Goal: Task Accomplishment & Management: Use online tool/utility

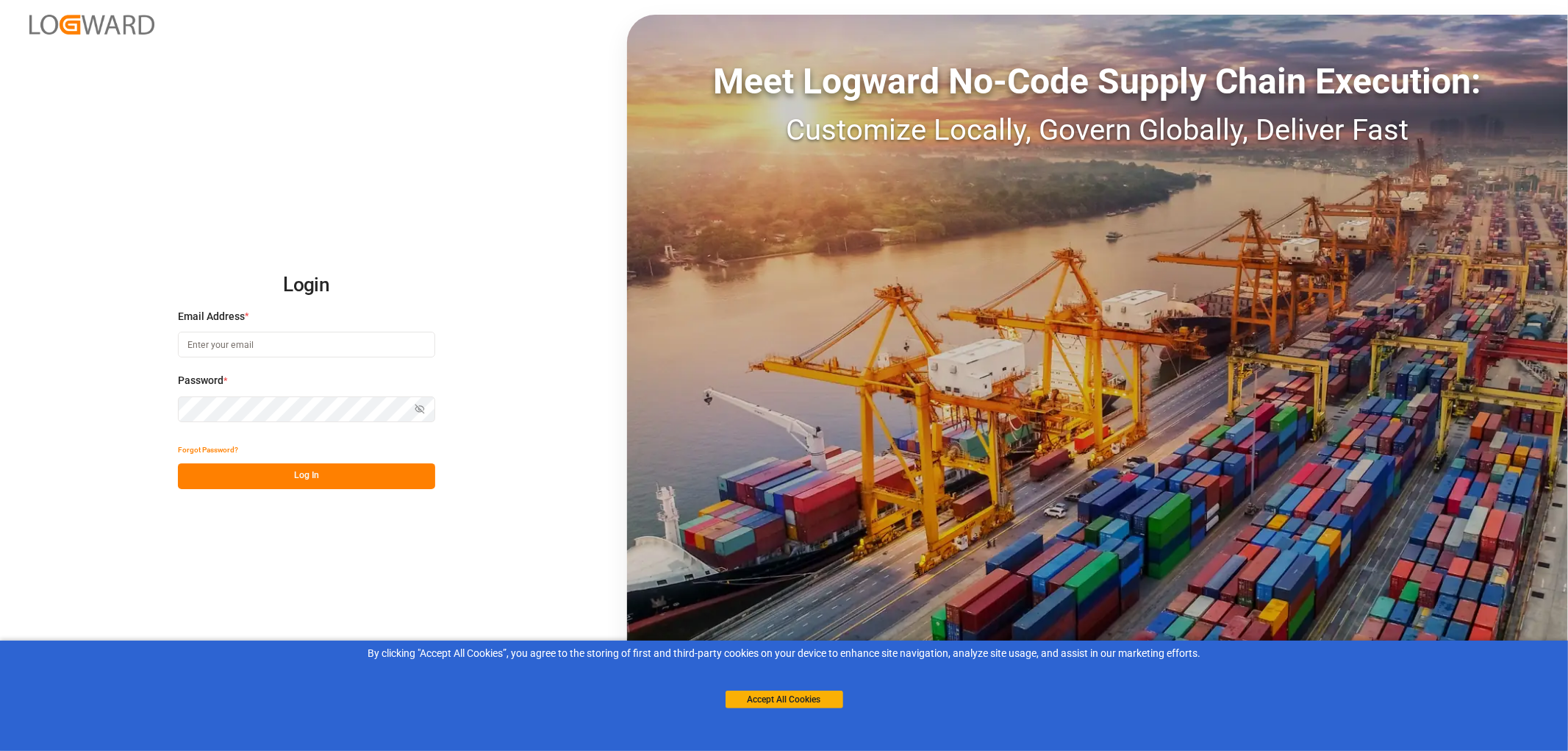
click at [191, 353] on input at bounding box center [306, 344] width 257 height 26
type input "monika.brinkmann-oetting@rhenus.com"
click at [302, 468] on button "Log In" at bounding box center [306, 475] width 257 height 26
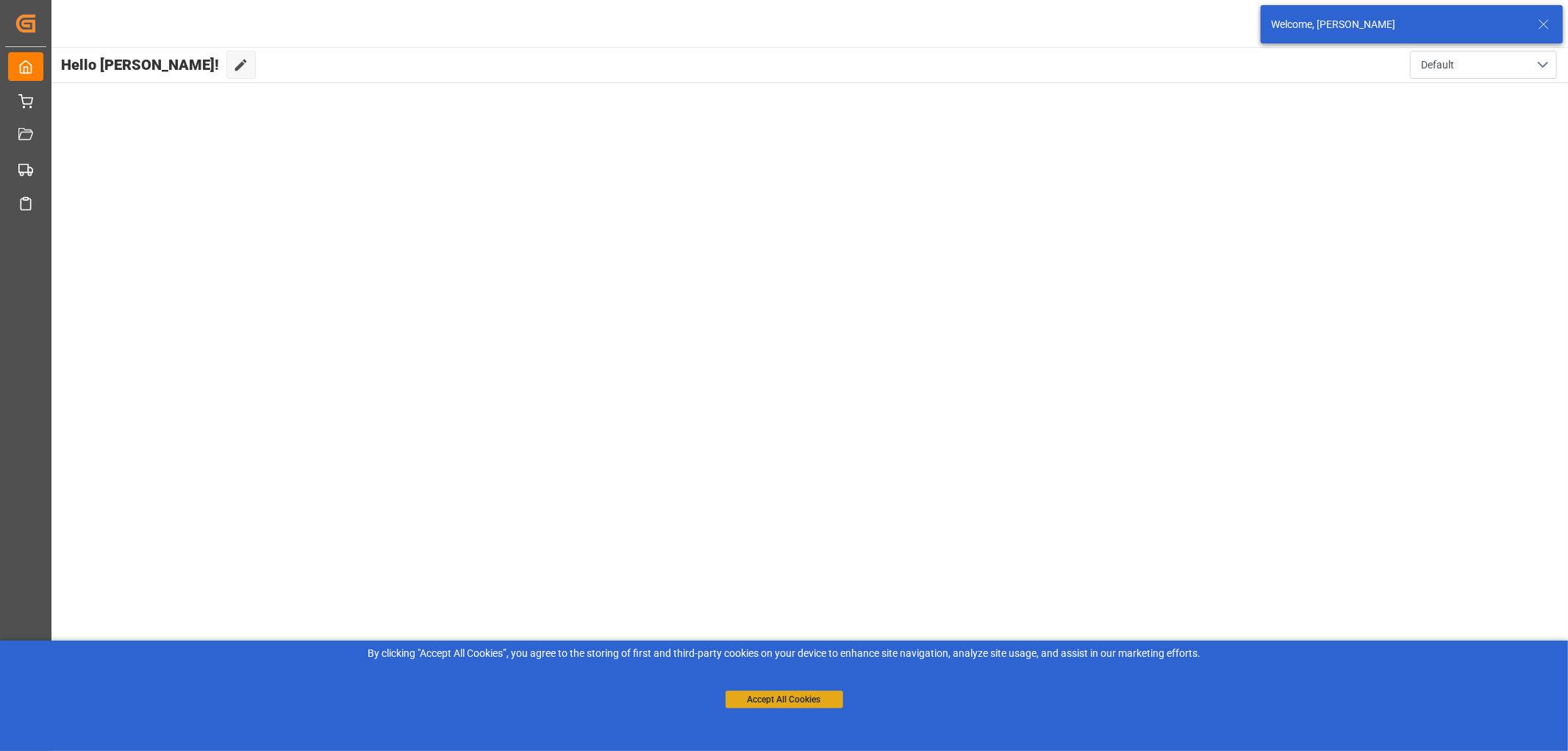
click at [785, 699] on button "Accept All Cookies" at bounding box center [784, 699] width 118 height 18
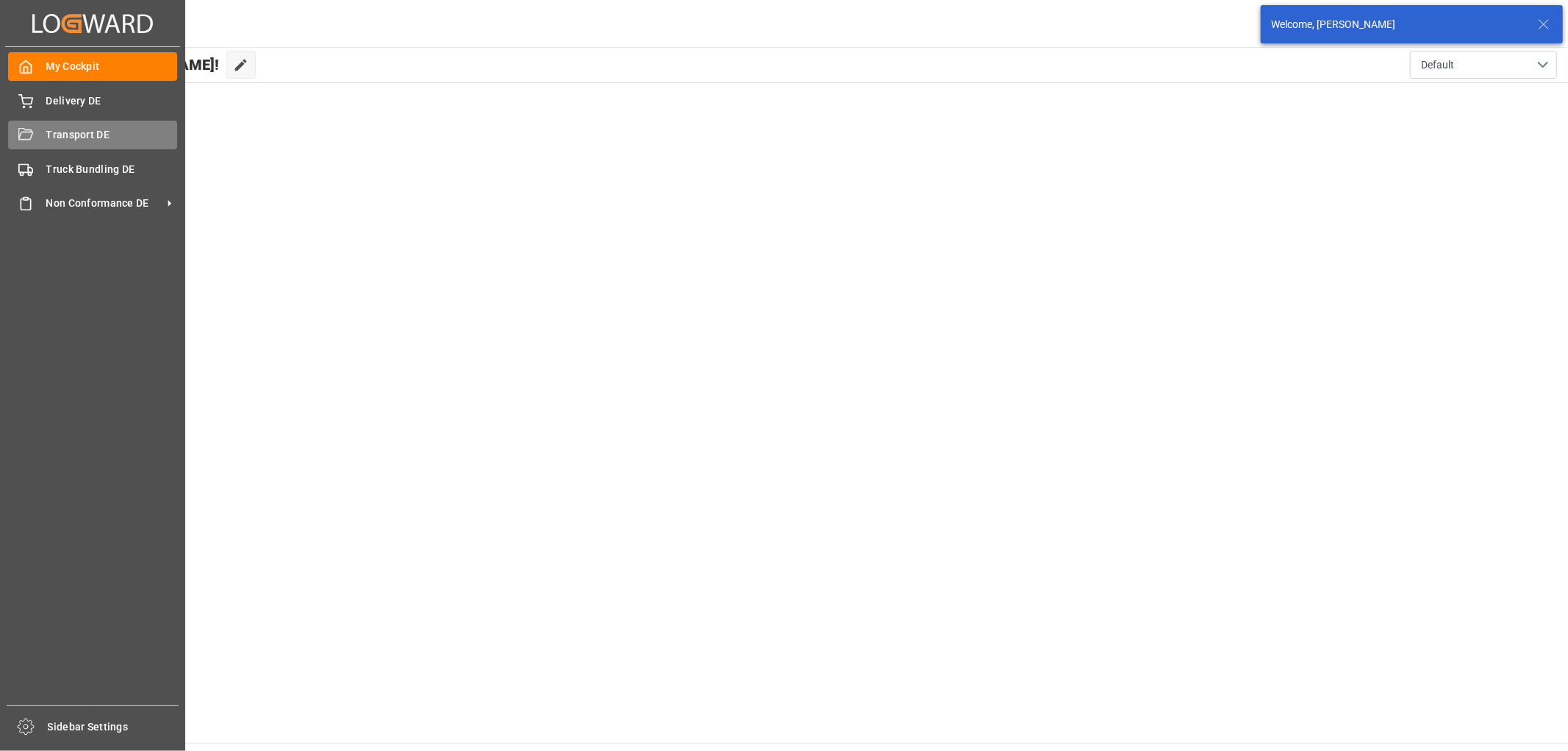
click at [33, 129] on div "Transport DE Transport DE" at bounding box center [93, 135] width 169 height 28
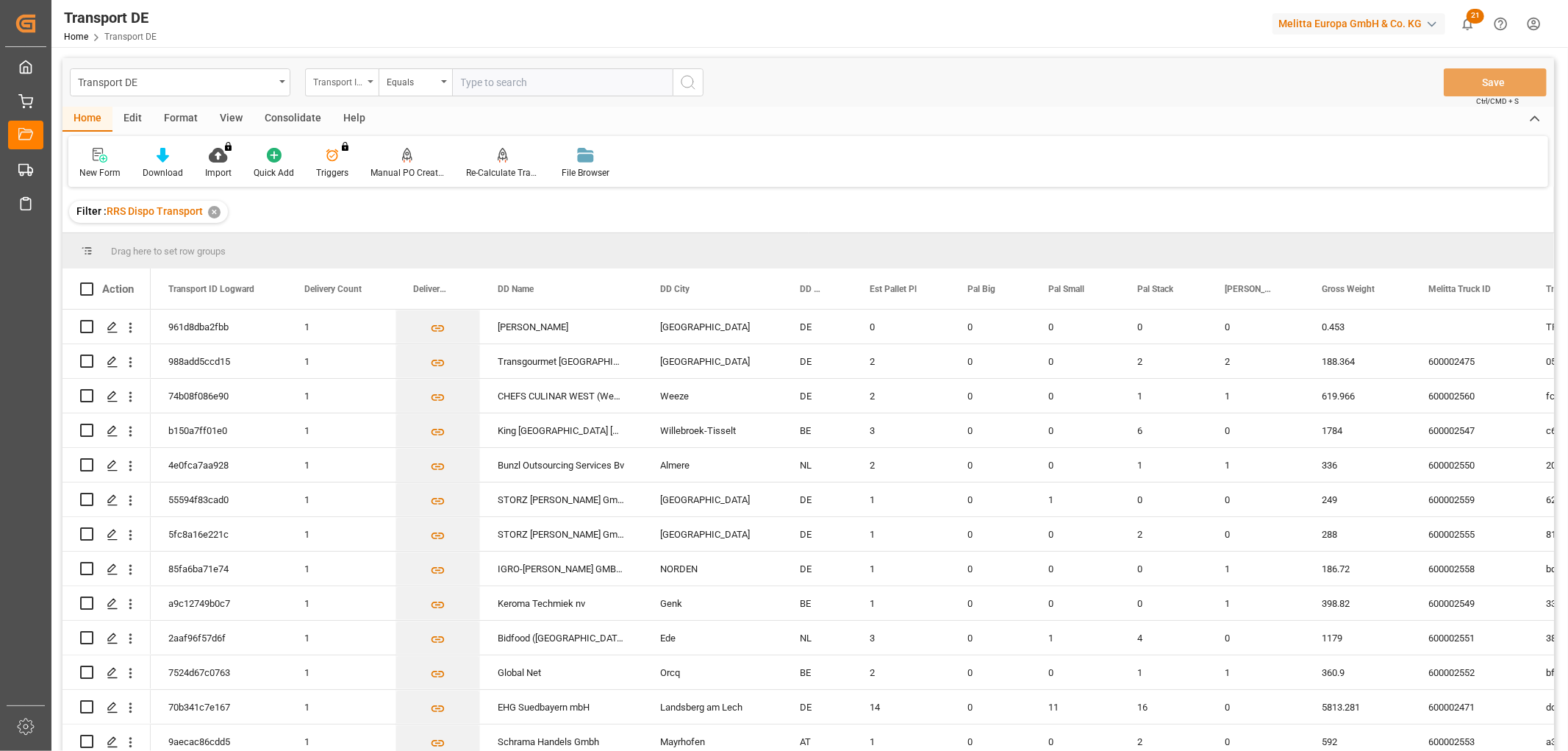
click at [321, 78] on div "Transport ID Logward" at bounding box center [337, 81] width 50 height 17
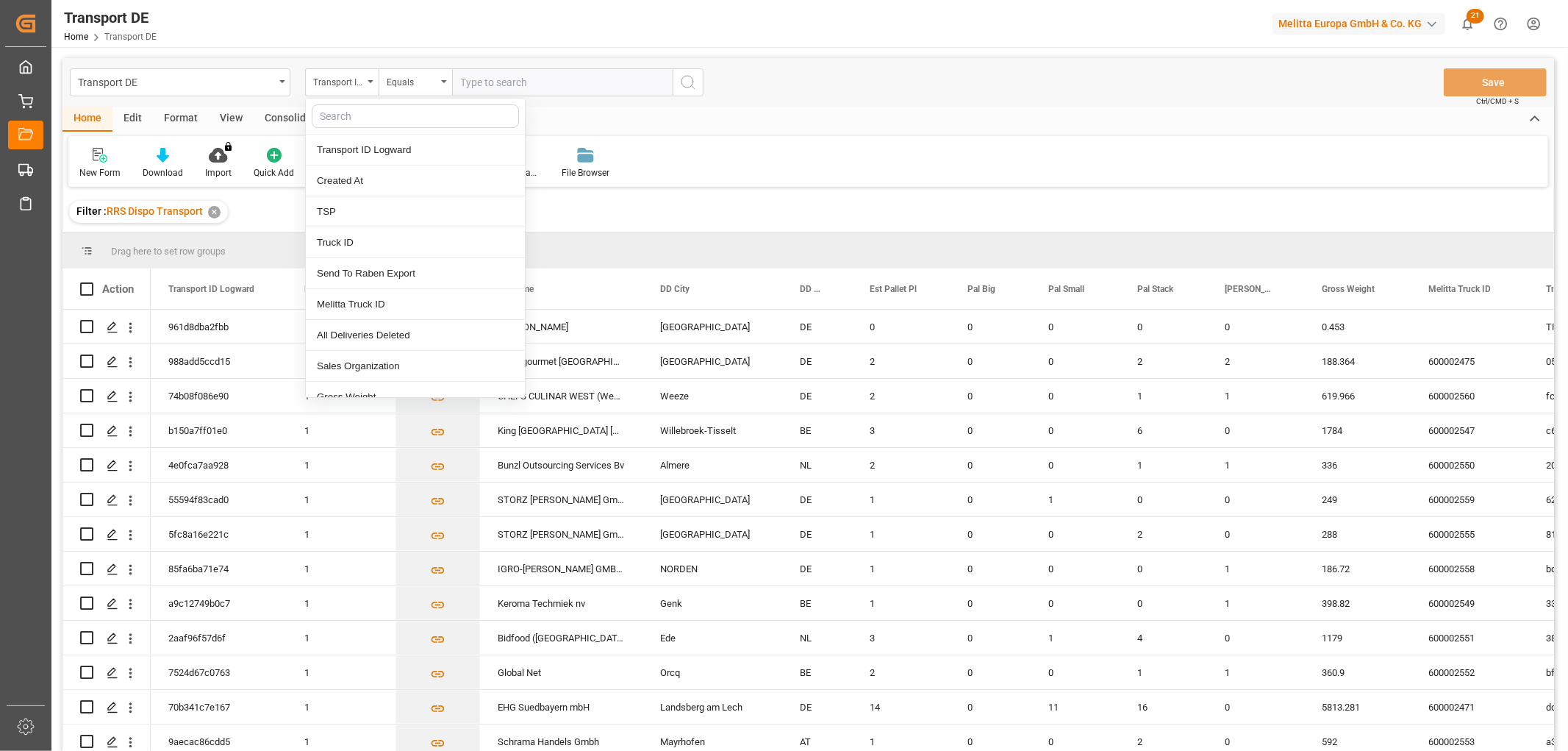
click at [338, 111] on input "text" at bounding box center [415, 116] width 208 height 24
type input "pl"
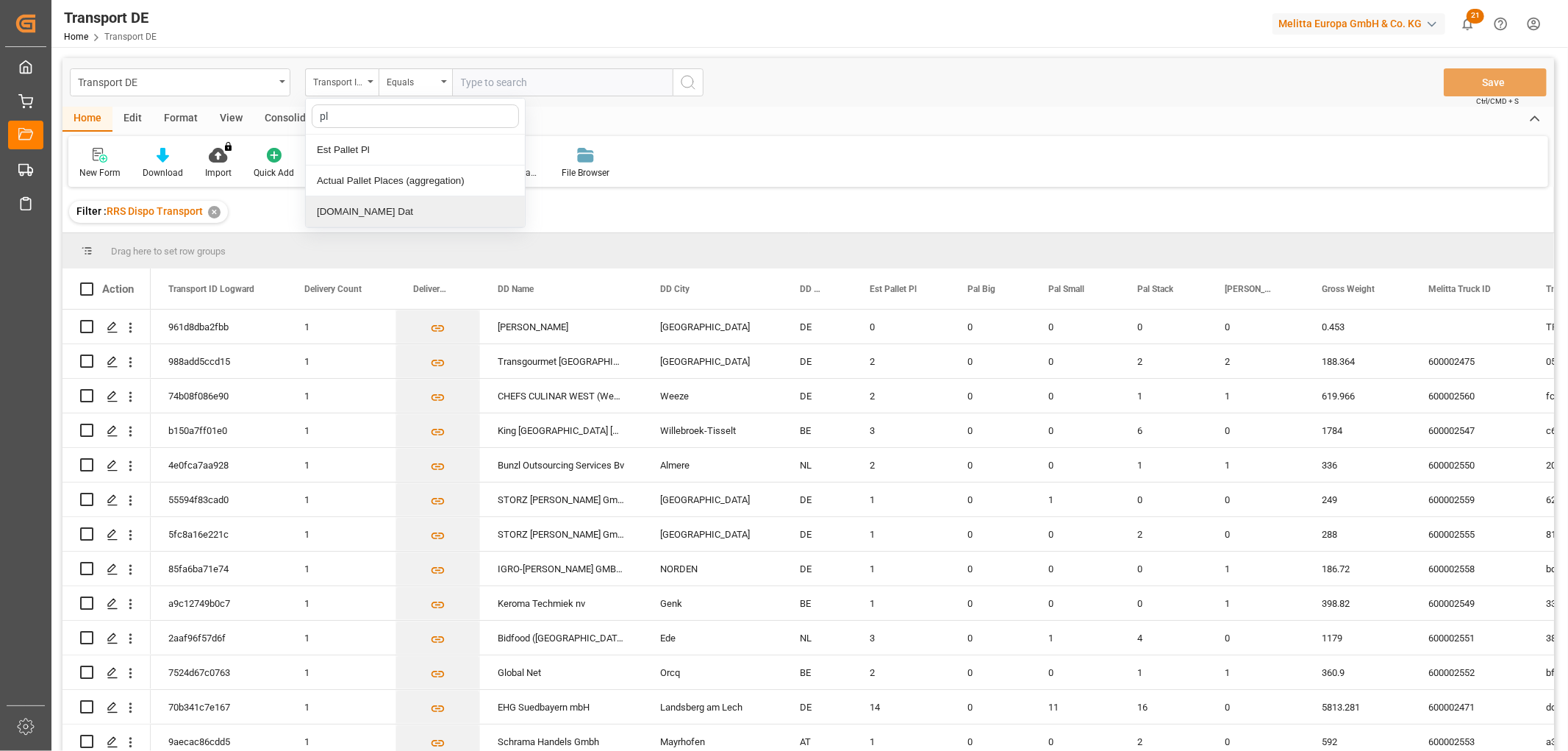
click at [388, 211] on div "[DOMAIN_NAME] Dat" at bounding box center [415, 211] width 219 height 31
click at [480, 77] on input "text" at bounding box center [562, 82] width 221 height 27
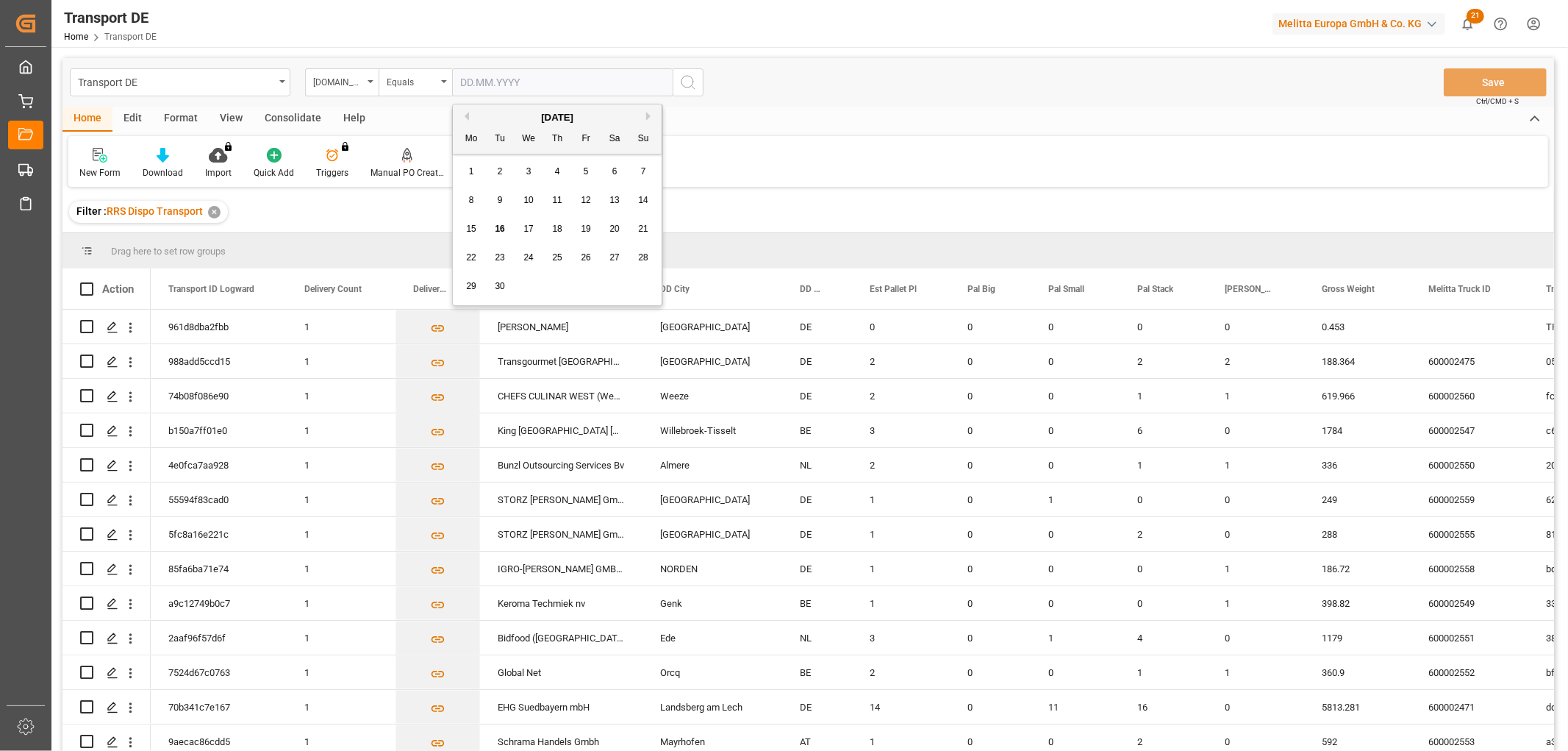
click at [485, 172] on div "1 2 3 4 5 6 7" at bounding box center [557, 172] width 201 height 28
click at [532, 228] on span "17" at bounding box center [528, 229] width 9 height 10
type input "[DATE]"
click at [686, 82] on icon "search button" at bounding box center [687, 82] width 18 height 18
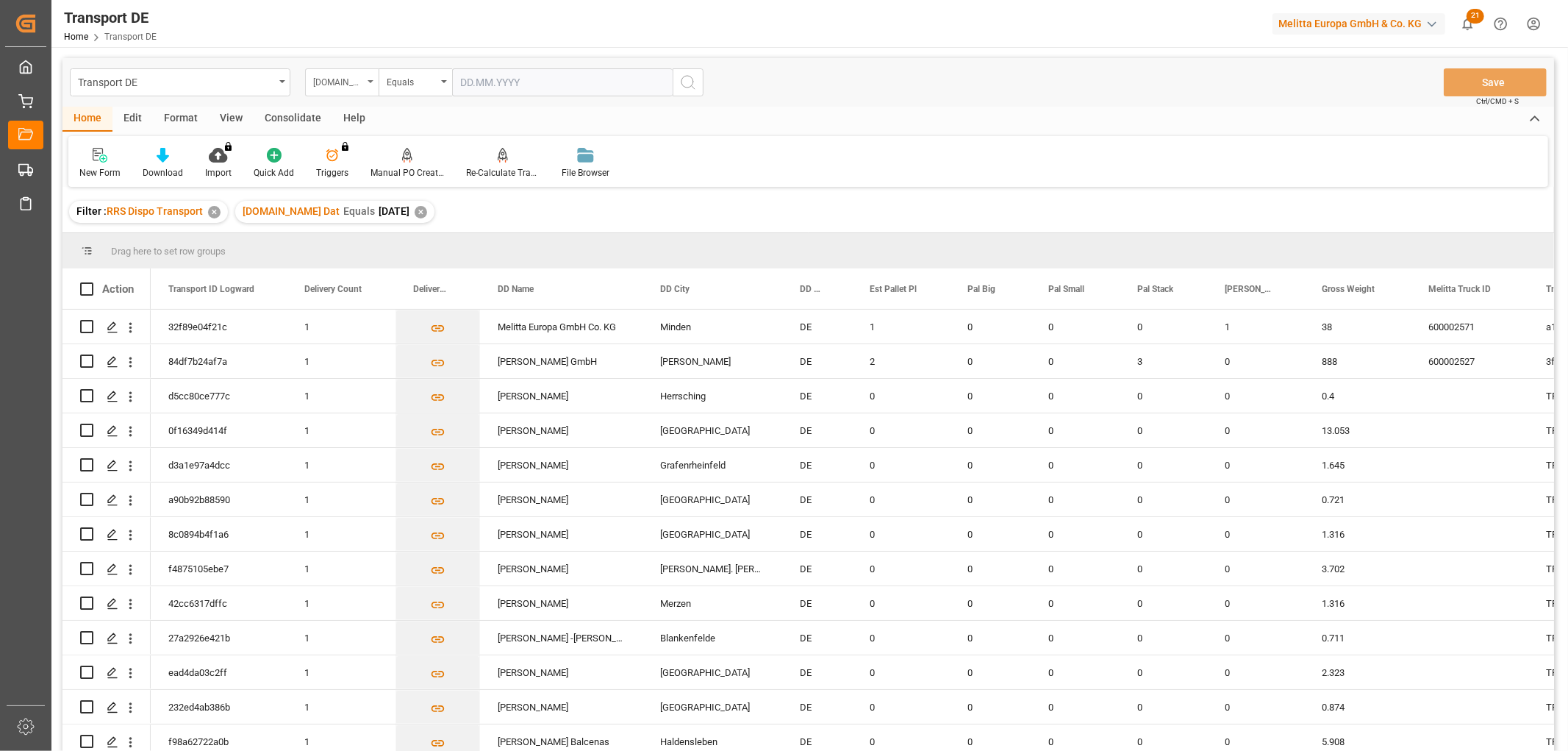
click at [351, 83] on div "[DOMAIN_NAME] Dat" at bounding box center [337, 81] width 50 height 17
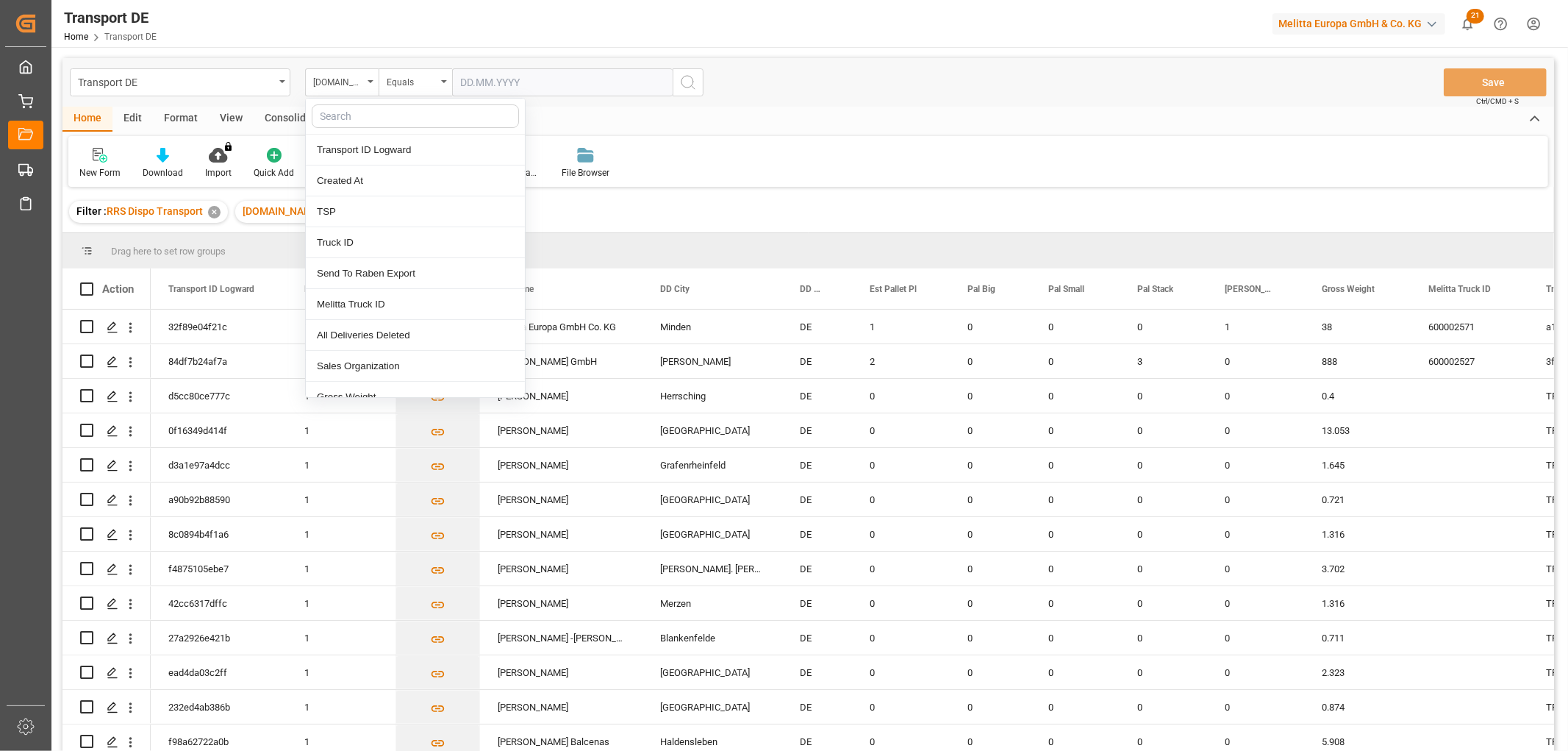
click at [337, 113] on input "text" at bounding box center [415, 116] width 208 height 24
type input "req"
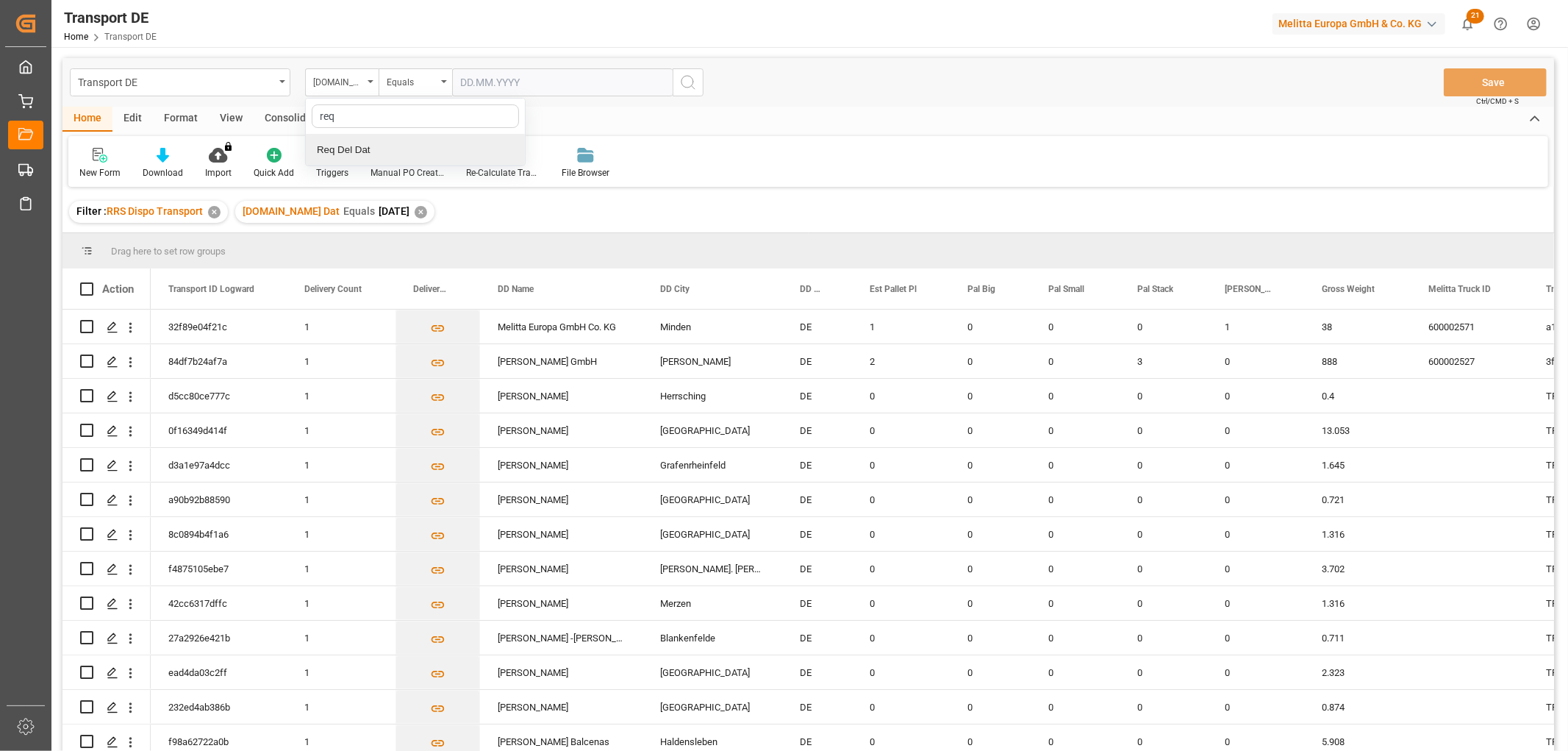
click at [375, 149] on div "Req Del Dat" at bounding box center [415, 150] width 219 height 31
click at [413, 77] on div "Equals" at bounding box center [411, 81] width 50 height 17
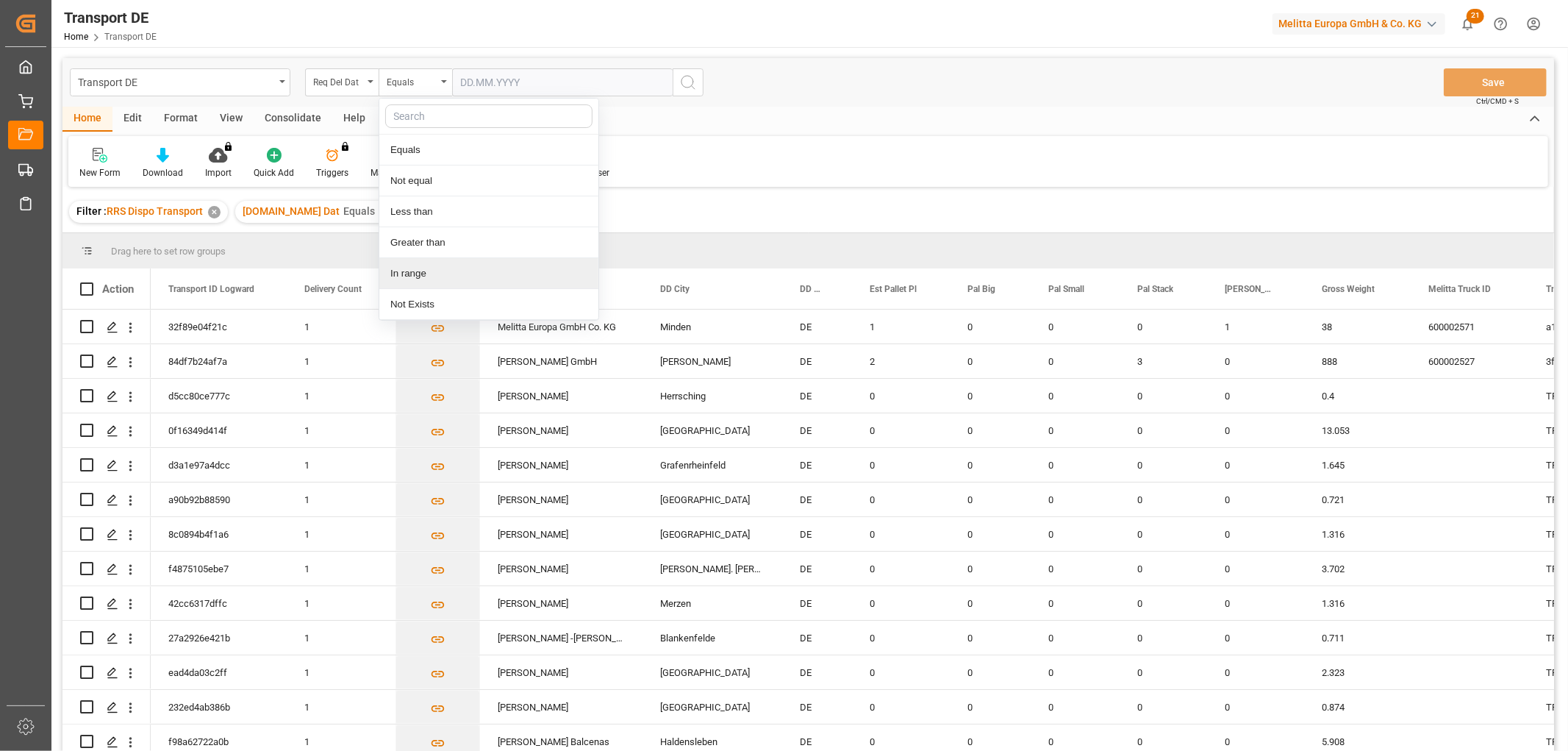
click at [416, 276] on div "In range" at bounding box center [488, 273] width 219 height 31
click at [466, 82] on input "text" at bounding box center [507, 82] width 110 height 27
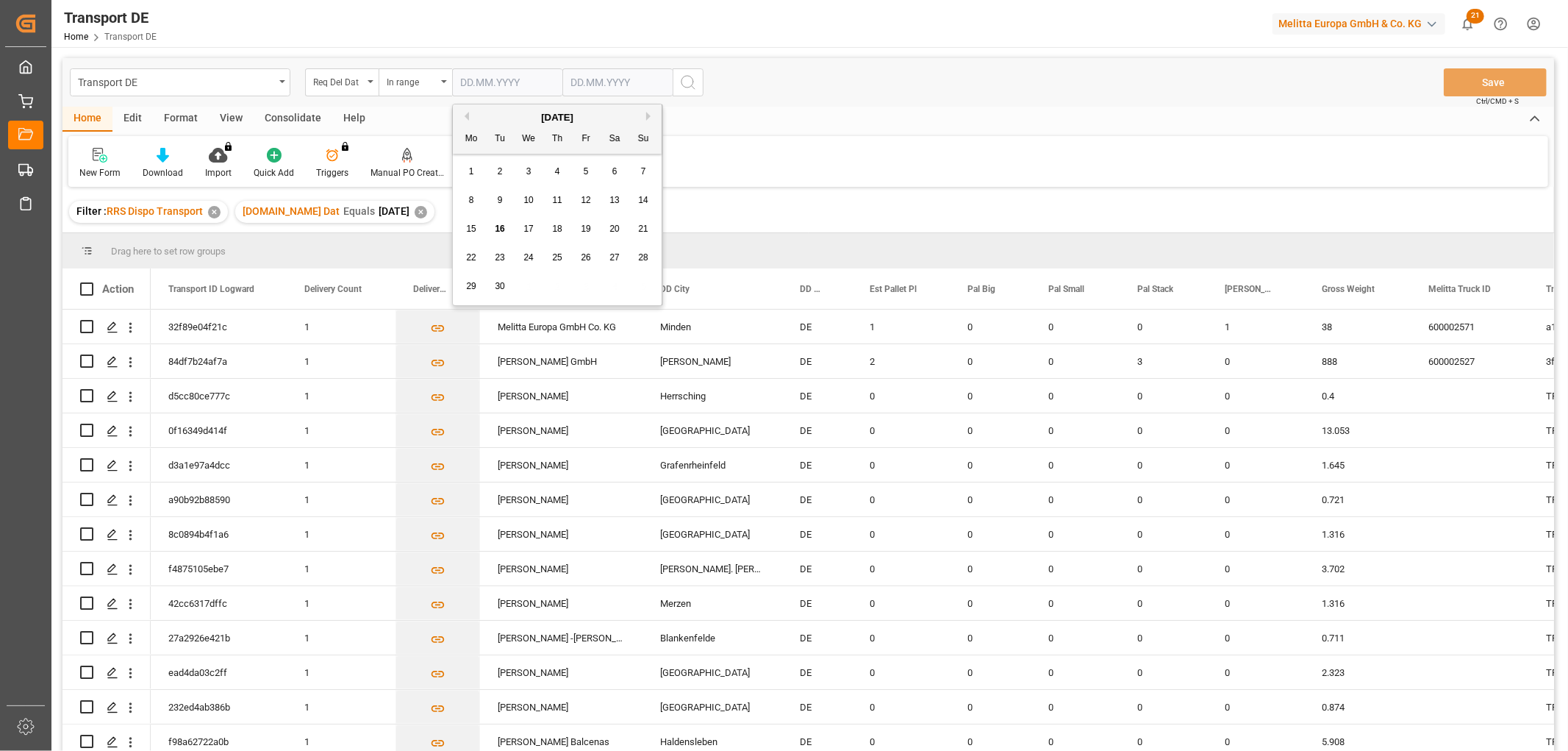
click at [636, 286] on div "29 30 1 2 3 4 5" at bounding box center [557, 286] width 201 height 28
click at [556, 226] on span "18" at bounding box center [556, 229] width 9 height 10
type input "18.09.2025"
click at [589, 76] on input "text" at bounding box center [617, 82] width 110 height 27
click at [584, 262] on span "22" at bounding box center [581, 257] width 9 height 10
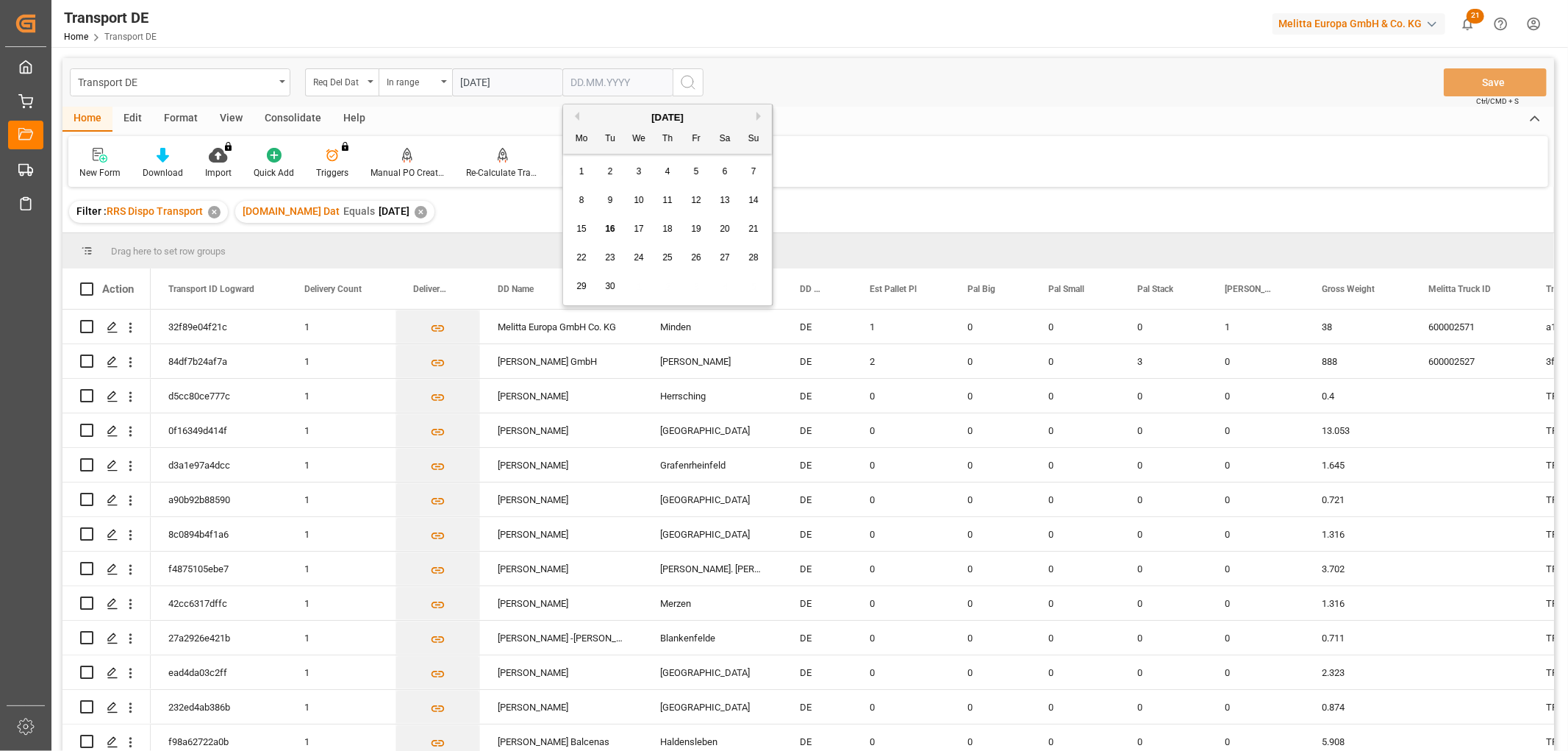
type input "22.09.2025"
click at [691, 81] on icon "search button" at bounding box center [687, 82] width 18 height 18
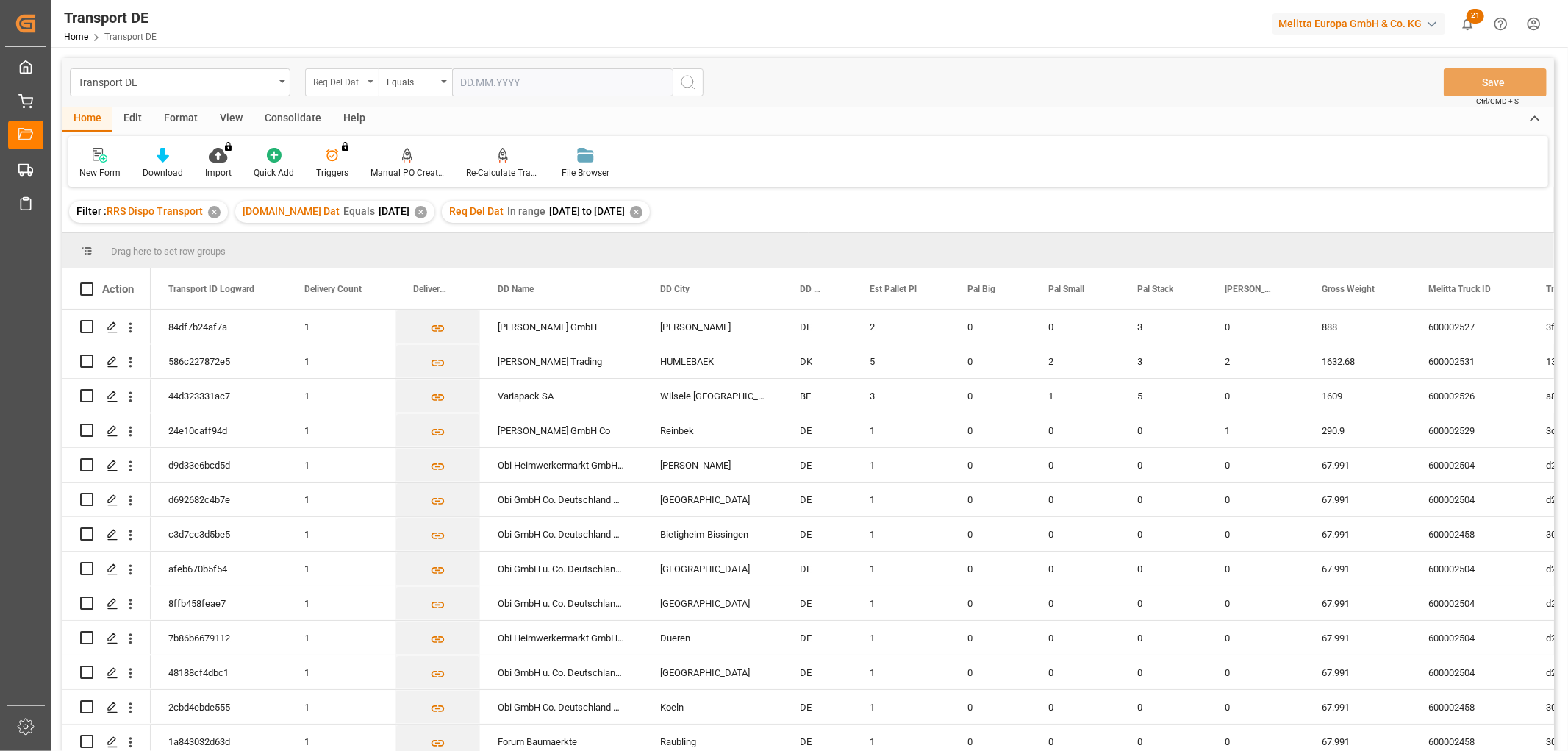
click at [342, 80] on div "Req Del Dat" at bounding box center [337, 81] width 50 height 17
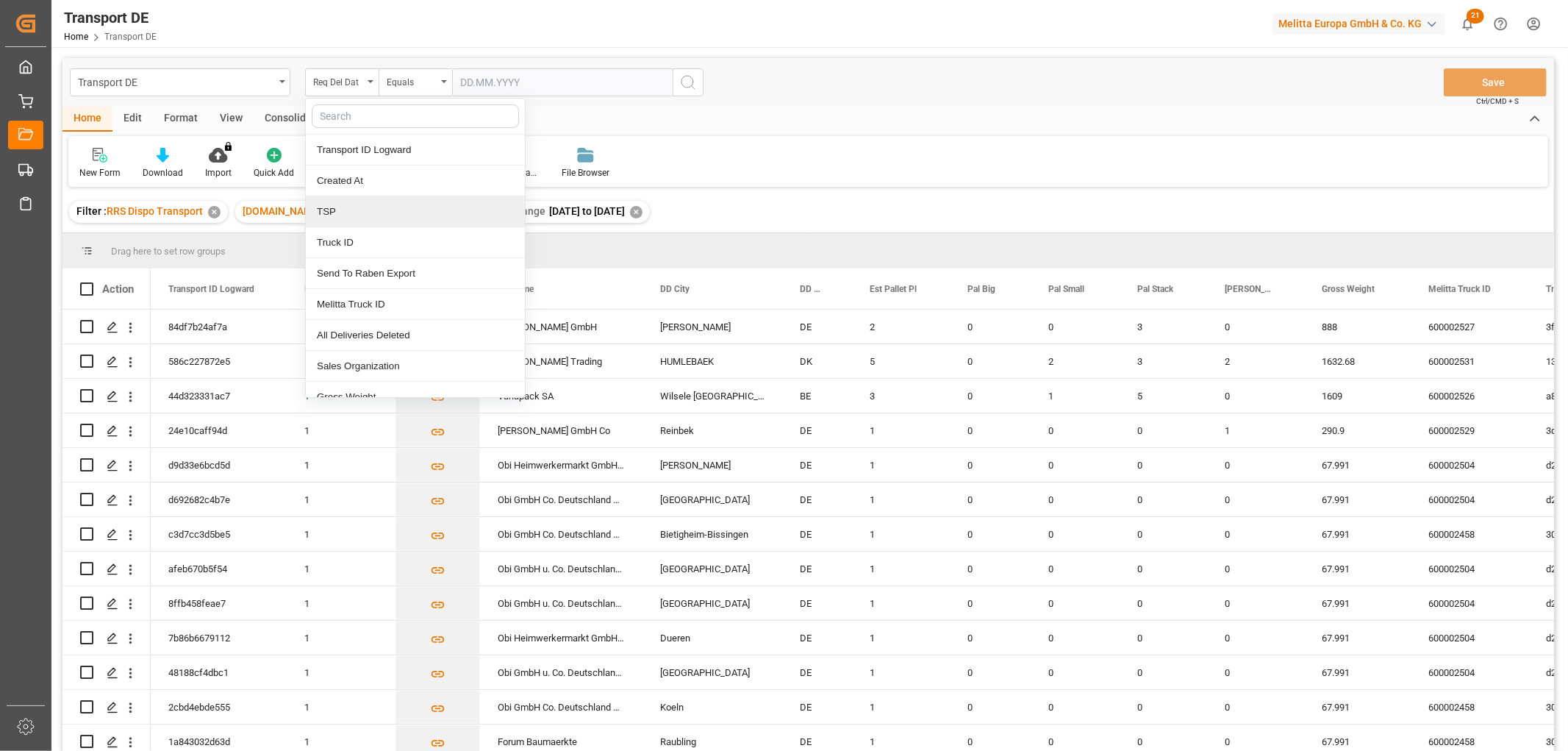
click at [332, 211] on div "TSP" at bounding box center [415, 211] width 219 height 31
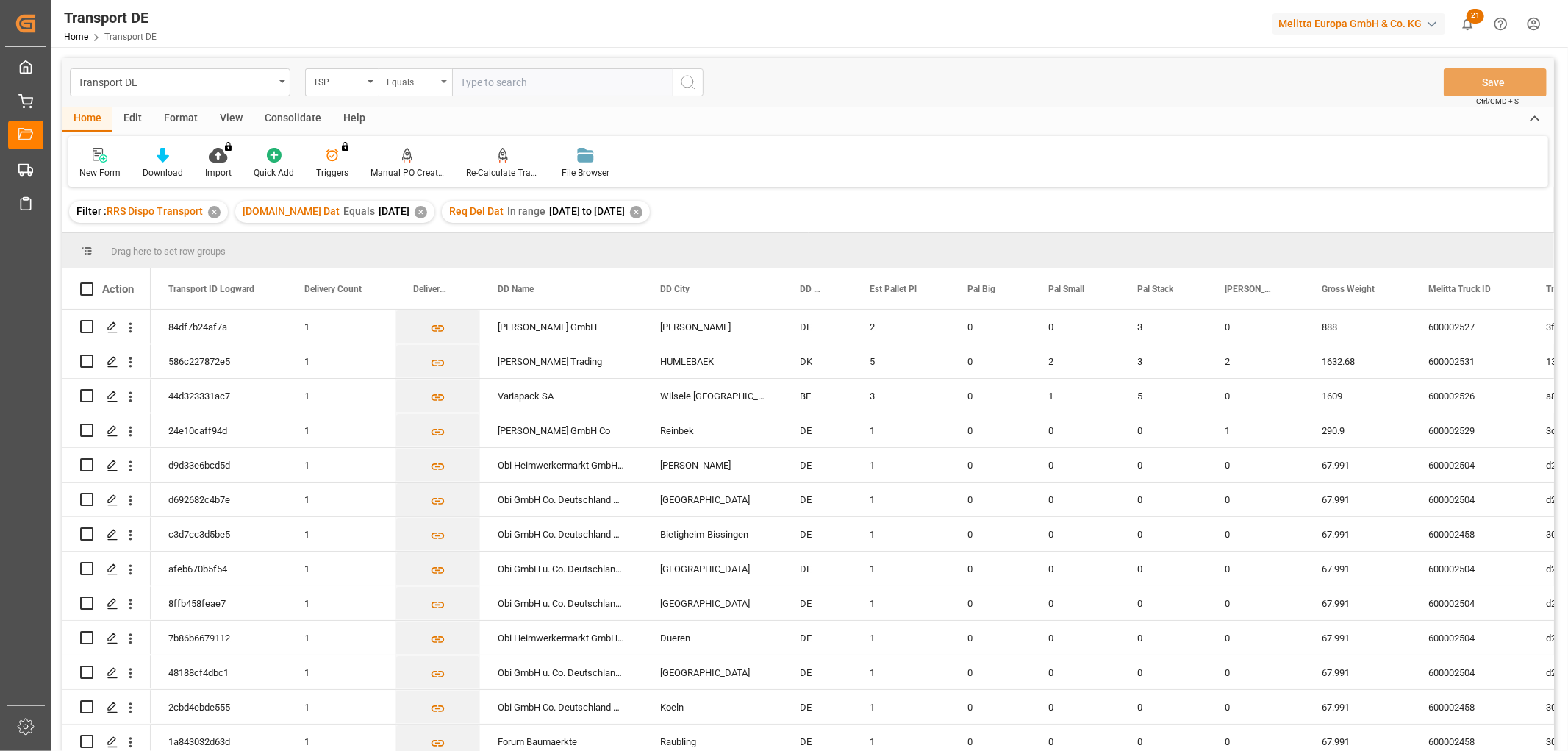
click at [413, 74] on div "Equals" at bounding box center [411, 81] width 50 height 17
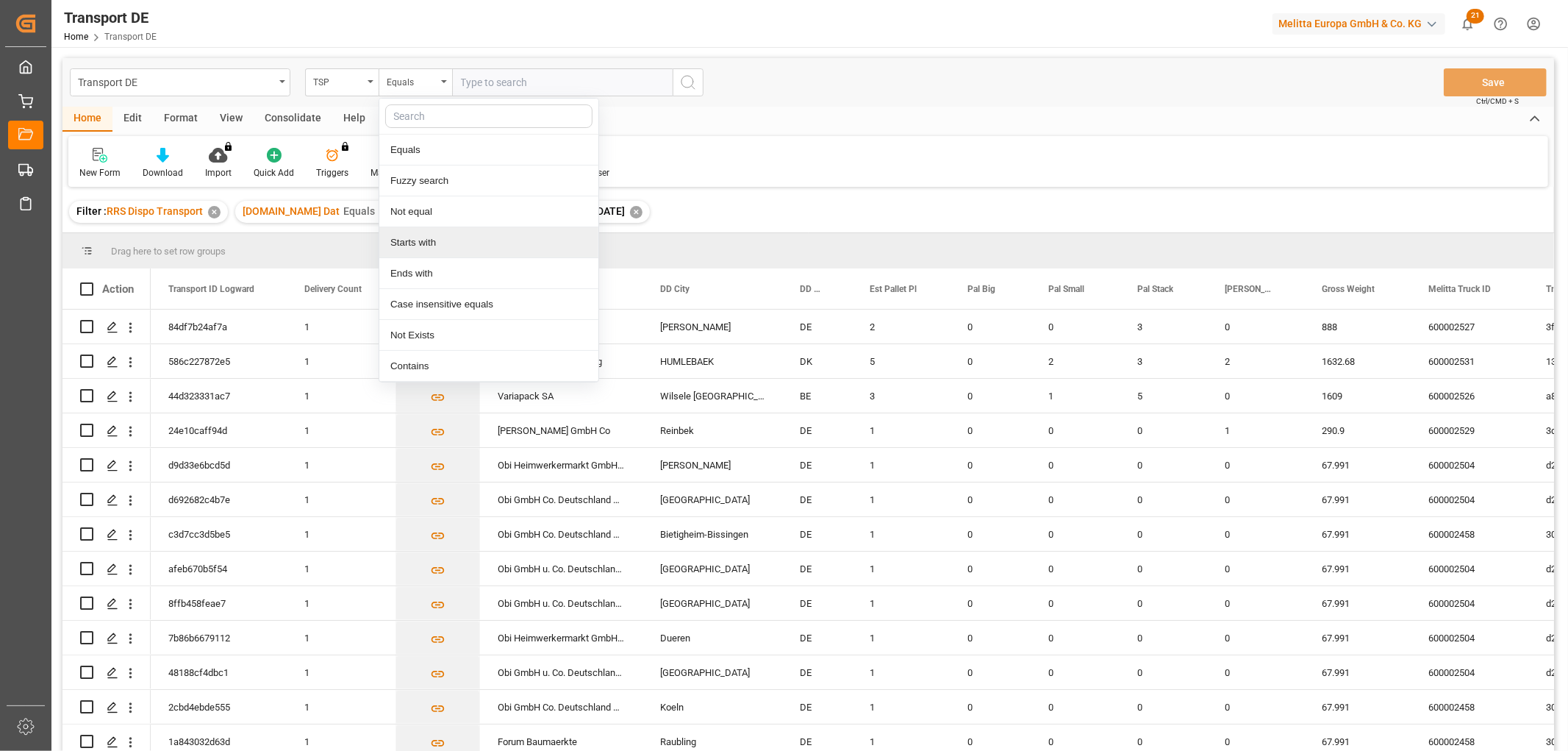
drag, startPoint x: 417, startPoint y: 243, endPoint x: 456, endPoint y: 122, distance: 127.1
click at [417, 241] on div "Starts with" at bounding box center [488, 243] width 219 height 31
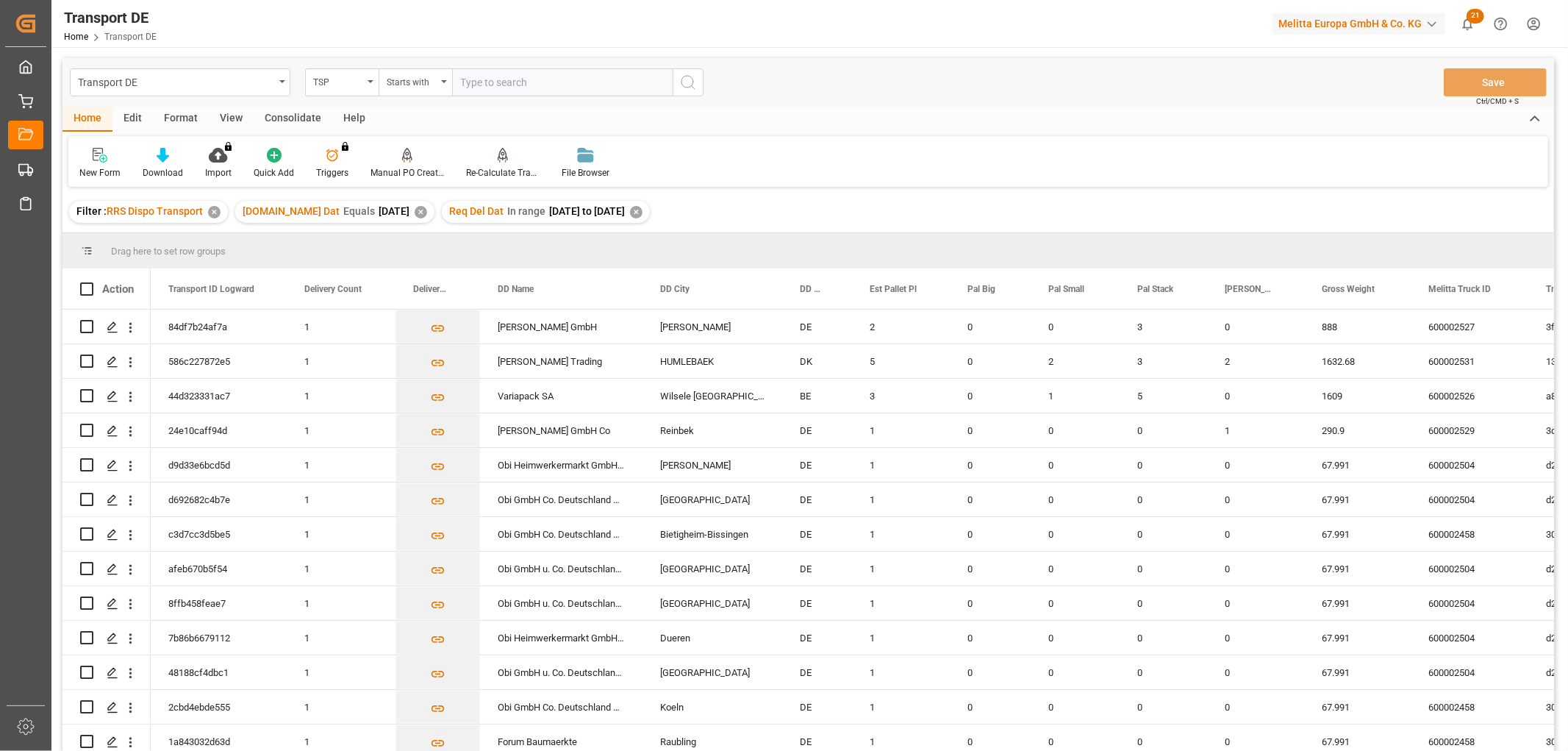
click at [473, 81] on input "text" at bounding box center [562, 82] width 221 height 27
type input "Dachser DE"
click at [684, 84] on icon "search button" at bounding box center [687, 82] width 18 height 18
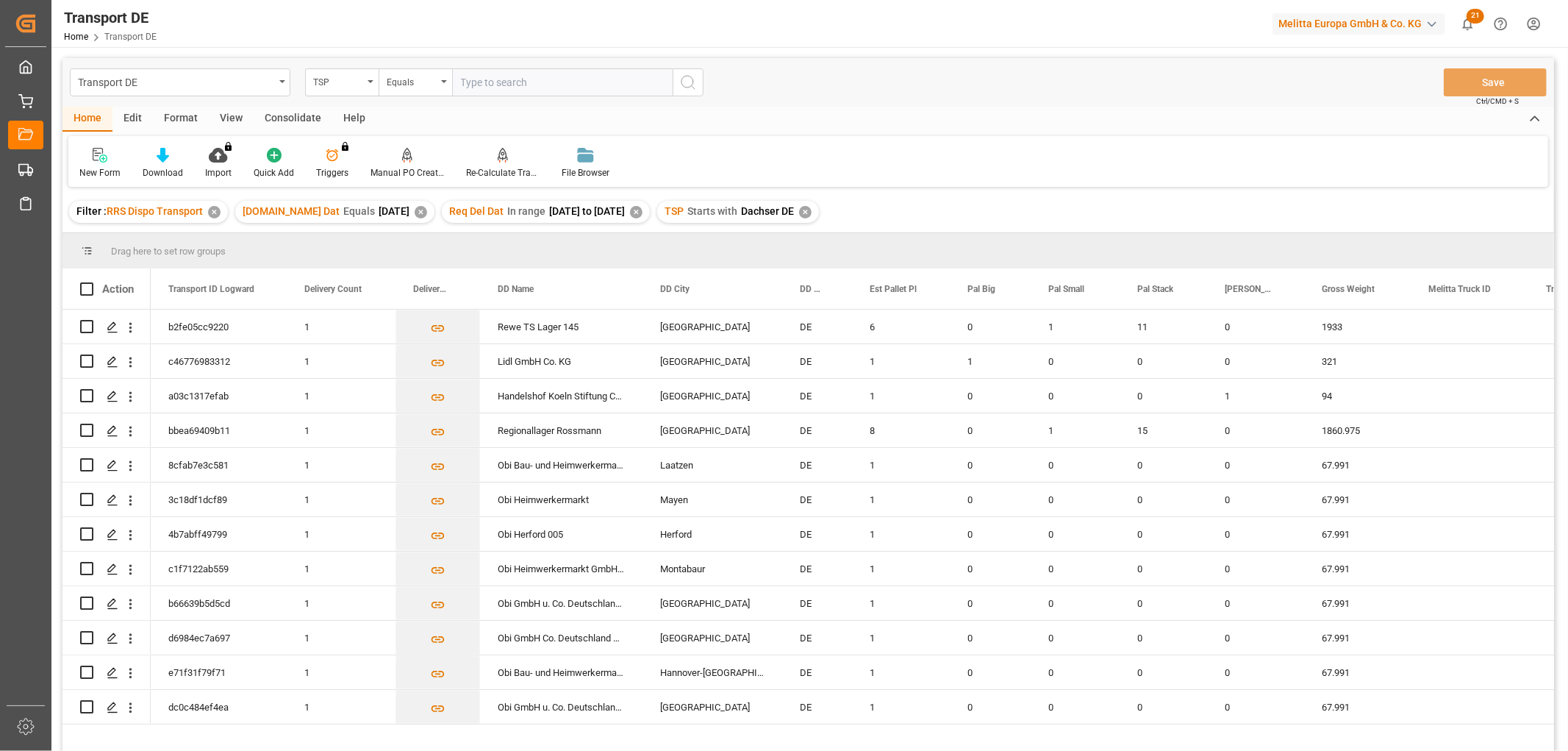
click at [303, 119] on div "Consolidate" at bounding box center [292, 119] width 79 height 25
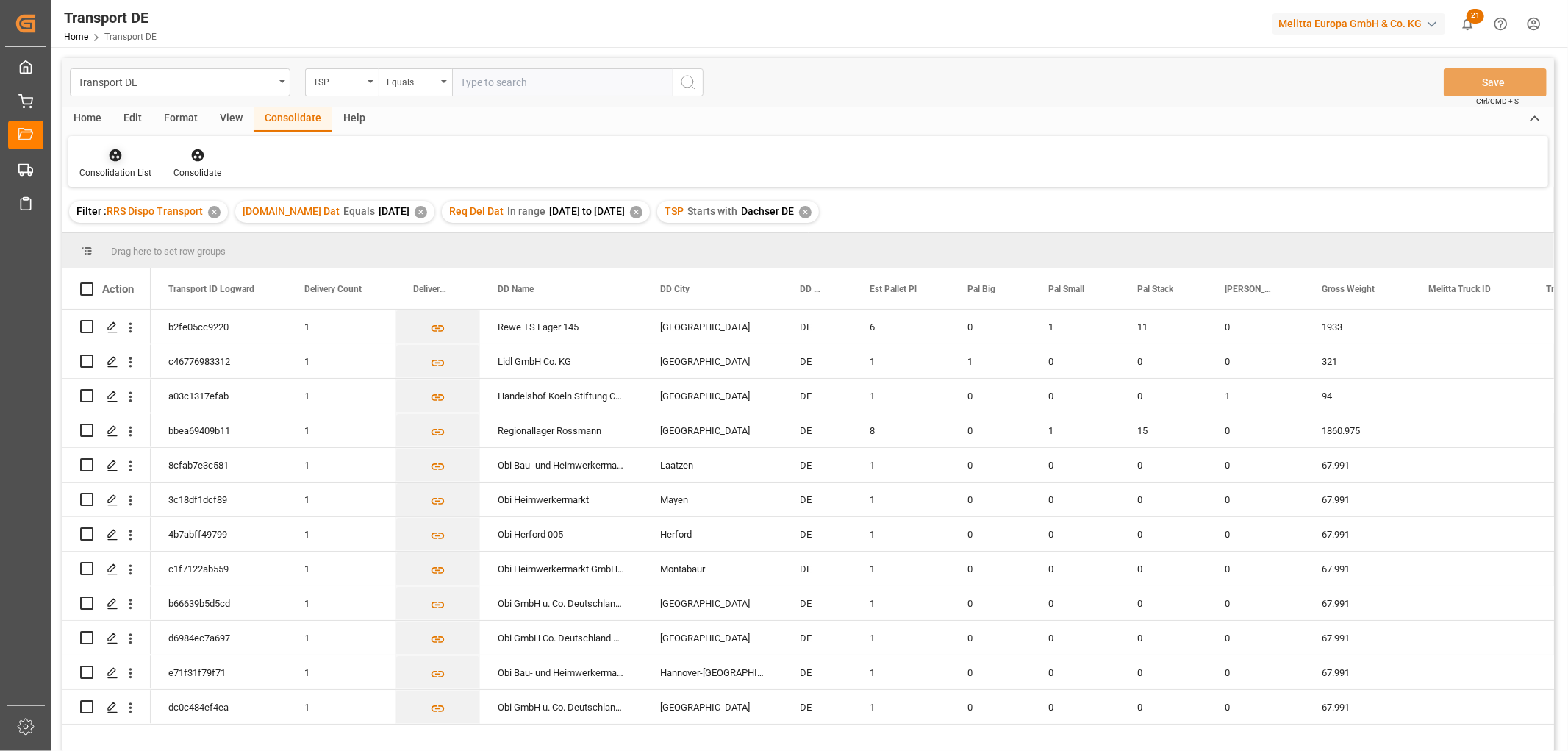
click at [114, 158] on icon at bounding box center [116, 155] width 12 height 12
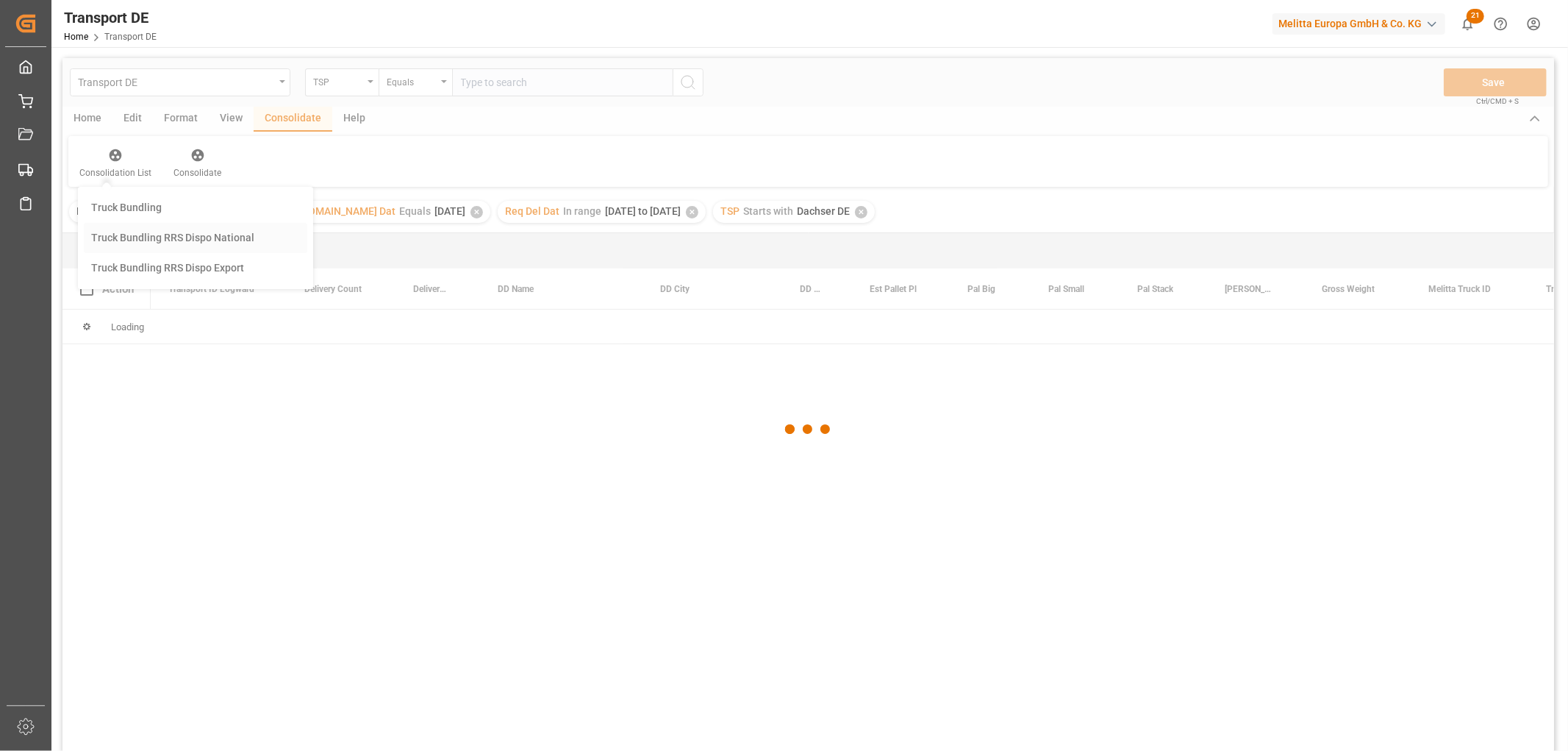
click at [114, 239] on div "Transport DE TSP Equals Save Ctrl/CMD + S Home Edit Format View Consolidate Hel…" at bounding box center [808, 423] width 1491 height 731
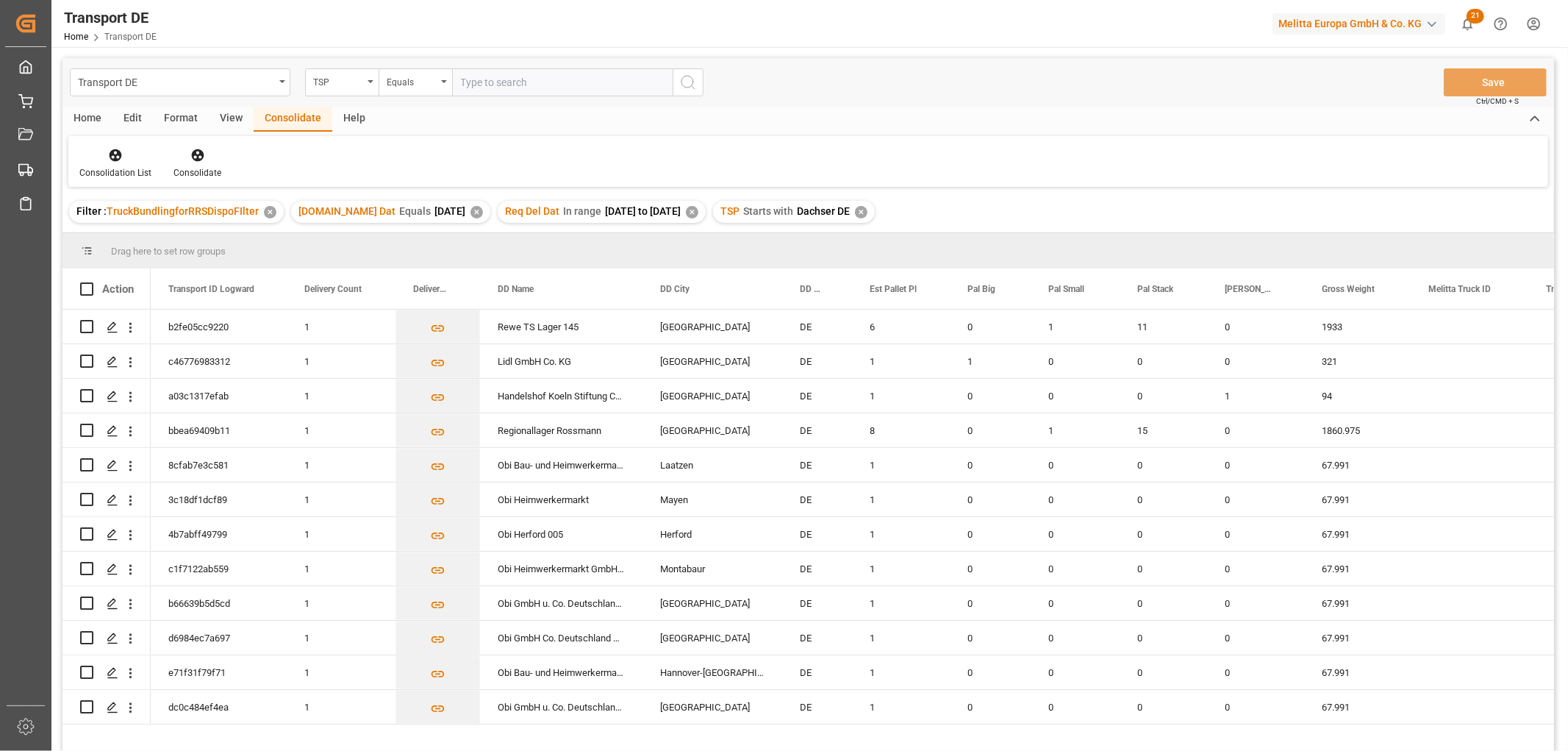
click at [89, 116] on div "Home" at bounding box center [87, 119] width 50 height 25
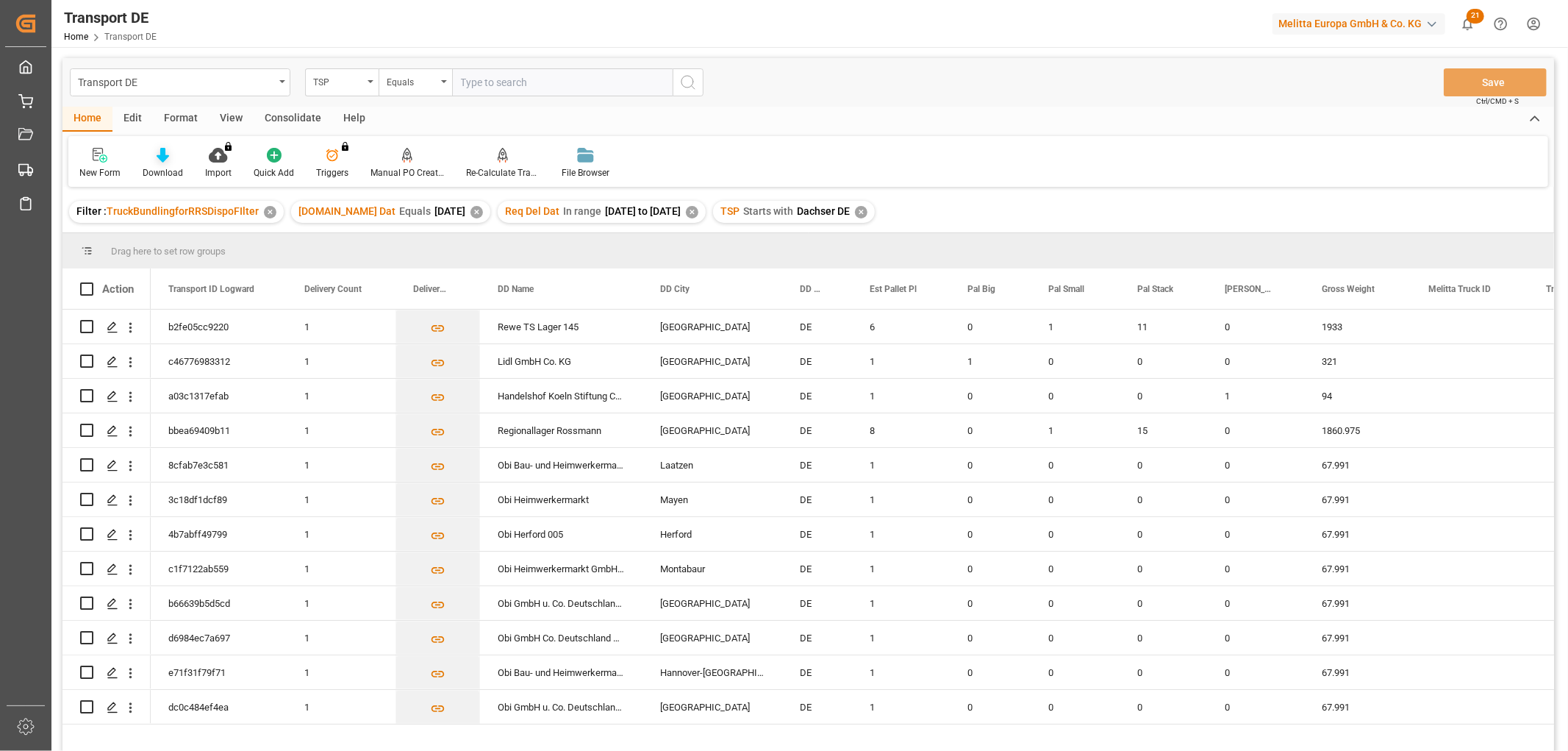
click at [167, 159] on icon at bounding box center [162, 156] width 12 height 15
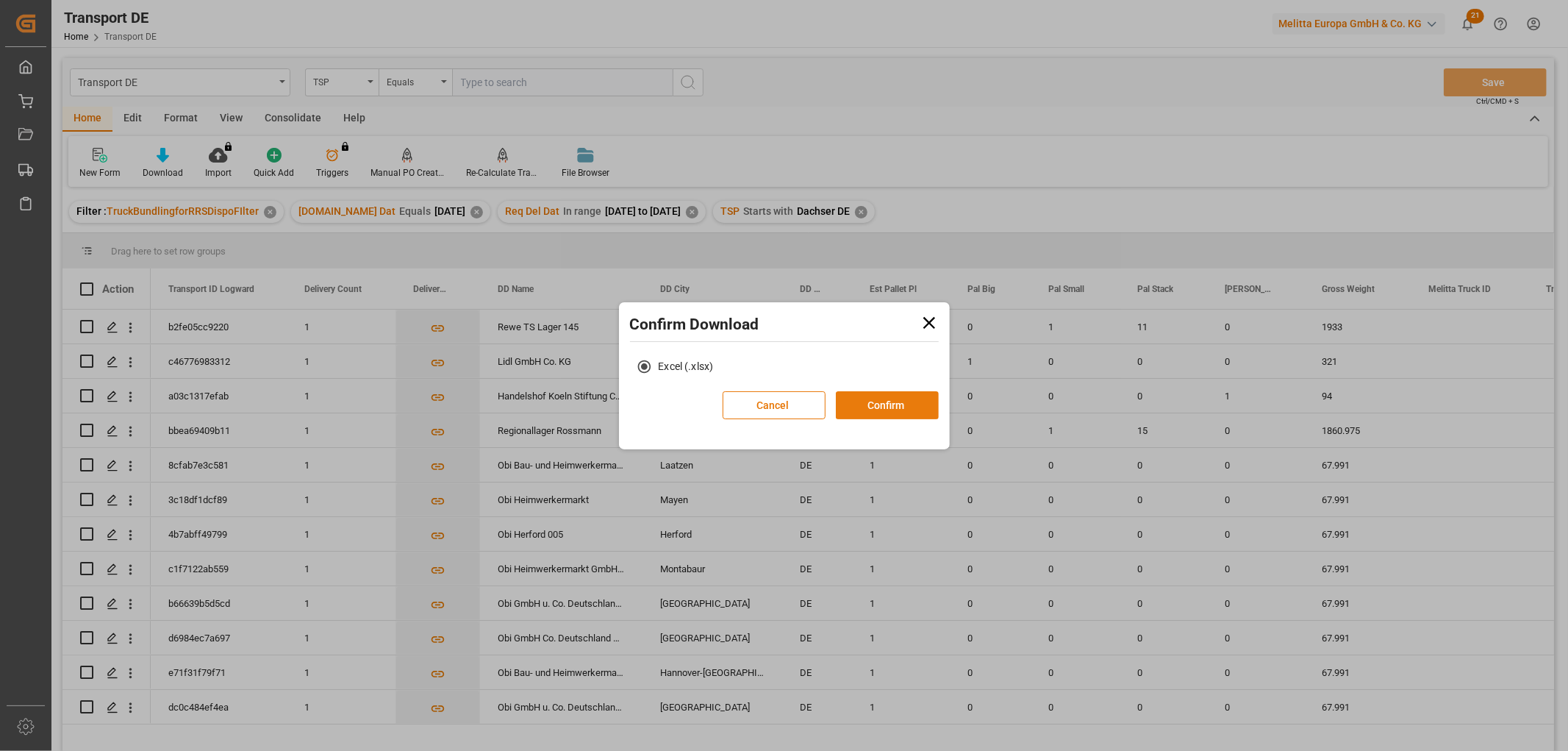
click at [879, 397] on button "Confirm" at bounding box center [887, 404] width 103 height 27
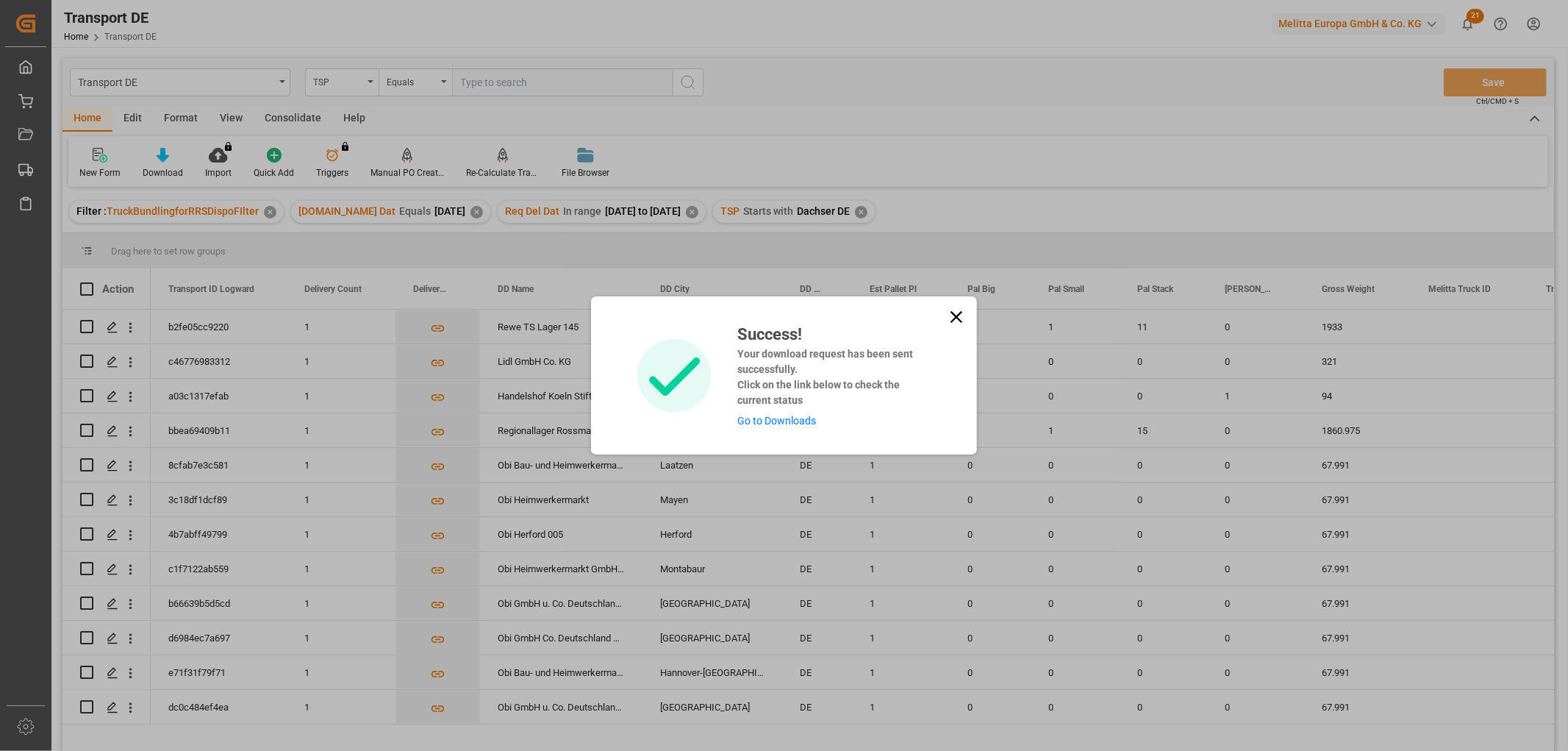
click at [793, 422] on link "Go to Downloads" at bounding box center [776, 420] width 79 height 11
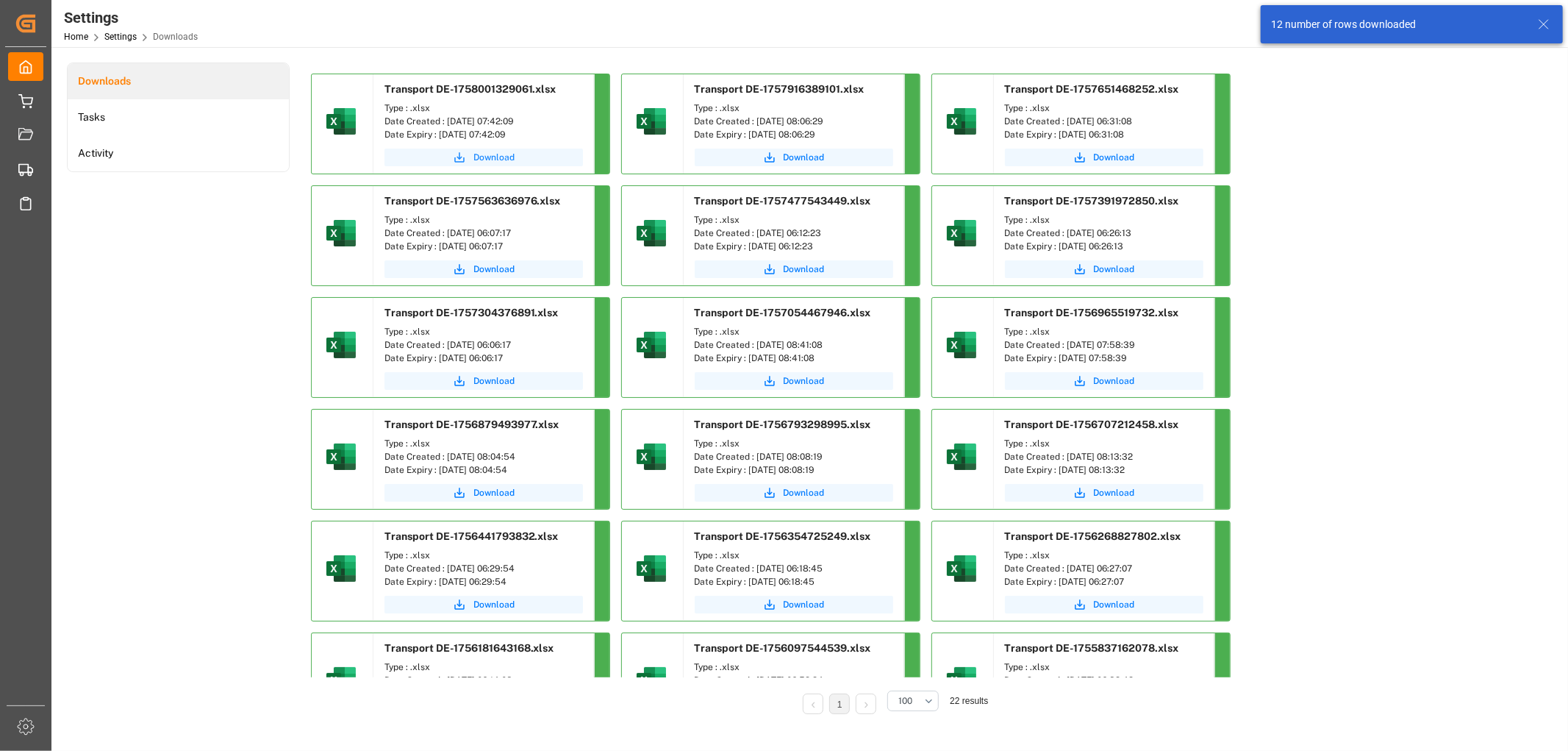
click at [483, 153] on span "Download" at bounding box center [493, 157] width 41 height 13
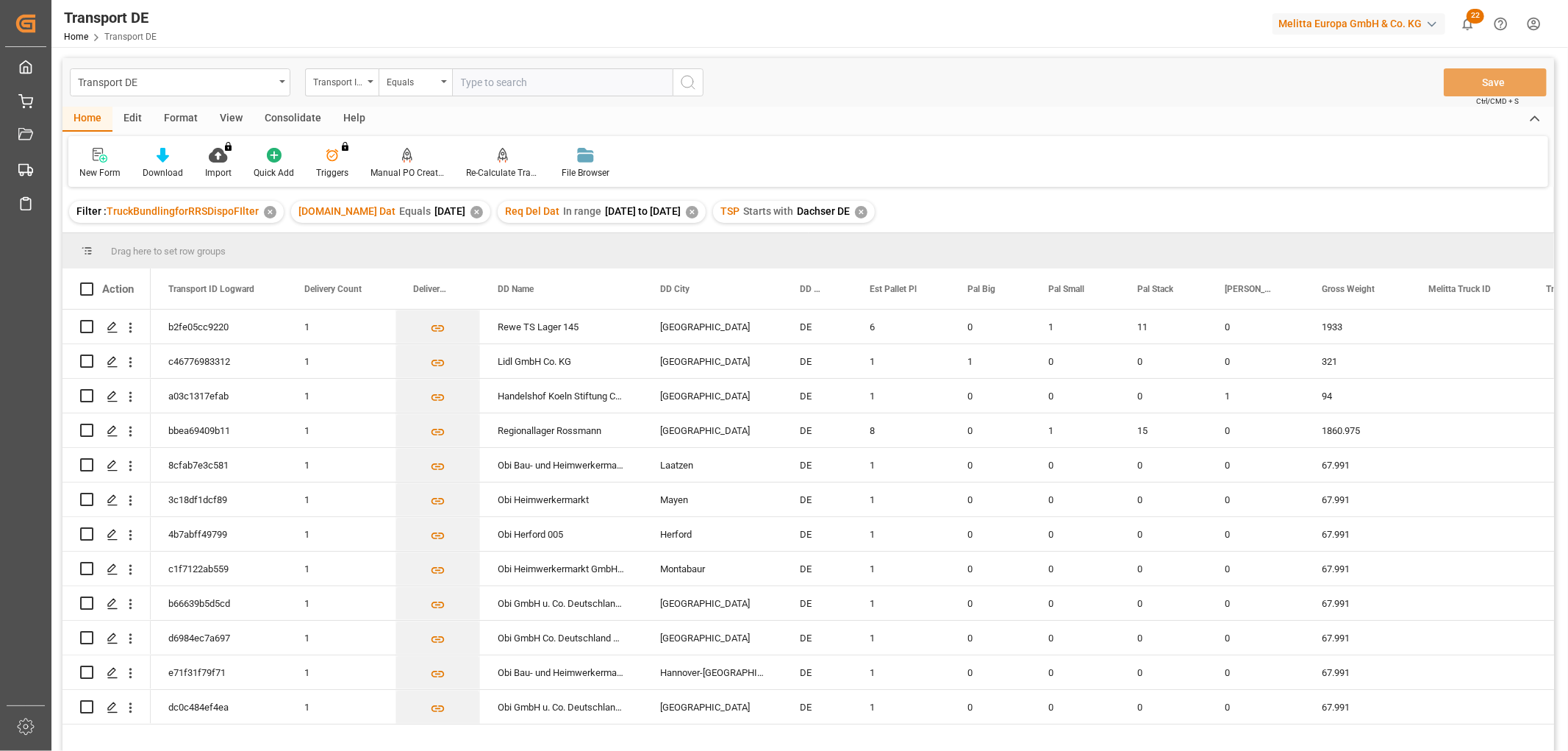
click at [290, 114] on div "Consolidate" at bounding box center [292, 119] width 79 height 25
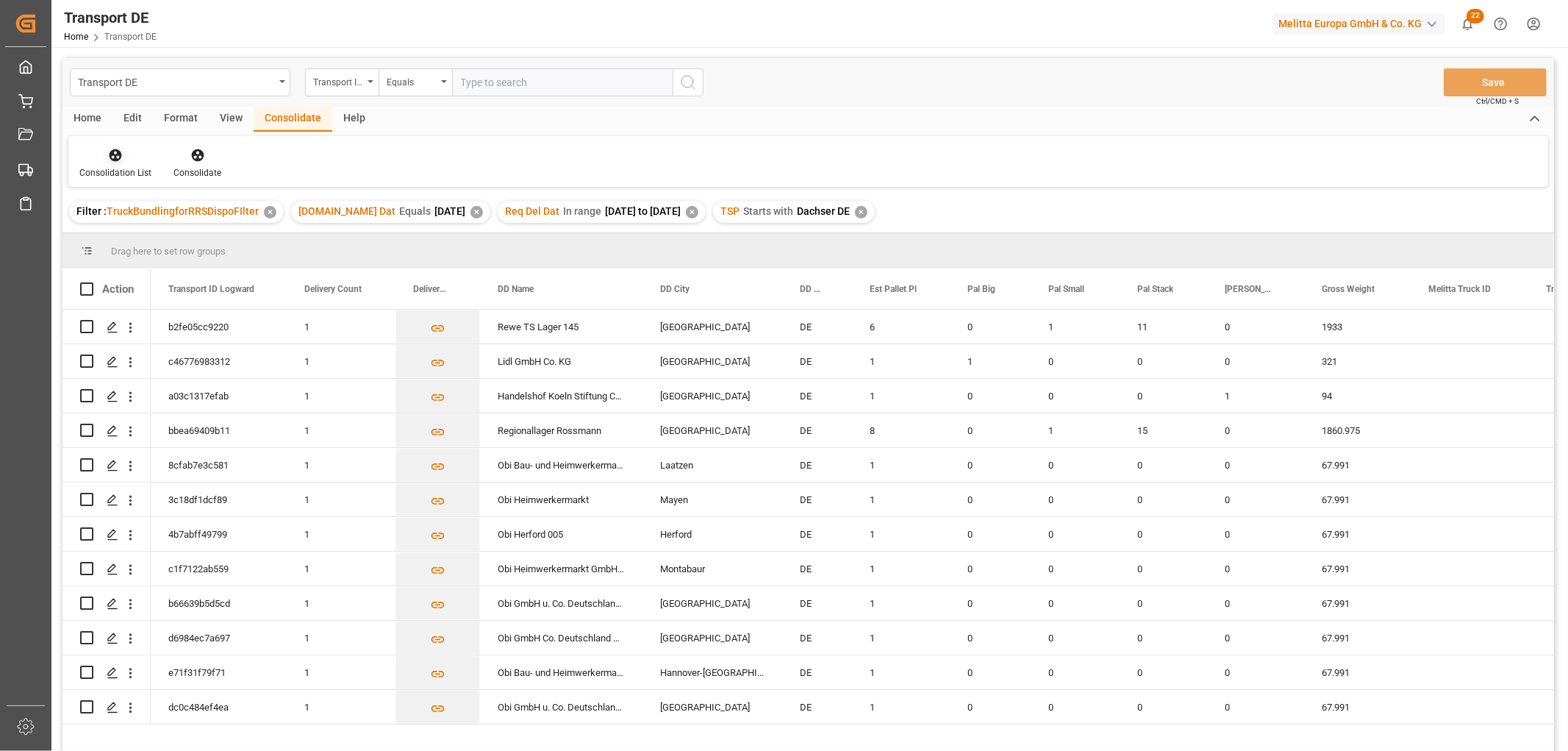
click at [116, 151] on icon at bounding box center [116, 155] width 12 height 12
click at [122, 237] on div "Transport DE Transport ID Logward Equals Save Ctrl/CMD + S Home Edit Format Vie…" at bounding box center [808, 423] width 1491 height 731
click at [88, 431] on input "Press Space to toggle row selection (unchecked)" at bounding box center [87, 430] width 13 height 13
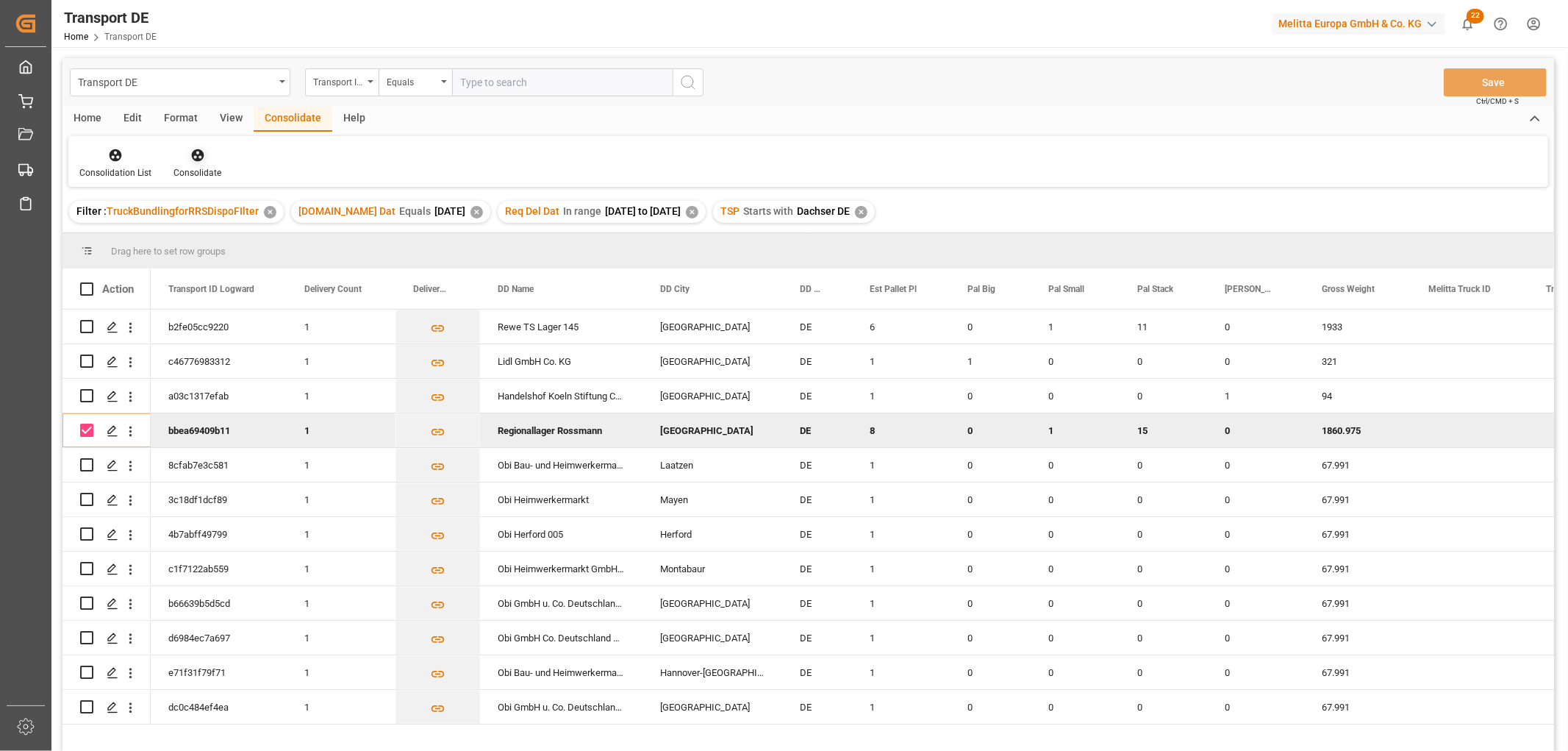
click at [193, 156] on icon at bounding box center [198, 156] width 15 height 15
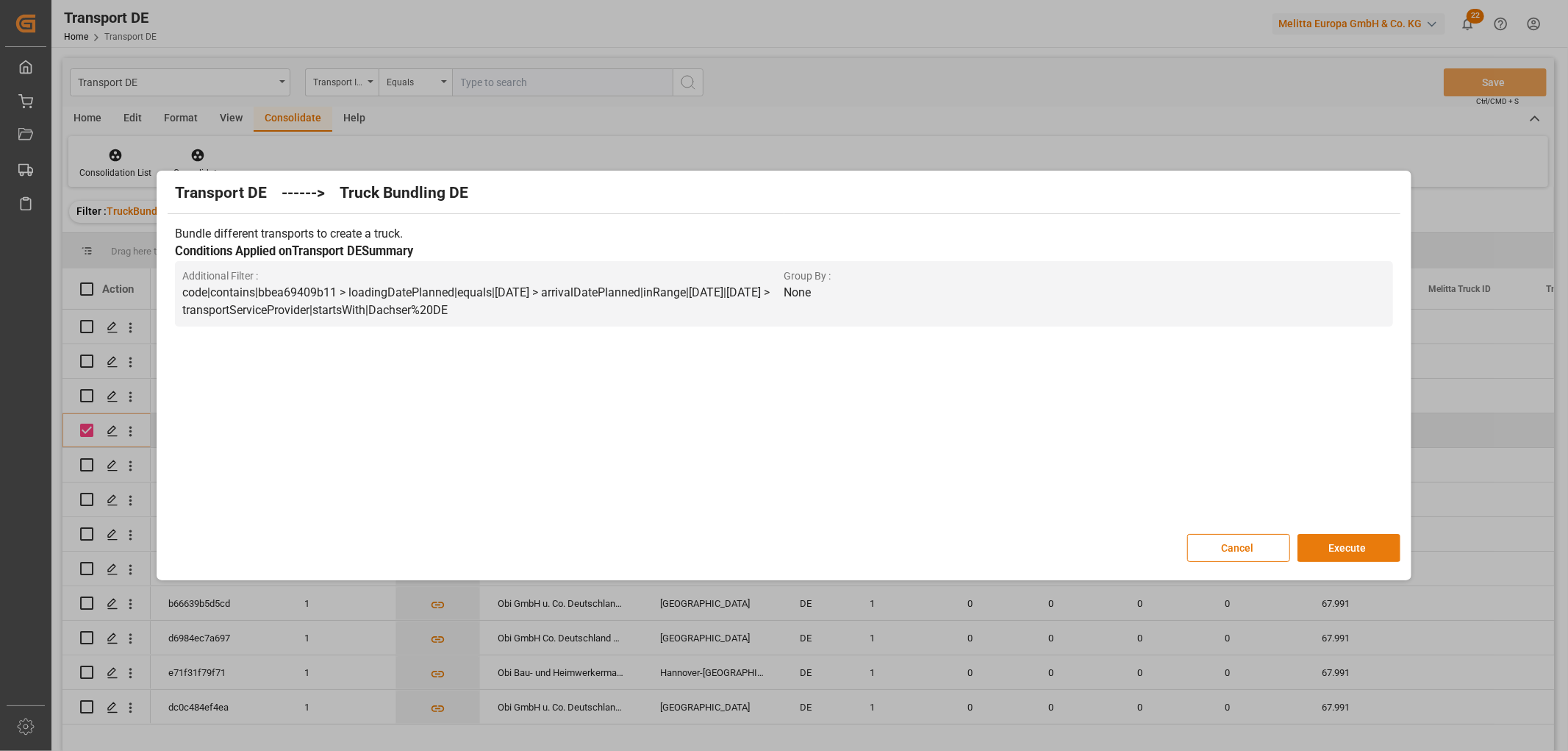
click at [1345, 549] on button "Execute" at bounding box center [1348, 547] width 103 height 27
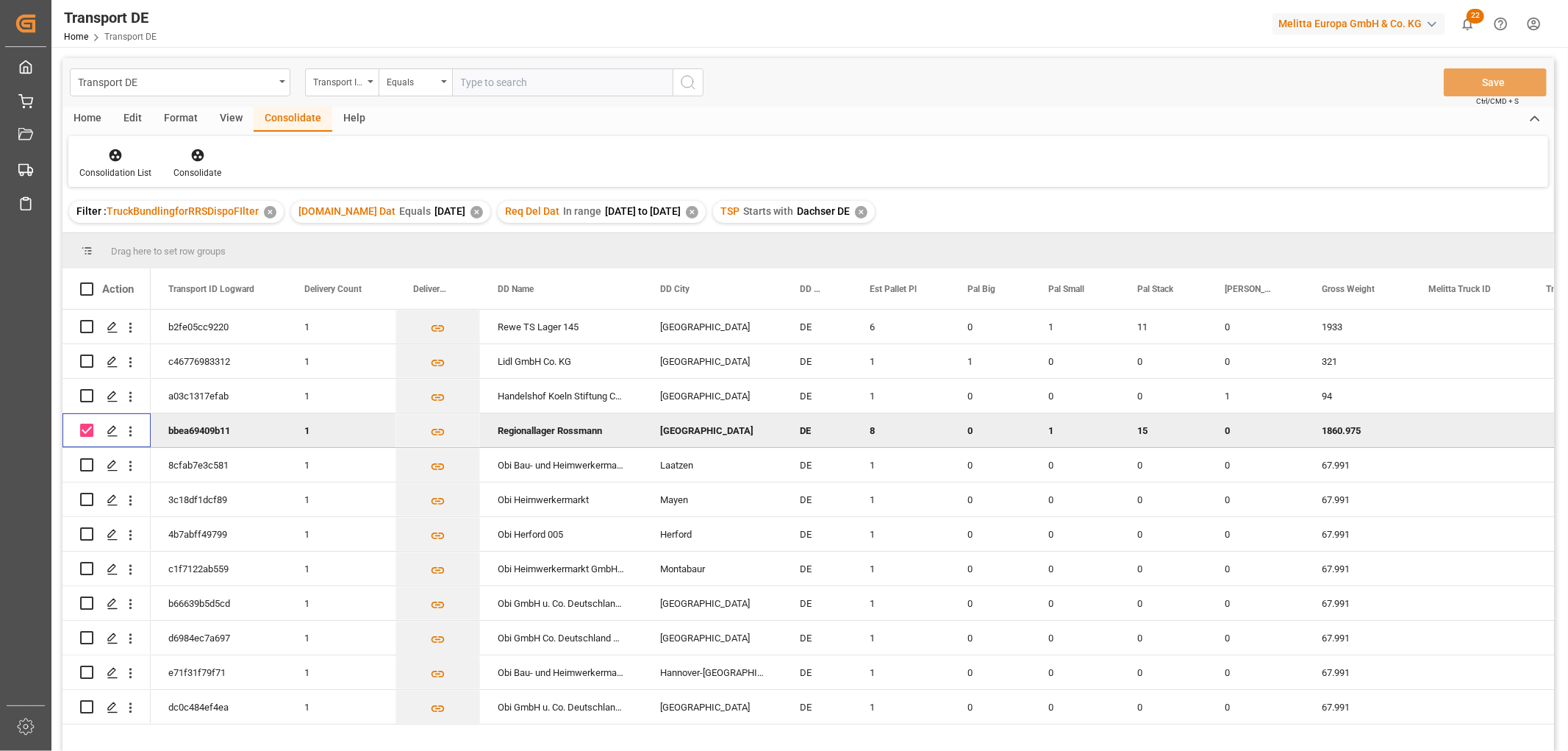
click at [83, 427] on input "Press Space to toggle row selection (checked)" at bounding box center [87, 430] width 13 height 13
checkbox input "false"
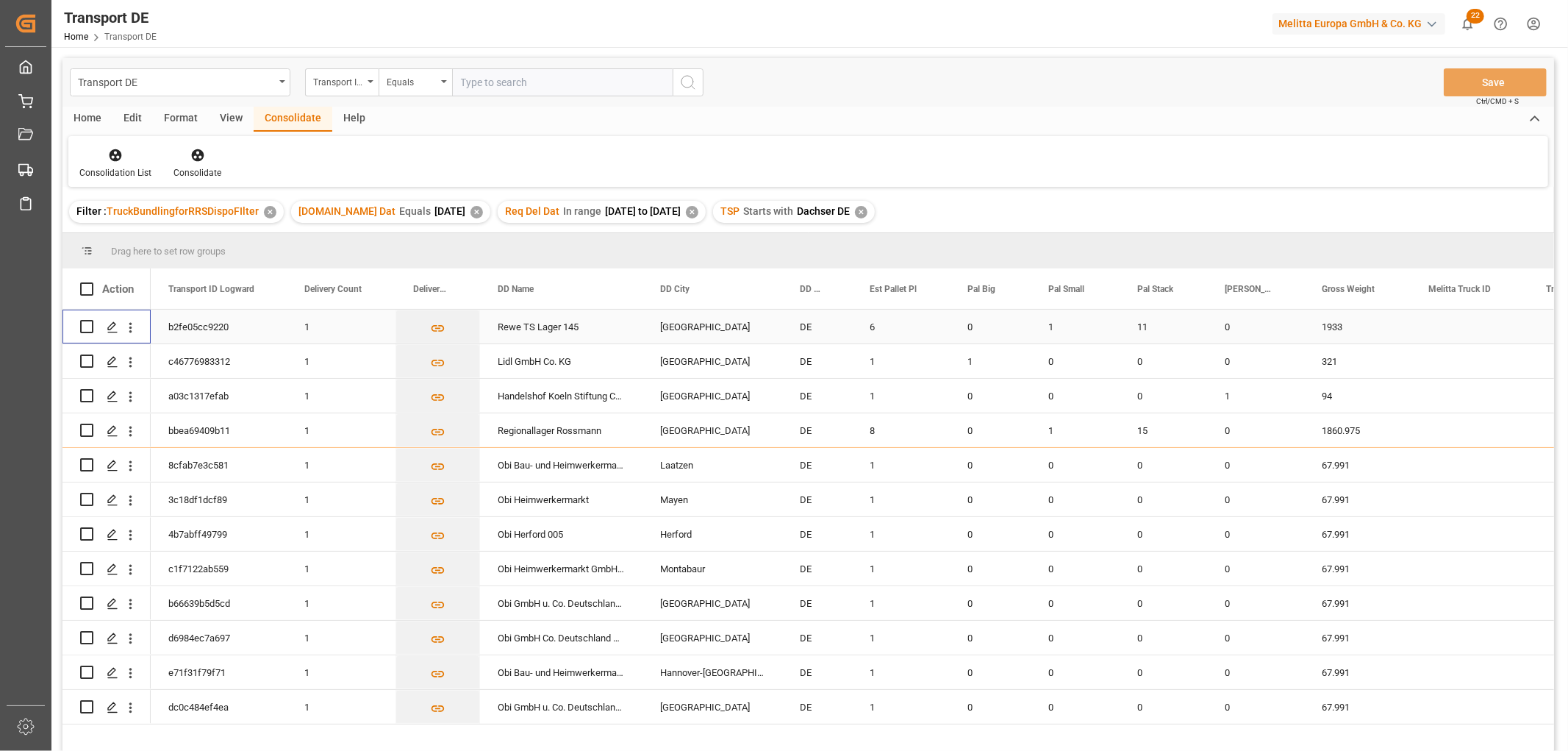
click at [88, 327] on input "Press Space to toggle row selection (unchecked)" at bounding box center [87, 326] width 13 height 13
checkbox input "true"
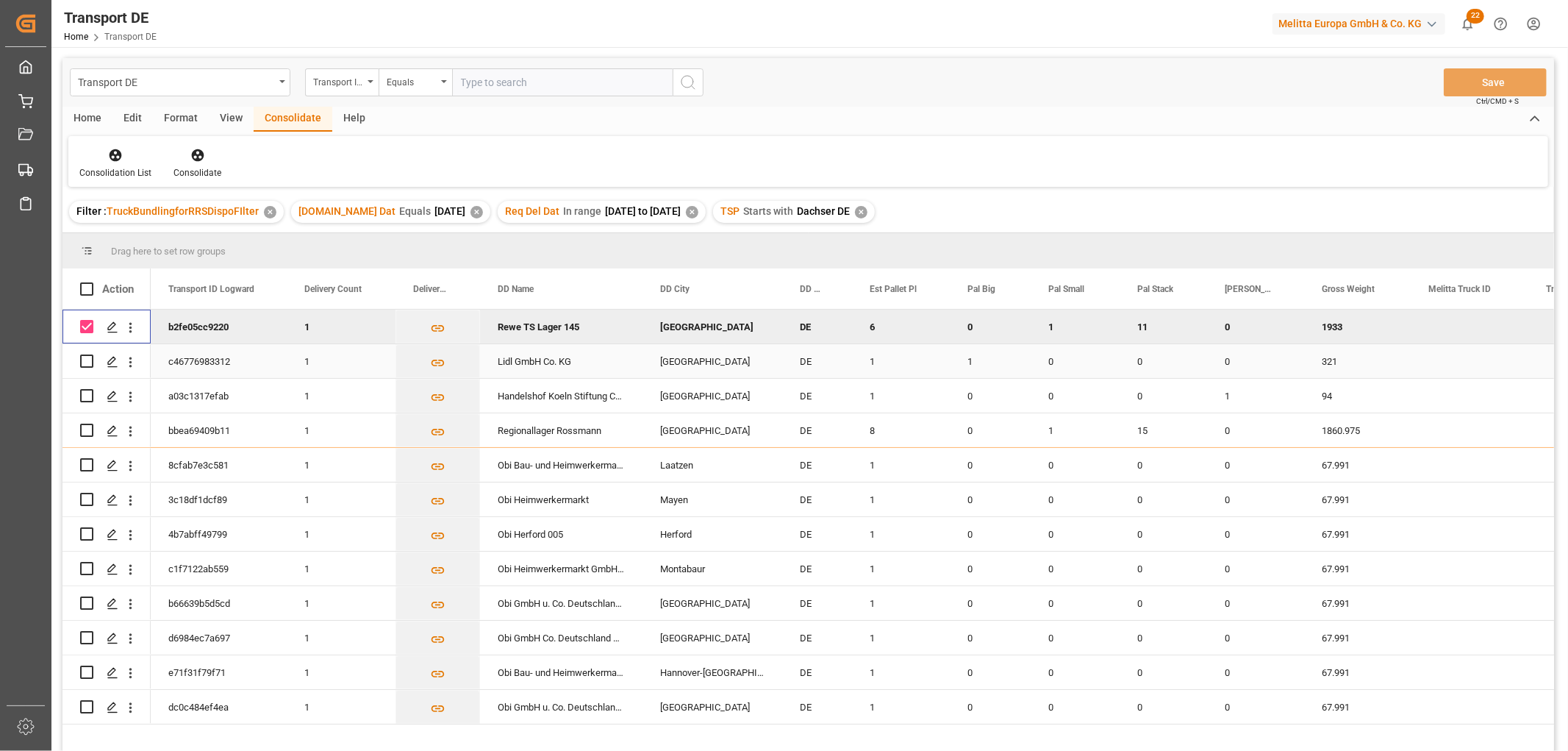
click at [86, 357] on input "Press Space to toggle row selection (unchecked)" at bounding box center [87, 361] width 13 height 13
checkbox input "true"
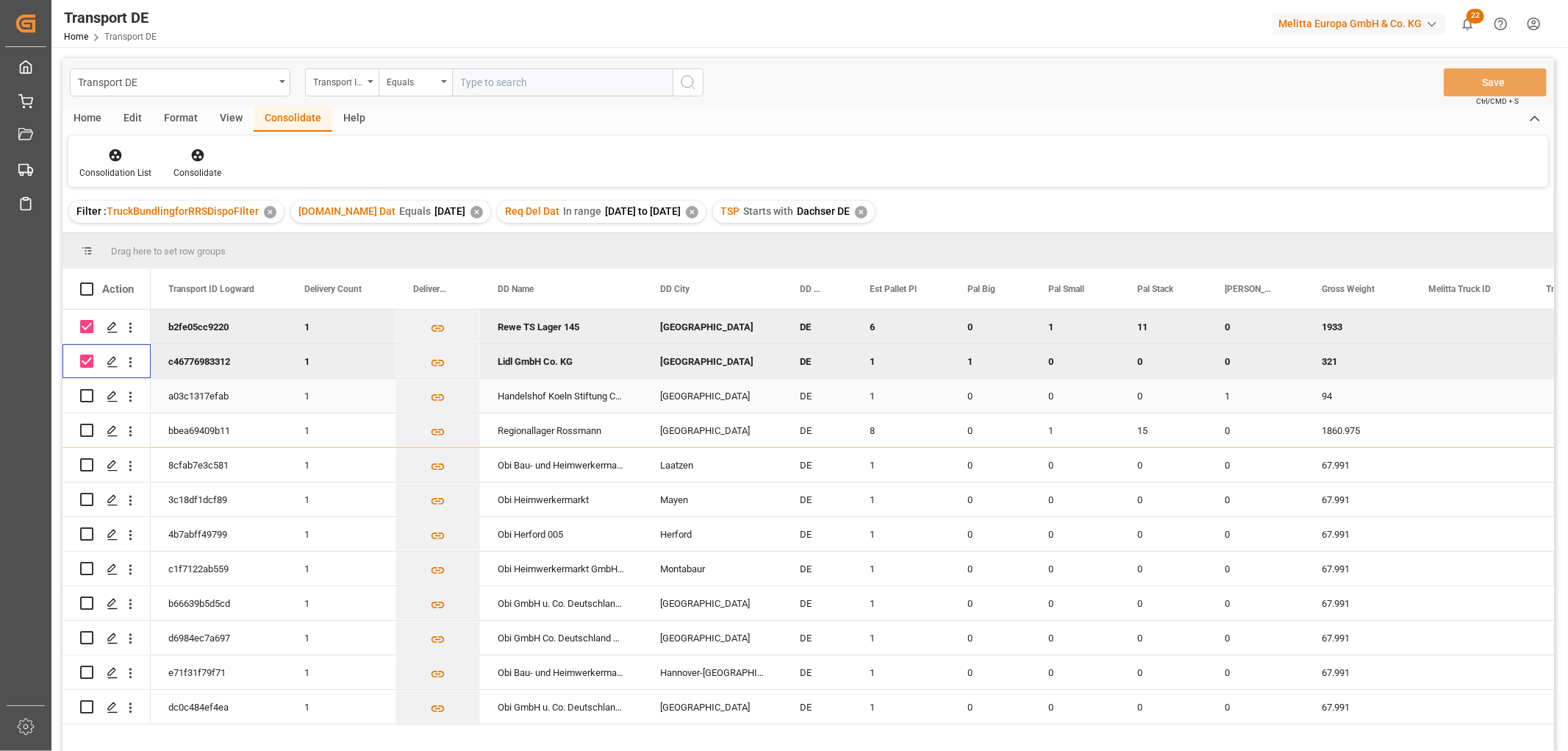
click at [85, 394] on input "Press Space to toggle row selection (unchecked)" at bounding box center [87, 395] width 13 height 13
checkbox input "true"
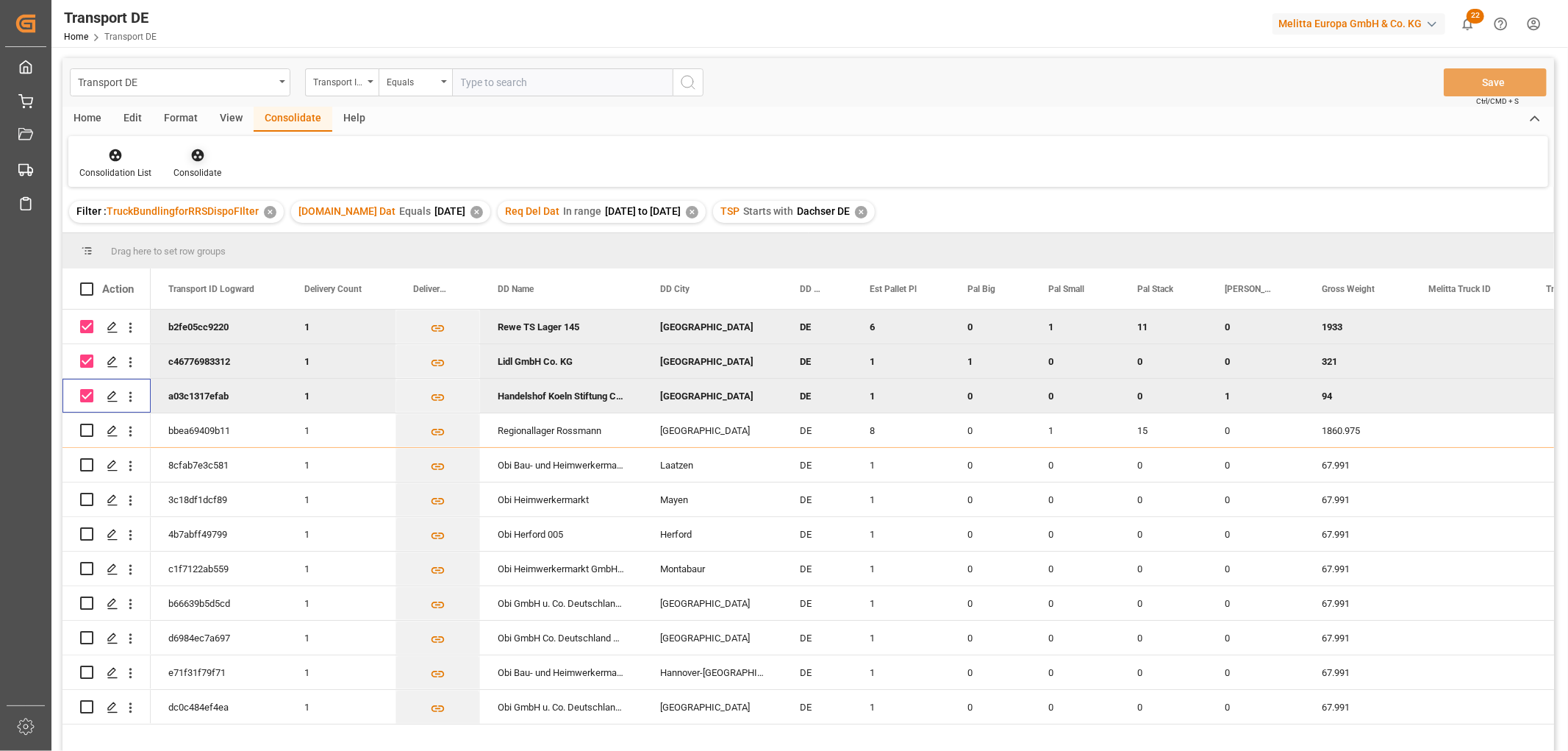
click at [194, 156] on icon at bounding box center [197, 155] width 12 height 12
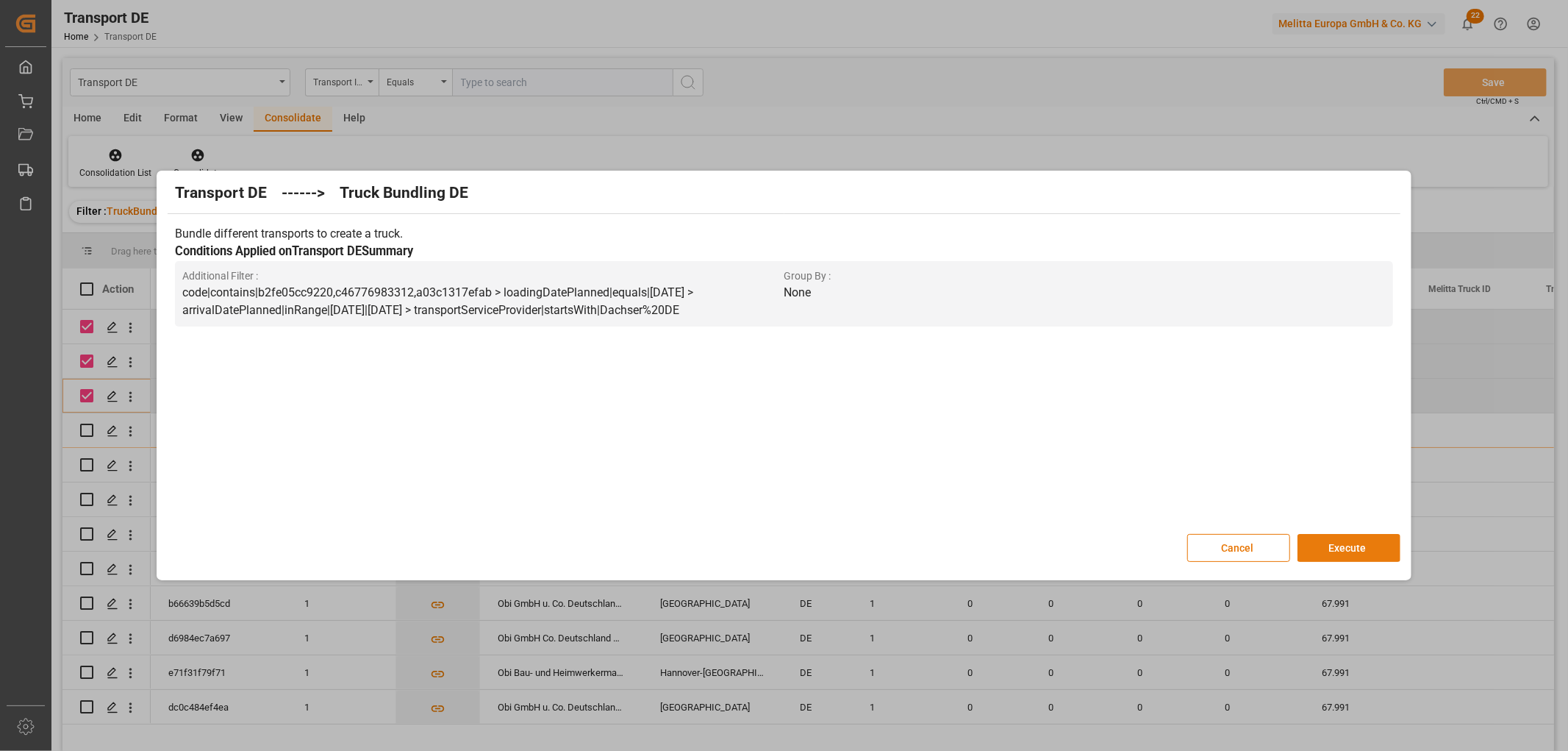
click at [1339, 544] on button "Execute" at bounding box center [1348, 547] width 103 height 27
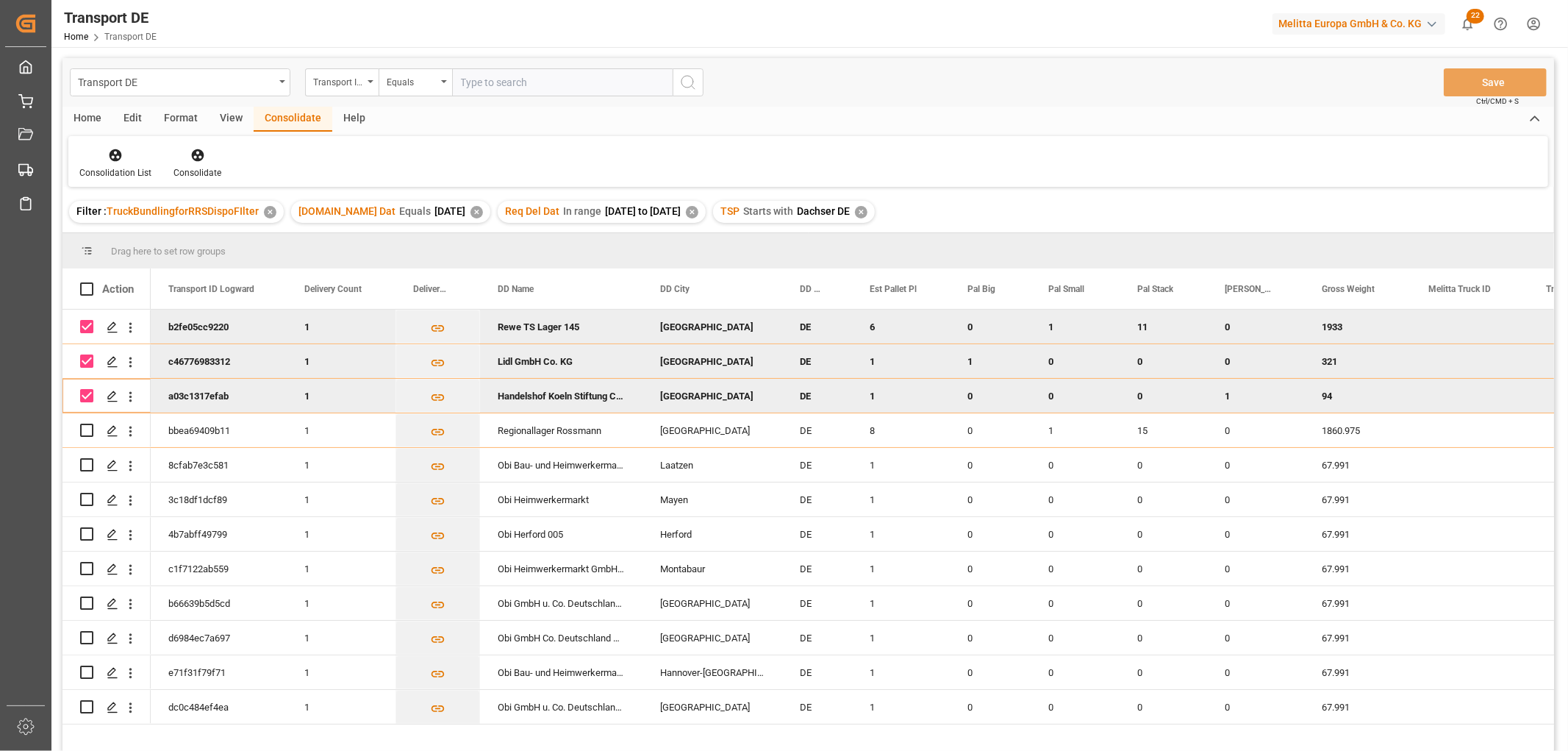
click at [90, 326] on input "Press Space to toggle row selection (checked)" at bounding box center [87, 326] width 13 height 13
checkbox input "false"
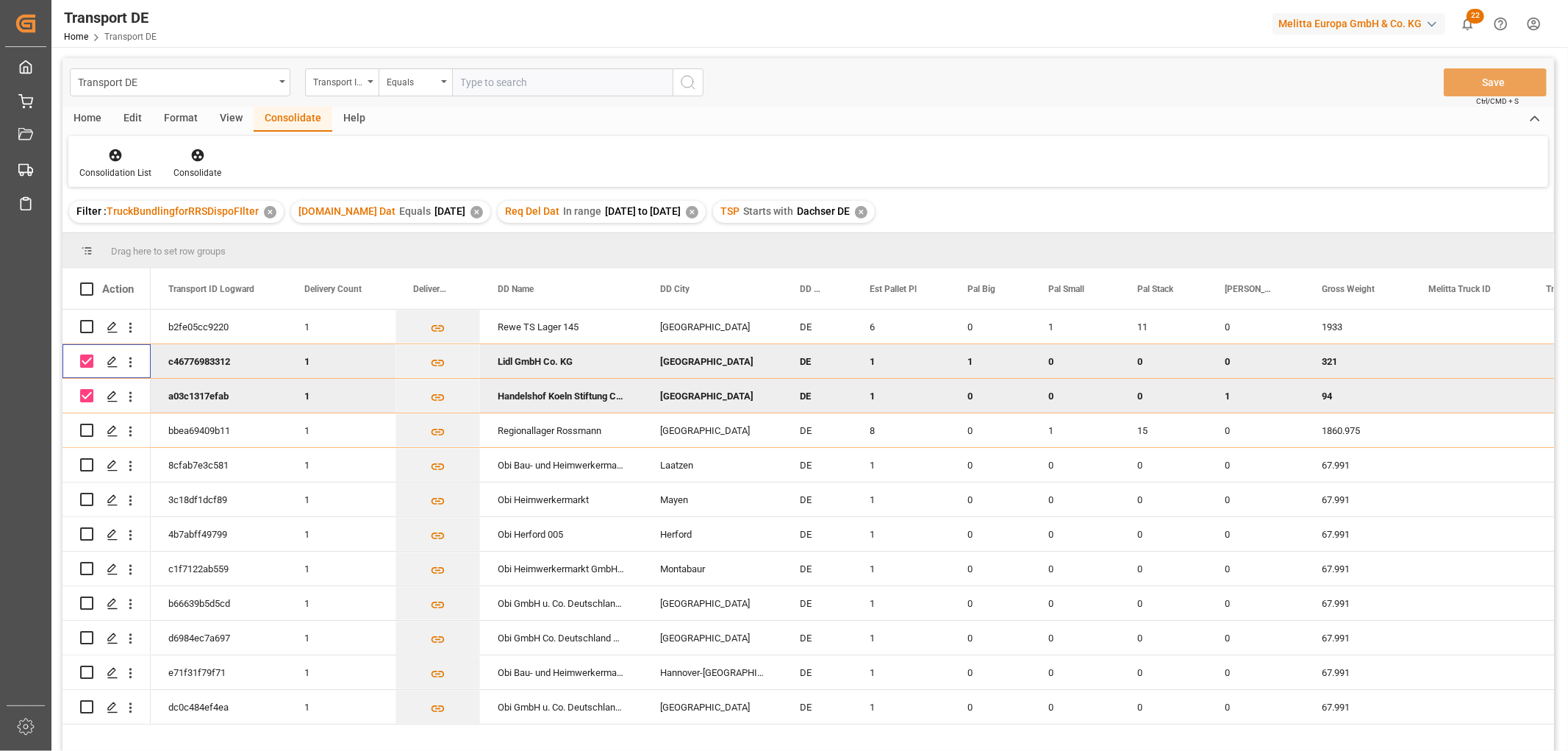
click at [86, 360] on input "Press Space to toggle row selection (checked)" at bounding box center [87, 361] width 13 height 13
checkbox input "false"
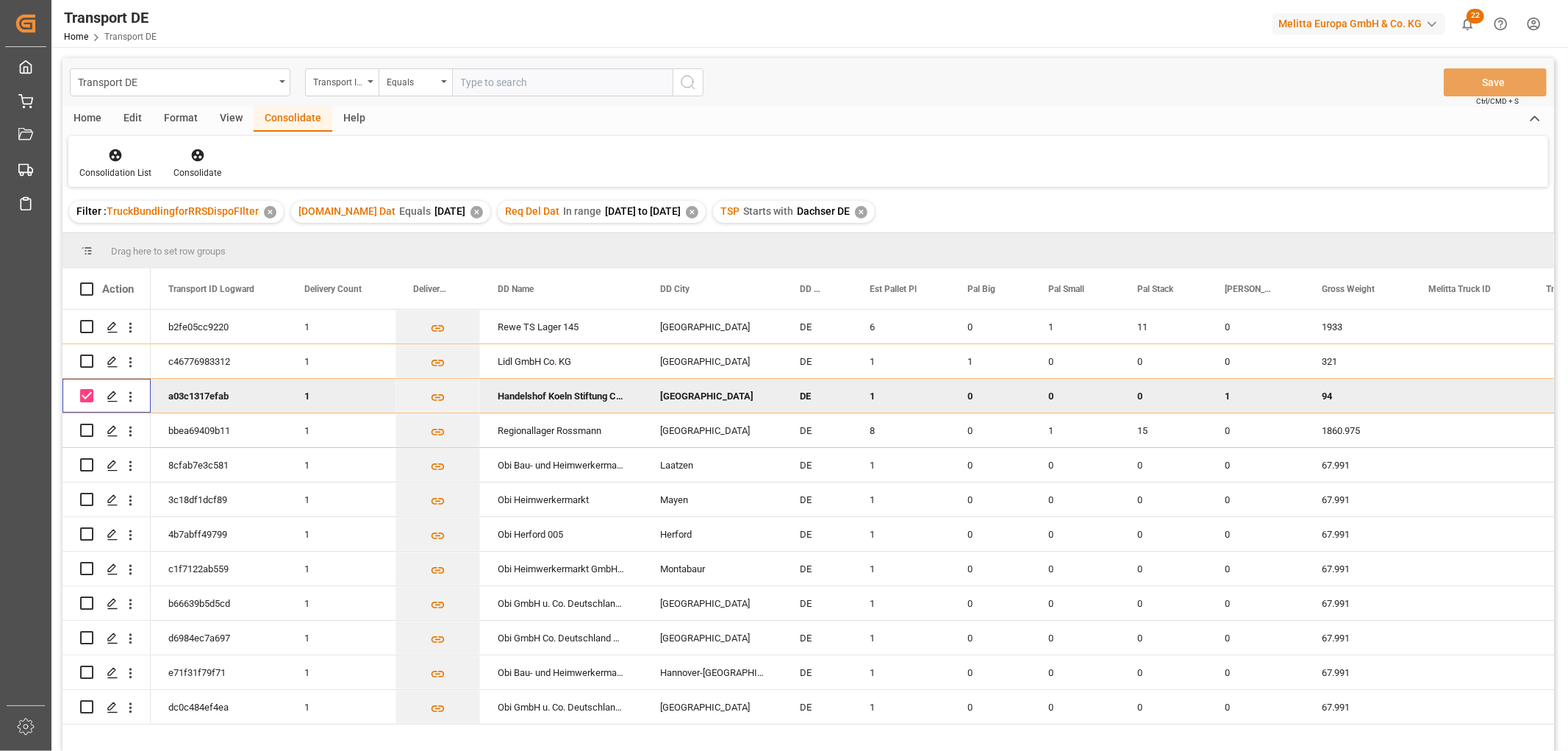
click at [85, 394] on input "Press Space to toggle row selection (checked)" at bounding box center [87, 395] width 13 height 13
checkbox input "false"
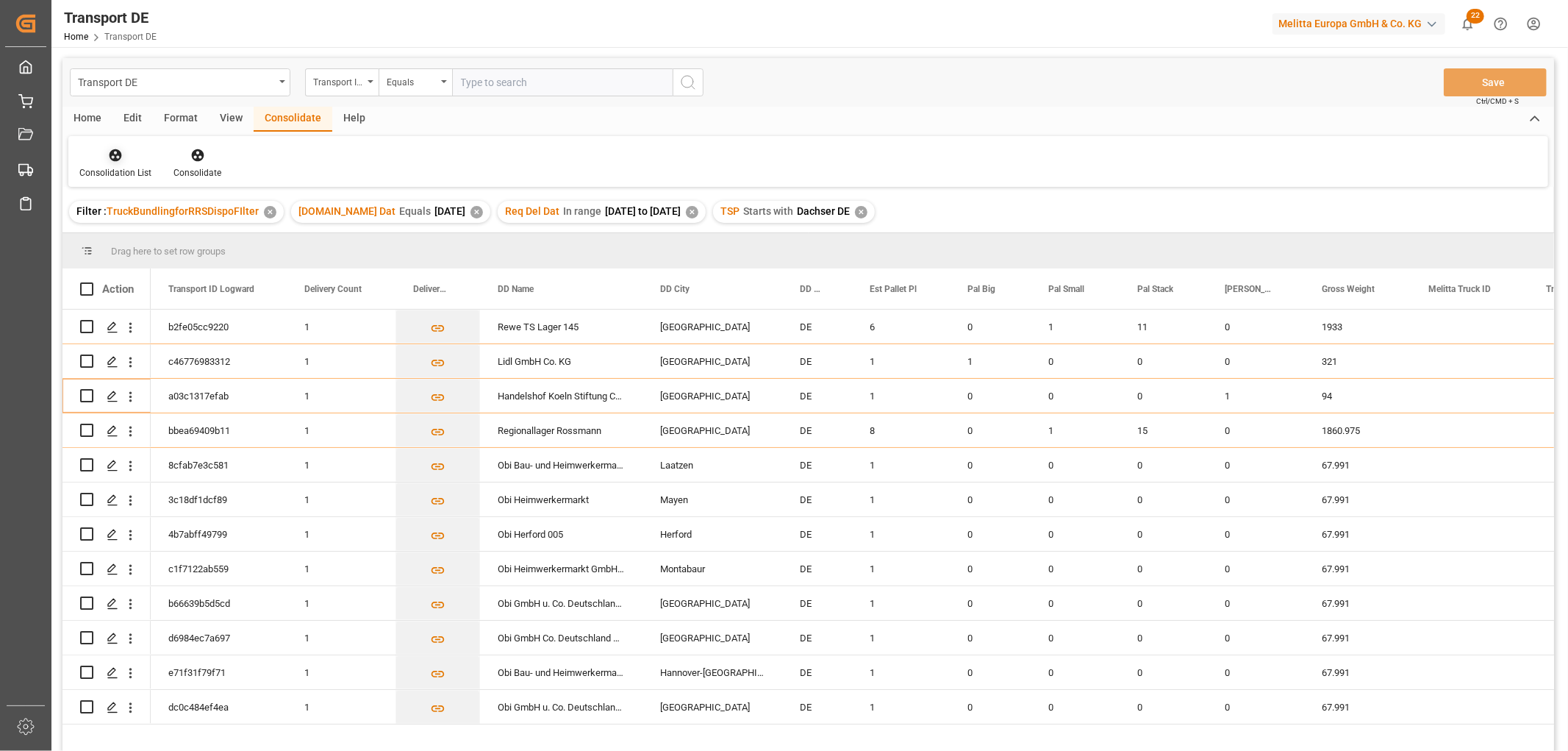
click at [116, 160] on icon at bounding box center [116, 156] width 15 height 15
click at [125, 237] on div "Transport DE Transport ID Logward Equals Save Ctrl/CMD + S Home Edit Format Vie…" at bounding box center [808, 423] width 1491 height 731
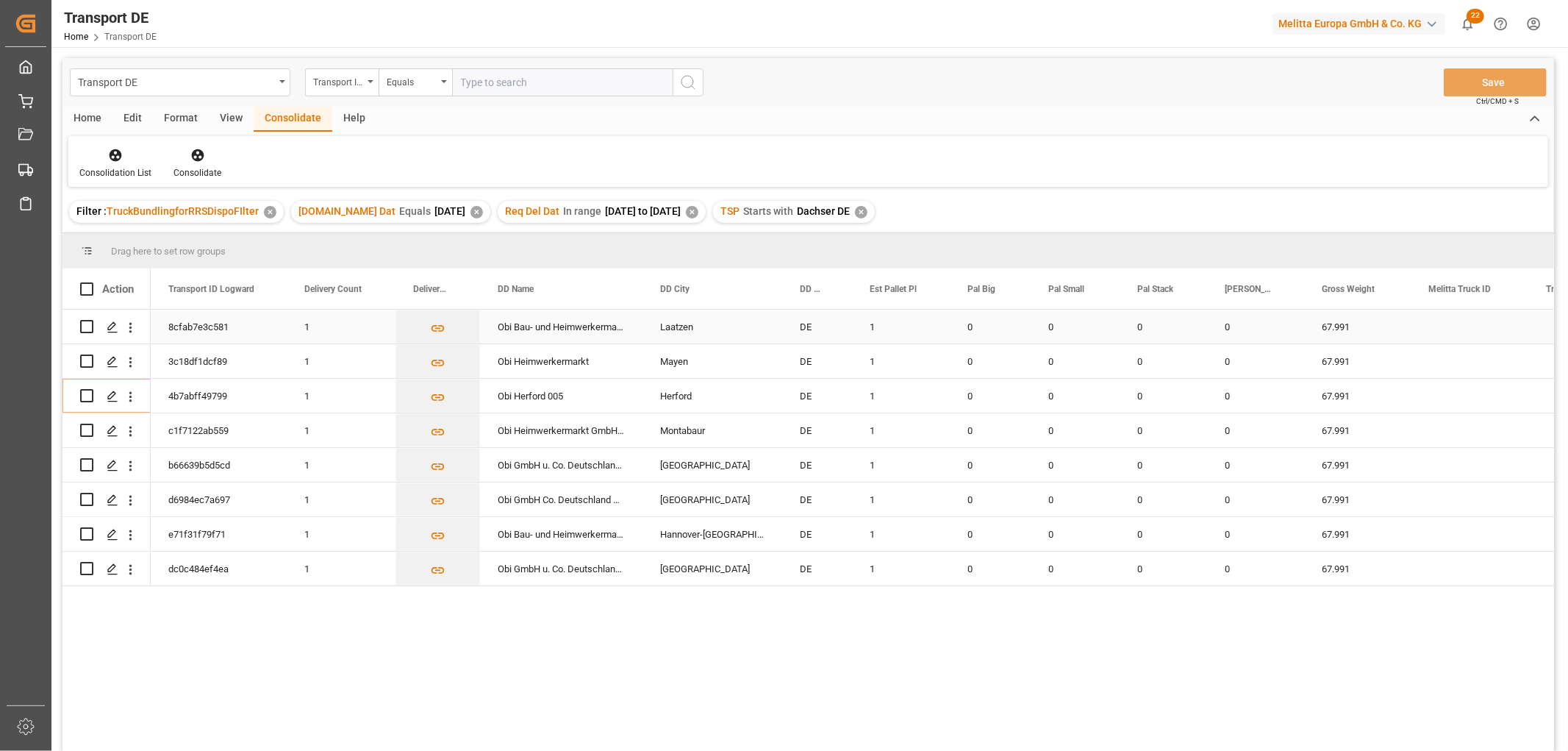
click at [86, 324] on input "Press Space to toggle row selection (unchecked)" at bounding box center [87, 326] width 13 height 13
checkbox input "true"
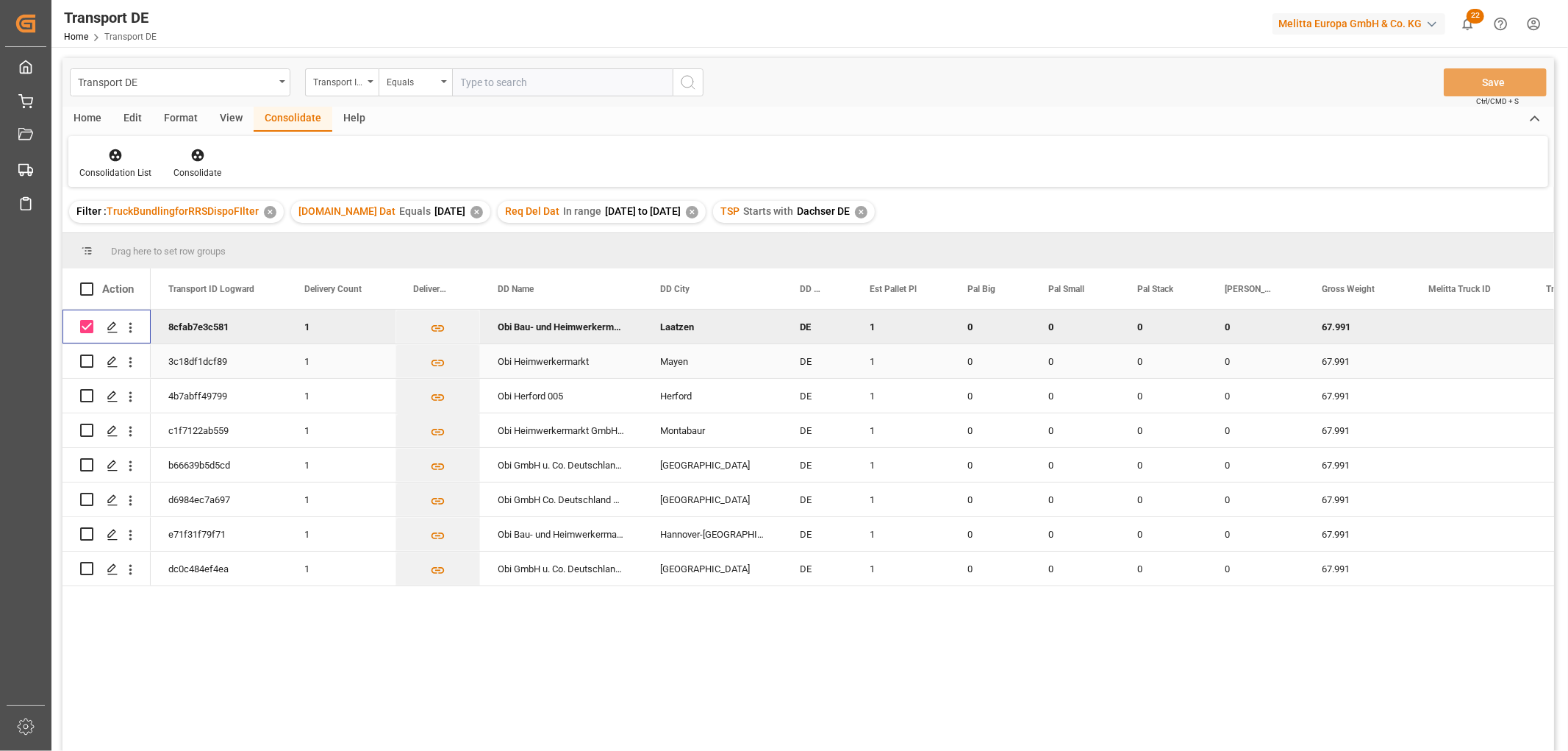
click at [85, 358] on input "Press Space to toggle row selection (unchecked)" at bounding box center [87, 361] width 13 height 13
checkbox input "true"
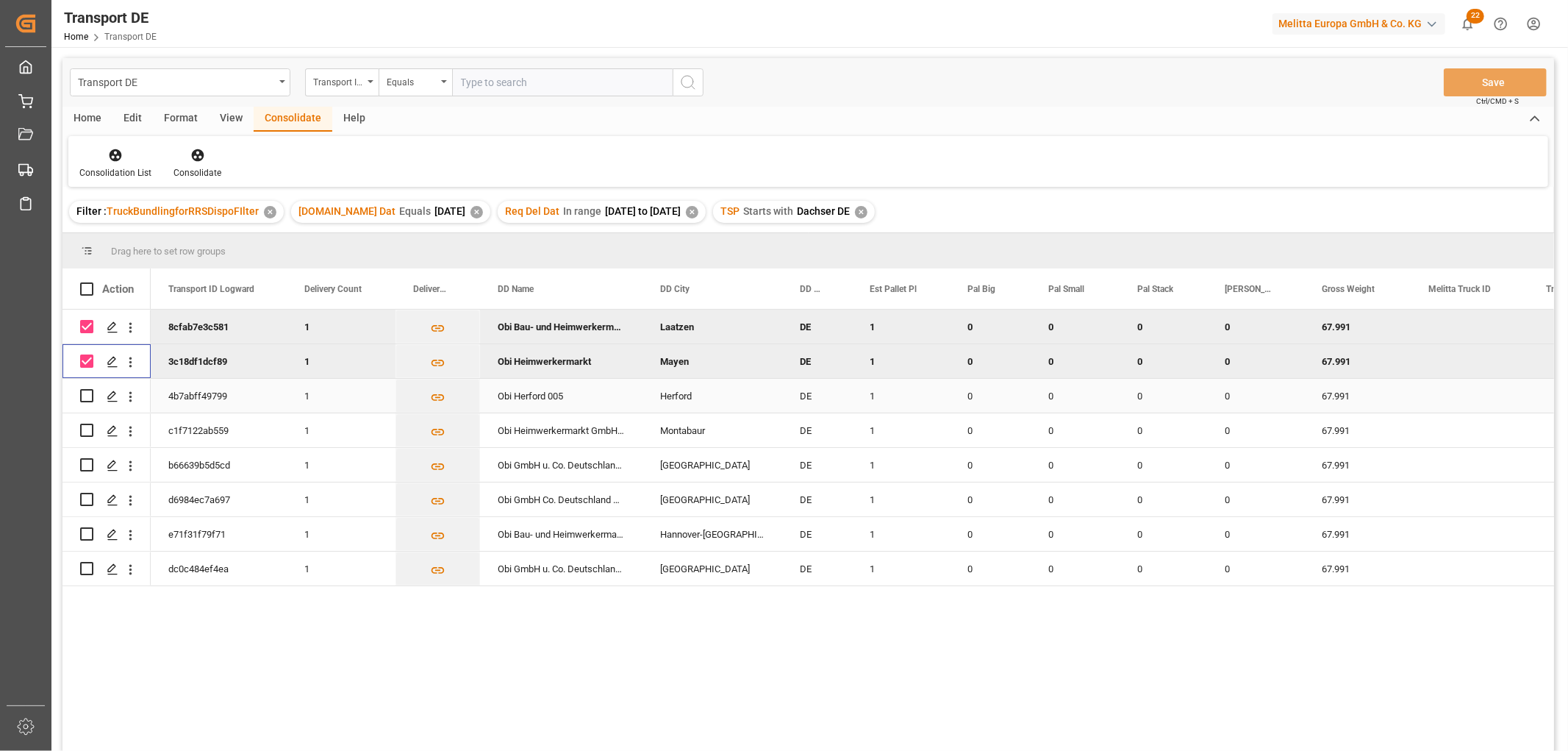
click at [86, 397] on input "Press Space to toggle row selection (unchecked)" at bounding box center [87, 395] width 13 height 13
checkbox input "true"
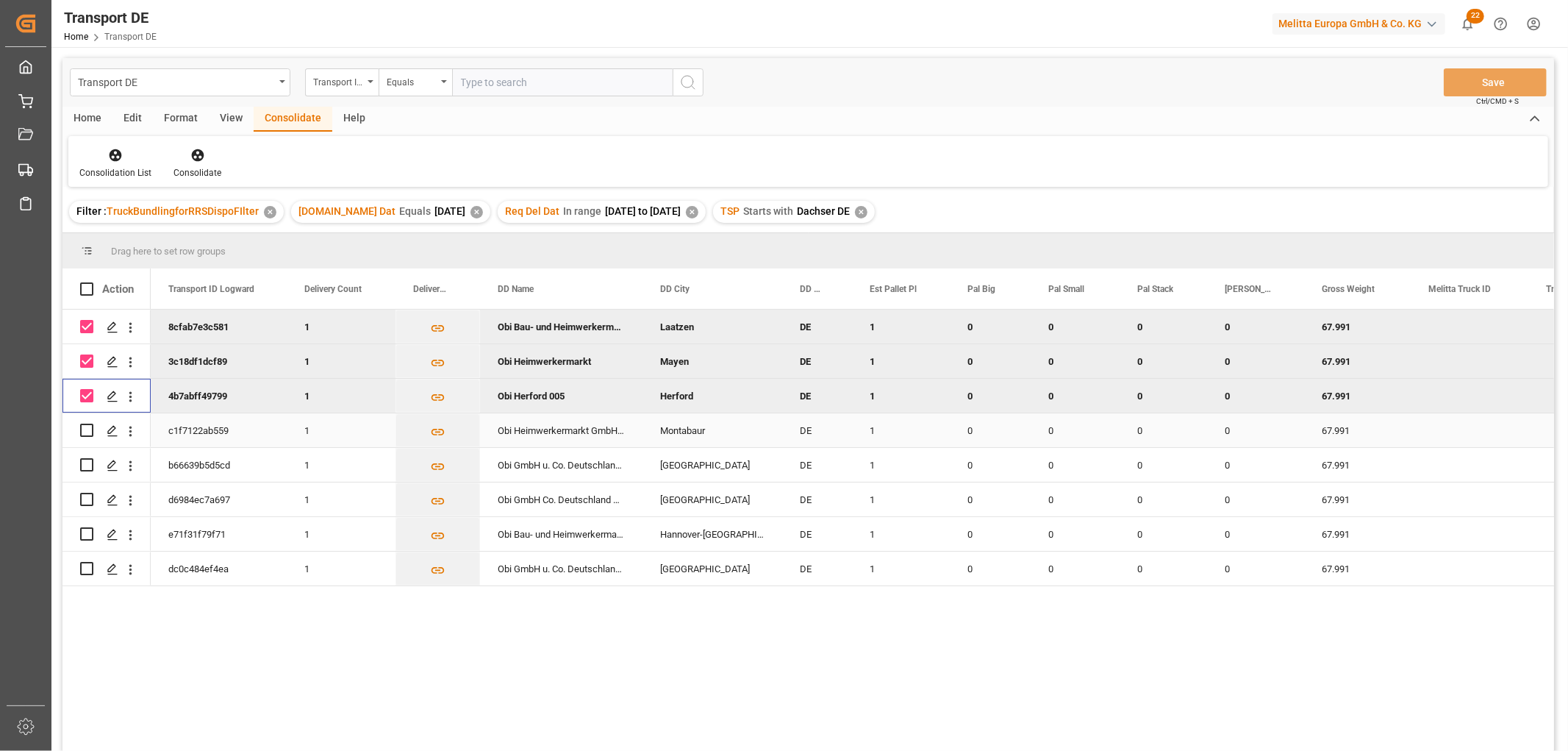
click at [86, 427] on input "Press Space to toggle row selection (unchecked)" at bounding box center [87, 430] width 13 height 13
checkbox input "true"
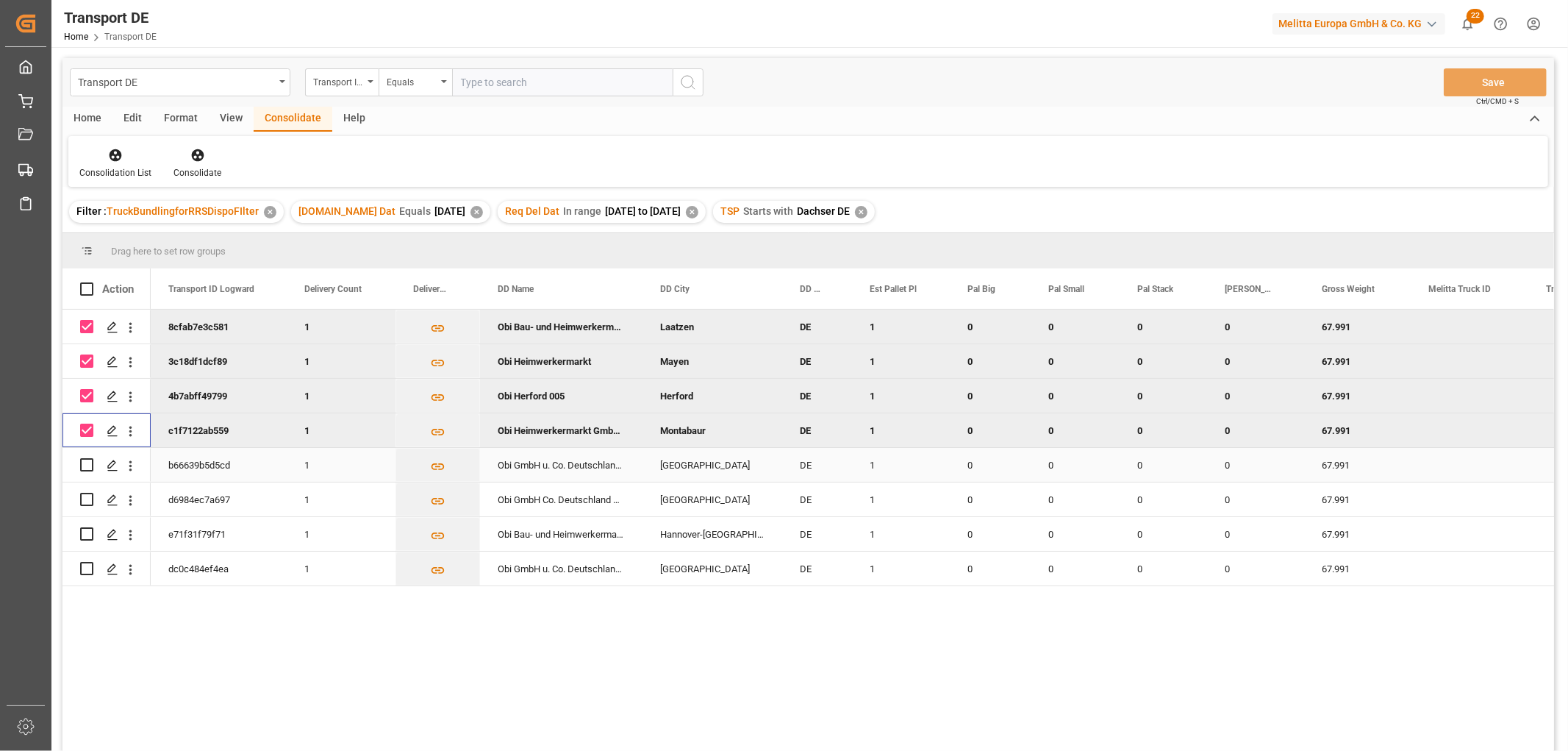
click at [86, 464] on input "Press Space to toggle row selection (unchecked)" at bounding box center [87, 465] width 13 height 13
checkbox input "true"
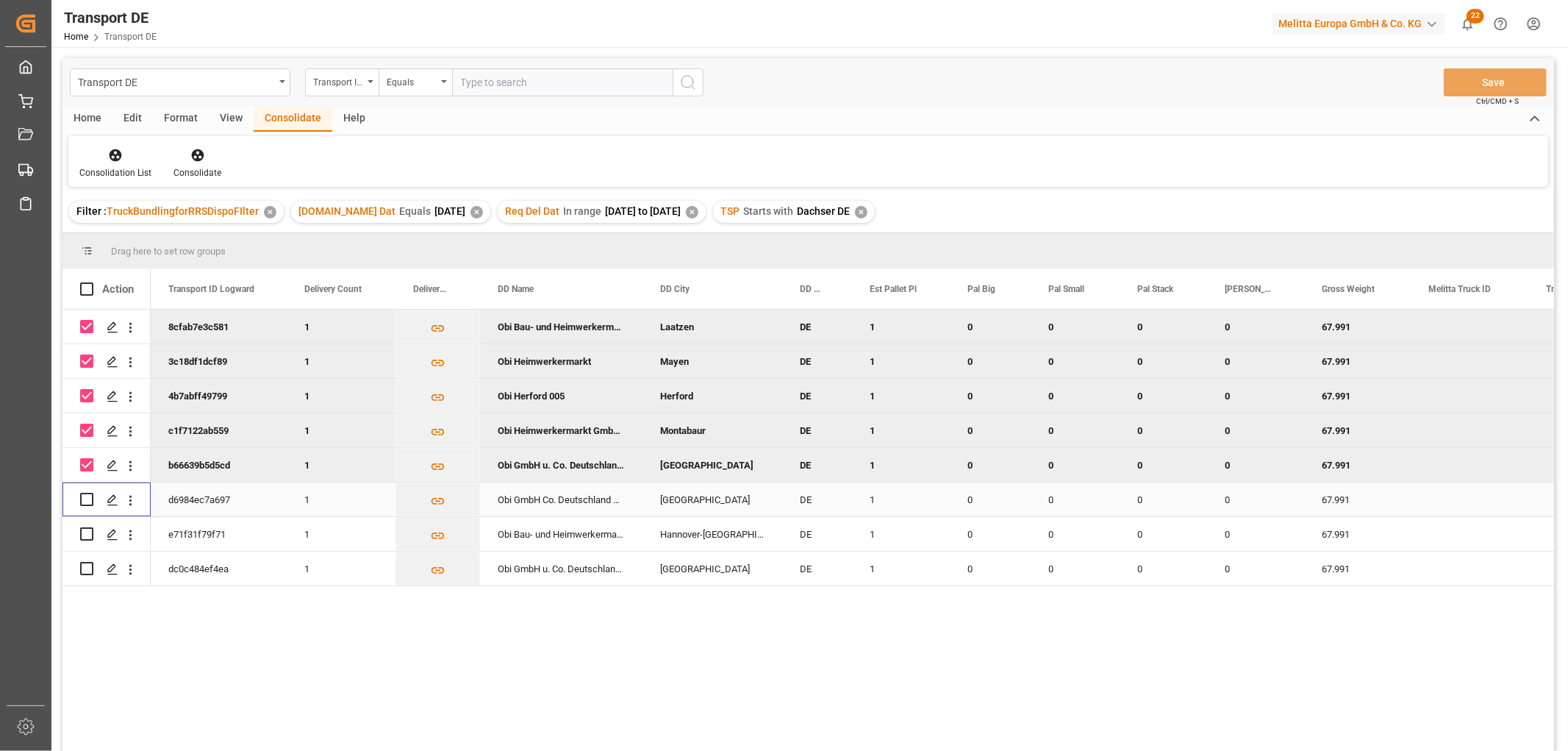
drag, startPoint x: 83, startPoint y: 496, endPoint x: 83, endPoint y: 508, distance: 12.0
click at [83, 498] on input "Press Space to toggle row selection (unchecked)" at bounding box center [87, 499] width 13 height 13
checkbox input "true"
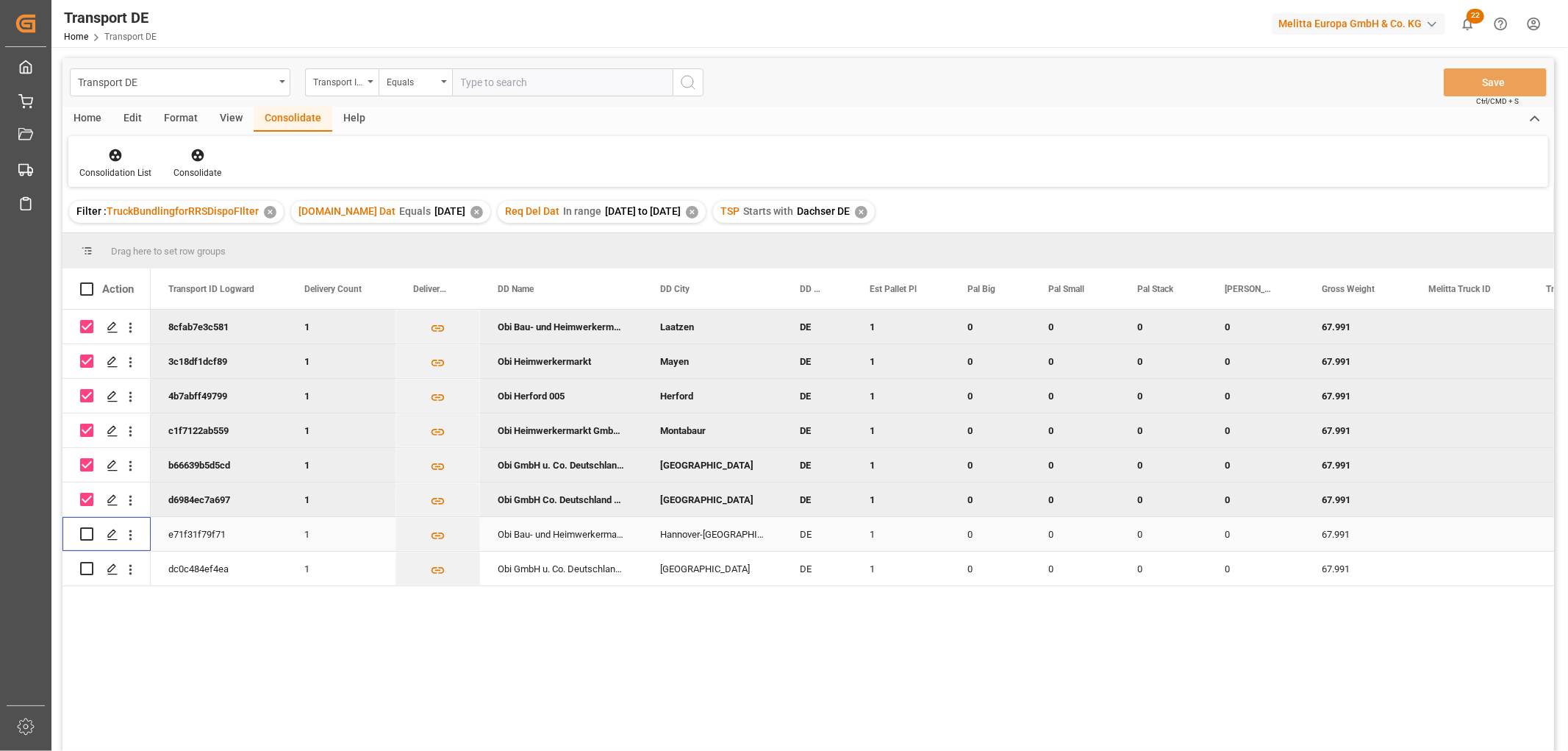
click at [88, 535] on input "Press Space to toggle row selection (unchecked)" at bounding box center [87, 534] width 13 height 13
checkbox input "true"
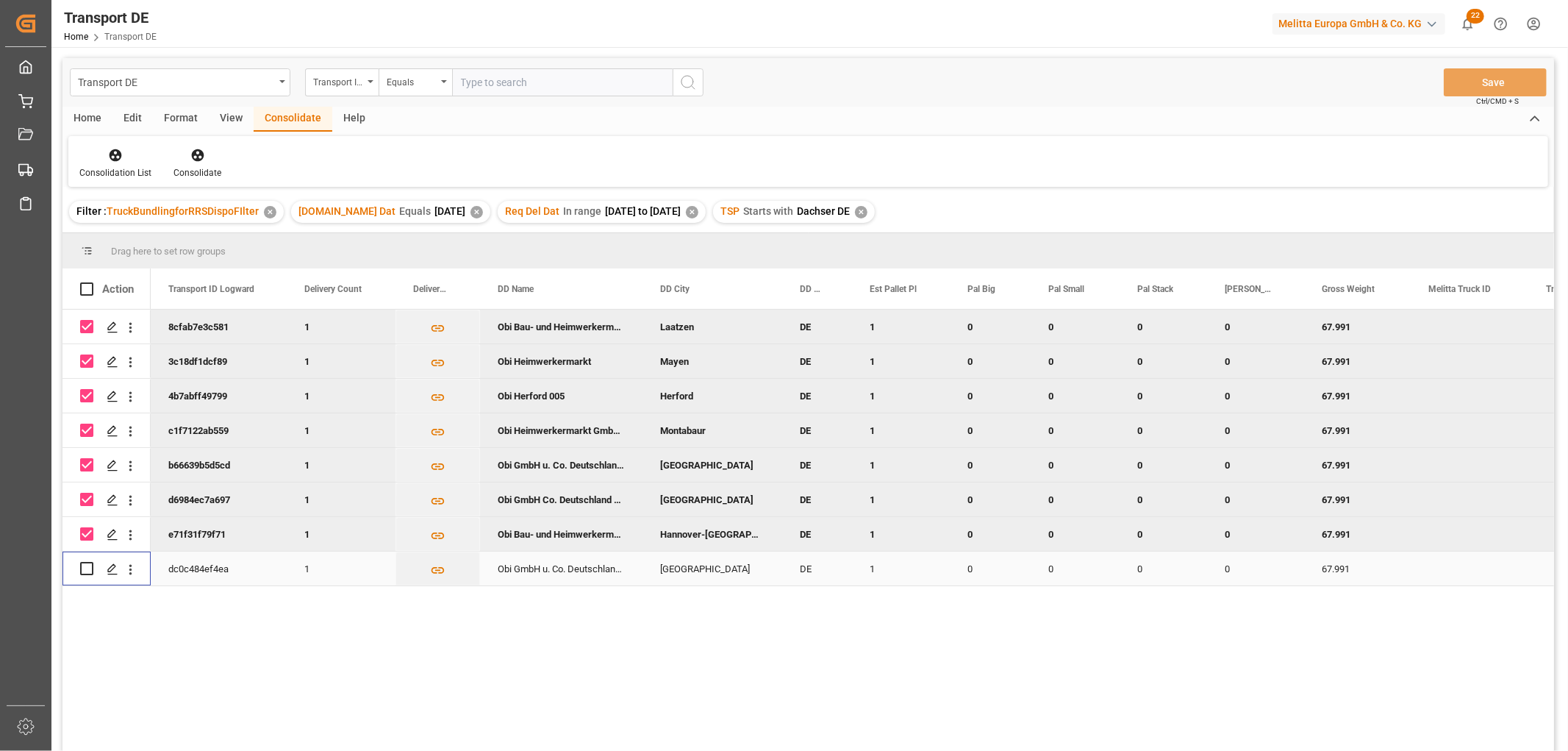
click at [86, 568] on input "Press Space to toggle row selection (unchecked)" at bounding box center [87, 568] width 13 height 13
checkbox input "true"
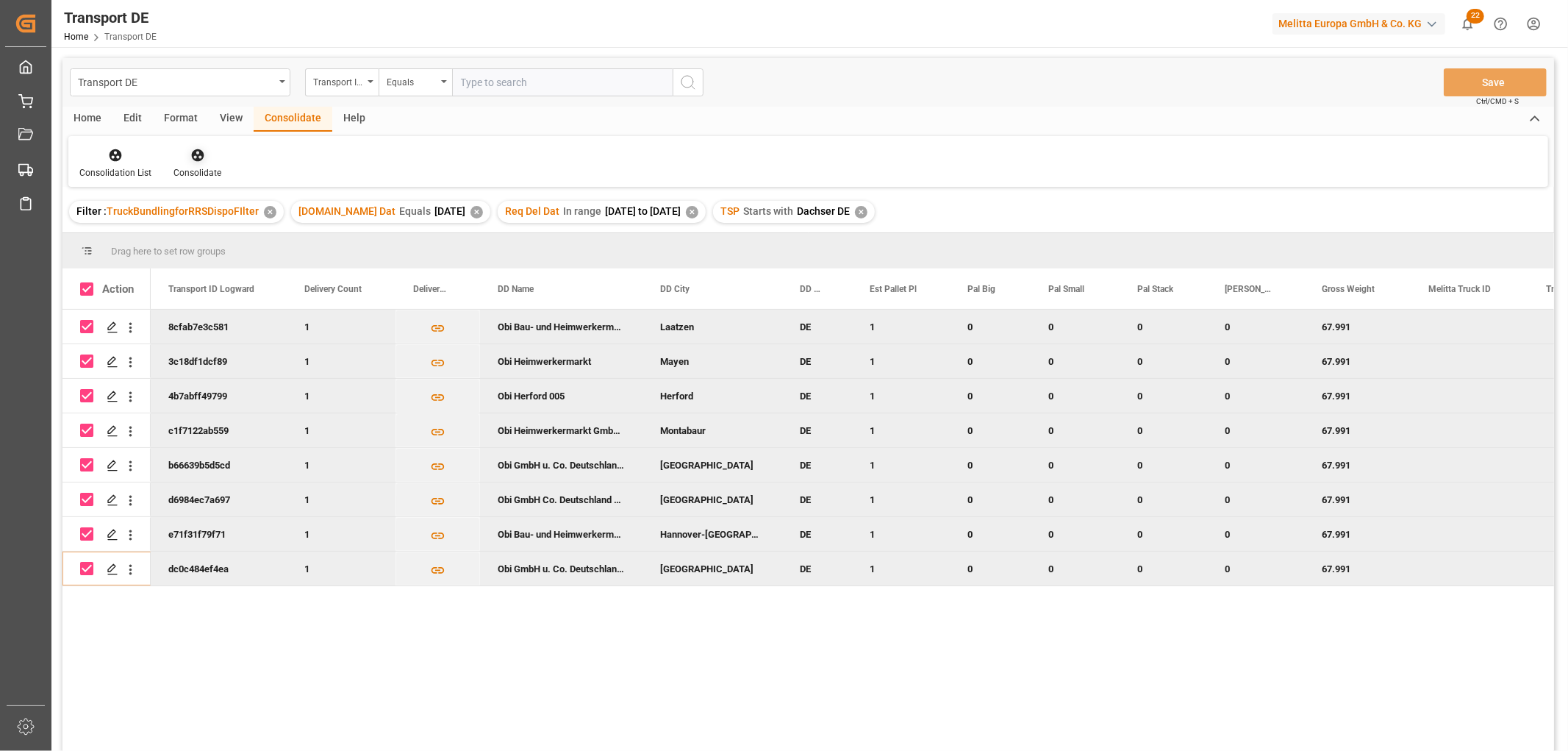
click at [194, 151] on icon at bounding box center [198, 156] width 15 height 15
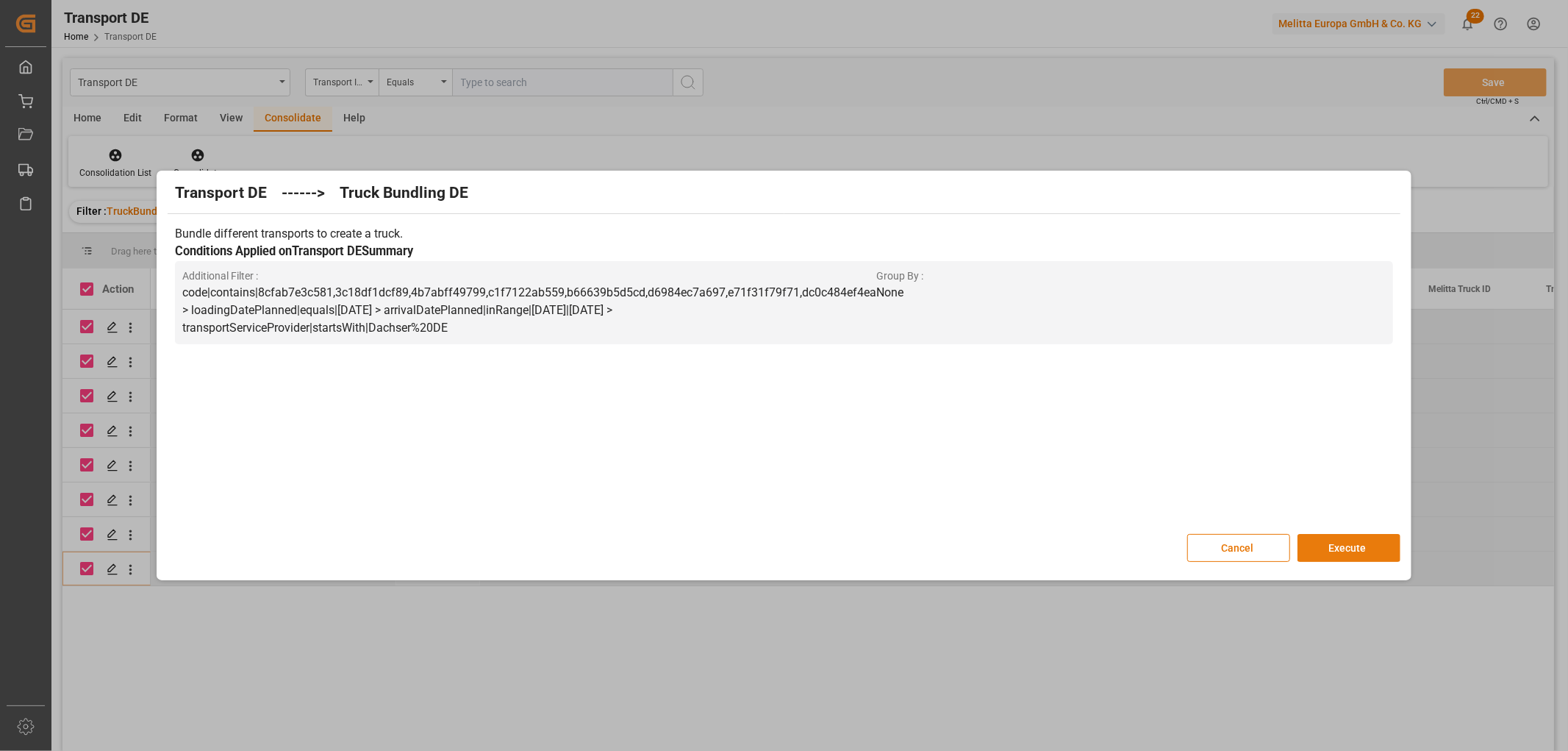
click at [1343, 542] on button "Execute" at bounding box center [1348, 547] width 103 height 27
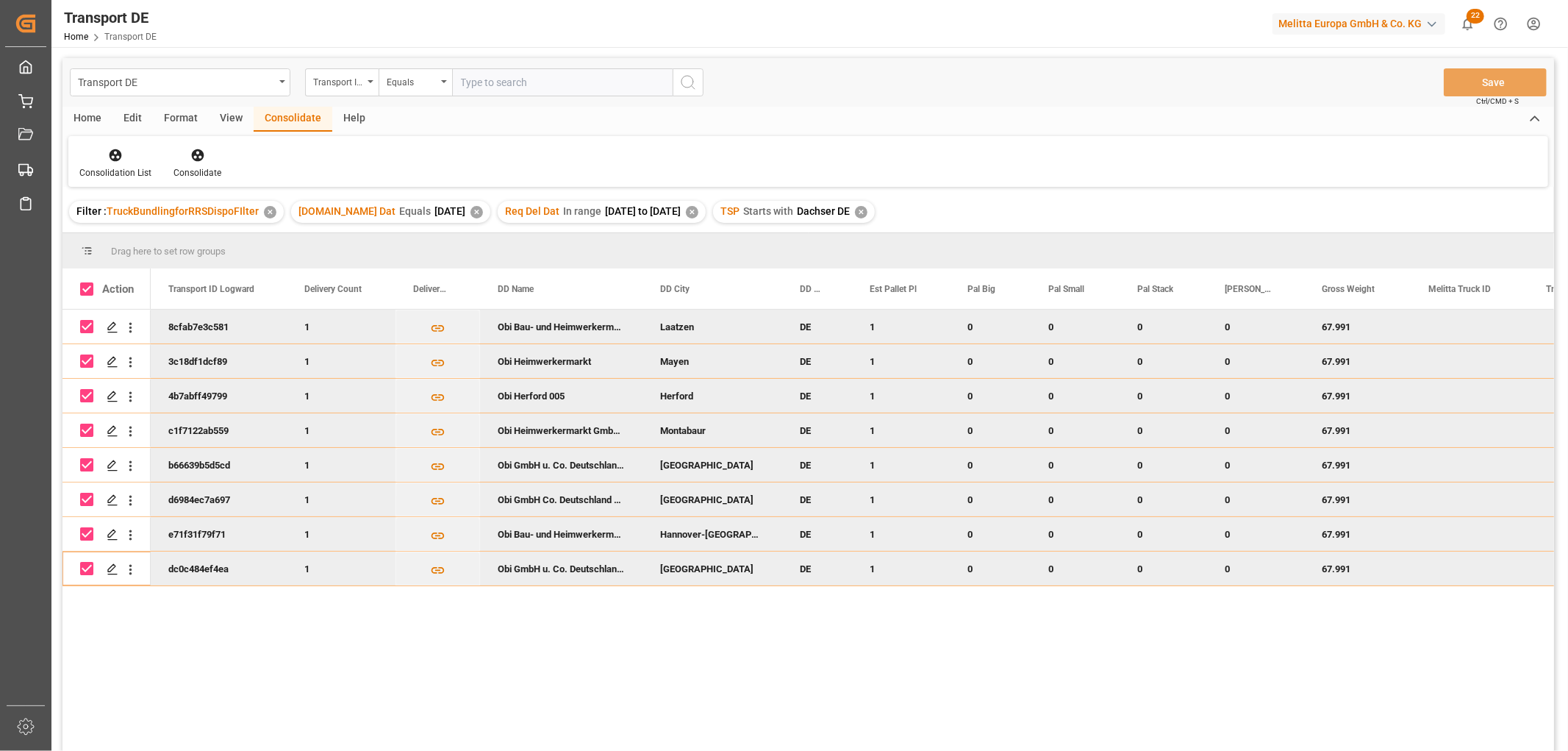
click at [84, 324] on input "Press Space to toggle row selection (checked)" at bounding box center [87, 326] width 13 height 13
checkbox input "false"
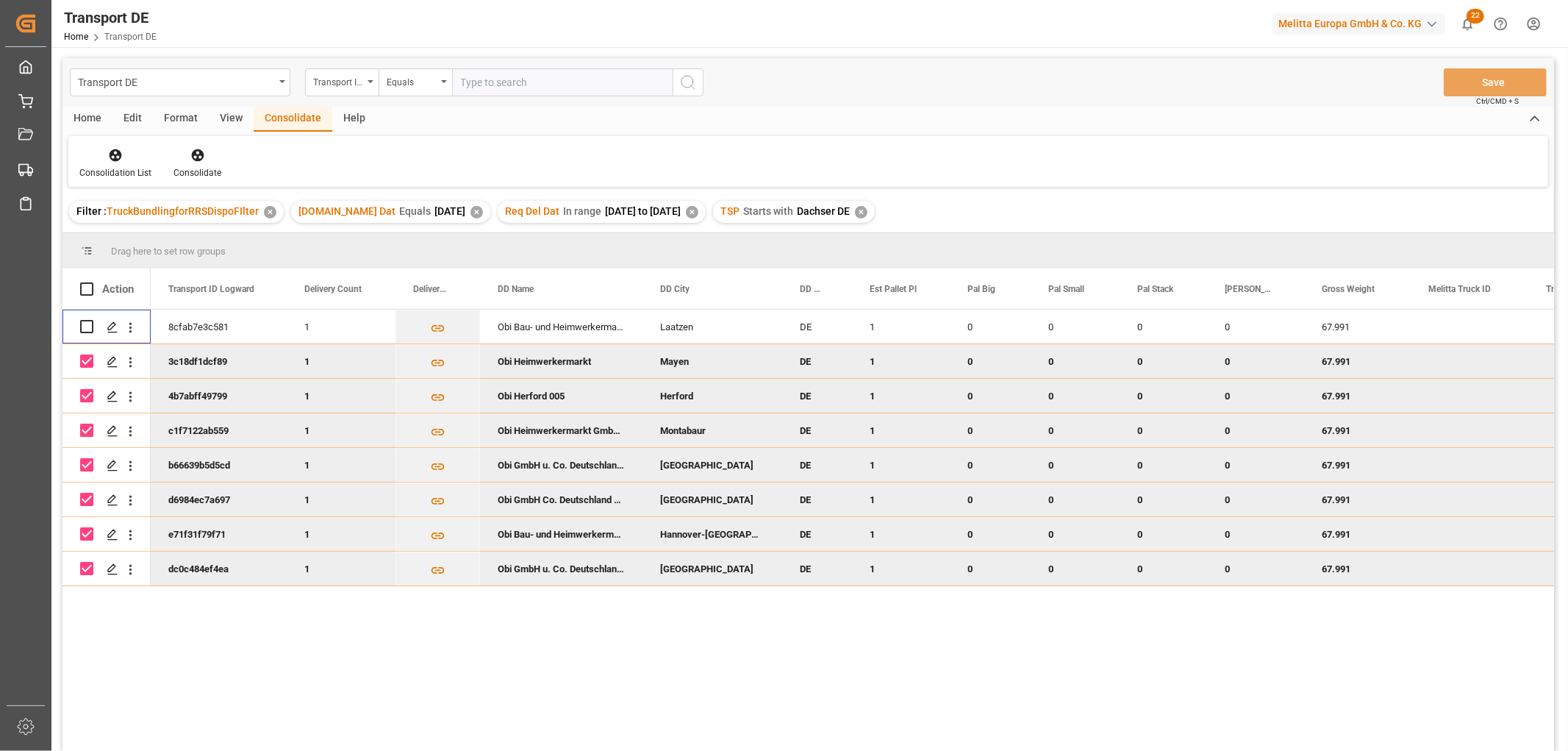
click at [83, 361] on input "Press Space to toggle row selection (checked)" at bounding box center [87, 361] width 13 height 13
checkbox input "false"
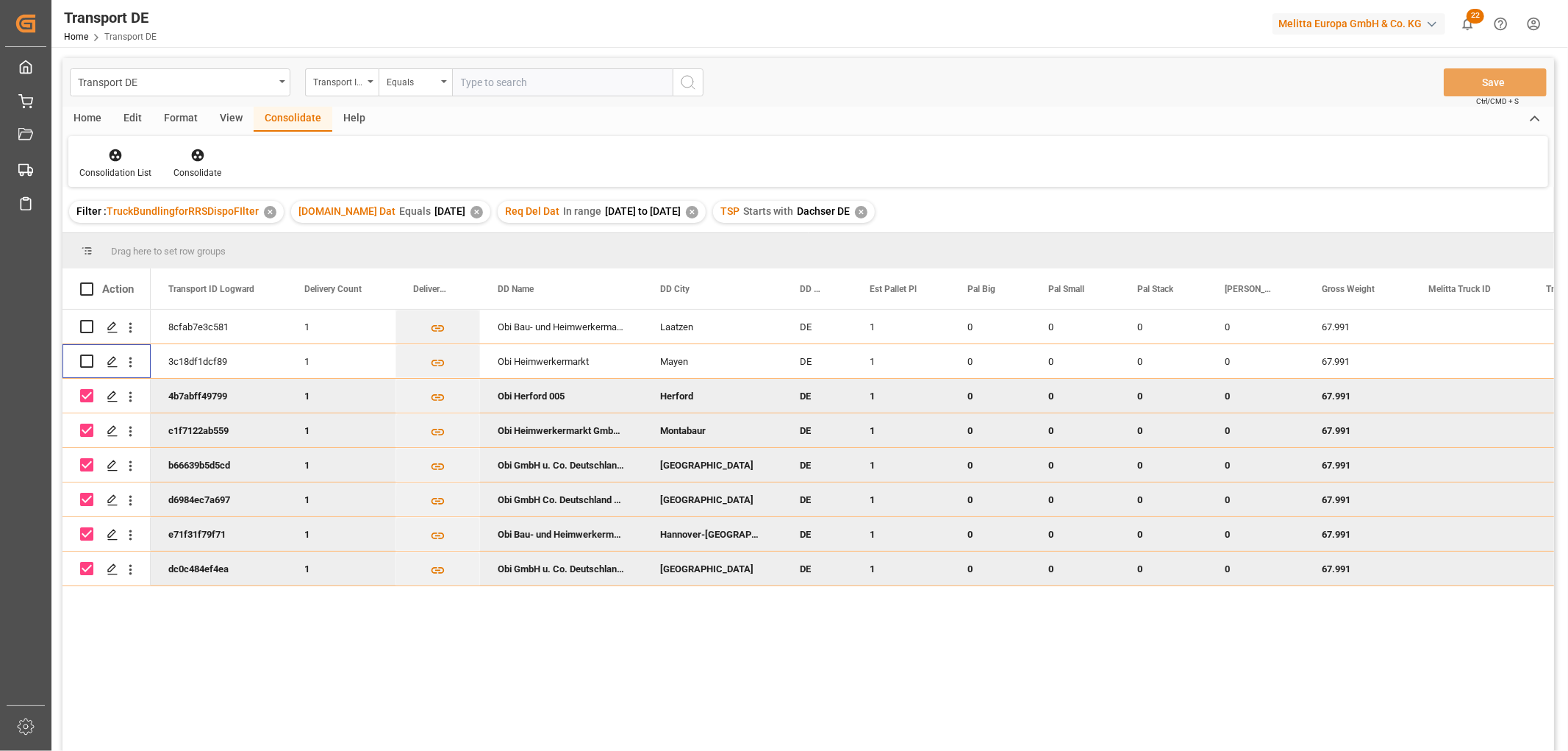
click at [85, 390] on input "Press Space to toggle row selection (checked)" at bounding box center [87, 395] width 13 height 13
checkbox input "false"
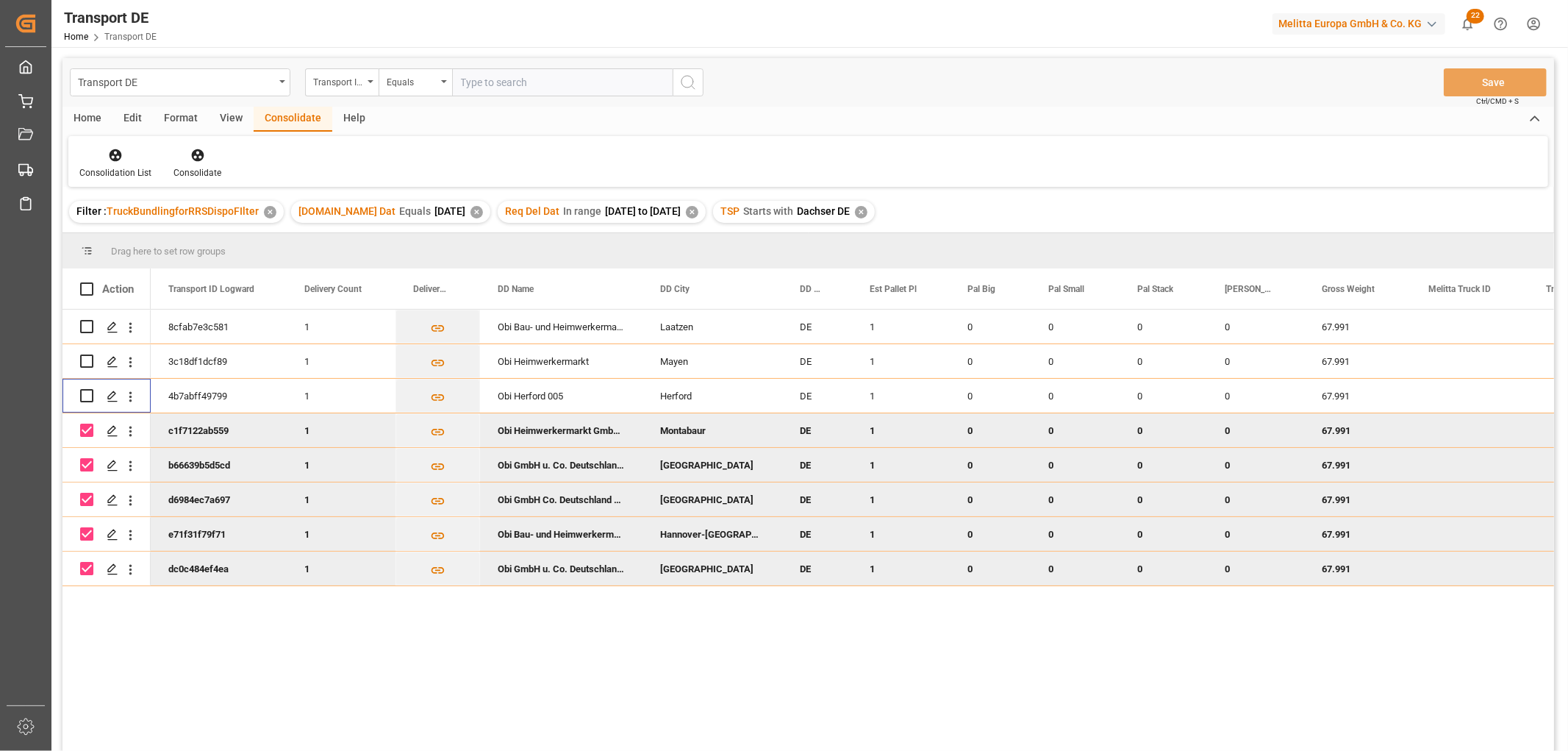
click at [88, 427] on input "Press Space to toggle row selection (checked)" at bounding box center [87, 430] width 13 height 13
checkbox input "false"
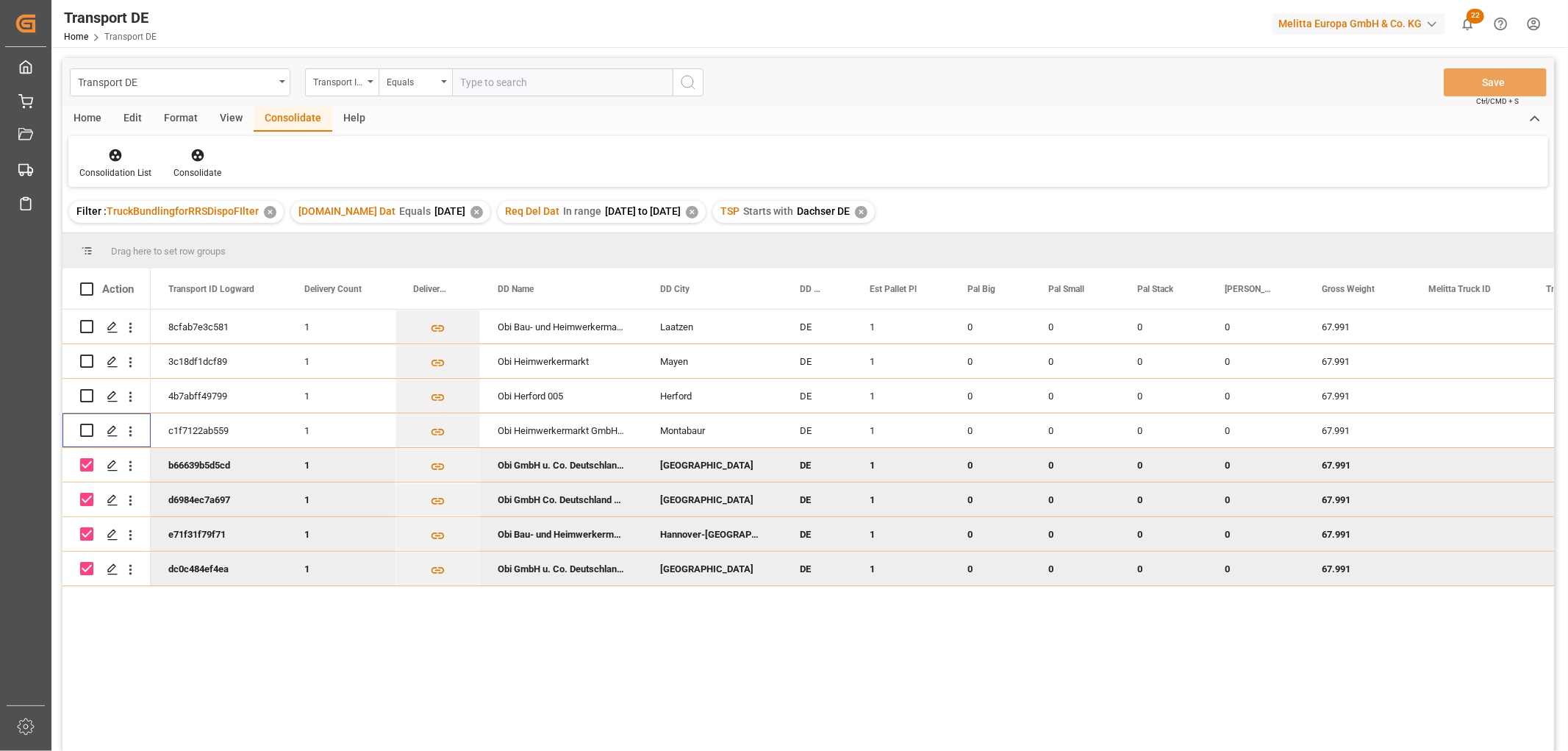
click at [88, 467] on input "Press Space to toggle row selection (checked)" at bounding box center [87, 465] width 13 height 13
checkbox input "false"
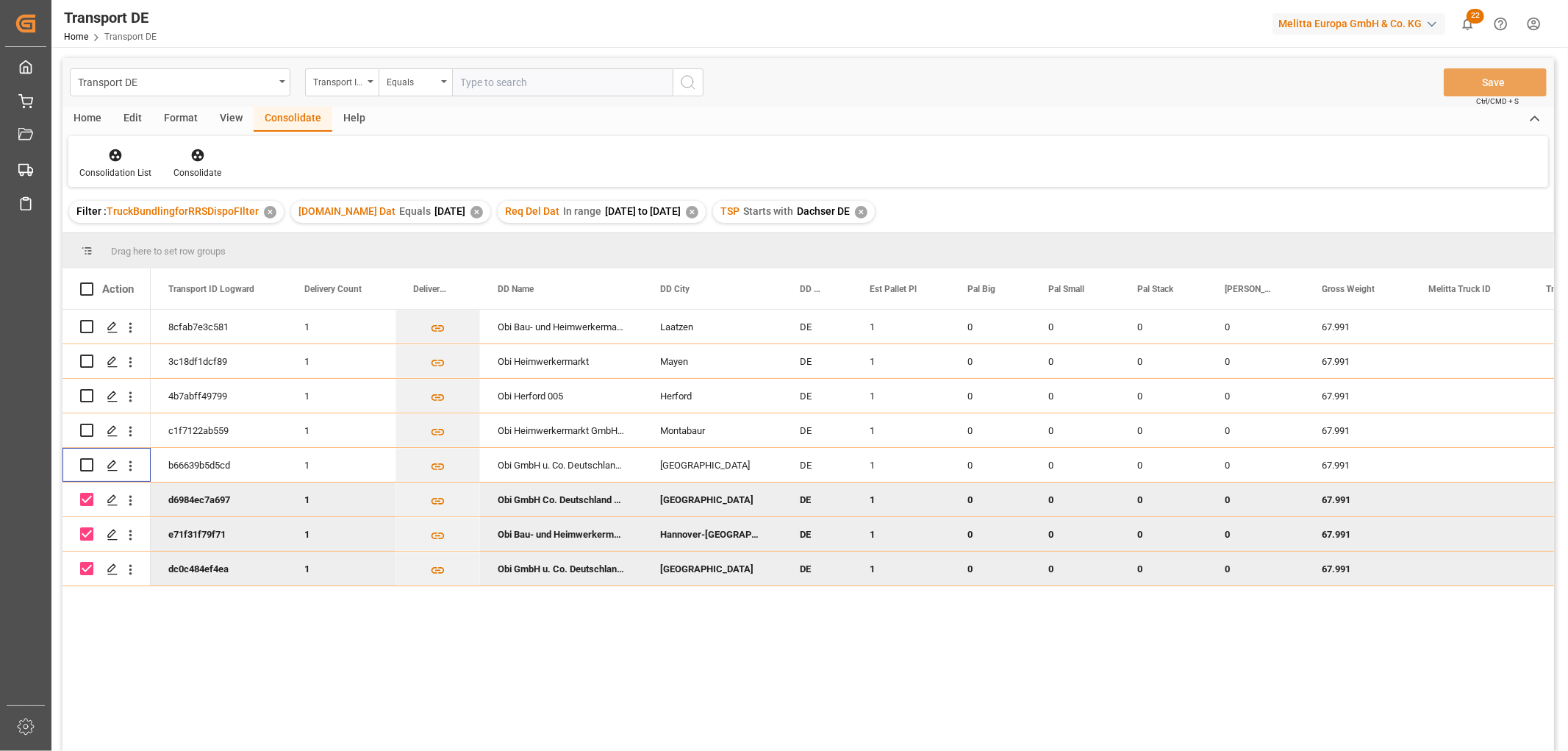
click at [90, 496] on input "Press Space to toggle row selection (checked)" at bounding box center [87, 499] width 13 height 13
checkbox input "false"
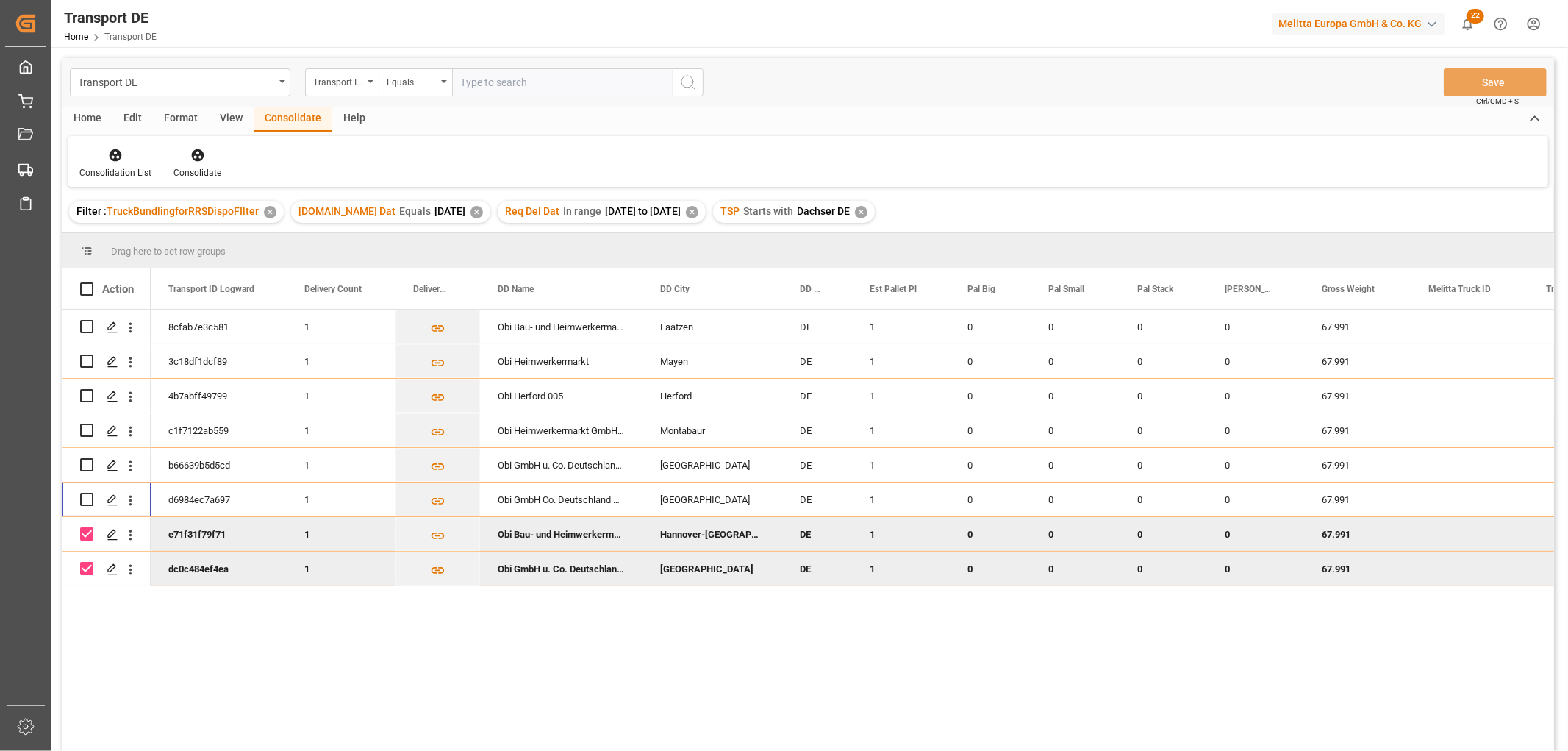
click at [89, 535] on input "Press Space to toggle row selection (checked)" at bounding box center [87, 534] width 13 height 13
checkbox input "false"
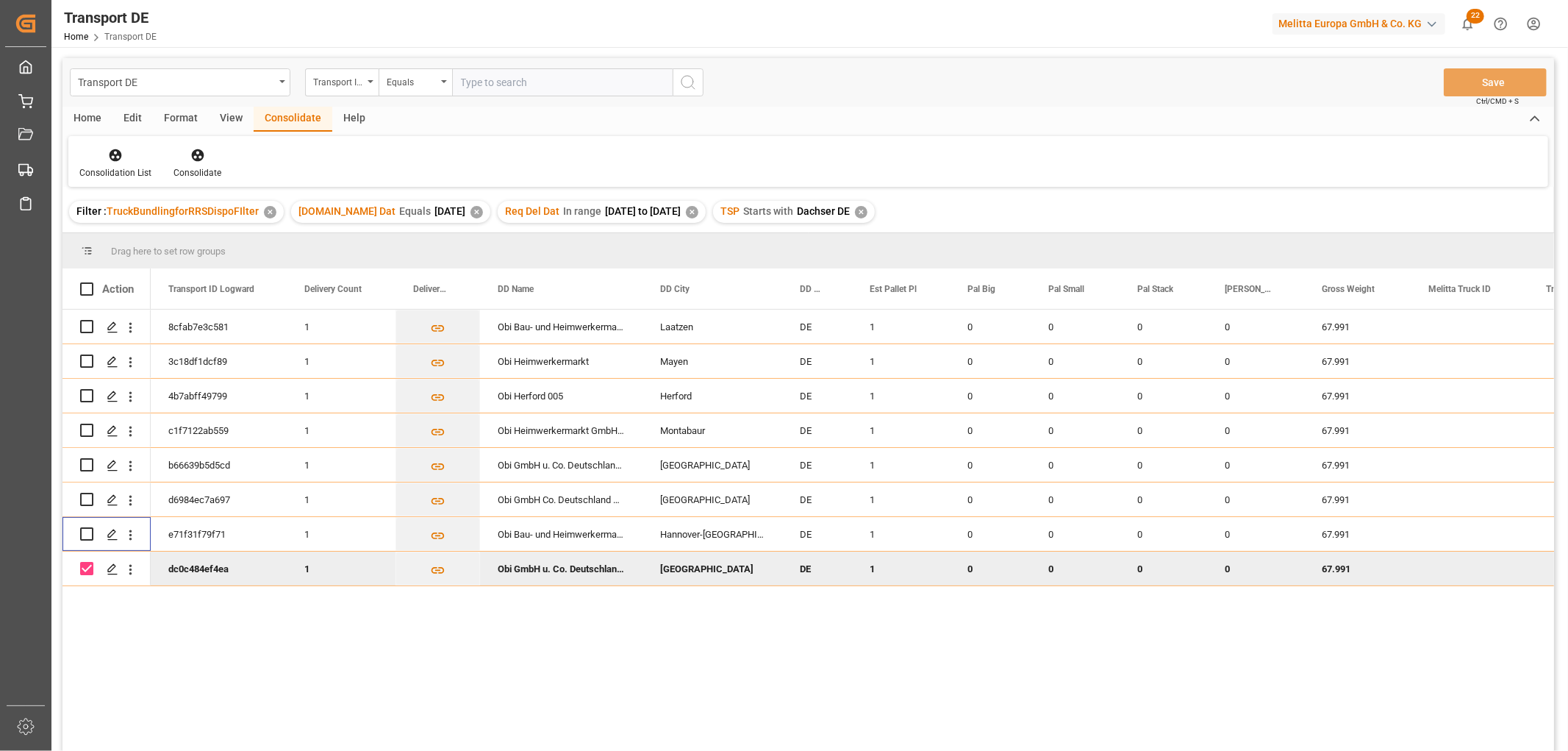
click at [89, 566] on input "Press Space to toggle row selection (checked)" at bounding box center [87, 568] width 13 height 13
checkbox input "false"
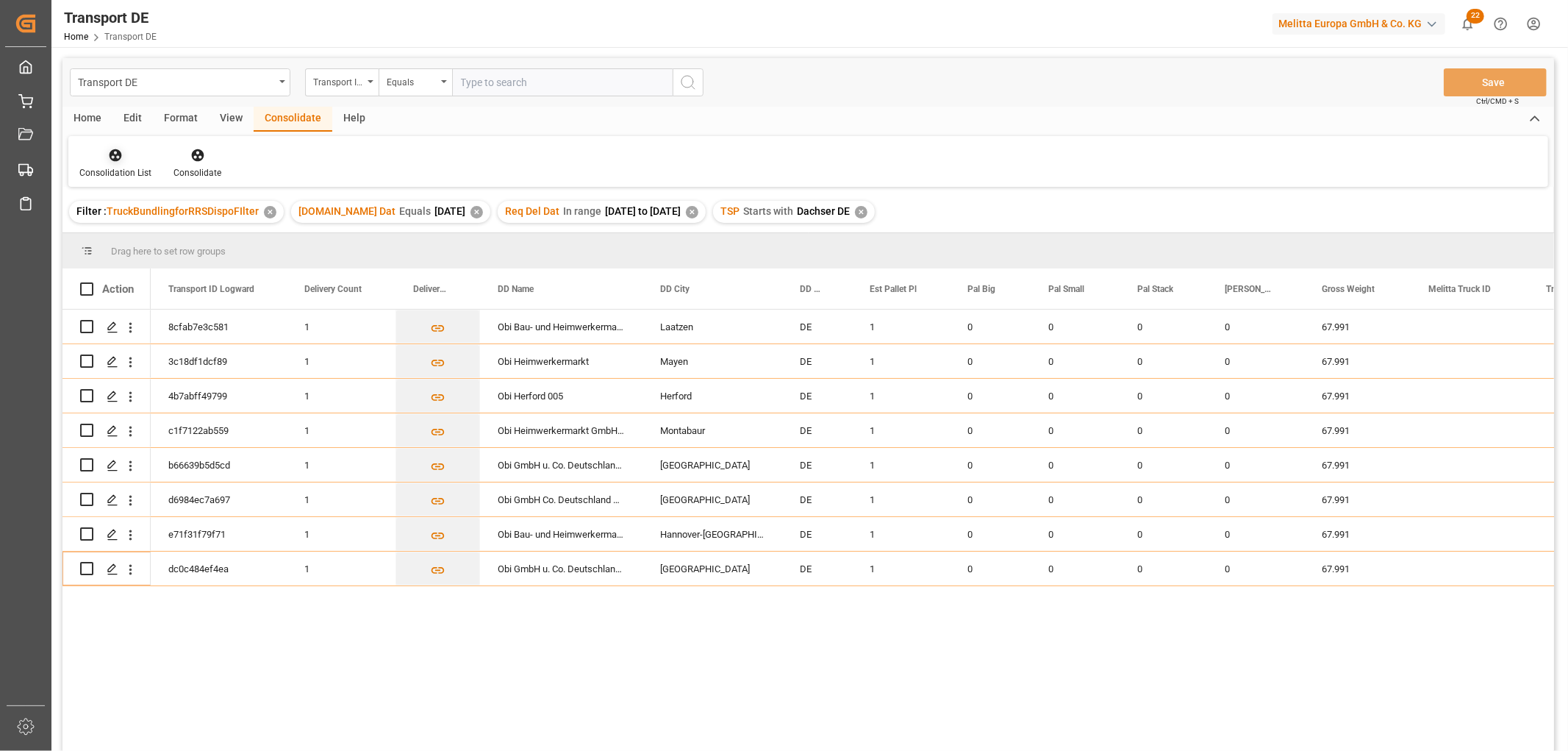
click at [108, 149] on icon at bounding box center [116, 156] width 15 height 15
click at [149, 239] on div "Transport DE Transport ID Logward Equals Save Ctrl/CMD + S Home Edit Format Vie…" at bounding box center [808, 423] width 1491 height 731
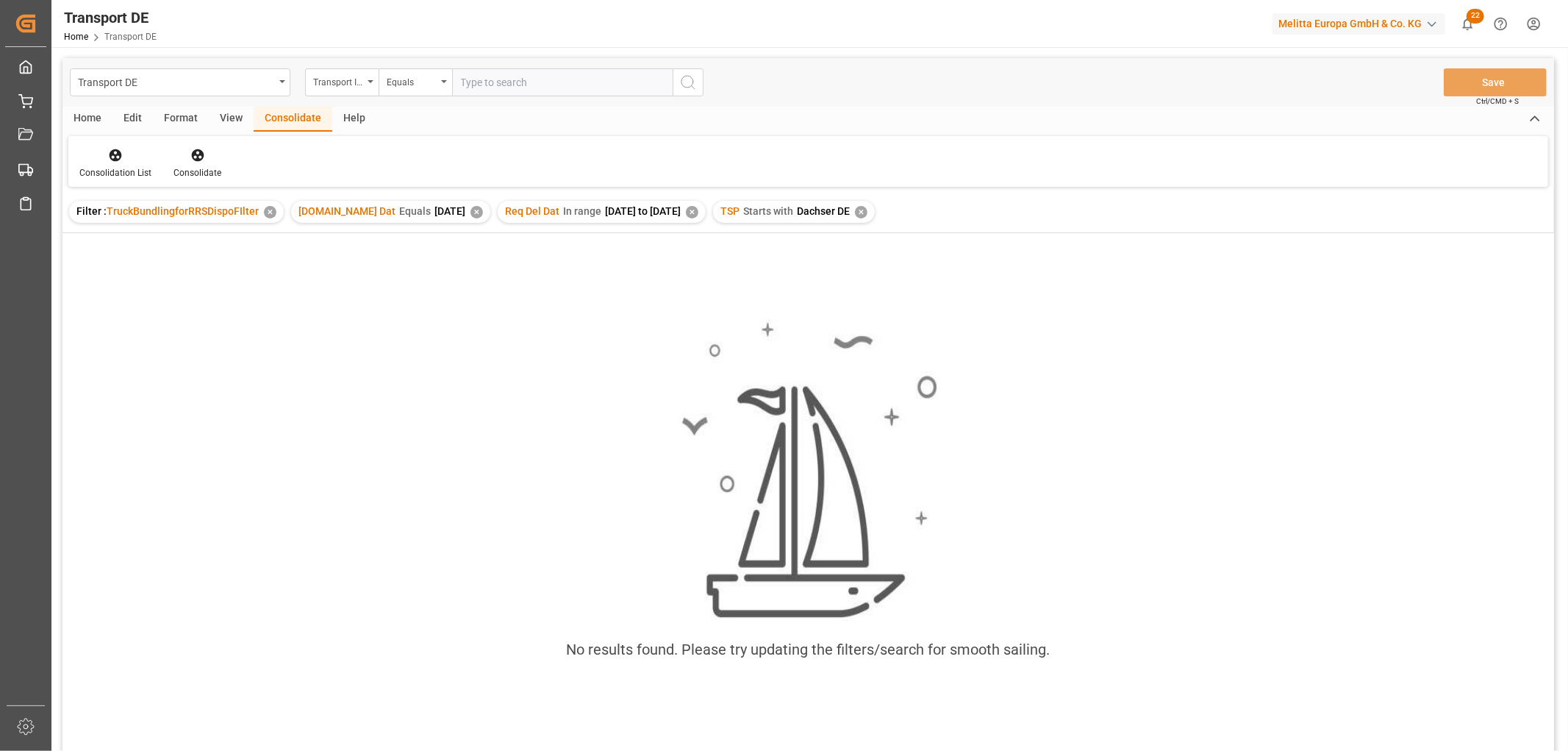
click at [867, 211] on div "✕" at bounding box center [861, 211] width 12 height 12
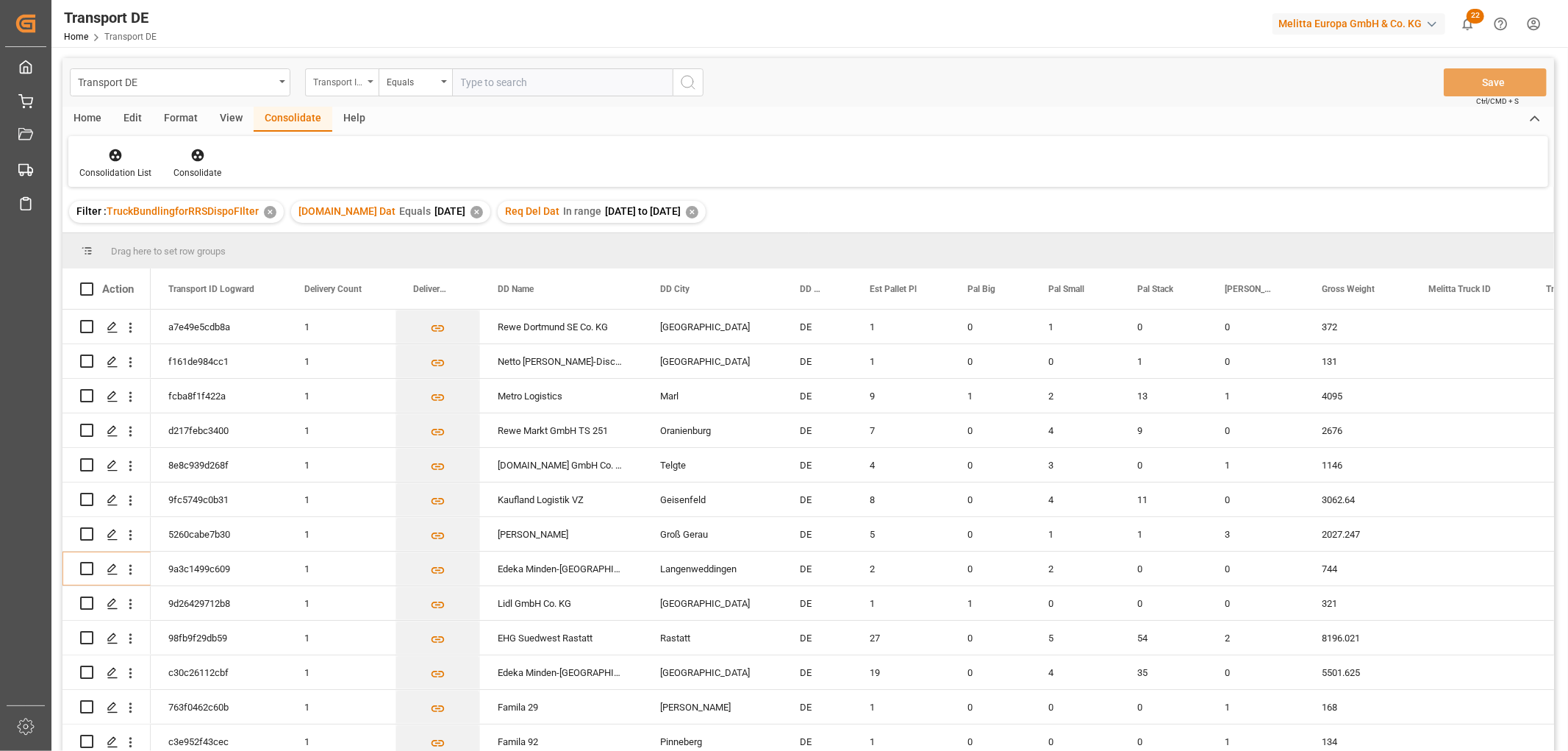
click at [350, 78] on div "Transport ID Logward" at bounding box center [337, 81] width 50 height 17
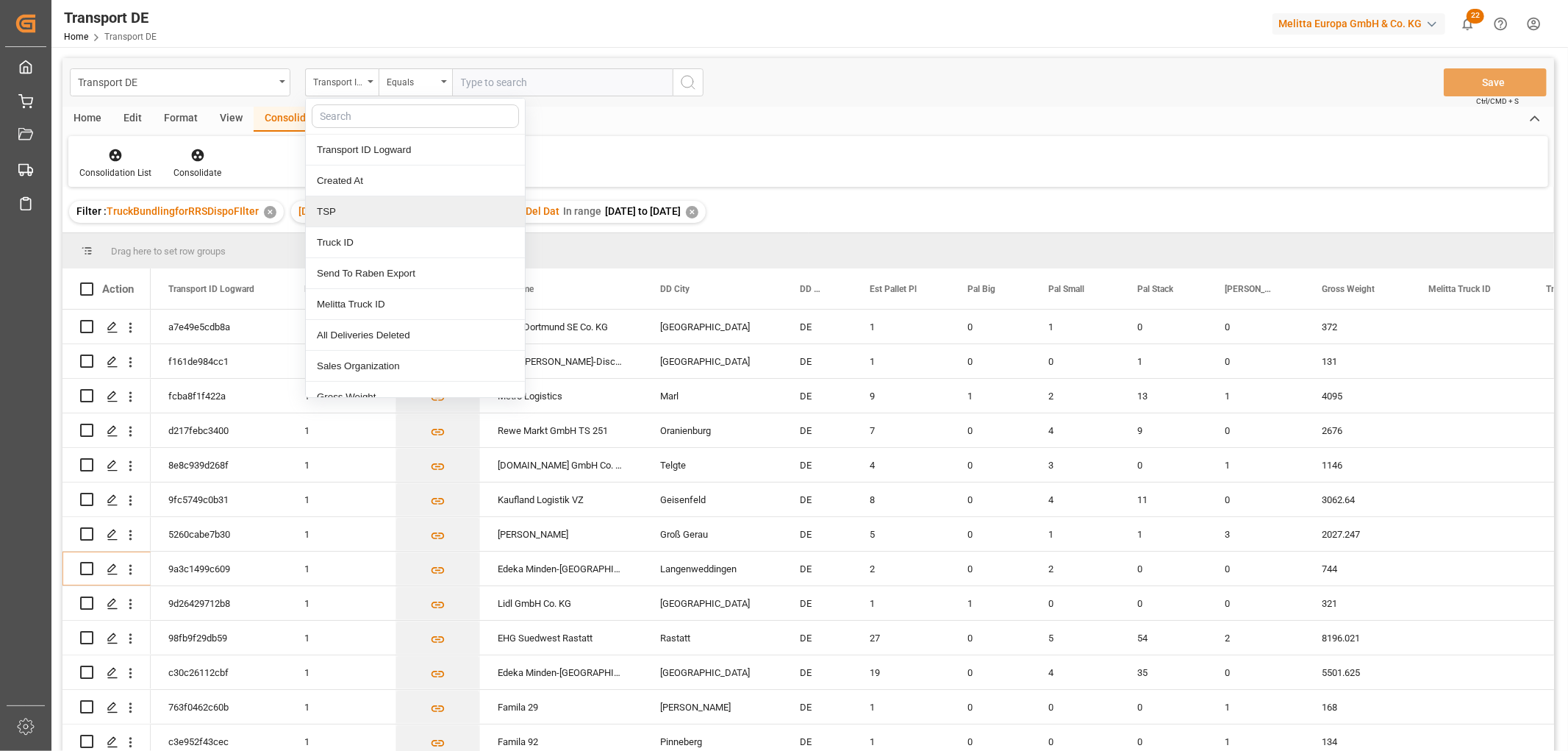
click at [336, 213] on div "TSP" at bounding box center [415, 211] width 219 height 31
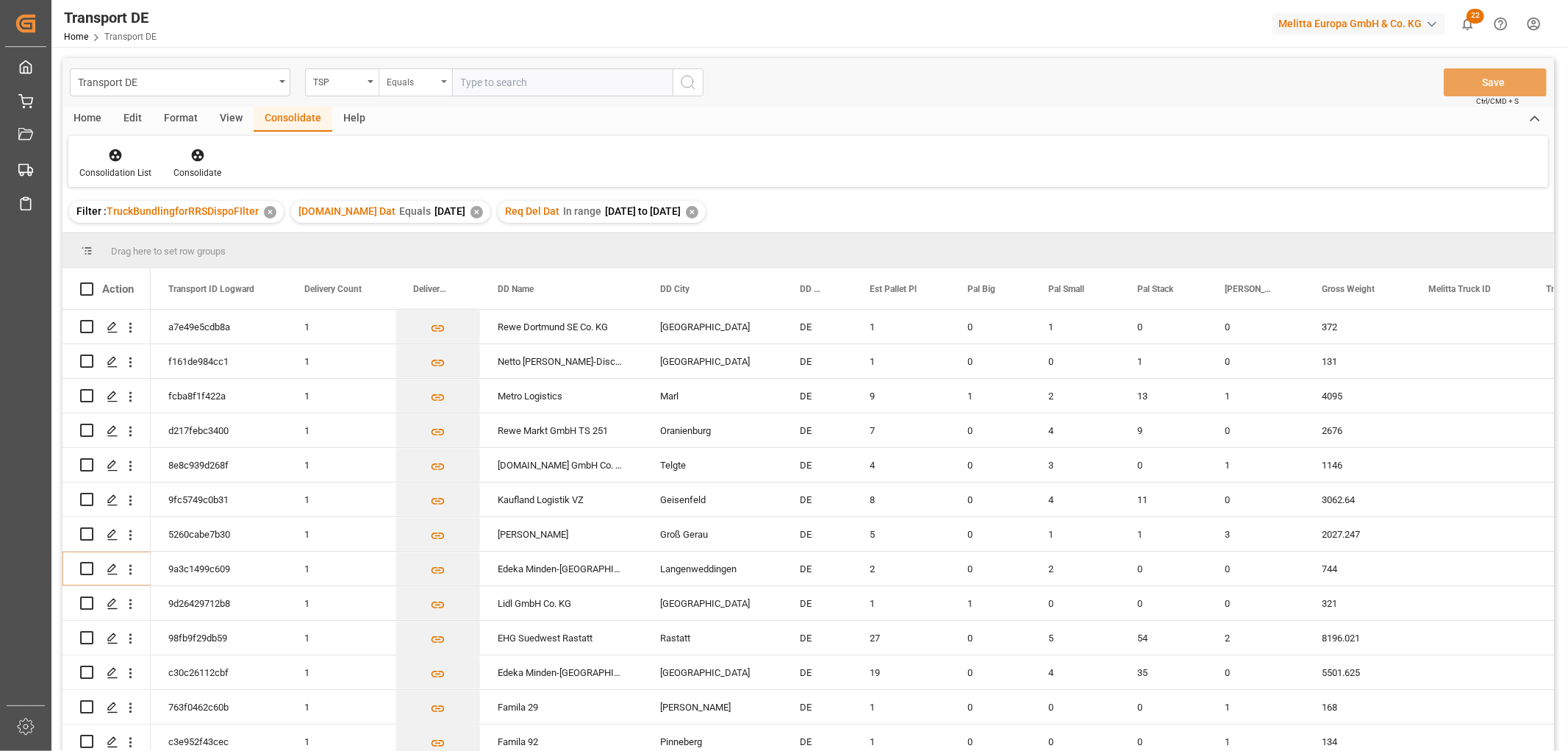
click at [408, 84] on div "Equals" at bounding box center [411, 81] width 50 height 17
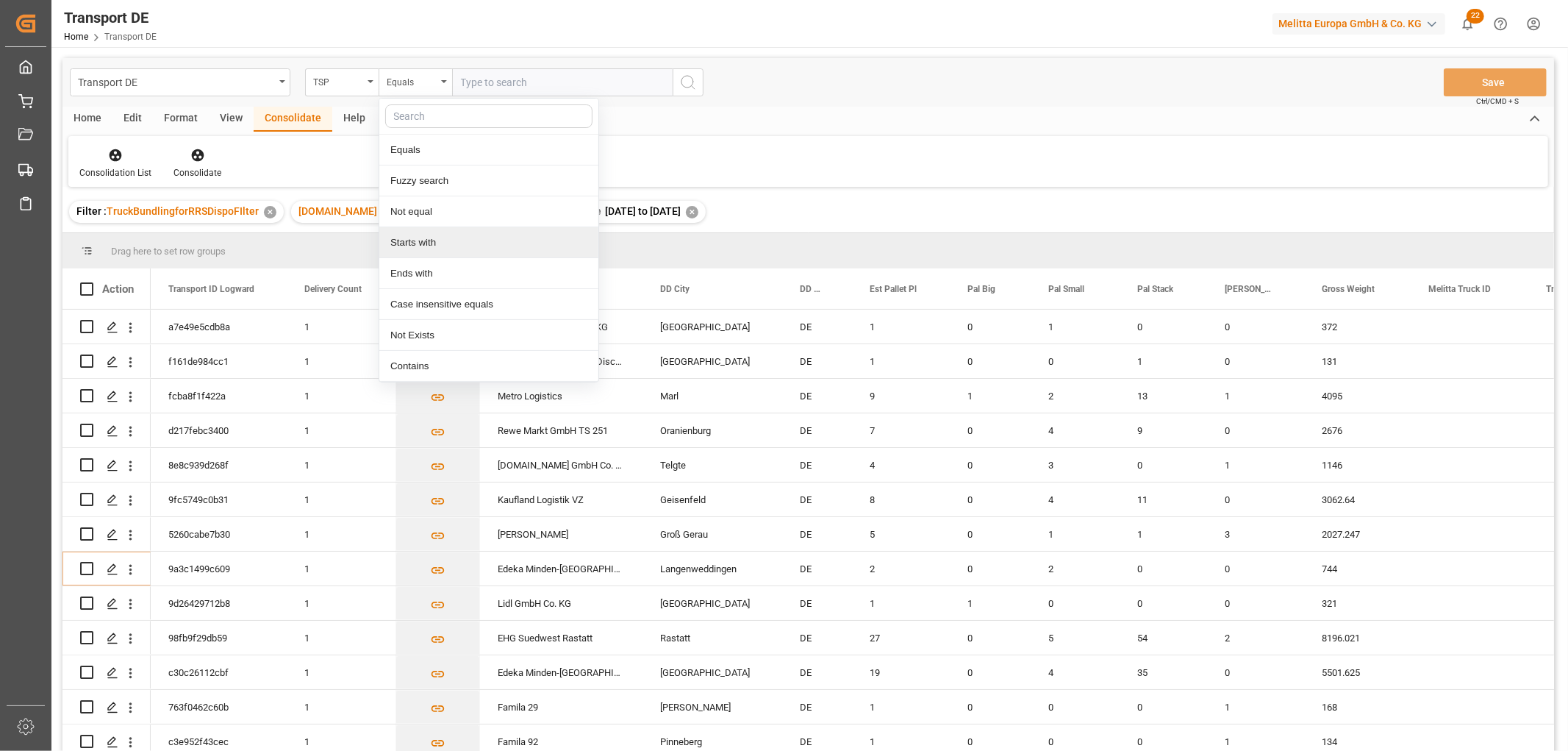
click at [410, 245] on div "Starts with" at bounding box center [488, 243] width 219 height 31
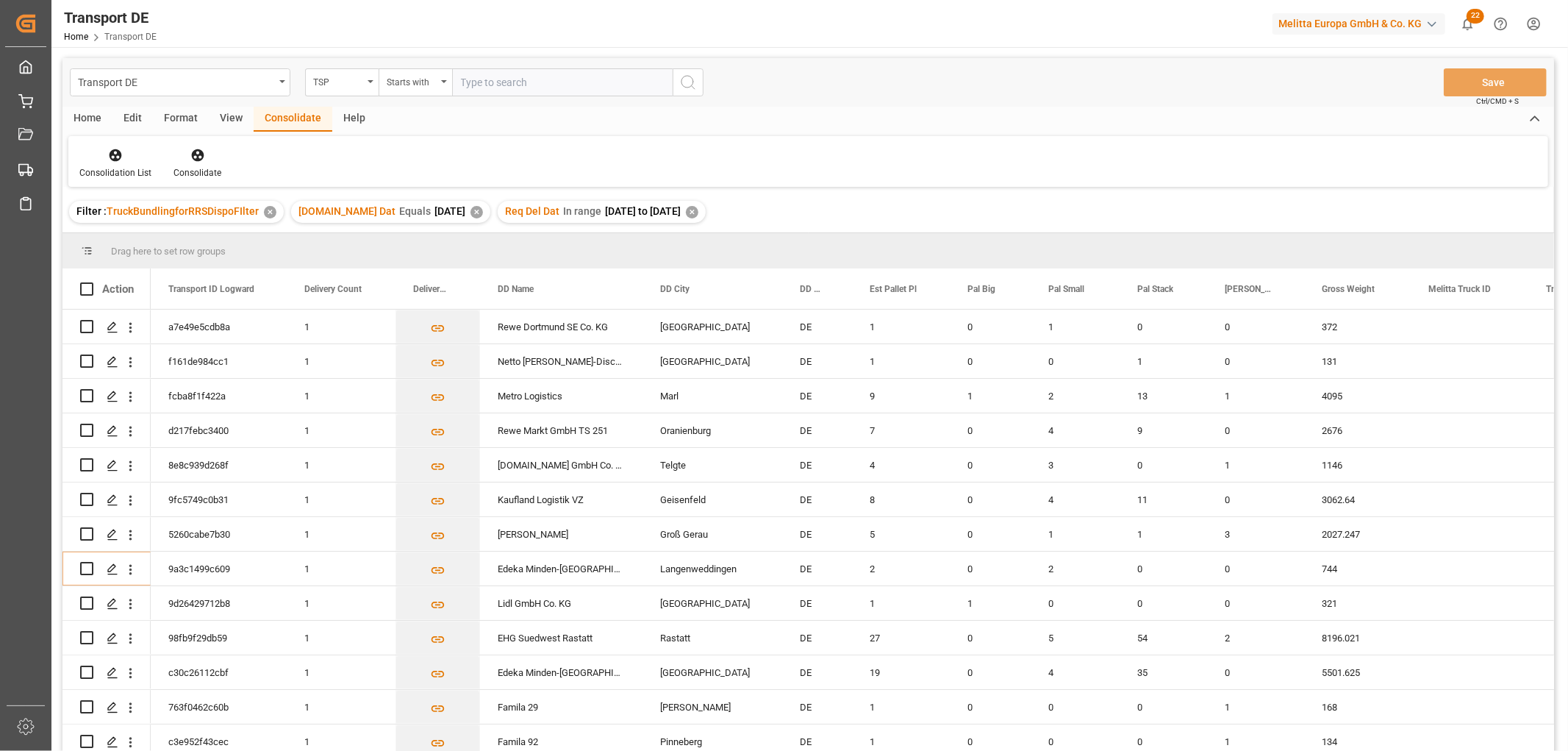
click at [483, 83] on input "text" at bounding box center [562, 82] width 221 height 27
type input "LIT DE"
click at [692, 80] on icon "search button" at bounding box center [687, 82] width 18 height 18
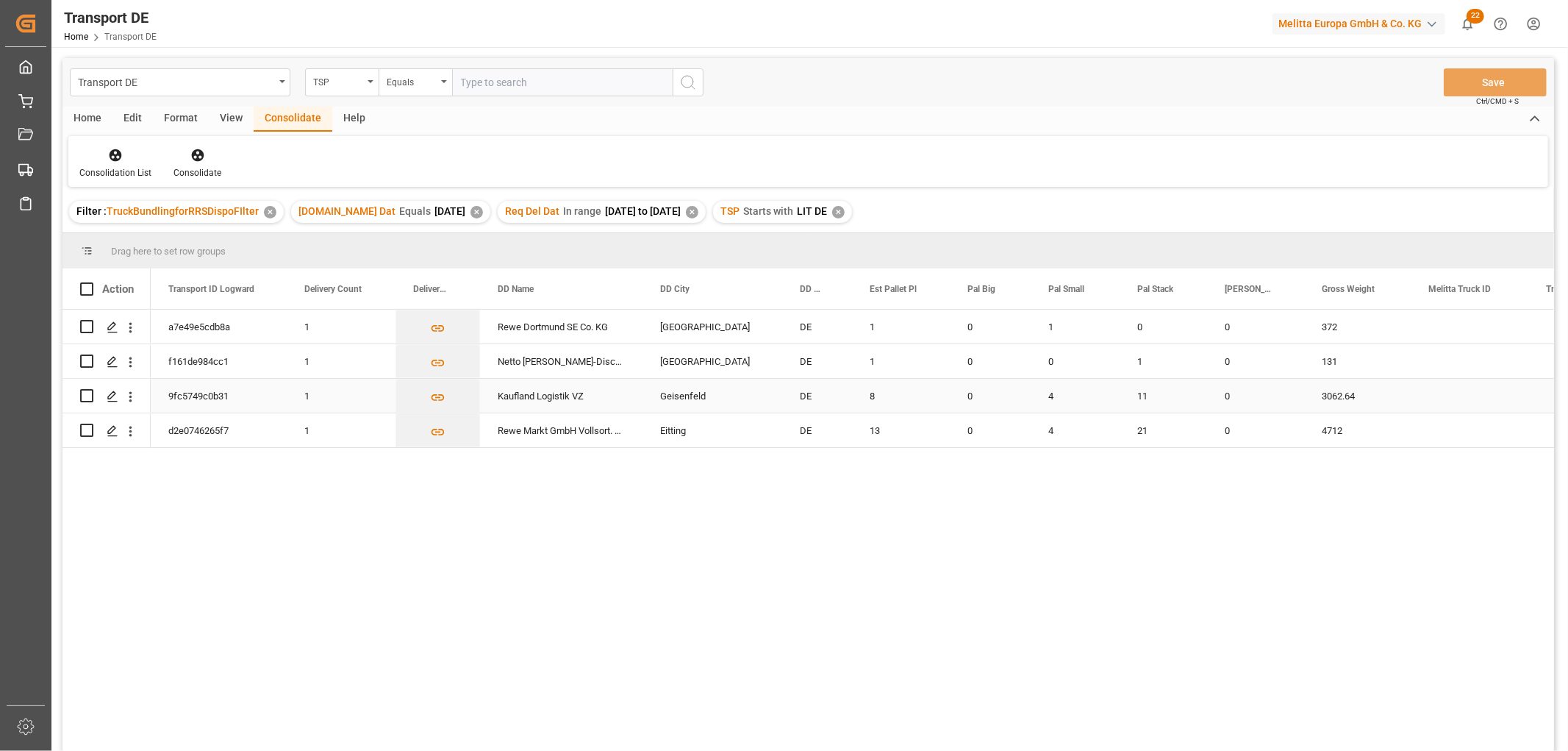
click at [89, 397] on input "Press Space to toggle row selection (unchecked)" at bounding box center [87, 395] width 13 height 13
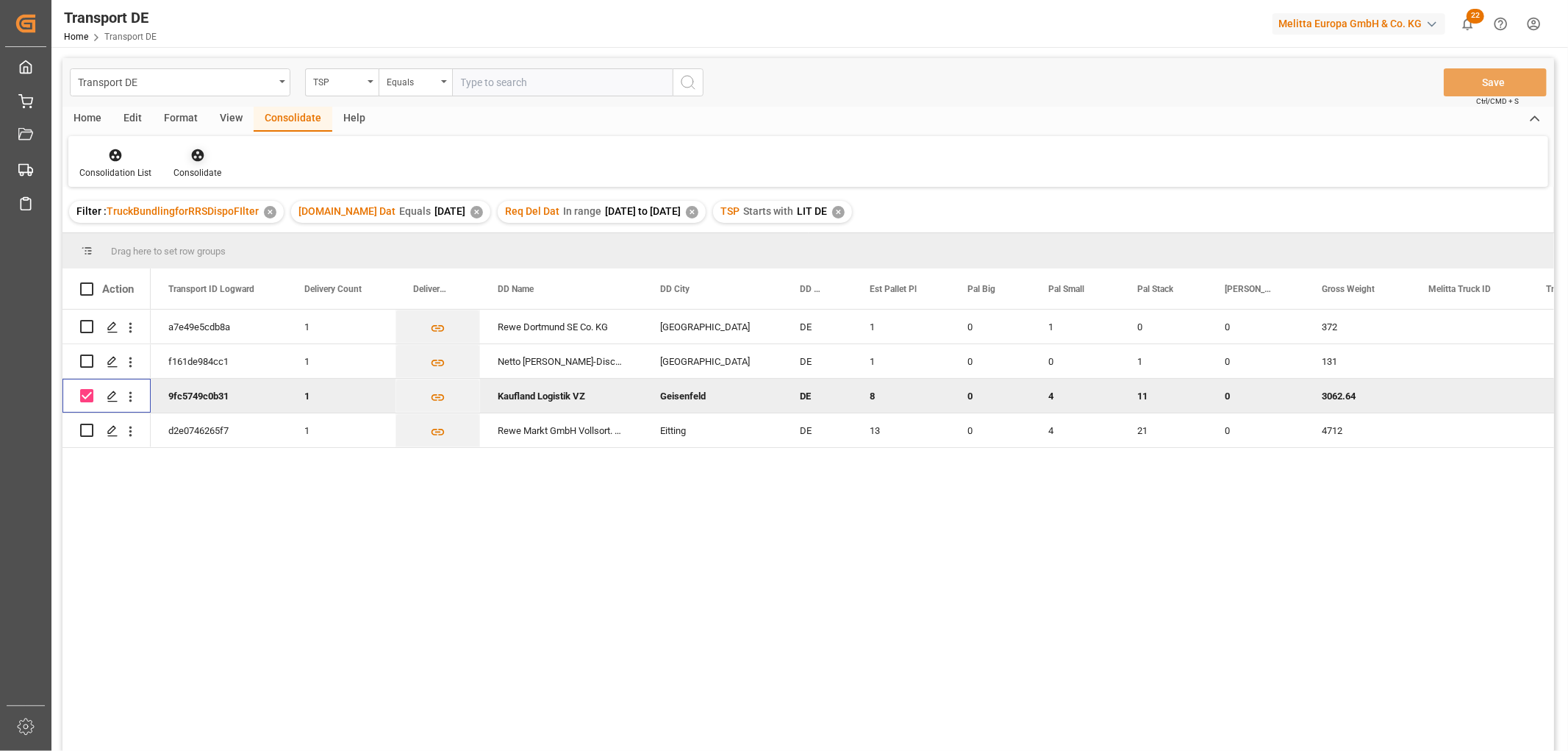
click at [194, 155] on icon at bounding box center [197, 155] width 12 height 12
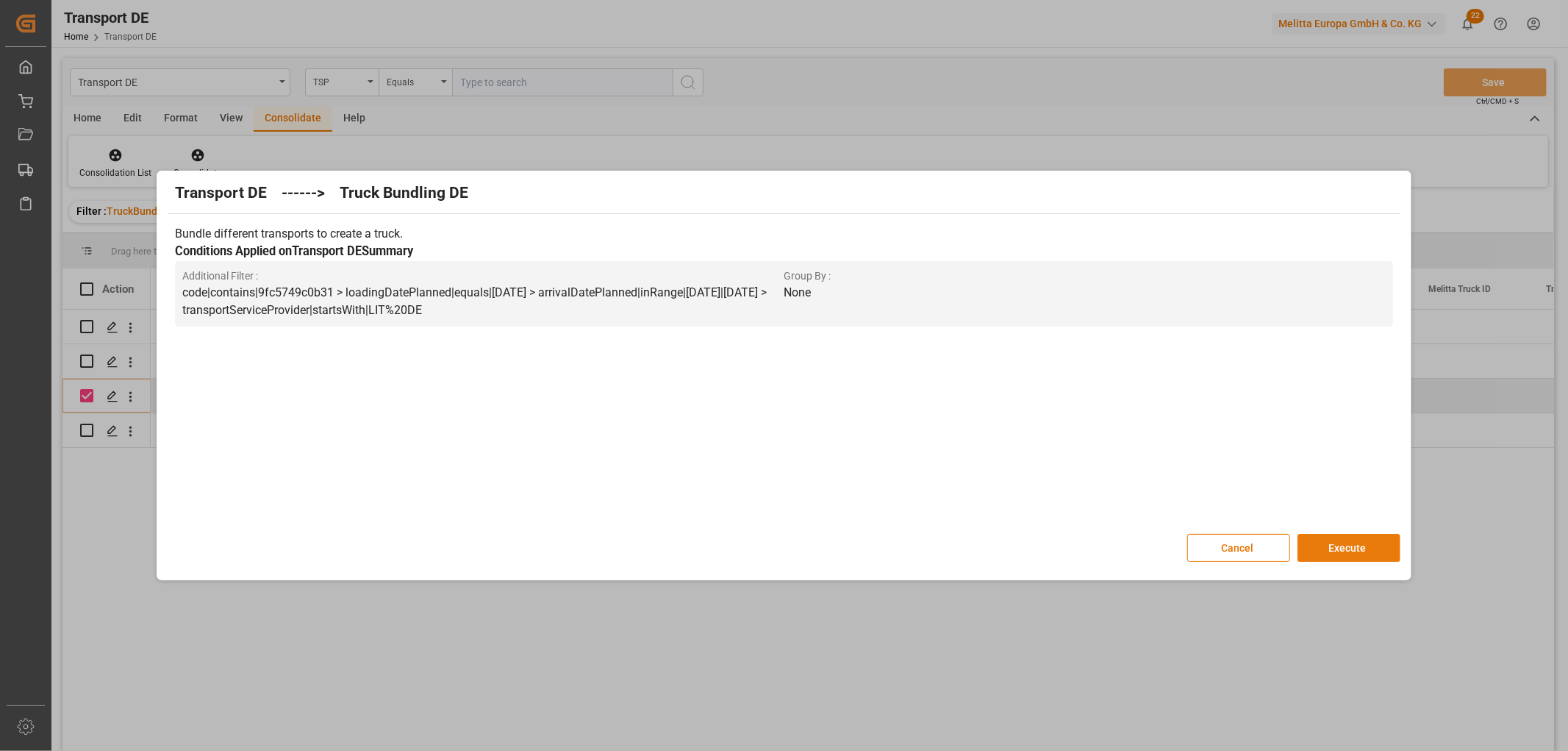
click at [1349, 548] on button "Execute" at bounding box center [1348, 547] width 103 height 27
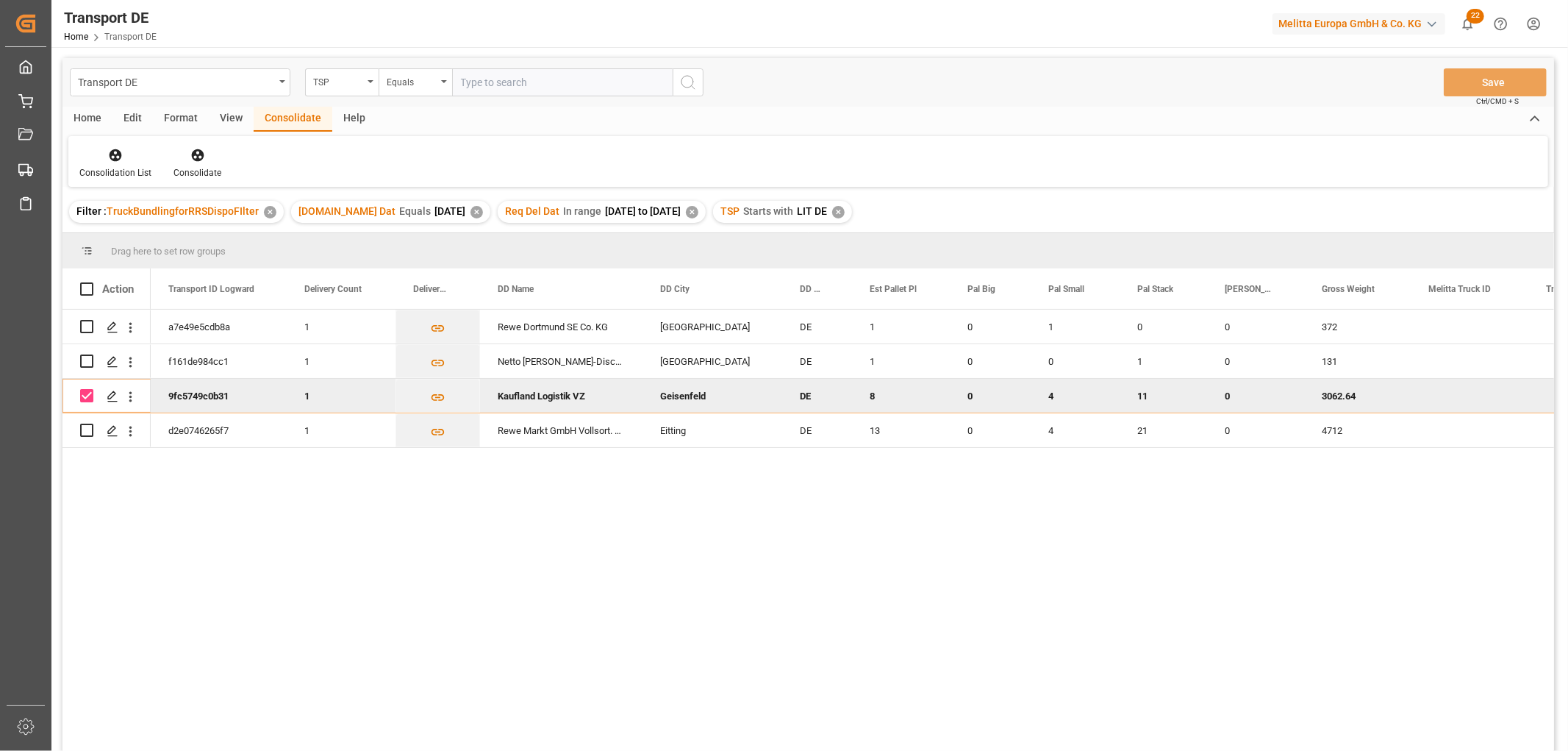
click at [88, 394] on input "Press Space to toggle row selection (checked)" at bounding box center [87, 395] width 13 height 13
checkbox input "false"
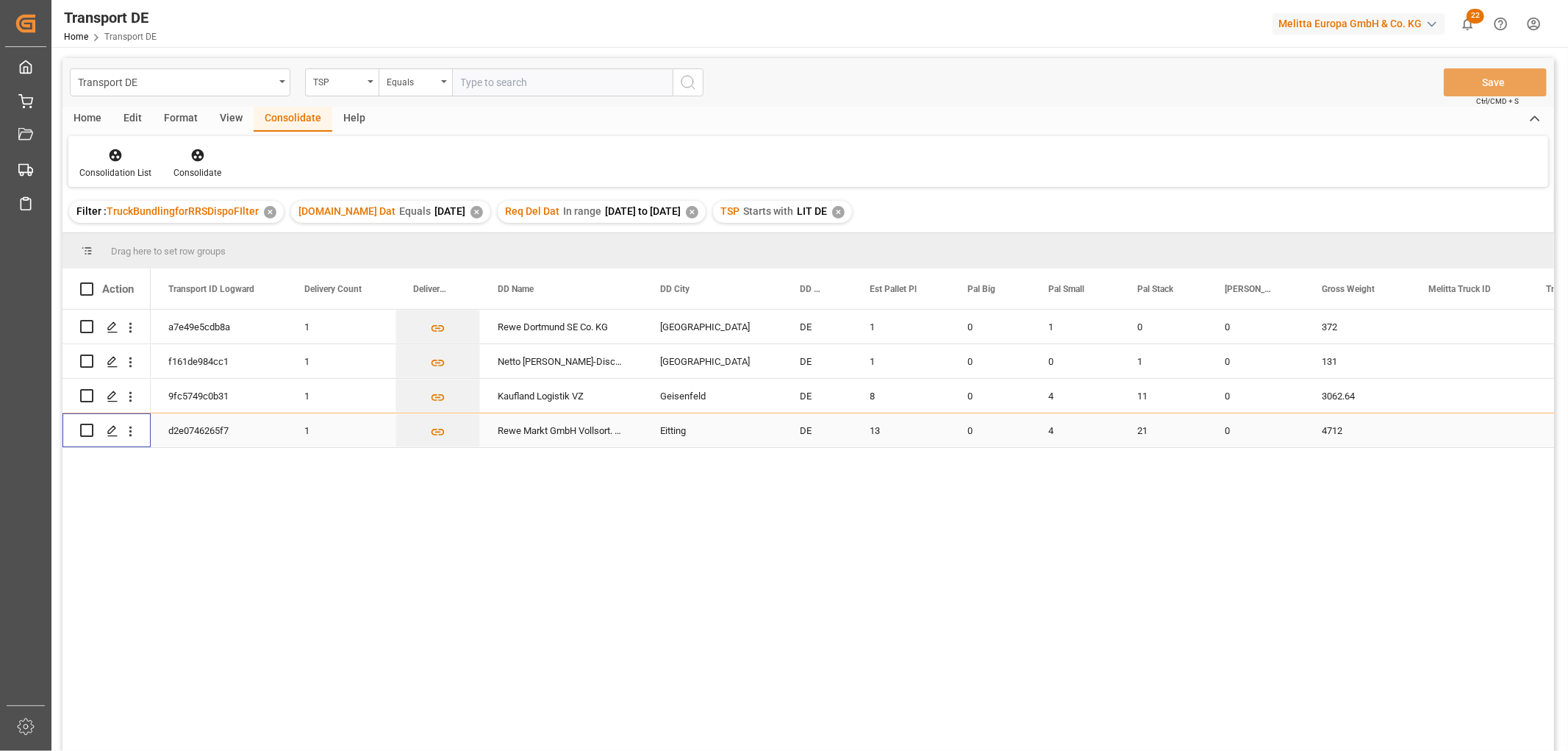
click at [91, 430] on input "Press Space to toggle row selection (unchecked)" at bounding box center [87, 430] width 13 height 13
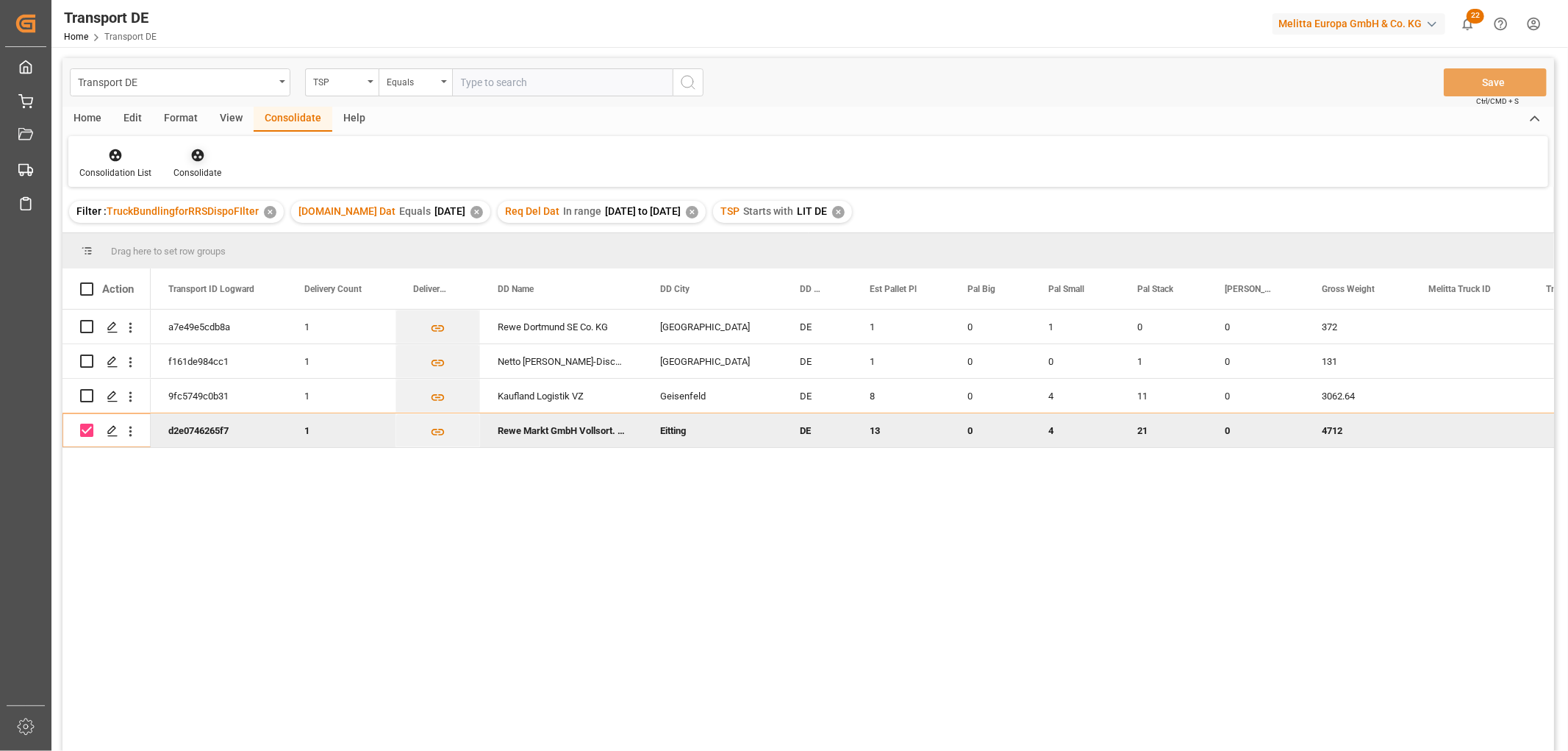
click at [194, 156] on icon at bounding box center [198, 156] width 15 height 15
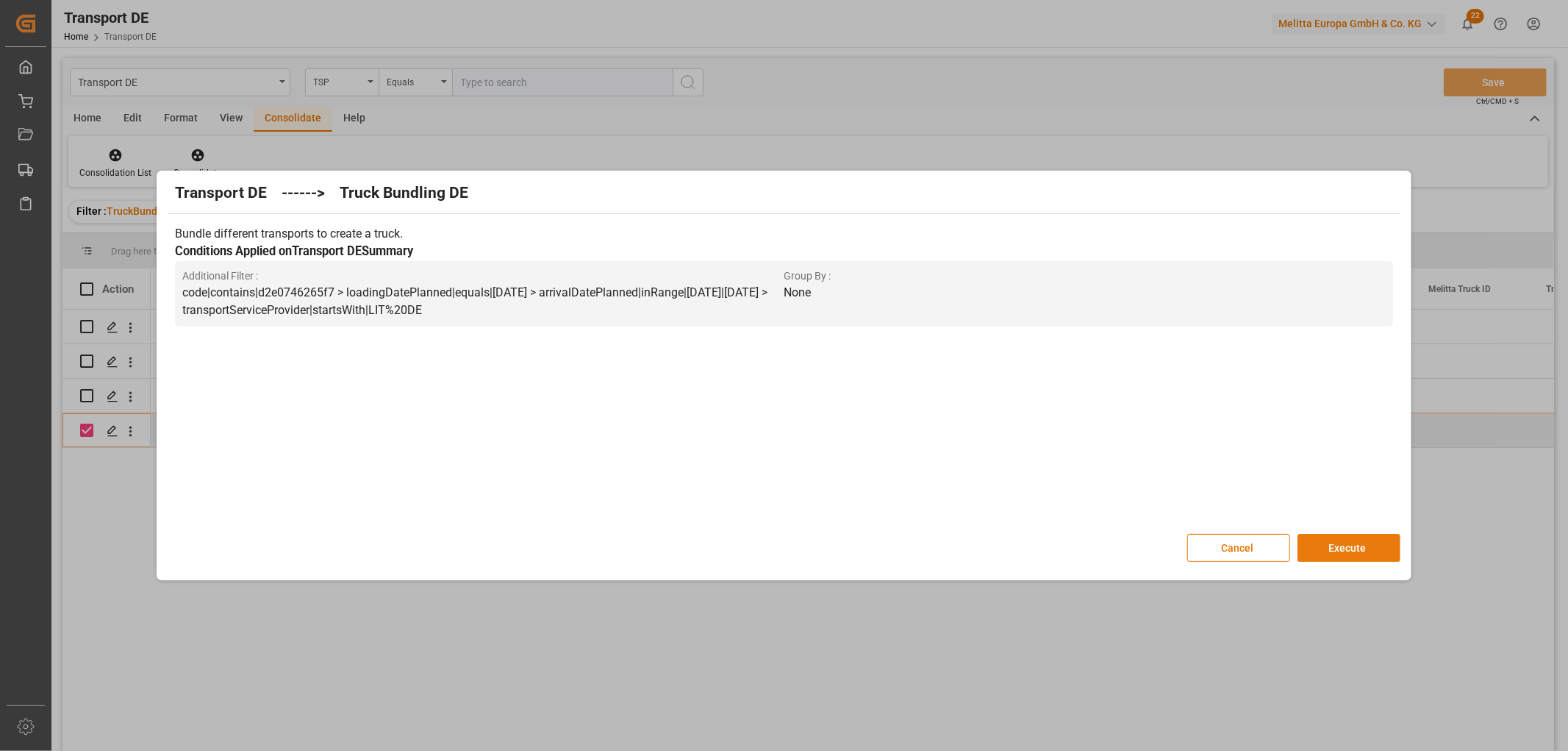
click at [1323, 546] on button "Execute" at bounding box center [1348, 547] width 103 height 27
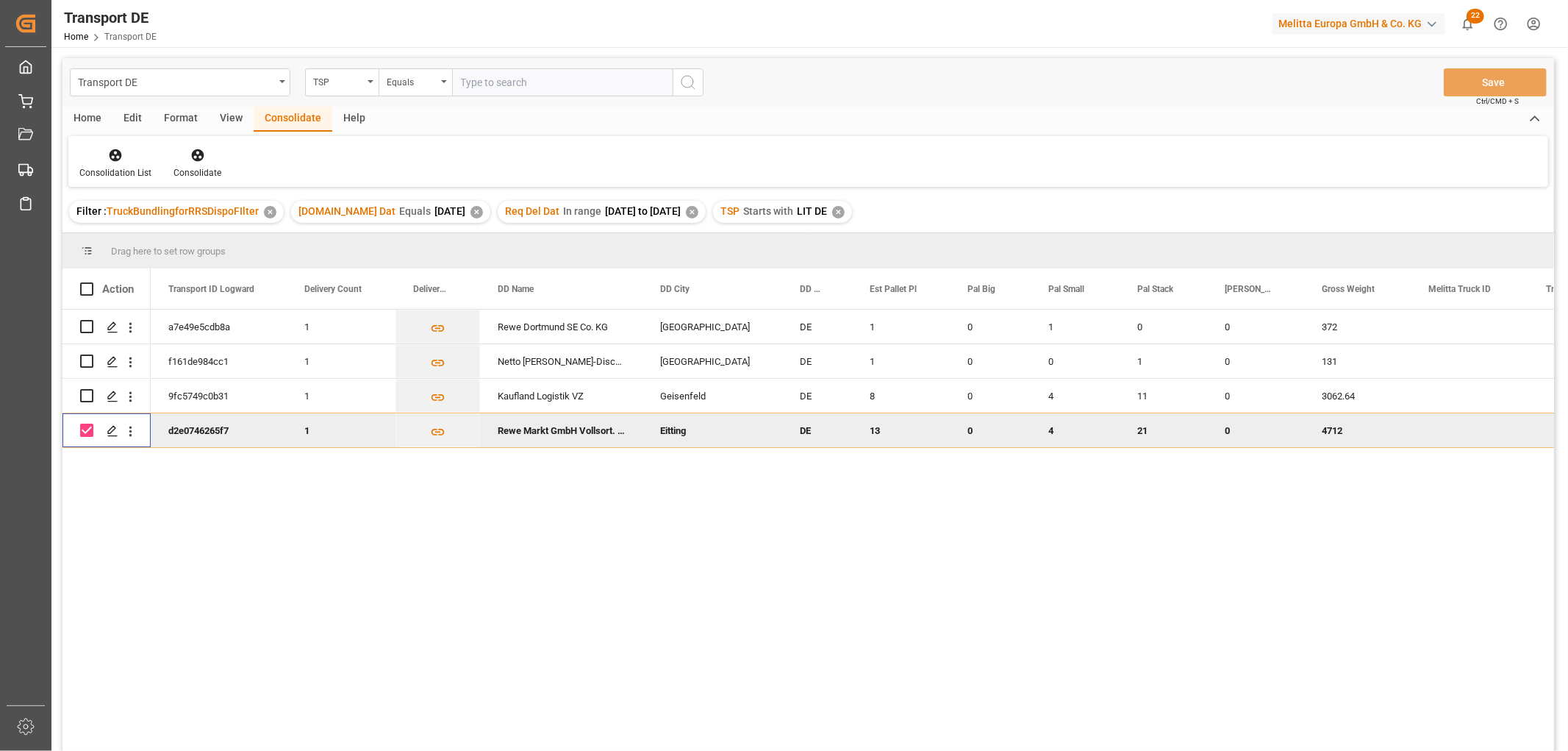
click at [90, 434] on input "Press Space to toggle row selection (checked)" at bounding box center [87, 430] width 13 height 13
checkbox input "false"
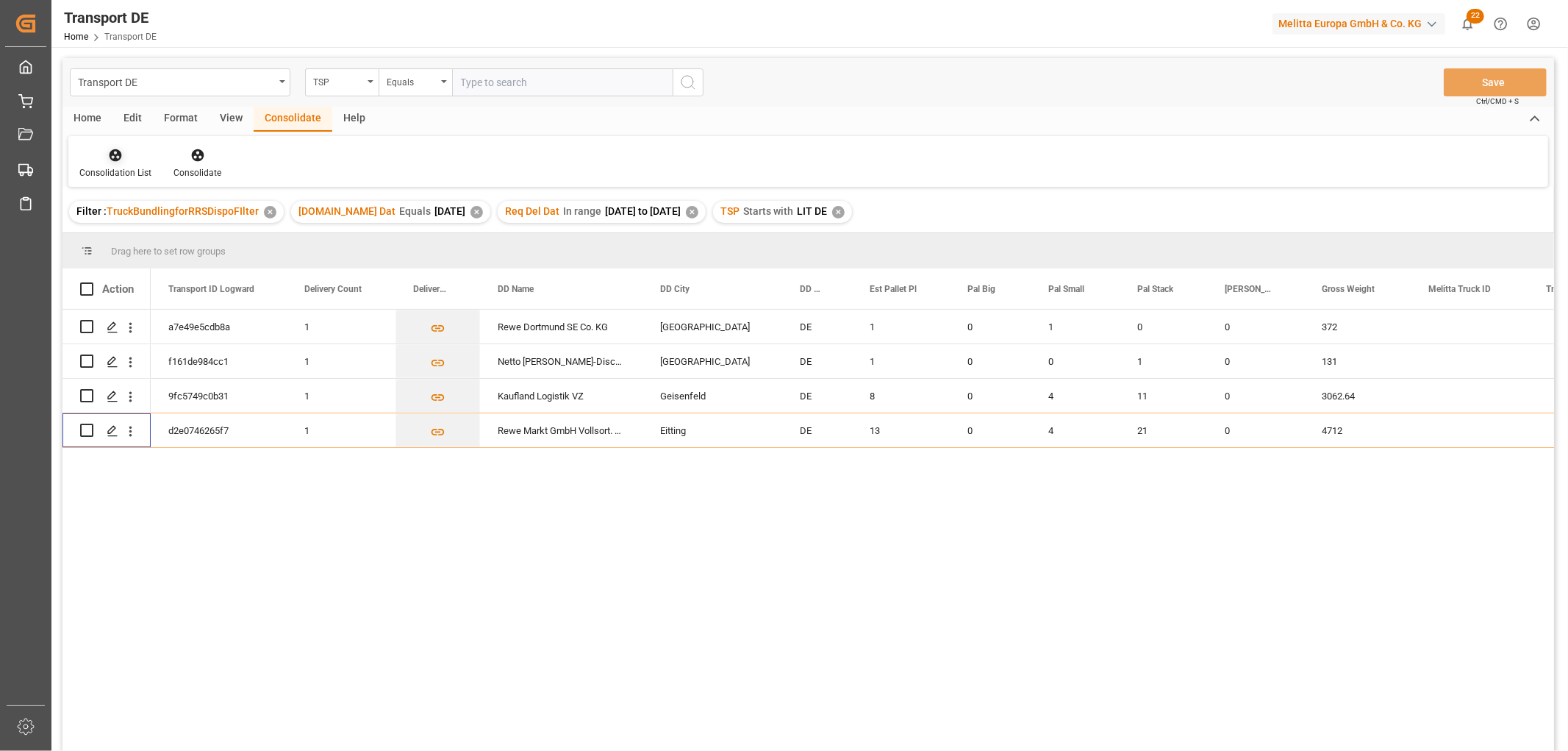
click at [110, 155] on icon at bounding box center [116, 155] width 12 height 12
click at [125, 235] on div "Transport DE TSP Equals Save Ctrl/CMD + S Home Edit Format View Consolidate Hel…" at bounding box center [808, 423] width 1491 height 731
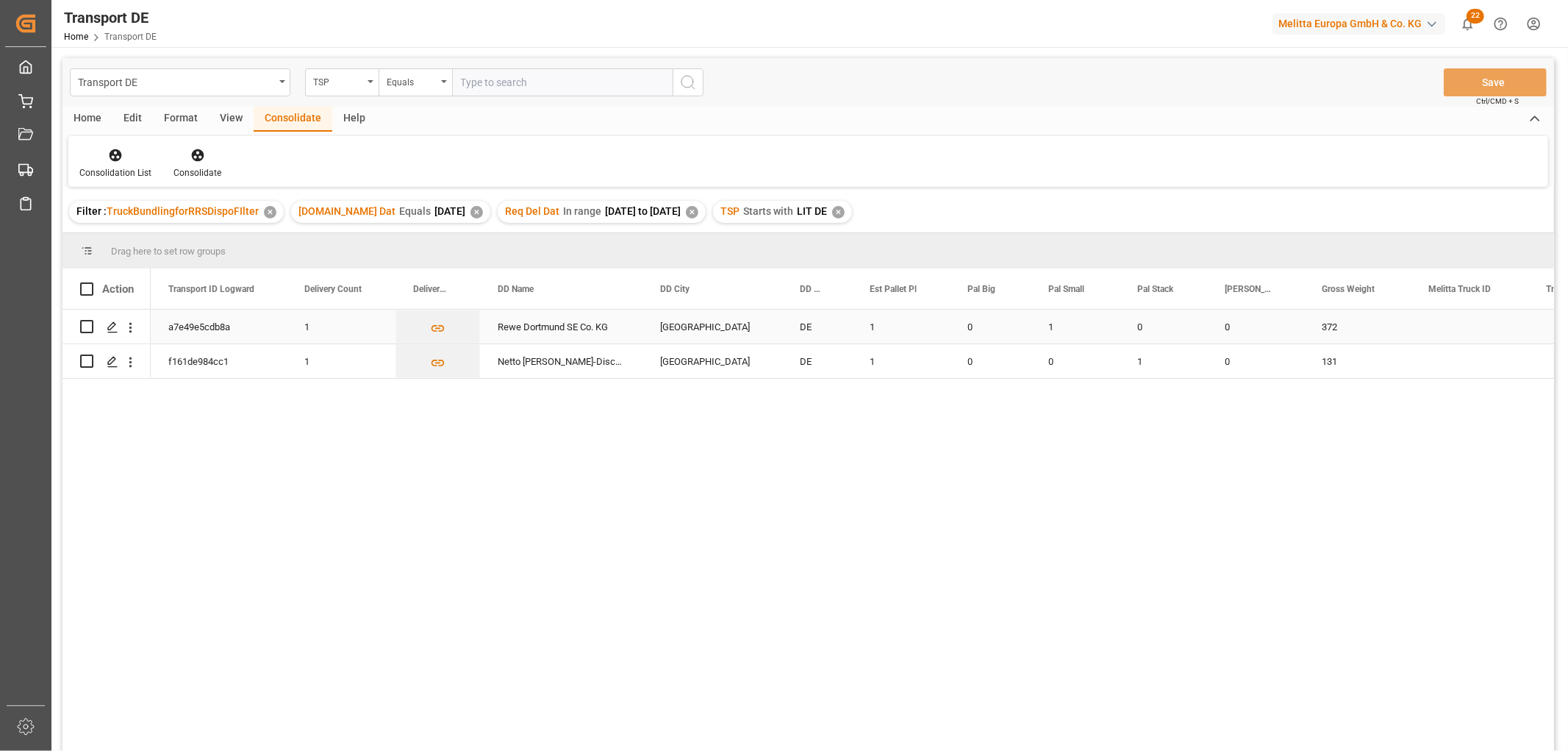
click at [83, 328] on input "Press Space to toggle row selection (unchecked)" at bounding box center [87, 326] width 13 height 13
checkbox input "true"
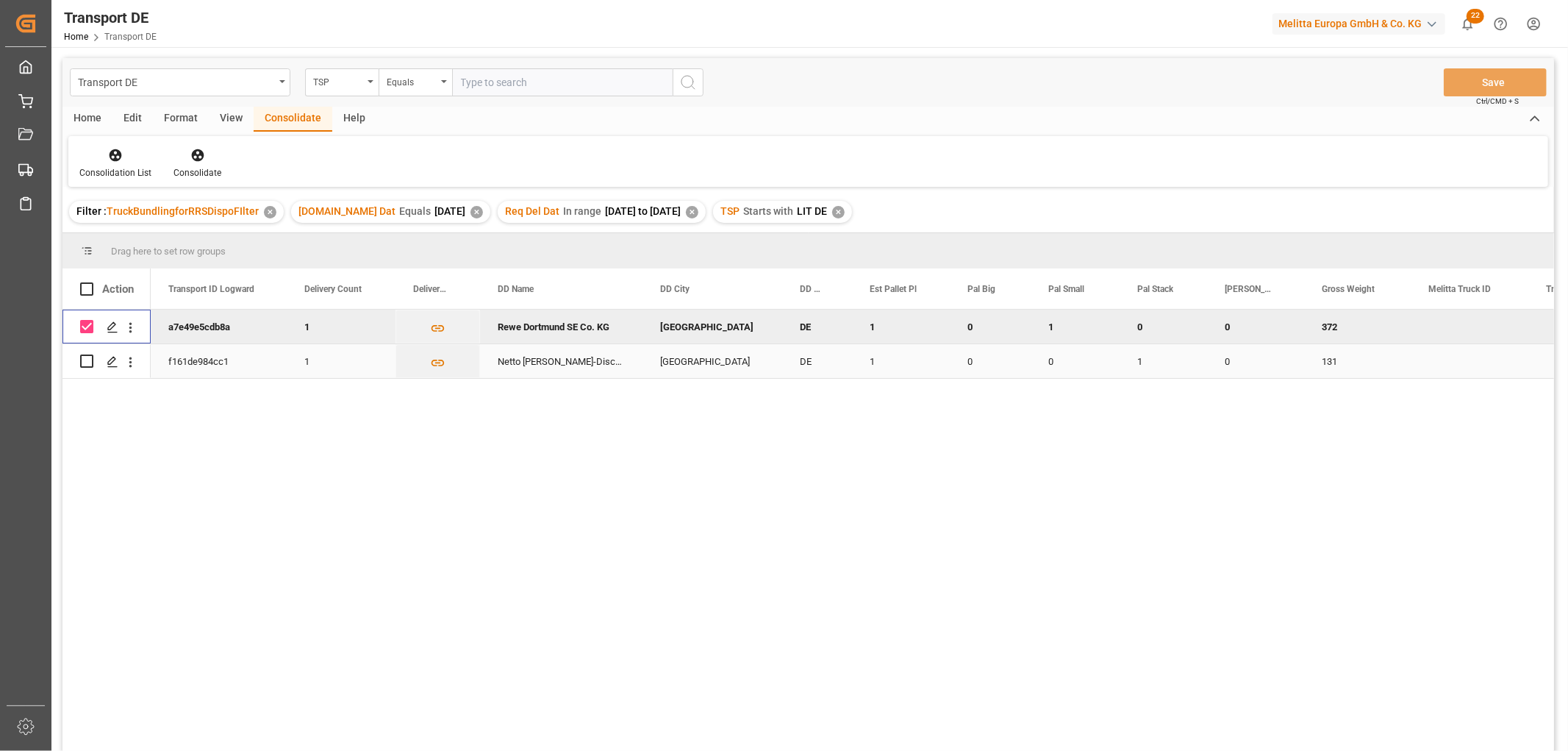
click at [89, 358] on input "Press Space to toggle row selection (unchecked)" at bounding box center [87, 361] width 13 height 13
checkbox input "true"
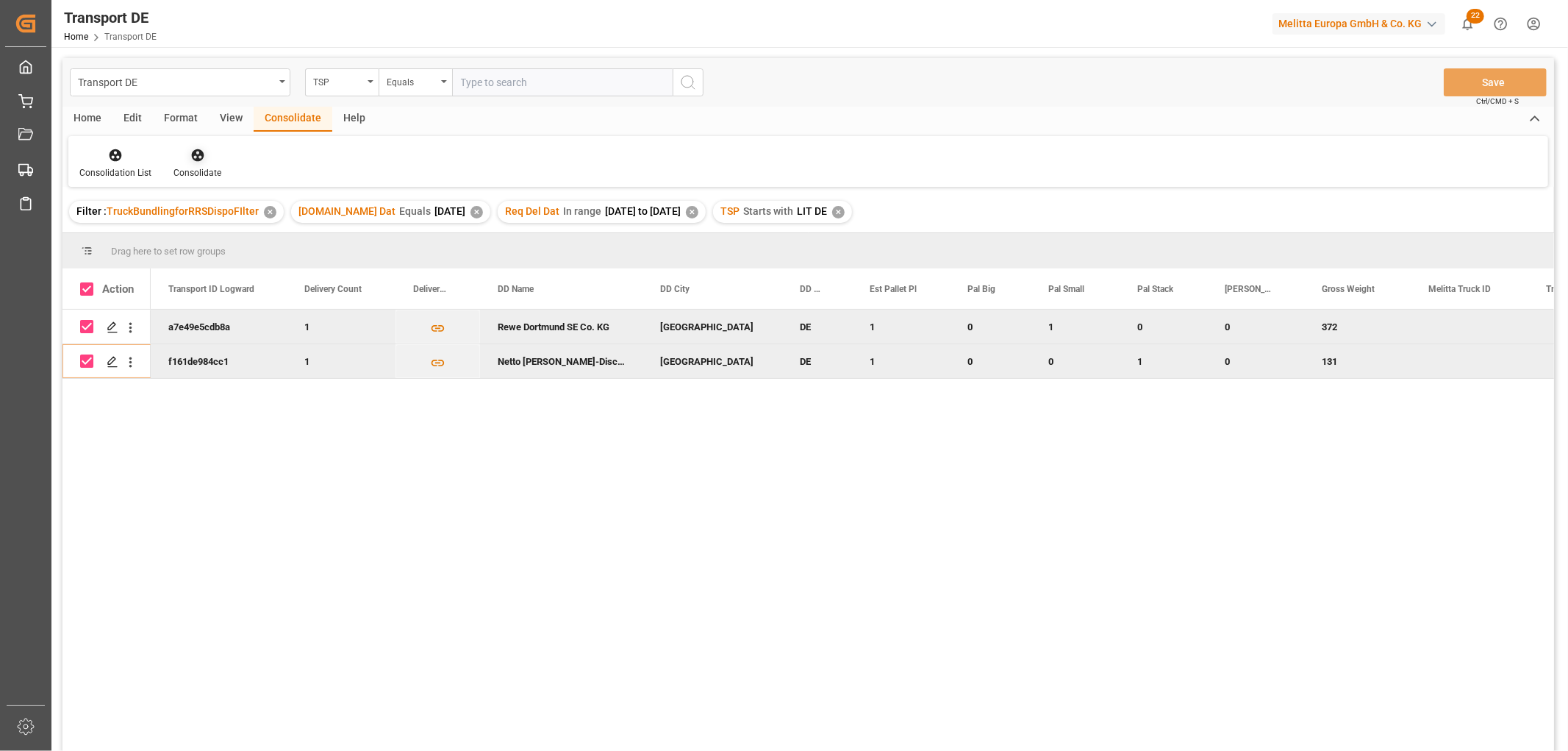
click at [198, 158] on icon at bounding box center [197, 155] width 12 height 12
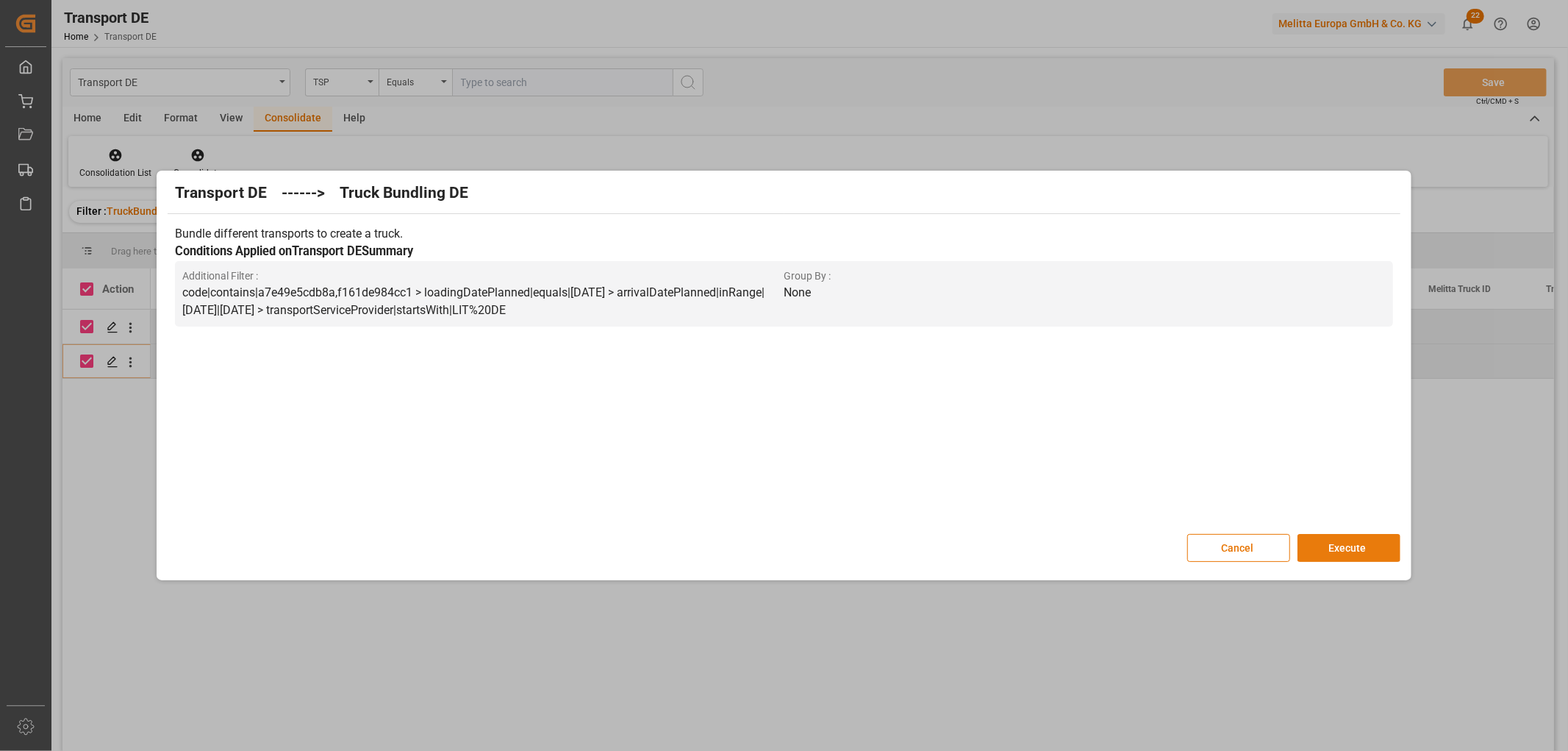
click at [1342, 552] on button "Execute" at bounding box center [1348, 547] width 103 height 27
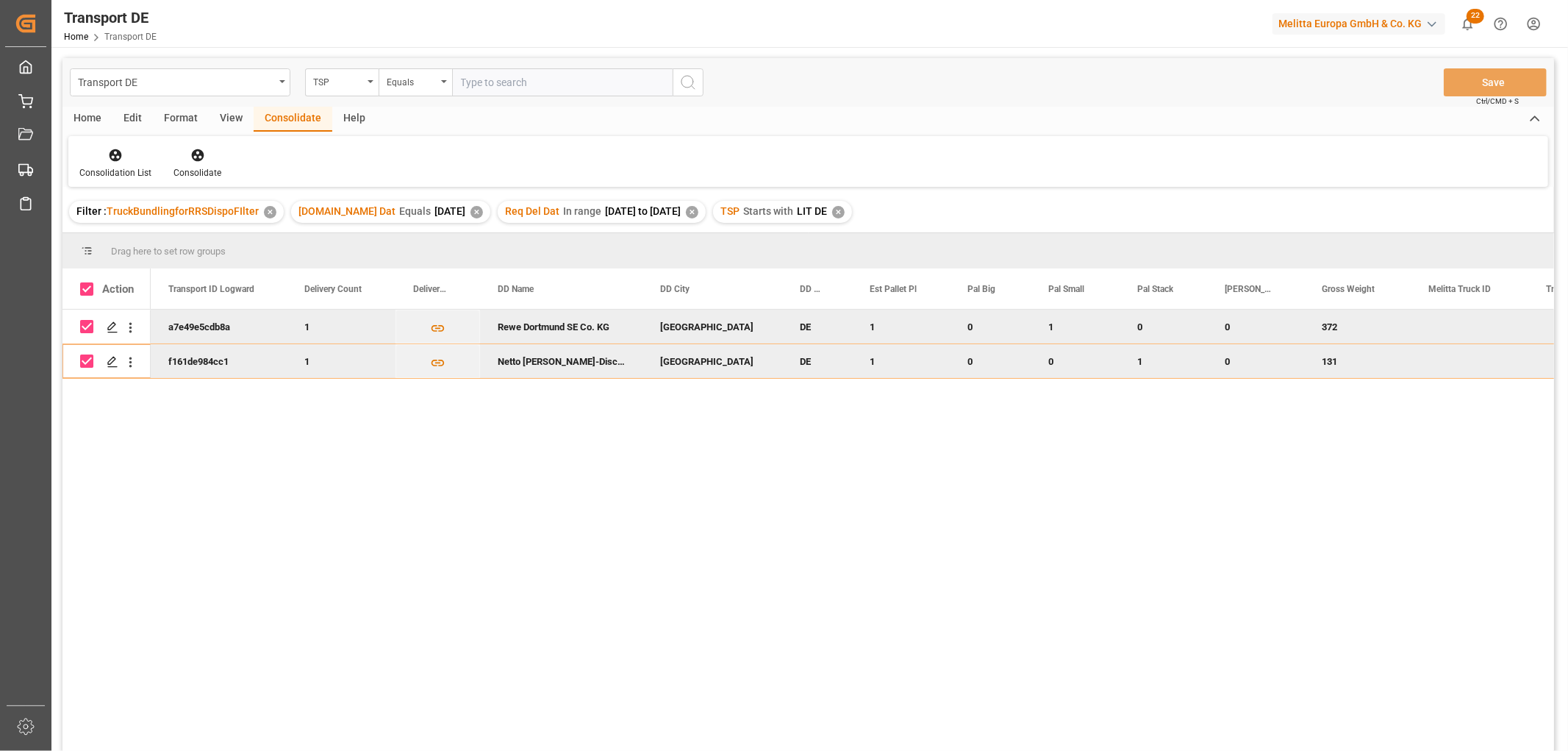
click at [81, 326] on input "Press Space to toggle row selection (checked)" at bounding box center [87, 326] width 13 height 13
checkbox input "false"
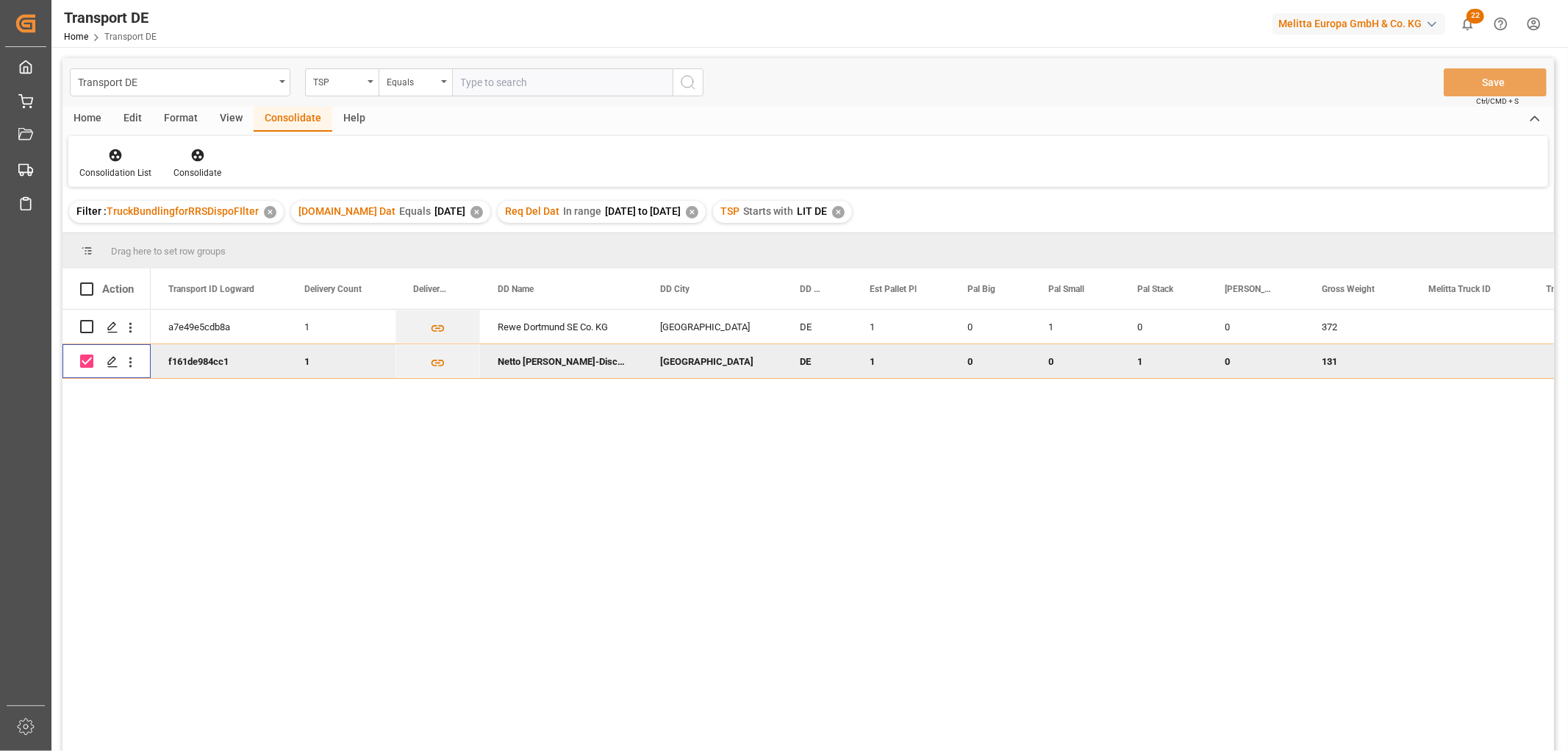
click at [83, 358] on input "Press Space to toggle row selection (checked)" at bounding box center [87, 361] width 13 height 13
checkbox input "false"
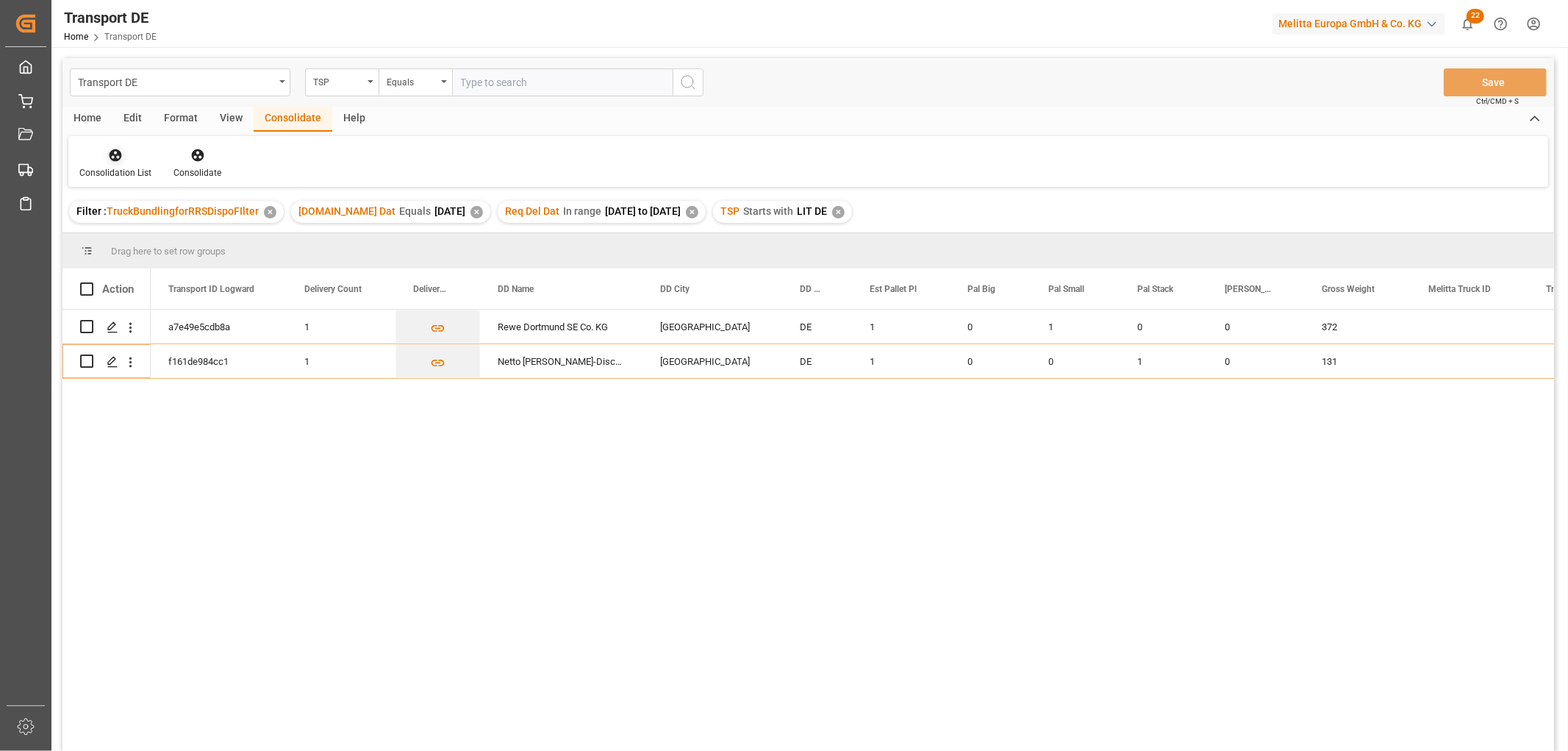
click at [114, 156] on icon at bounding box center [116, 155] width 12 height 12
click at [129, 237] on div "Transport DE TSP Equals Save Ctrl/CMD + S Home Edit Format View Consolidate Hel…" at bounding box center [808, 423] width 1491 height 731
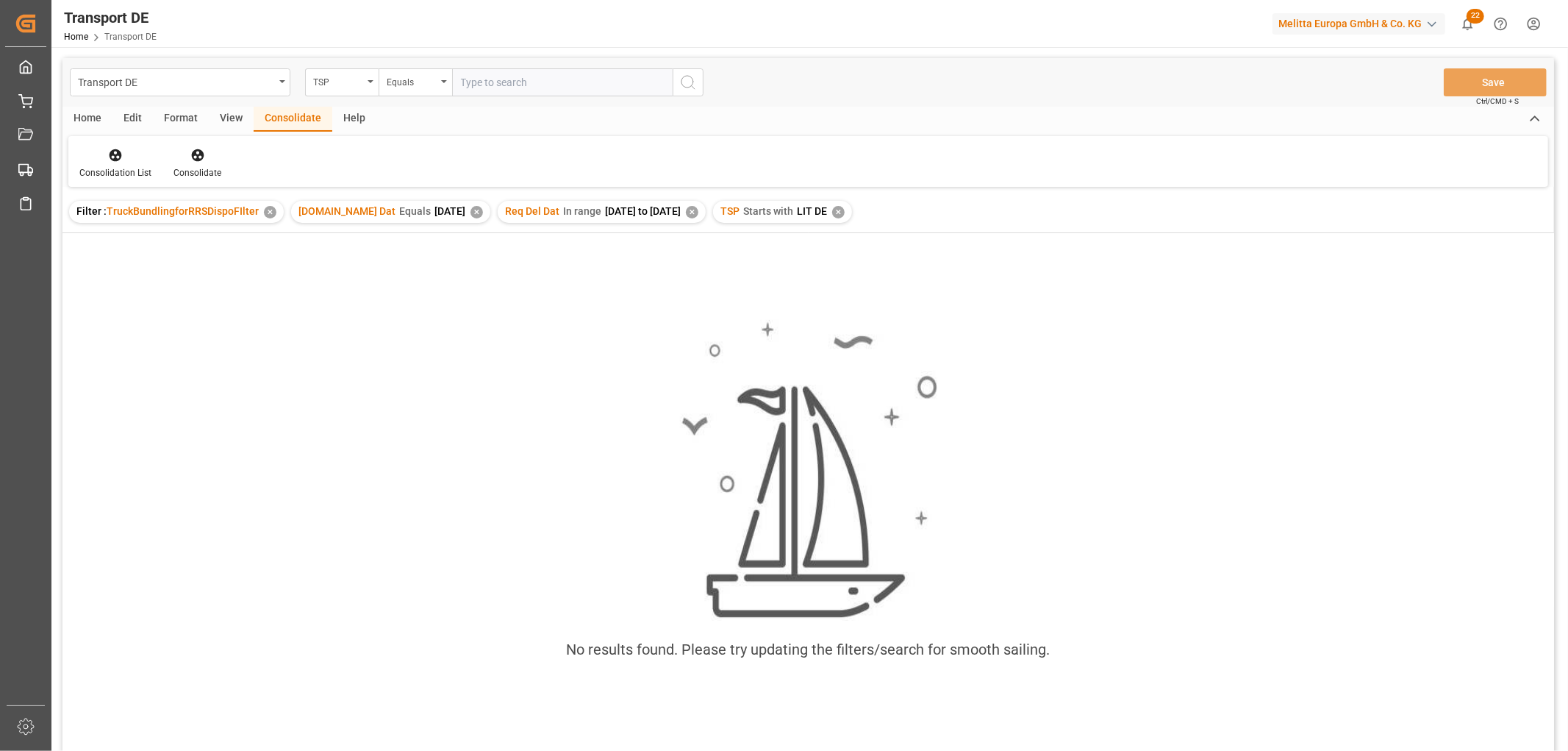
click at [844, 211] on div "✕" at bounding box center [838, 211] width 12 height 12
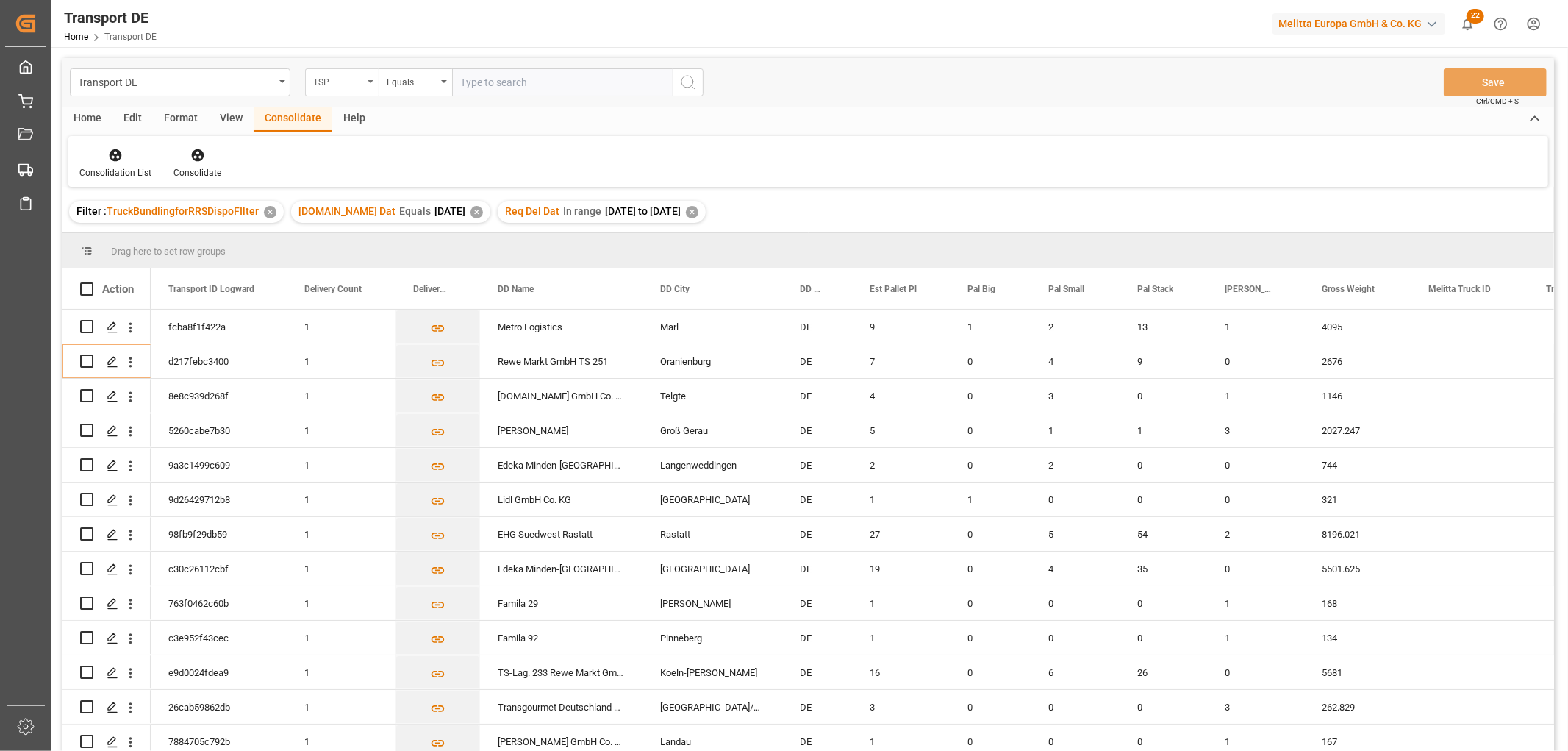
click at [348, 79] on div "TSP" at bounding box center [337, 81] width 50 height 17
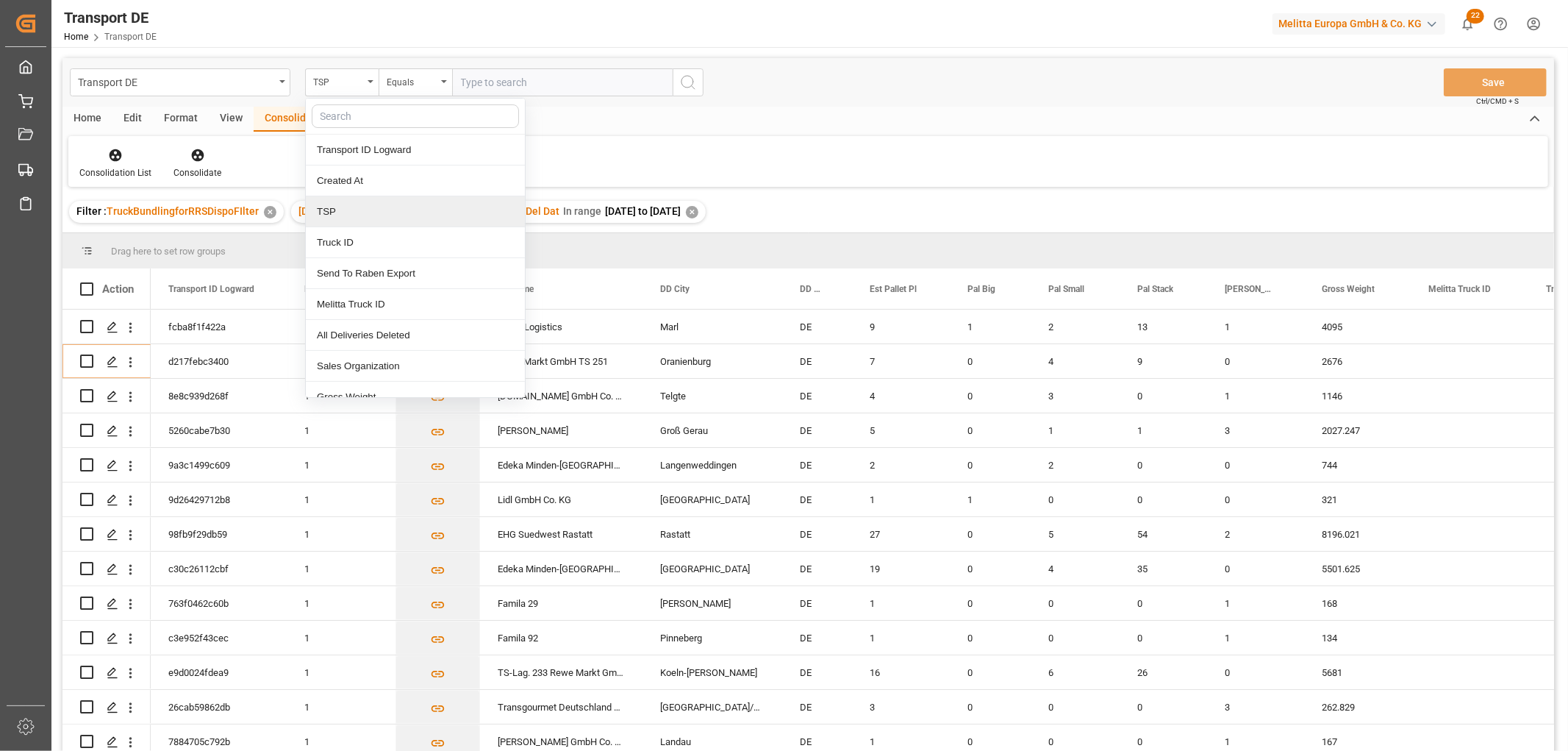
click at [348, 211] on div "TSP" at bounding box center [415, 211] width 219 height 31
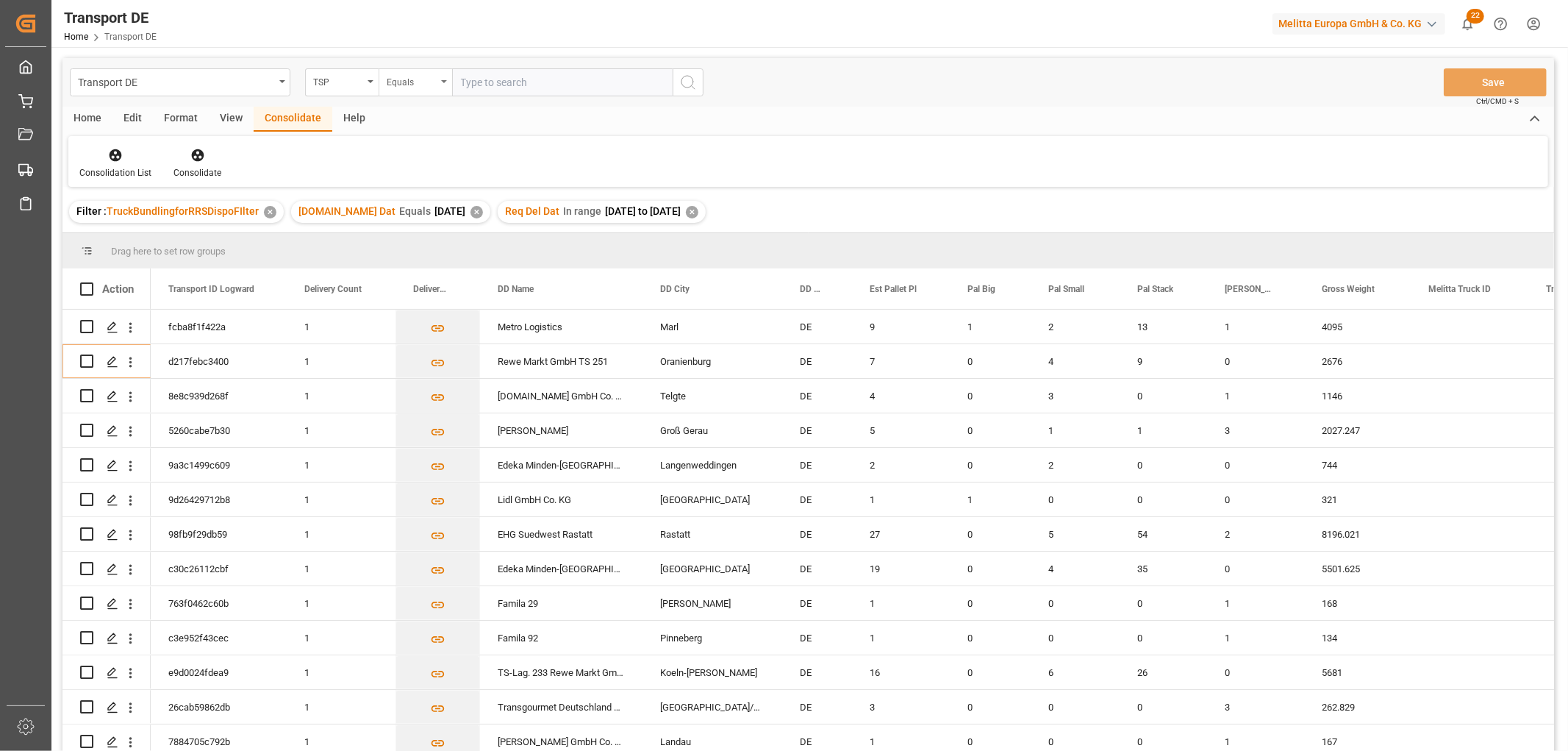
click at [403, 80] on div "Equals" at bounding box center [411, 81] width 50 height 17
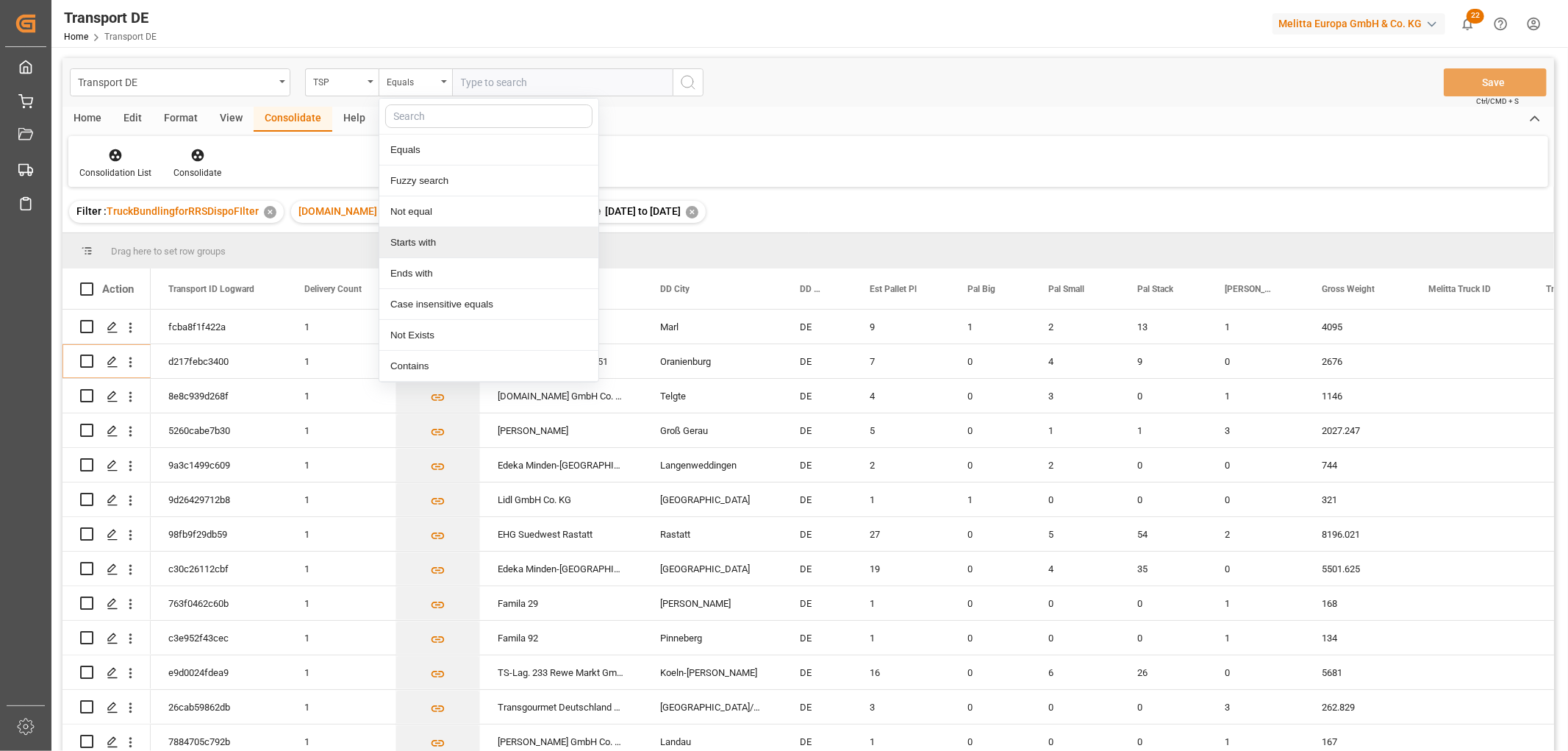
click at [425, 241] on div "Starts with" at bounding box center [488, 243] width 219 height 31
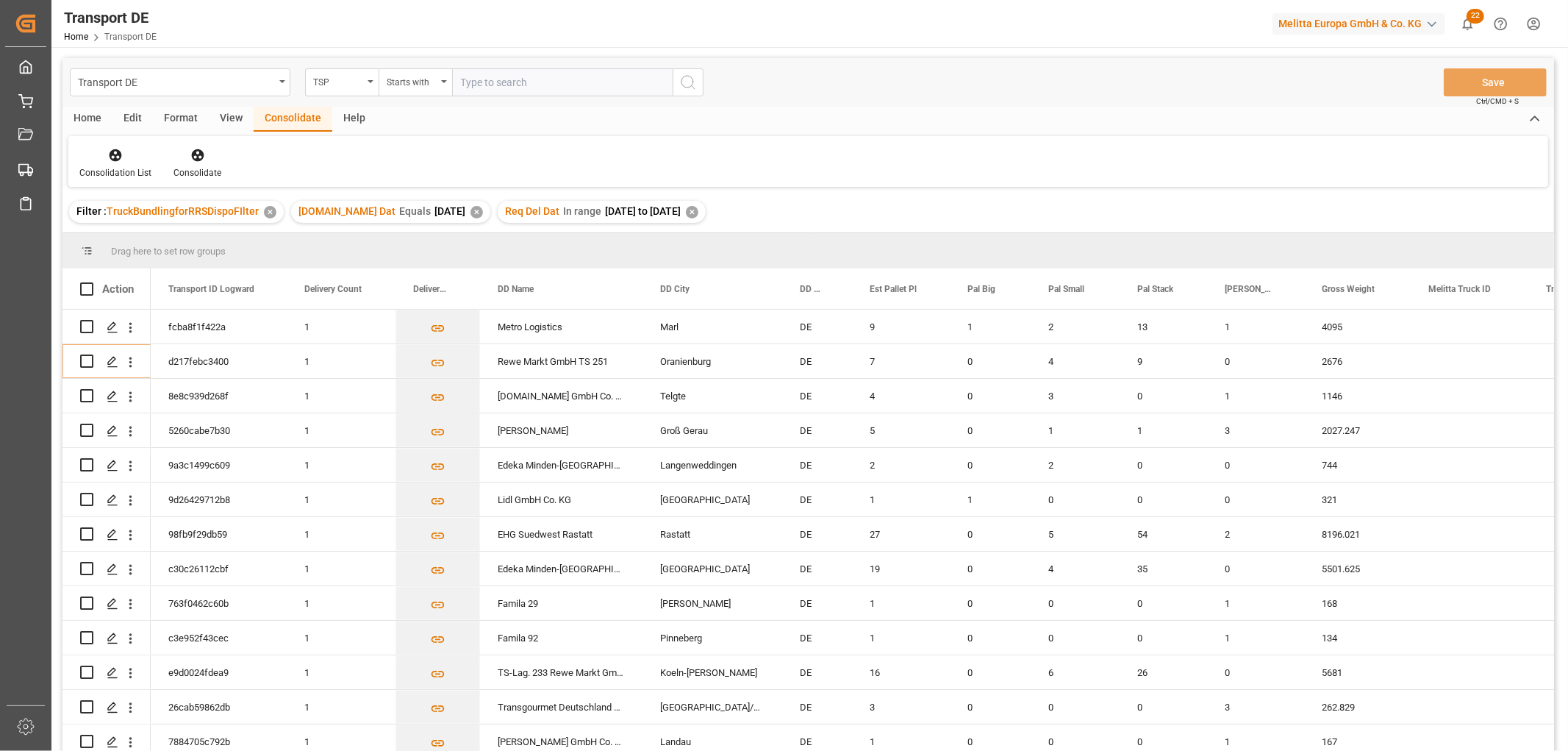
click at [476, 80] on input "text" at bounding box center [562, 82] width 221 height 27
type input "Moeller"
click at [685, 83] on icon "search button" at bounding box center [687, 82] width 18 height 18
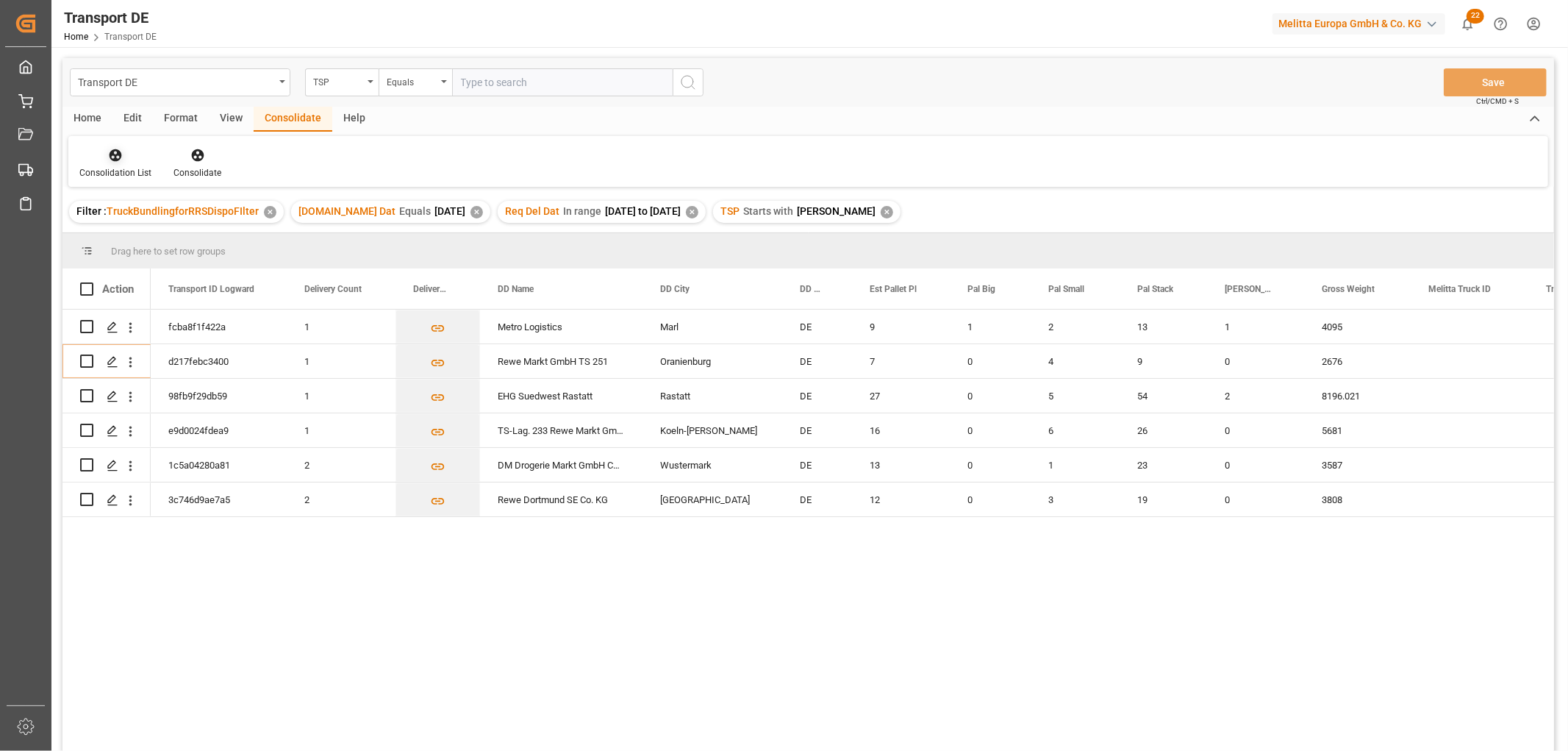
click at [113, 153] on icon at bounding box center [116, 155] width 12 height 12
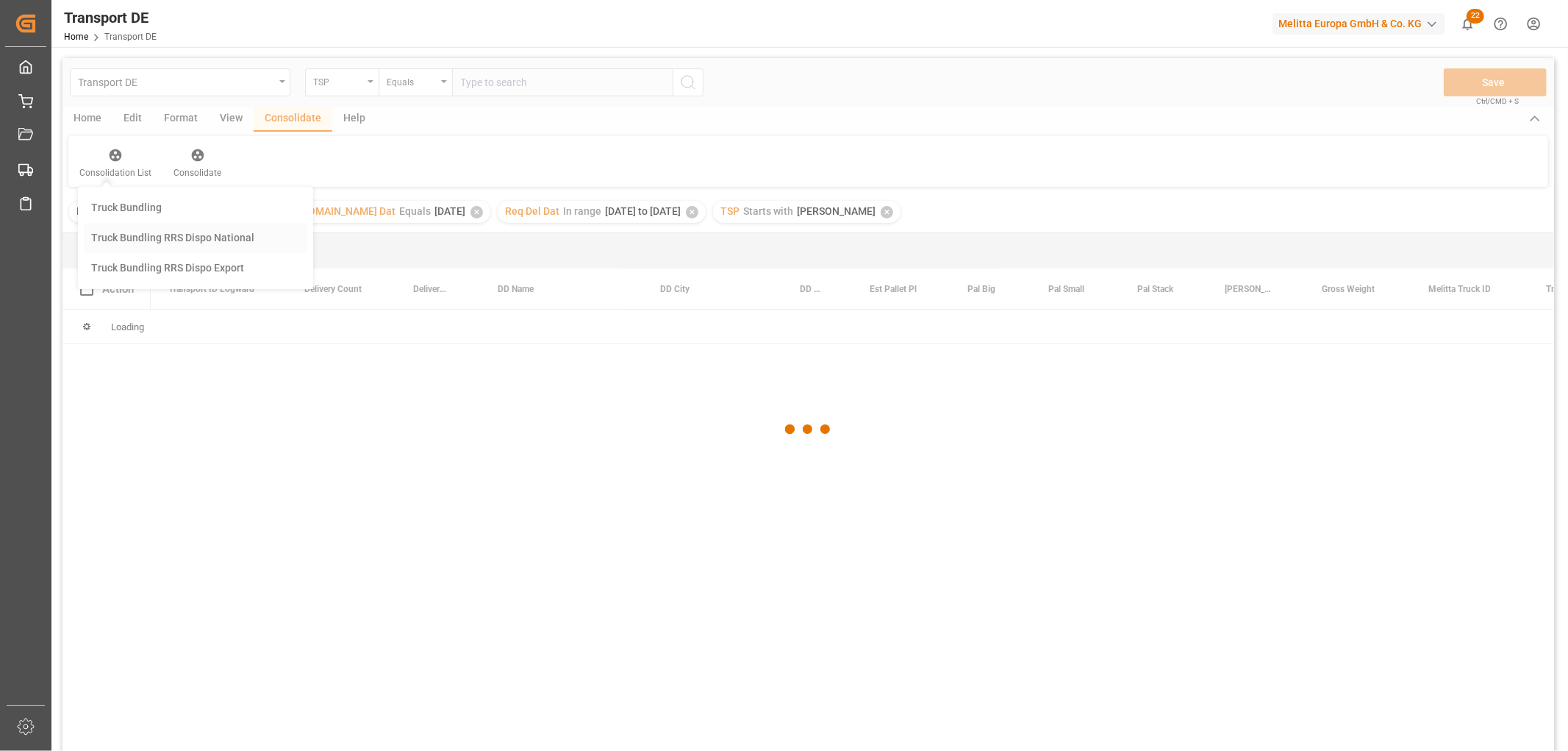
click at [136, 241] on div "Transport DE TSP Equals Save Ctrl/CMD + S Home Edit Format View Consolidate Hel…" at bounding box center [808, 423] width 1491 height 731
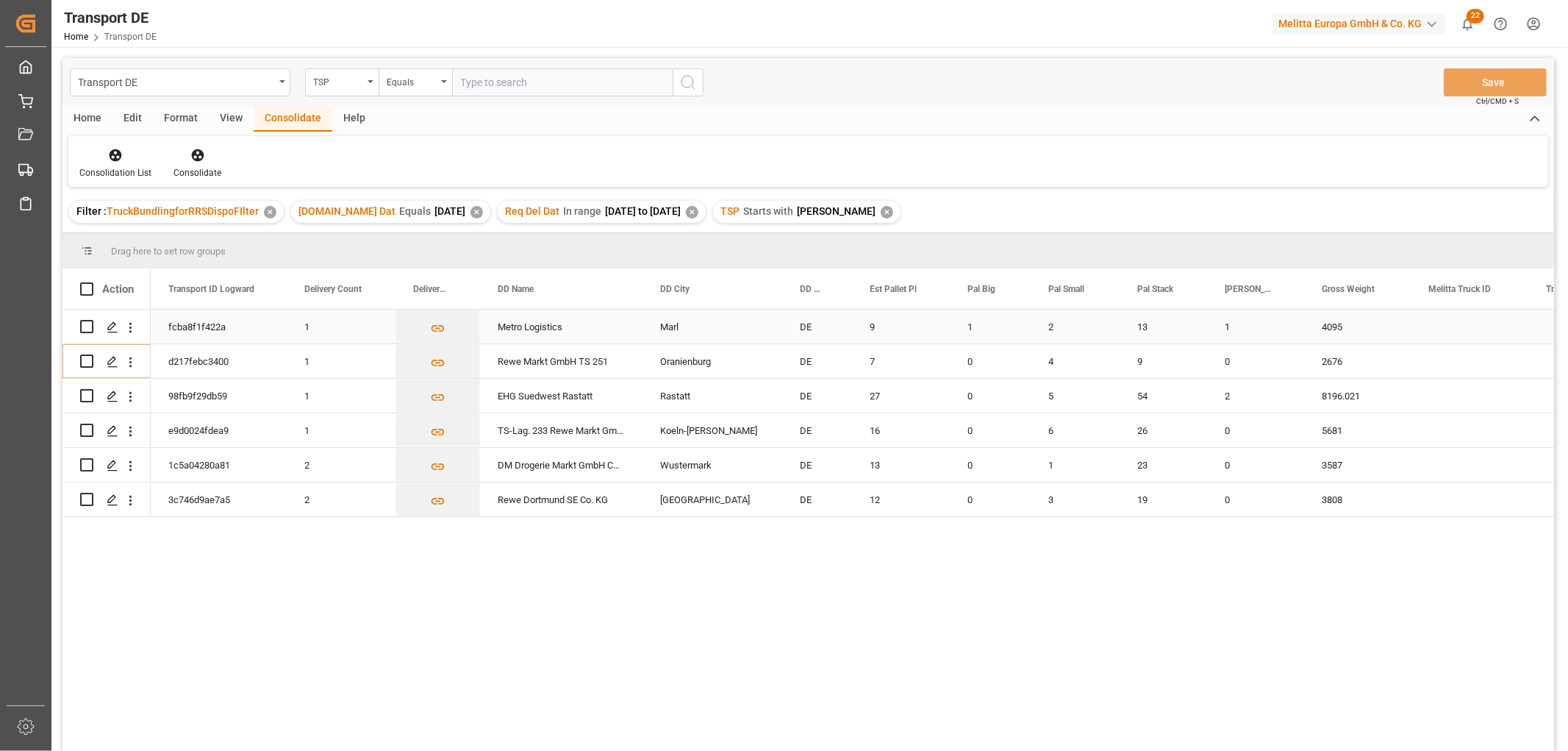
click at [83, 324] on input "Press Space to toggle row selection (unchecked)" at bounding box center [87, 326] width 13 height 13
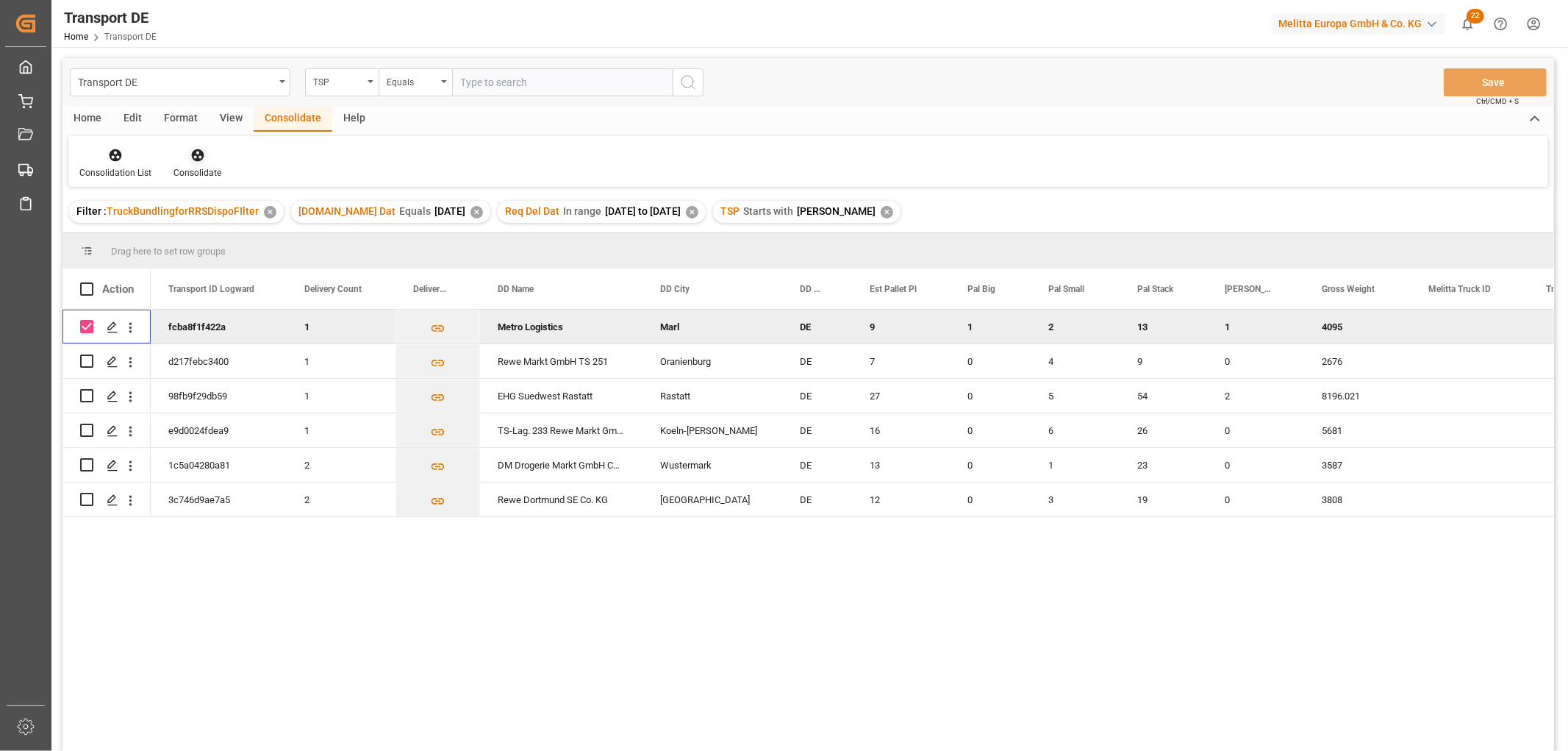
click at [192, 155] on icon at bounding box center [197, 155] width 12 height 12
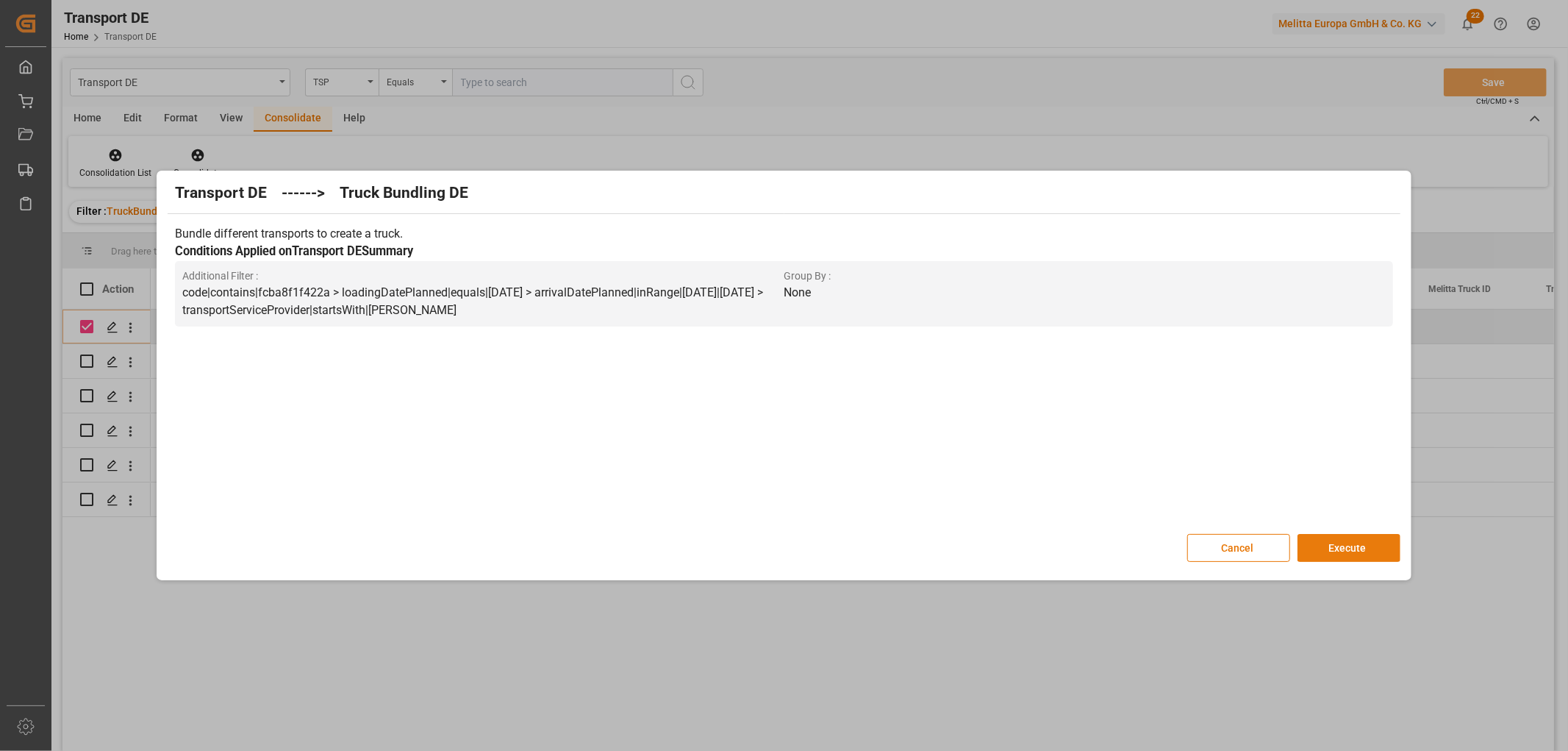
click at [1350, 544] on button "Execute" at bounding box center [1348, 547] width 103 height 27
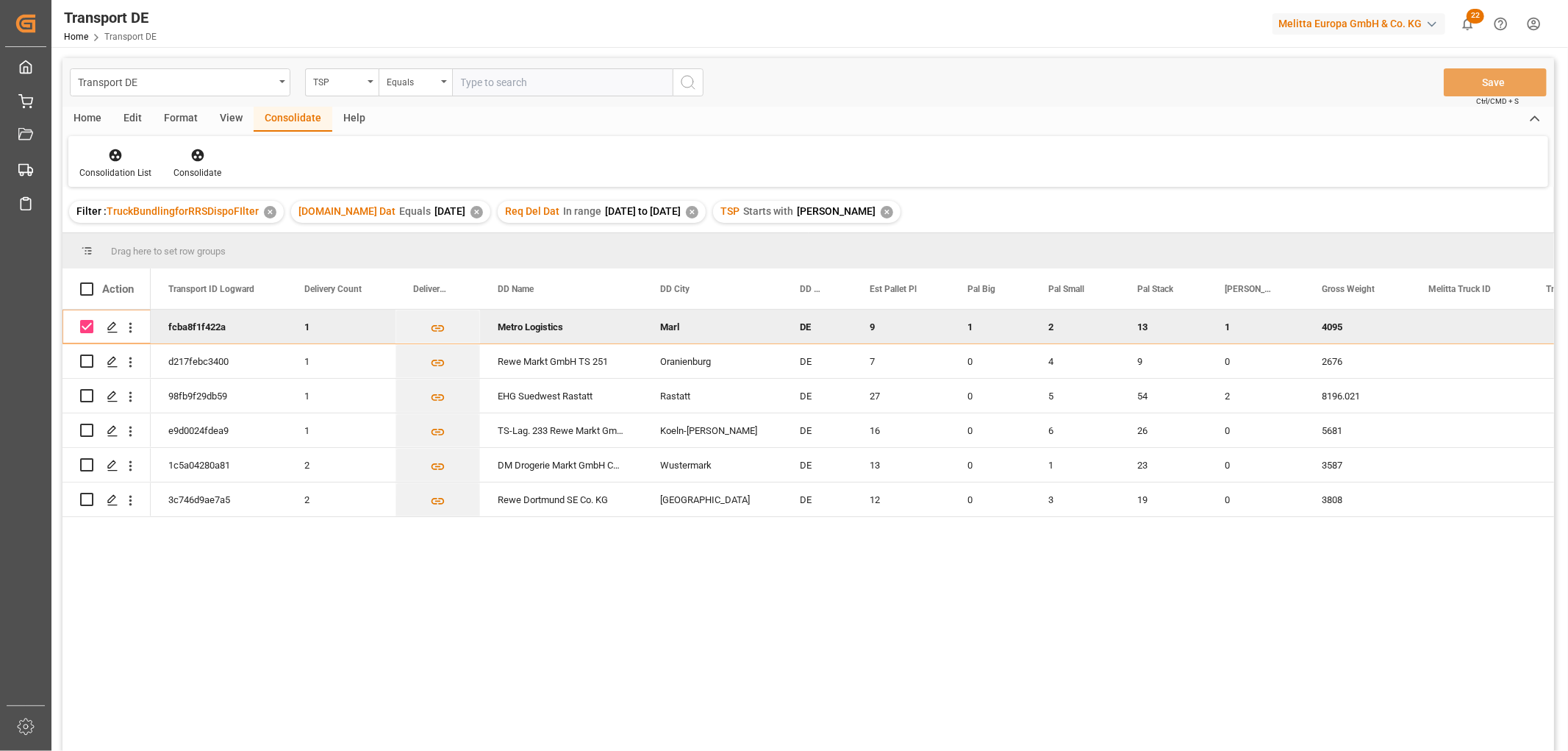
click at [88, 324] on input "Press Space to toggle row selection (checked)" at bounding box center [87, 326] width 13 height 13
checkbox input "false"
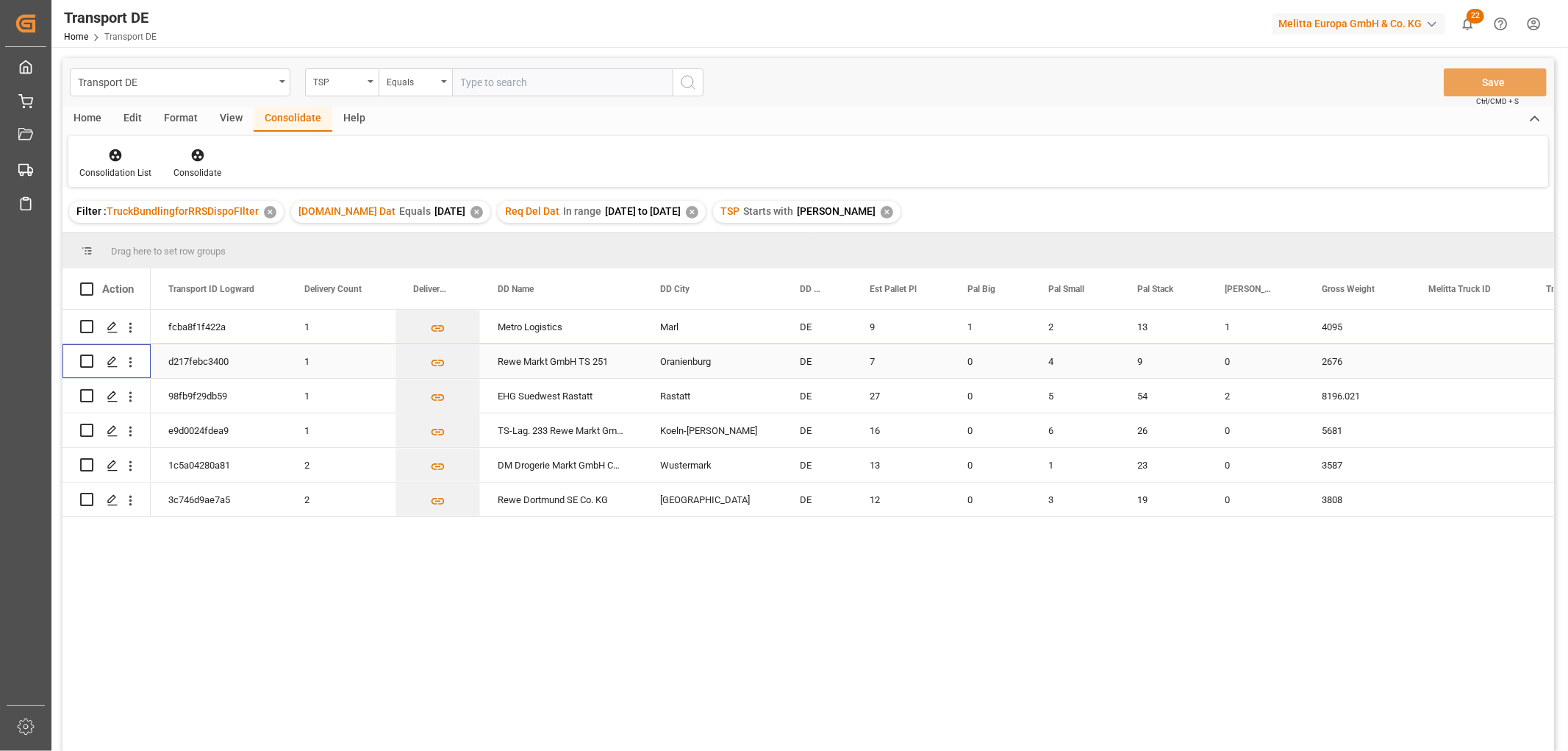
click at [86, 360] on input "Press Space to toggle row selection (unchecked)" at bounding box center [87, 361] width 13 height 13
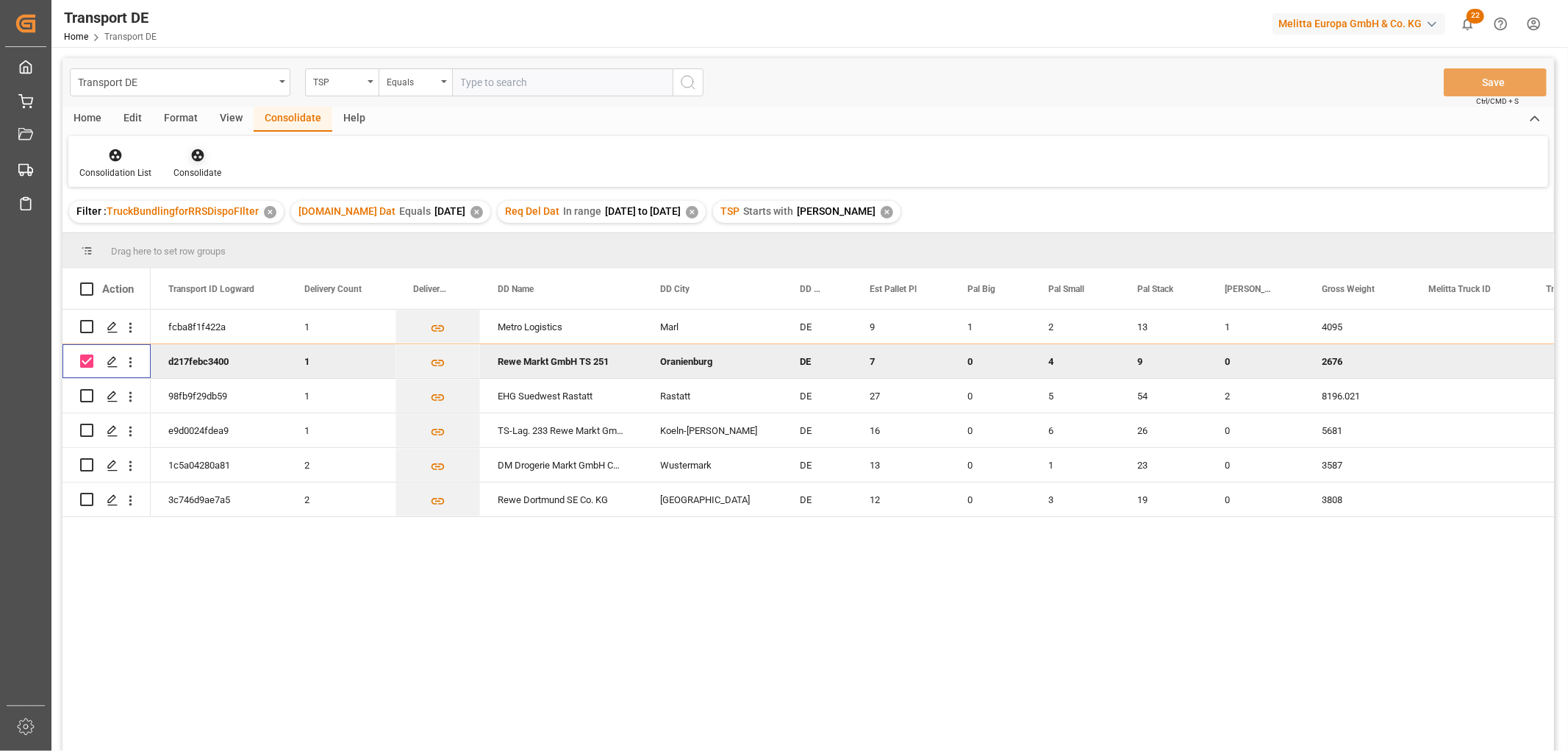
click at [197, 153] on icon at bounding box center [197, 155] width 12 height 12
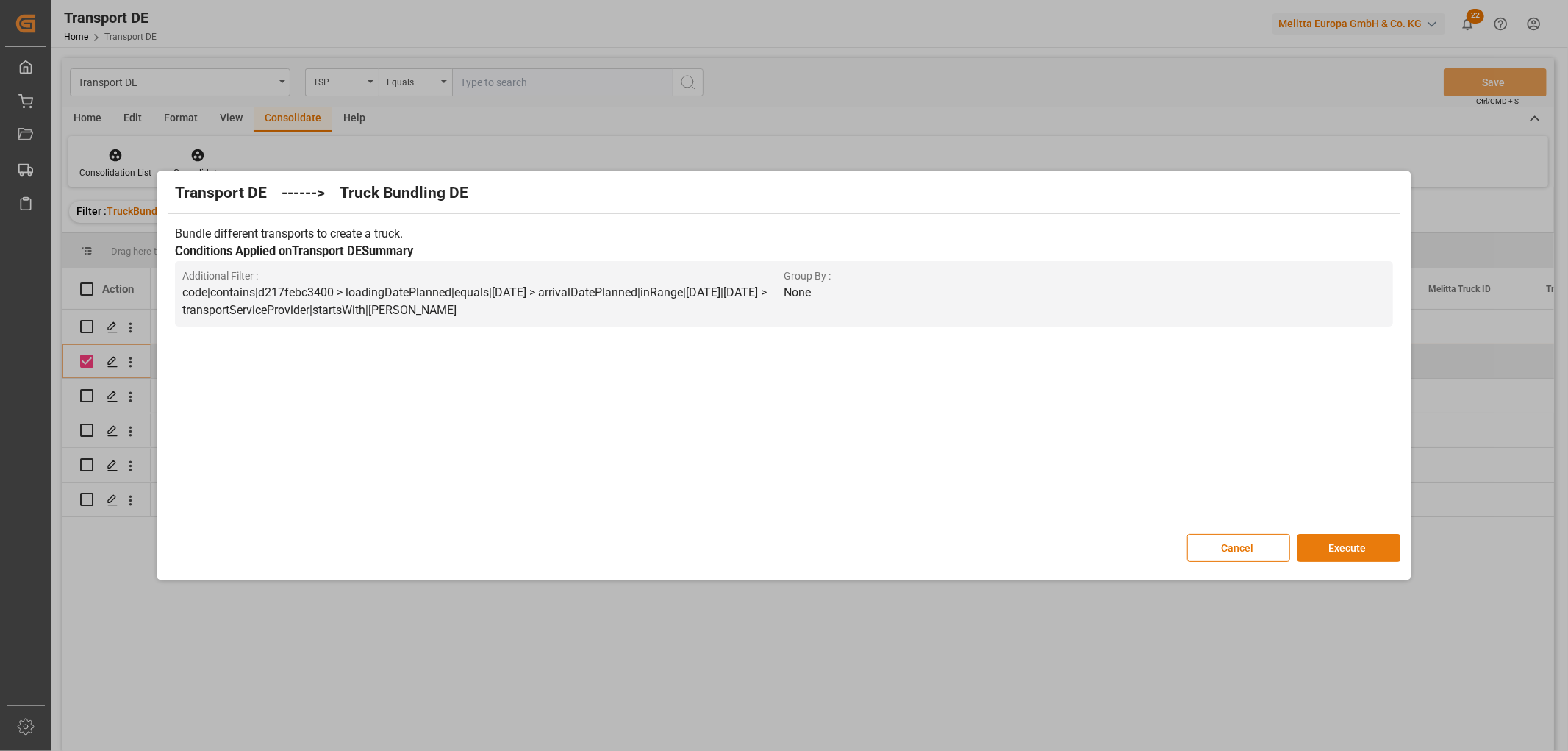
click at [1359, 552] on button "Execute" at bounding box center [1348, 547] width 103 height 27
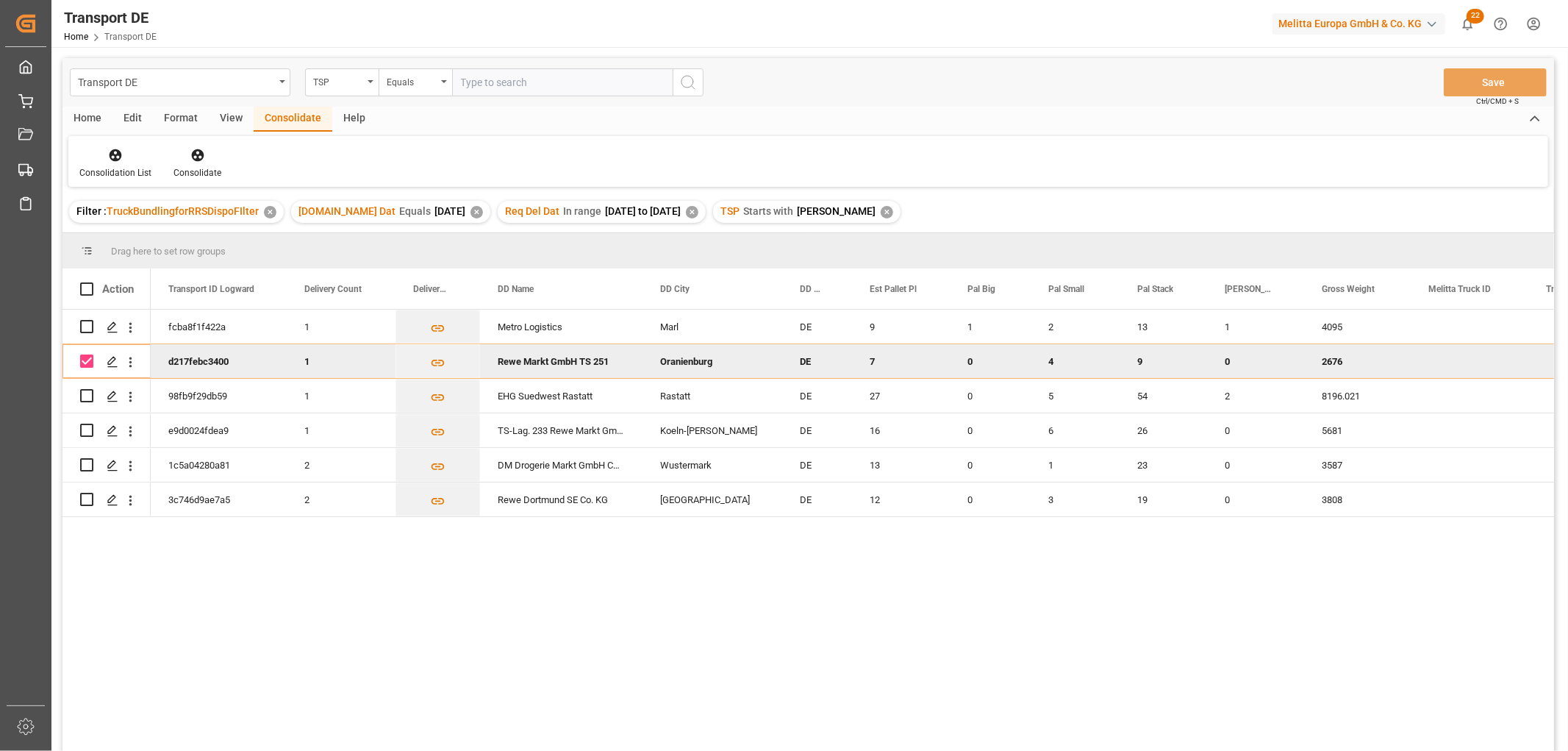
click at [88, 357] on input "Press Space to toggle row selection (checked)" at bounding box center [87, 361] width 13 height 13
checkbox input "false"
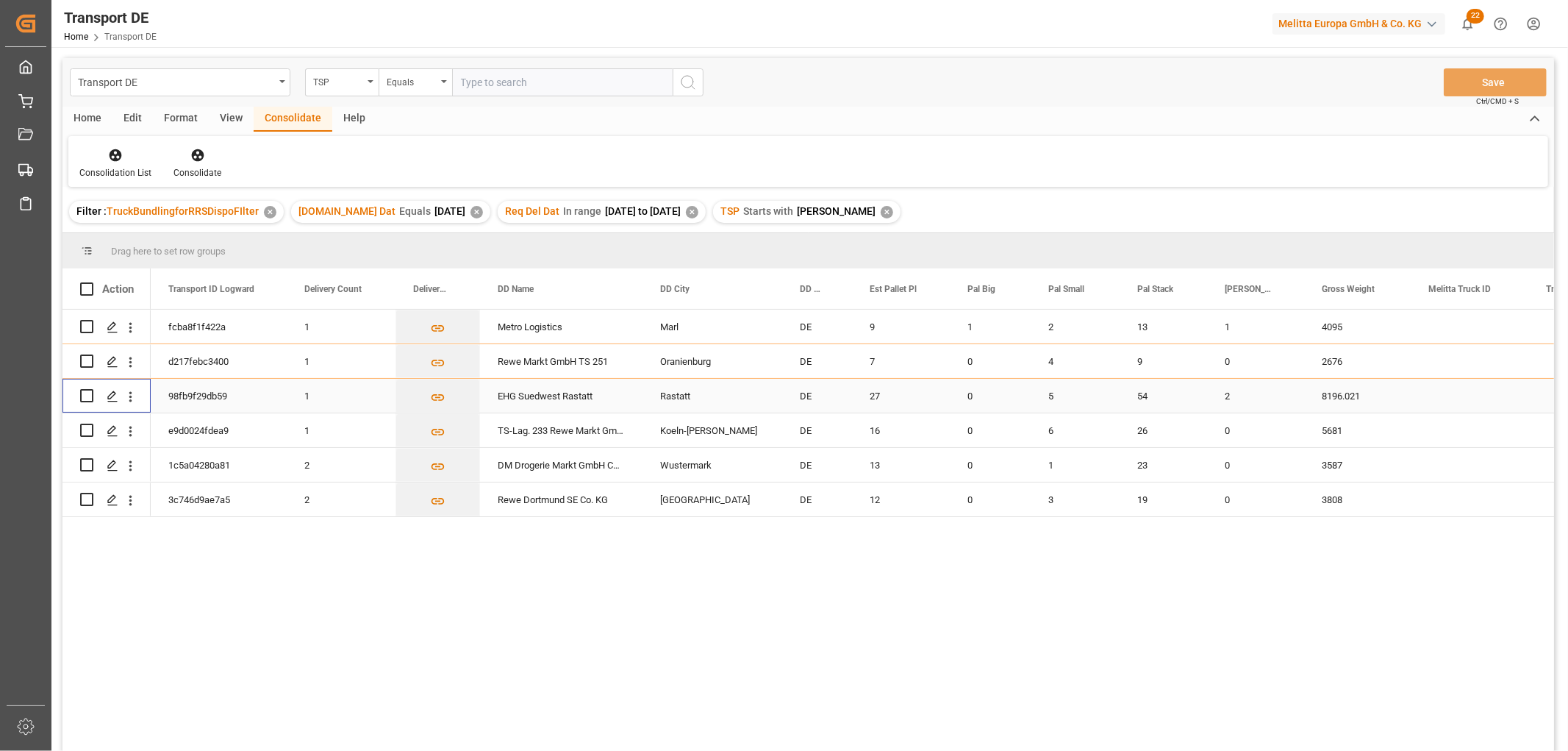
click at [86, 394] on input "Press Space to toggle row selection (unchecked)" at bounding box center [87, 395] width 13 height 13
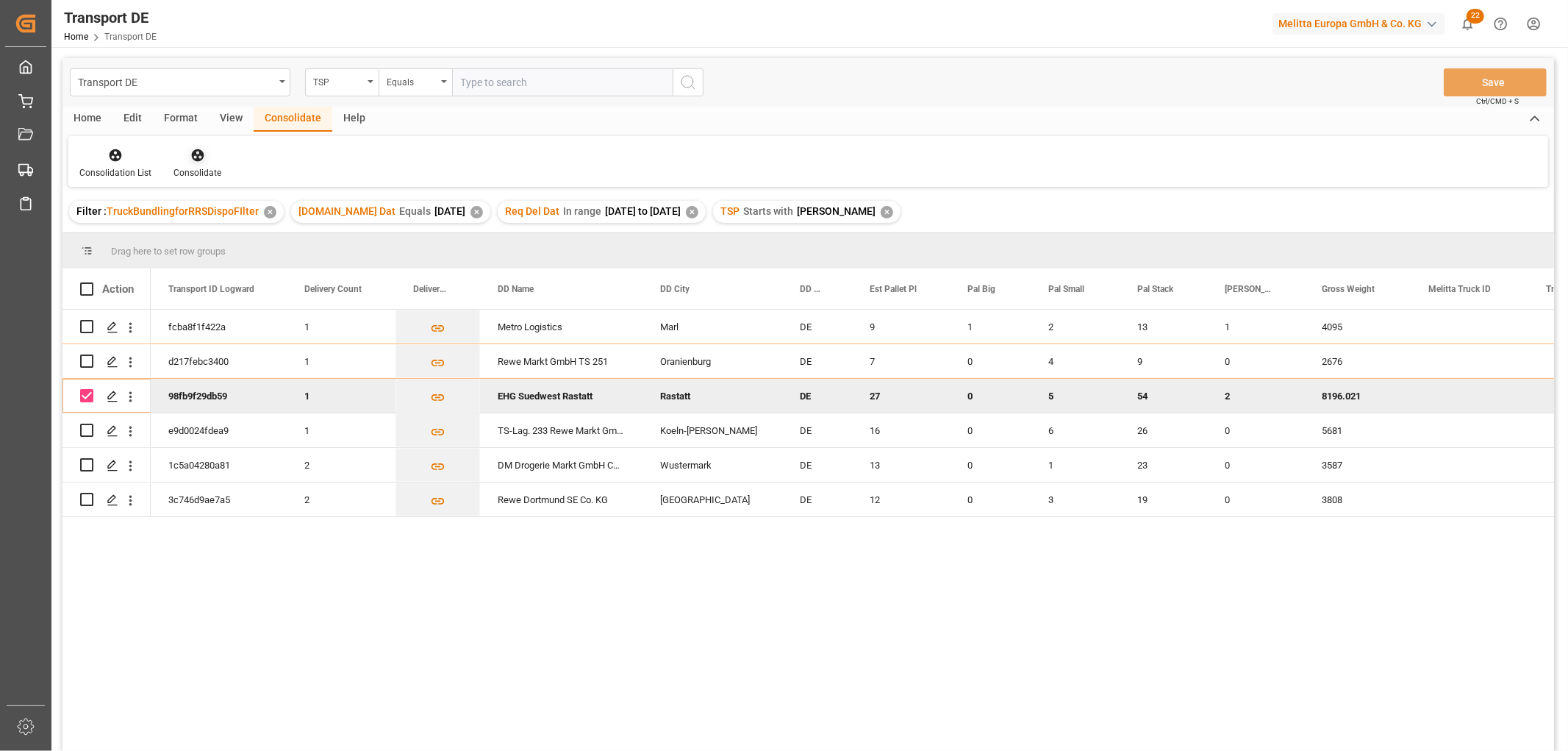
click at [194, 151] on icon at bounding box center [197, 155] width 12 height 12
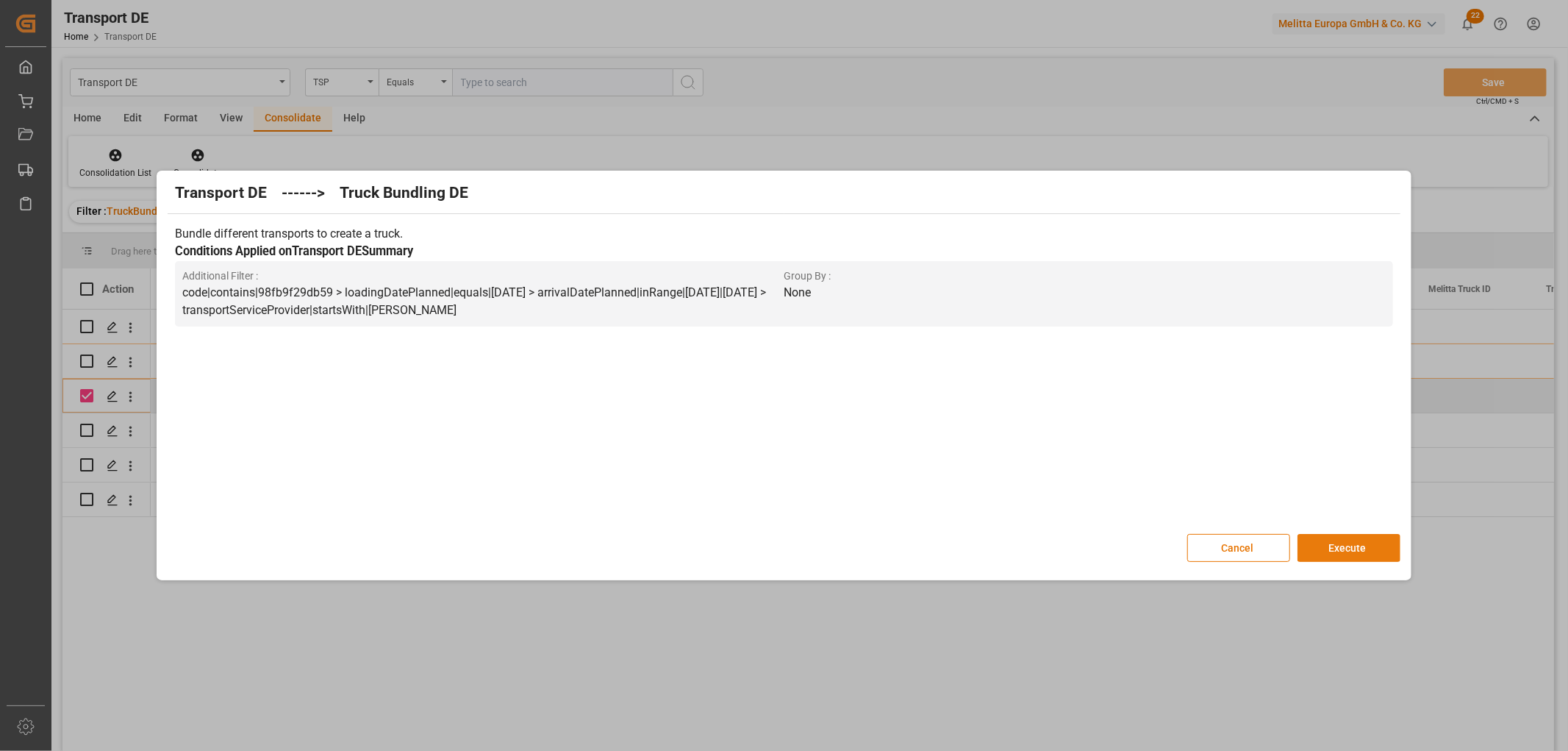
click at [1343, 544] on button "Execute" at bounding box center [1348, 547] width 103 height 27
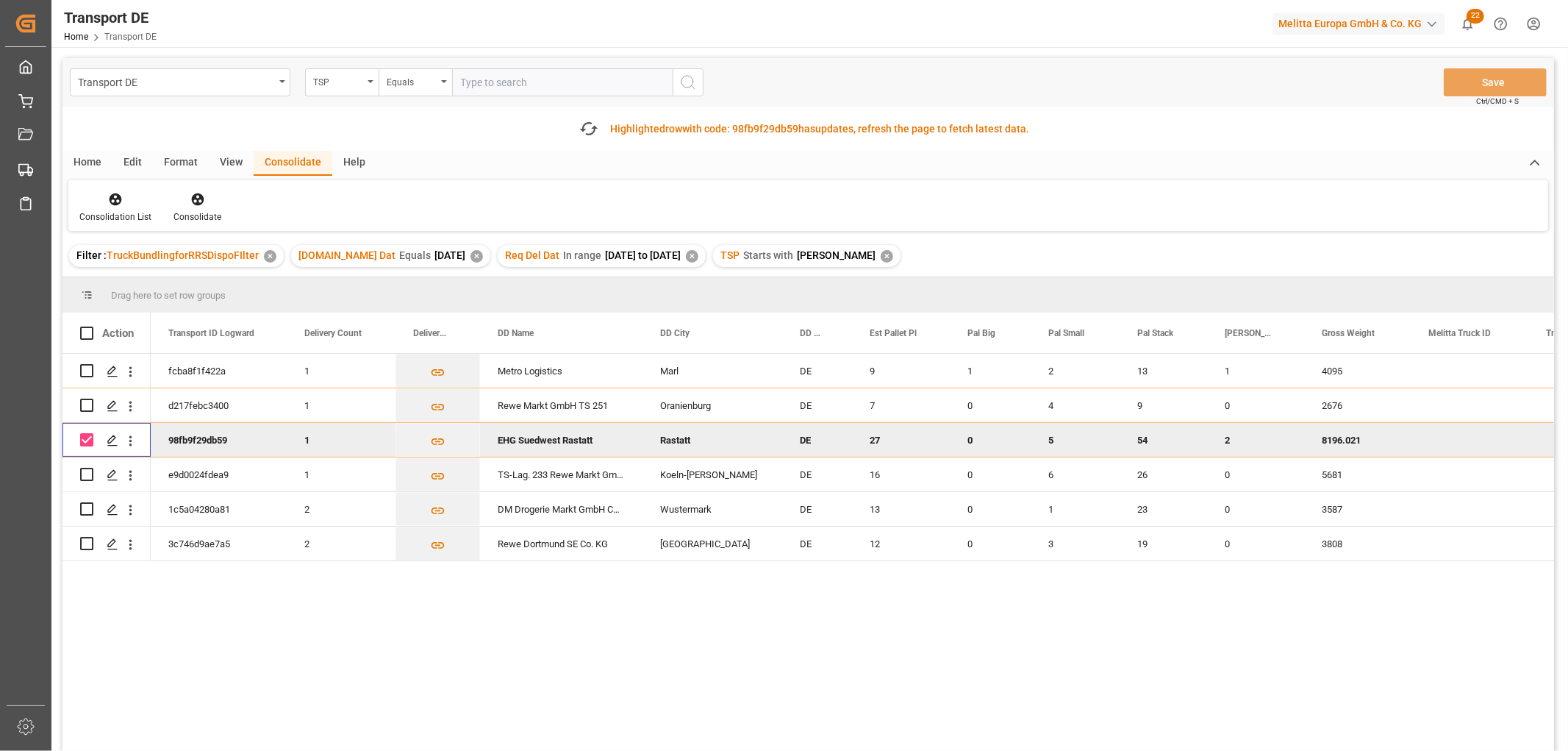
click at [90, 437] on input "Press Space to toggle row selection (checked)" at bounding box center [87, 440] width 13 height 13
checkbox input "false"
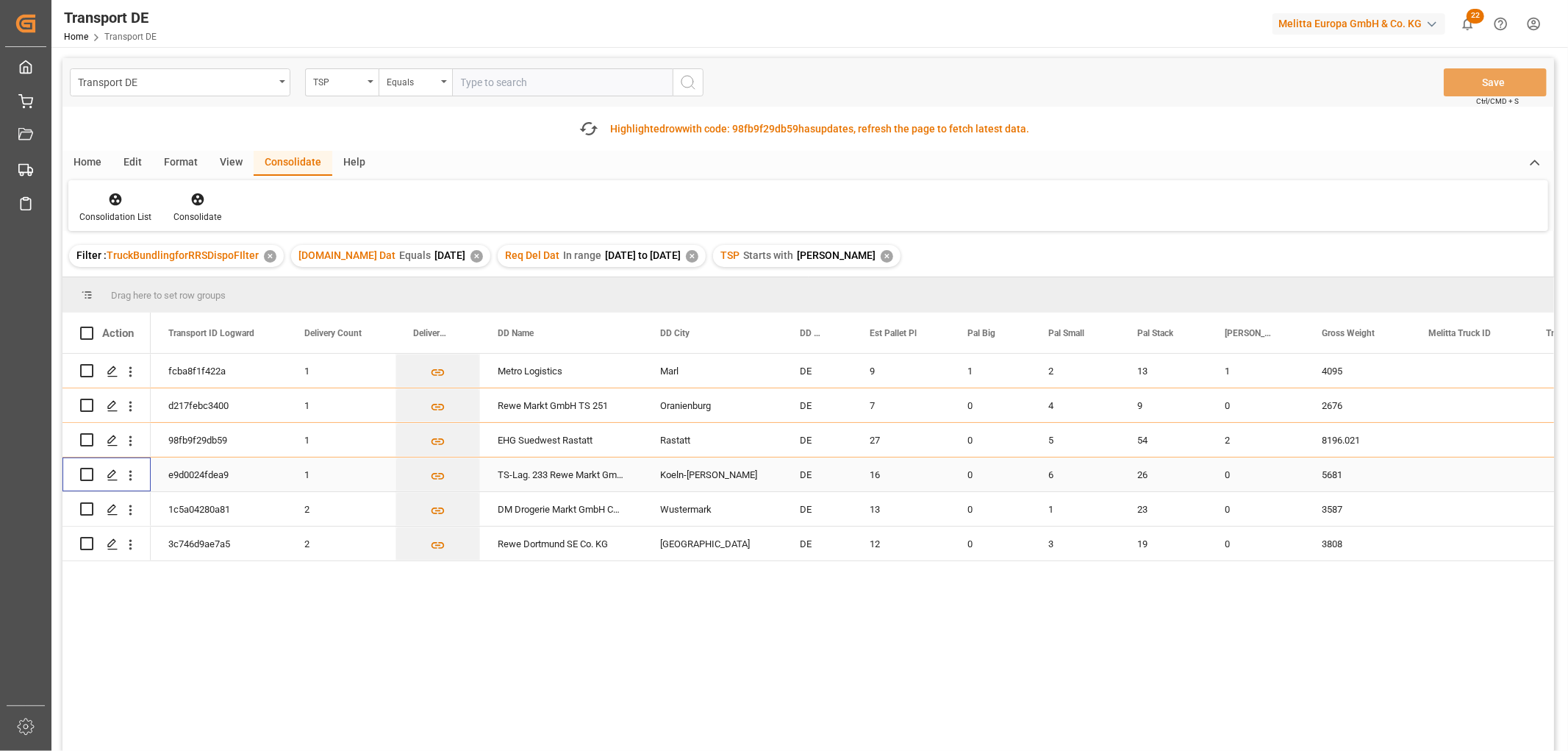
click at [91, 474] on input "Press Space to toggle row selection (unchecked)" at bounding box center [87, 474] width 13 height 13
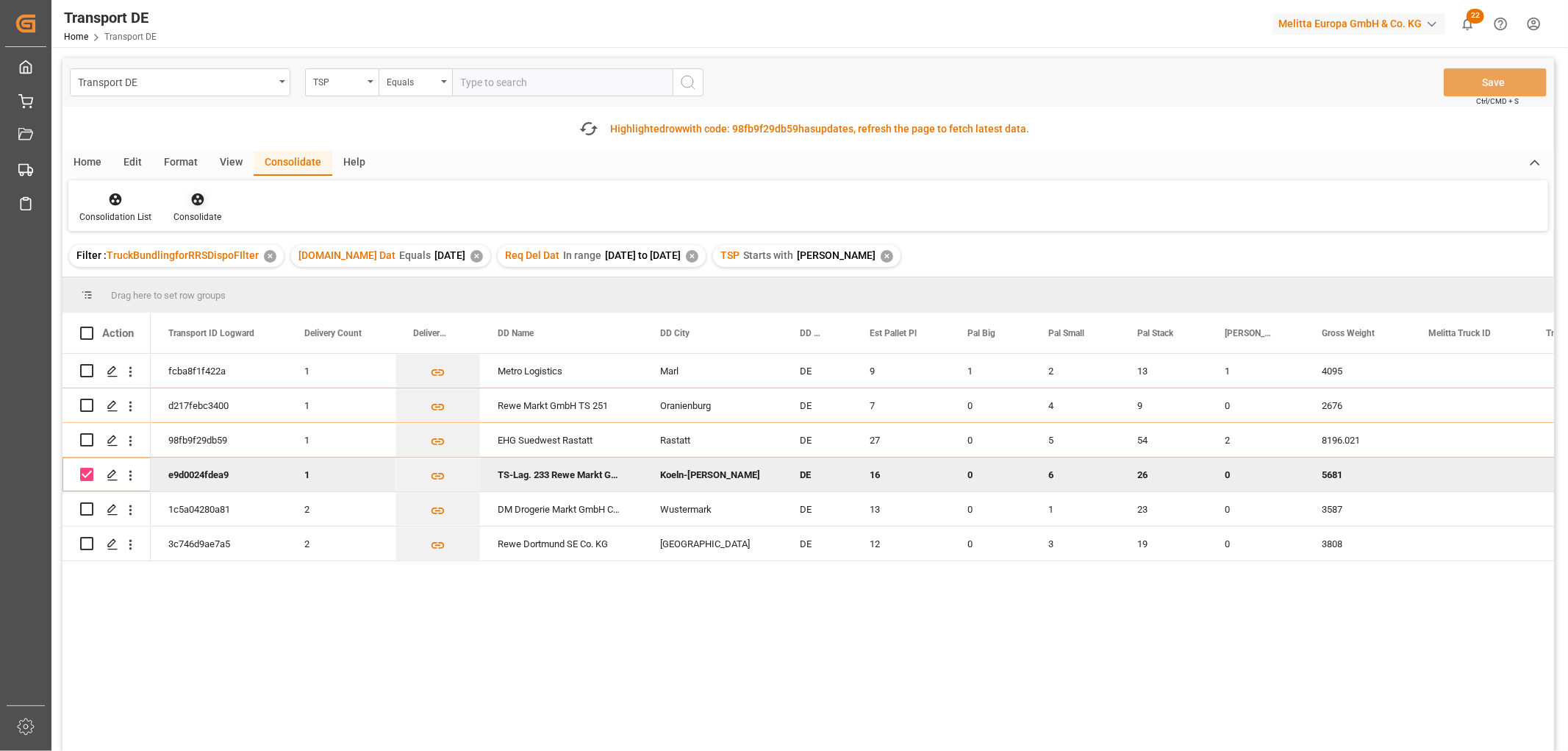
click at [197, 196] on icon at bounding box center [198, 199] width 15 height 15
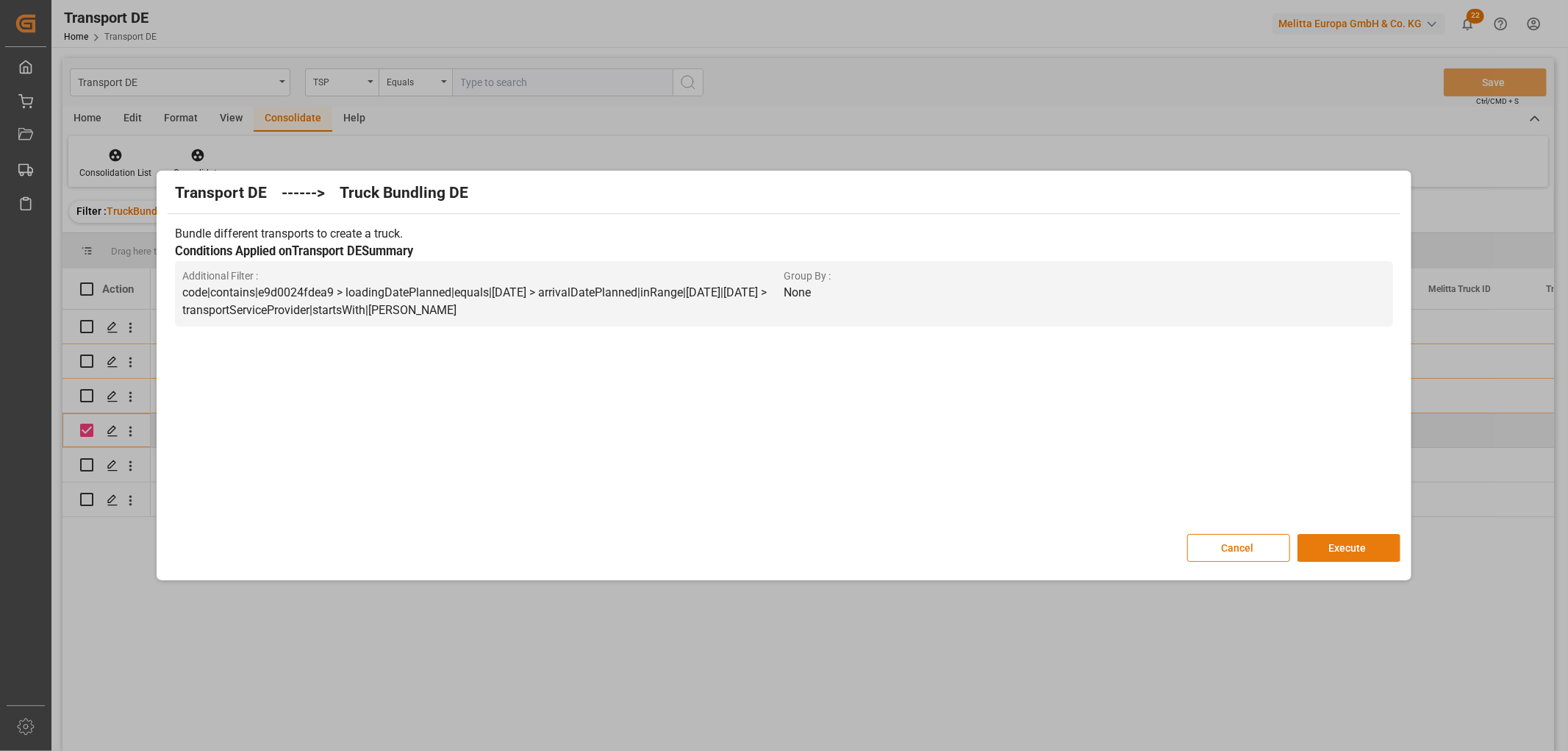
click at [1333, 540] on button "Execute" at bounding box center [1348, 547] width 103 height 27
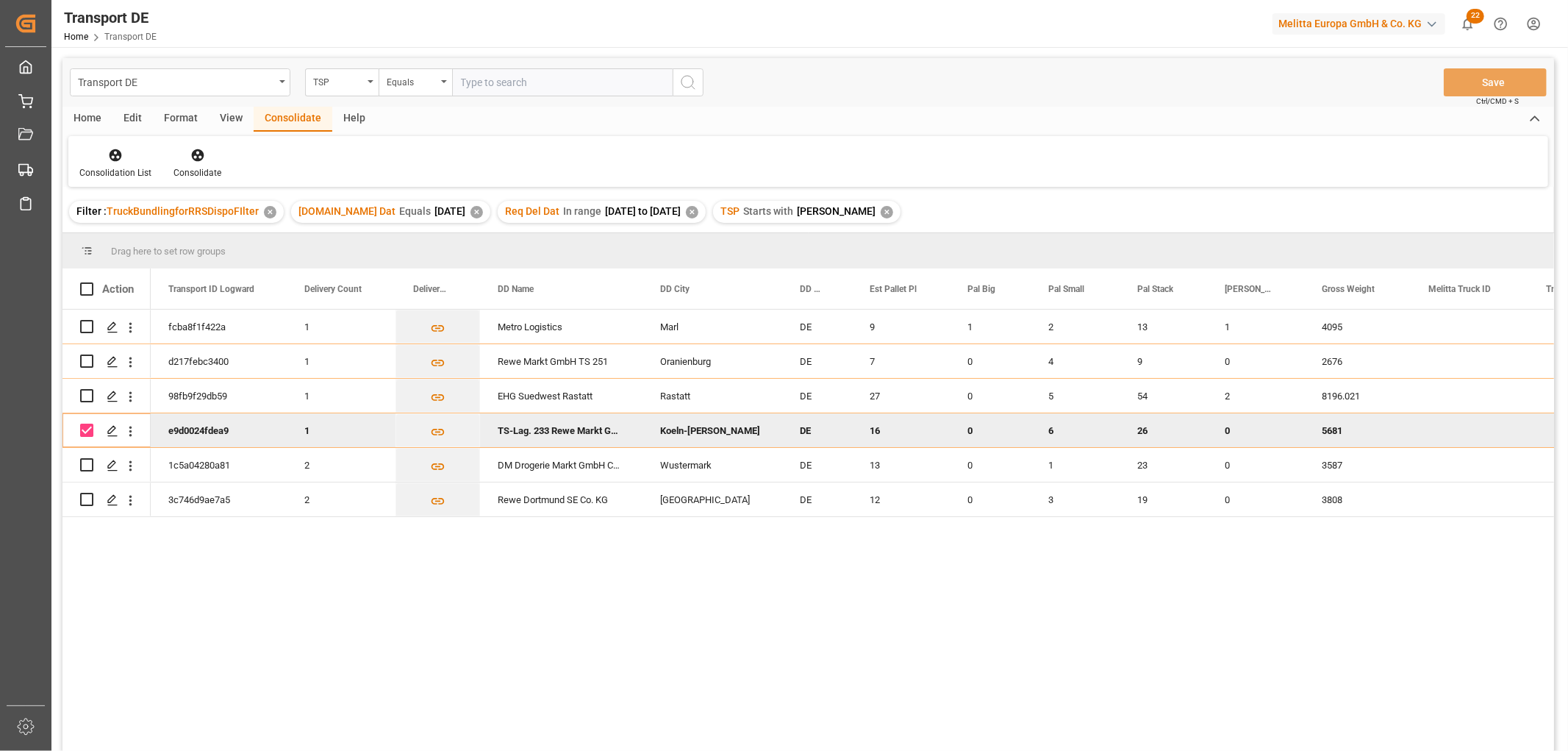
click at [83, 433] on input "Press Space to toggle row selection (checked)" at bounding box center [87, 430] width 13 height 13
checkbox input "false"
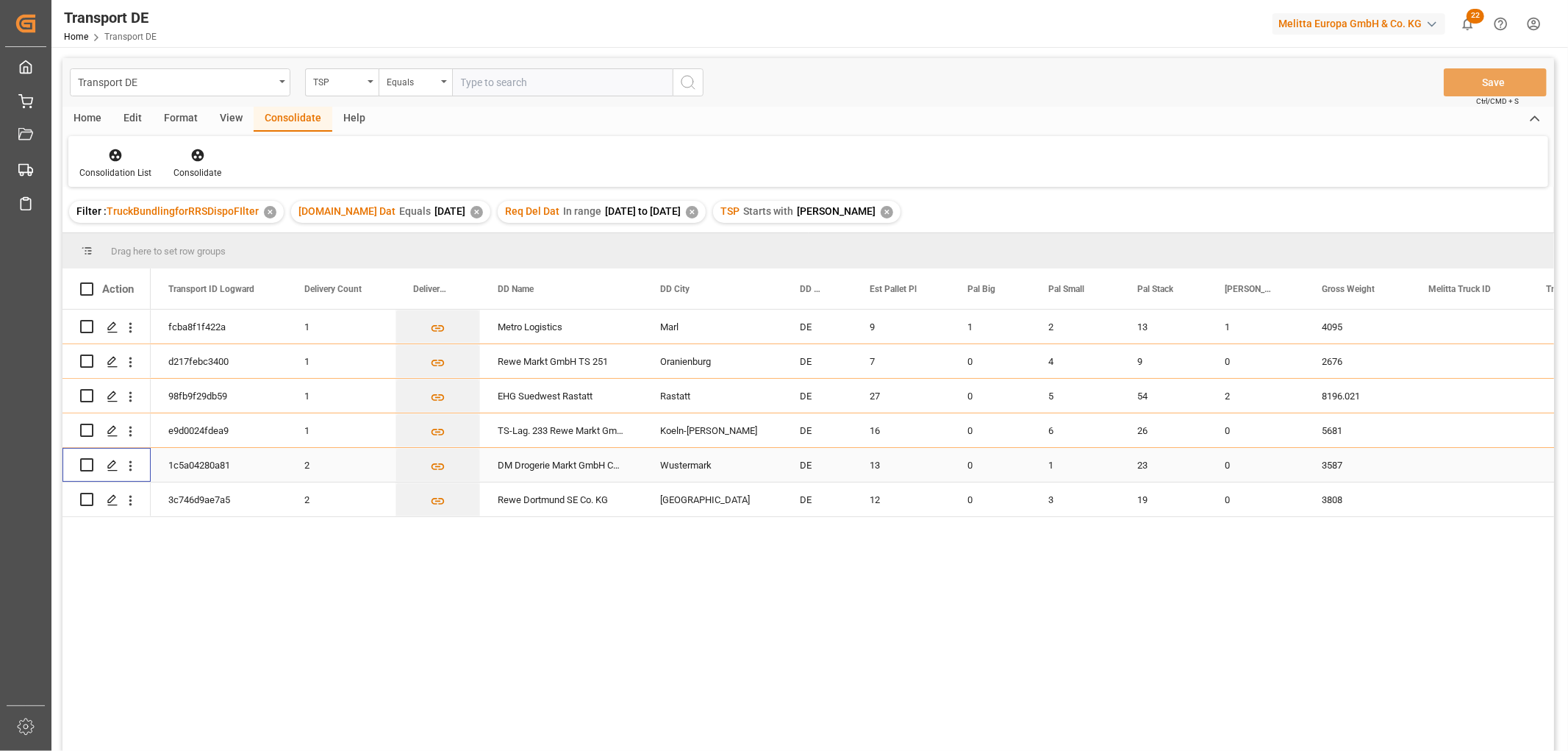
click at [85, 467] on input "Press Space to toggle row selection (unchecked)" at bounding box center [87, 465] width 13 height 13
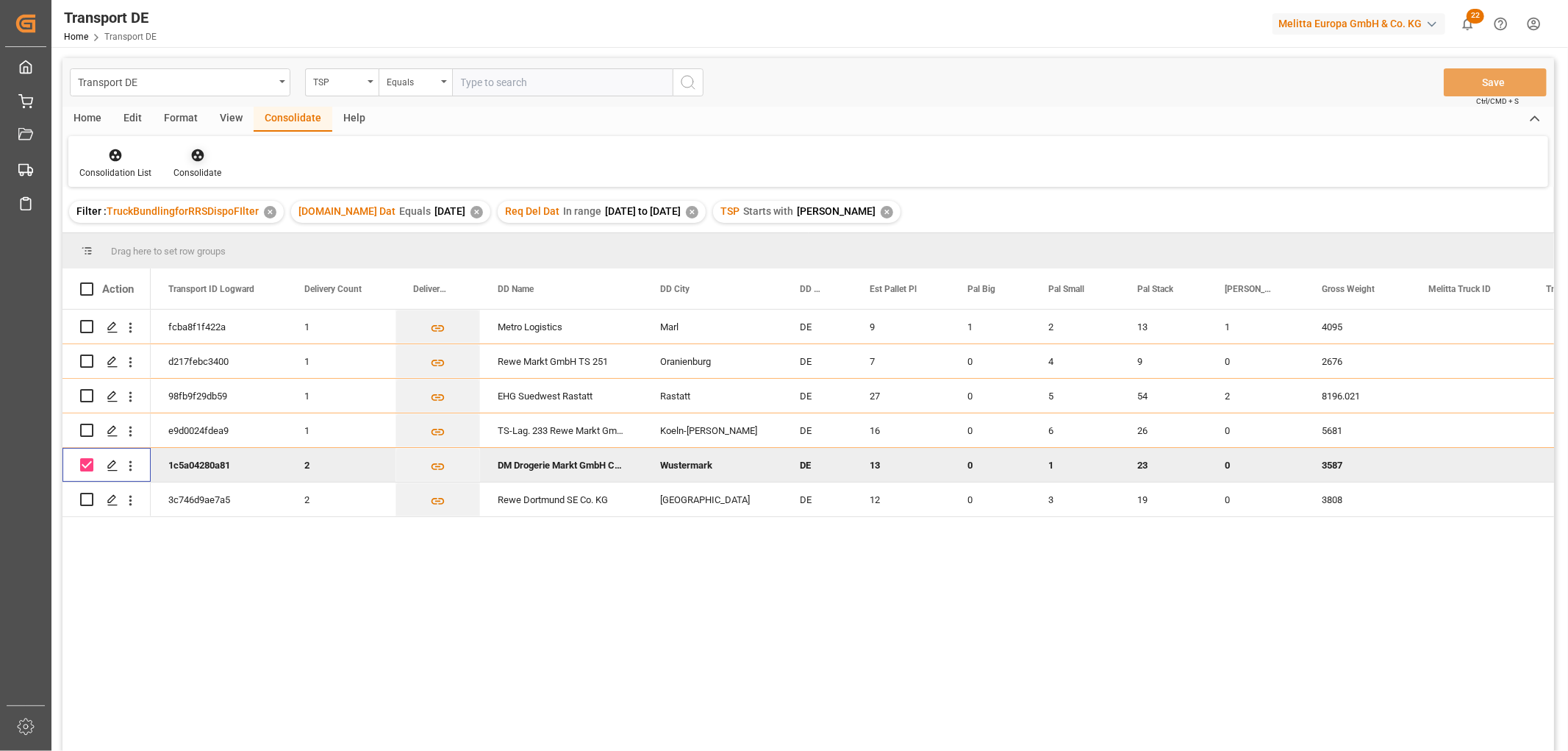
click at [196, 157] on icon at bounding box center [198, 156] width 15 height 15
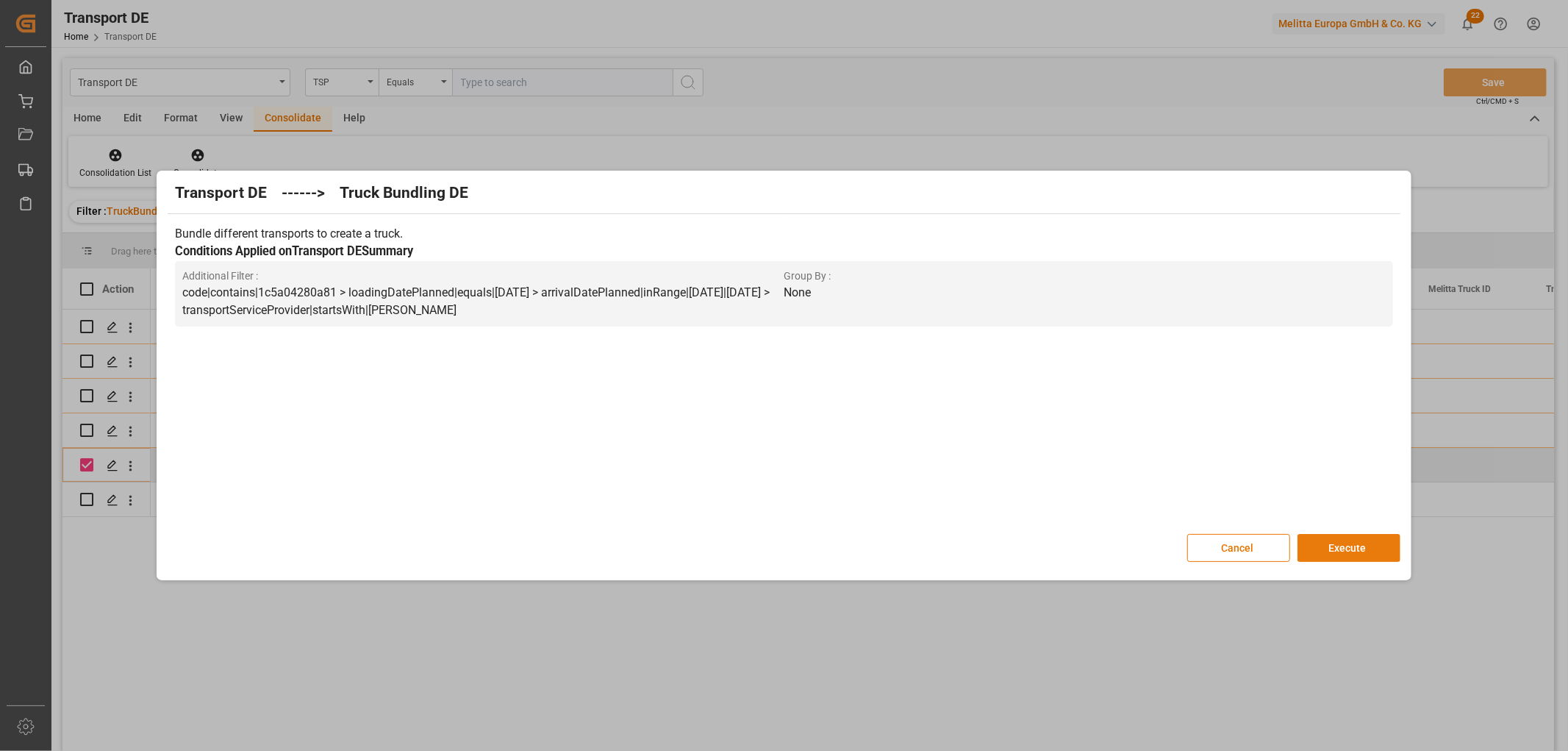
click at [1356, 539] on button "Execute" at bounding box center [1348, 547] width 103 height 27
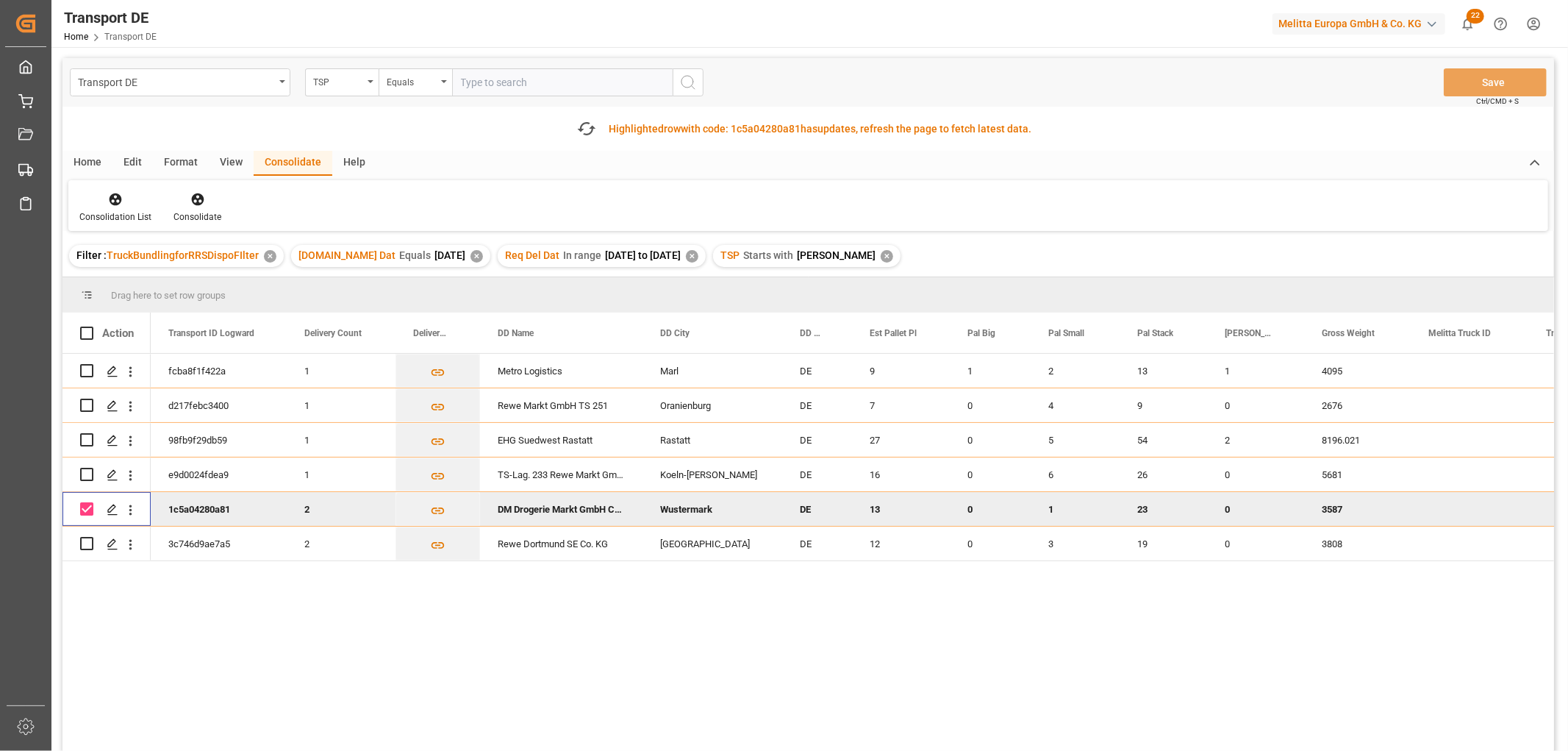
click at [85, 508] on input "Press Space to toggle row selection (checked)" at bounding box center [87, 509] width 13 height 13
checkbox input "false"
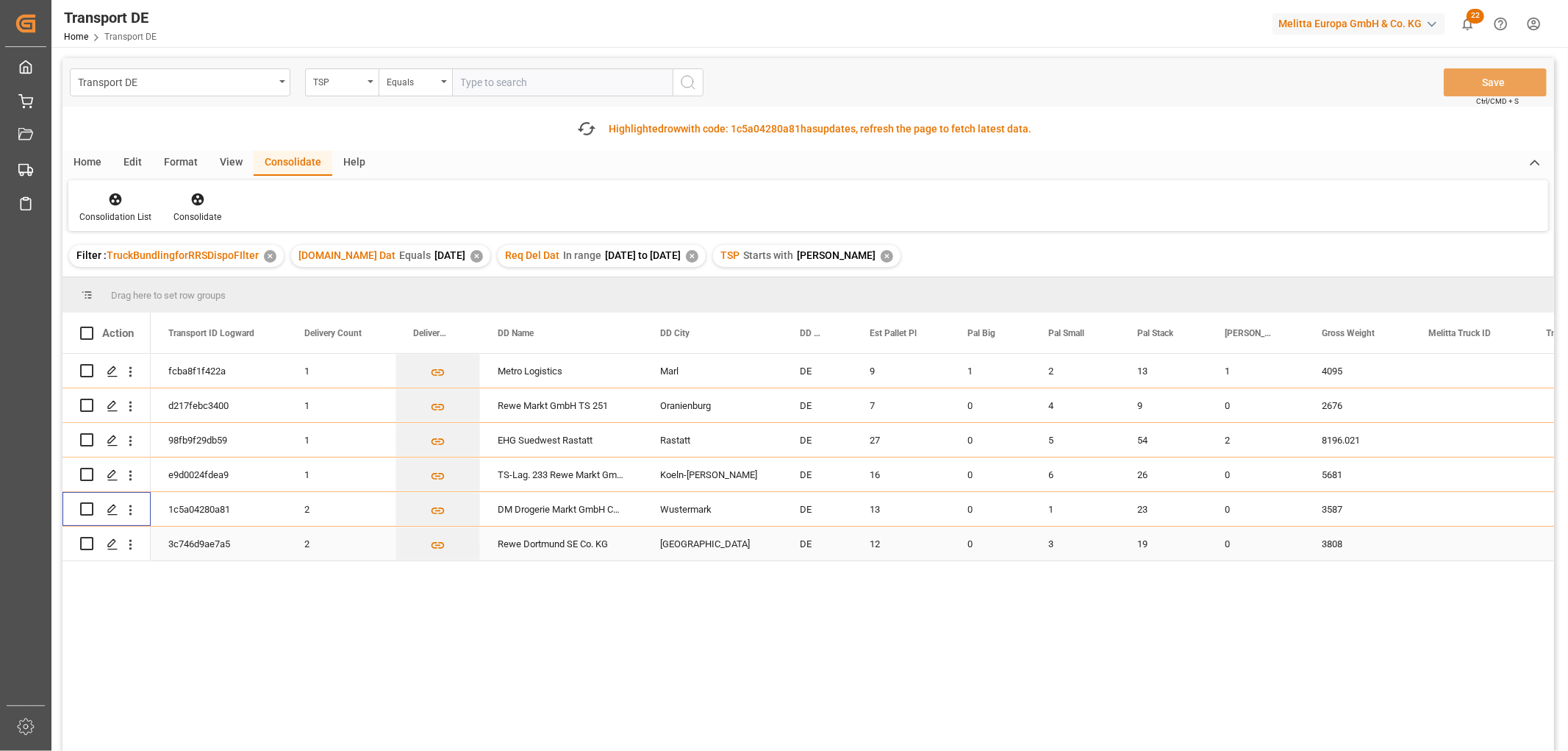
click at [86, 545] on input "Press Space to toggle row selection (unchecked)" at bounding box center [87, 543] width 13 height 13
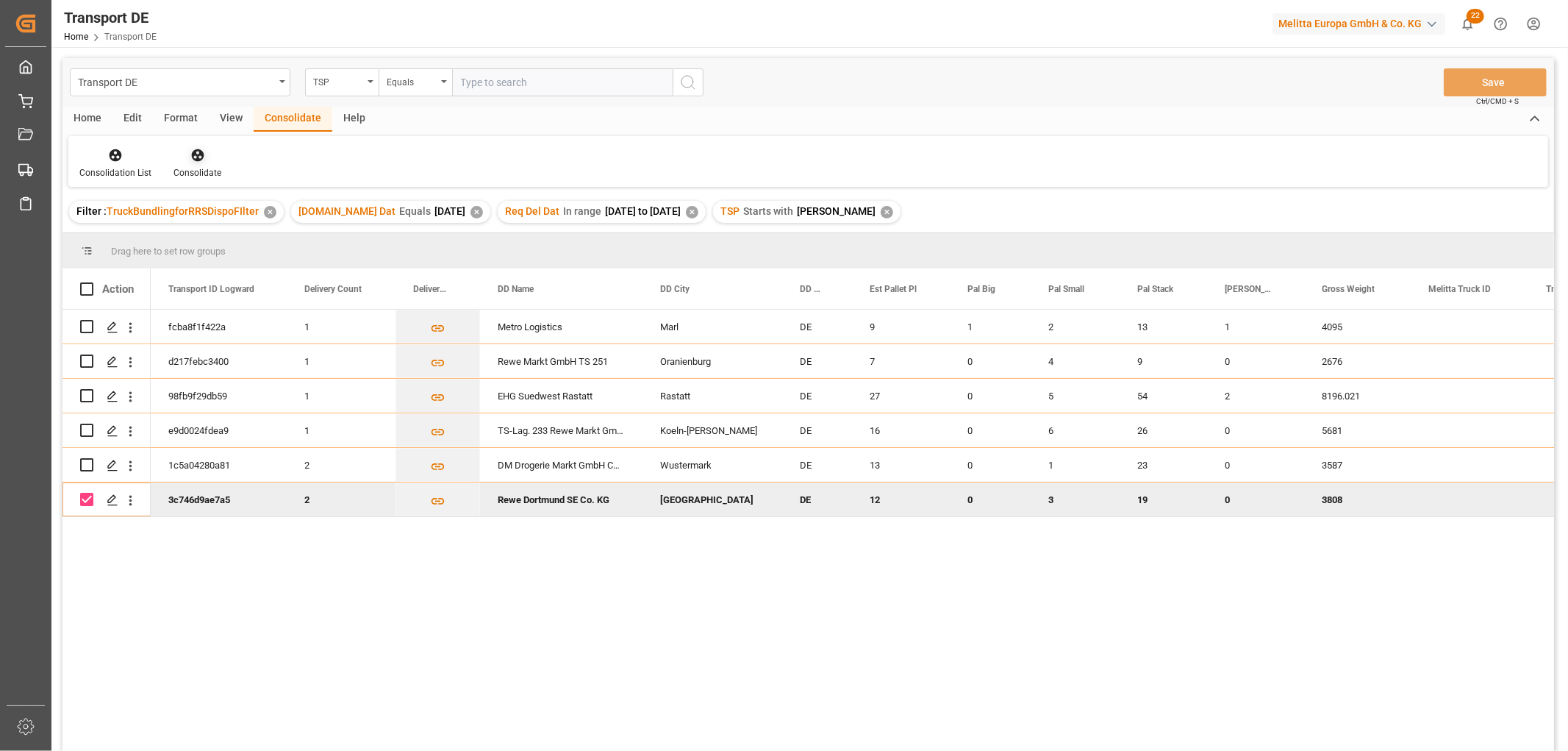
click at [194, 156] on icon at bounding box center [197, 155] width 12 height 12
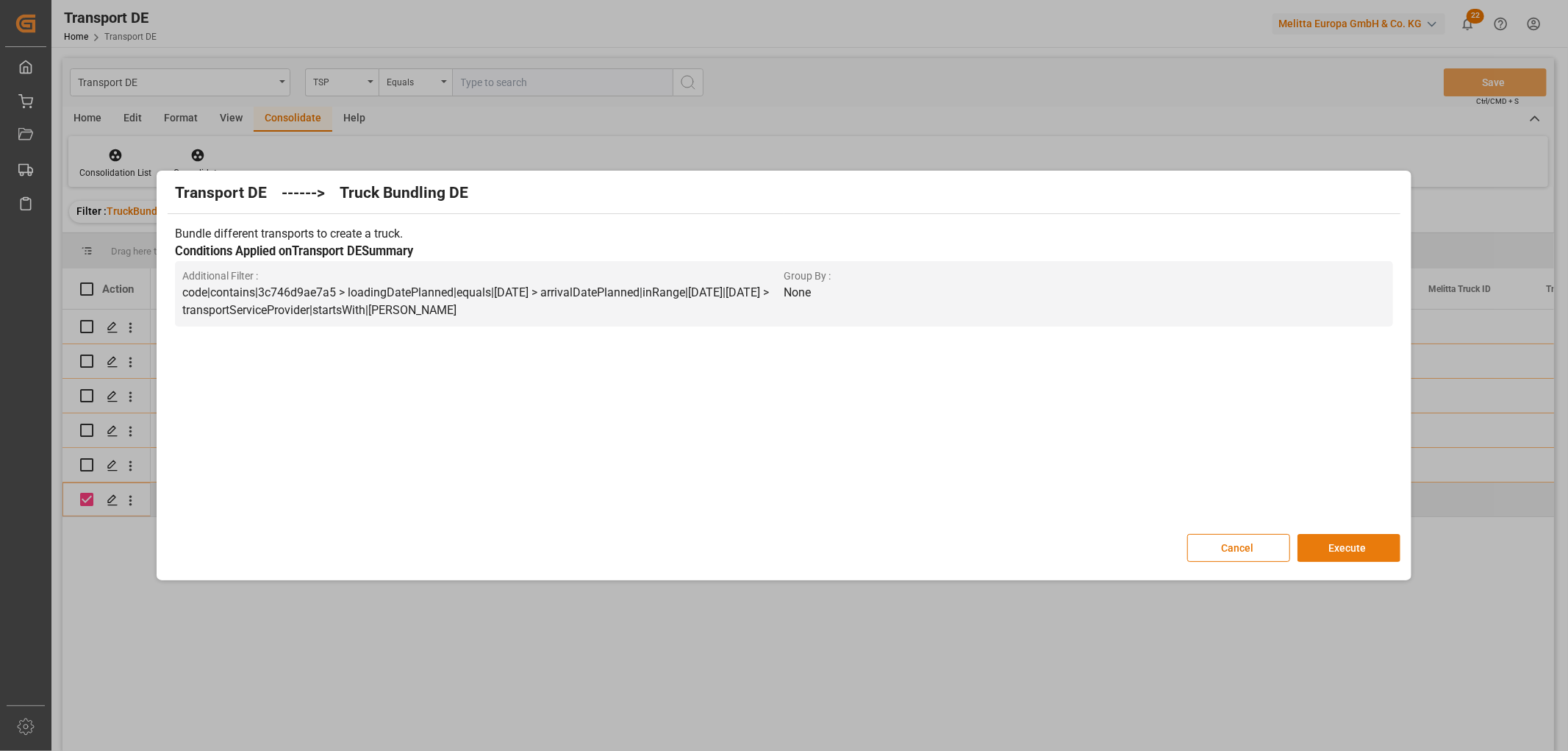
click at [1340, 541] on button "Execute" at bounding box center [1348, 547] width 103 height 27
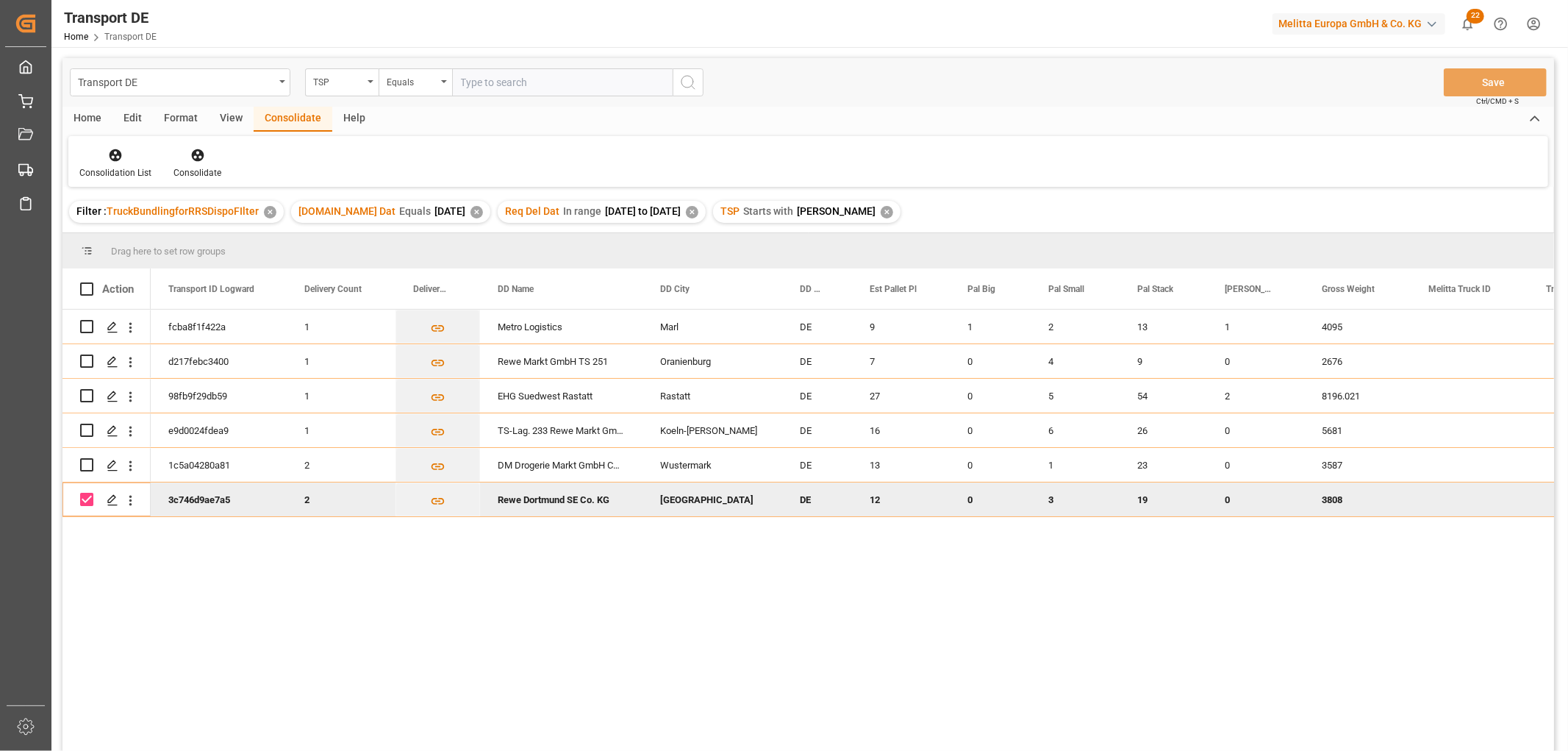
click at [85, 496] on input "Press Space to toggle row selection (checked)" at bounding box center [87, 499] width 13 height 13
checkbox input "false"
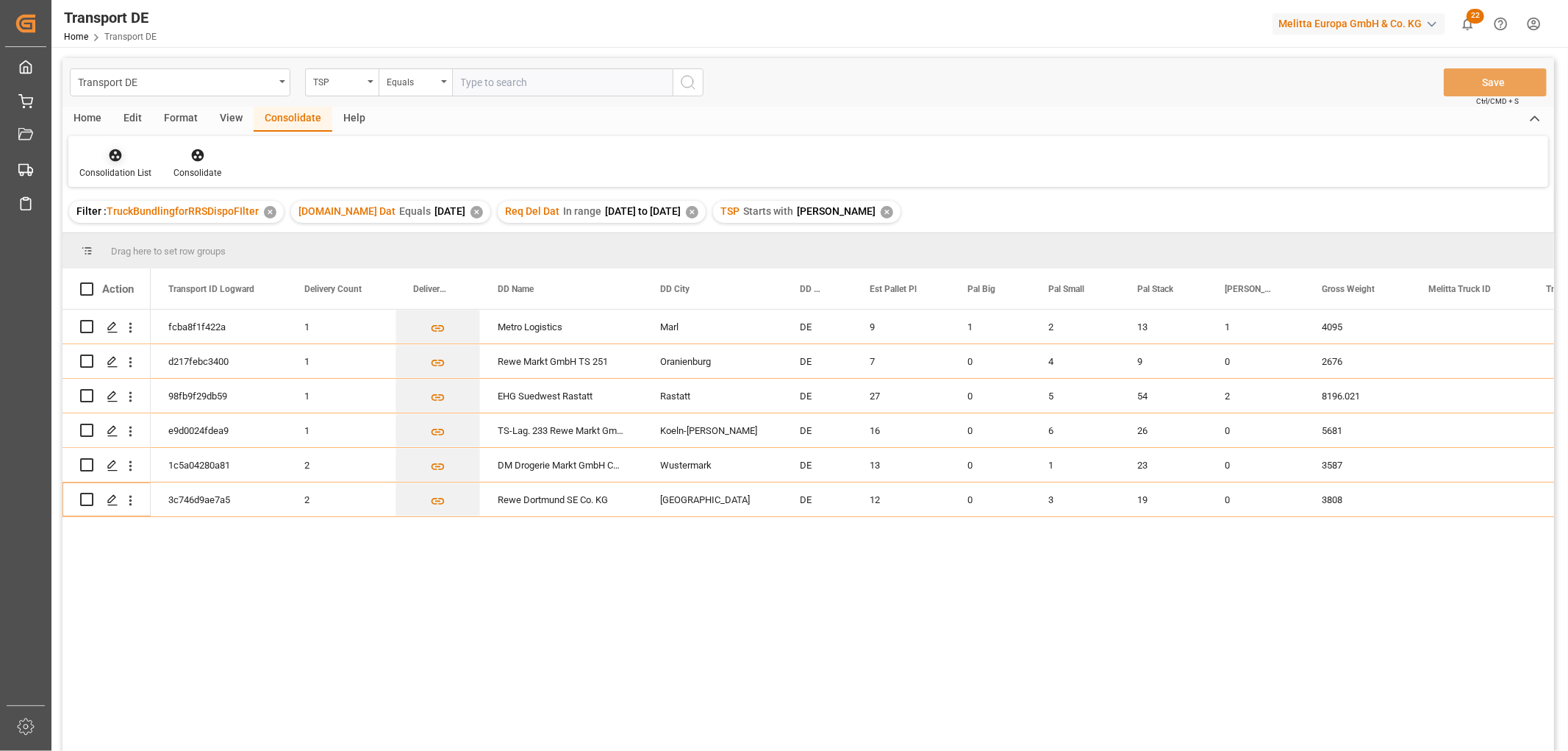
click at [119, 156] on icon at bounding box center [116, 155] width 12 height 12
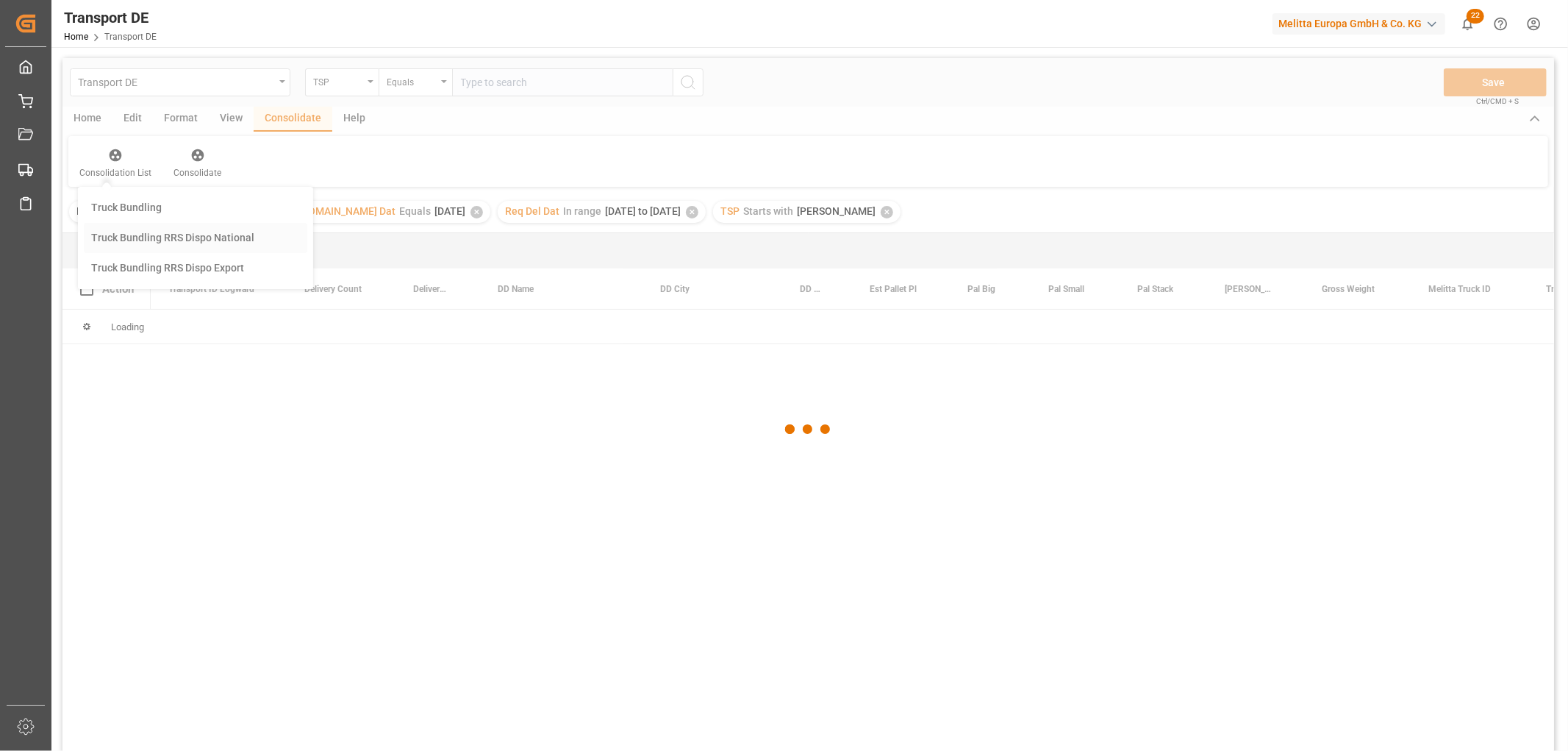
click at [129, 237] on div "Transport DE TSP Equals Save Ctrl/CMD + S Home Edit Format View Consolidate Hel…" at bounding box center [808, 423] width 1491 height 731
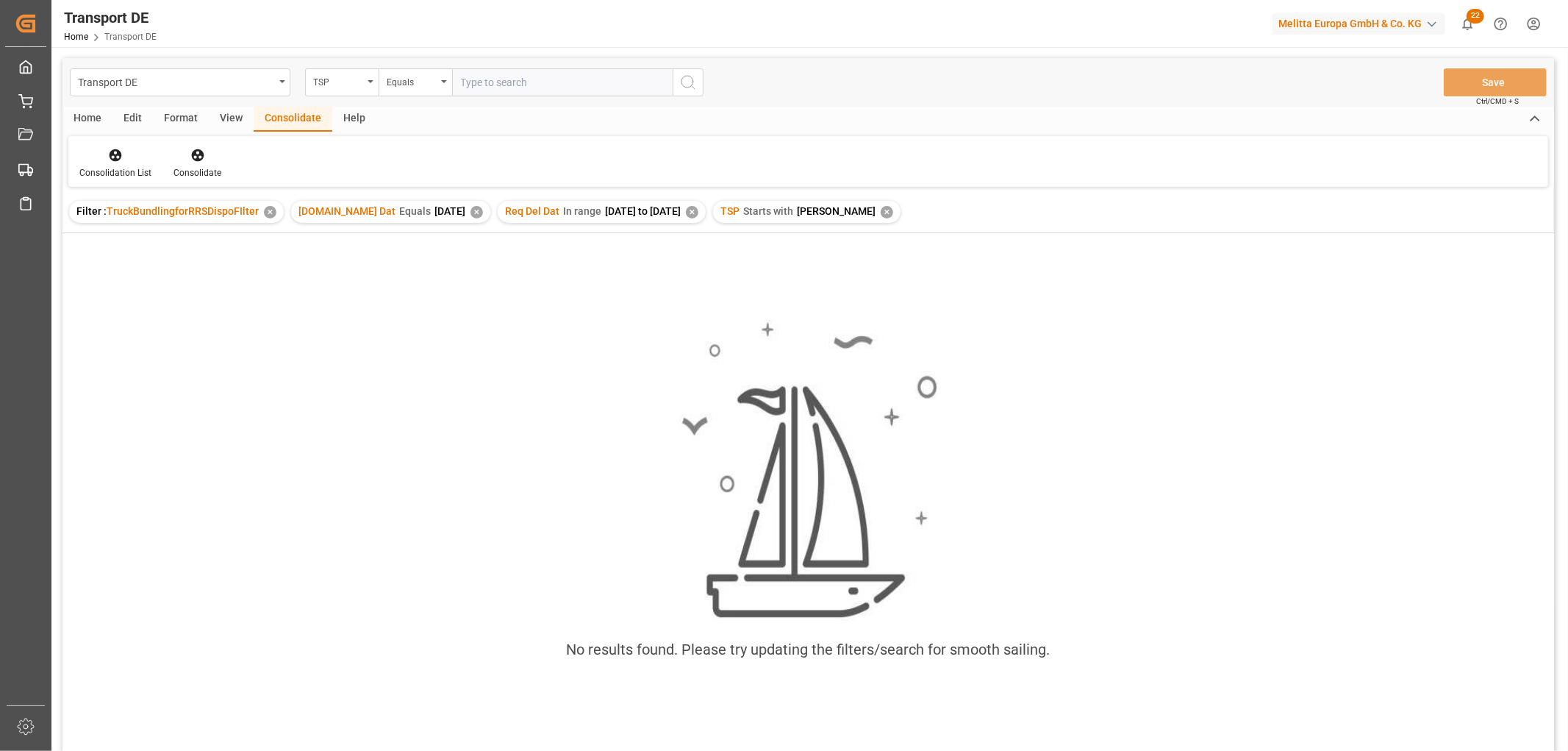
click at [881, 214] on div "✕" at bounding box center [886, 211] width 12 height 12
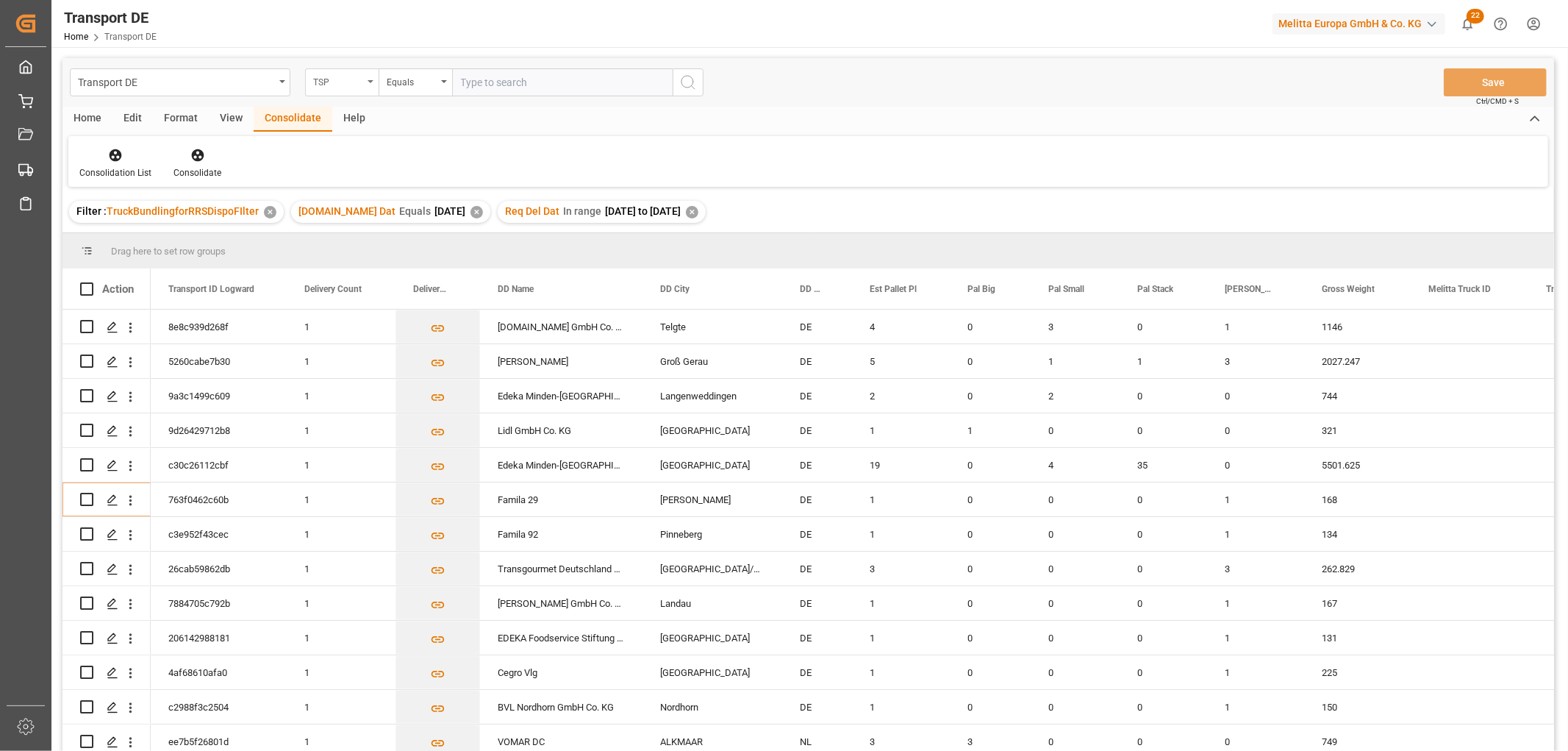
click at [329, 82] on div "TSP" at bounding box center [337, 81] width 50 height 17
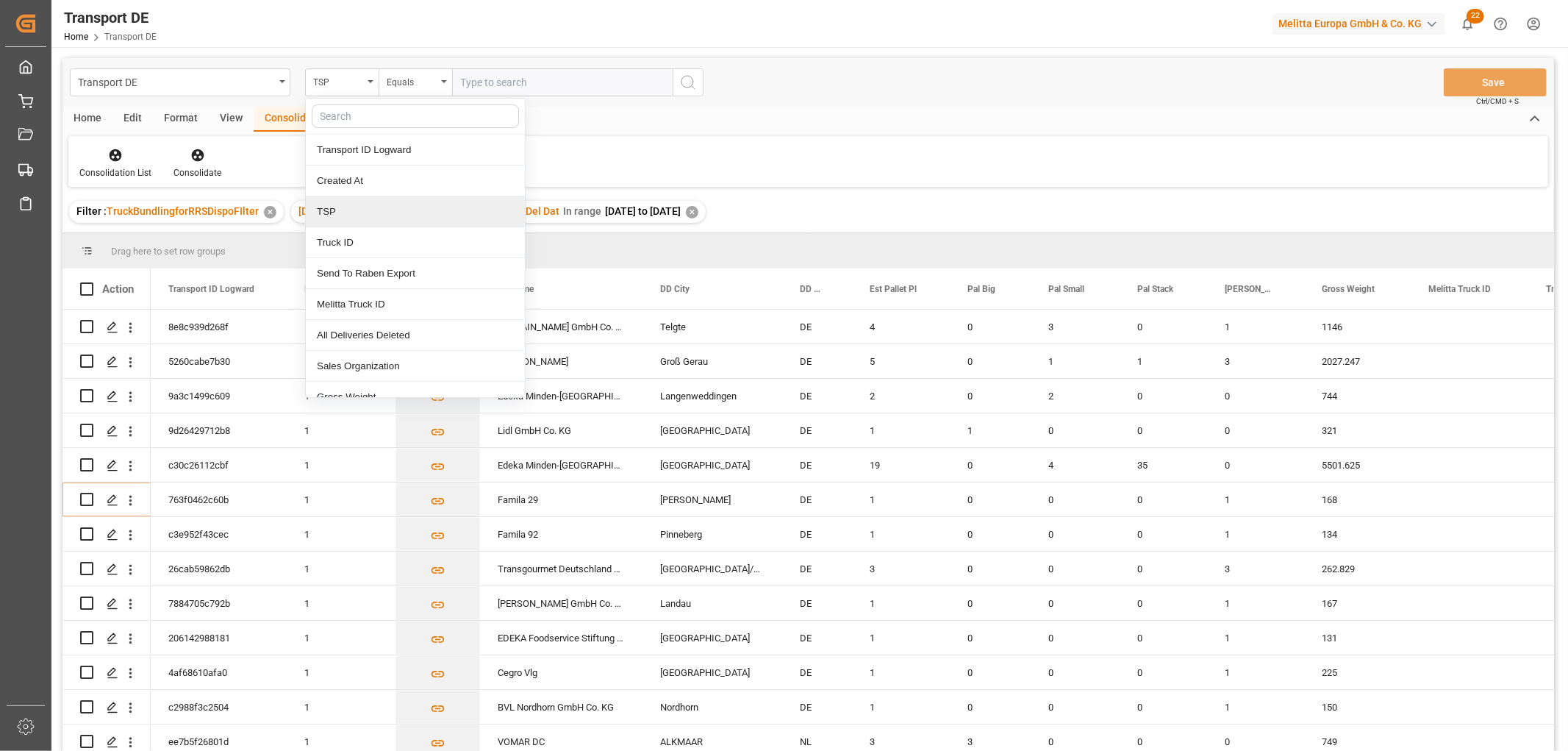
click at [331, 213] on div "TSP" at bounding box center [415, 211] width 219 height 31
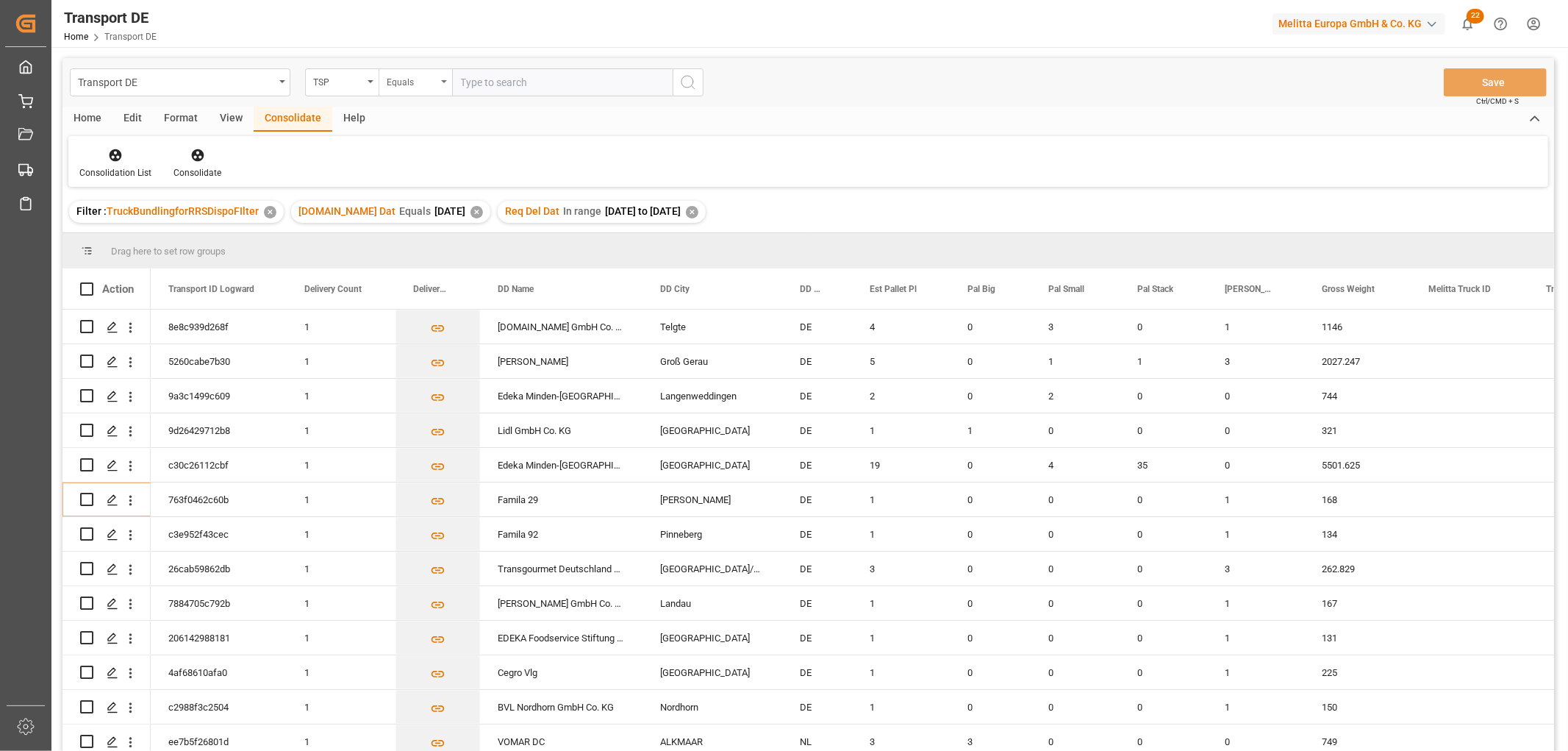
click at [395, 82] on div "Equals" at bounding box center [411, 81] width 50 height 17
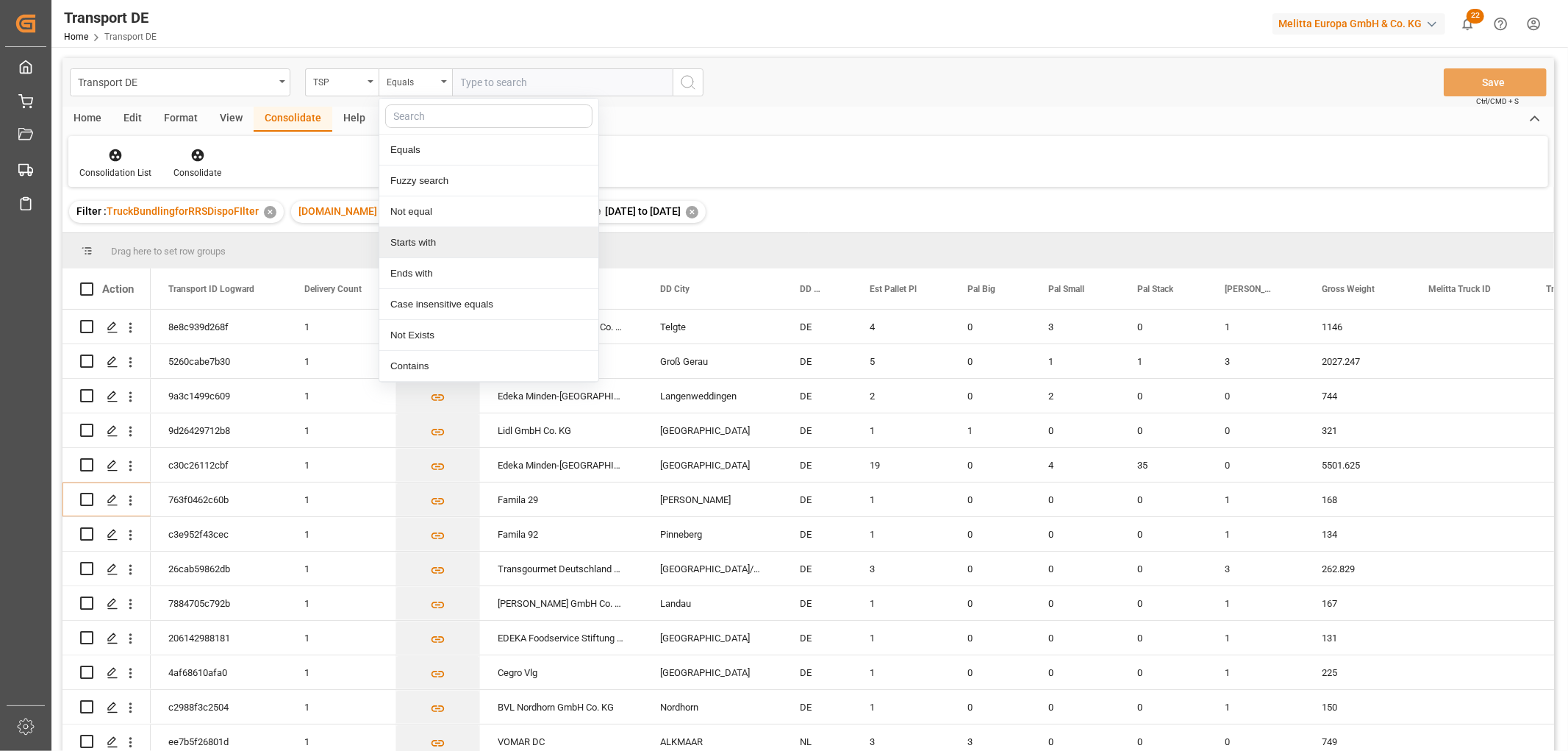
click at [413, 244] on div "Starts with" at bounding box center [488, 243] width 219 height 31
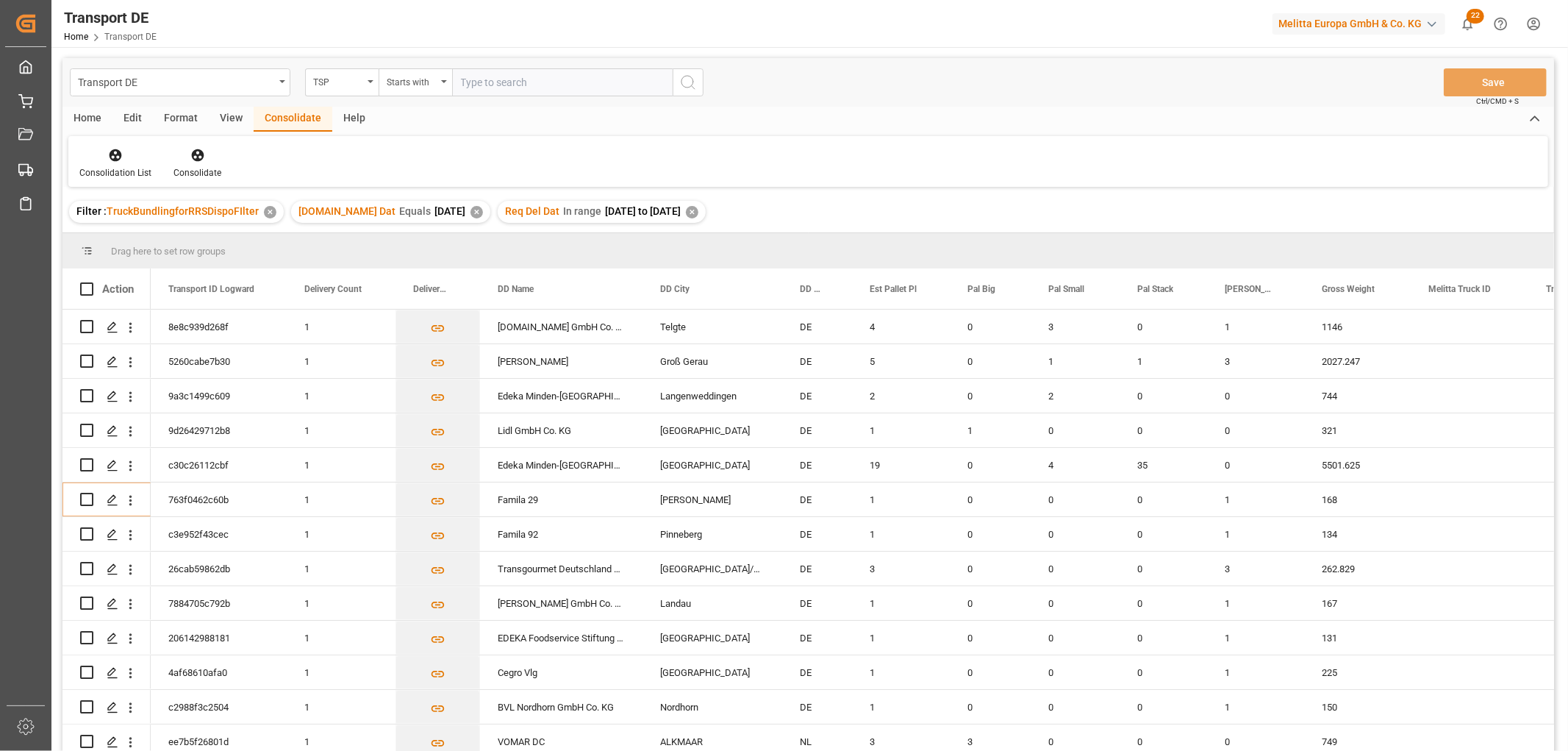
click at [487, 82] on input "text" at bounding box center [562, 82] width 221 height 27
type input "Hartmann"
click at [691, 78] on icon "search button" at bounding box center [687, 82] width 18 height 18
click at [114, 156] on icon at bounding box center [116, 155] width 12 height 12
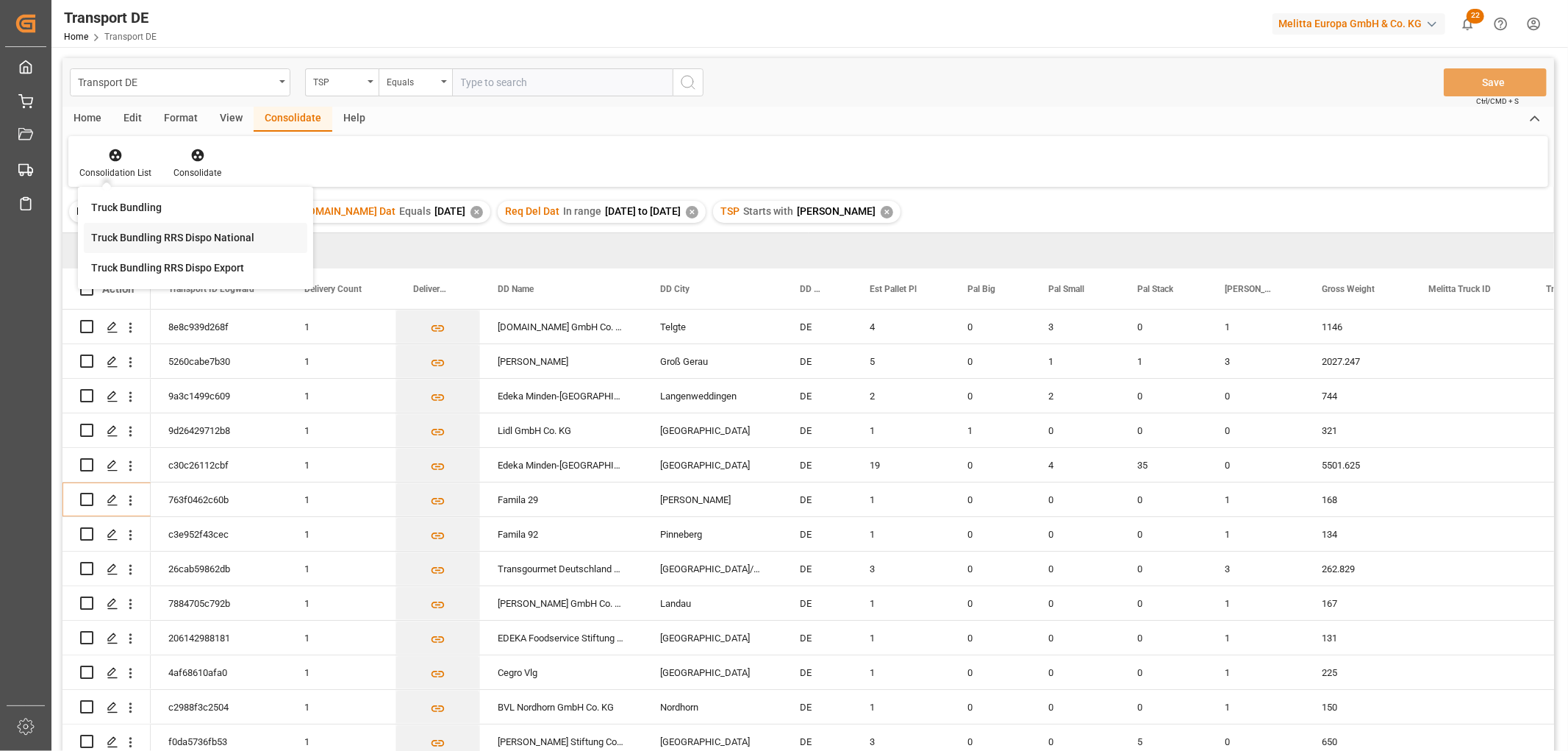
click at [122, 233] on div "Transport DE TSP Equals Save Ctrl/CMD + S Home Edit Format View Consolidate Hel…" at bounding box center [808, 423] width 1491 height 731
click at [83, 113] on div "Home" at bounding box center [87, 119] width 50 height 25
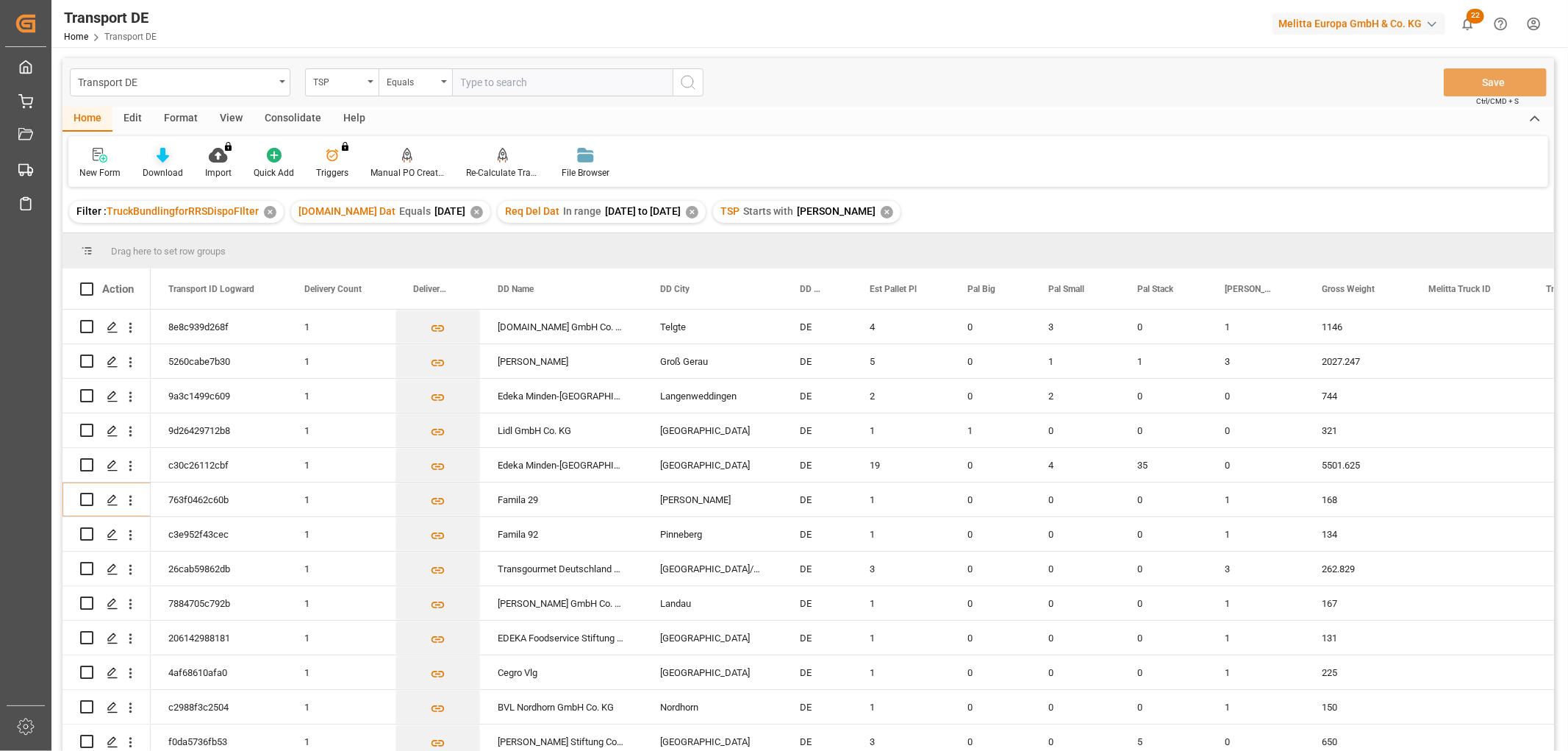
click at [162, 162] on icon at bounding box center [162, 156] width 12 height 15
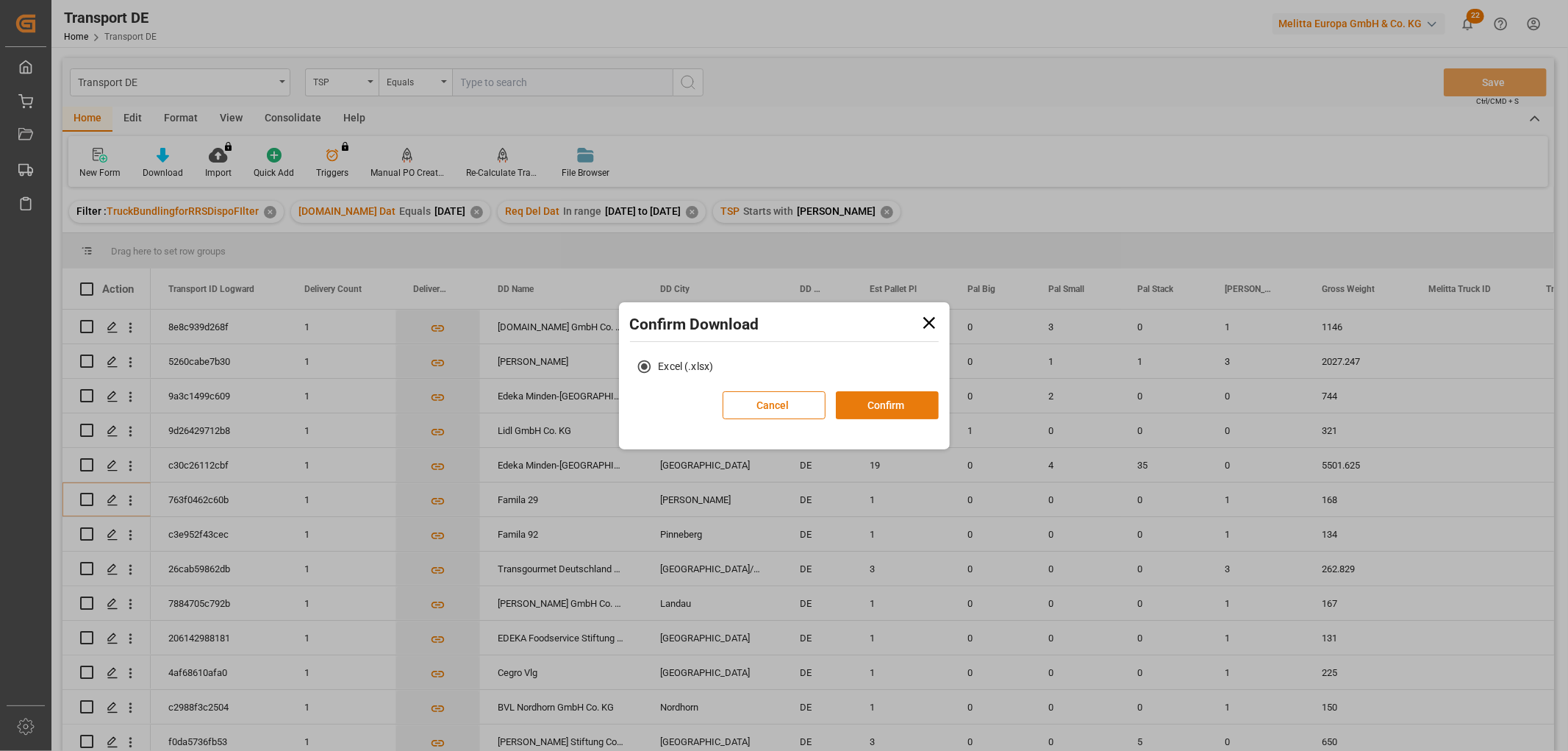
click at [884, 406] on button "Confirm" at bounding box center [887, 404] width 103 height 27
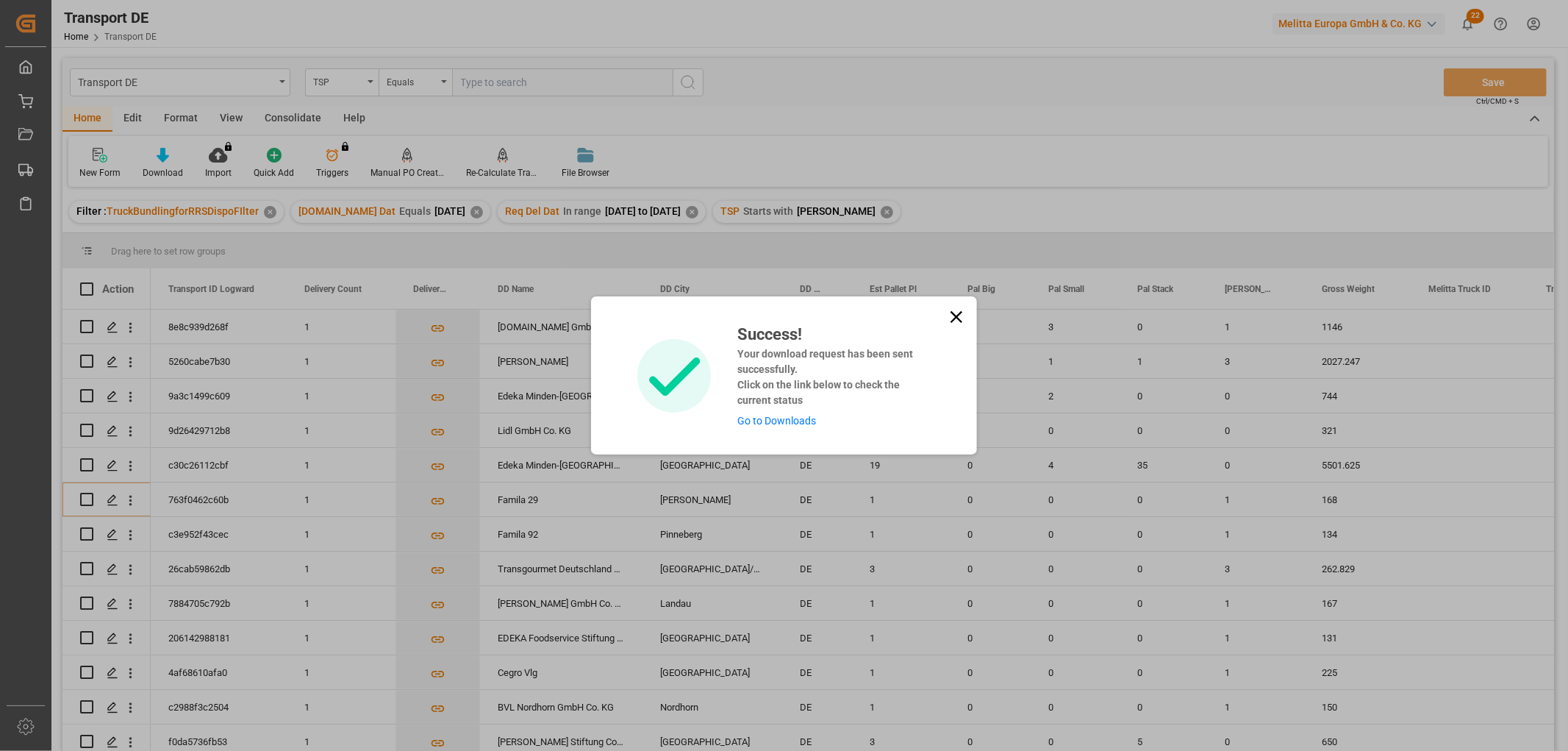
click at [795, 415] on link "Go to Downloads" at bounding box center [776, 420] width 79 height 11
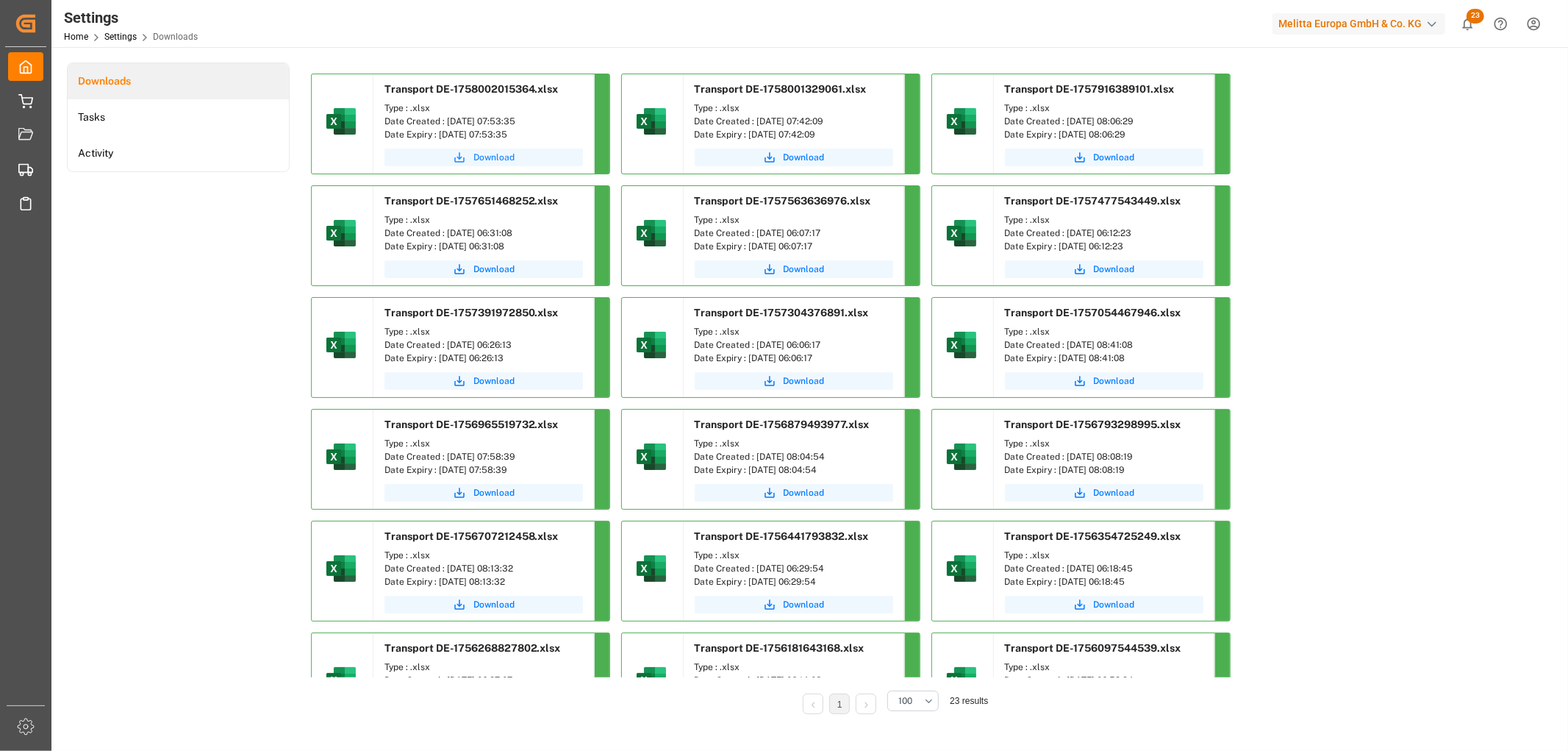
click at [498, 158] on span "Download" at bounding box center [493, 157] width 41 height 13
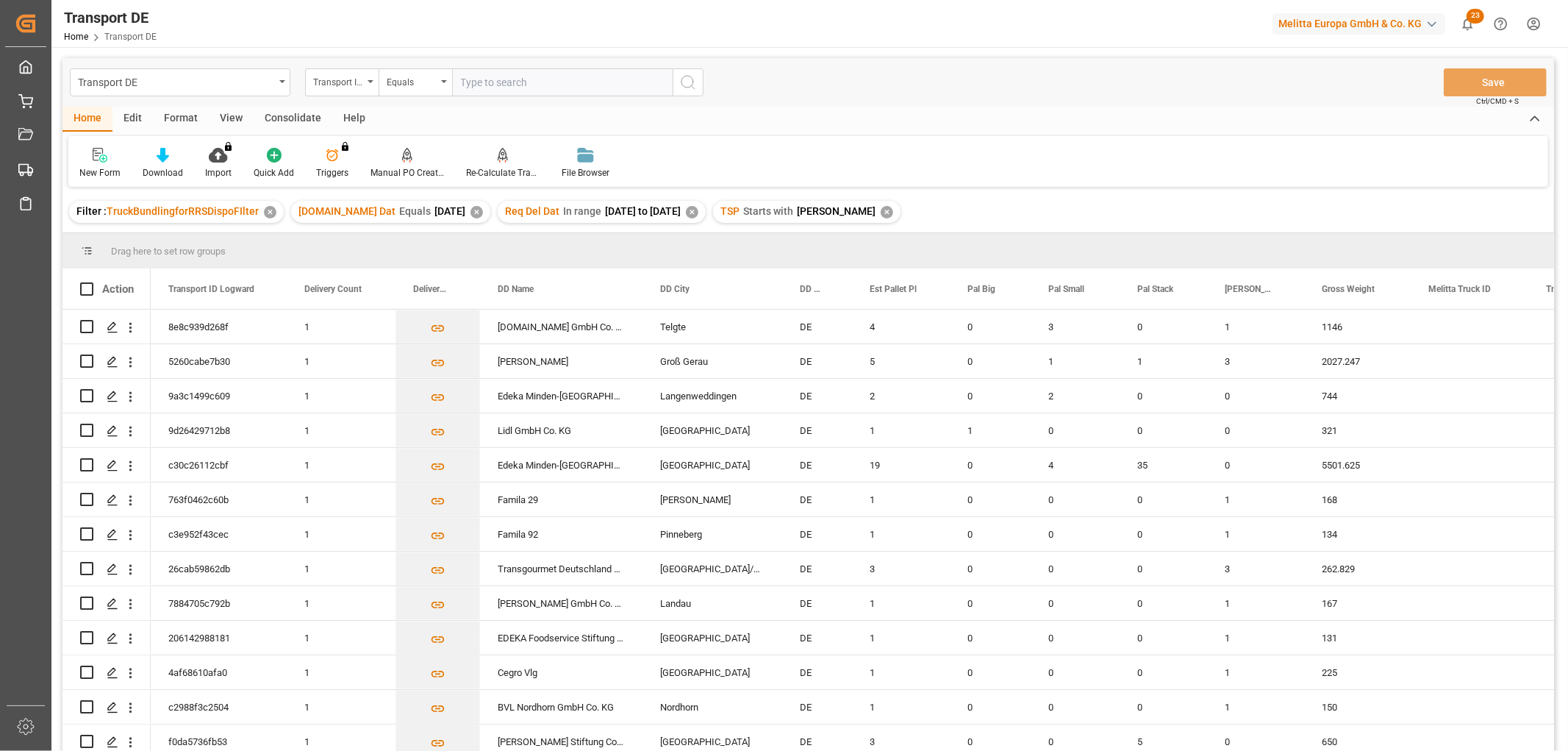
click at [282, 116] on div "Consolidate" at bounding box center [292, 119] width 79 height 25
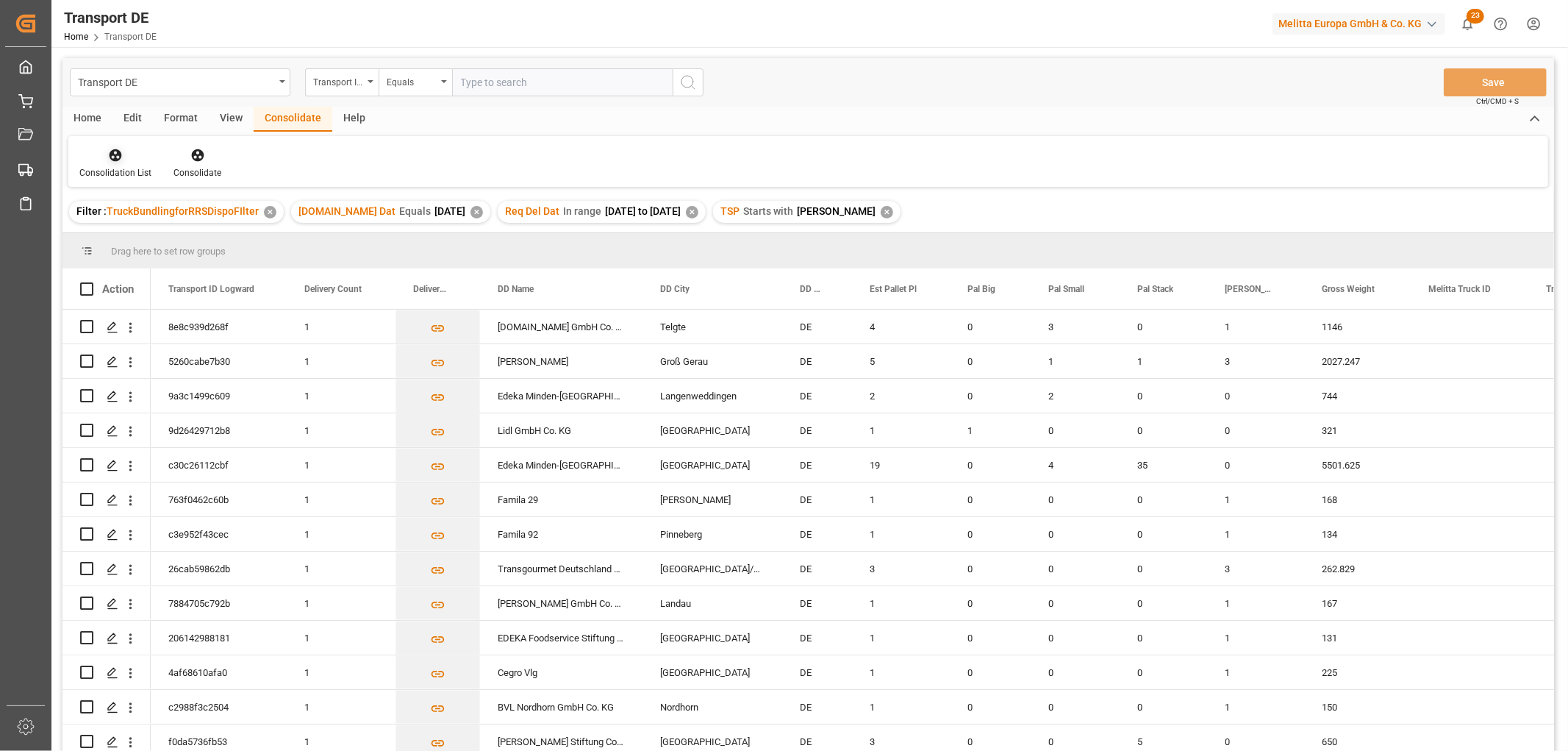
click at [108, 156] on icon at bounding box center [116, 156] width 15 height 15
click at [128, 235] on div "Transport DE Transport ID Logward Equals Save Ctrl/CMD + S Home Edit Format Vie…" at bounding box center [808, 423] width 1491 height 731
click at [86, 356] on input "Press Space to toggle row selection (unchecked)" at bounding box center [87, 361] width 13 height 13
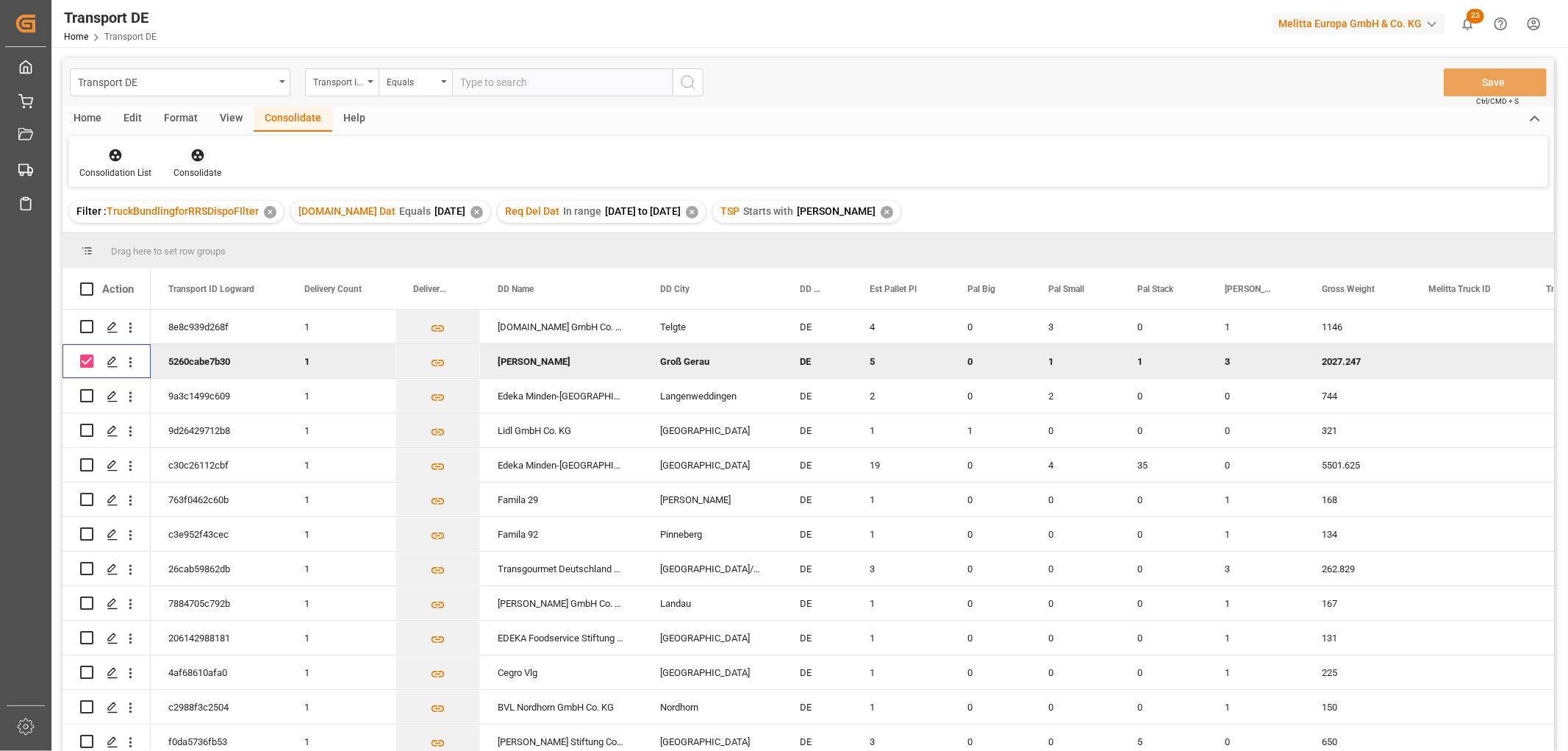
click at [196, 152] on icon at bounding box center [198, 156] width 15 height 15
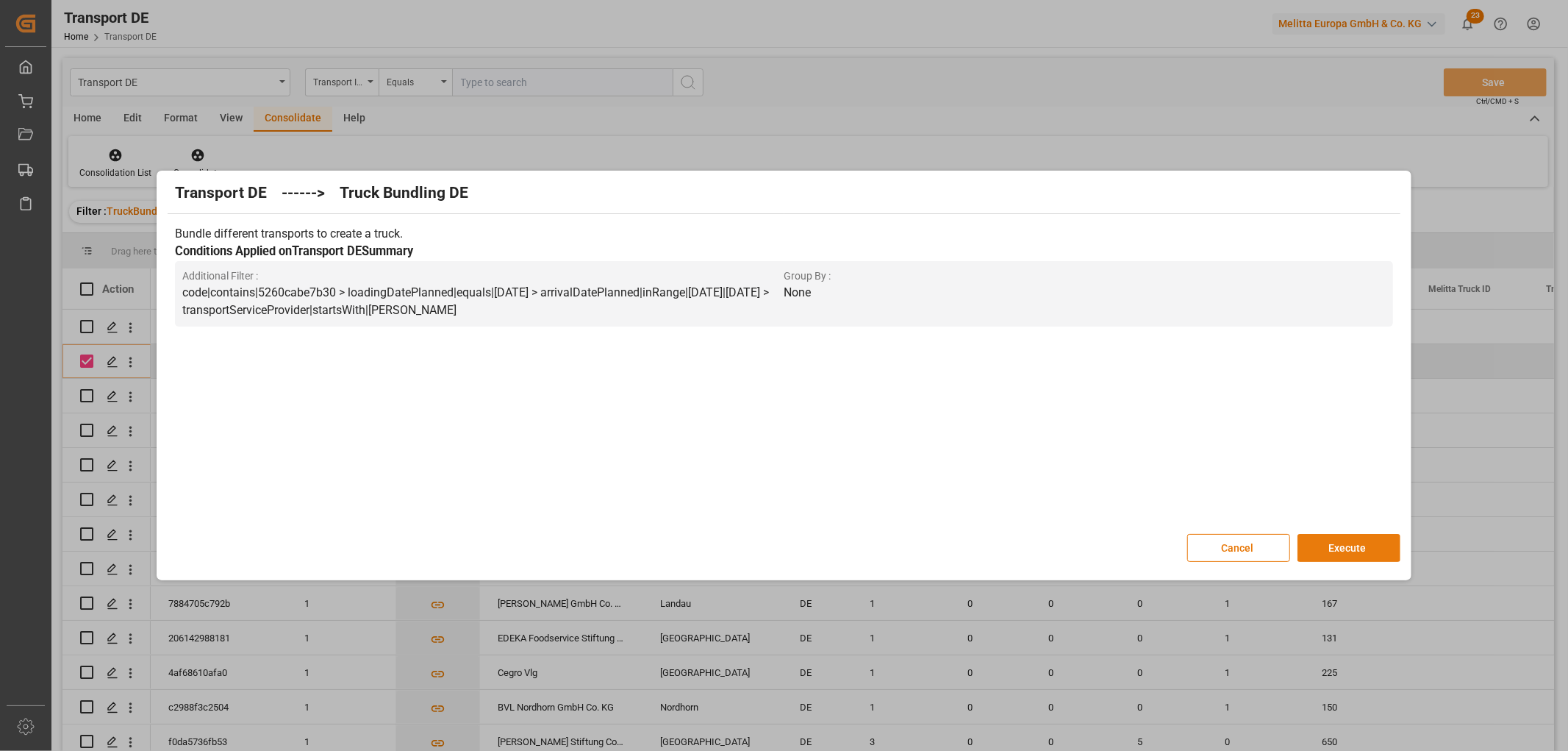
click at [1338, 544] on button "Execute" at bounding box center [1348, 547] width 103 height 27
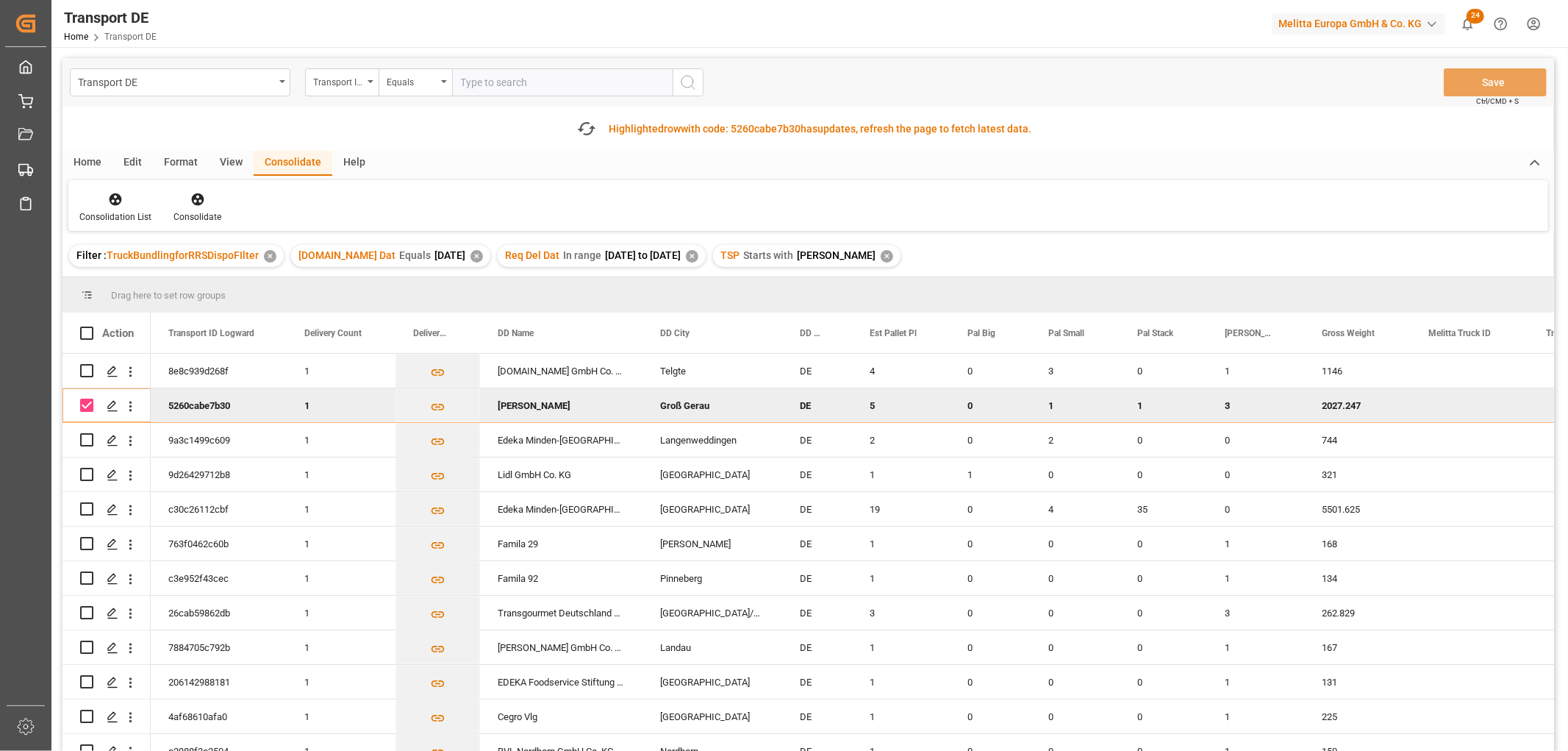
click at [90, 407] on input "Press Space to toggle row selection (checked)" at bounding box center [87, 405] width 13 height 13
checkbox input "false"
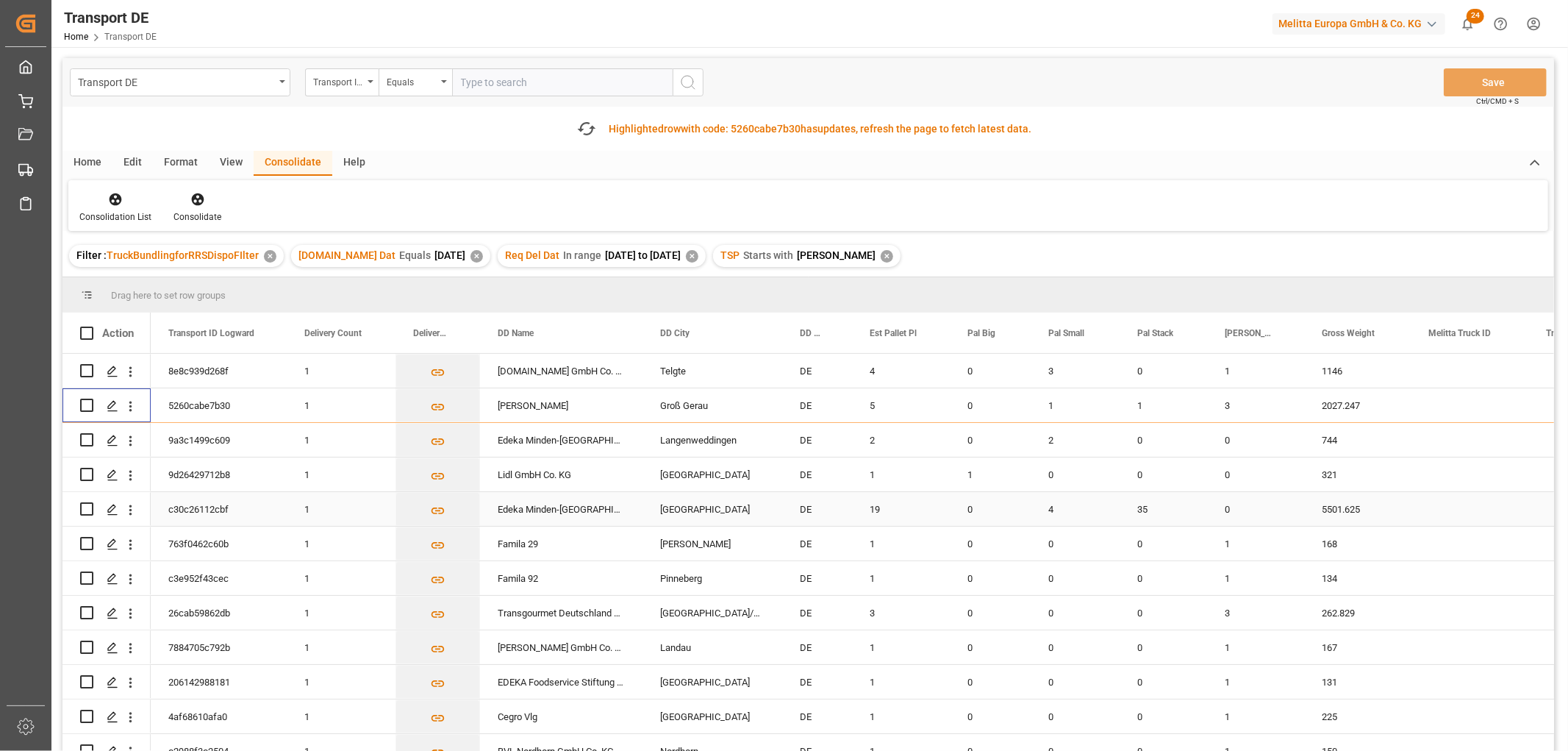
click at [88, 505] on input "Press Space to toggle row selection (unchecked)" at bounding box center [87, 509] width 13 height 13
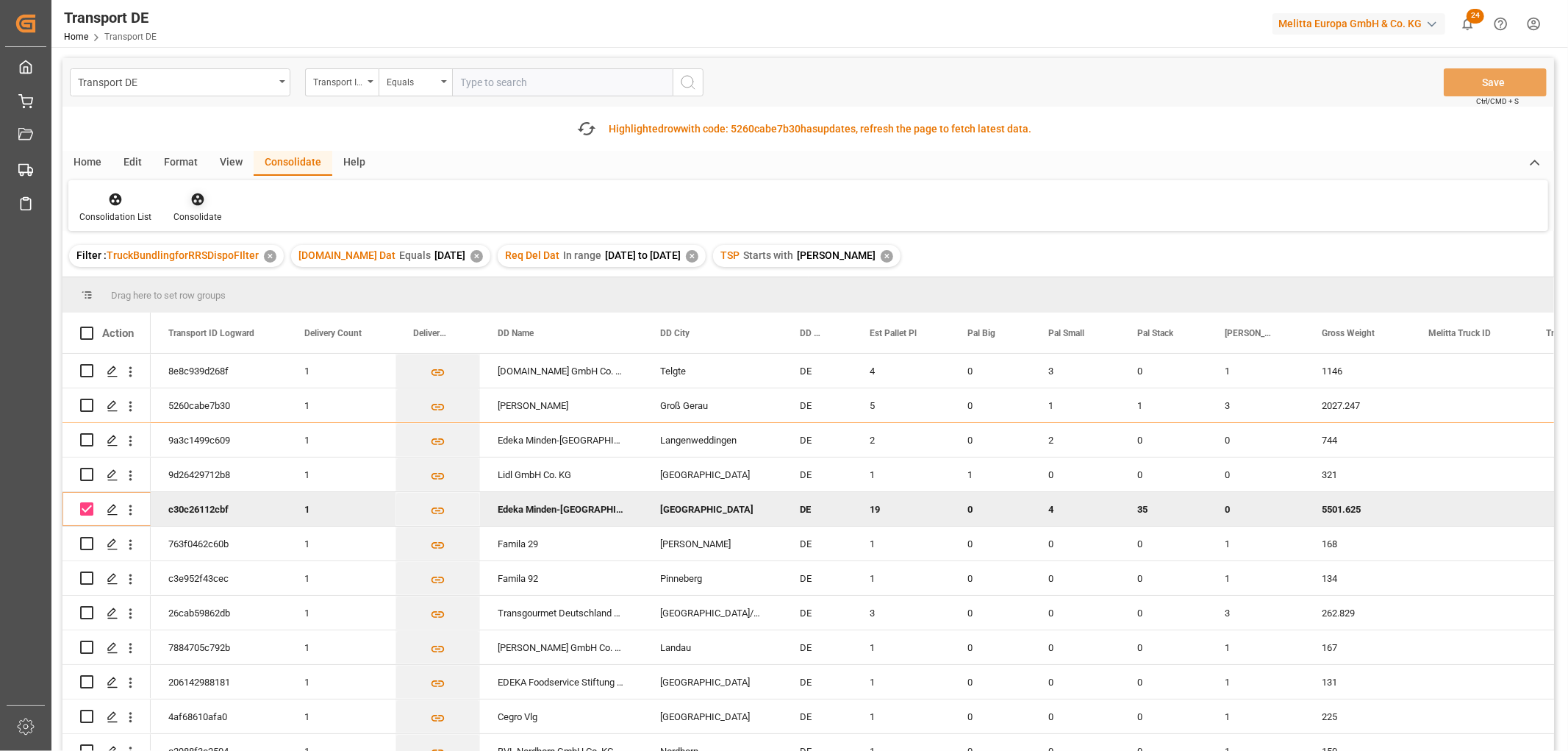
click at [196, 201] on icon at bounding box center [198, 199] width 15 height 15
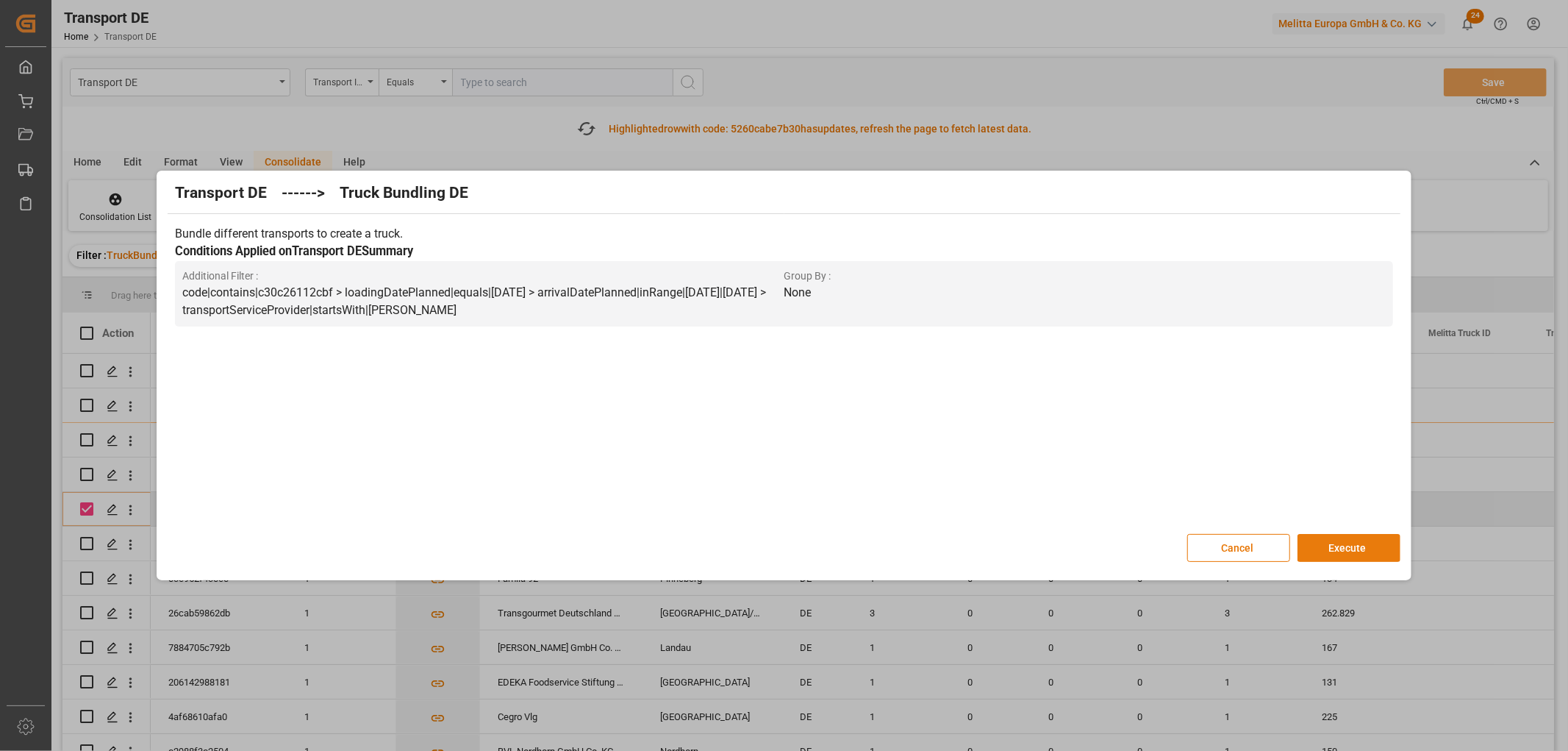
click at [1348, 544] on button "Execute" at bounding box center [1348, 547] width 103 height 27
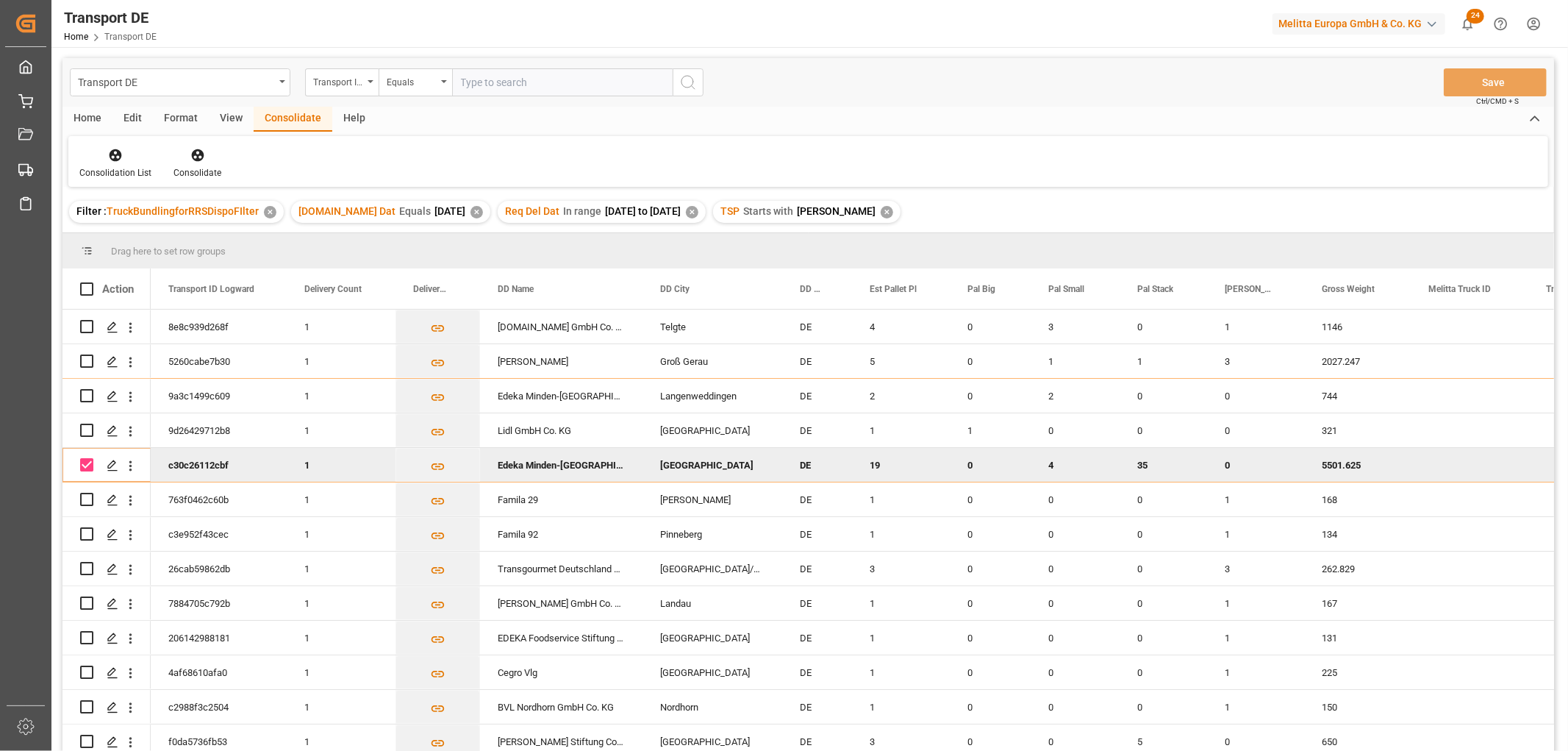
drag, startPoint x: 83, startPoint y: 463, endPoint x: 91, endPoint y: 451, distance: 14.4
click at [84, 464] on input "Press Space to toggle row selection (checked)" at bounding box center [87, 465] width 13 height 13
checkbox input "false"
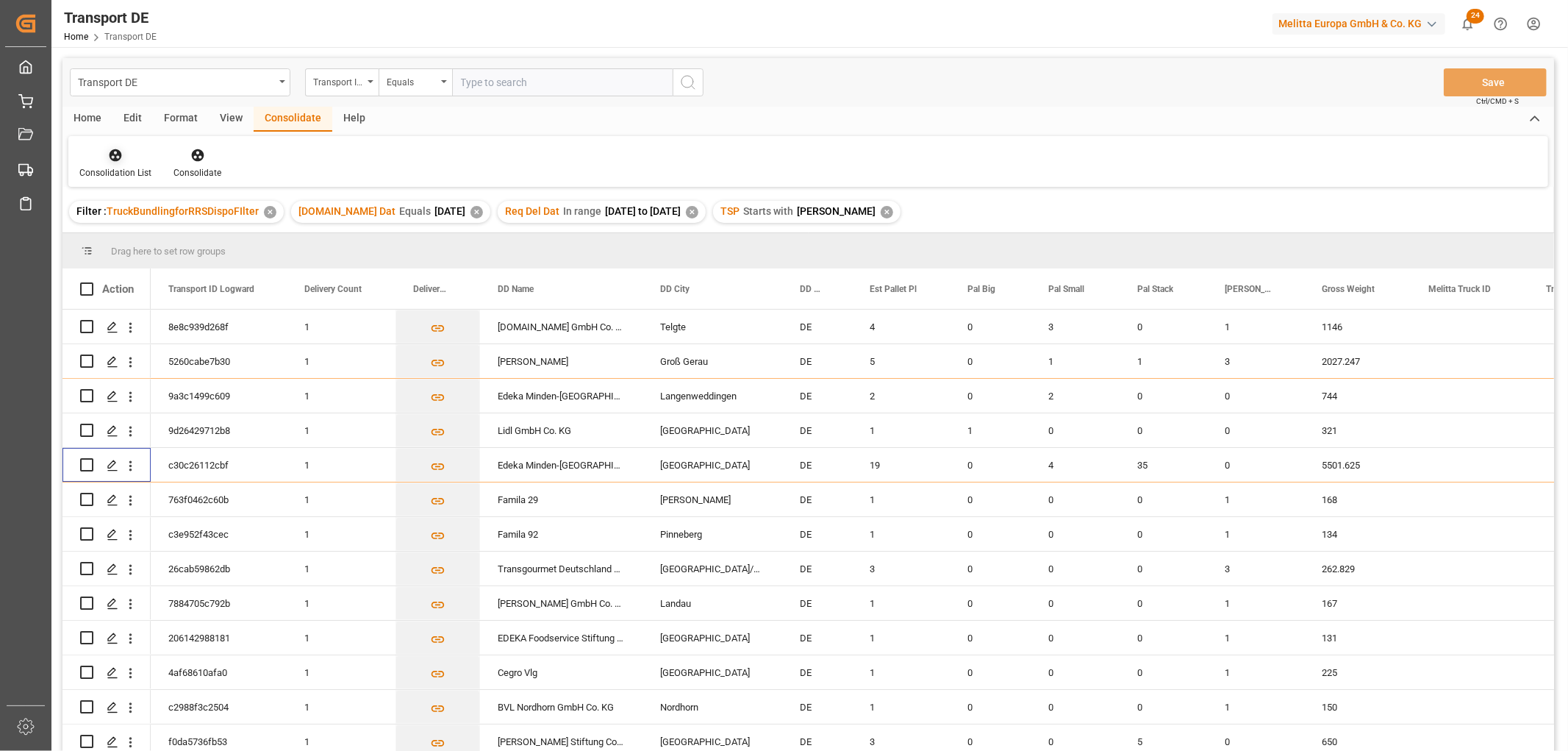
click at [112, 152] on icon at bounding box center [116, 155] width 12 height 12
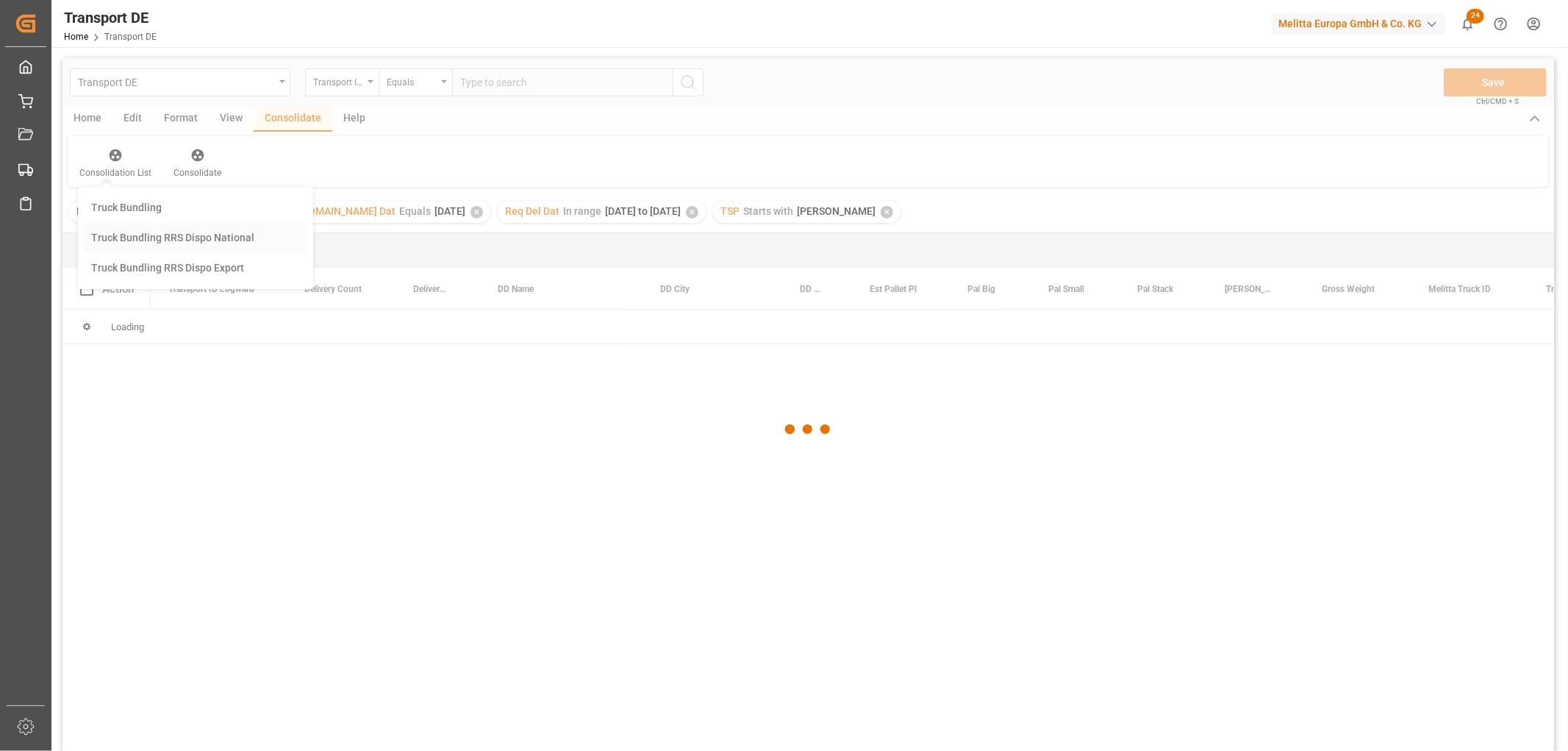
click at [128, 237] on div "Transport DE Transport ID Logward Equals Save Ctrl/CMD + S Home Edit Format Vie…" at bounding box center [808, 423] width 1491 height 731
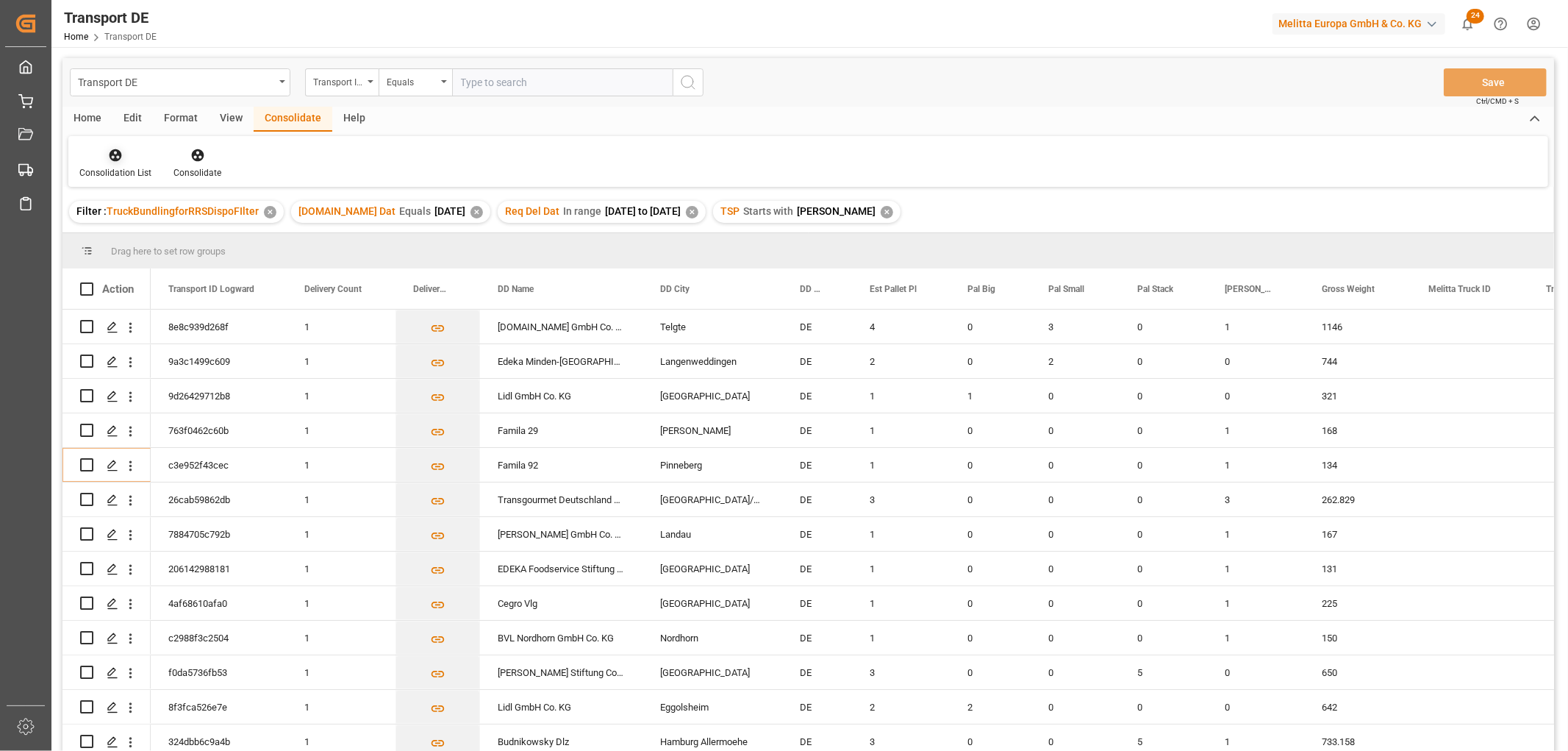
click at [115, 149] on icon at bounding box center [116, 155] width 12 height 12
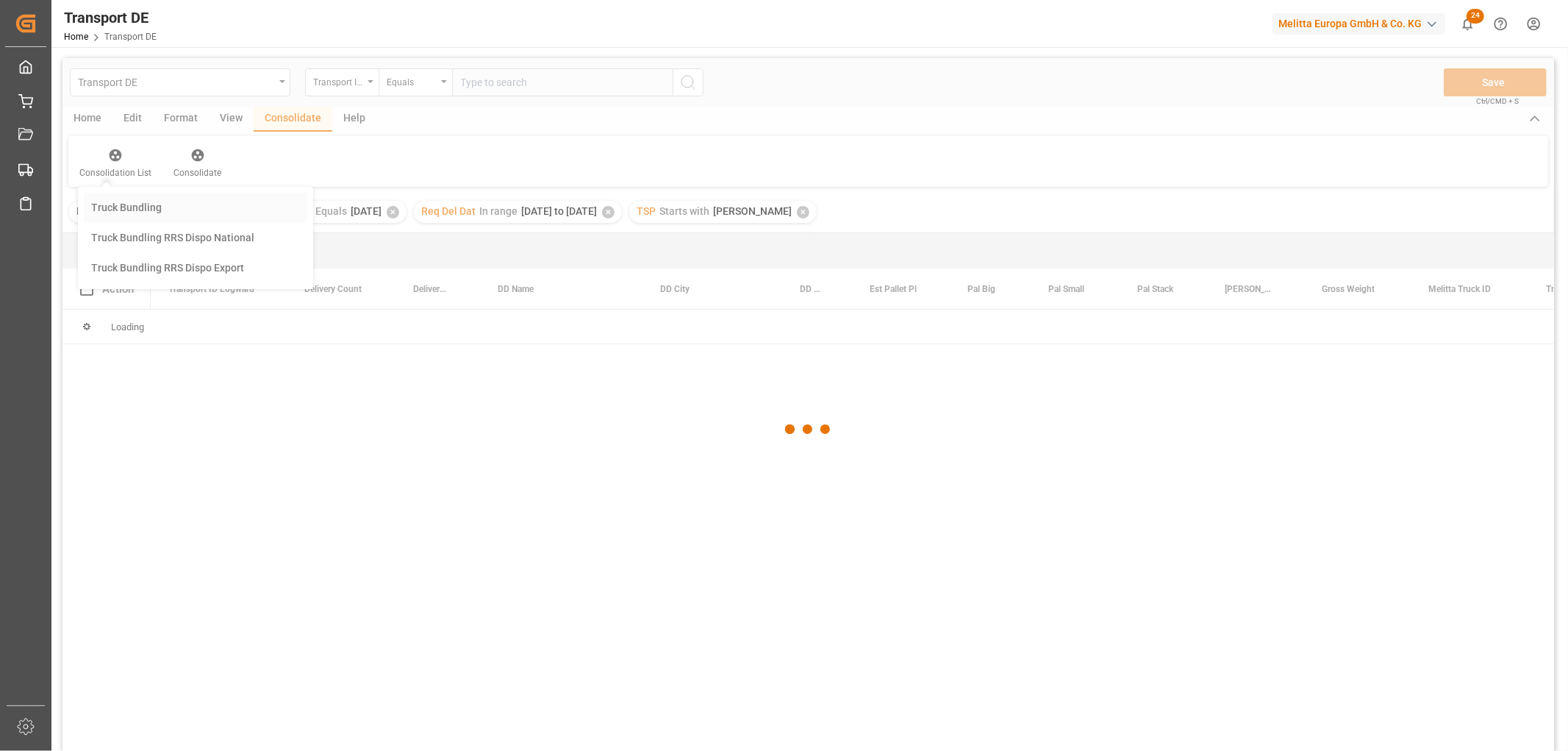
click at [116, 205] on div "Transport DE Transport ID Logward Equals Save Ctrl/CMD + S Home Edit Format Vie…" at bounding box center [808, 423] width 1491 height 731
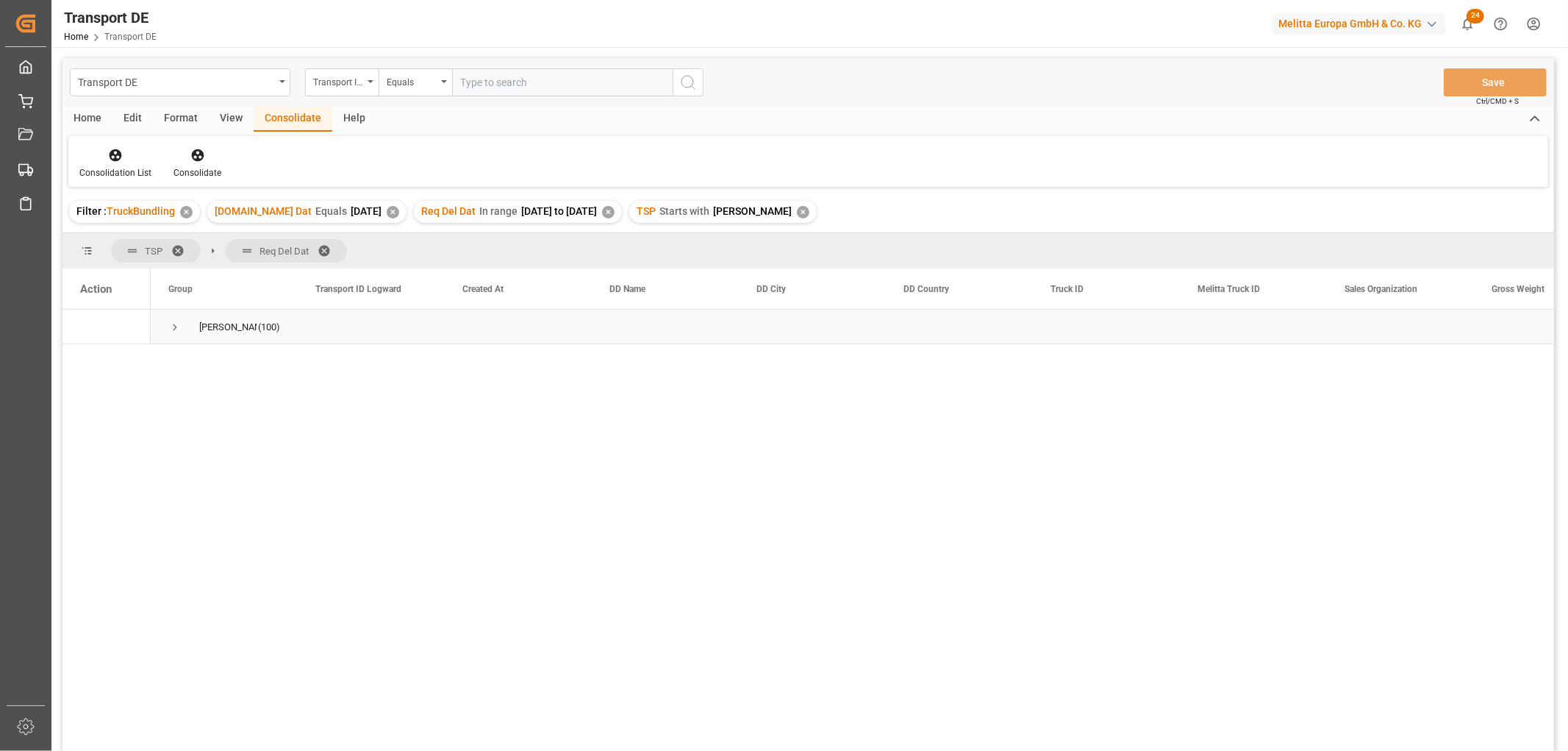
click at [174, 325] on span "Press SPACE to select this row." at bounding box center [175, 327] width 13 height 13
click at [207, 430] on span "Press SPACE to select this row." at bounding box center [206, 430] width 13 height 13
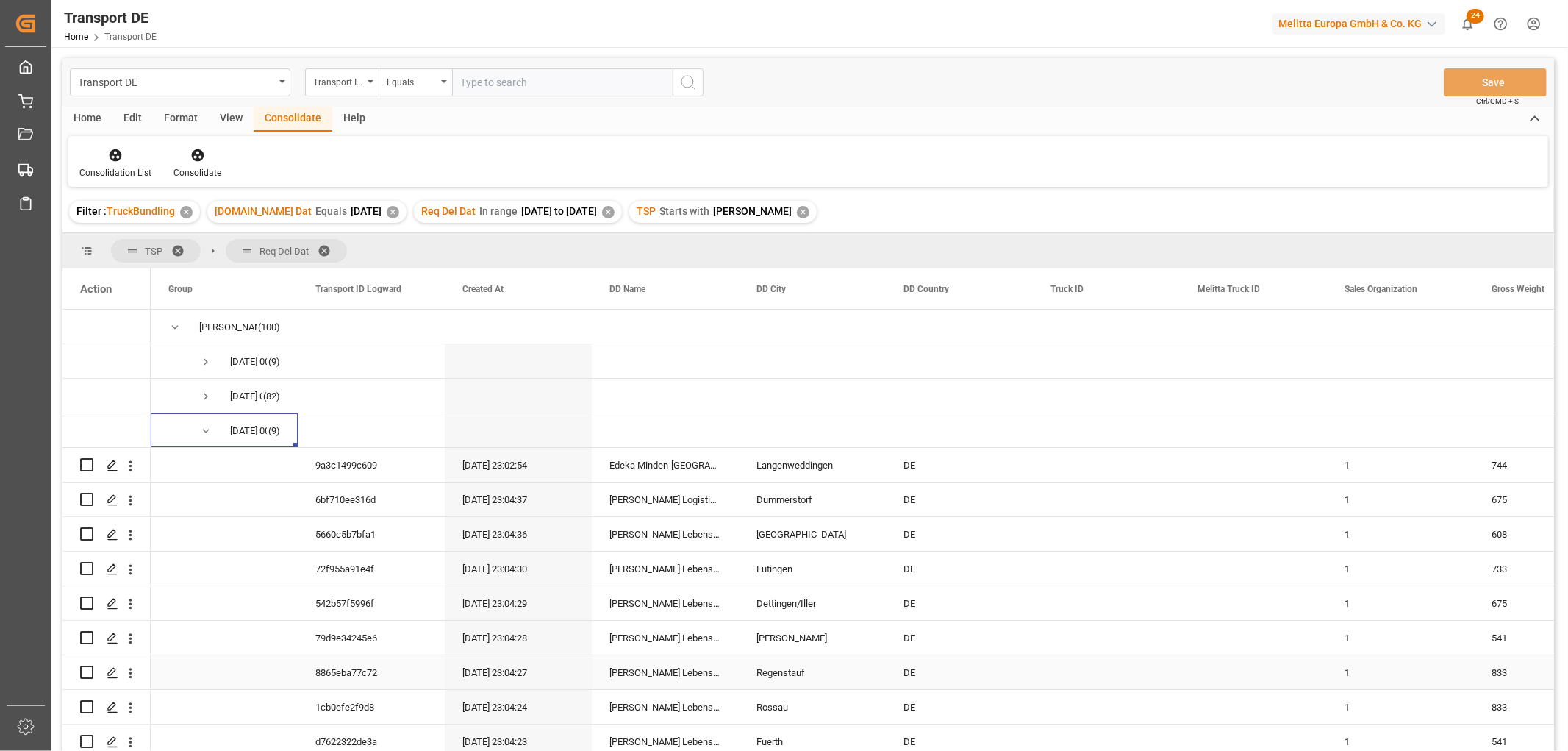
scroll to position [9, 0]
click at [208, 422] on span "Press SPACE to select this row." at bounding box center [206, 427] width 13 height 13
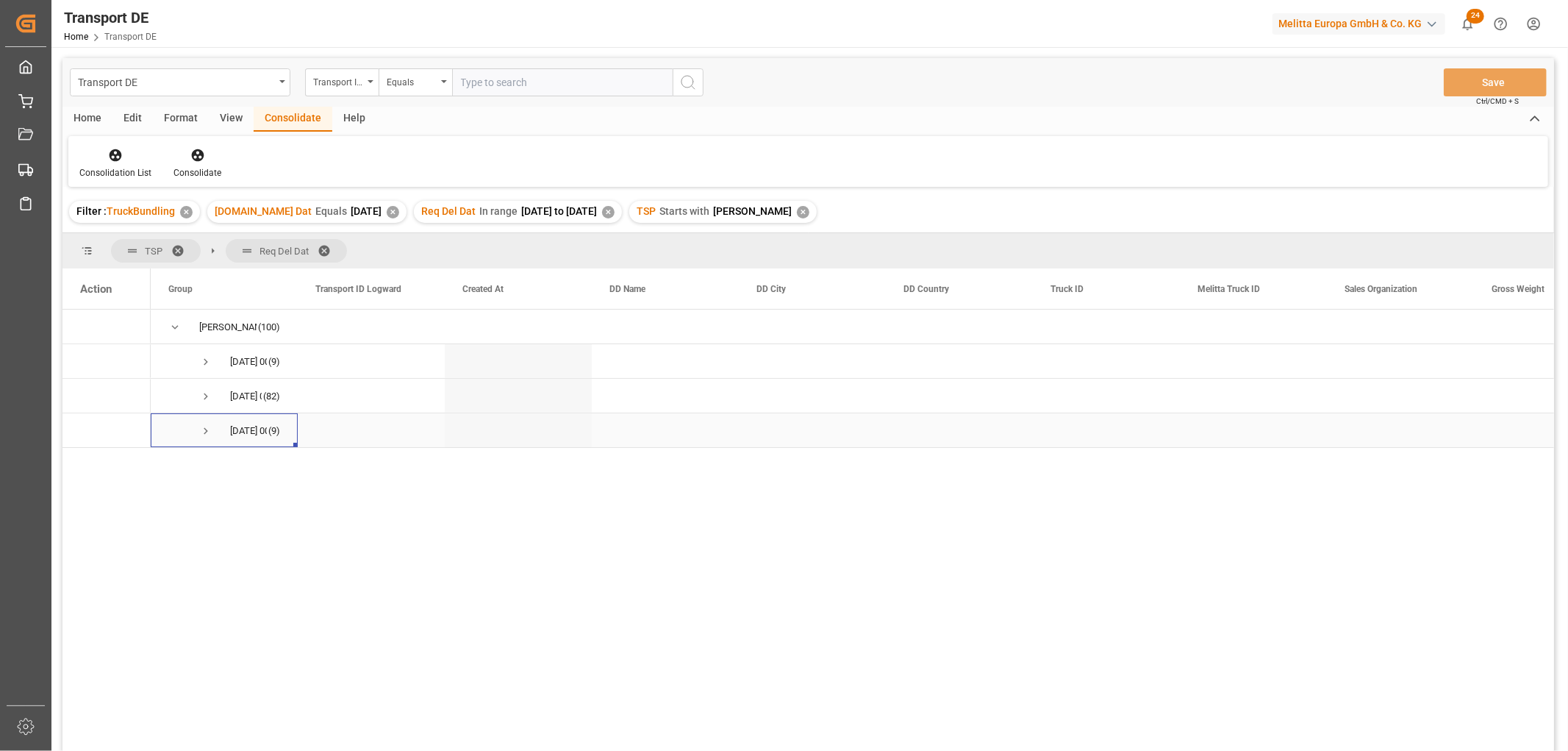
scroll to position [0, 0]
click at [203, 397] on span "Press SPACE to select this row." at bounding box center [206, 396] width 13 height 13
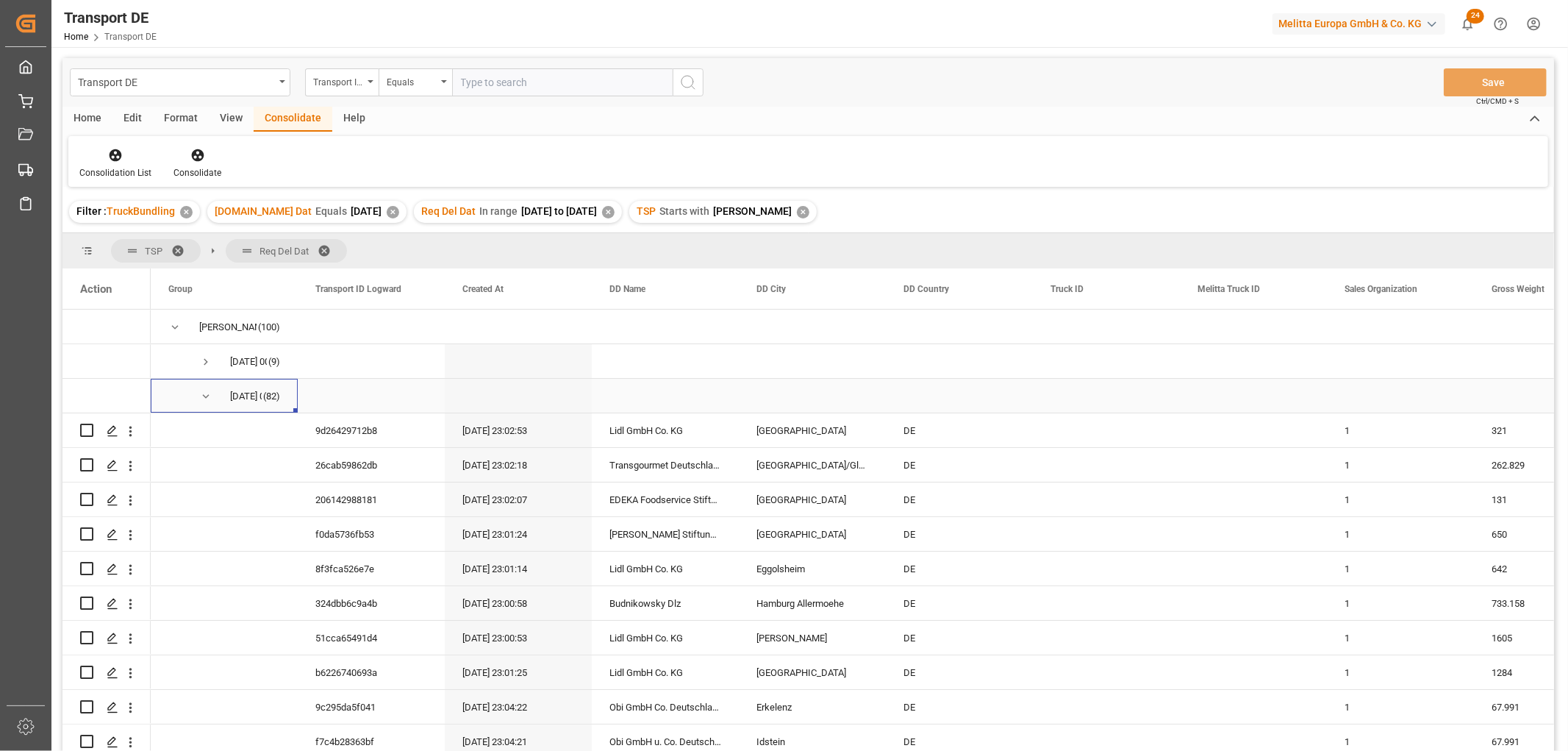
click at [201, 394] on span "Press SPACE to select this row." at bounding box center [206, 396] width 13 height 13
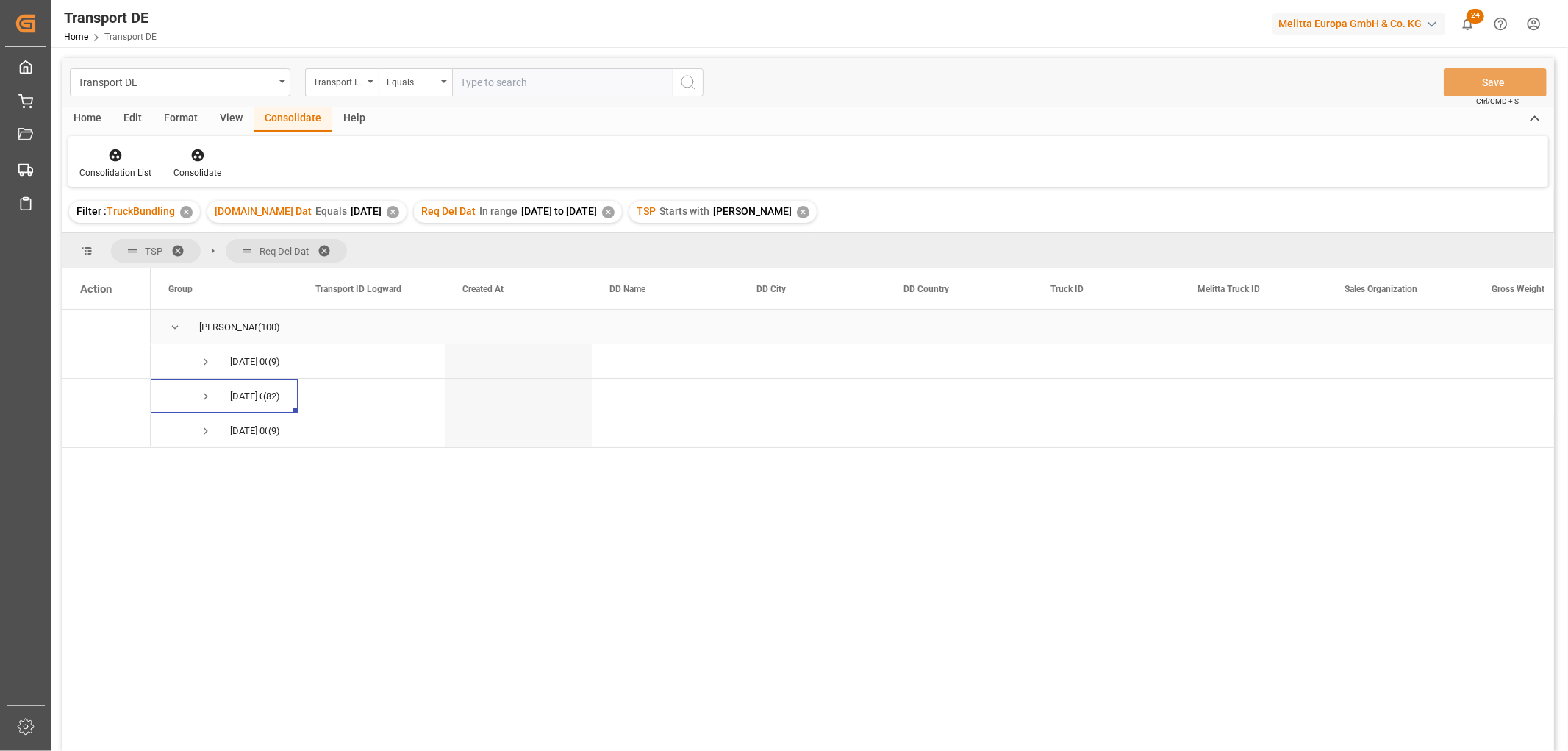
click at [175, 324] on span "Press SPACE to select this row." at bounding box center [175, 327] width 13 height 13
click at [112, 156] on icon at bounding box center [116, 156] width 15 height 15
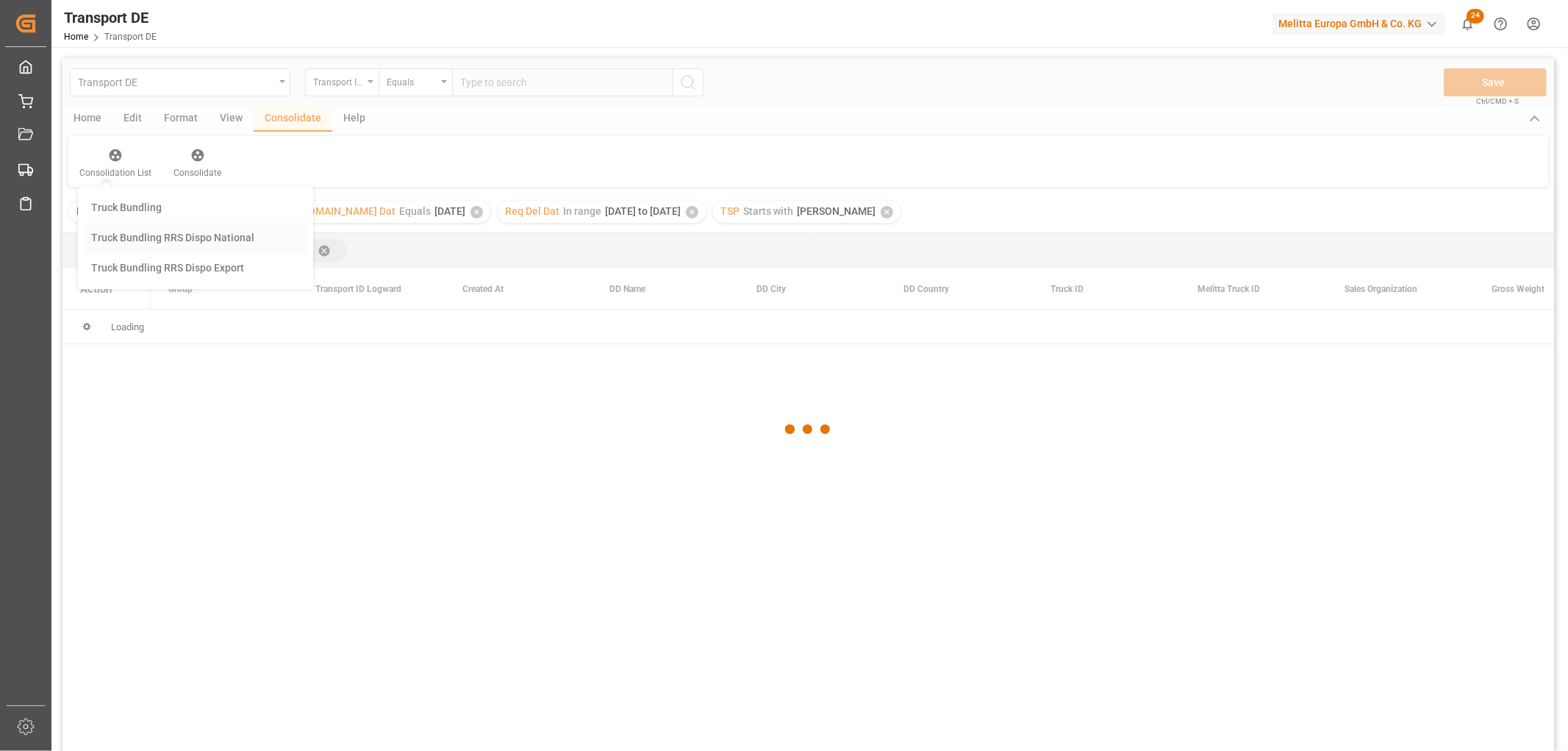
click at [129, 236] on div "Transport DE Transport ID Logward Equals Save Ctrl/CMD + S Home Edit Format Vie…" at bounding box center [808, 423] width 1491 height 731
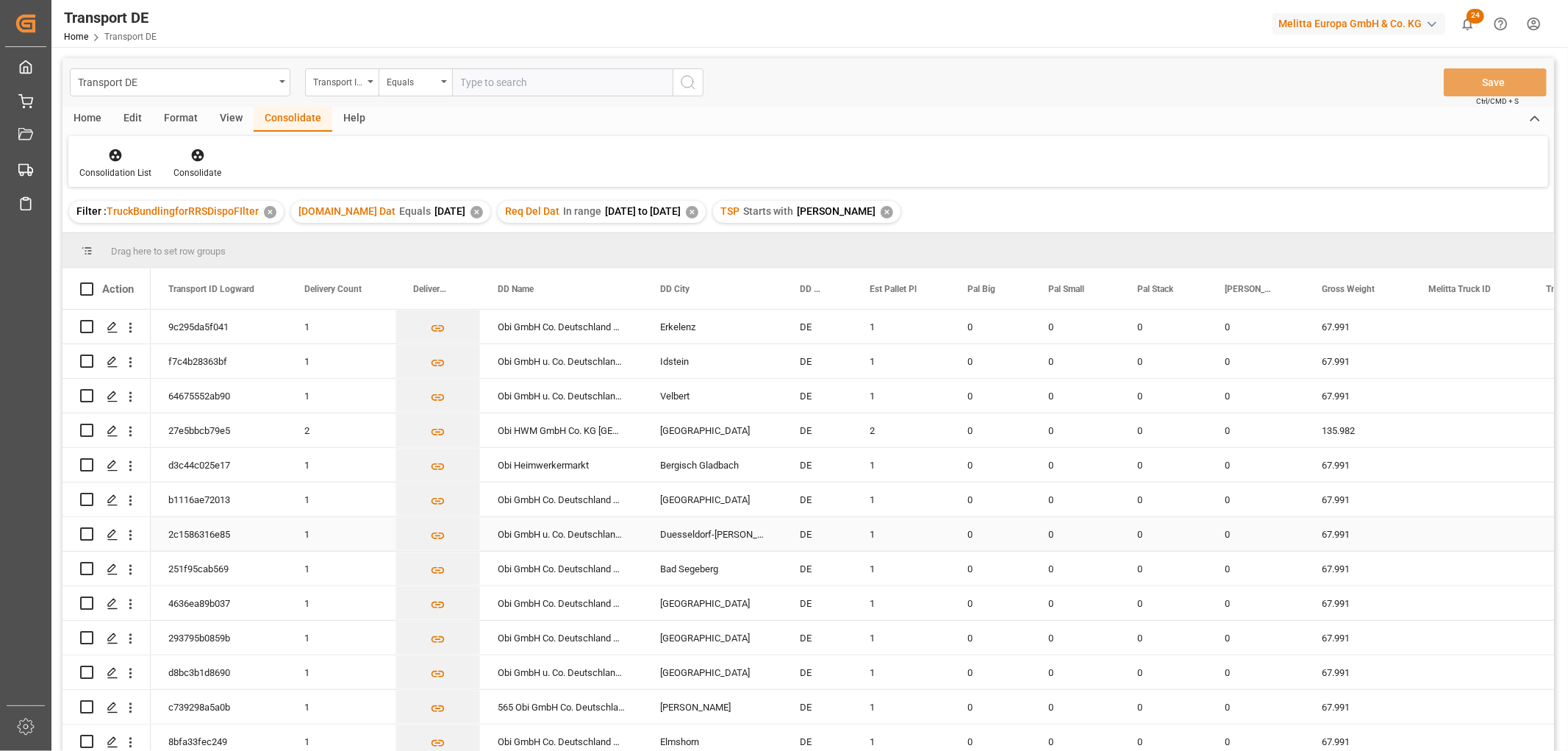
scroll to position [816, 0]
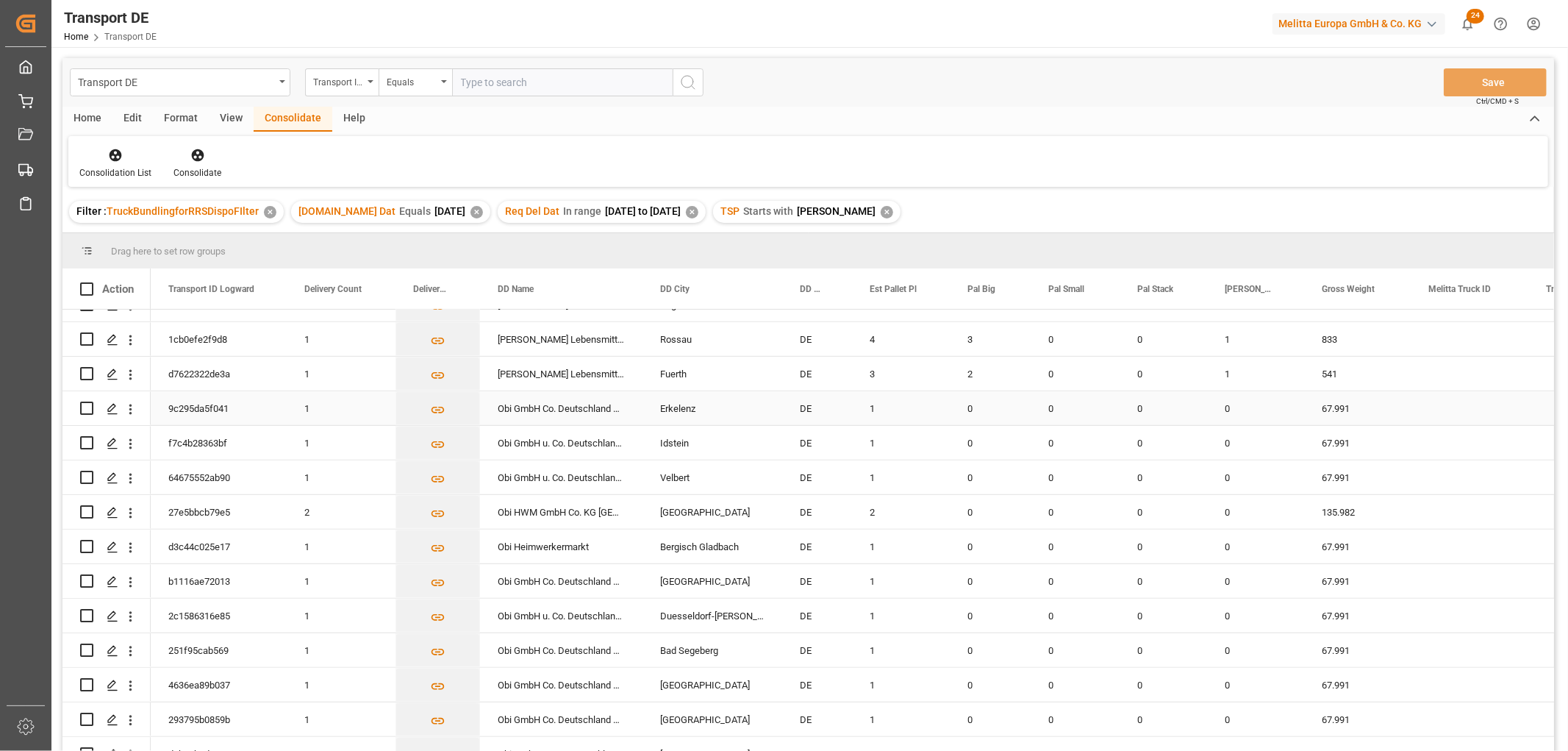
click at [88, 409] on input "Press Space to toggle row selection (unchecked)" at bounding box center [87, 408] width 13 height 13
checkbox input "true"
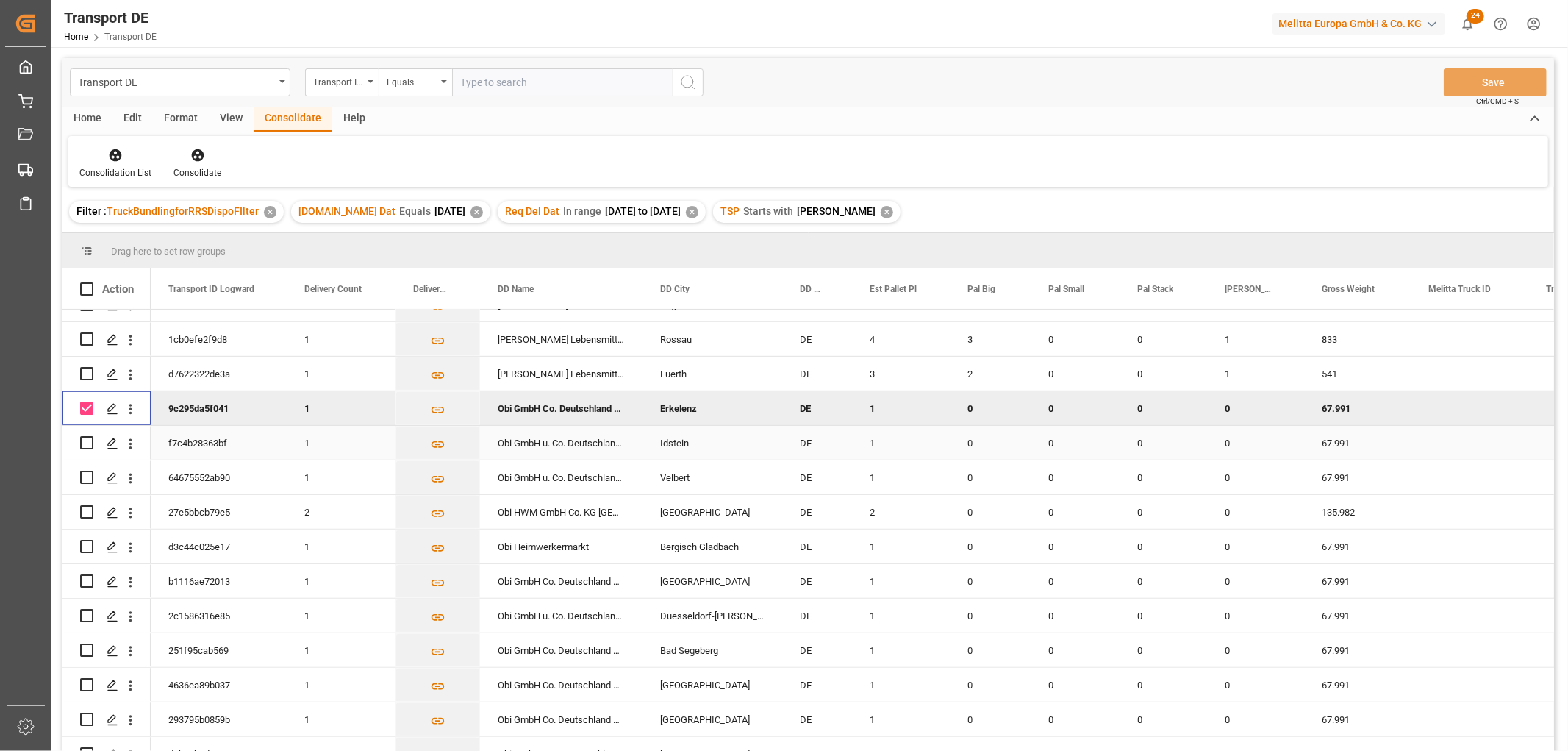
click at [90, 444] on input "Press Space to toggle row selection (unchecked)" at bounding box center [87, 443] width 13 height 13
checkbox input "true"
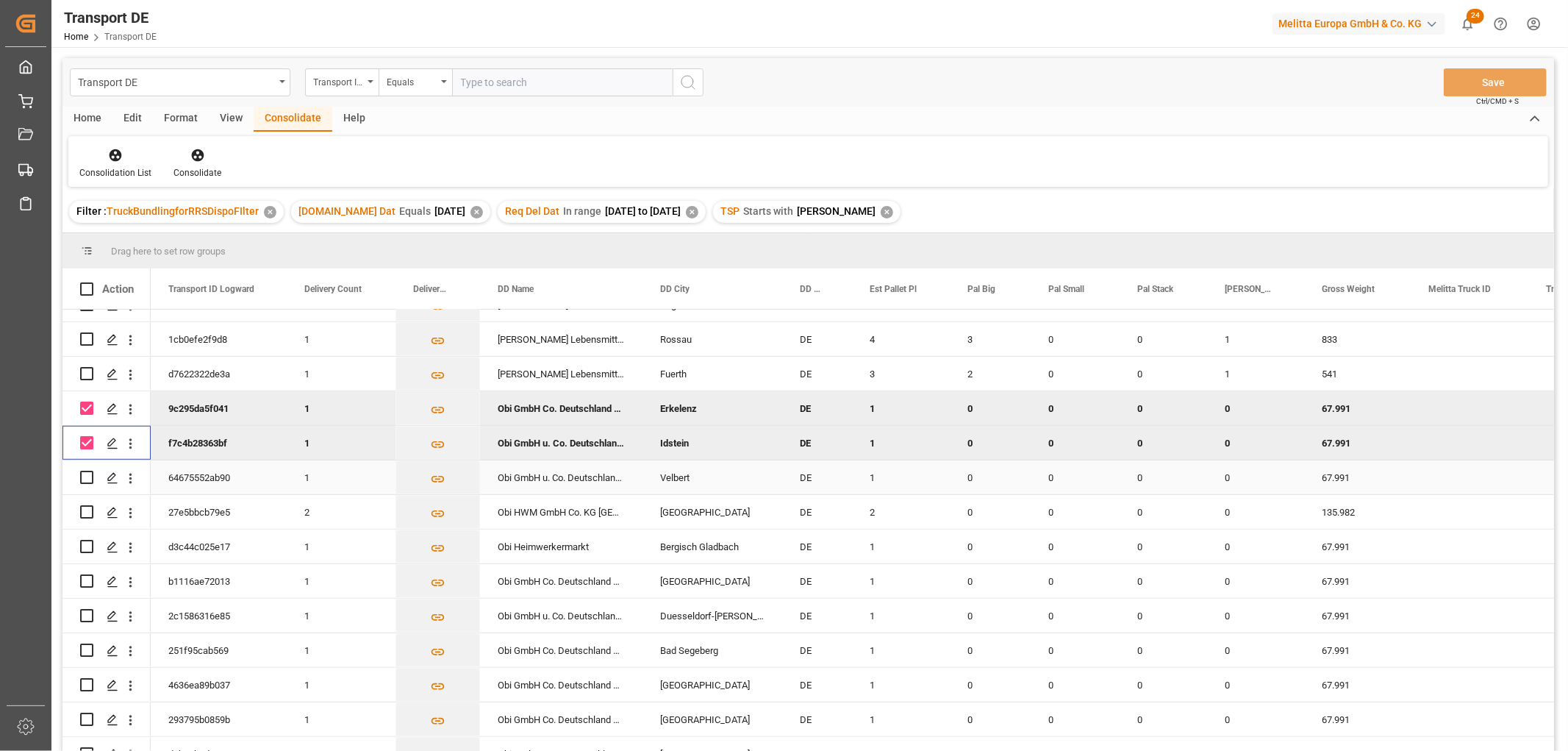
click at [90, 479] on input "Press Space to toggle row selection (unchecked)" at bounding box center [87, 477] width 13 height 13
checkbox input "true"
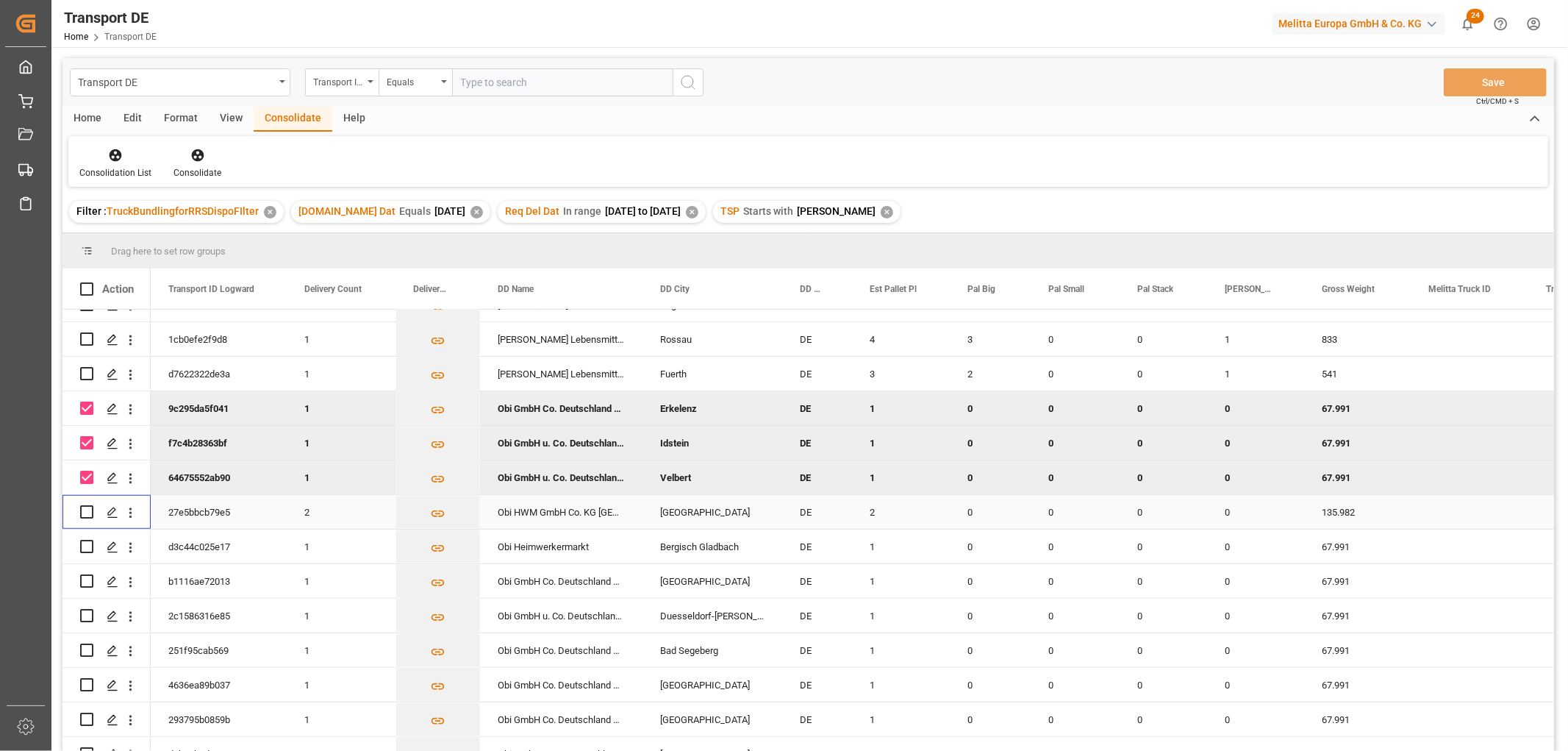
click at [89, 510] on input "Press Space to toggle row selection (unchecked)" at bounding box center [87, 512] width 13 height 13
checkbox input "true"
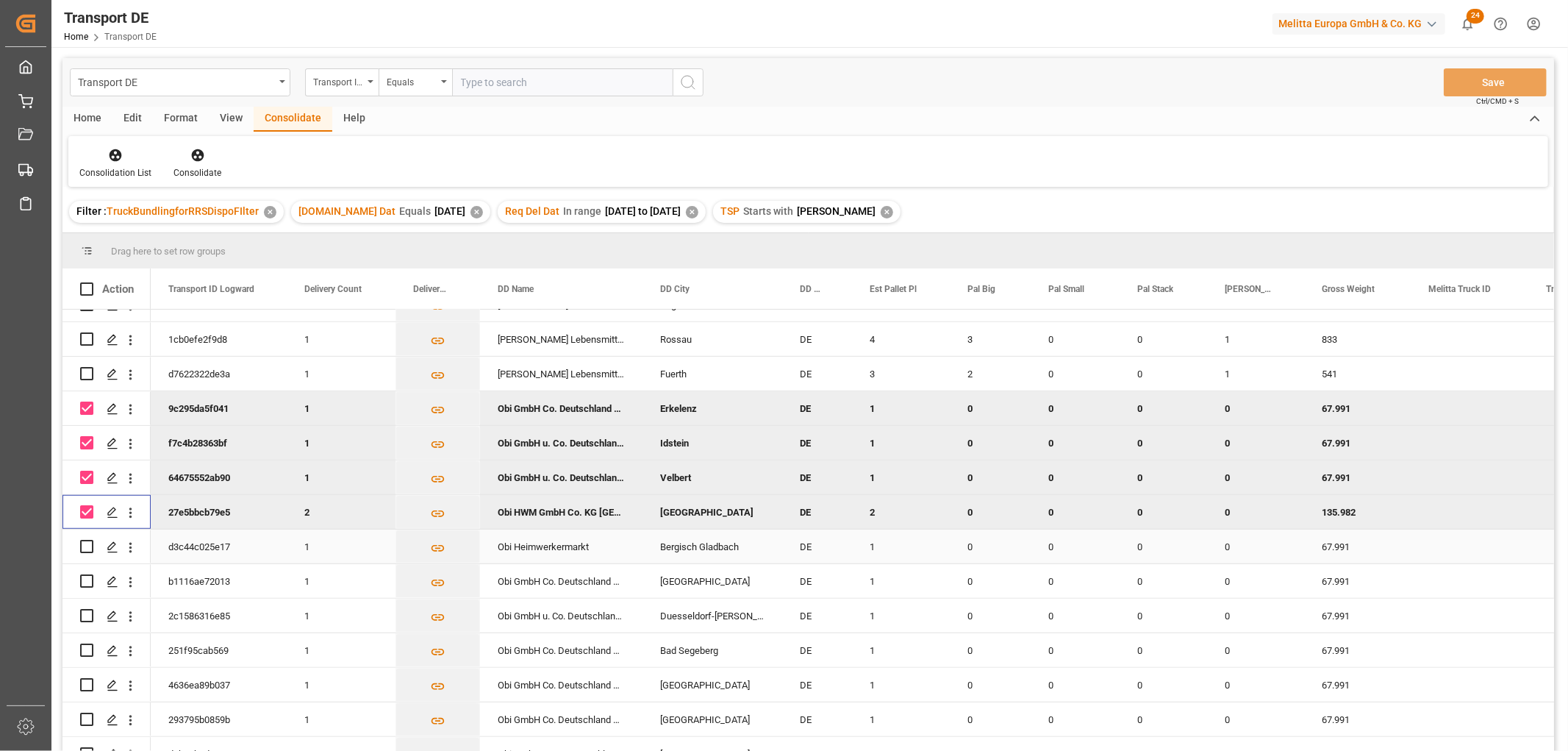
click at [83, 548] on input "Press Space to toggle row selection (unchecked)" at bounding box center [87, 546] width 13 height 13
checkbox input "true"
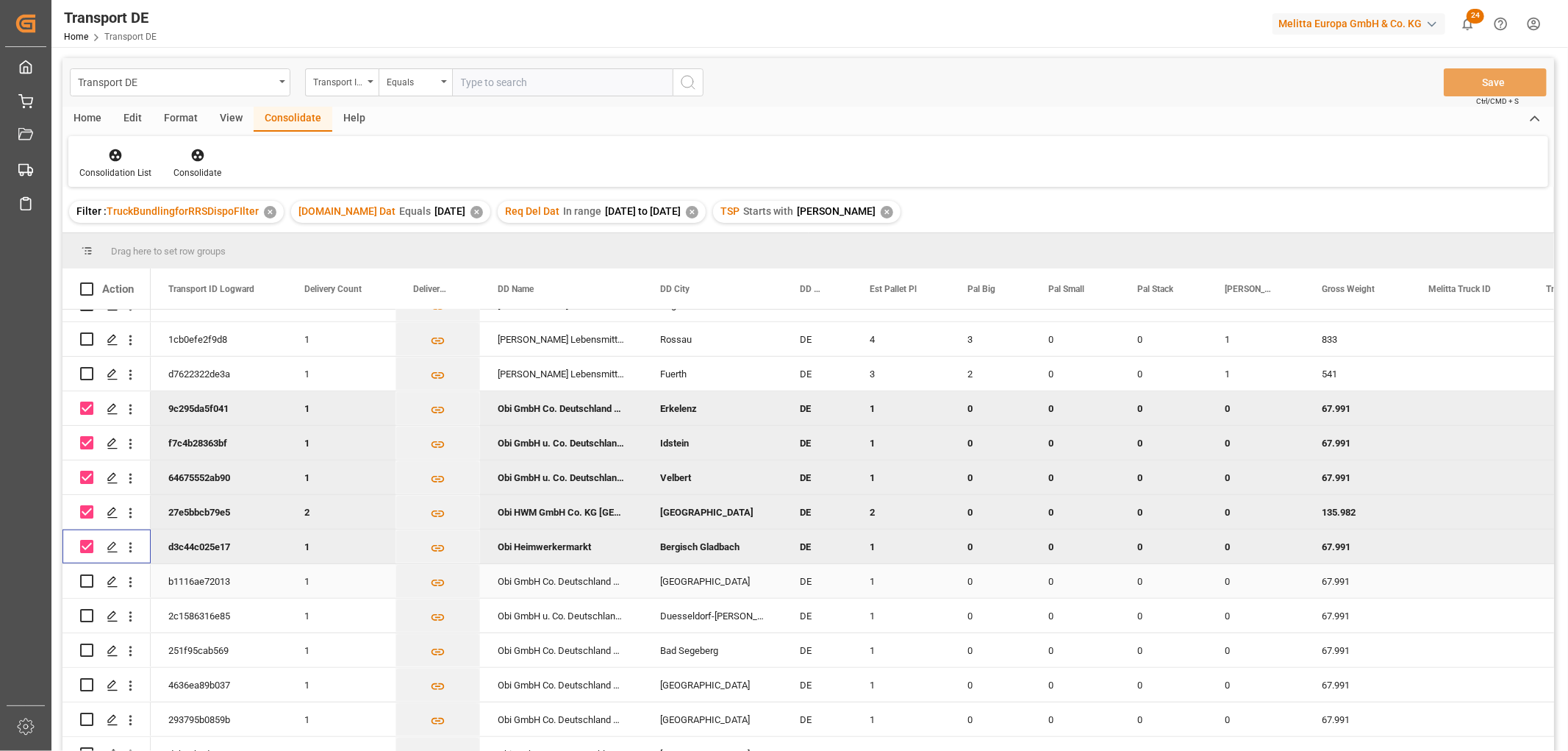
click at [86, 581] on input "Press Space to toggle row selection (unchecked)" at bounding box center [87, 581] width 13 height 13
checkbox input "true"
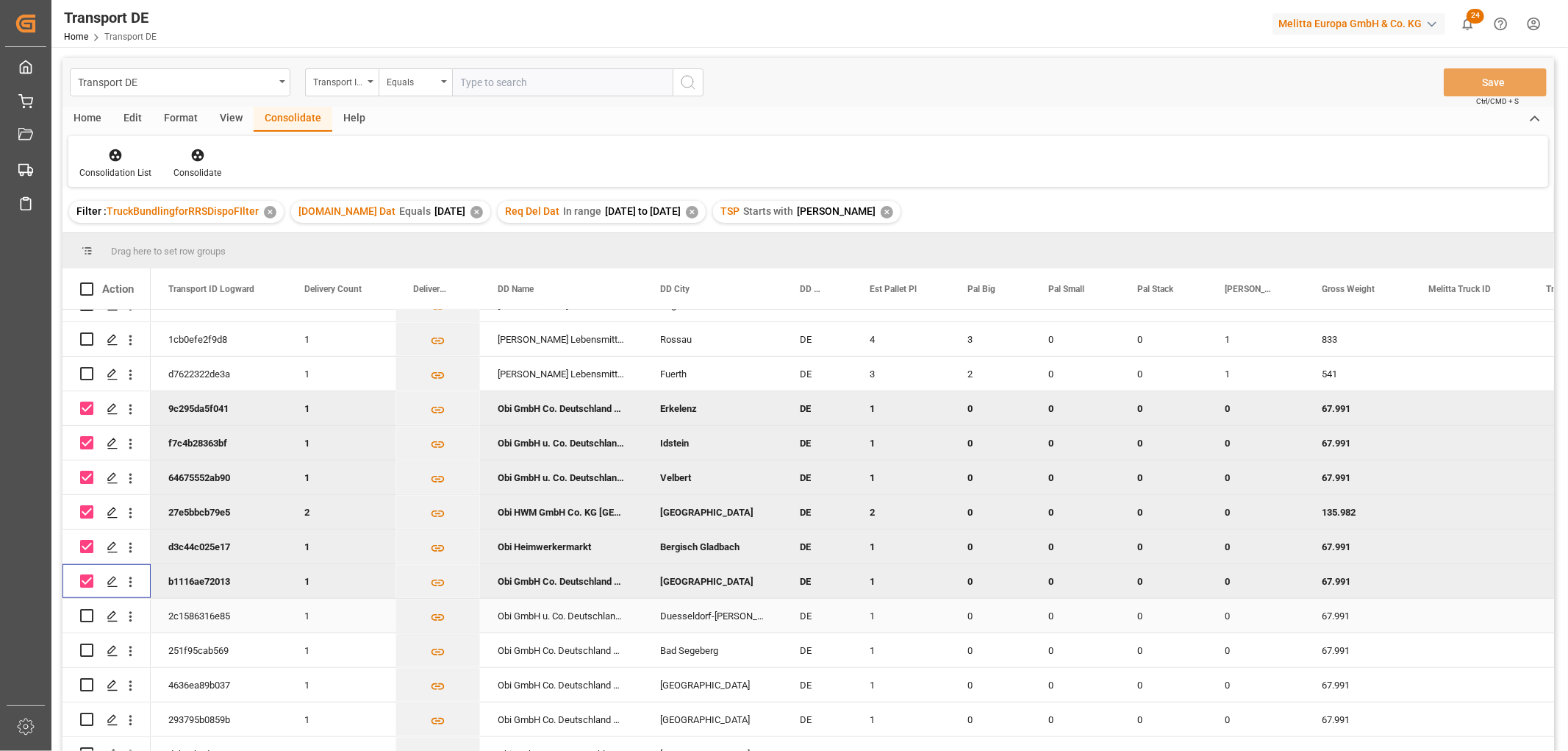
click at [89, 614] on input "Press Space to toggle row selection (unchecked)" at bounding box center [87, 615] width 13 height 13
checkbox input "true"
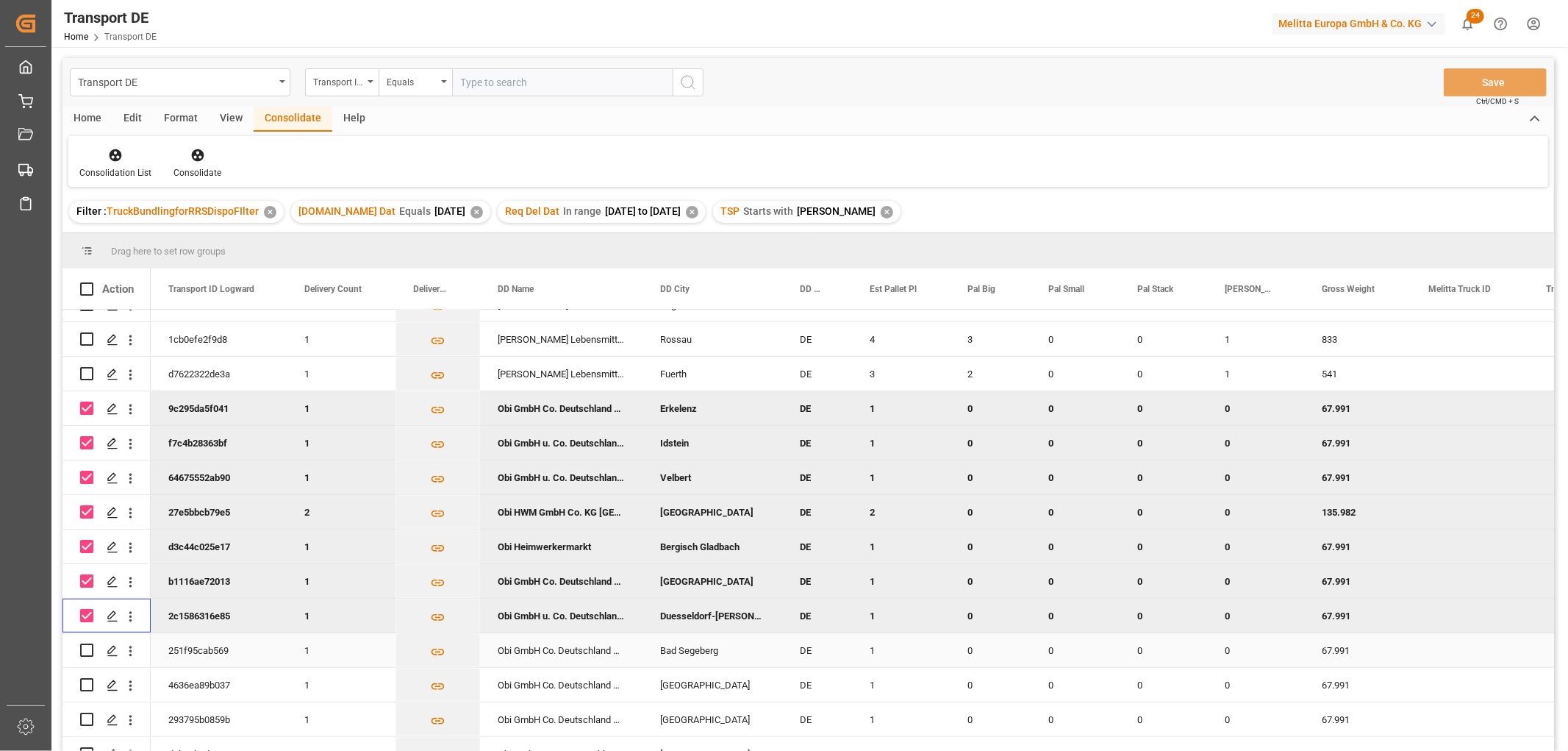
click at [88, 650] on input "Press Space to toggle row selection (unchecked)" at bounding box center [87, 650] width 13 height 13
checkbox input "true"
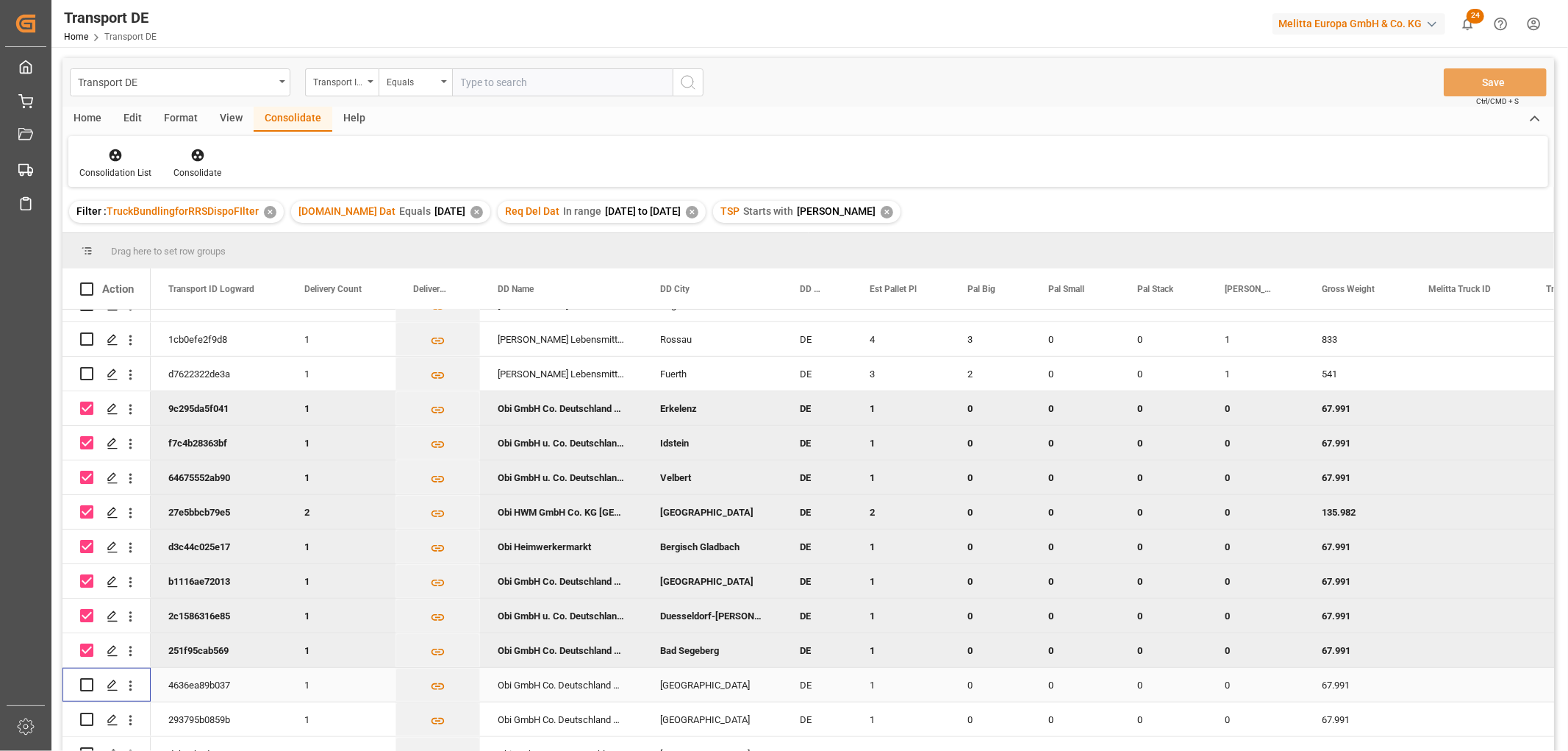
click at [86, 682] on input "Press Space to toggle row selection (unchecked)" at bounding box center [87, 685] width 13 height 13
checkbox input "true"
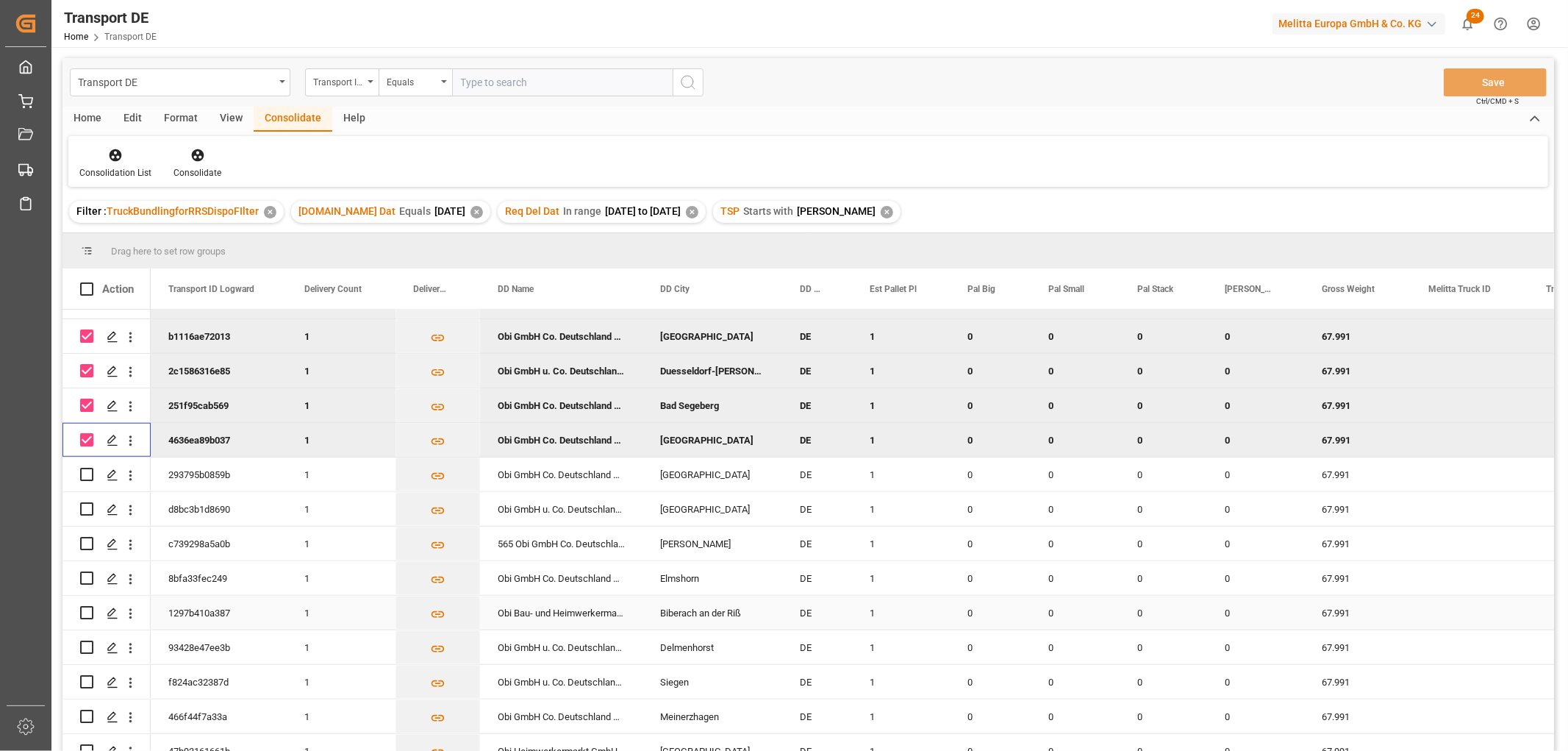
scroll to position [1144, 0]
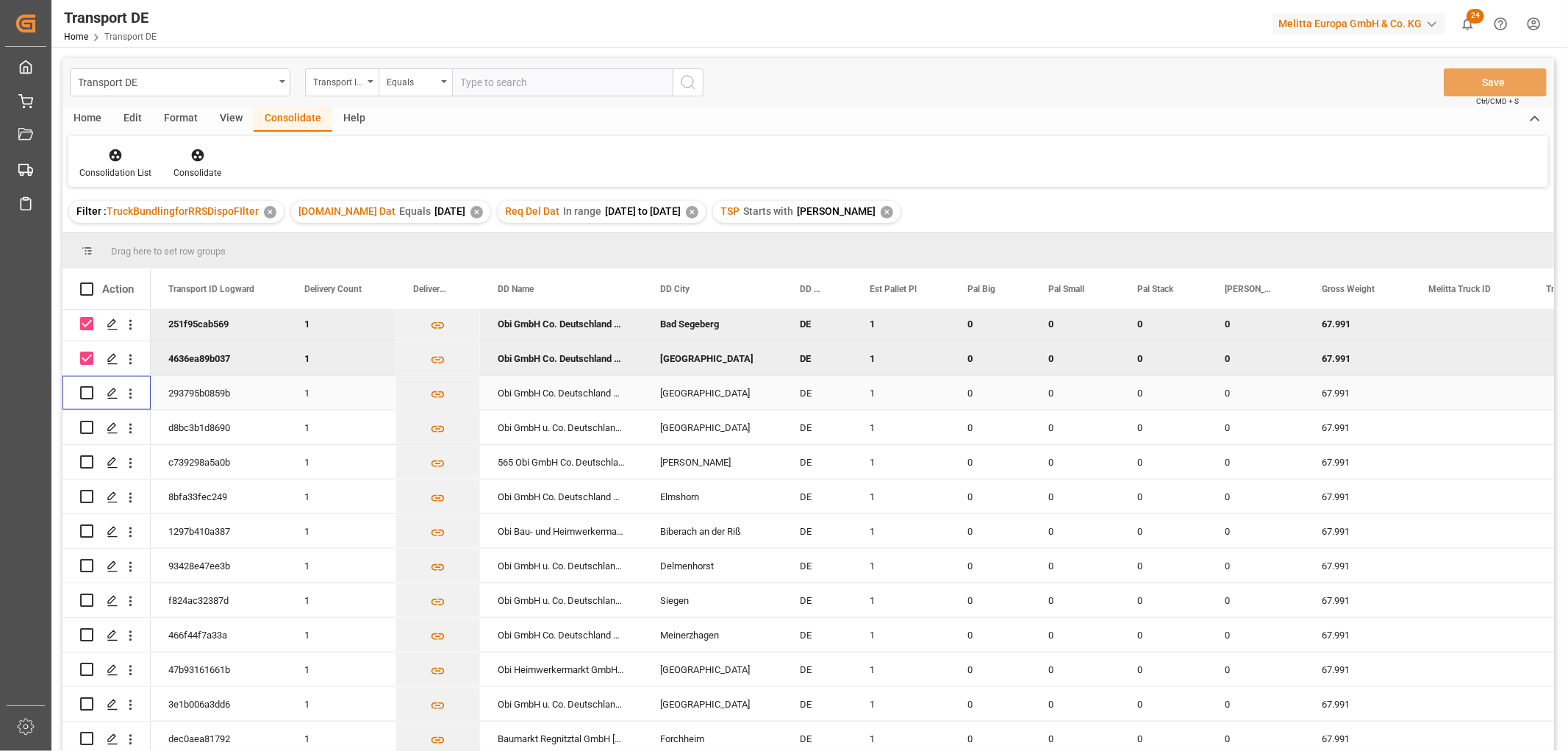
click at [86, 391] on input "Press Space to toggle row selection (unchecked)" at bounding box center [87, 393] width 13 height 13
checkbox input "true"
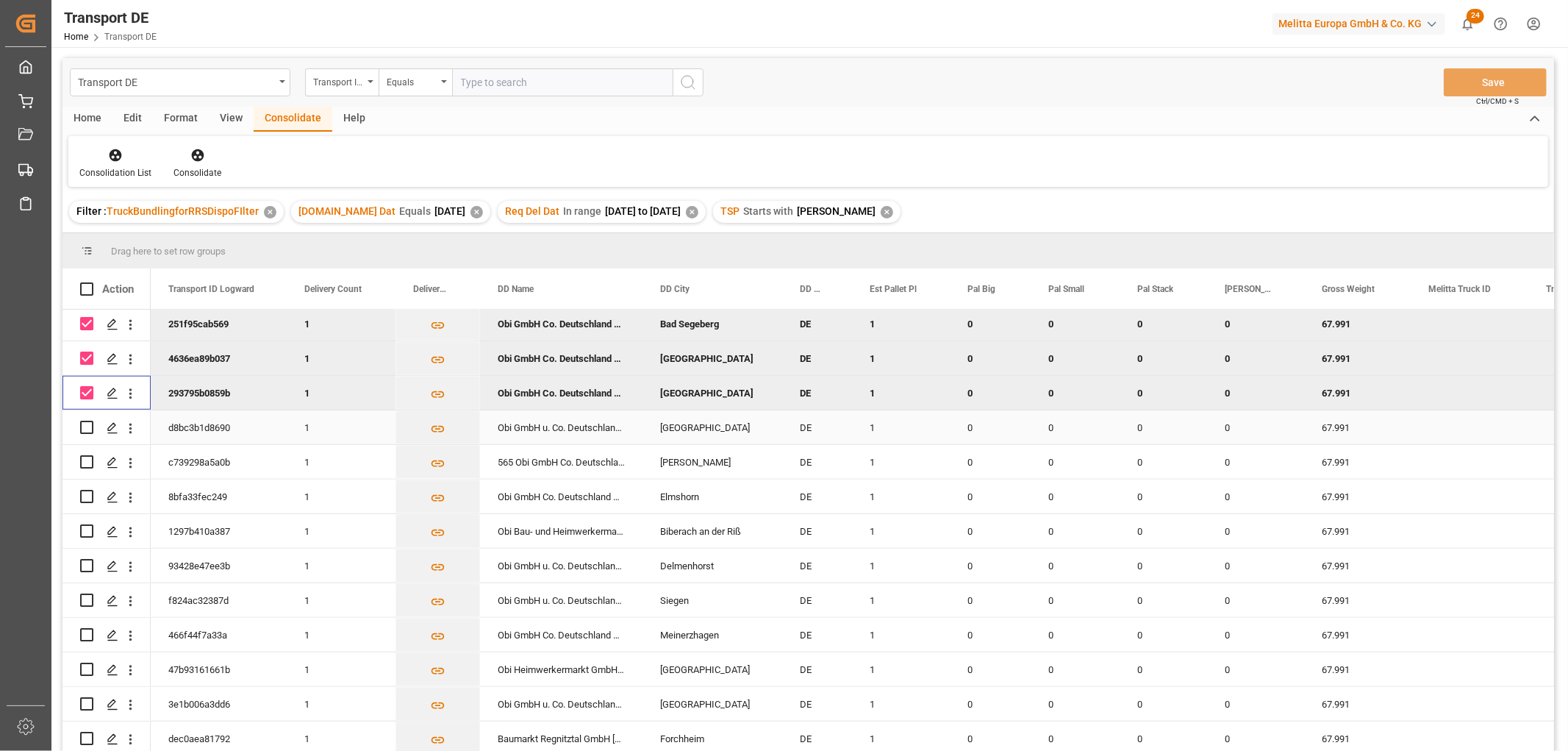
click at [90, 424] on input "Press Space to toggle row selection (unchecked)" at bounding box center [87, 427] width 13 height 13
checkbox input "true"
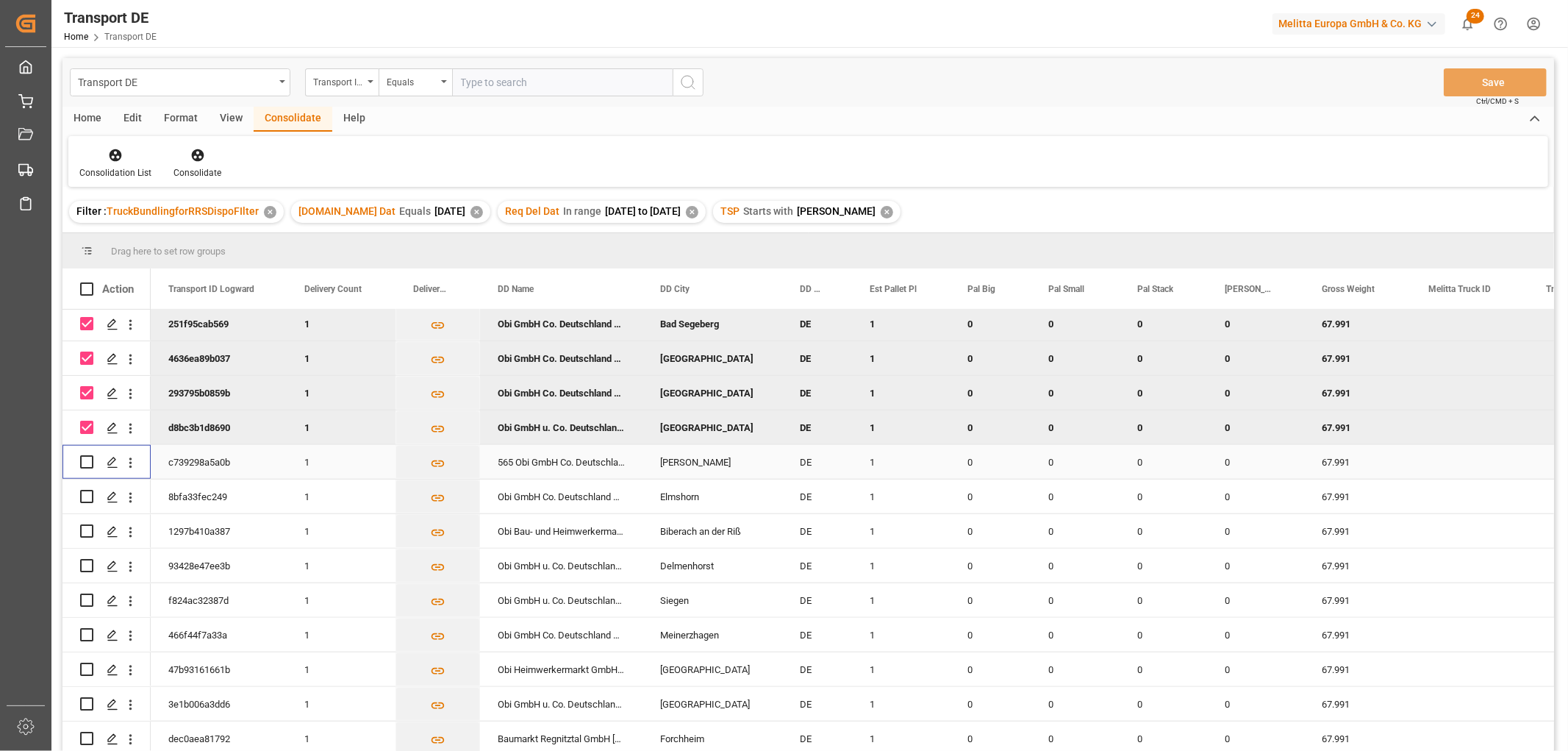
click at [89, 460] on input "Press Space to toggle row selection (unchecked)" at bounding box center [87, 462] width 13 height 13
checkbox input "true"
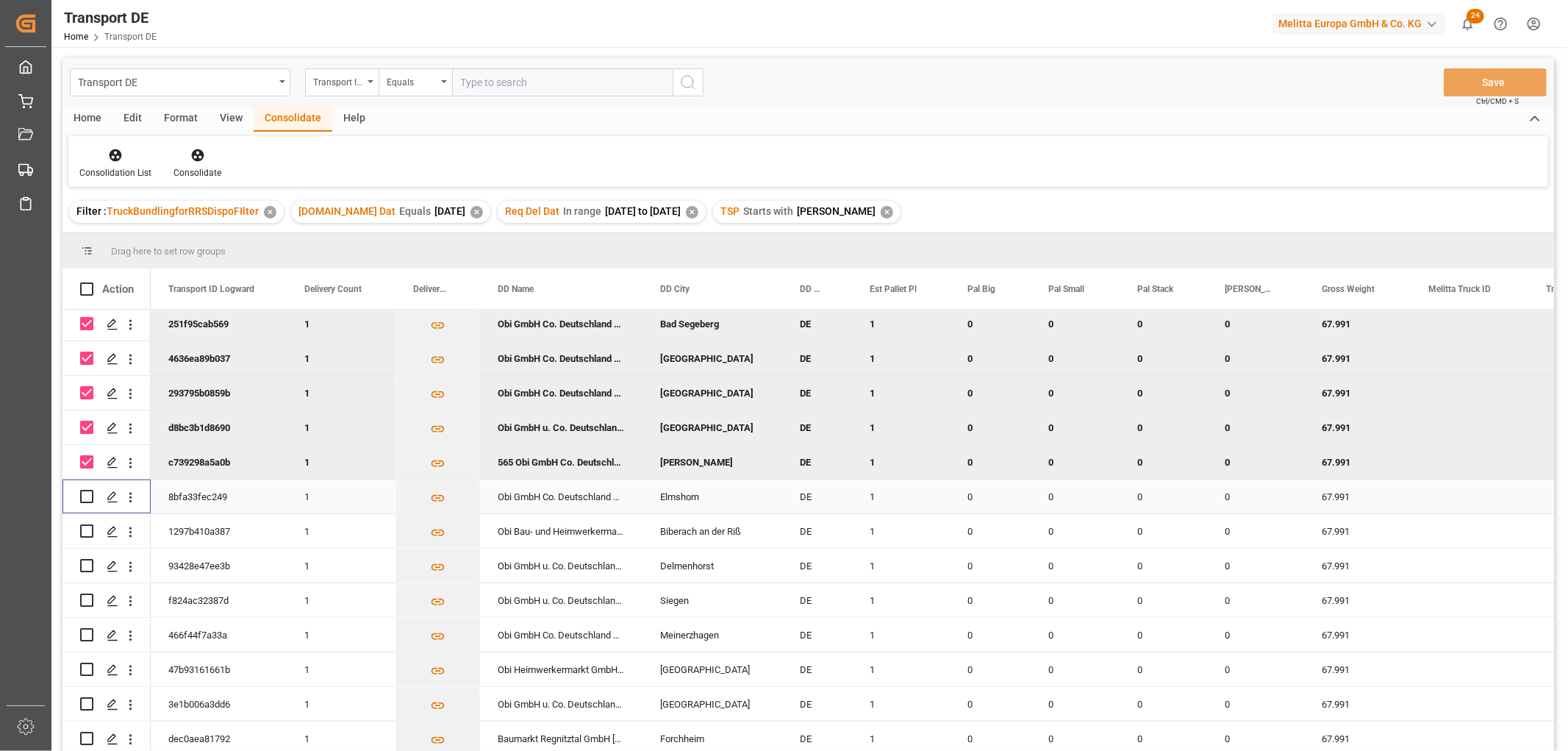
click at [83, 496] on input "Press Space to toggle row selection (unchecked)" at bounding box center [87, 496] width 13 height 13
checkbox input "true"
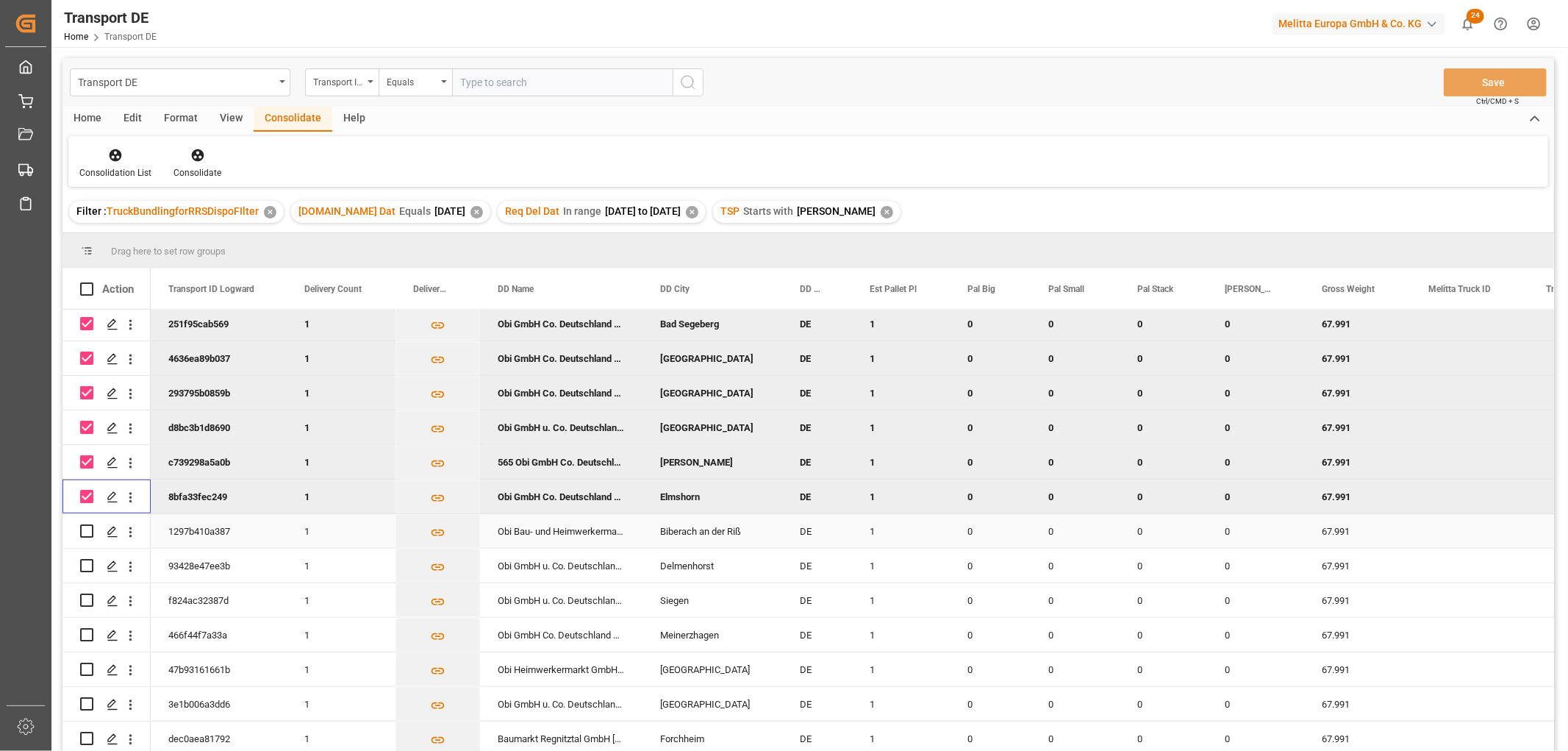
click at [90, 530] on input "Press Space to toggle row selection (unchecked)" at bounding box center [87, 531] width 13 height 13
checkbox input "true"
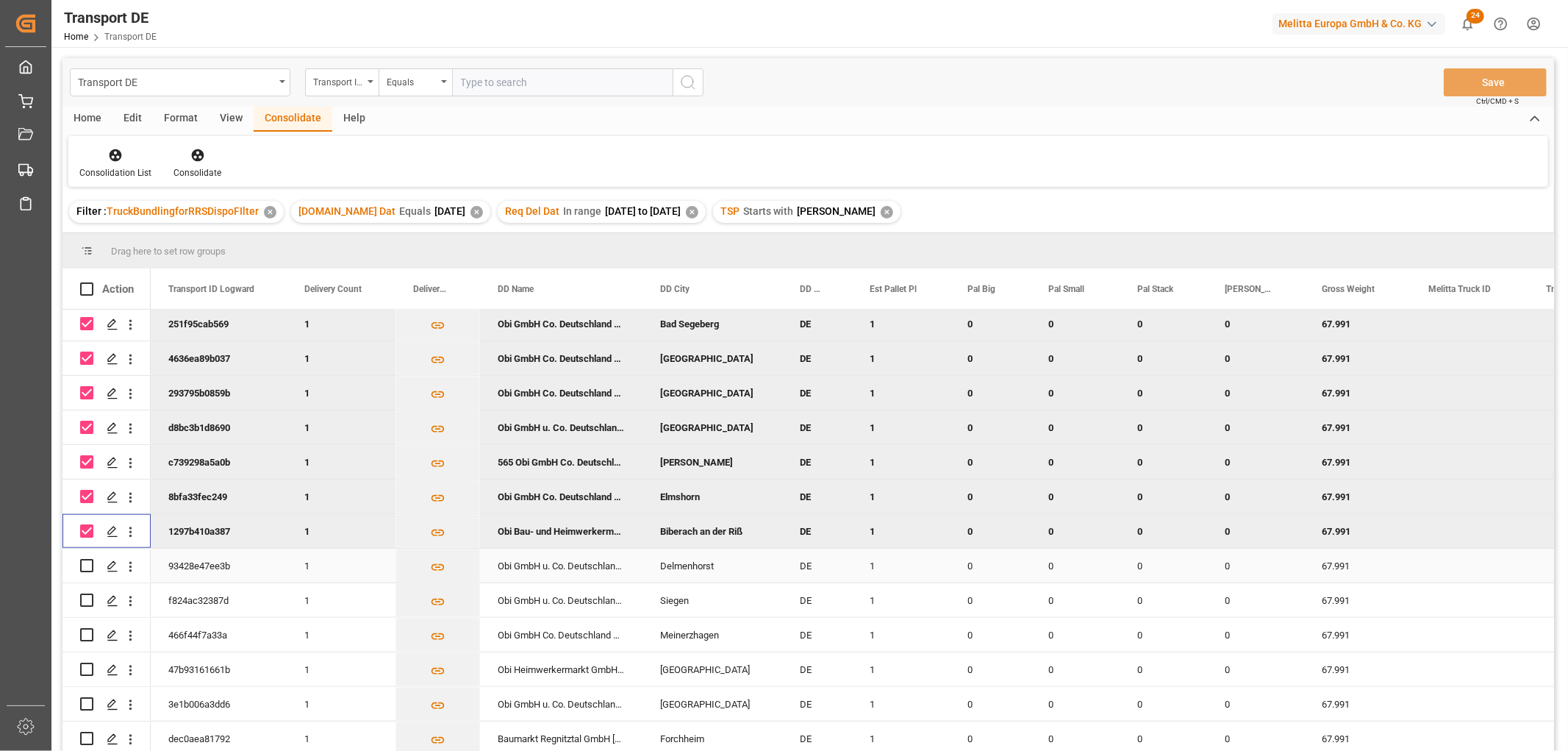
click at [90, 564] on input "Press Space to toggle row selection (unchecked)" at bounding box center [87, 565] width 13 height 13
checkbox input "true"
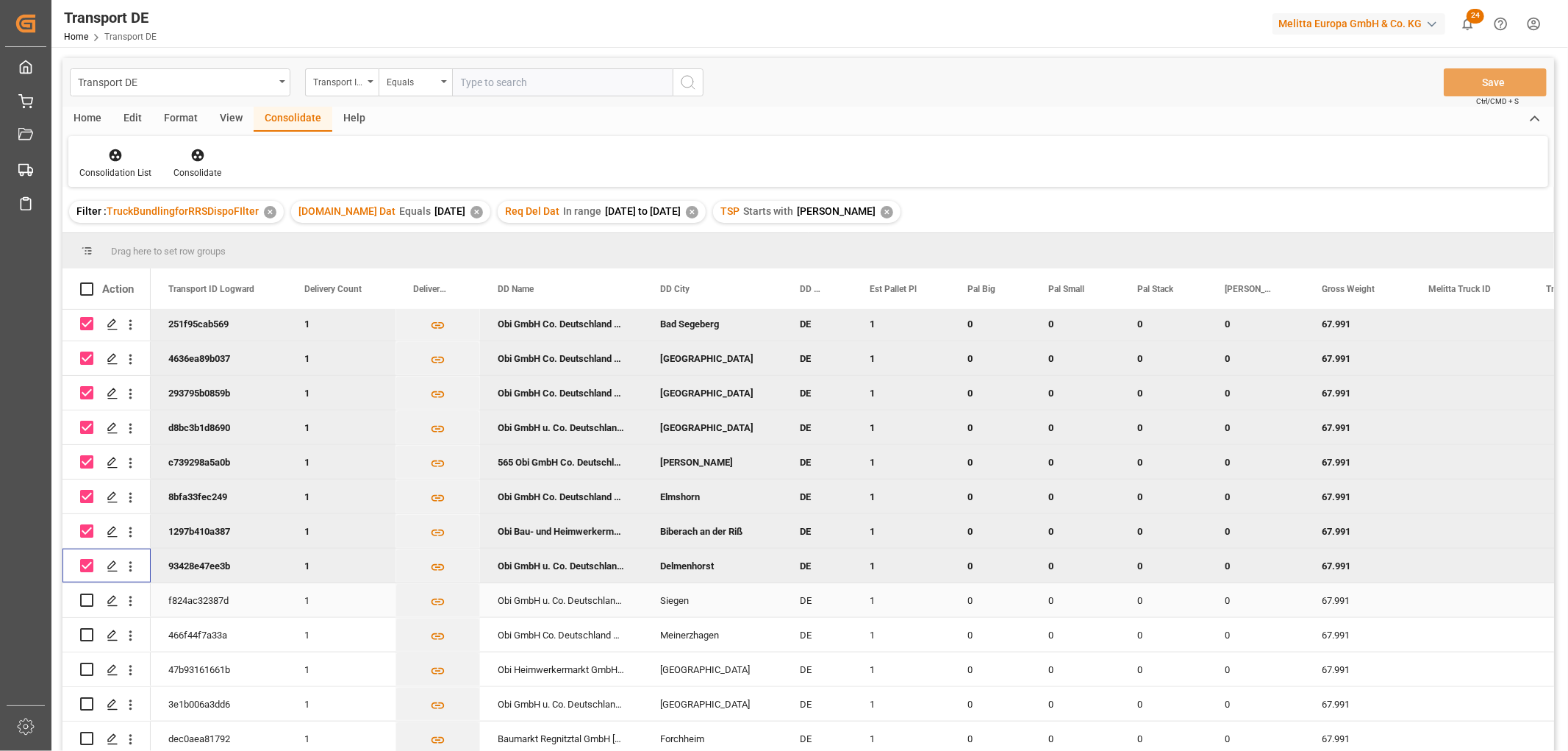
click at [86, 597] on input "Press Space to toggle row selection (unchecked)" at bounding box center [87, 600] width 13 height 13
checkbox input "true"
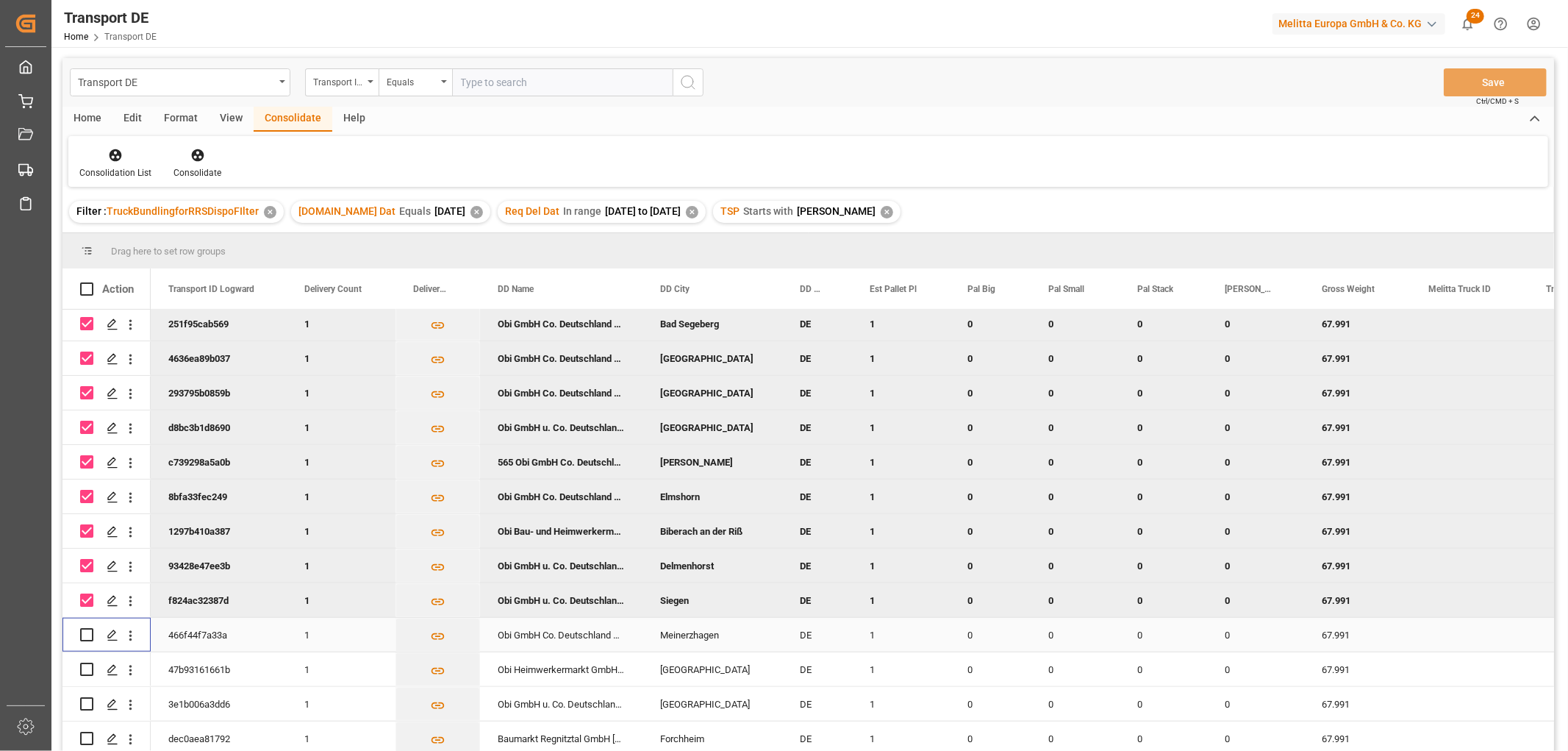
click at [86, 632] on input "Press Space to toggle row selection (unchecked)" at bounding box center [87, 634] width 13 height 13
checkbox input "true"
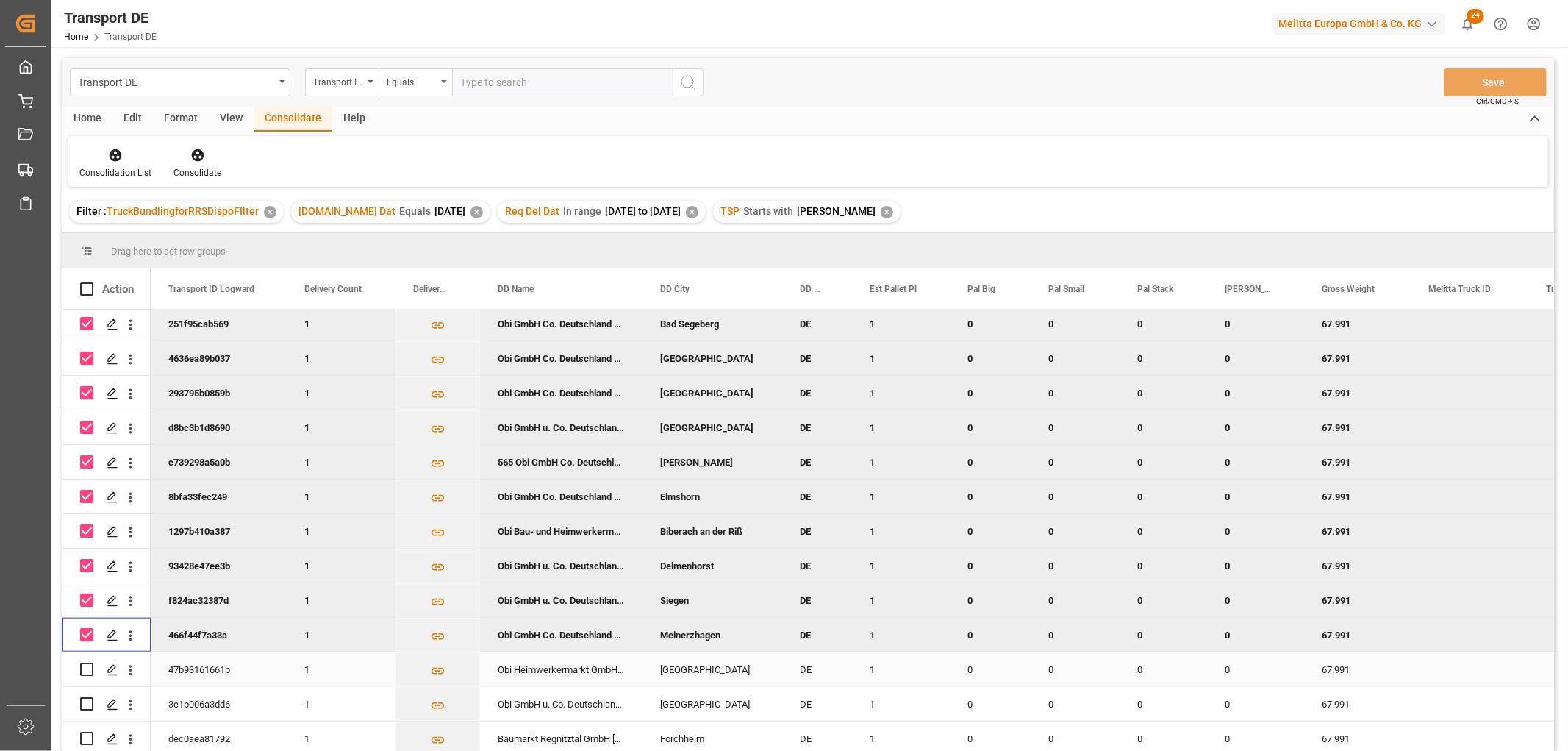
click at [86, 667] on input "Press Space to toggle row selection (unchecked)" at bounding box center [87, 669] width 13 height 13
checkbox input "true"
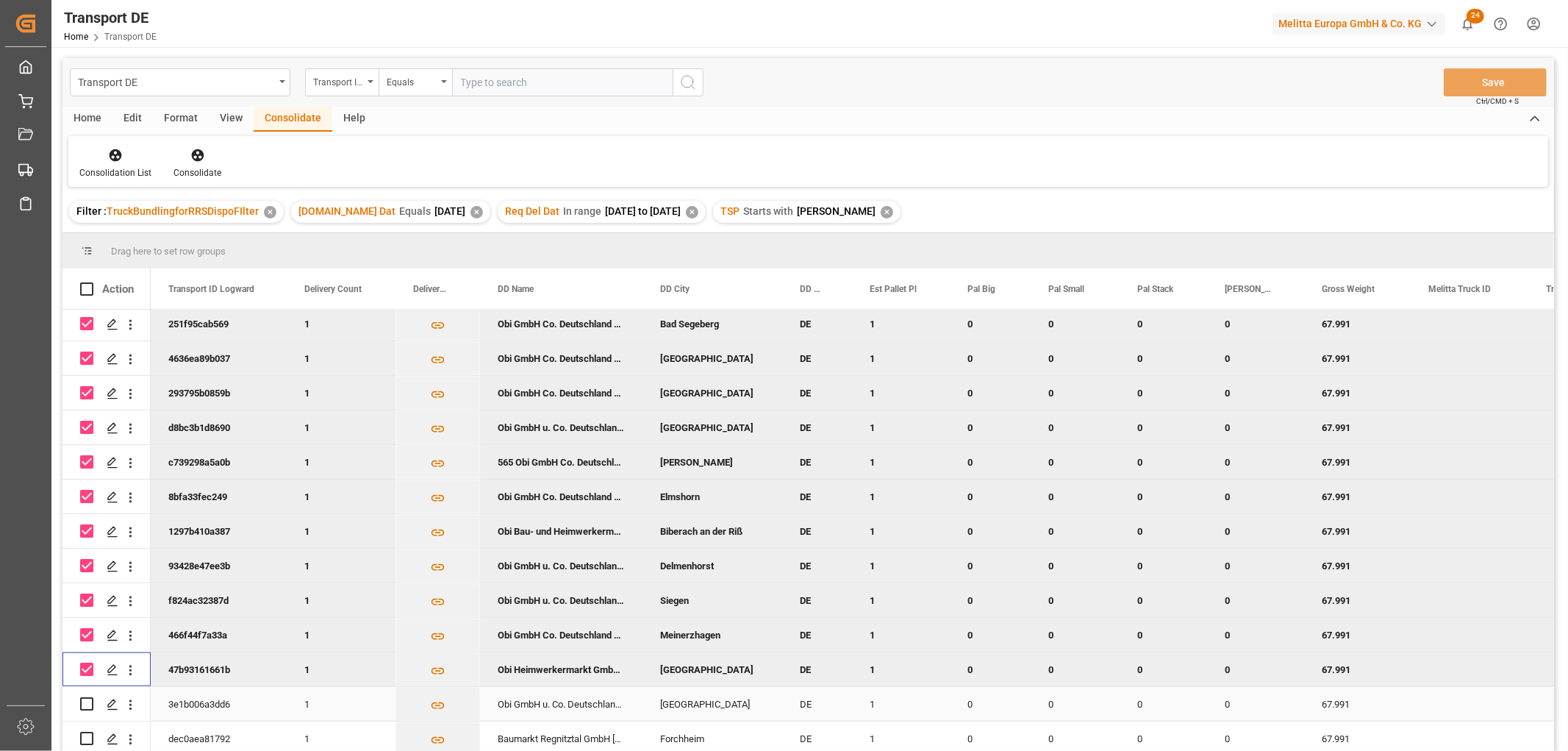
click at [84, 703] on input "Press Space to toggle row selection (unchecked)" at bounding box center [87, 704] width 13 height 13
checkbox input "true"
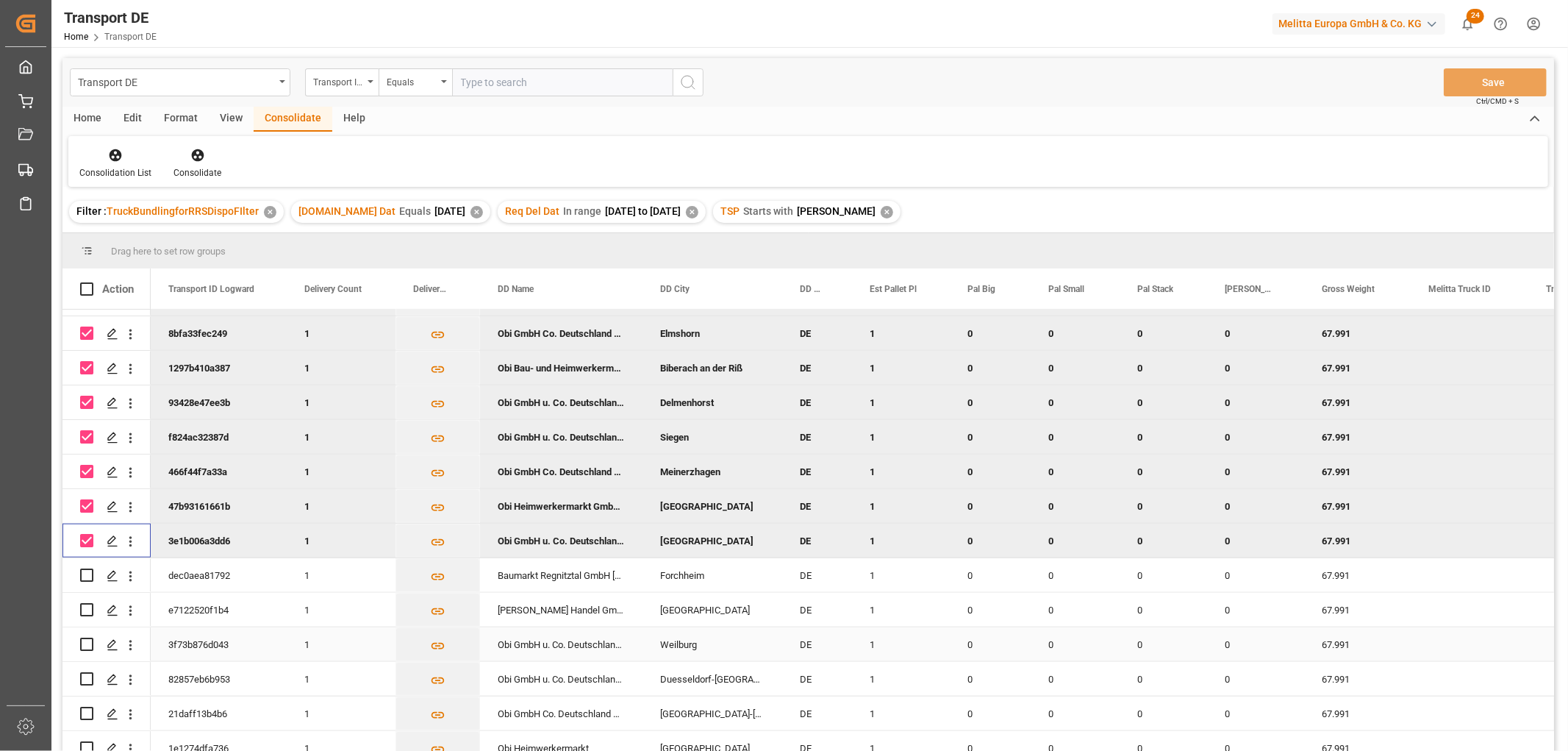
scroll to position [1471, 0]
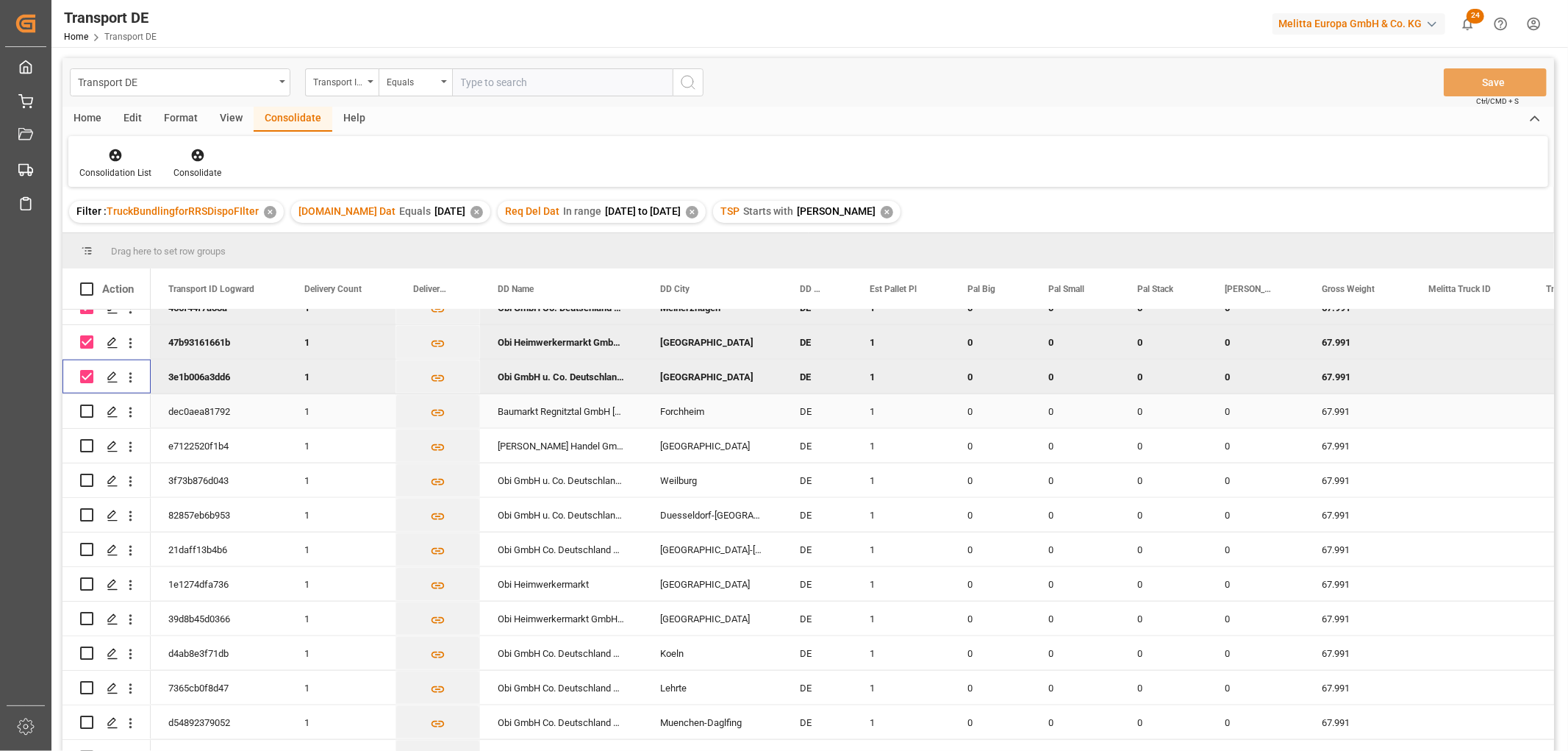
click at [86, 408] on input "Press Space to toggle row selection (unchecked)" at bounding box center [87, 411] width 13 height 13
checkbox input "true"
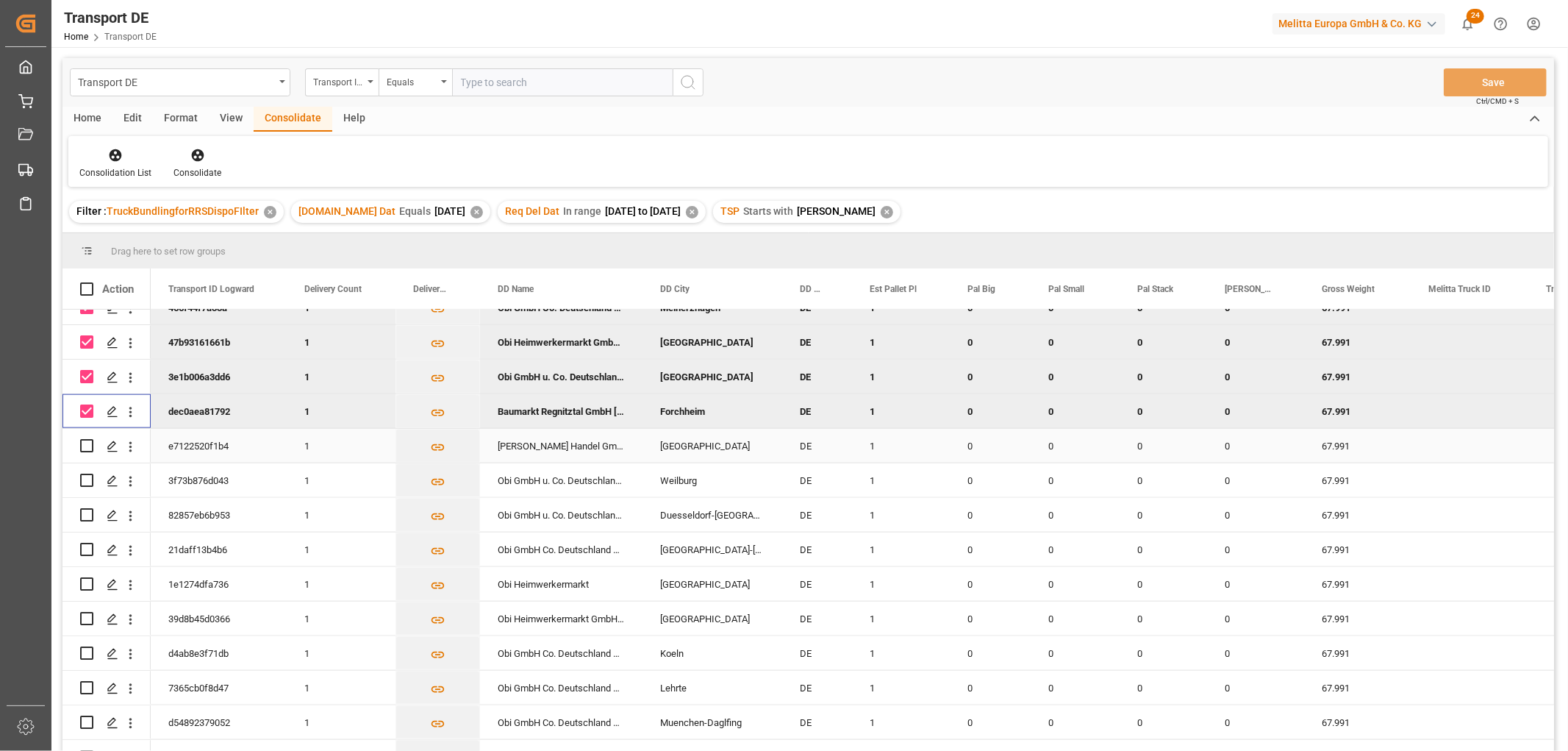
click at [84, 443] on input "Press Space to toggle row selection (unchecked)" at bounding box center [87, 446] width 13 height 13
checkbox input "true"
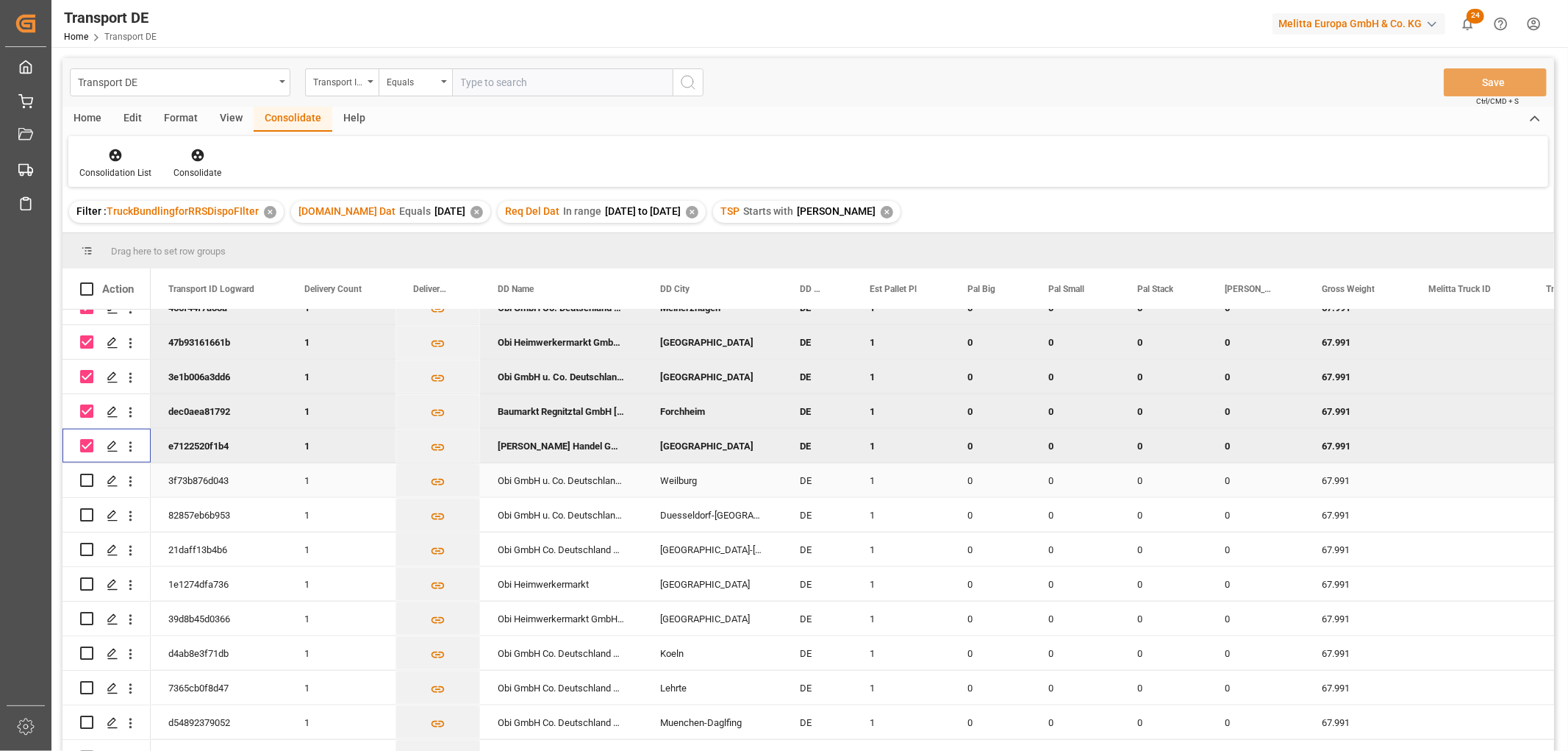
click at [86, 482] on input "Press Space to toggle row selection (unchecked)" at bounding box center [87, 480] width 13 height 13
checkbox input "true"
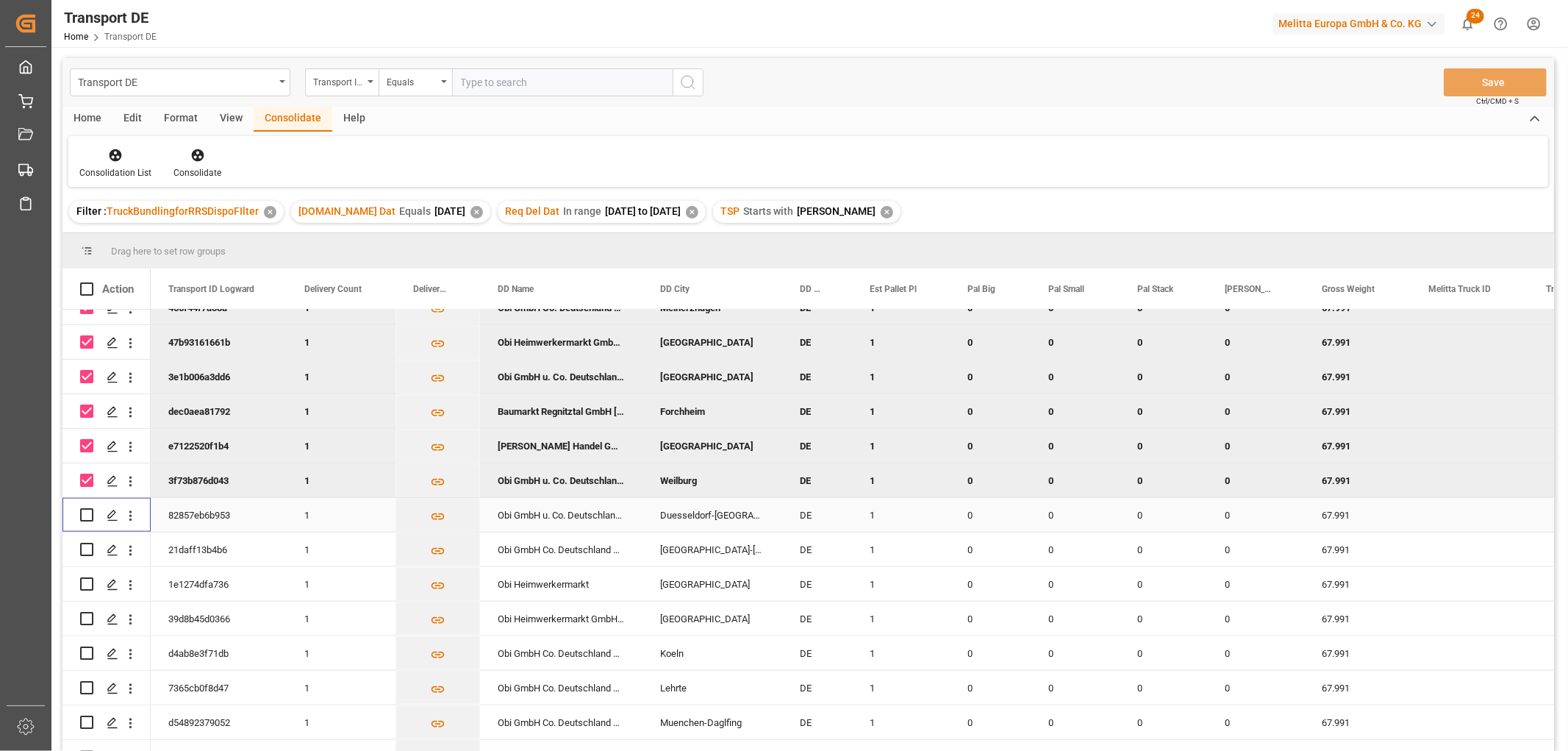
click at [90, 512] on input "Press Space to toggle row selection (unchecked)" at bounding box center [87, 515] width 13 height 13
checkbox input "true"
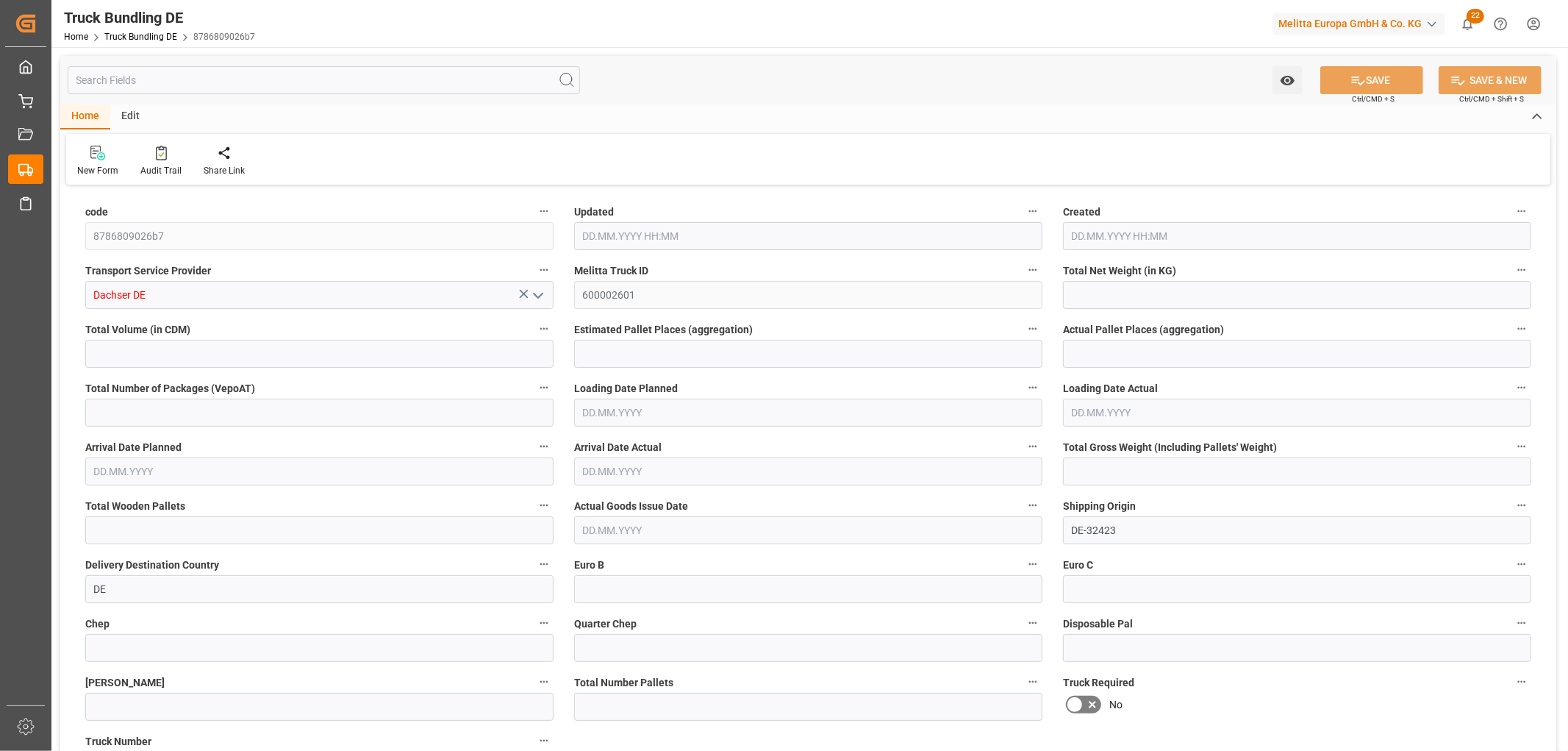
type input "965.659"
type input "12526.08"
type input "8"
type input "0"
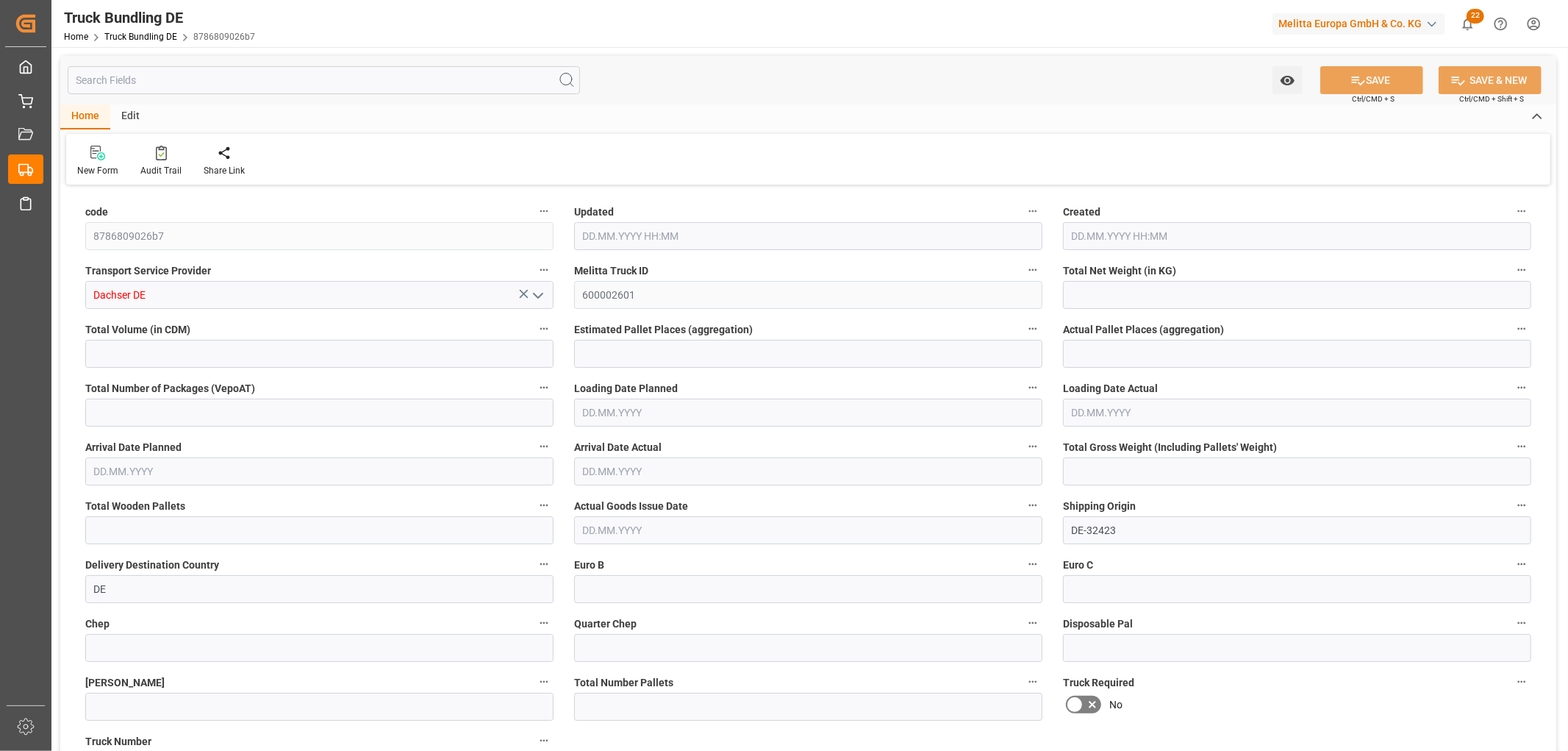
type input "1860.975"
type input "16"
type input "0"
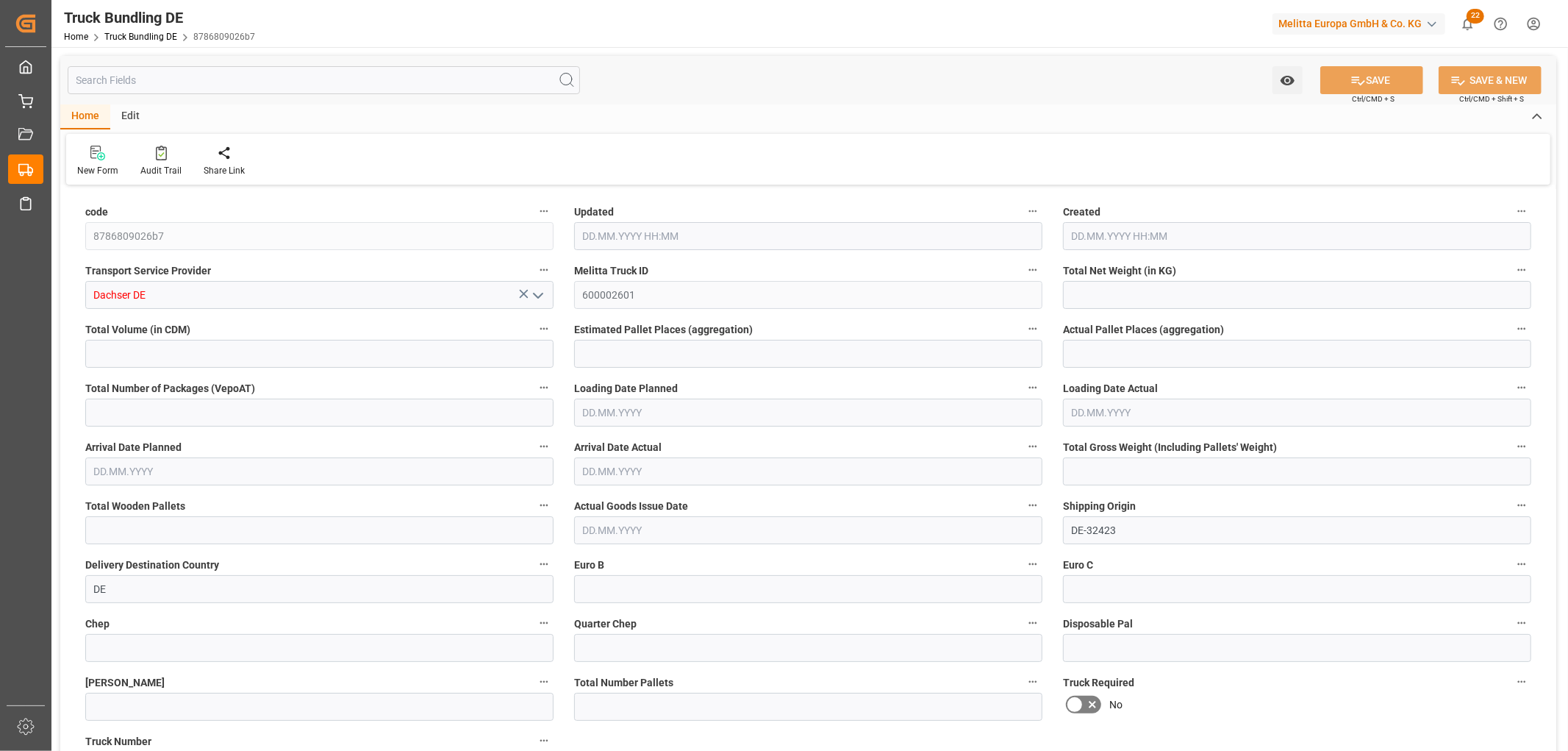
type input "0"
type input "16.09.2025 07:47"
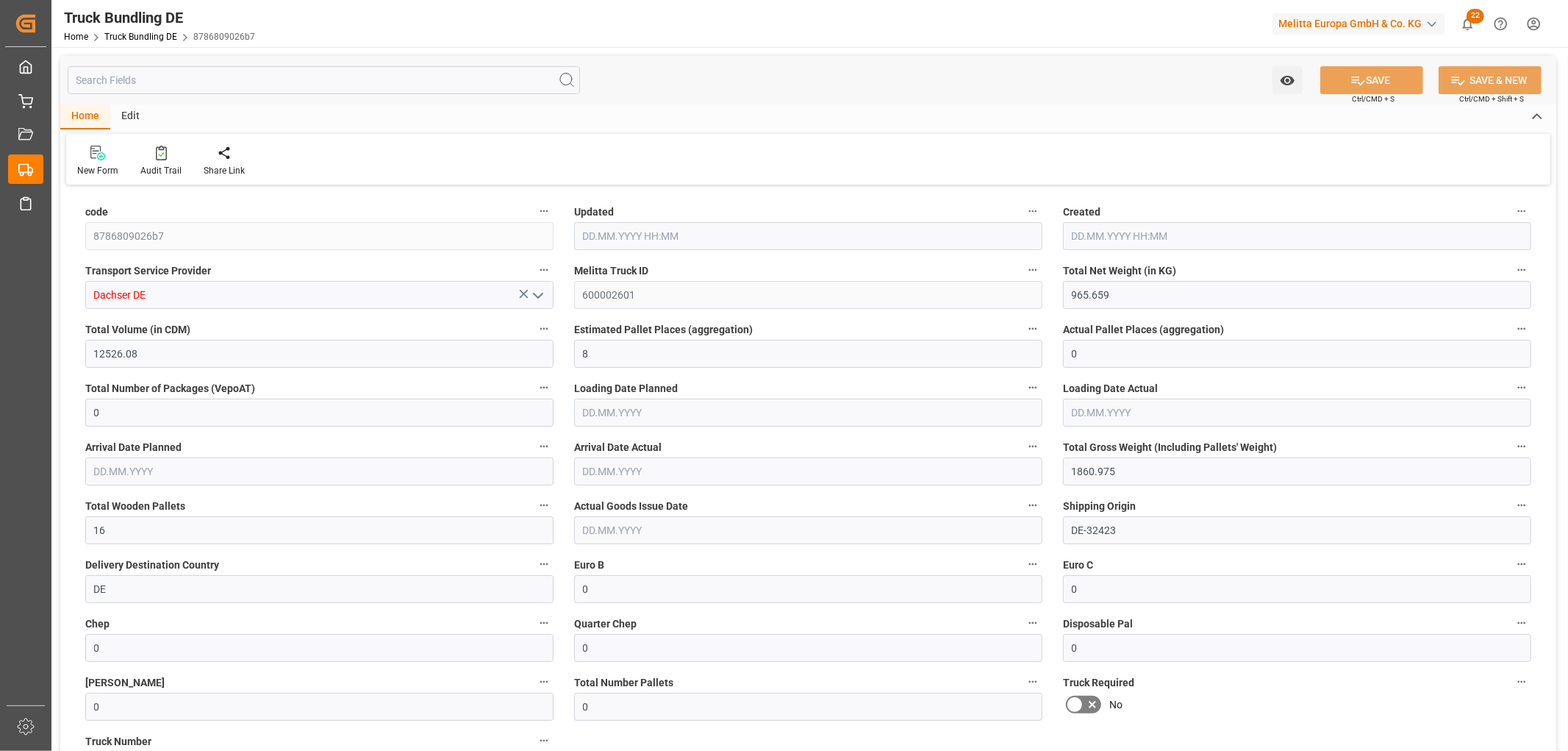
type input "16.09.2025 07:47"
type input "[DATE]"
type input "18.09.2025"
type input "[DATE]"
type input "2126.688"
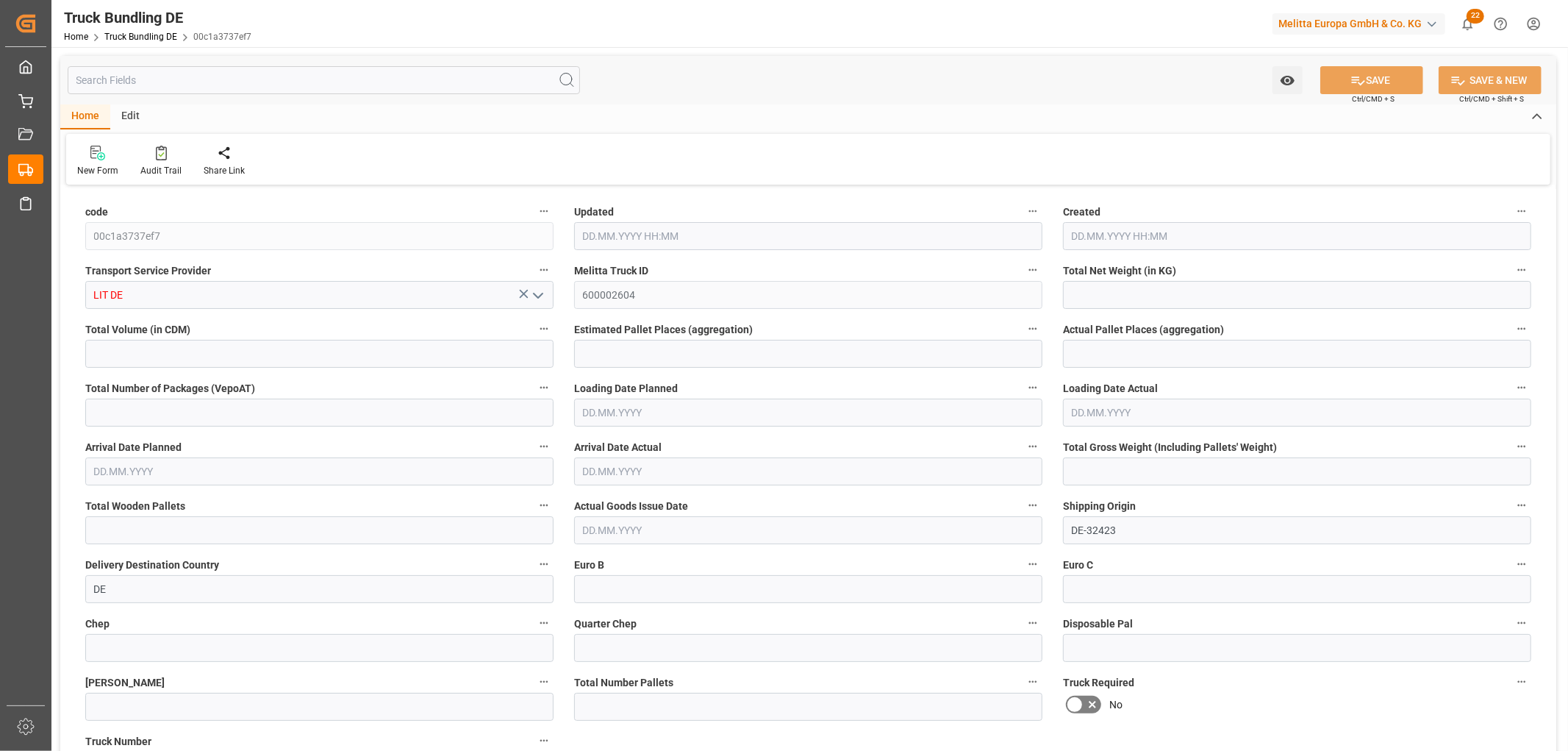
type input "13880.556"
type input "8"
type input "0"
type input "3062.64"
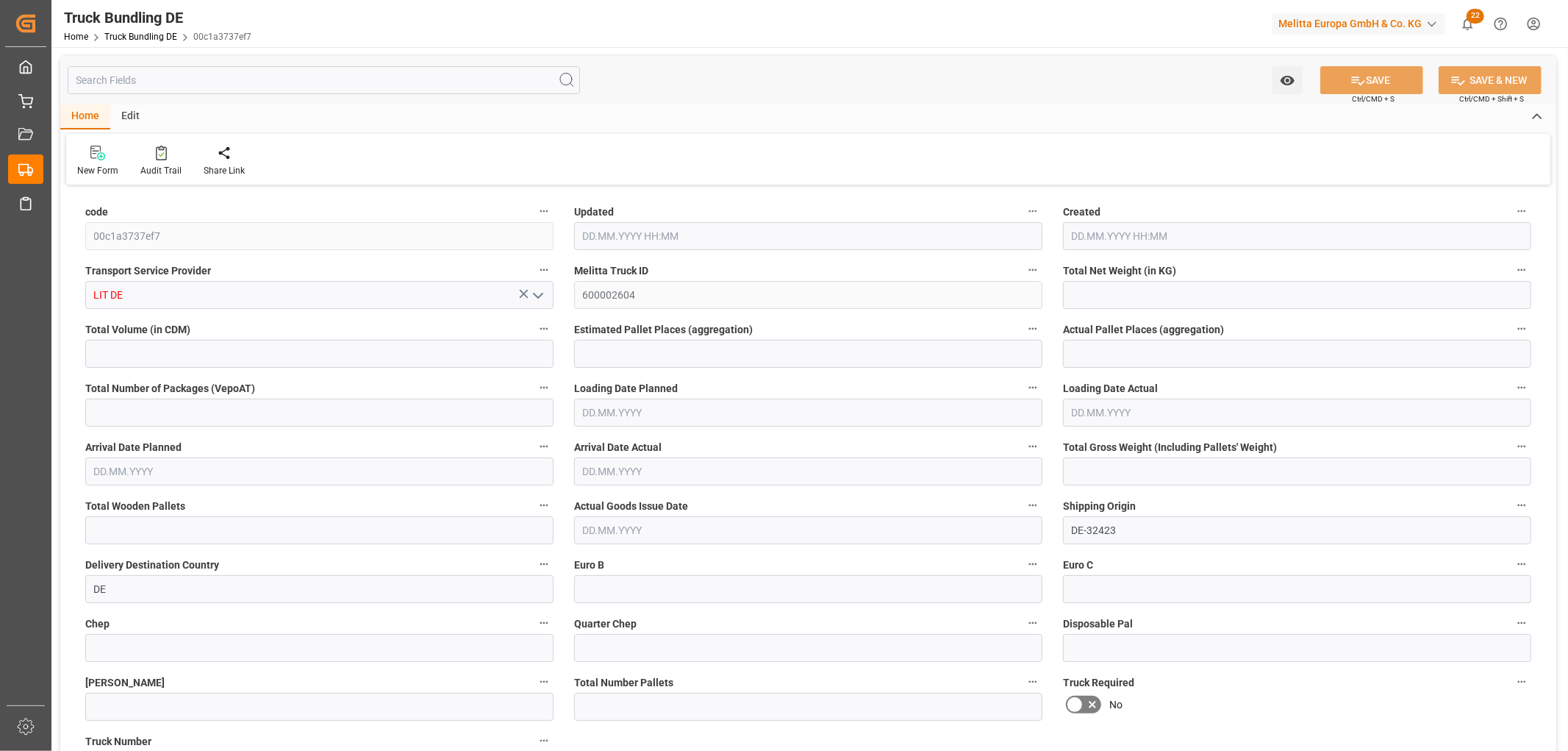
type input "17"
type input "0"
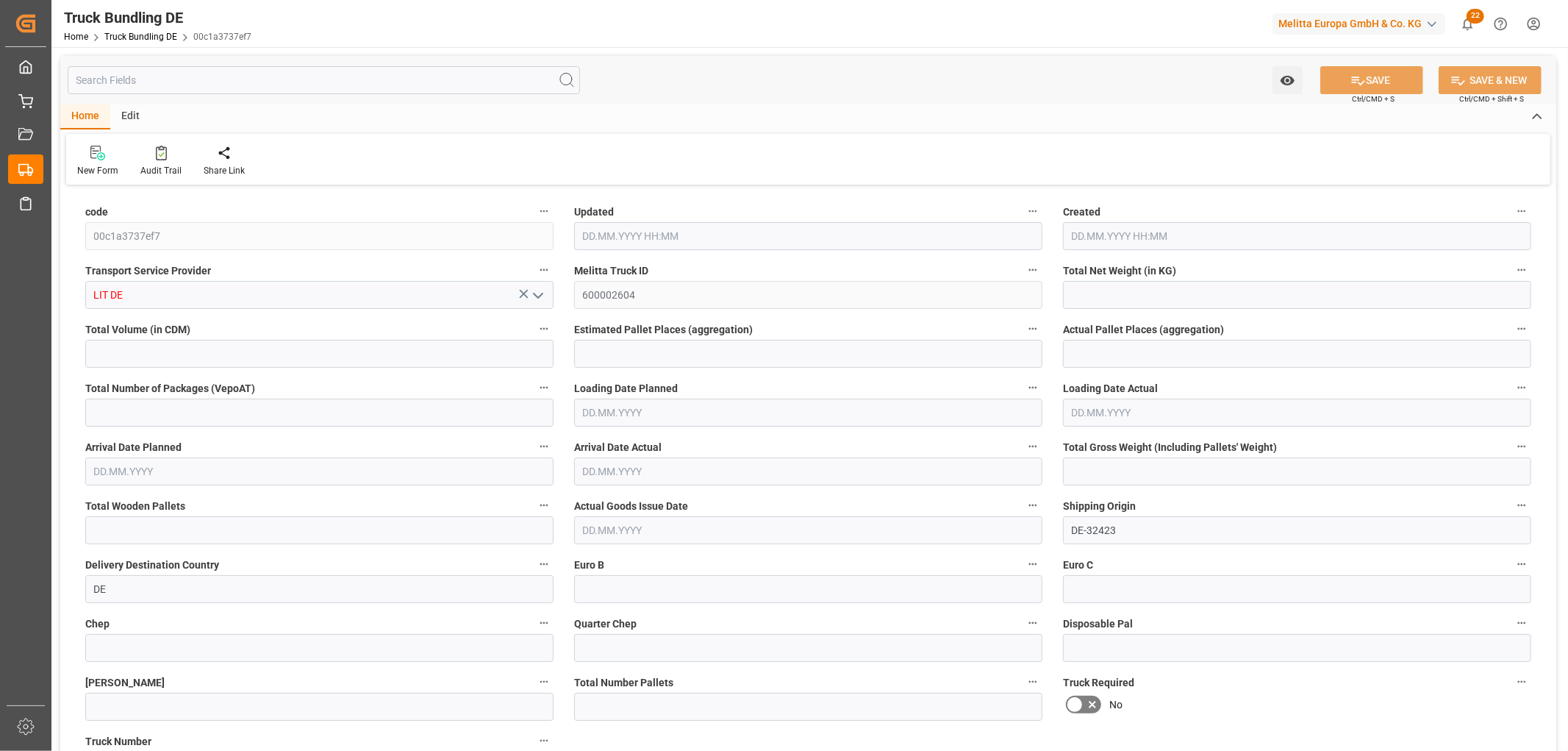
type input "0"
type input "16.09.2025 07:50"
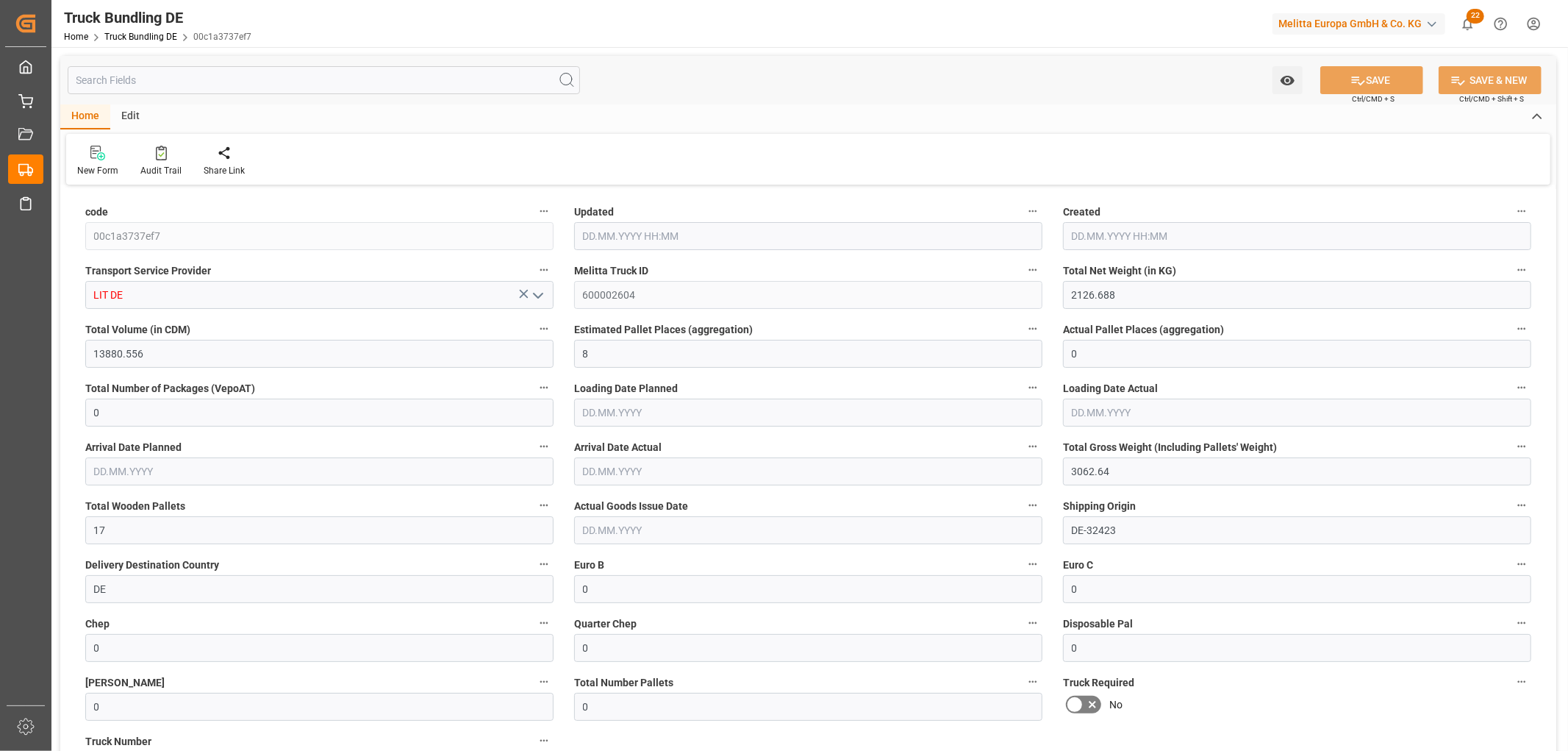
type input "[DATE]"
type input "[DATE] 07:50"
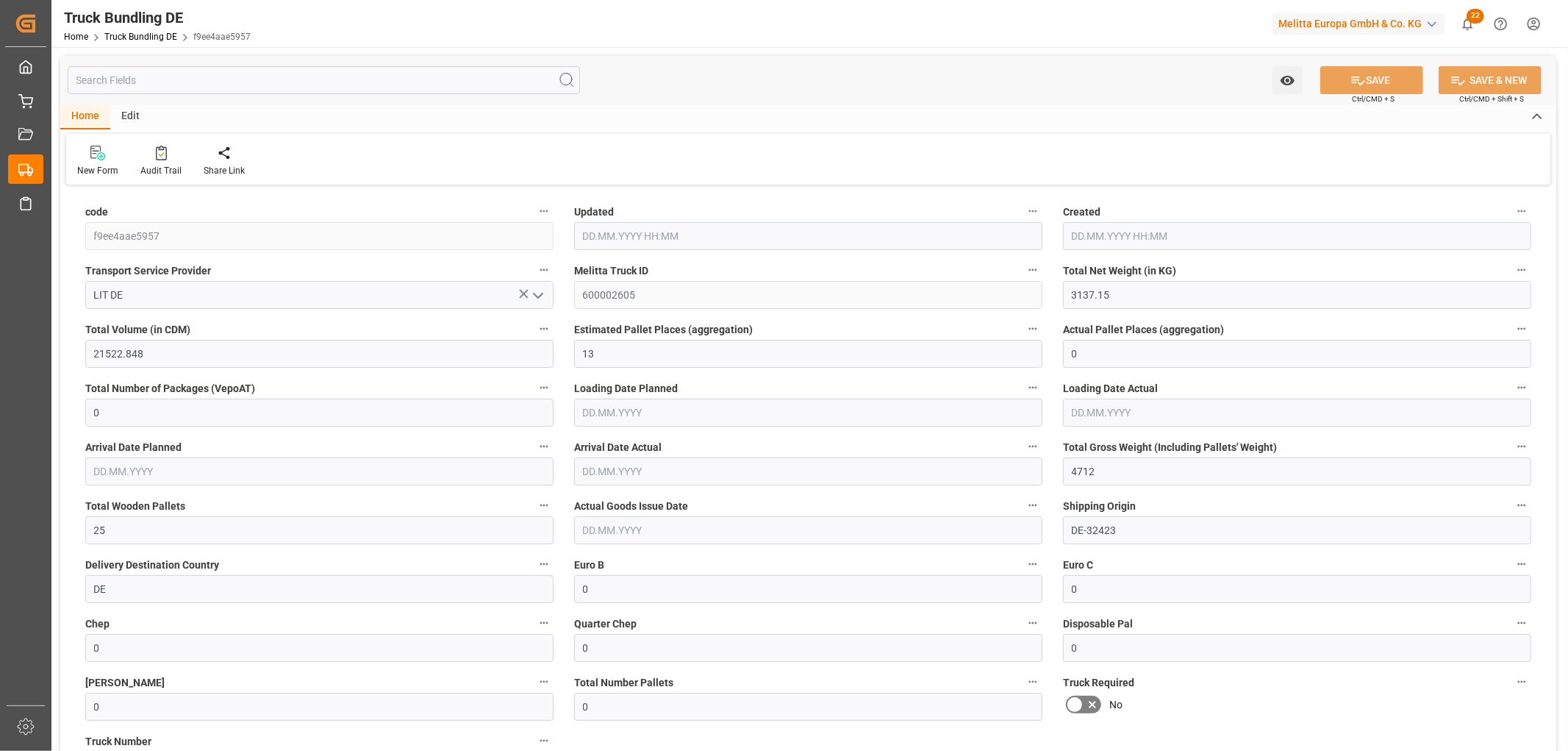
type input "[DATE]"
type input "[DATE] 07:50"
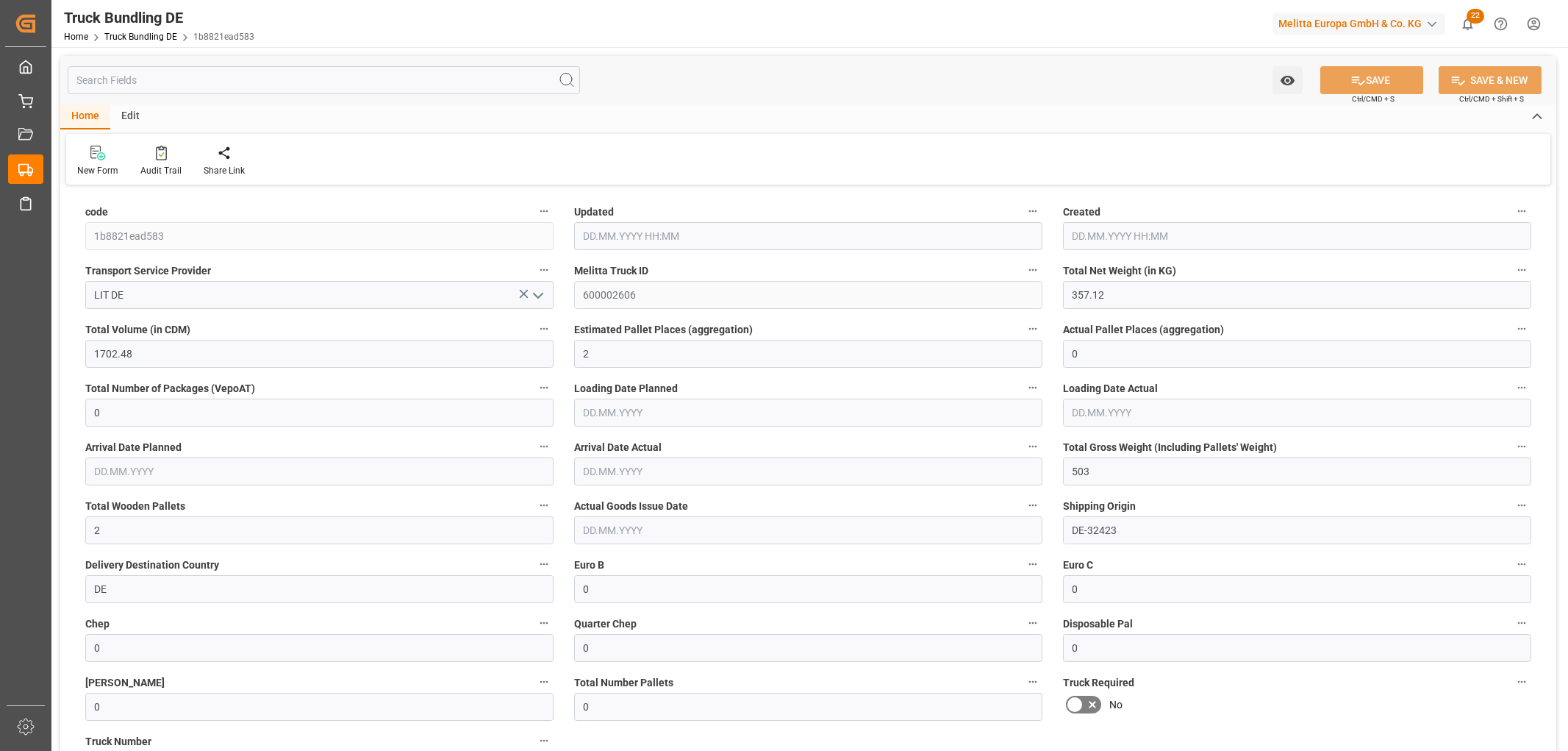
type input "[DATE]"
type input "2992.434"
type input "14570.088"
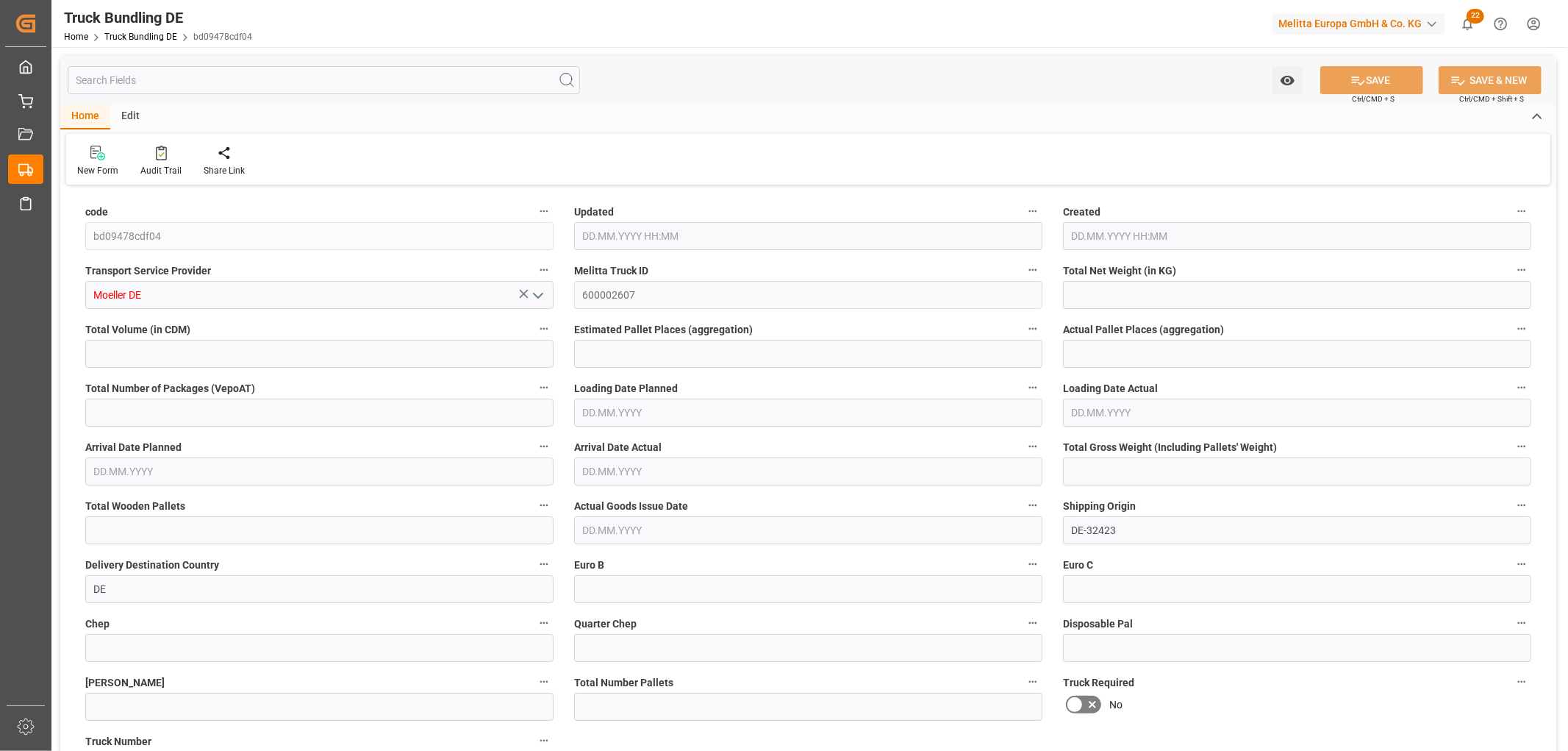
type input "9"
type input "0"
type input "4095"
type input "17"
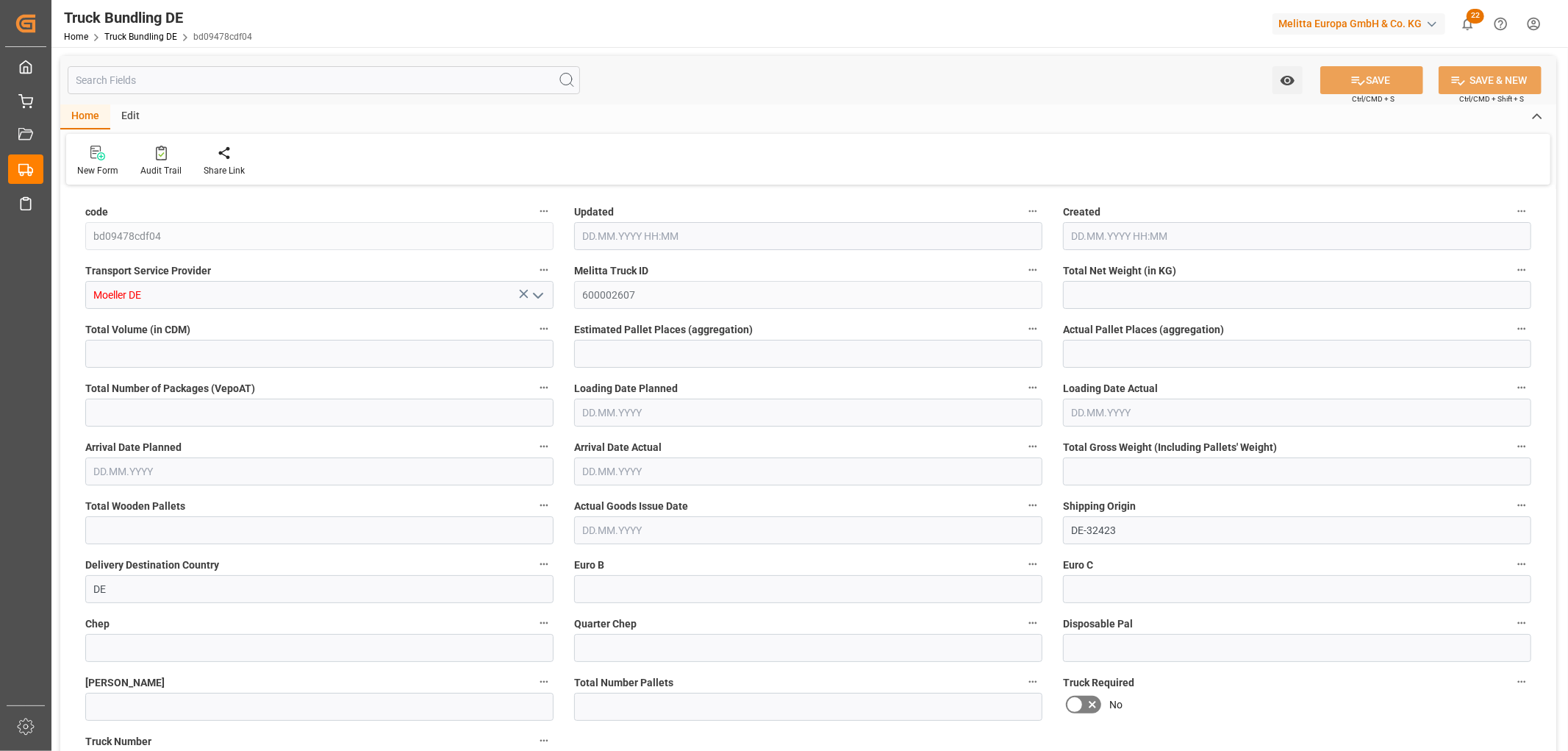
type input "0"
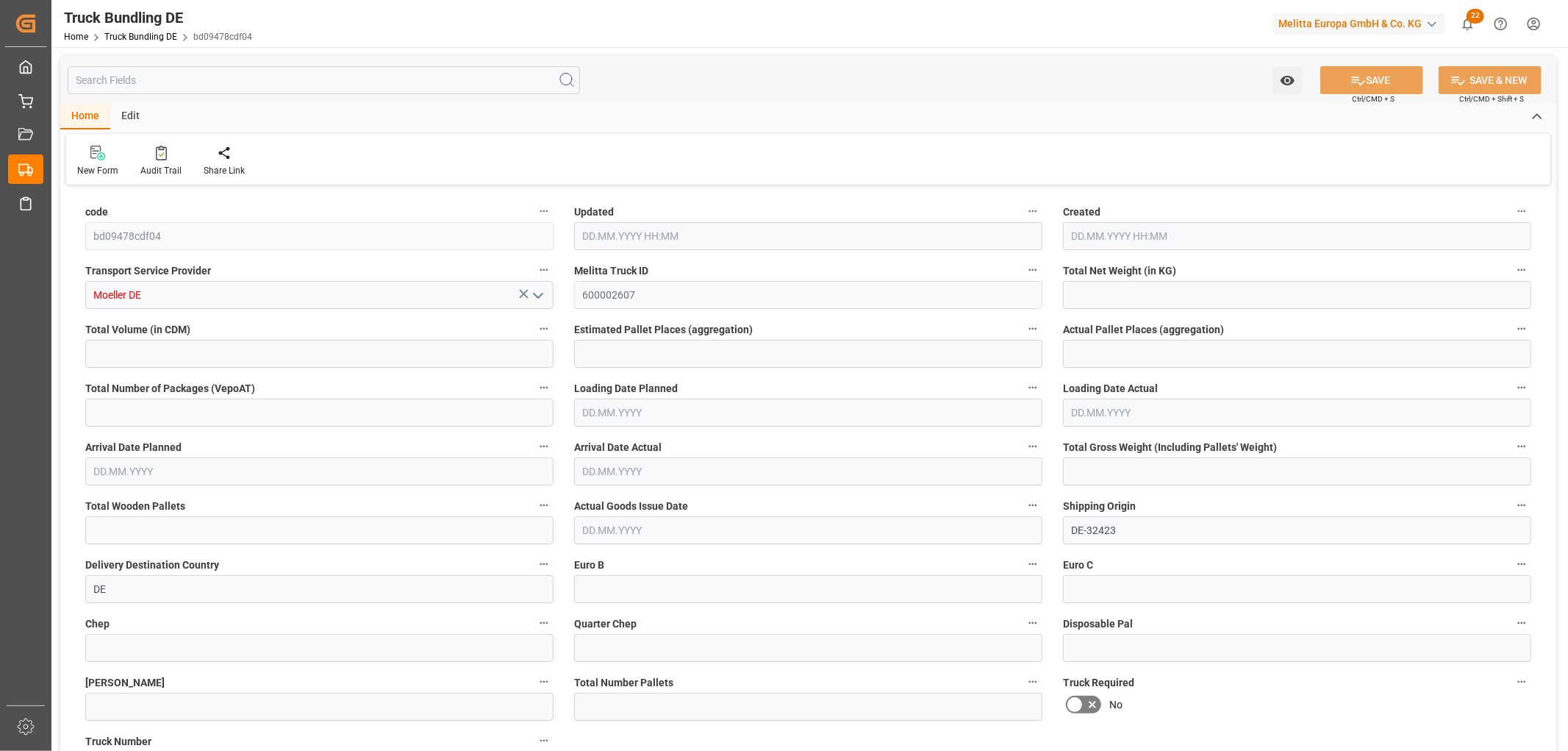
type input "0"
type input "16.09.2025 07:51"
type input "[DATE]"
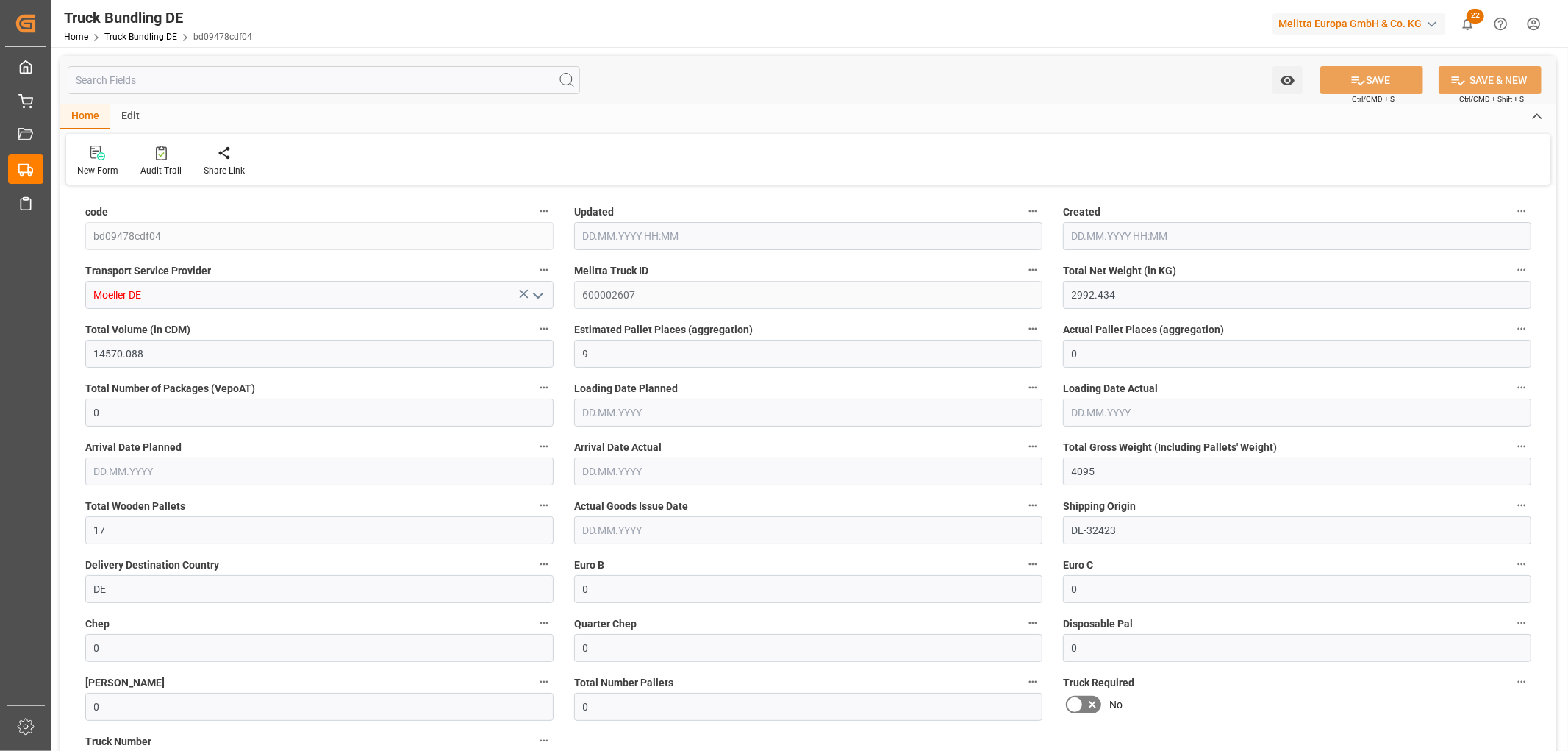
type input "19.09.2025"
type input "[DATE]"
type input "1922.63"
type input "11408.464"
type input "7"
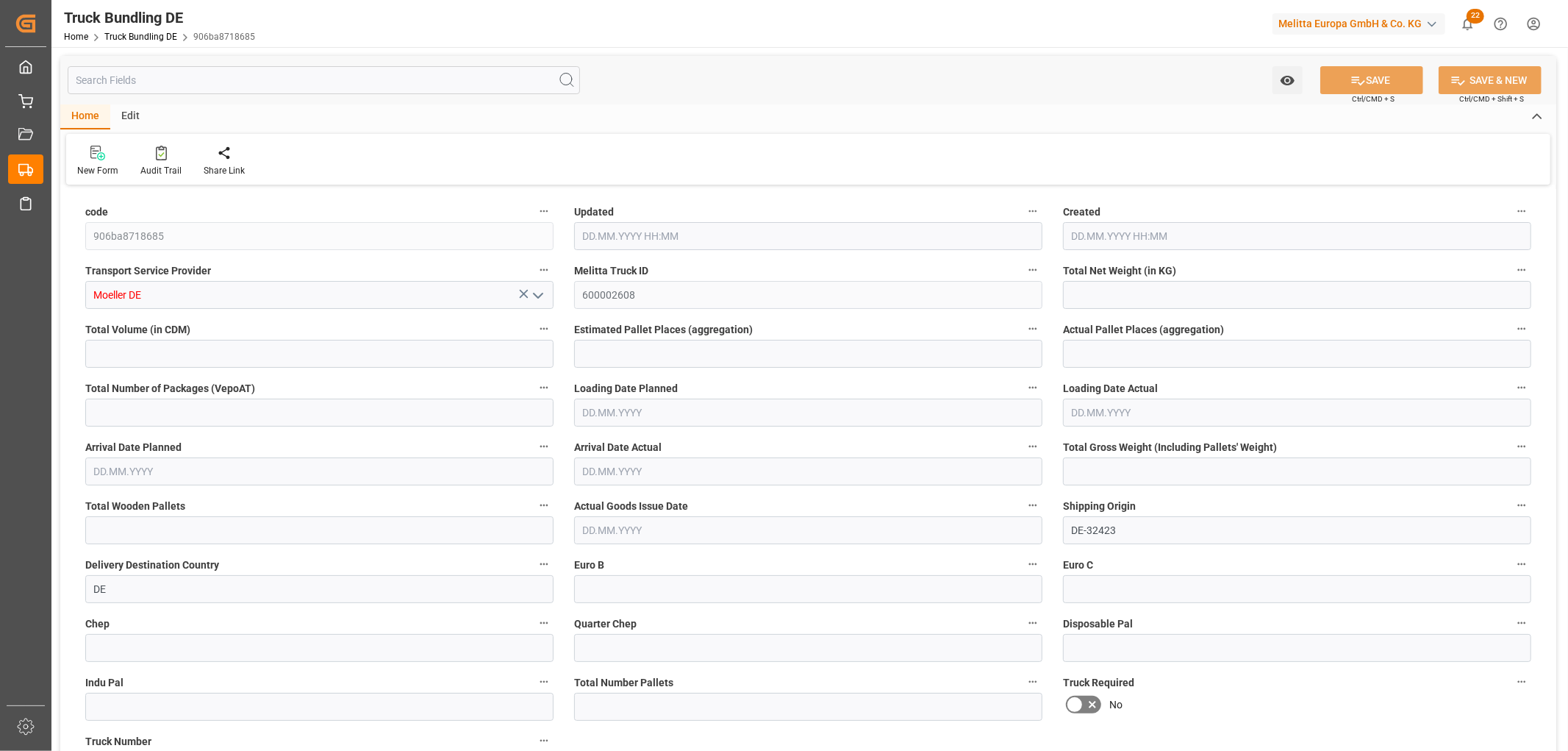
type input "0"
type input "2676"
type input "13"
type input "0"
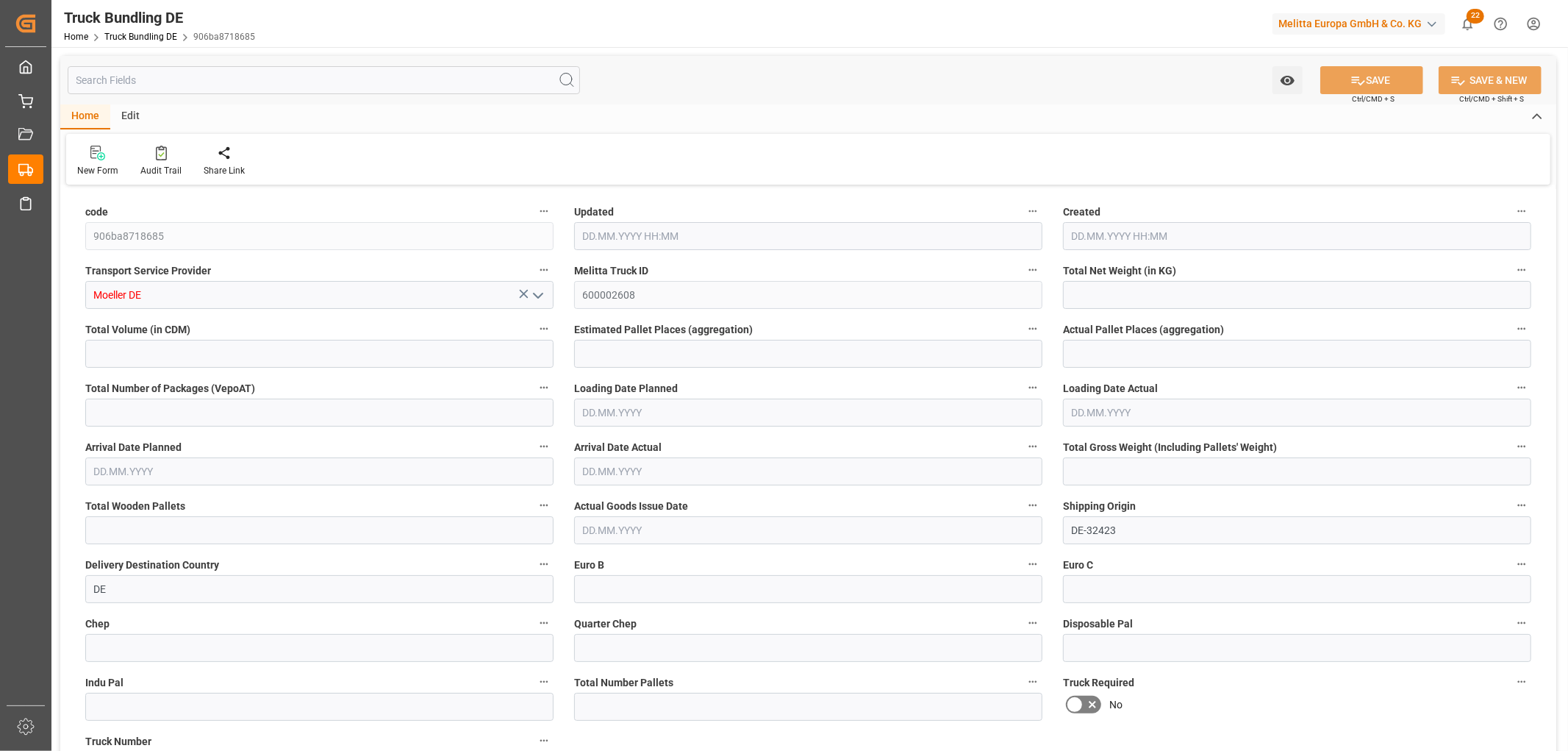
type input "0"
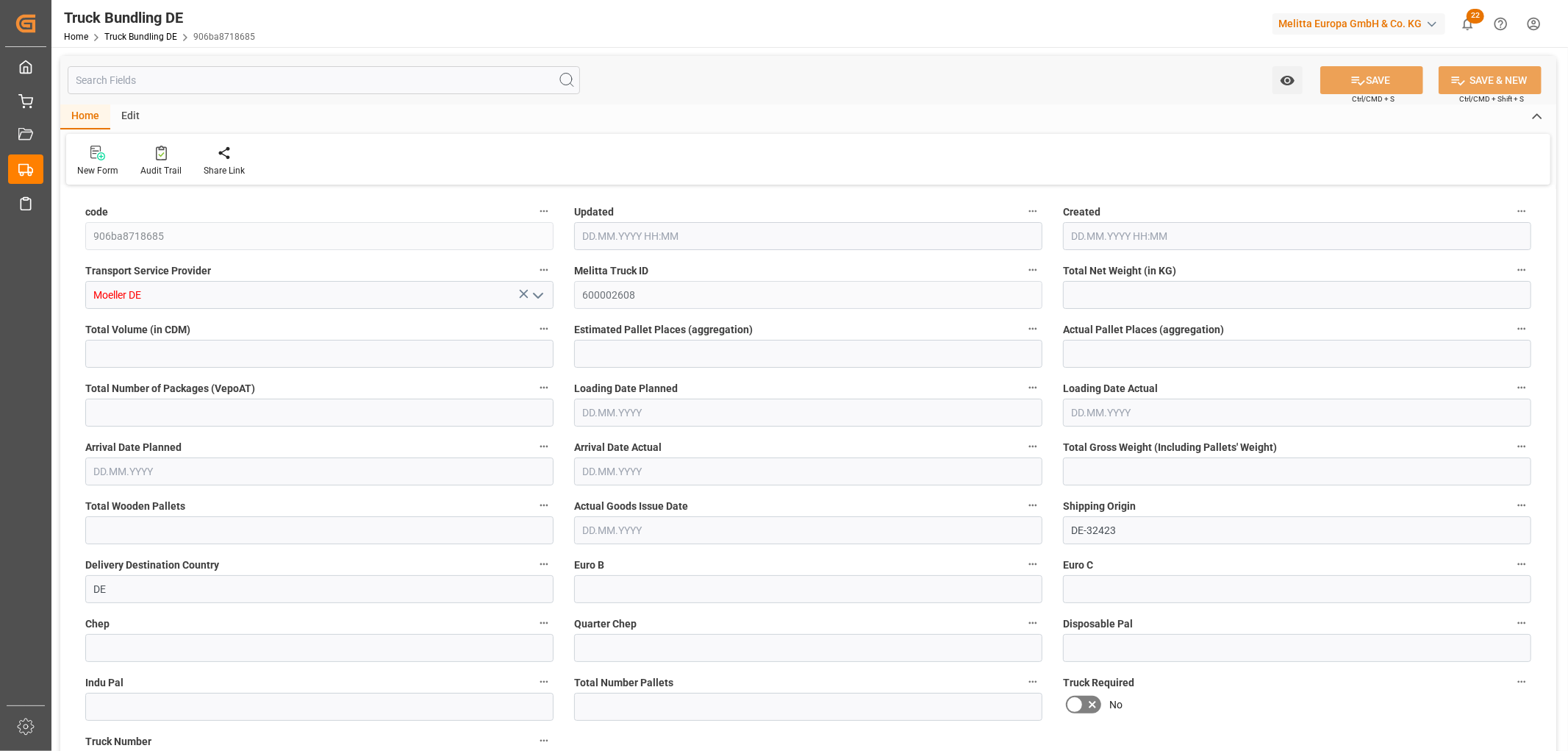
type input "0"
type input "[DATE] 07:52"
type input "[DATE]"
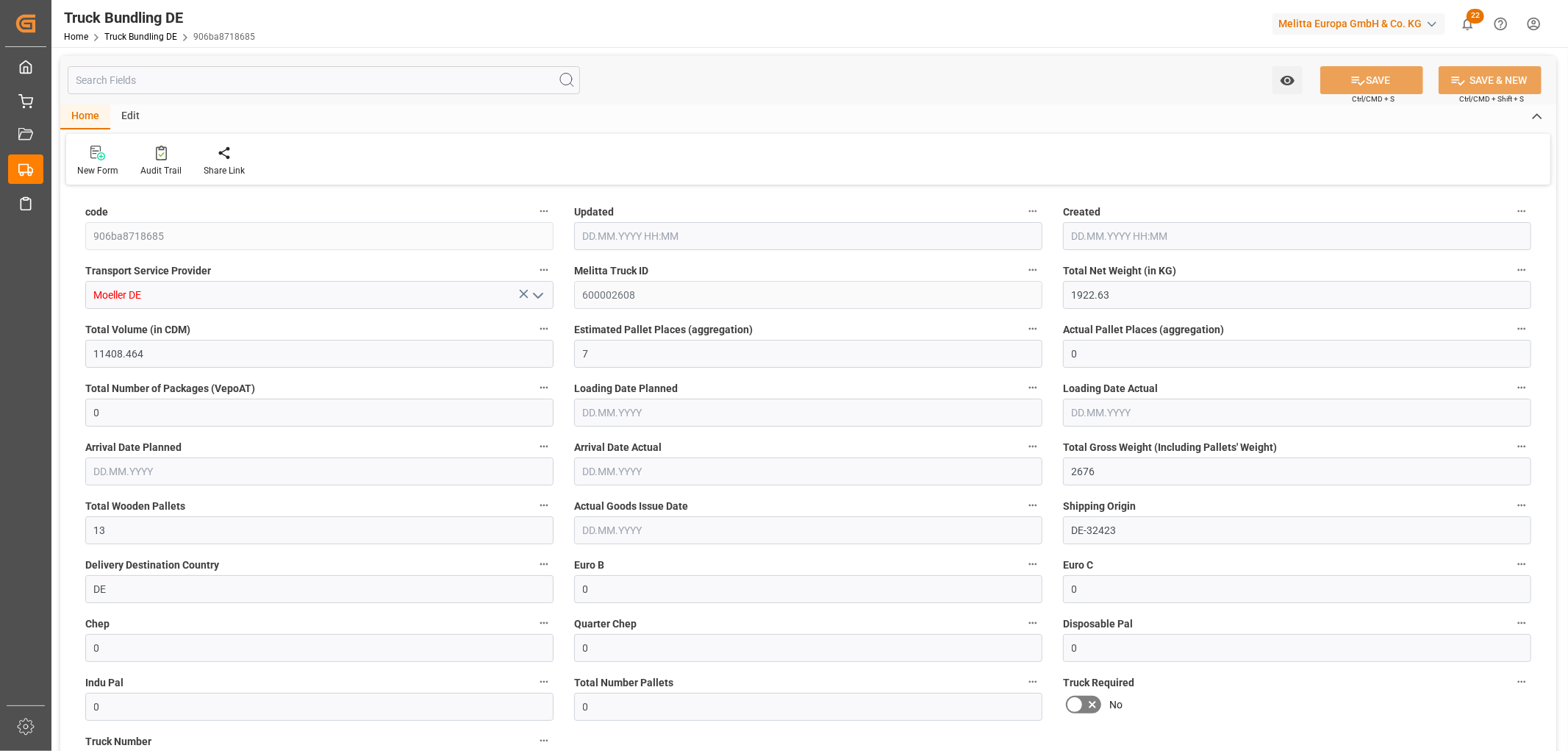
type input "[DATE]"
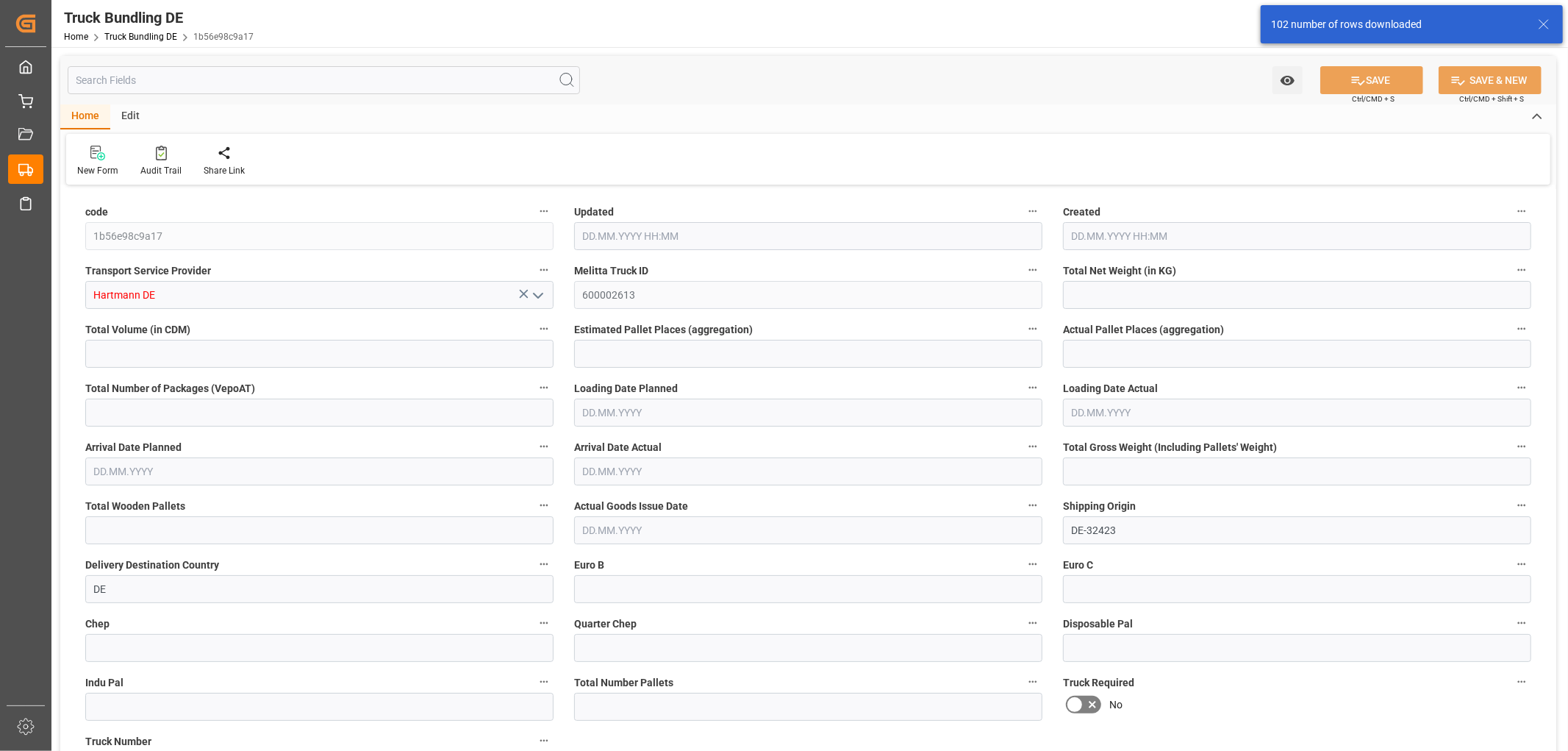
type input "1438.003"
type input "7883.713"
type input "5"
type input "0"
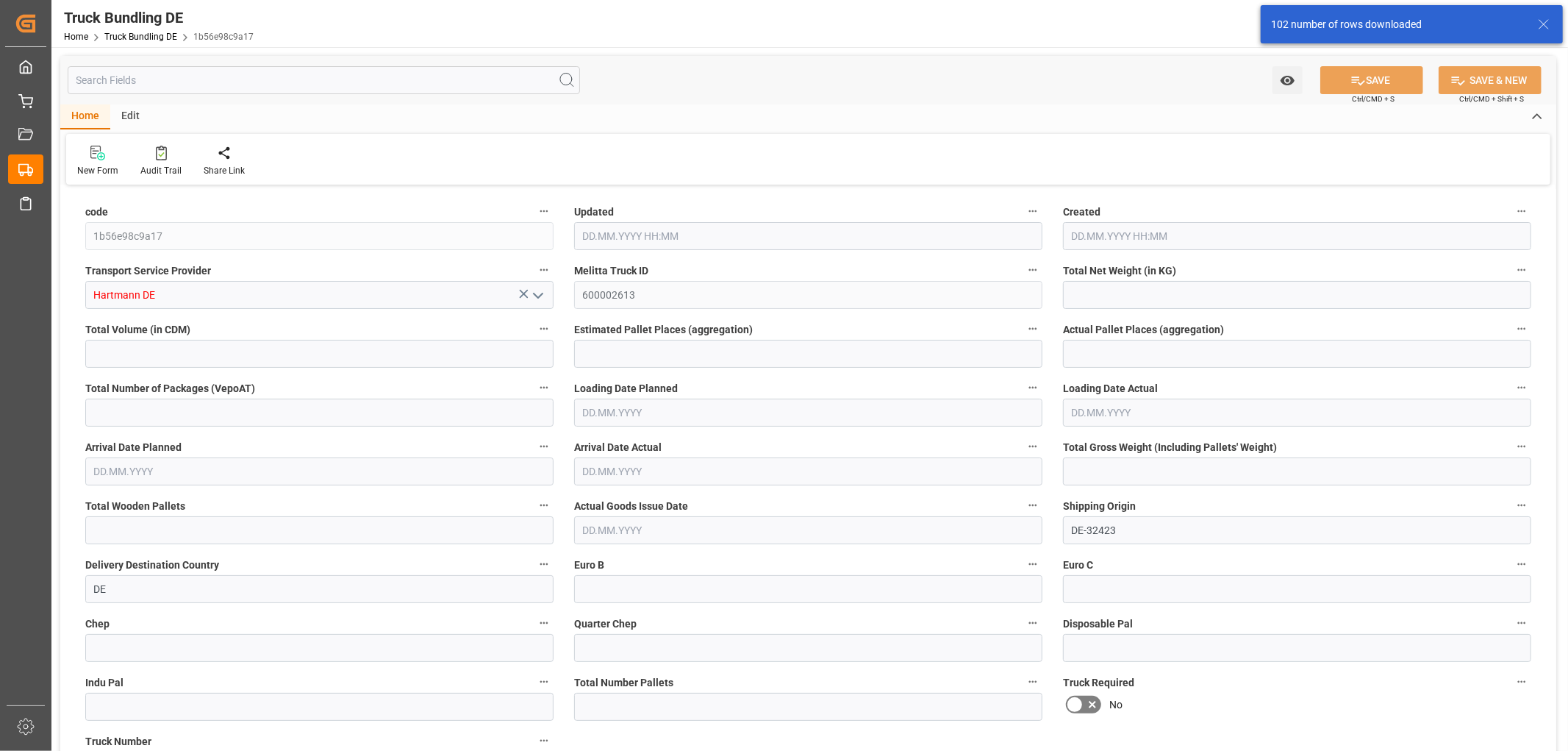
type input "2027.247"
type input "13"
type input "0"
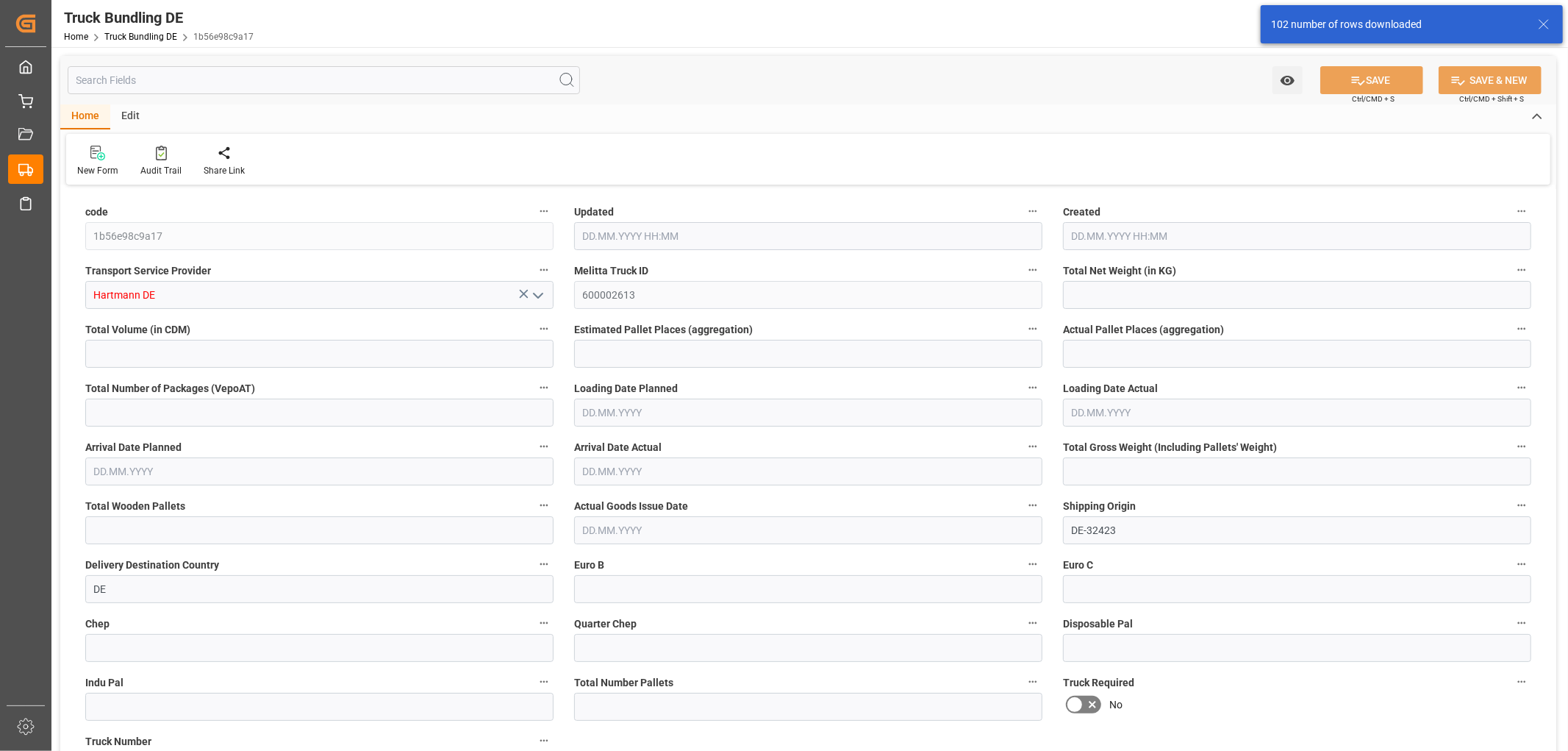
type input "0"
type input "16.09.2025 07:55"
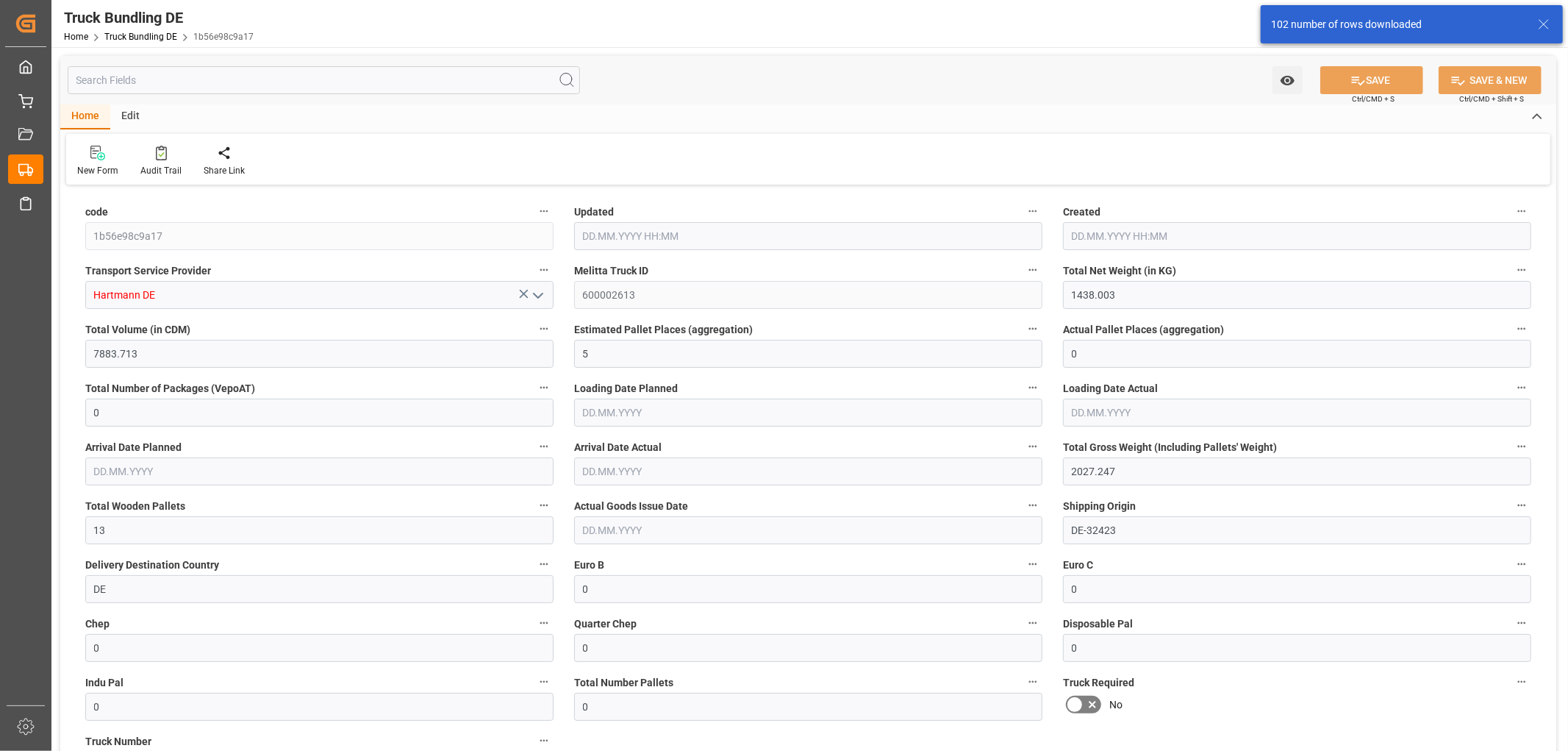
type input "16.09.2025 07:55"
type input "[DATE]"
type input "18.09.2025"
type input "[DATE]"
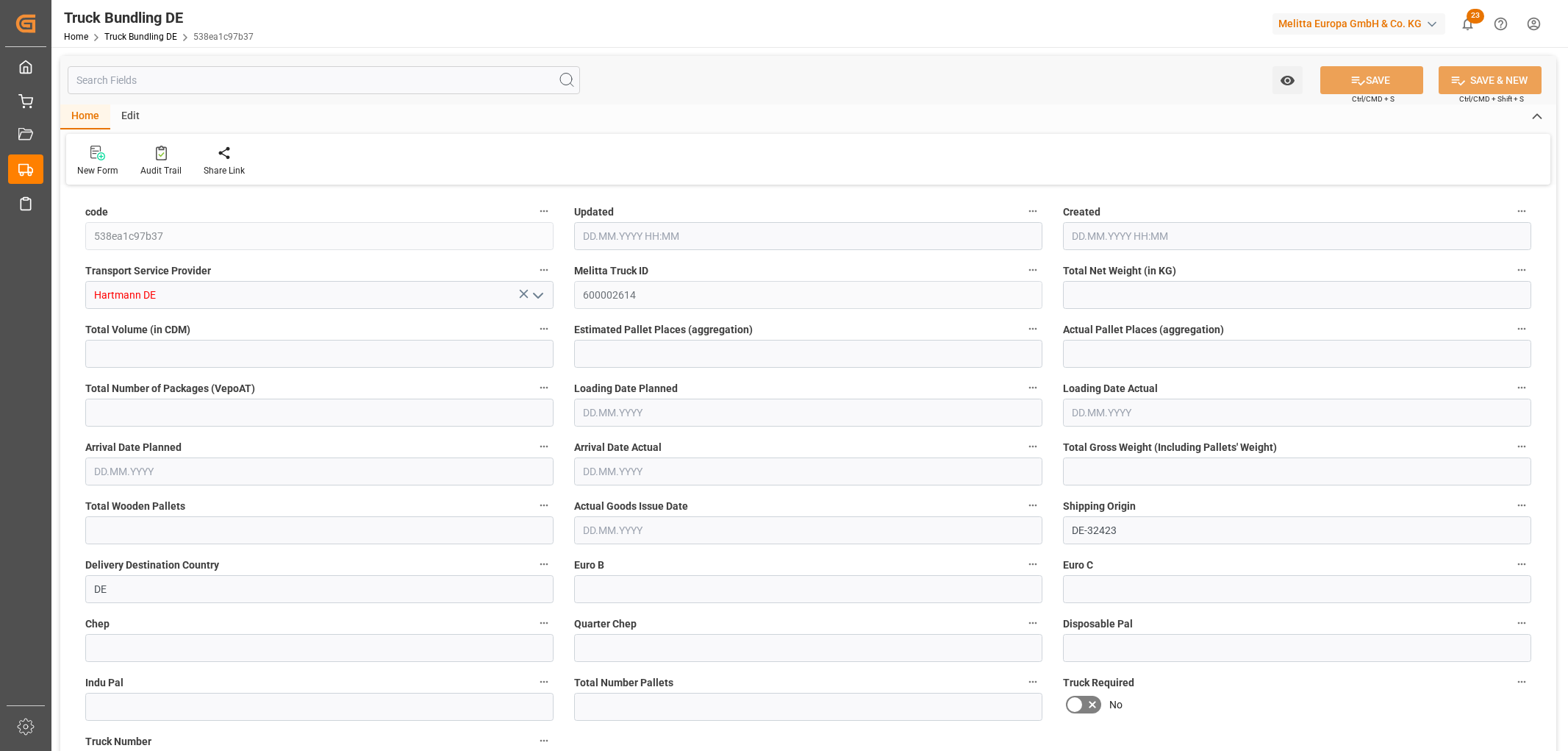
type input "3360.891"
type input "30795.636"
type input "19"
type input "0"
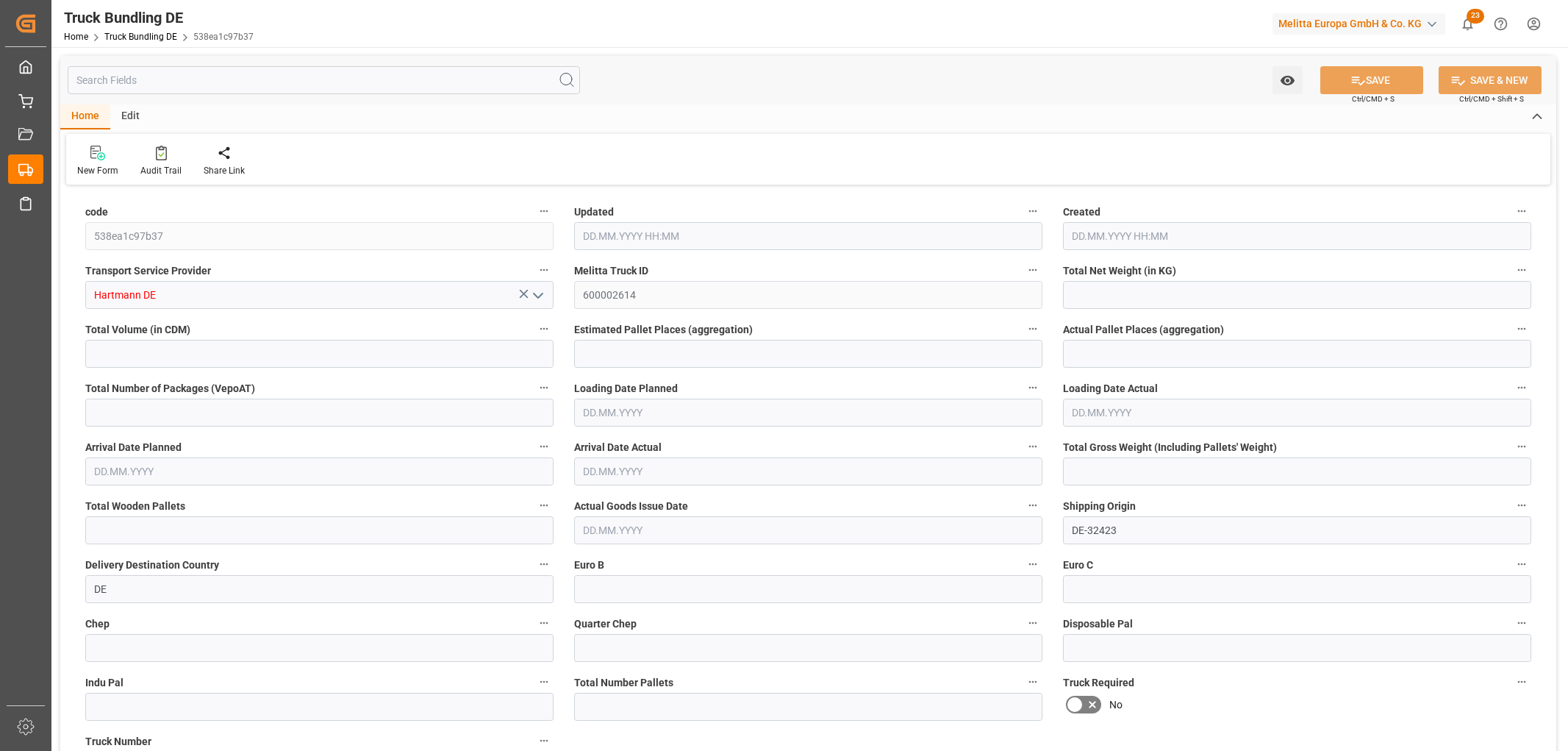
type input "5501.625"
type input "39"
type input "0"
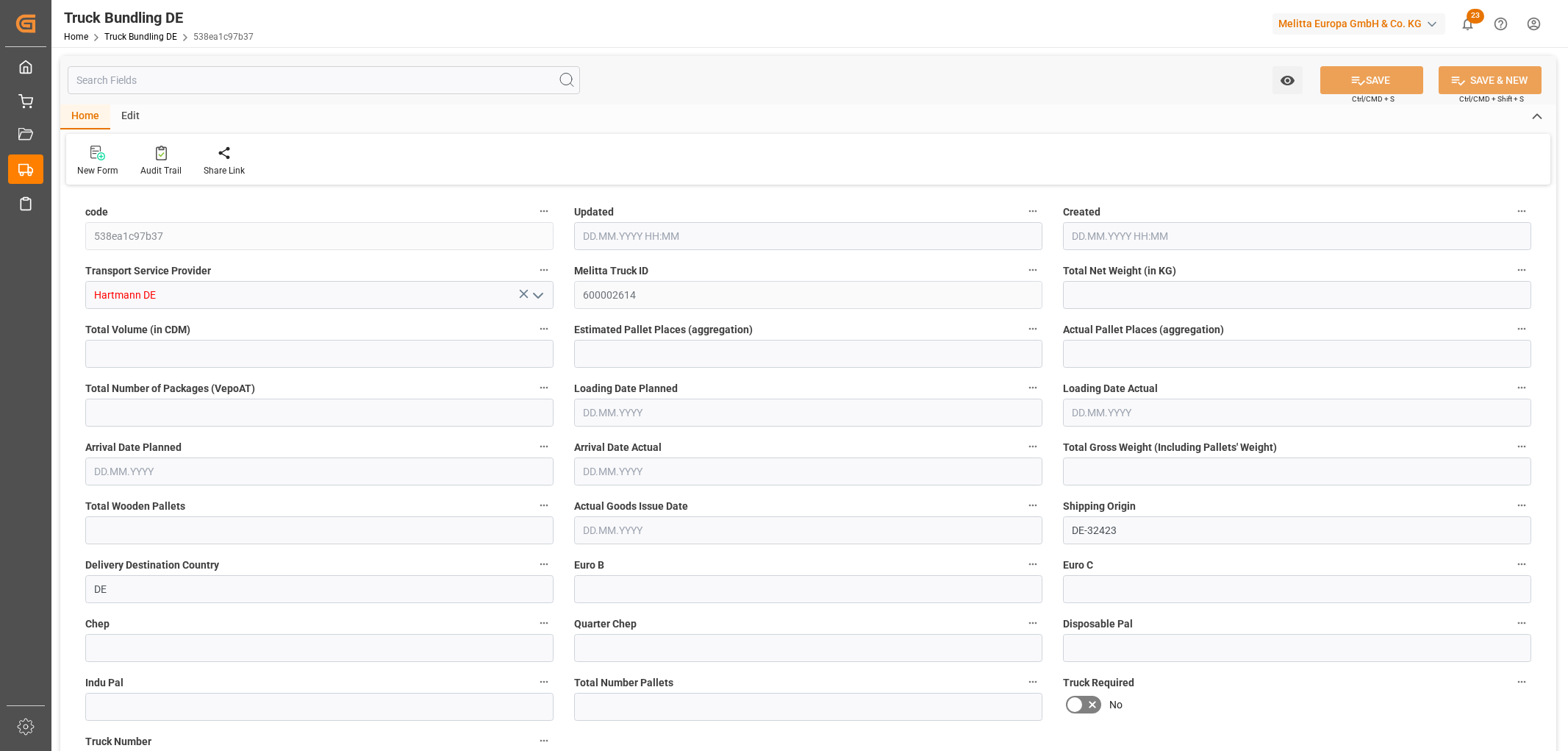
type input "0"
type input "[DATE] 07:56"
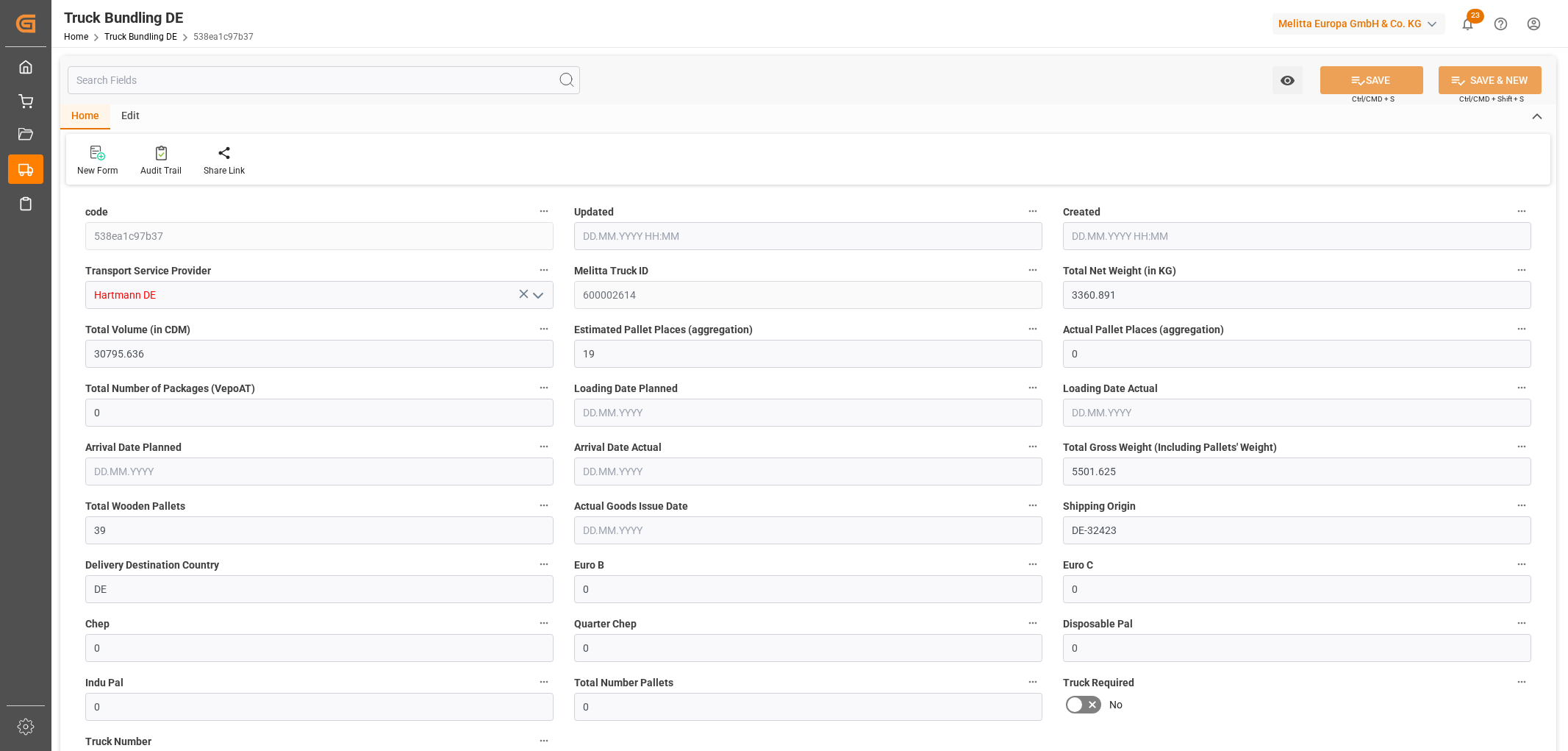
type input "[DATE] 07:56"
type input "[DATE]"
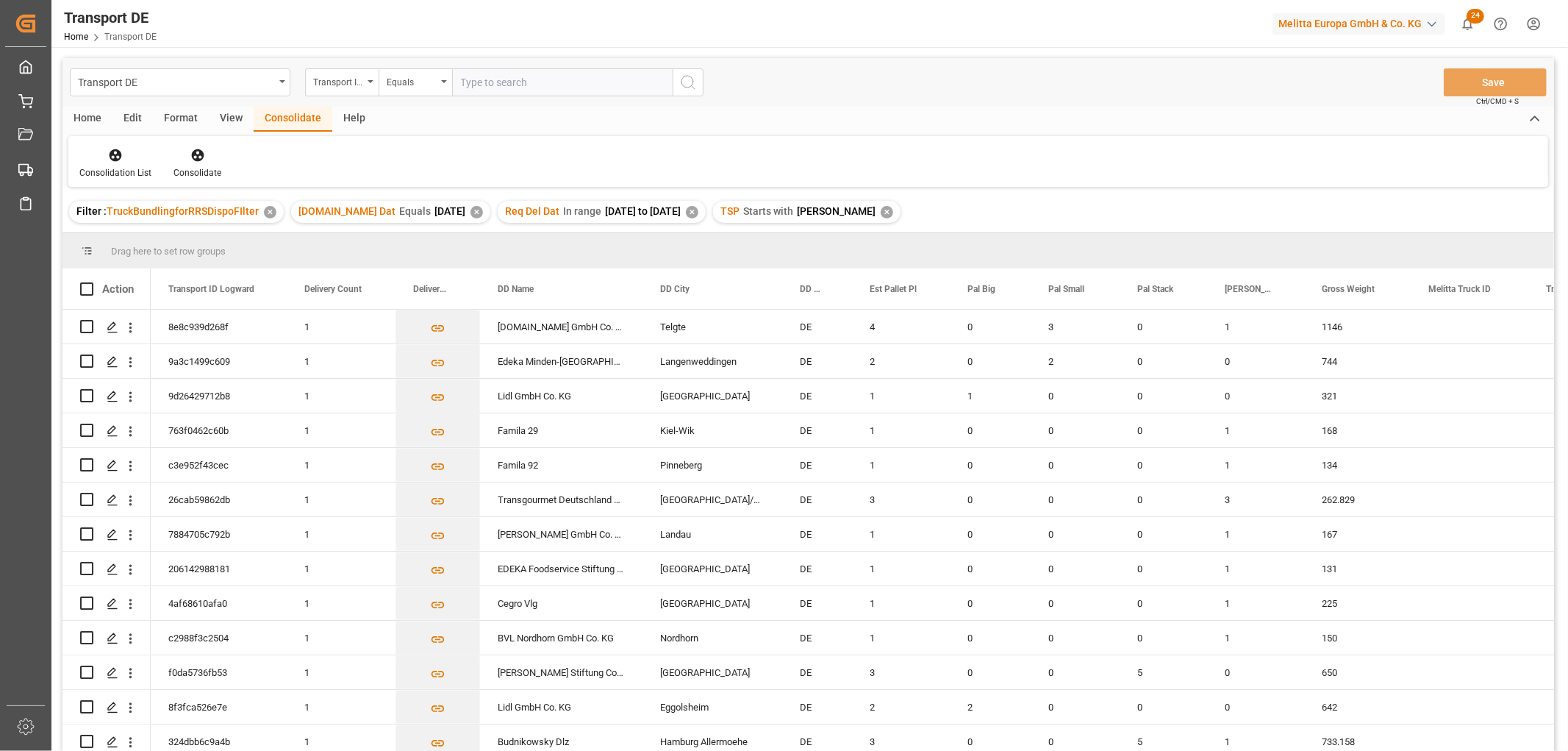
scroll to position [1471, 0]
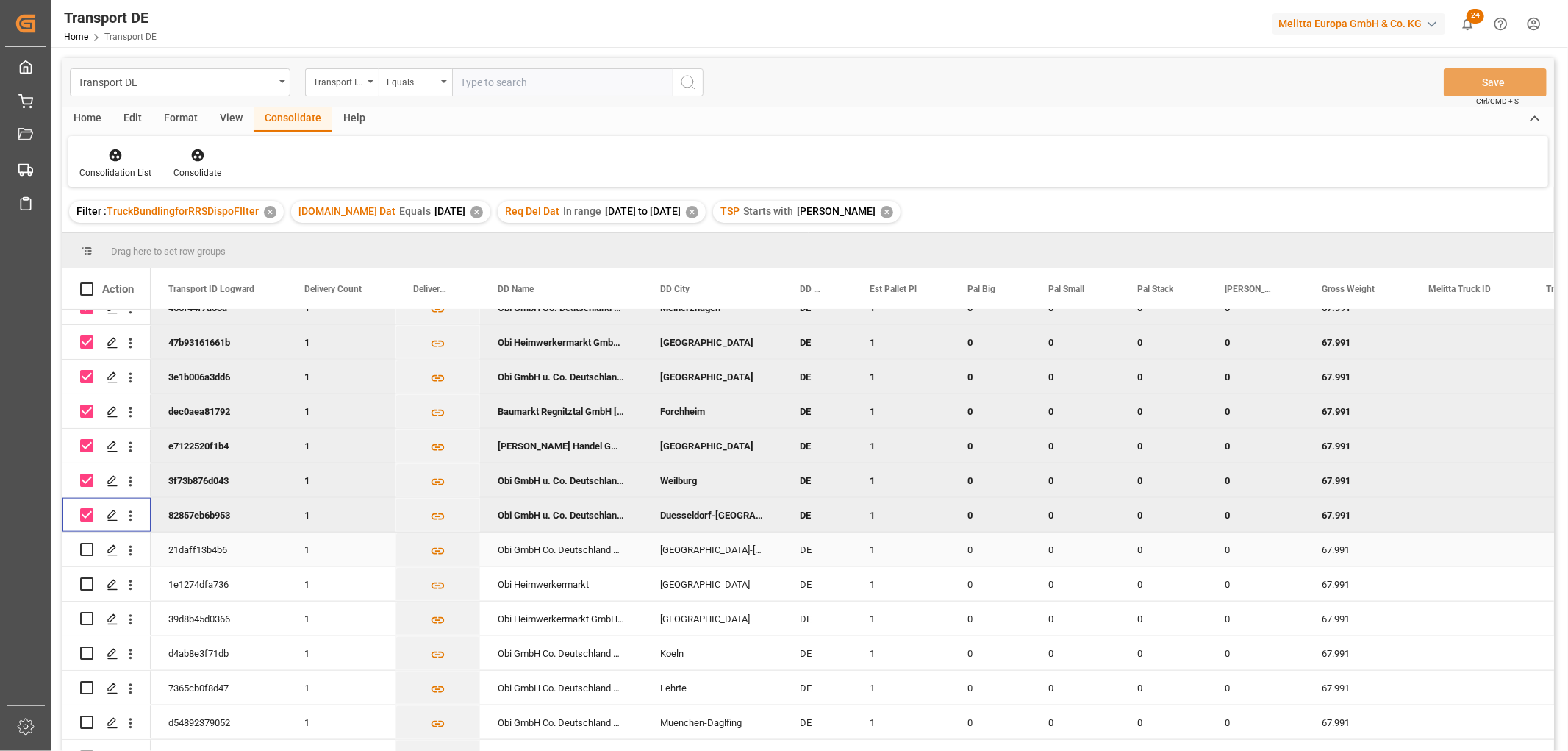
click at [83, 549] on input "Press Space to toggle row selection (unchecked)" at bounding box center [87, 549] width 13 height 13
checkbox input "true"
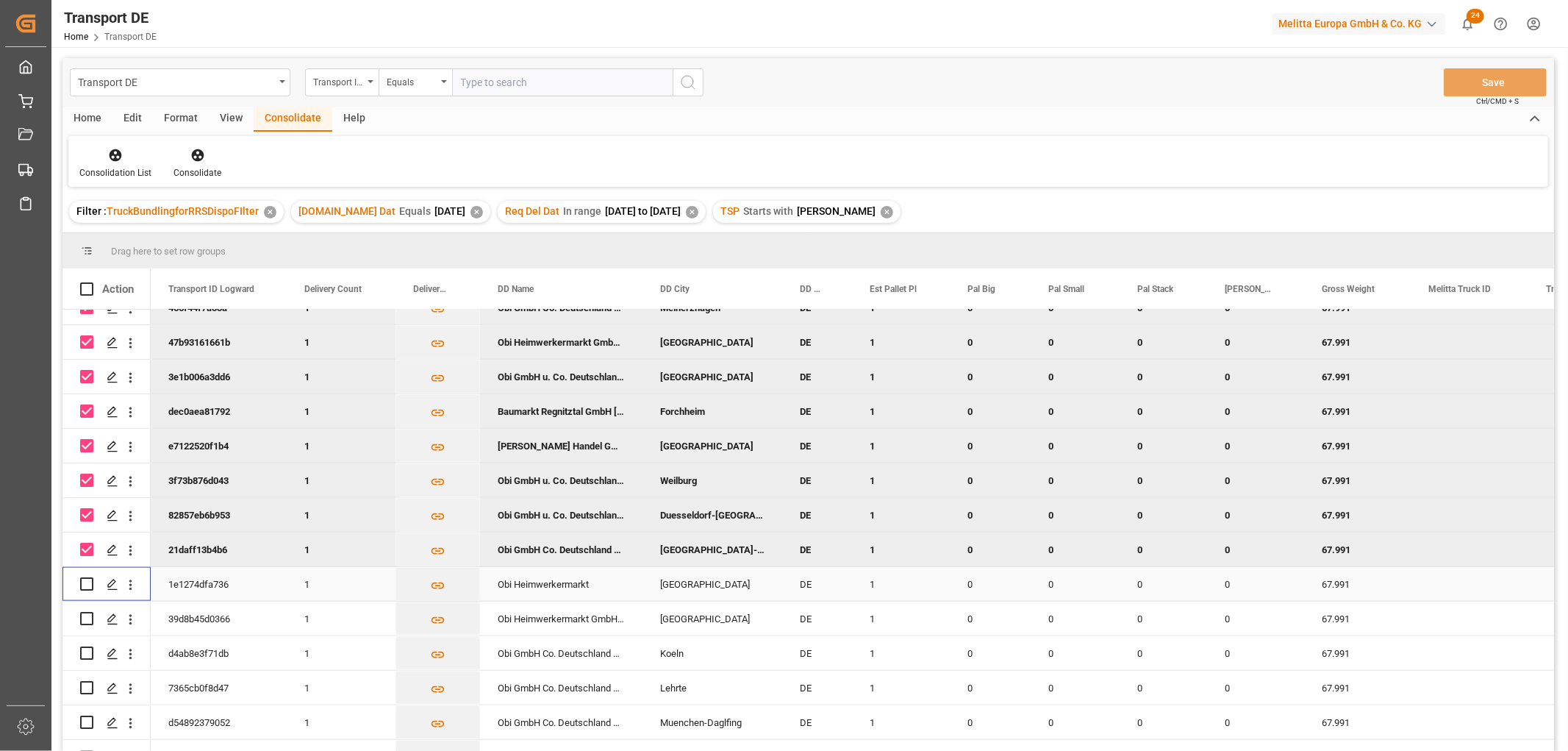
click at [85, 580] on input "Press Space to toggle row selection (unchecked)" at bounding box center [87, 584] width 13 height 13
checkbox input "true"
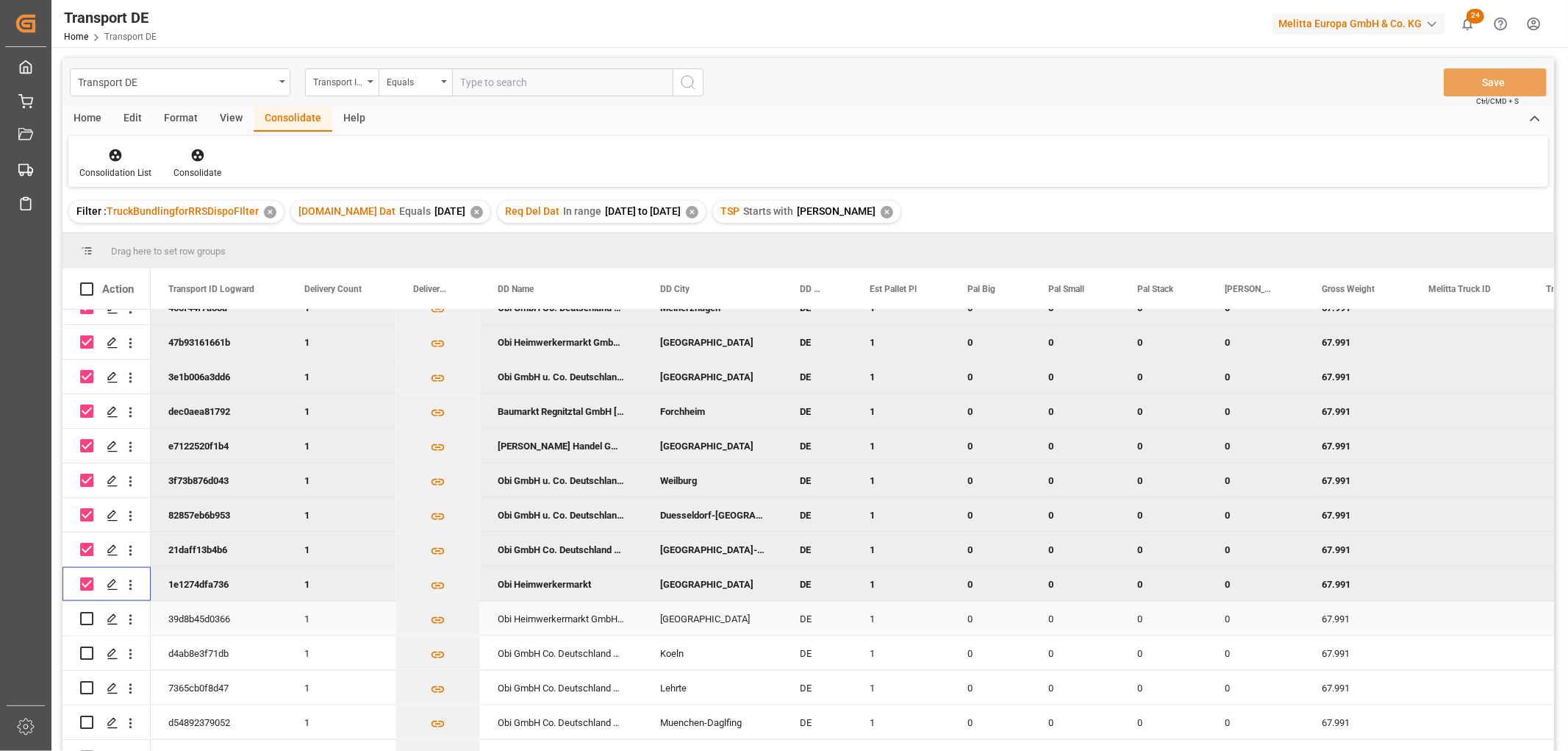
click at [85, 616] on input "Press Space to toggle row selection (unchecked)" at bounding box center [87, 618] width 13 height 13
checkbox input "true"
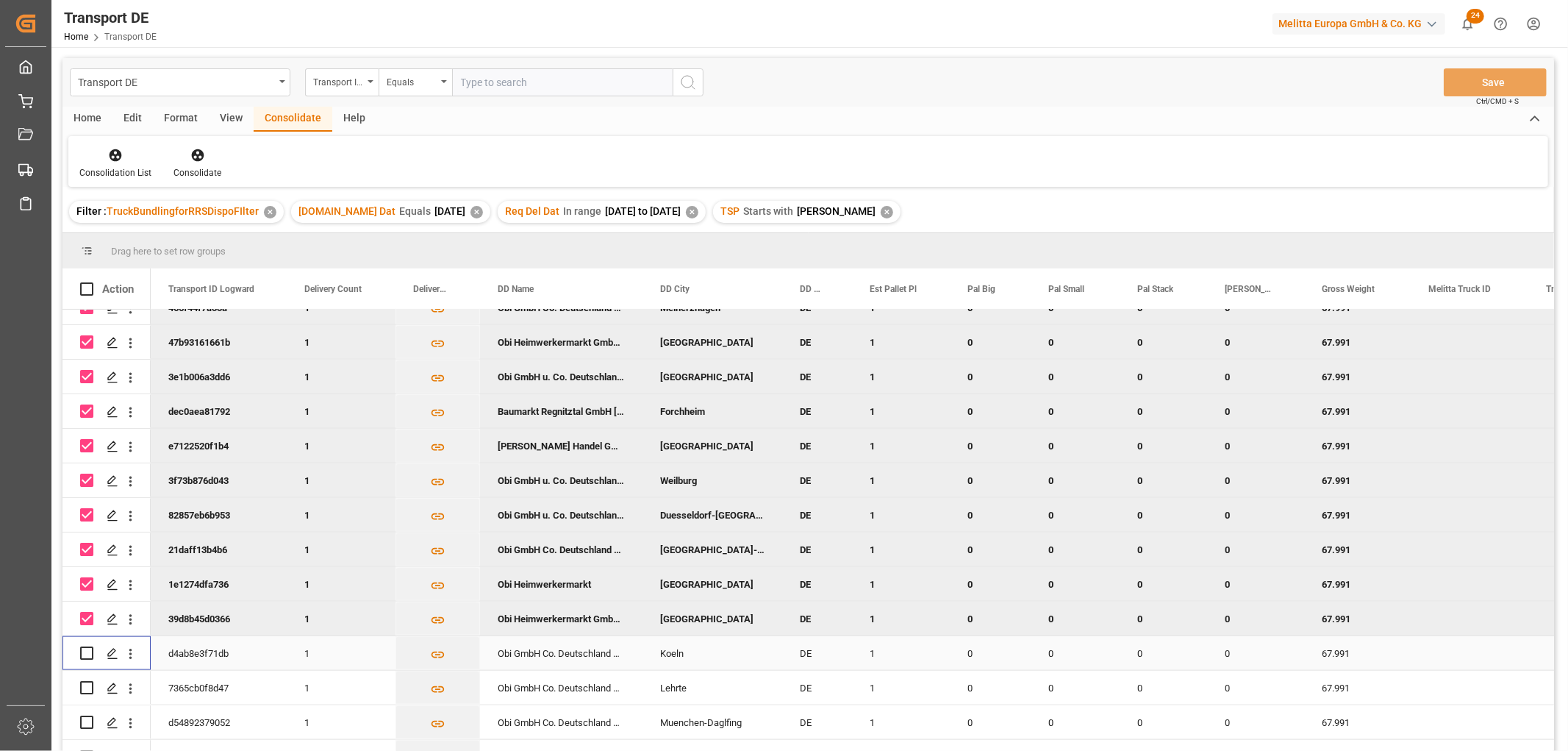
click at [86, 650] on input "Press Space to toggle row selection (unchecked)" at bounding box center [87, 652] width 13 height 13
checkbox input "true"
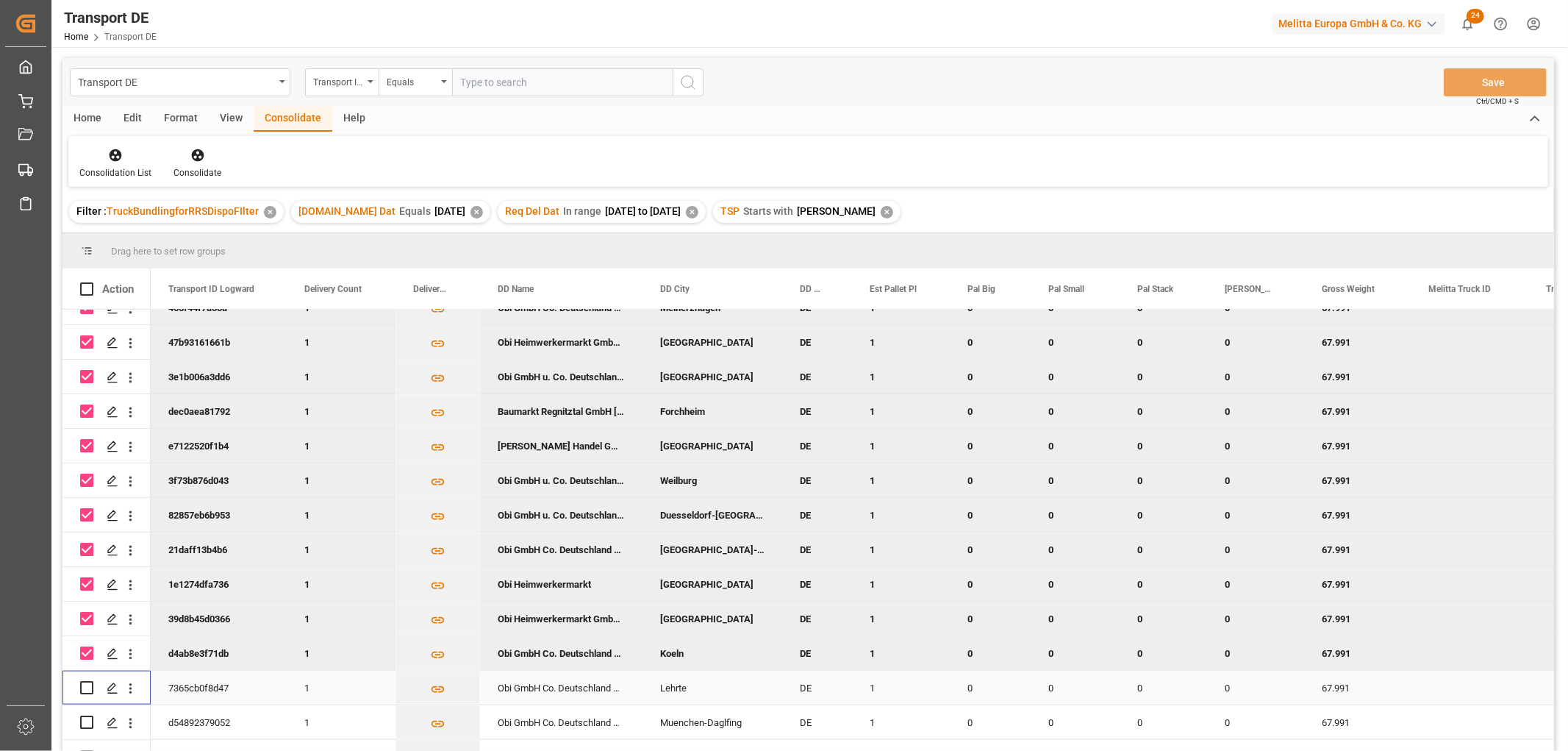
click at [86, 687] on input "Press Space to toggle row selection (unchecked)" at bounding box center [87, 687] width 13 height 13
checkbox input "true"
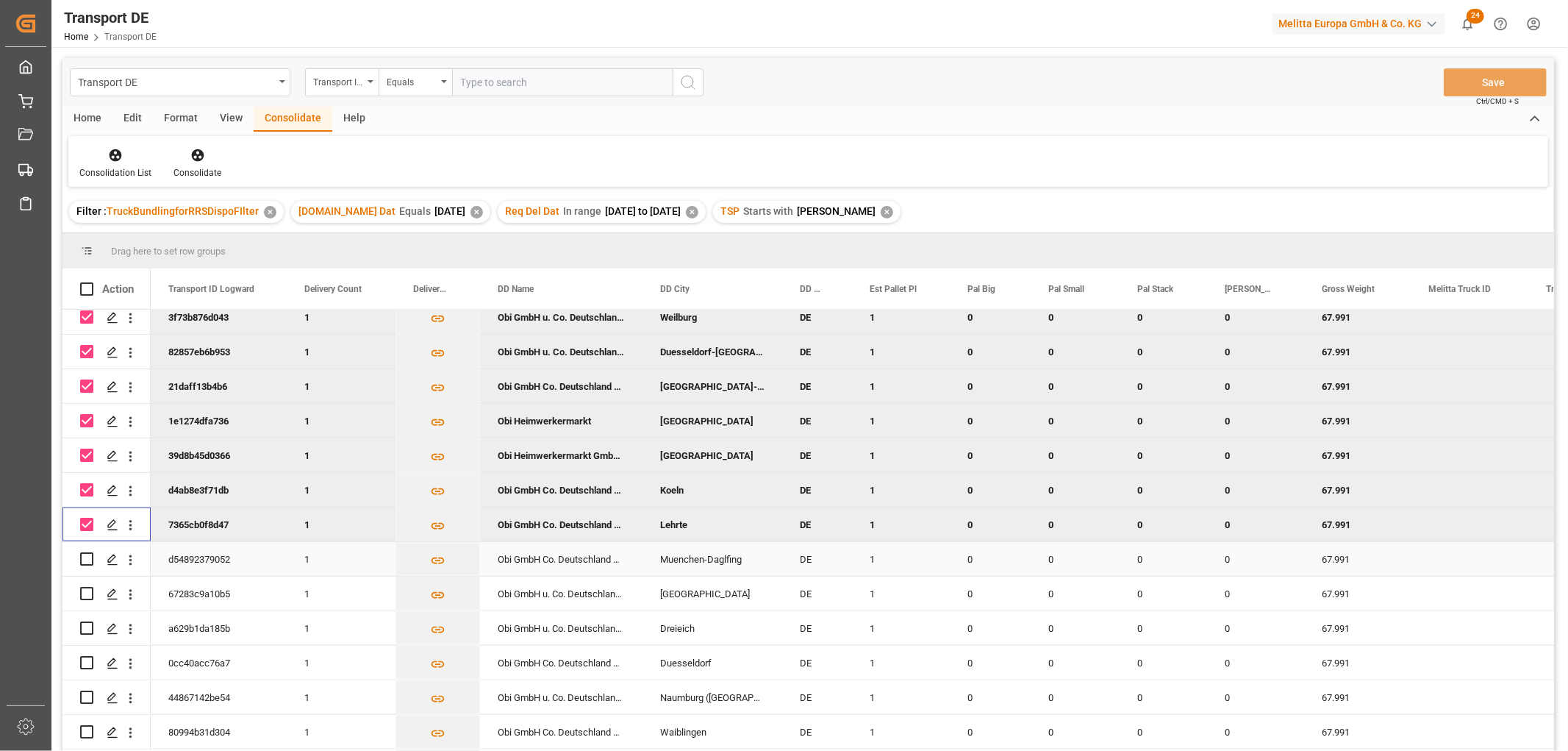
scroll to position [1715, 0]
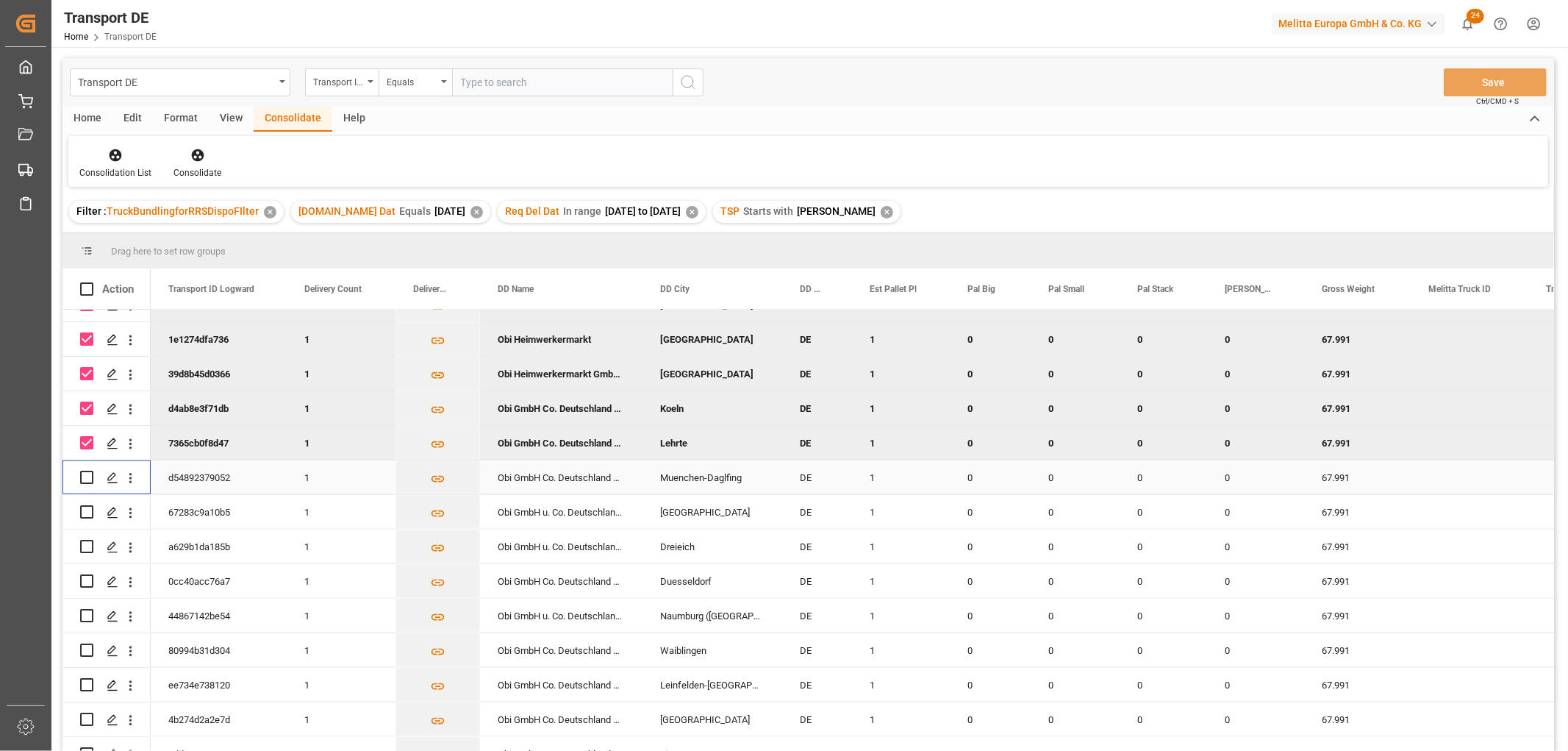
click at [86, 479] on input "Press Space to toggle row selection (unchecked)" at bounding box center [87, 477] width 13 height 13
checkbox input "true"
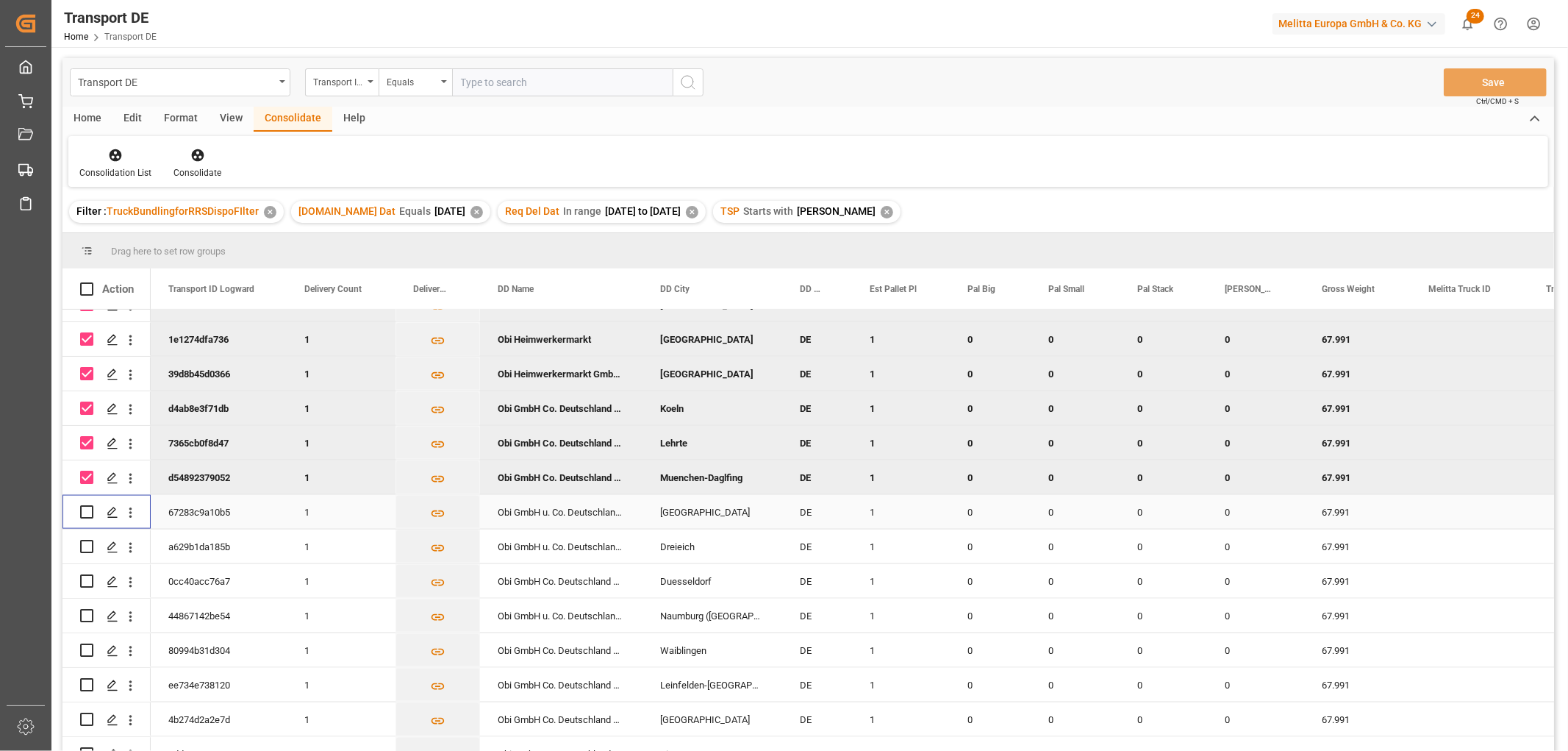
click at [86, 509] on input "Press Space to toggle row selection (unchecked)" at bounding box center [87, 512] width 13 height 13
checkbox input "true"
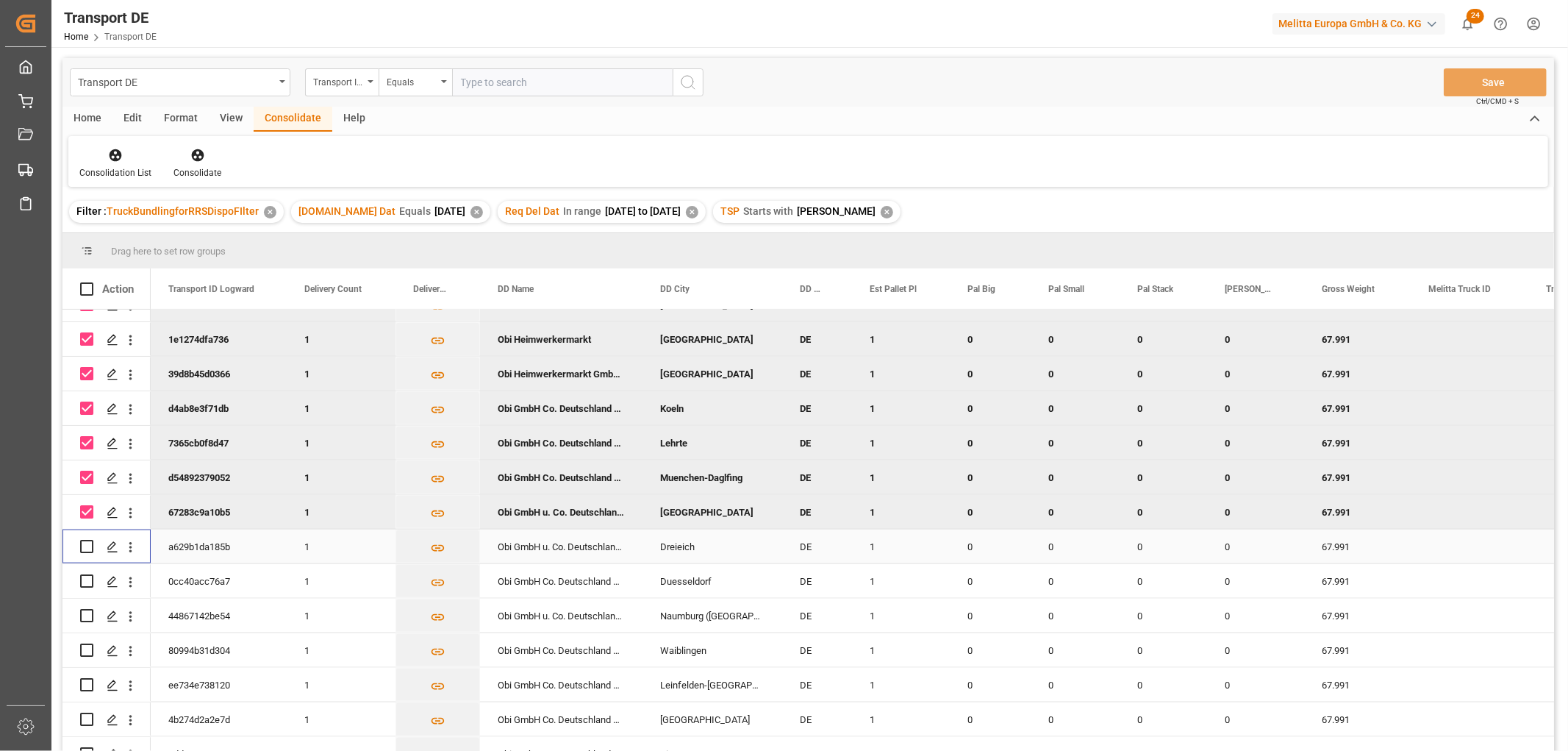
click at [85, 545] on input "Press Space to toggle row selection (unchecked)" at bounding box center [87, 546] width 13 height 13
checkbox input "true"
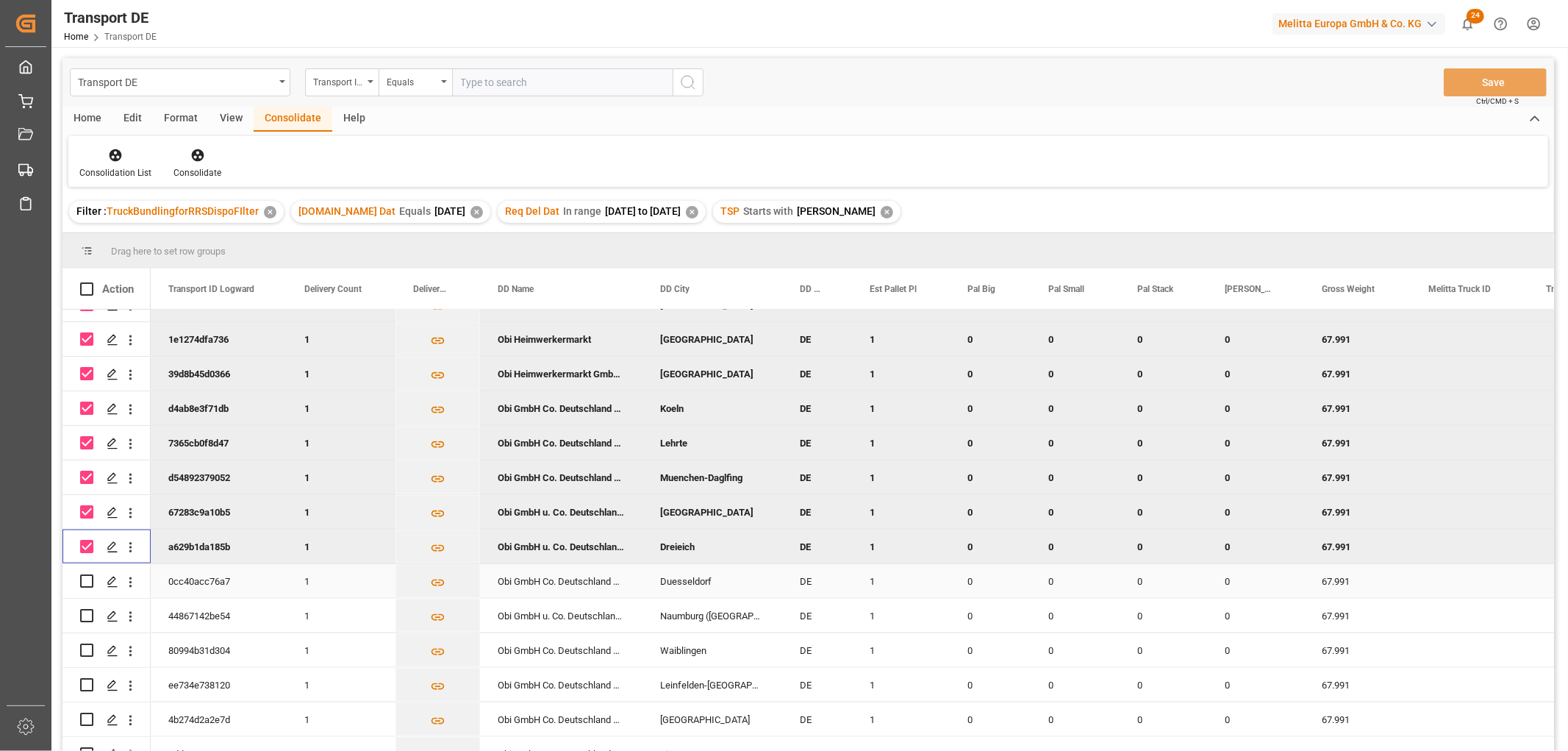
click at [89, 581] on input "Press Space to toggle row selection (unchecked)" at bounding box center [87, 581] width 13 height 13
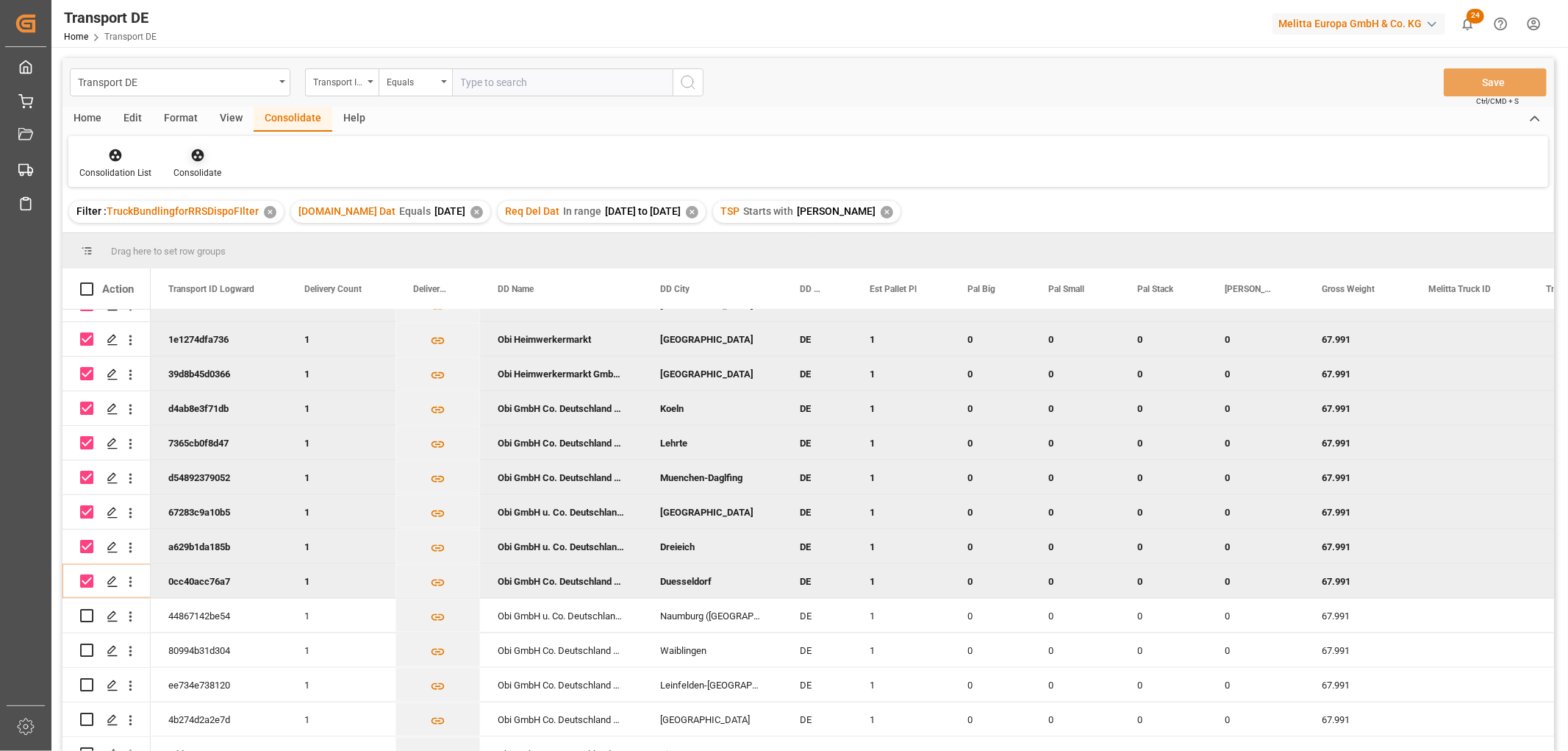
click at [195, 153] on icon at bounding box center [198, 156] width 15 height 15
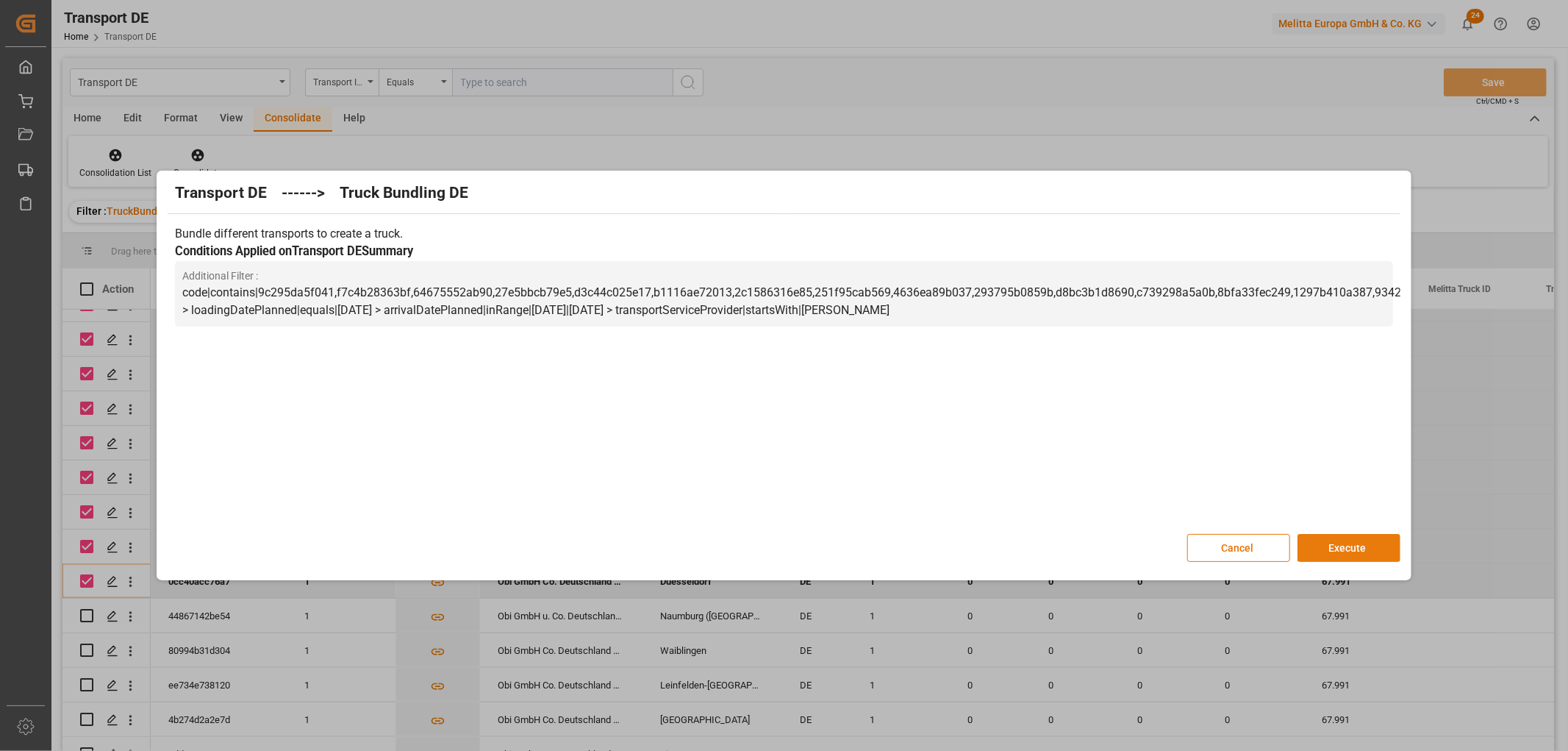
click at [1356, 544] on button "Execute" at bounding box center [1348, 547] width 103 height 27
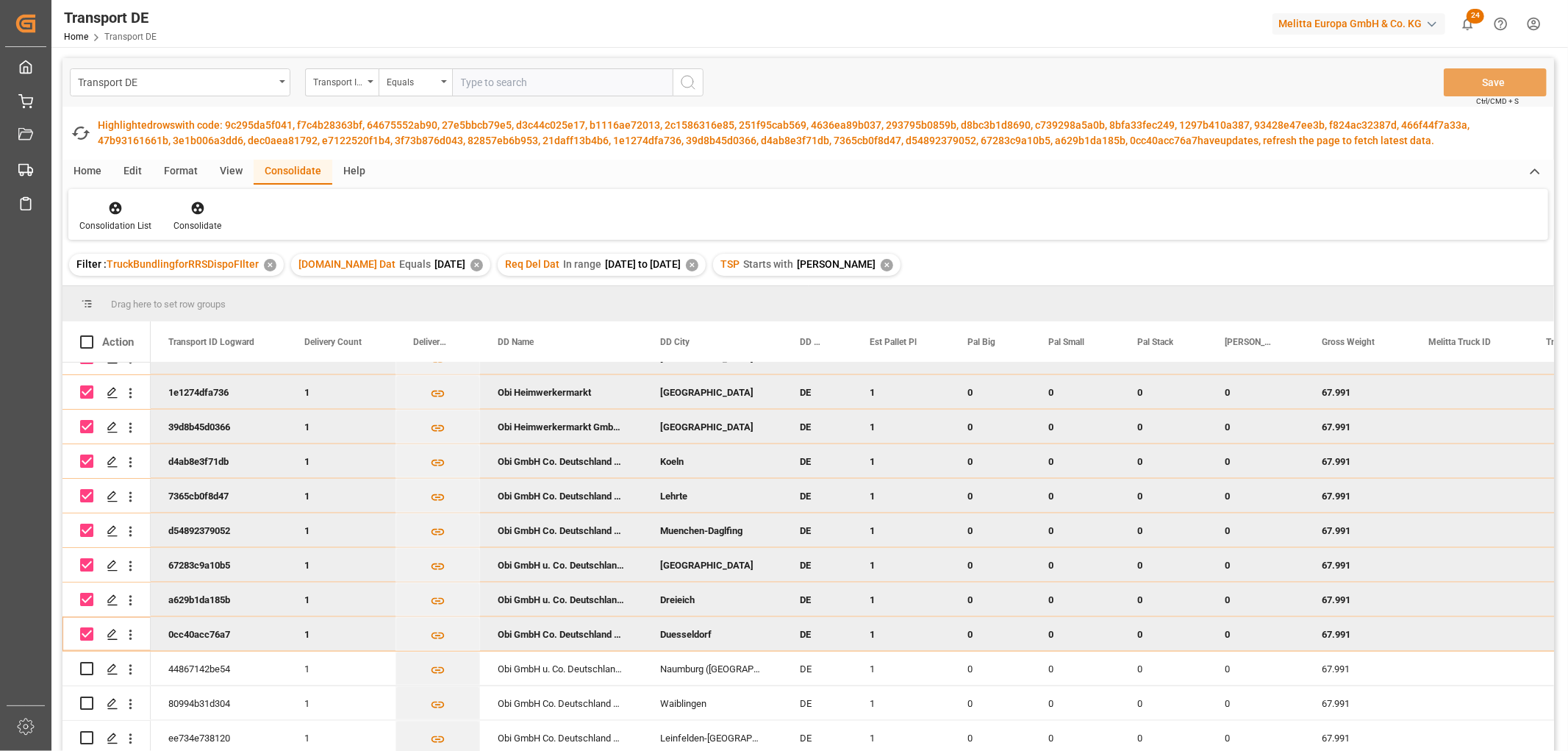
click at [83, 632] on input "Press Space to toggle row selection (checked)" at bounding box center [87, 633] width 13 height 13
checkbox input "false"
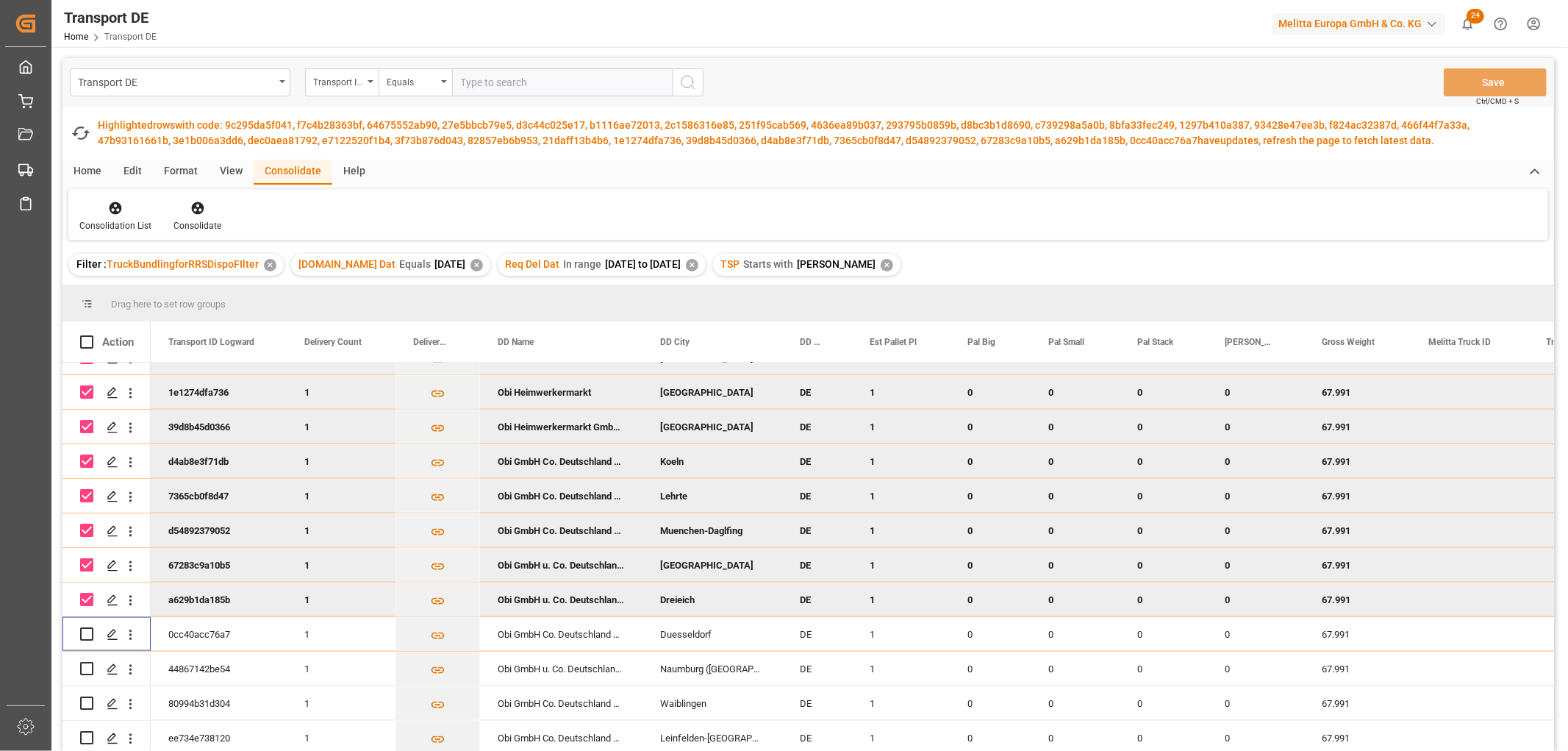
click at [86, 597] on input "Press Space to toggle row selection (checked)" at bounding box center [87, 599] width 13 height 13
checkbox input "false"
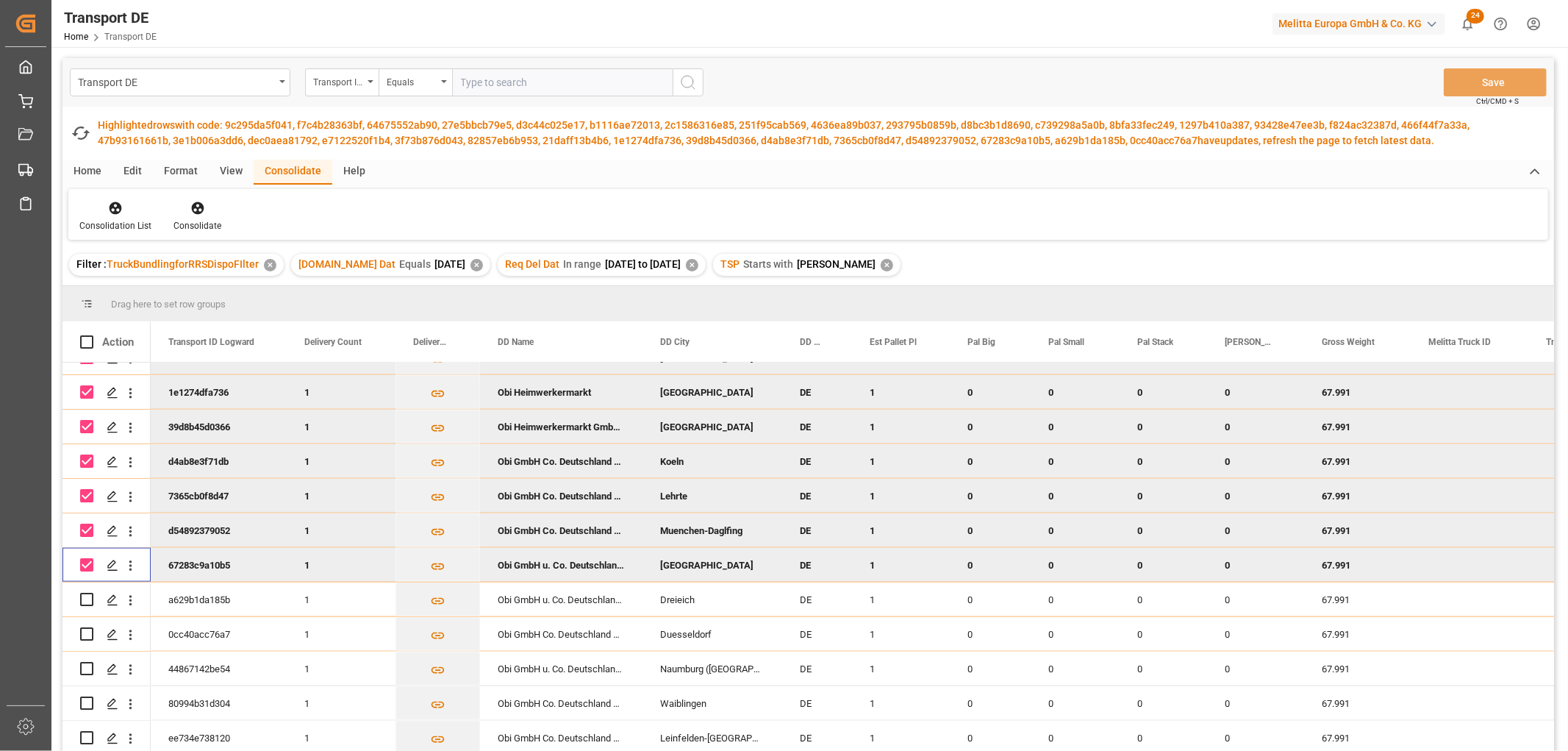
click at [88, 555] on div "Press SPACE to deselect this row." at bounding box center [87, 565] width 13 height 34
click at [85, 561] on input "Press Space to toggle row selection (checked)" at bounding box center [87, 564] width 13 height 13
checkbox input "false"
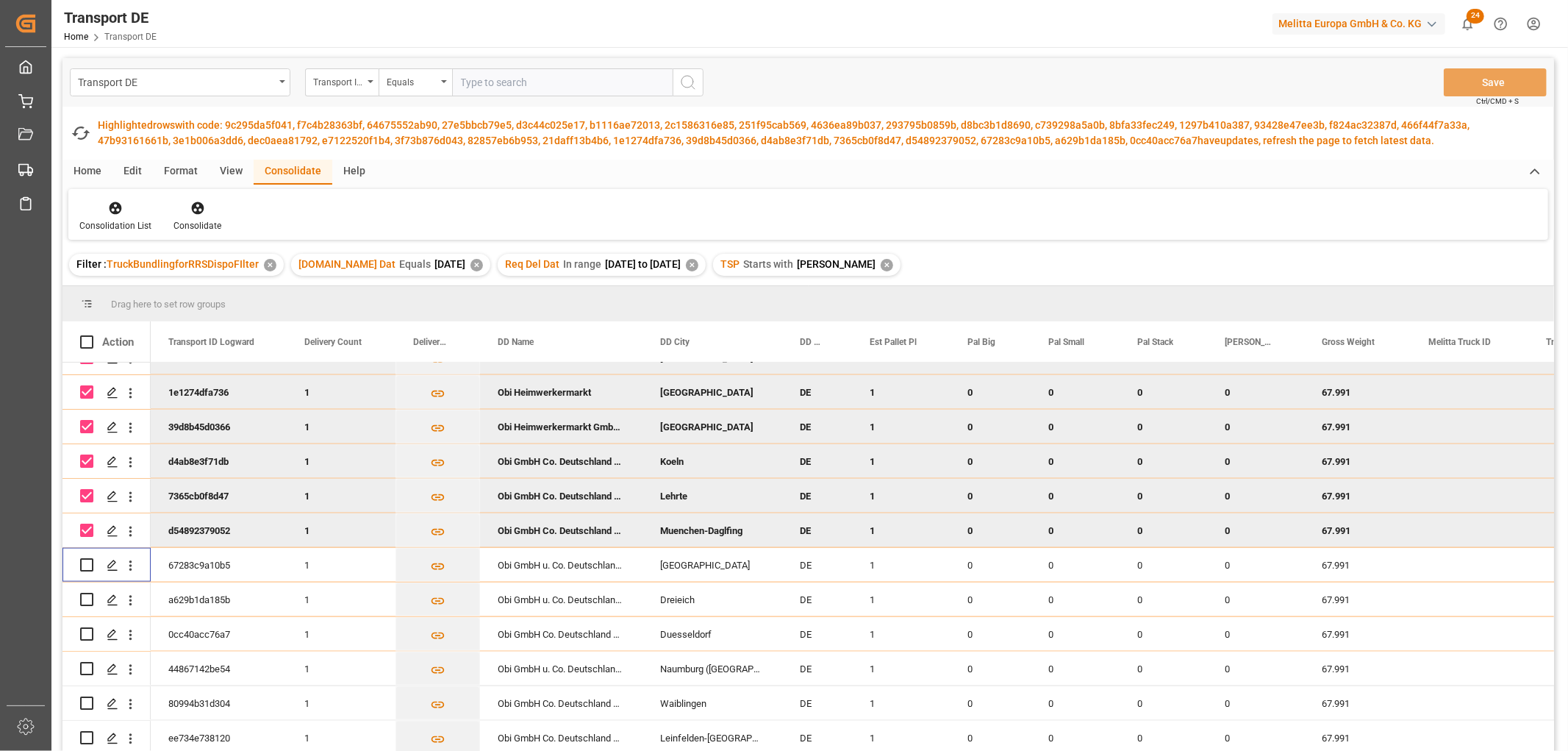
click at [92, 528] on input "Press Space to toggle row selection (checked)" at bounding box center [87, 530] width 13 height 13
checkbox input "false"
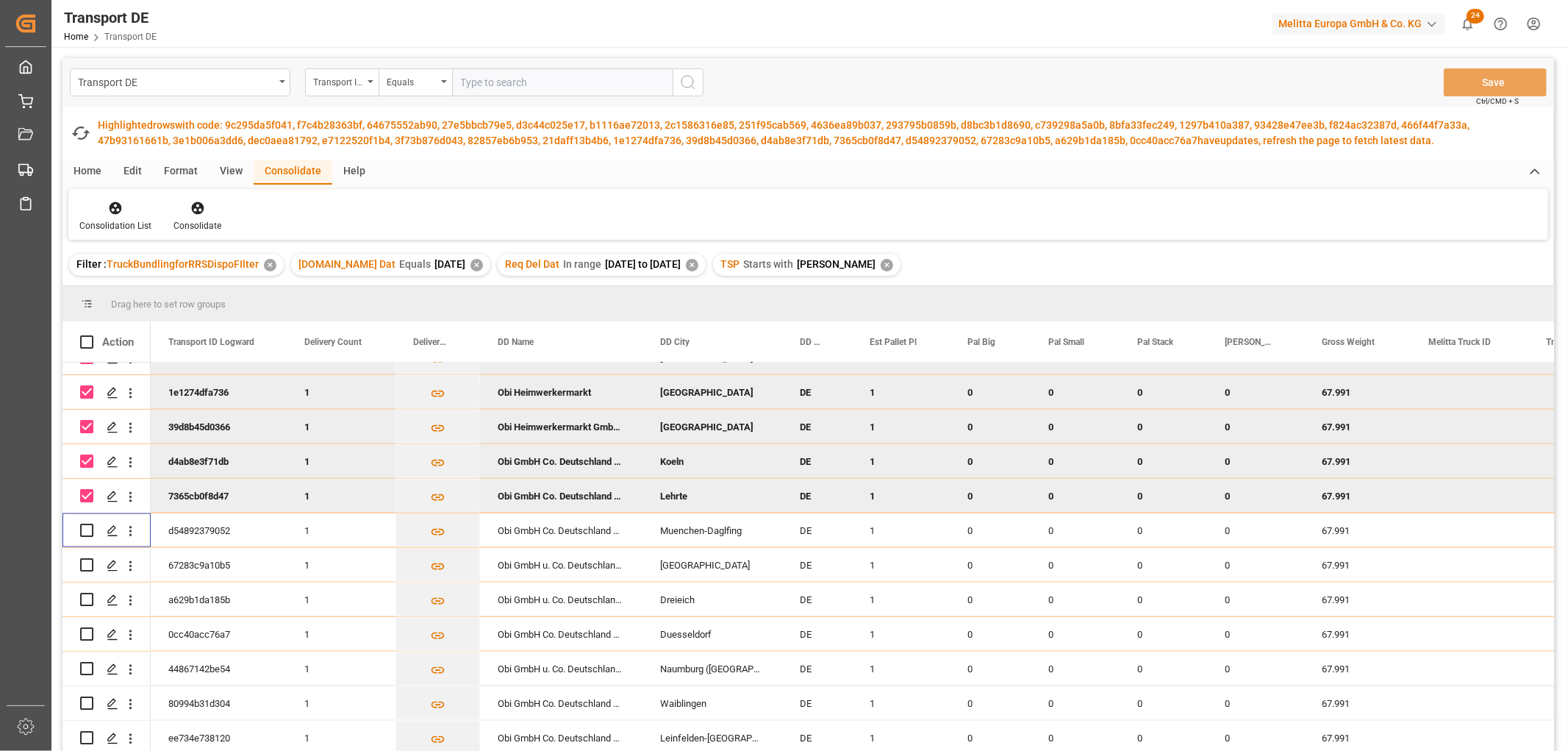
click at [85, 494] on input "Press Space to toggle row selection (checked)" at bounding box center [87, 496] width 13 height 13
checkbox input "false"
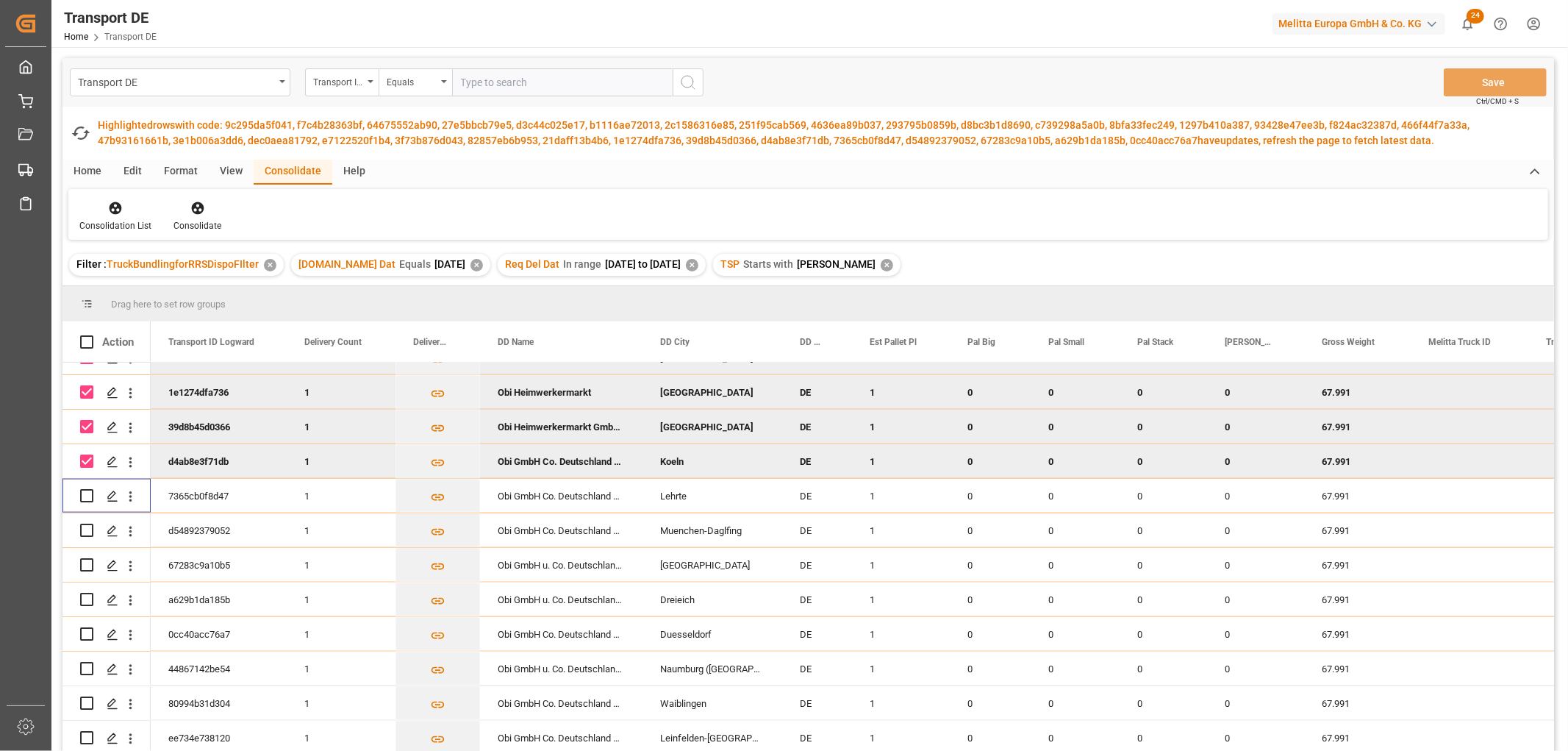
click at [89, 454] on input "Press Space to toggle row selection (checked)" at bounding box center [87, 461] width 13 height 13
checkbox input "false"
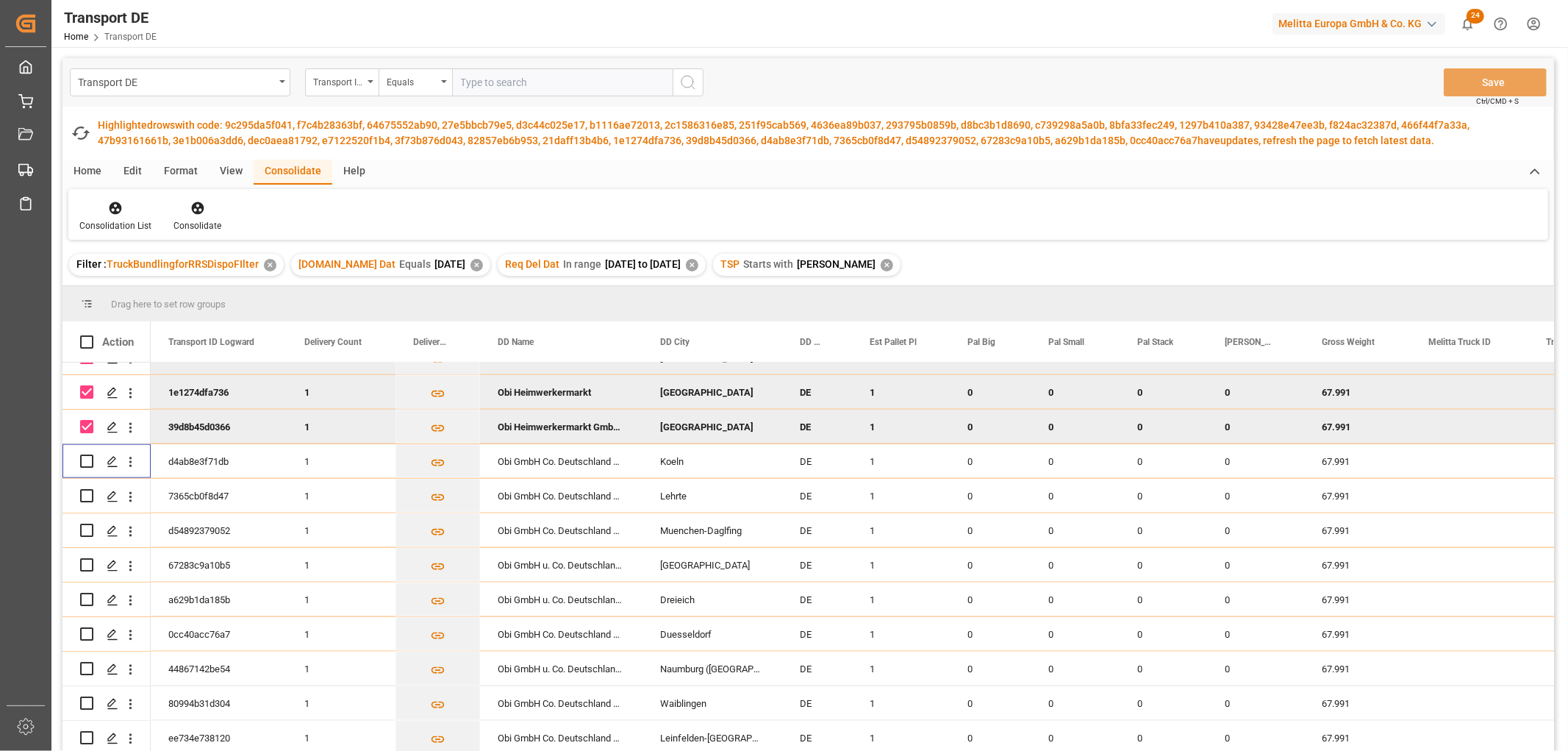
drag, startPoint x: 86, startPoint y: 427, endPoint x: 89, endPoint y: 419, distance: 8.5
click at [88, 427] on input "Press Space to toggle row selection (checked)" at bounding box center [87, 427] width 13 height 13
checkbox input "false"
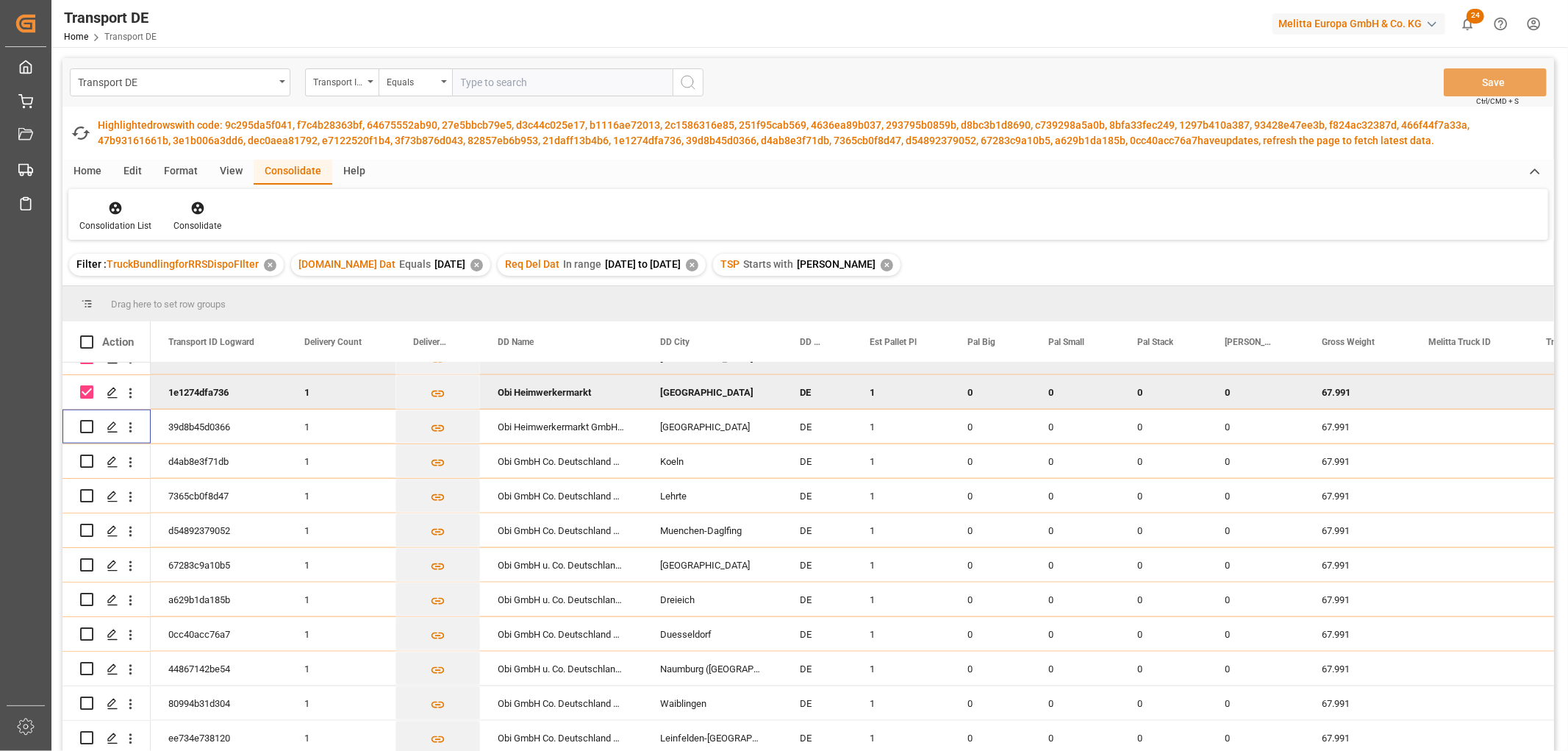
click at [86, 391] on input "Press Space to toggle row selection (checked)" at bounding box center [87, 392] width 13 height 13
checkbox input "false"
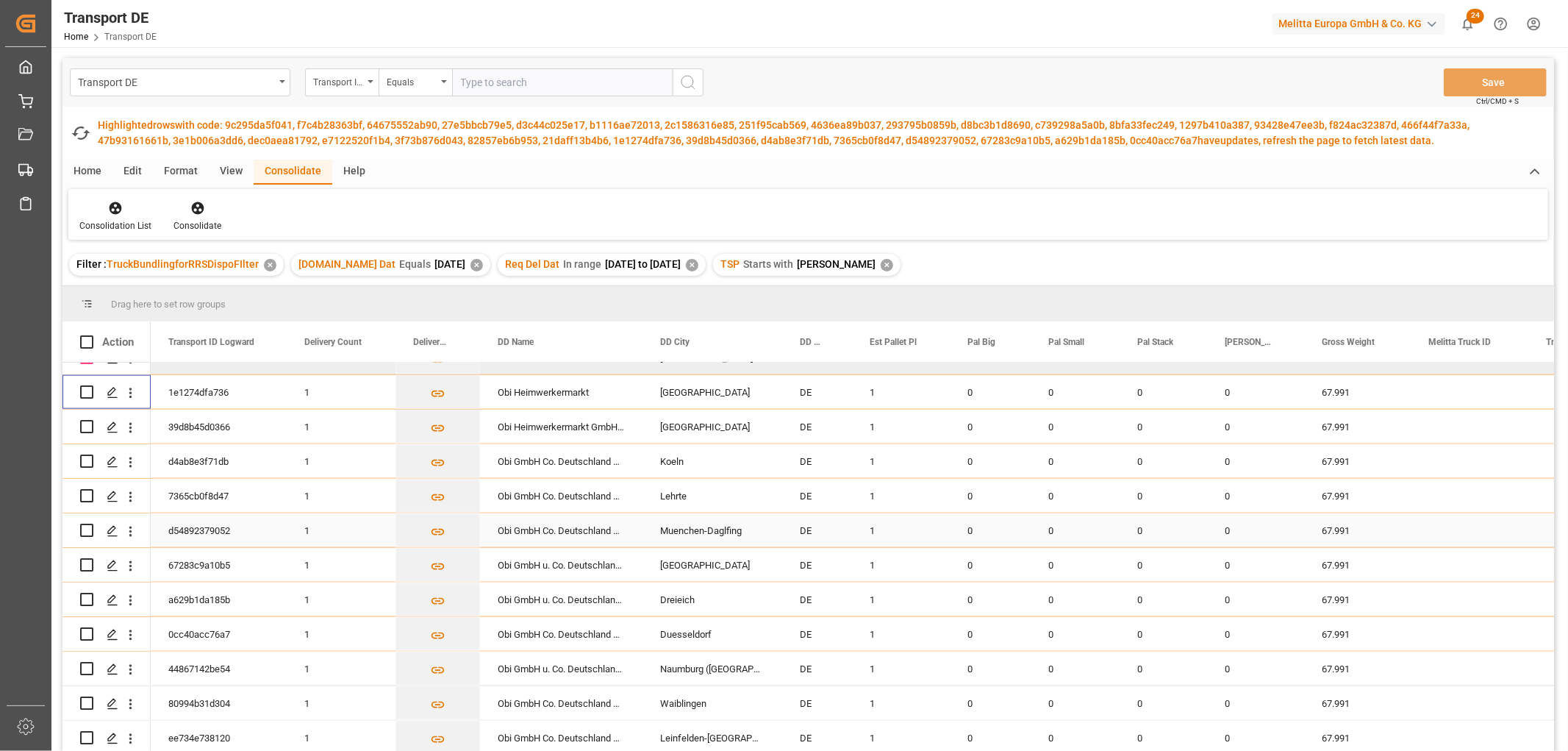
scroll to position [1552, 0]
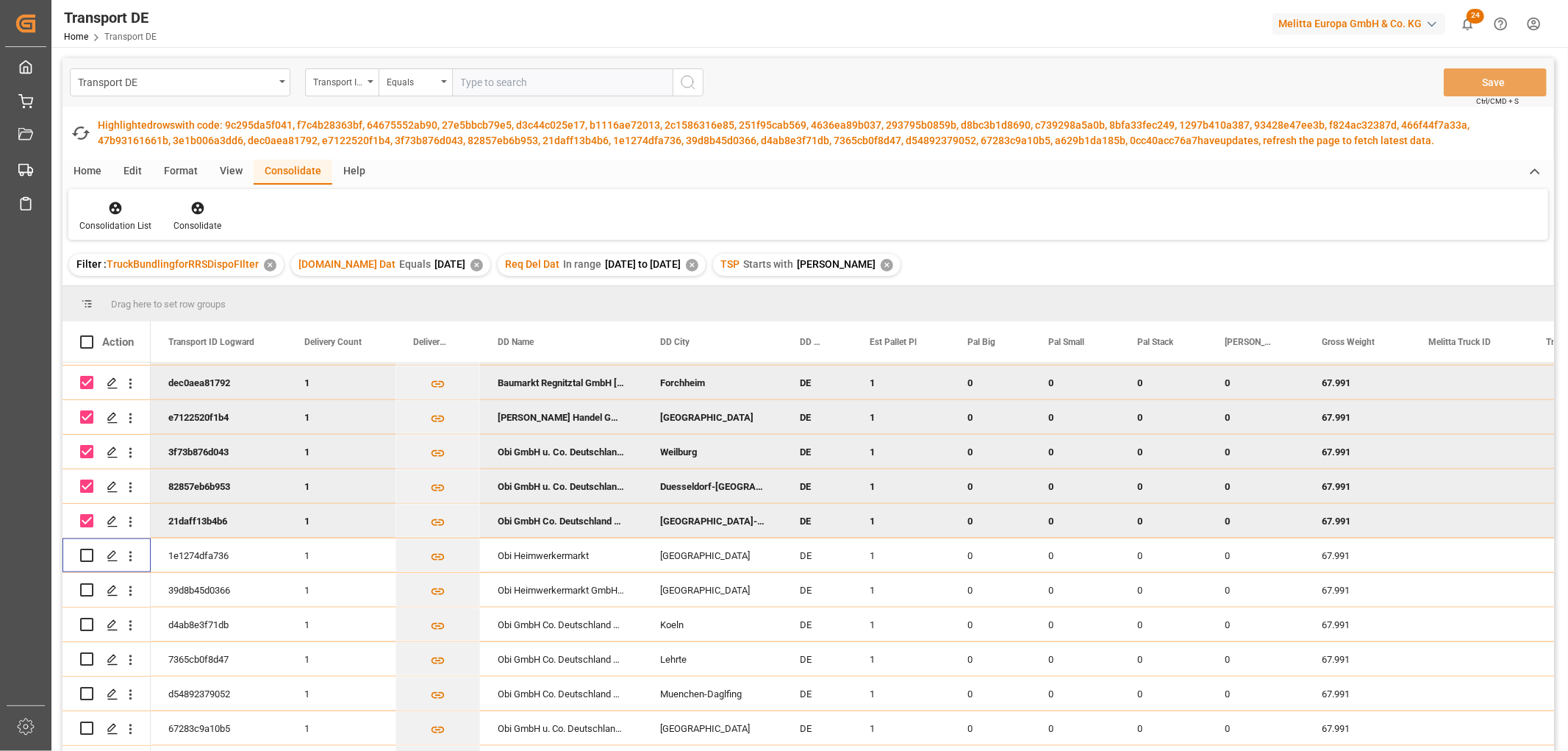
click at [86, 521] on input "Press Space to toggle row selection (checked)" at bounding box center [87, 521] width 13 height 13
checkbox input "false"
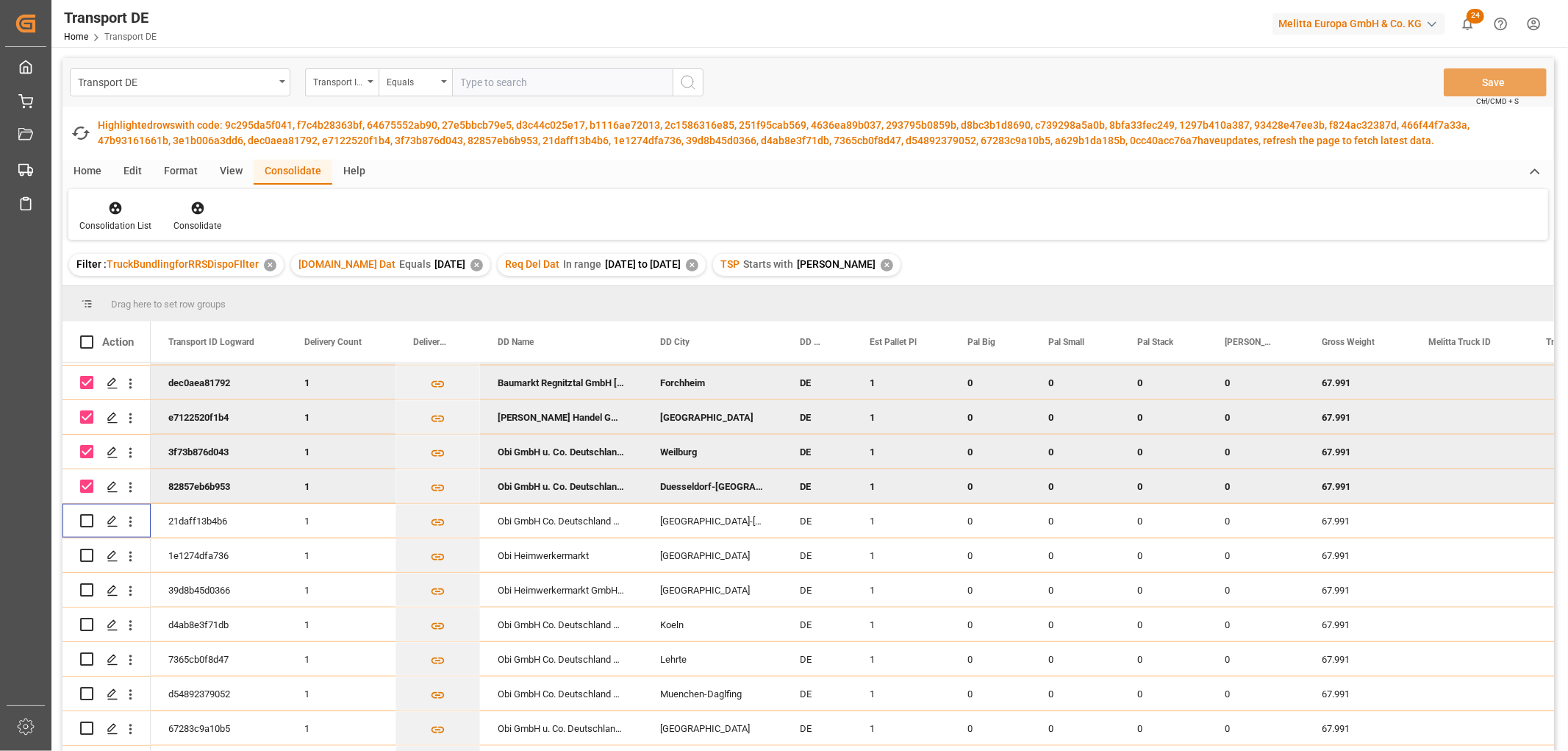
click at [88, 485] on input "Press Space to toggle row selection (checked)" at bounding box center [87, 485] width 13 height 13
checkbox input "false"
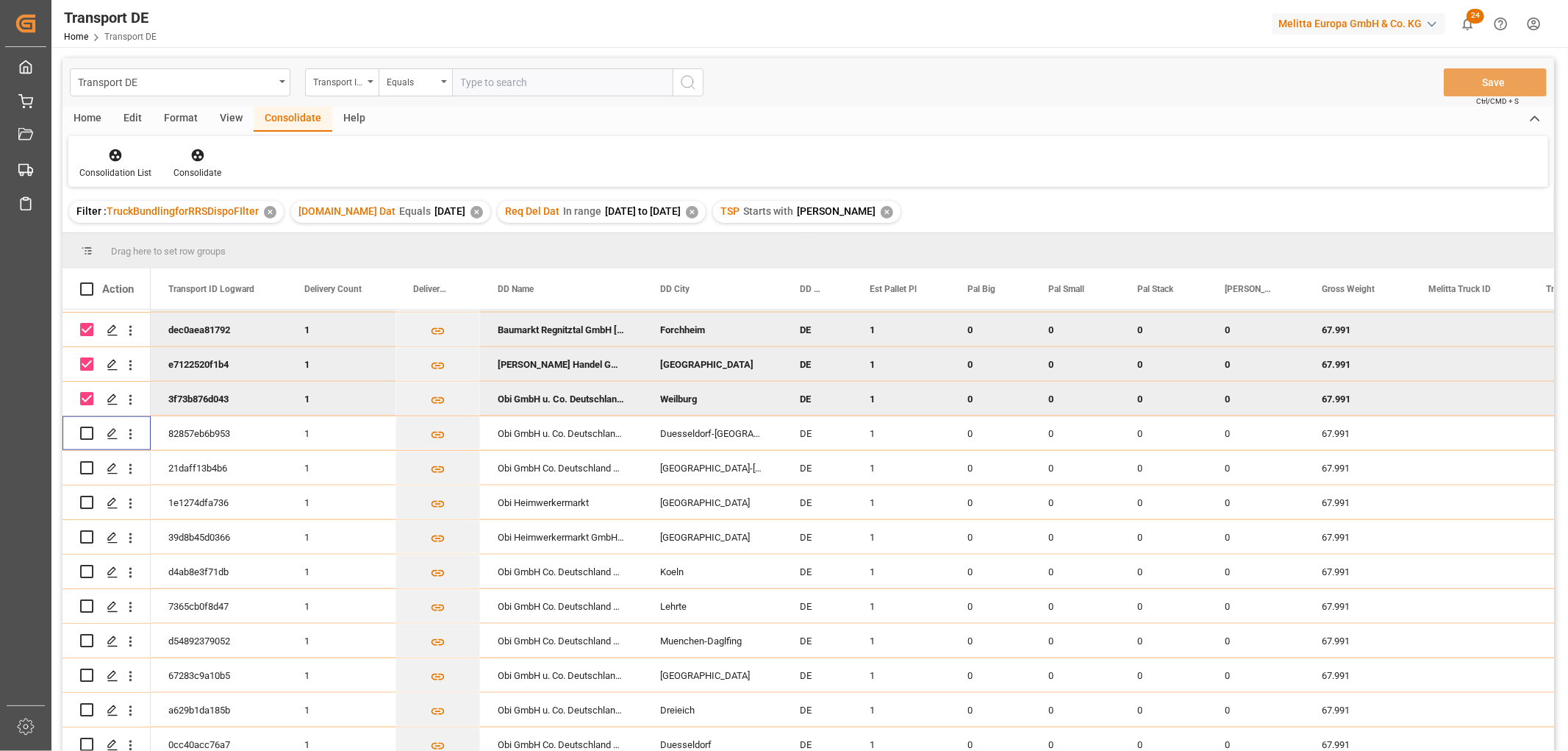
click at [82, 392] on input "Press Space to toggle row selection (checked)" at bounding box center [87, 398] width 13 height 13
checkbox input "false"
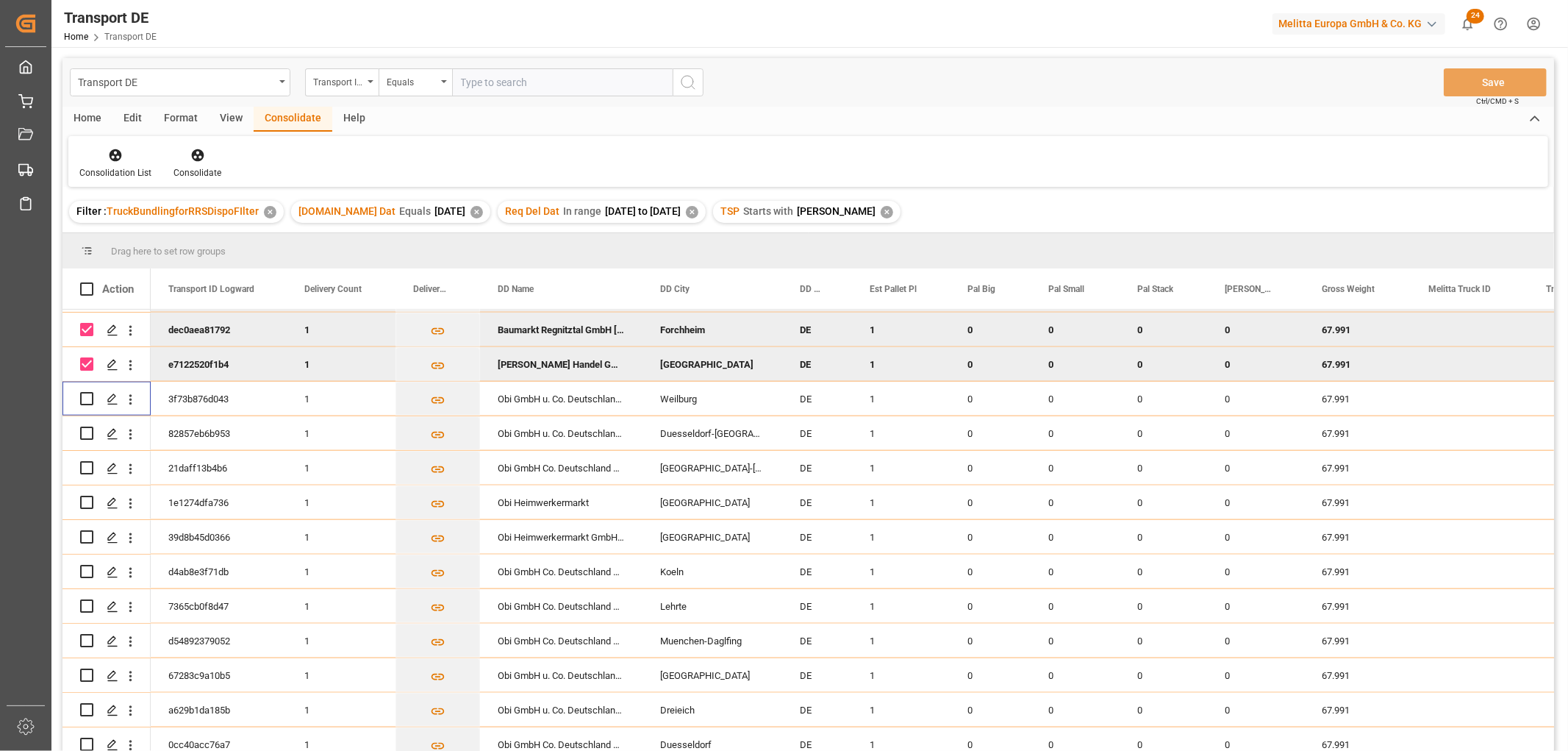
click at [85, 358] on input "Press Space to toggle row selection (checked)" at bounding box center [87, 364] width 13 height 13
checkbox input "false"
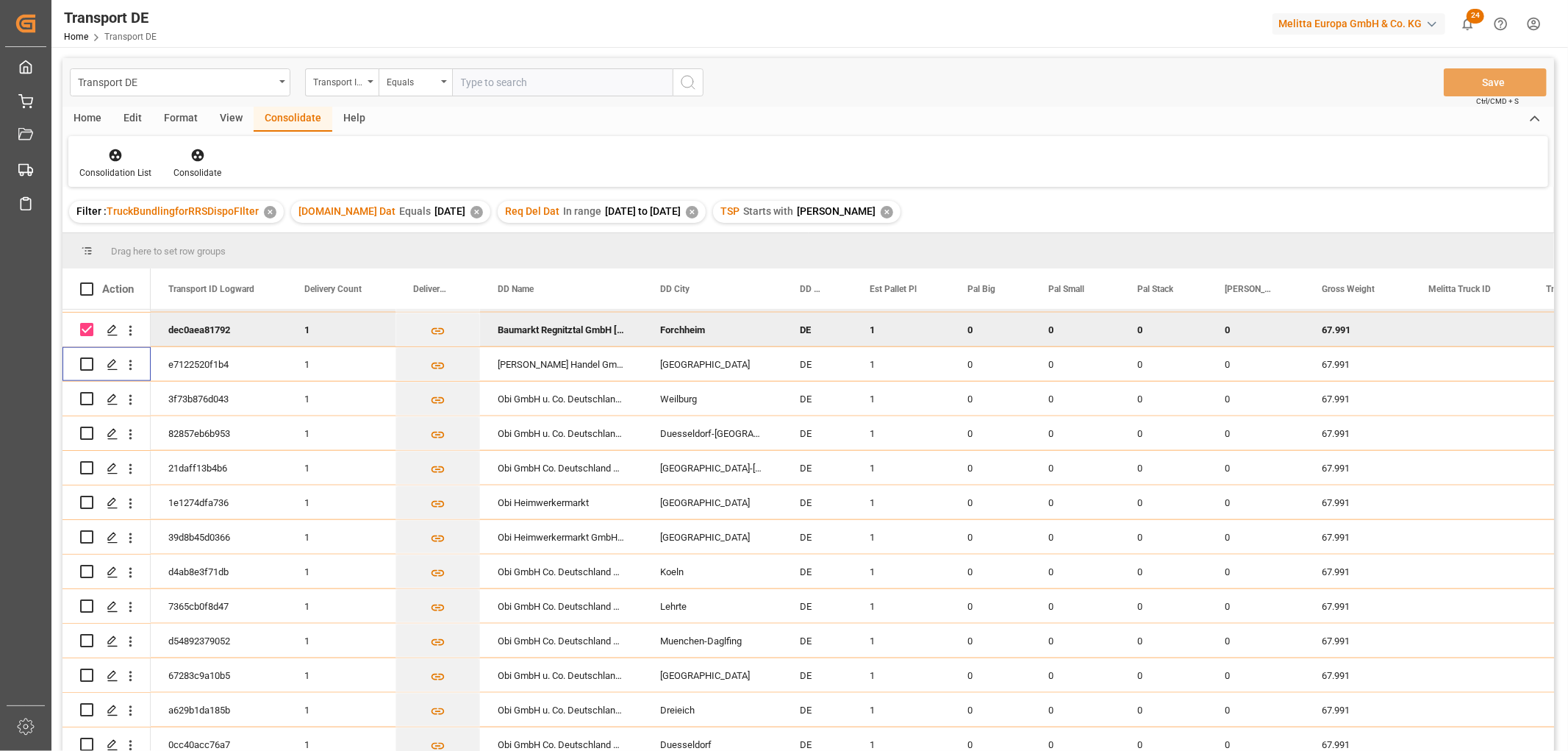
click at [86, 331] on input "Press Space to toggle row selection (checked)" at bounding box center [87, 329] width 13 height 13
checkbox input "false"
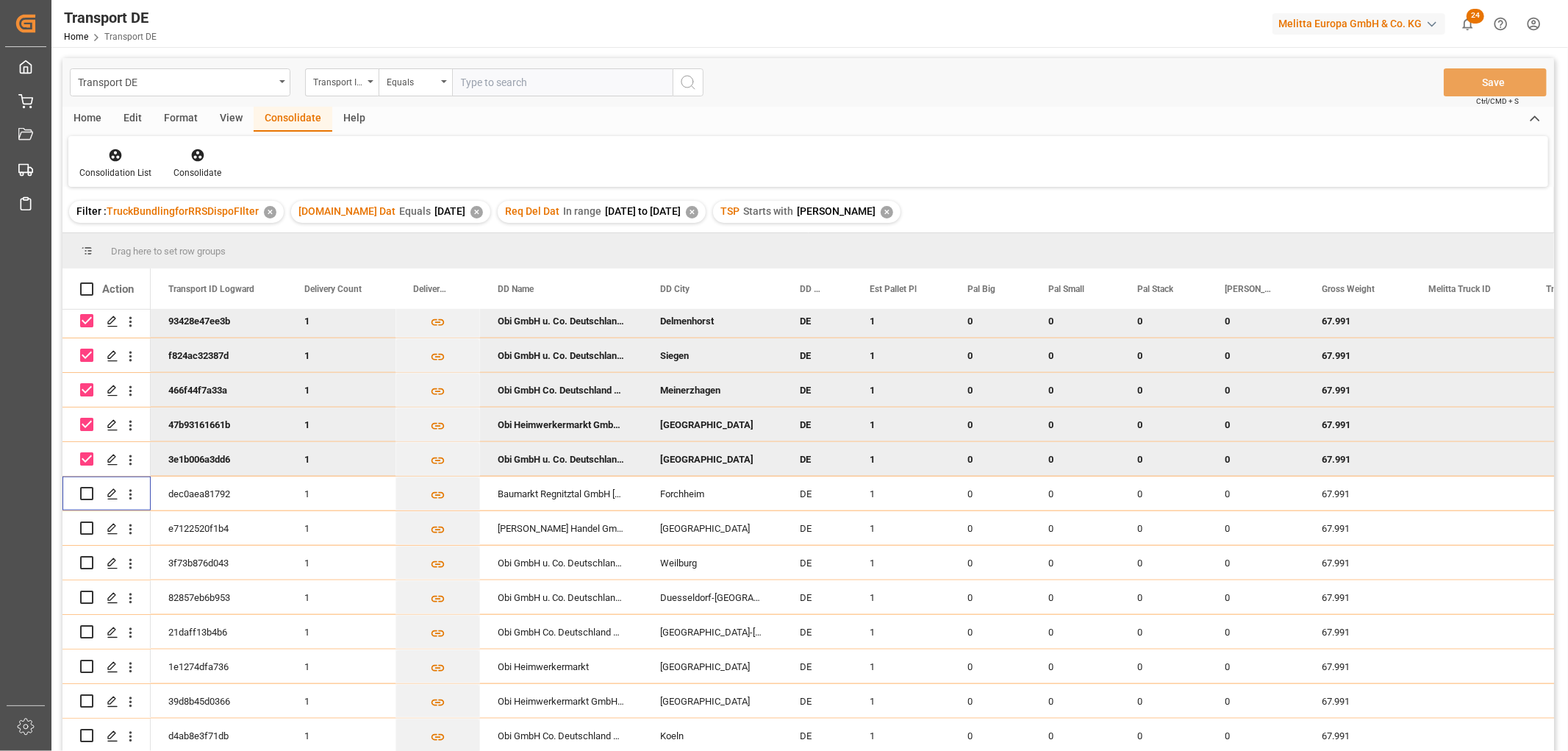
scroll to position [1225, 0]
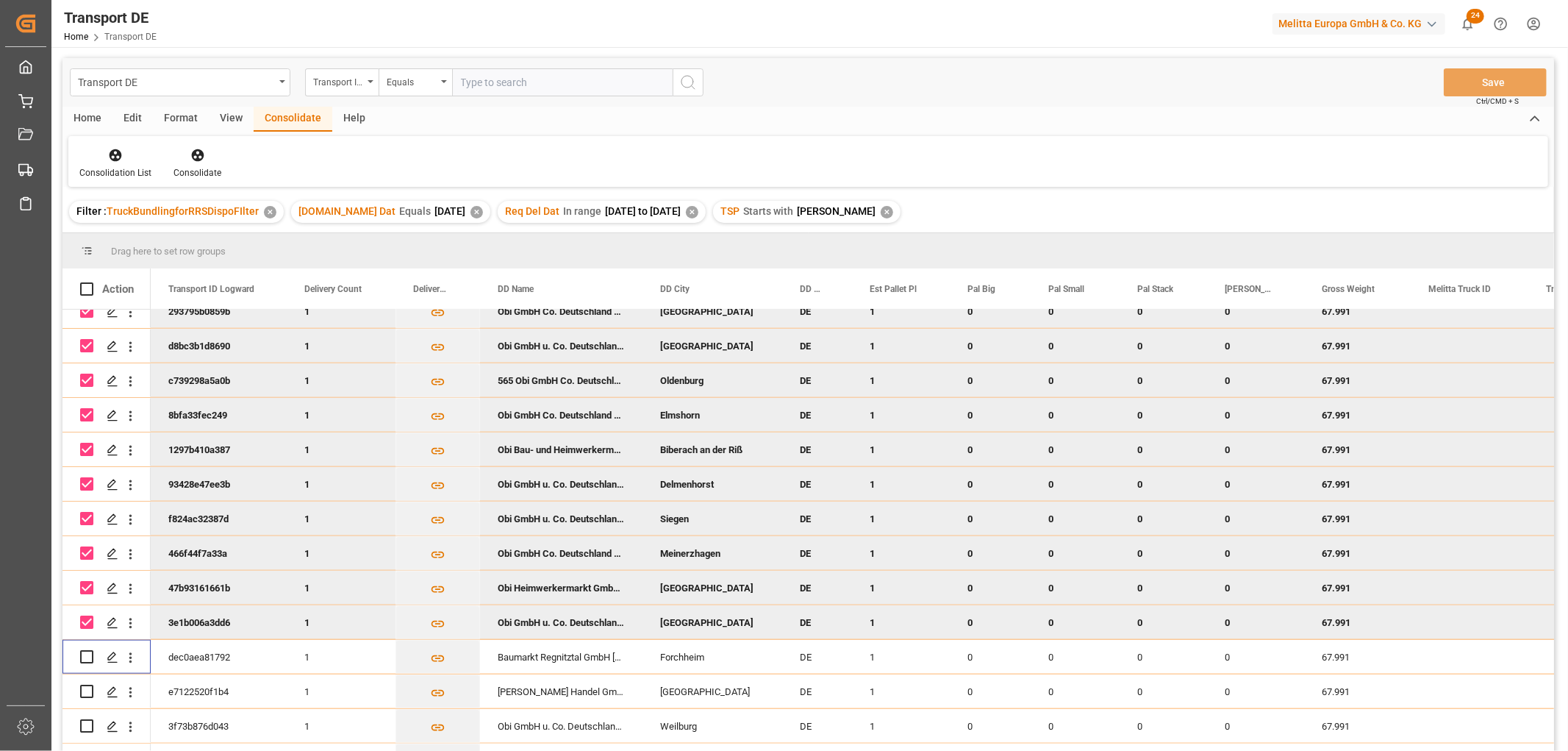
click at [86, 616] on input "Press Space to toggle row selection (checked)" at bounding box center [87, 622] width 13 height 13
checkbox input "false"
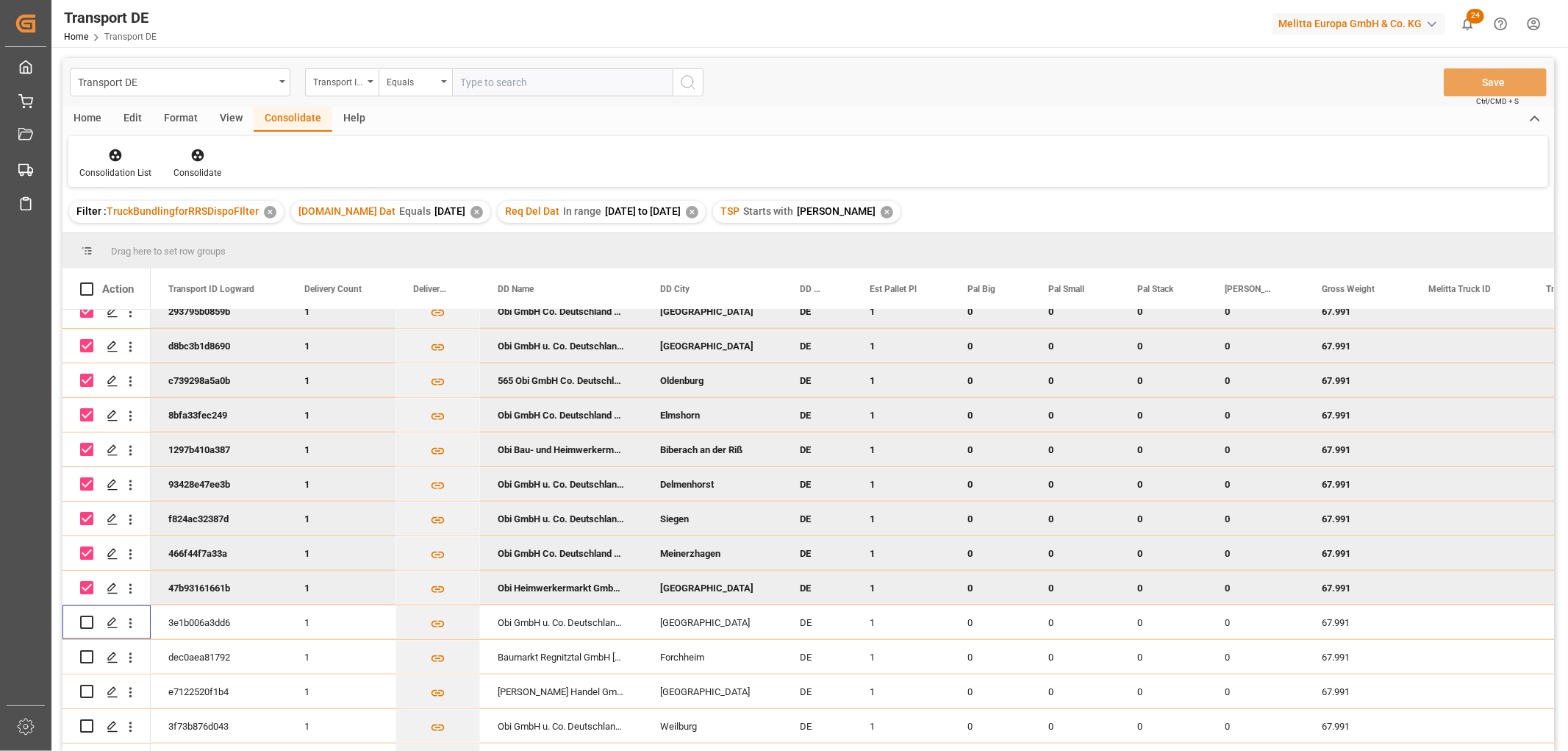
click at [86, 590] on input "Press Space to toggle row selection (checked)" at bounding box center [87, 587] width 13 height 13
checkbox input "false"
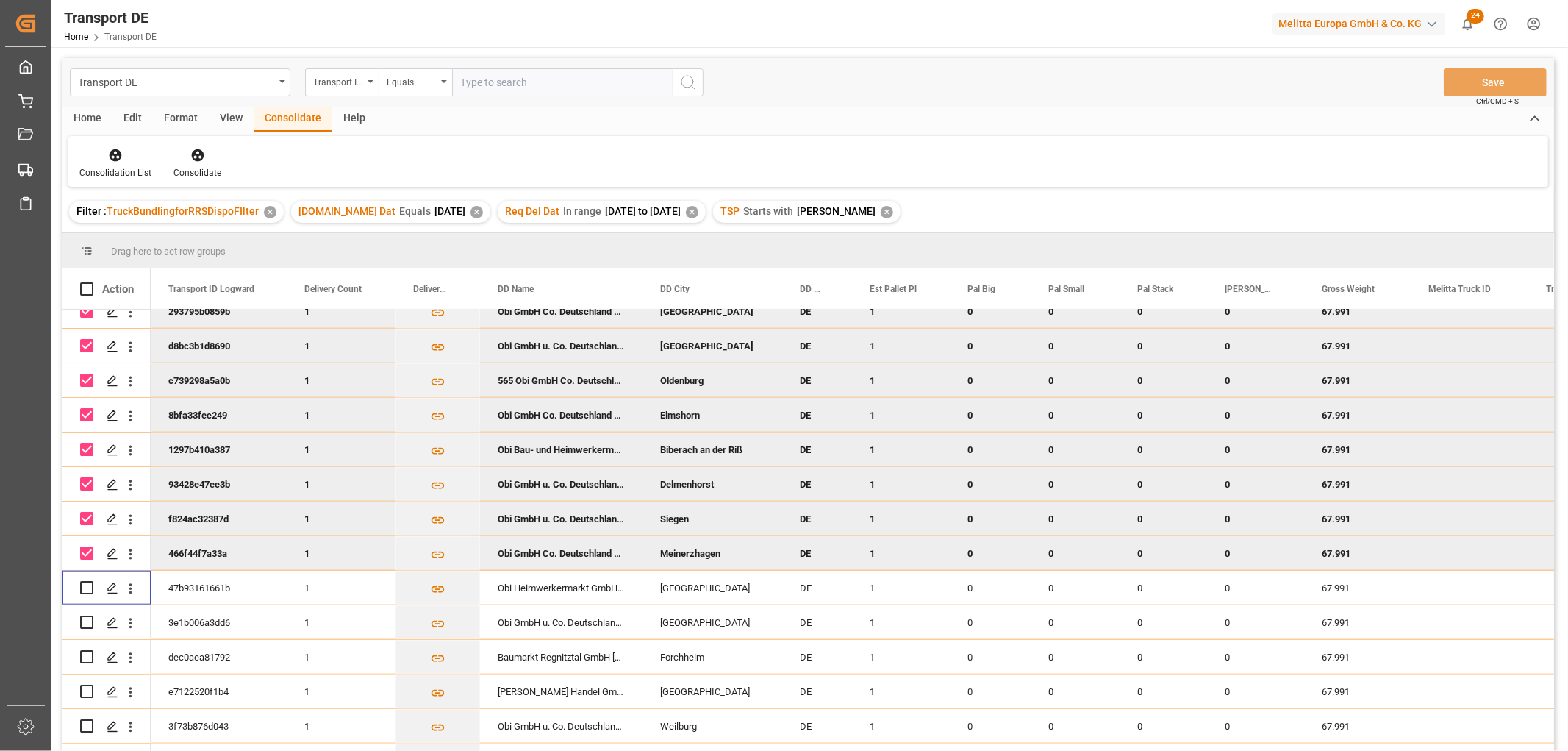
click at [83, 552] on input "Press Space to toggle row selection (checked)" at bounding box center [87, 553] width 13 height 13
checkbox input "false"
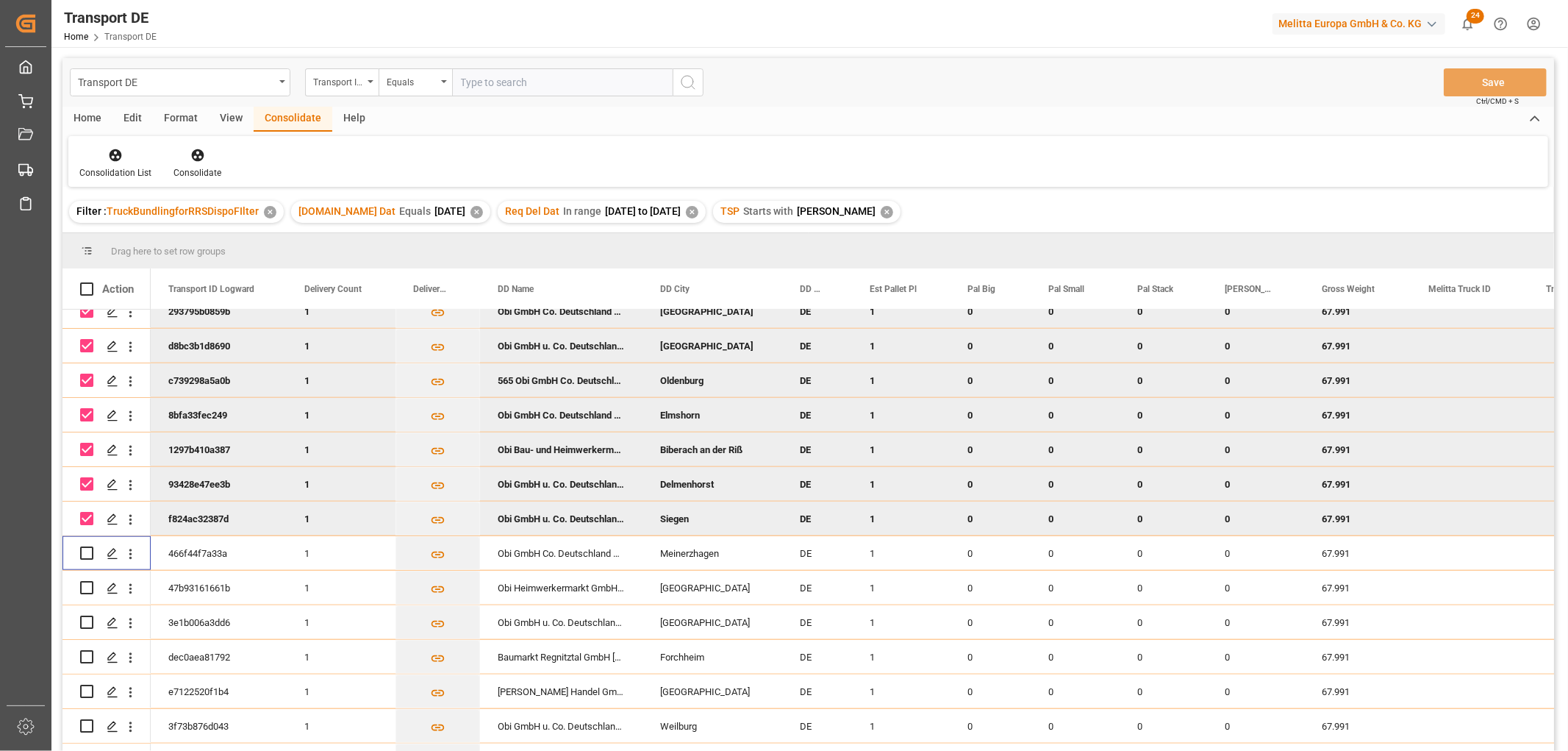
click at [85, 515] on input "Press Space to toggle row selection (checked)" at bounding box center [87, 519] width 13 height 13
checkbox input "false"
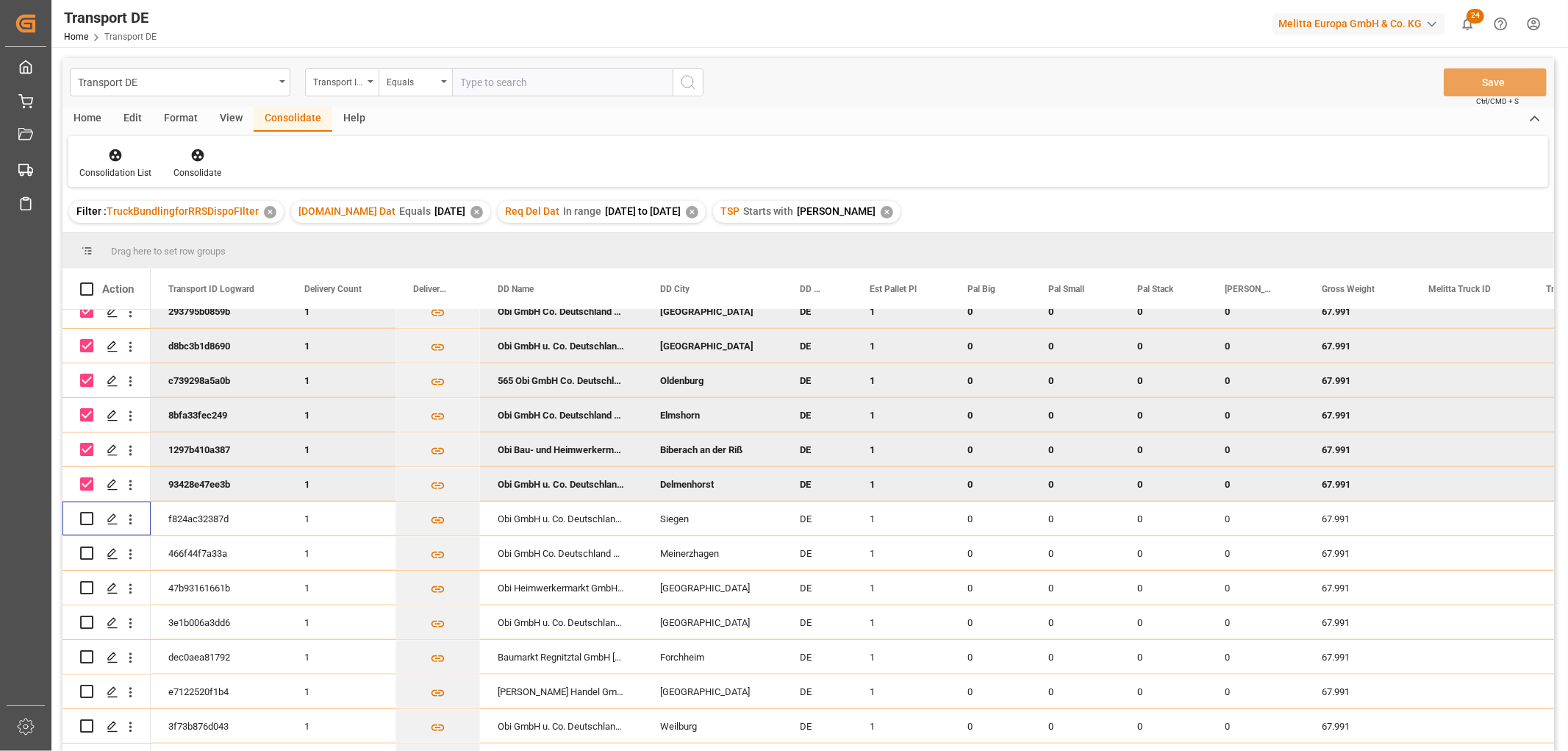
click at [86, 483] on input "Press Space to toggle row selection (checked)" at bounding box center [87, 484] width 13 height 13
checkbox input "false"
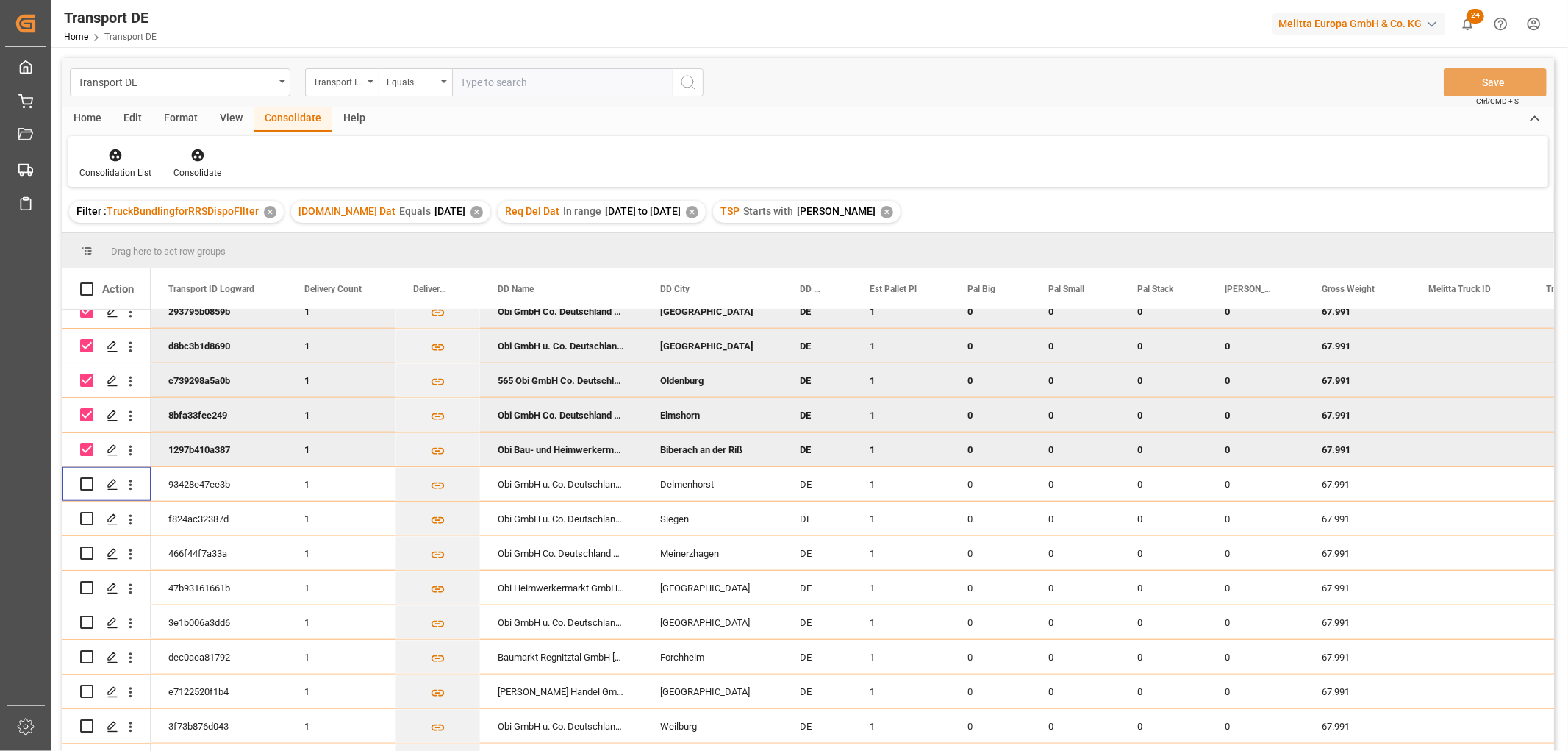
click at [86, 447] on input "Press Space to toggle row selection (checked)" at bounding box center [87, 449] width 13 height 13
checkbox input "false"
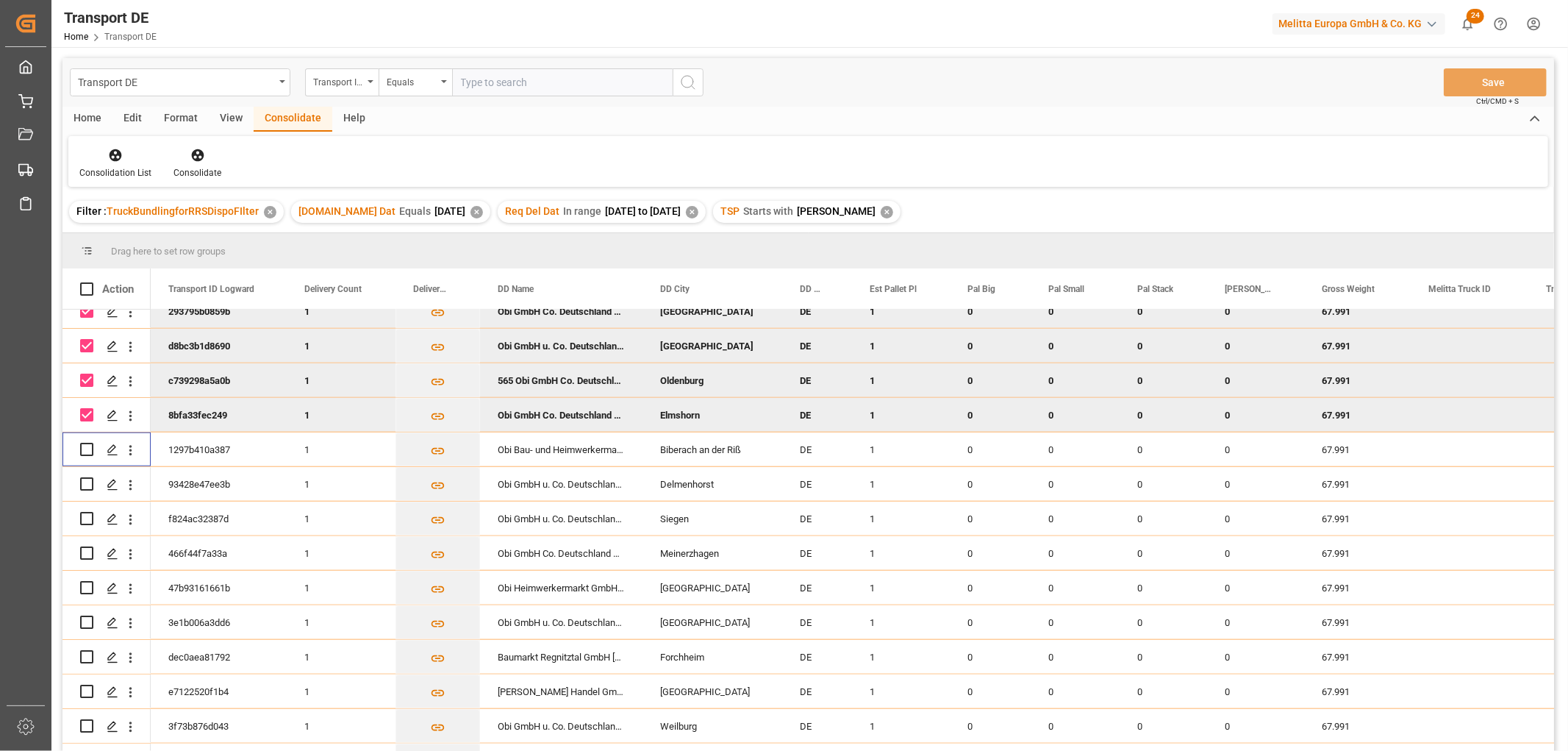
click at [88, 412] on input "Press Space to toggle row selection (checked)" at bounding box center [87, 414] width 13 height 13
checkbox input "false"
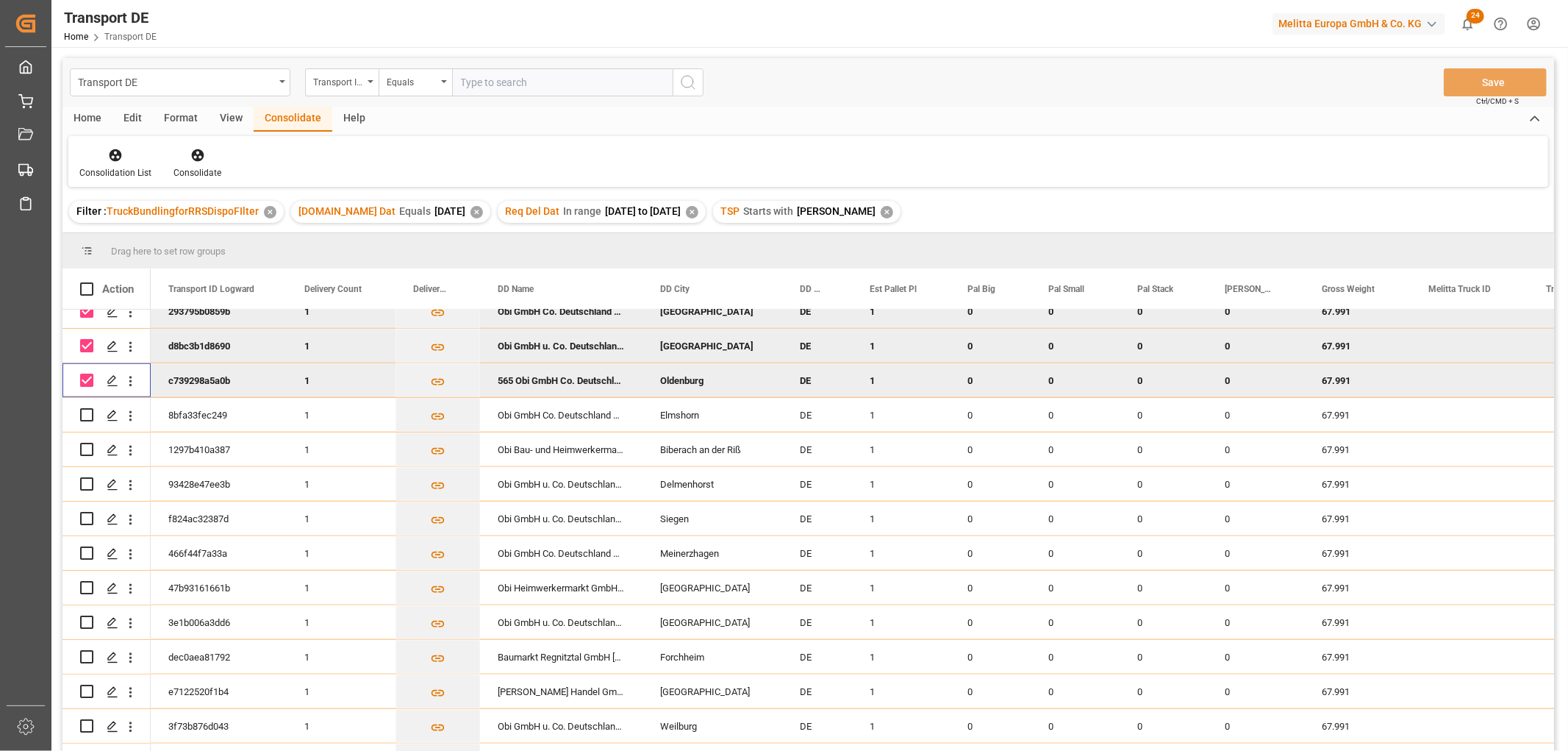
click at [83, 374] on input "Press Space to toggle row selection (checked)" at bounding box center [87, 380] width 13 height 13
checkbox input "false"
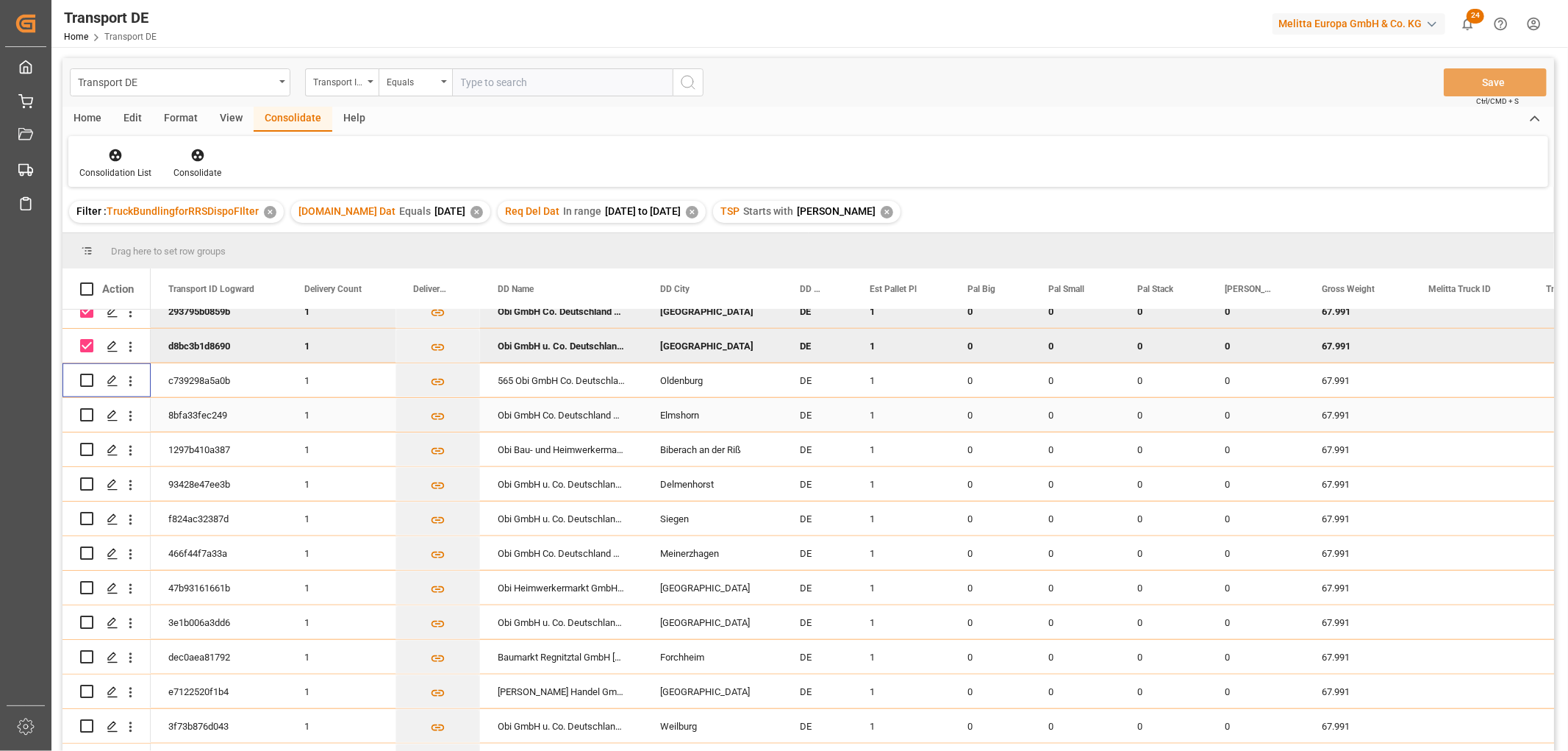
scroll to position [1062, 0]
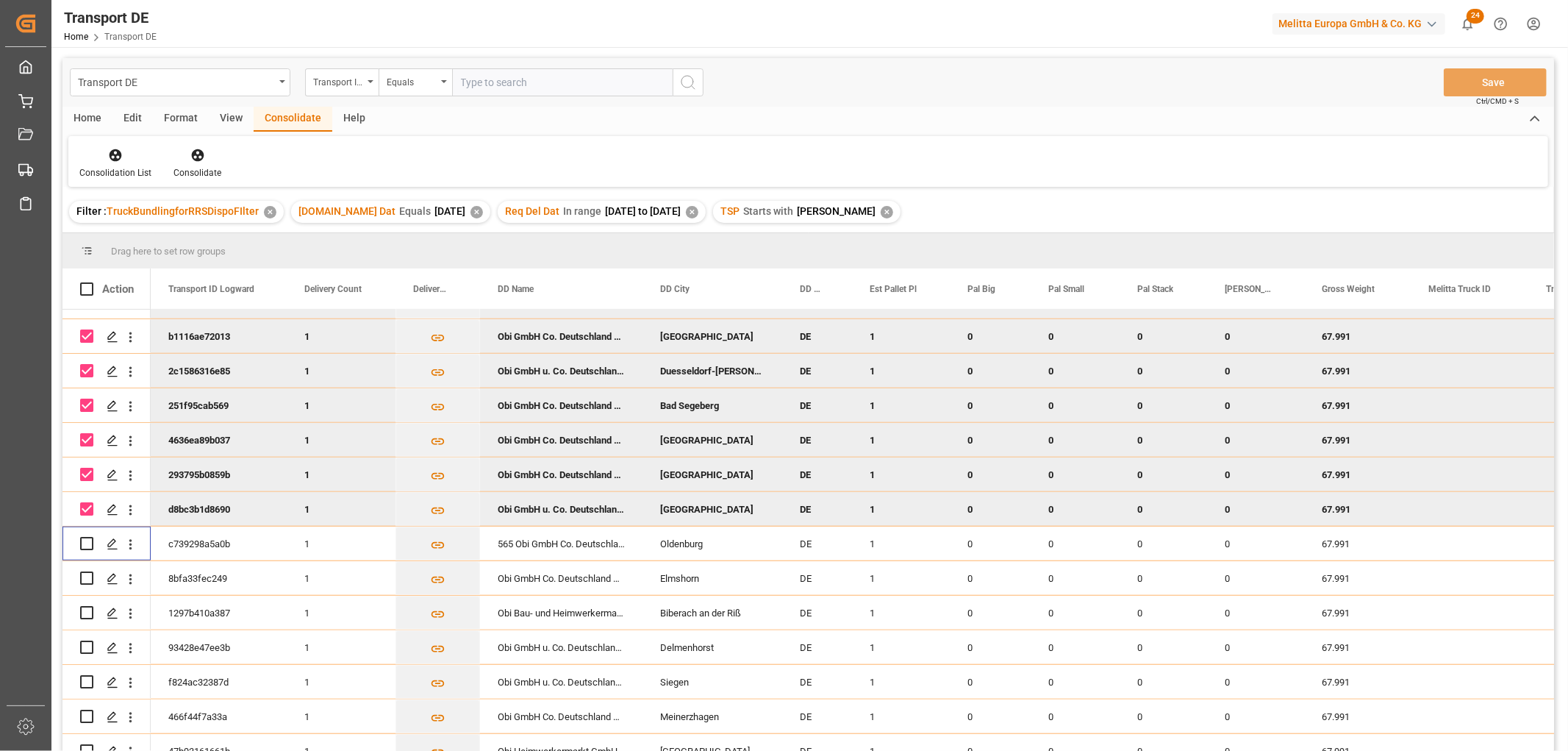
click at [86, 508] on input "Press Space to toggle row selection (checked)" at bounding box center [87, 509] width 13 height 13
checkbox input "false"
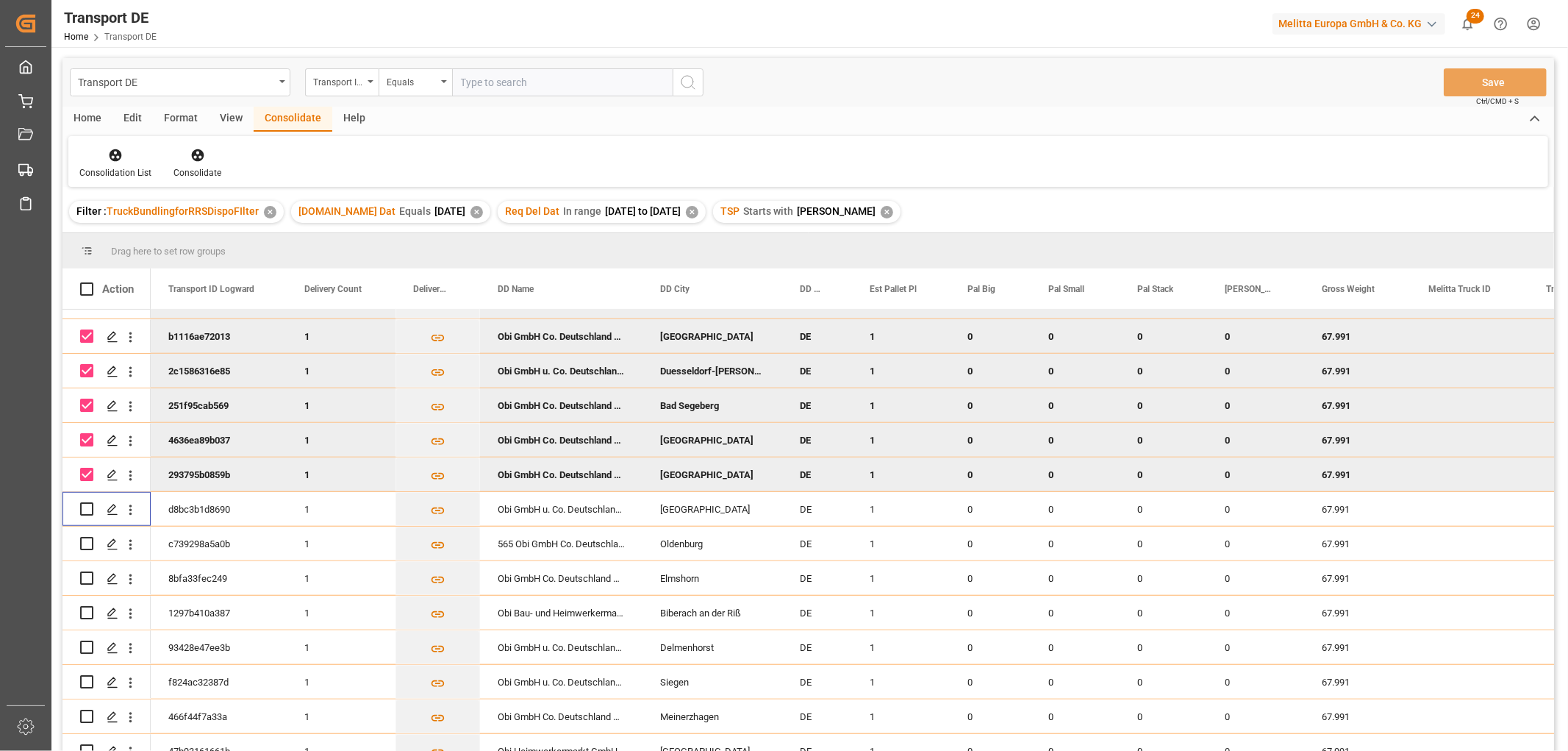
click at [85, 472] on input "Press Space to toggle row selection (checked)" at bounding box center [87, 474] width 13 height 13
checkbox input "false"
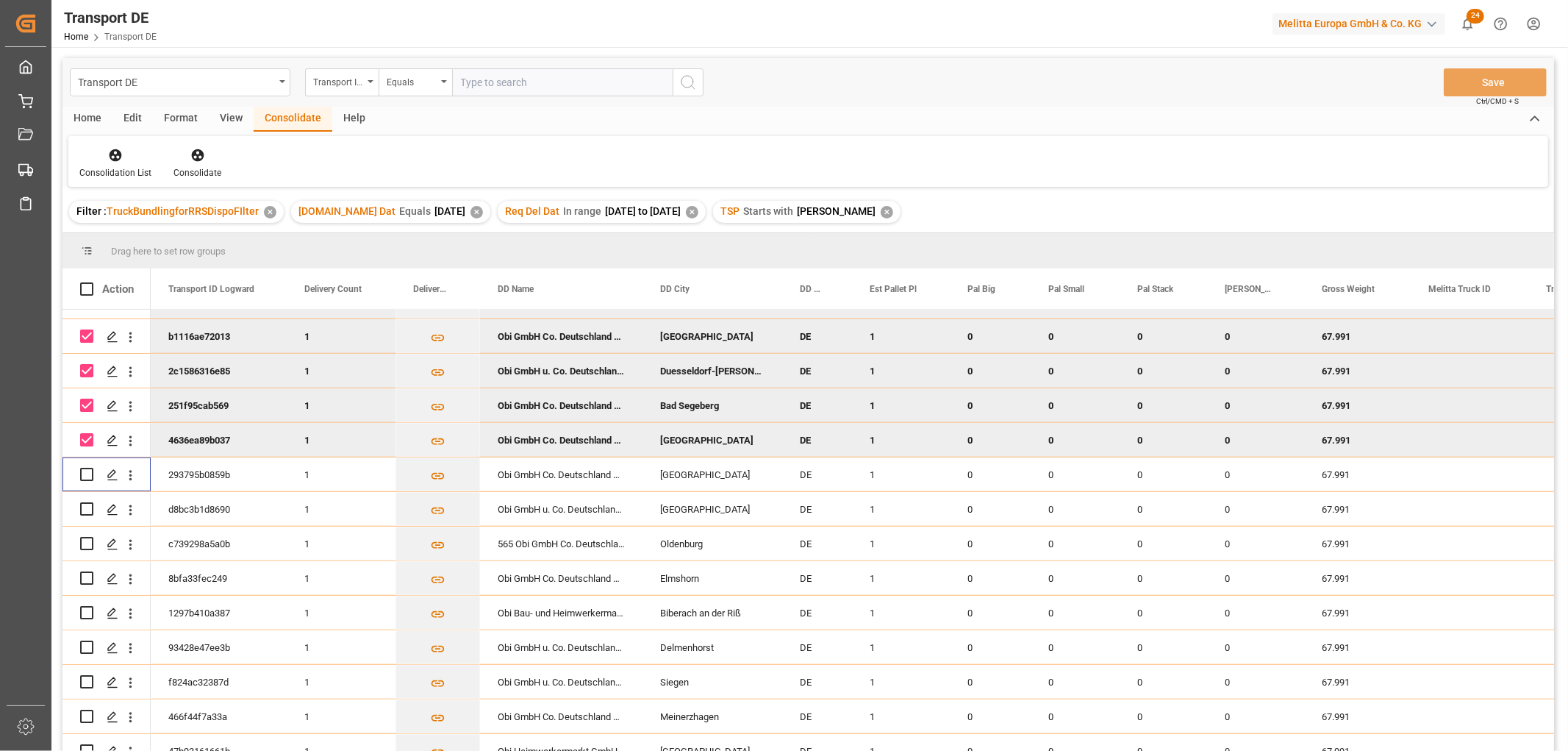
click at [85, 433] on input "Press Space to toggle row selection (checked)" at bounding box center [87, 440] width 13 height 13
checkbox input "false"
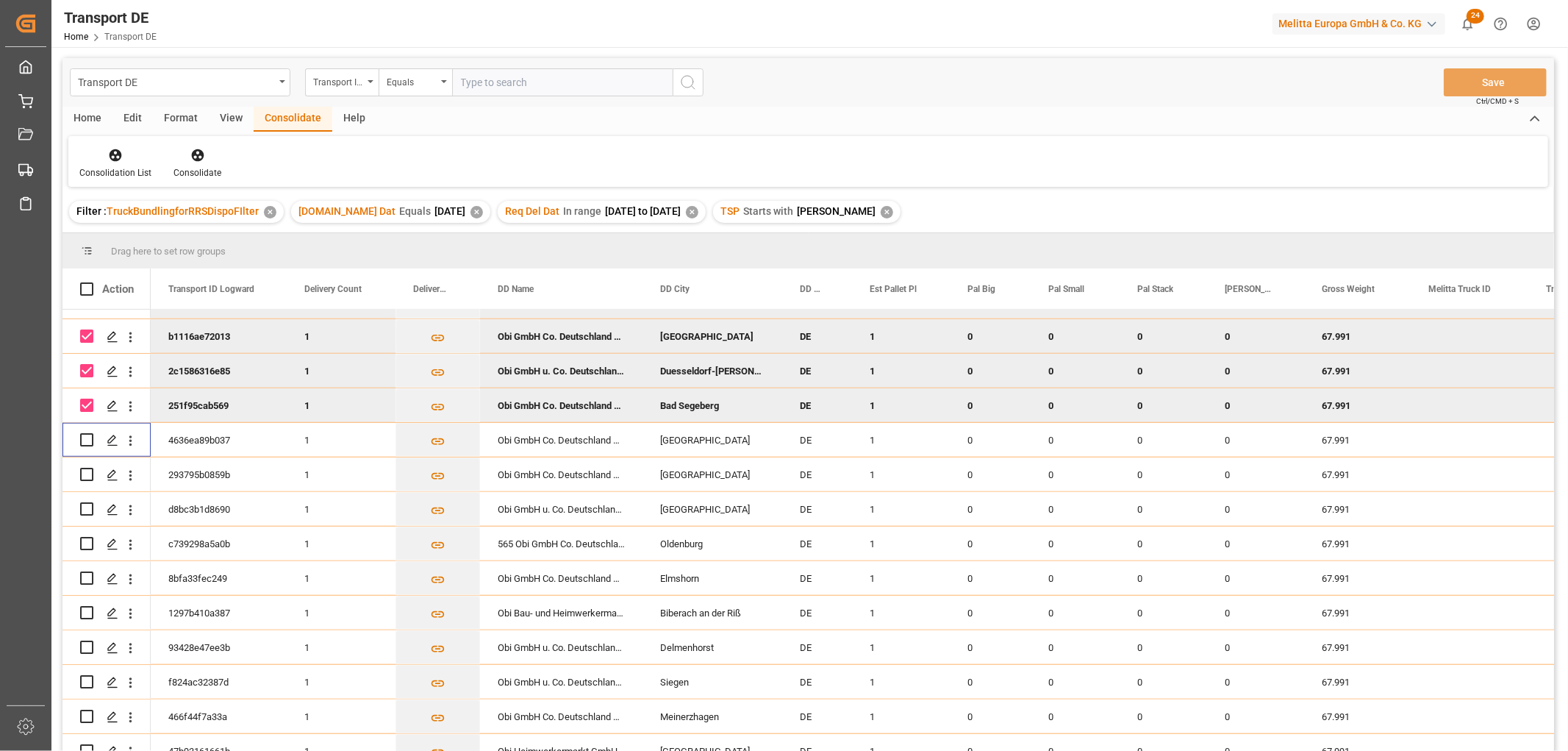
click at [85, 405] on input "Press Space to toggle row selection (checked)" at bounding box center [87, 405] width 13 height 13
checkbox input "false"
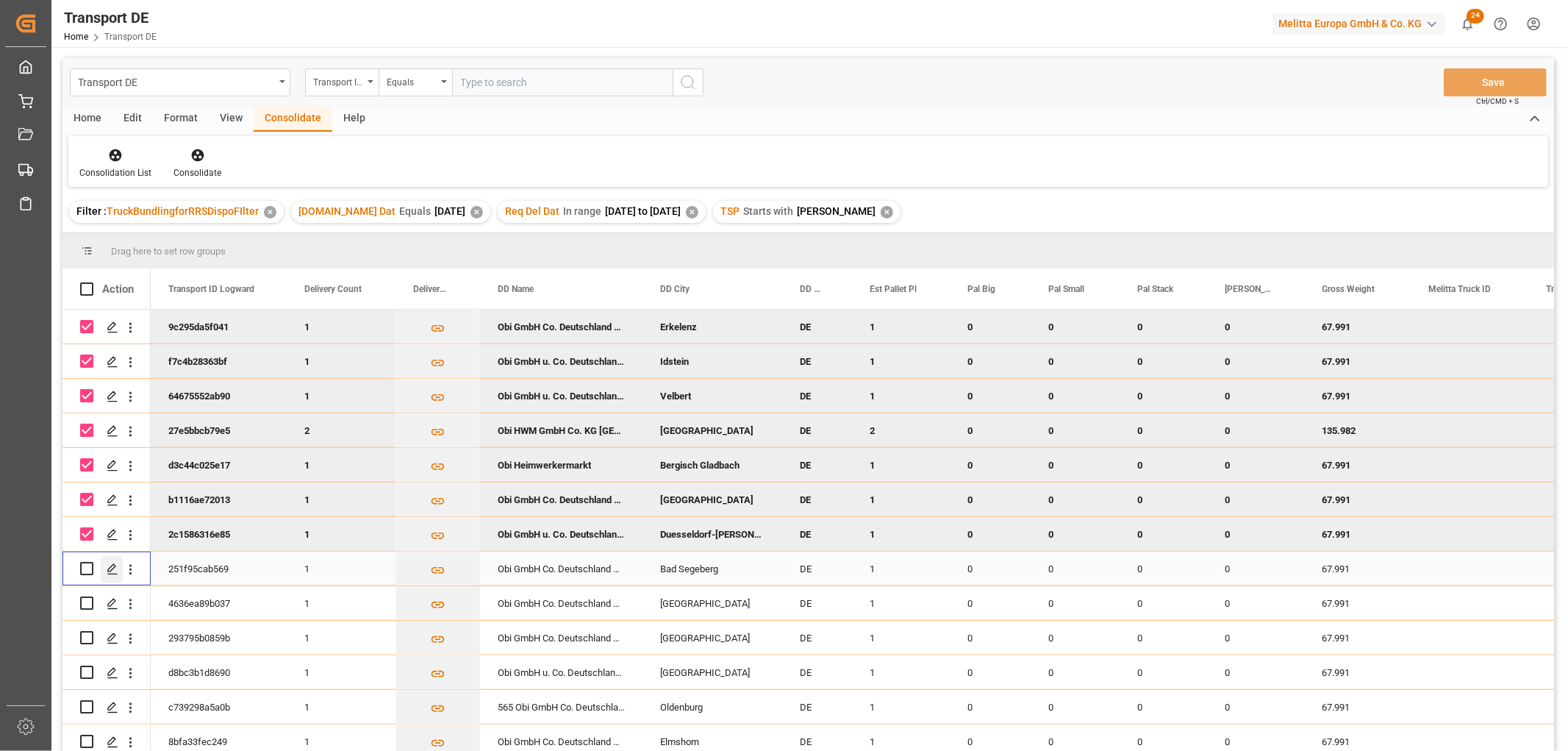
scroll to position [816, 0]
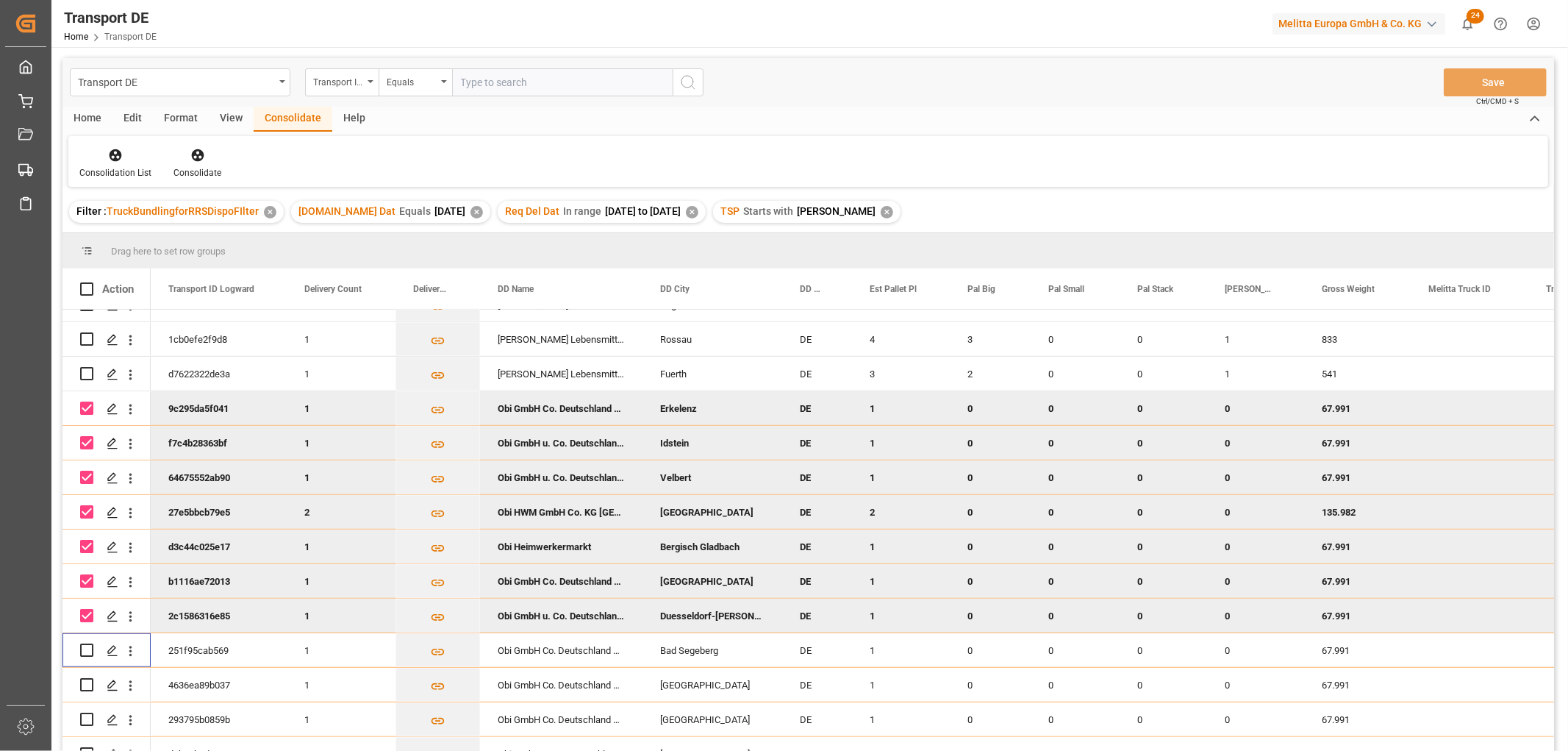
click at [84, 610] on input "Press Space to toggle row selection (checked)" at bounding box center [87, 615] width 13 height 13
checkbox input "false"
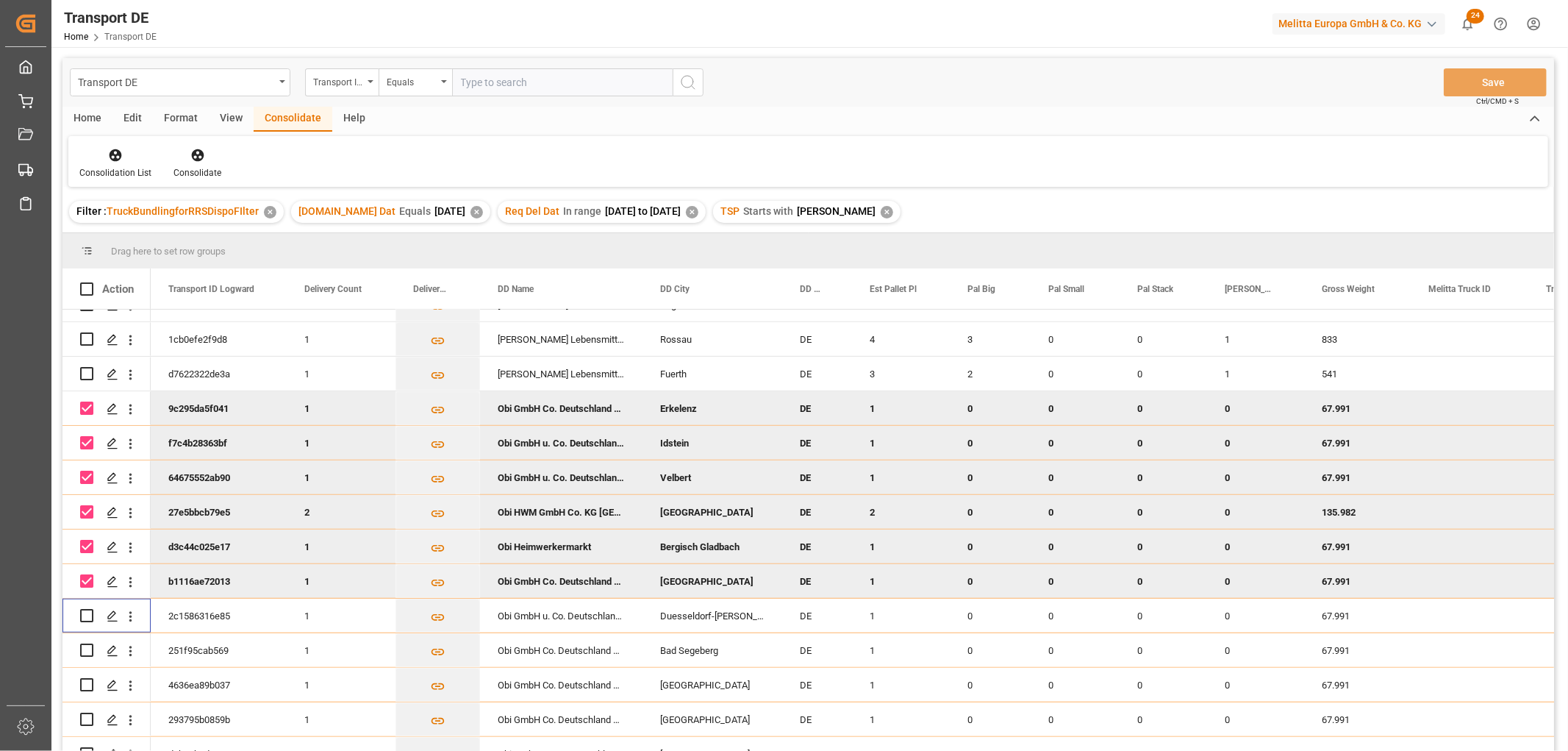
click at [83, 579] on input "Press Space to toggle row selection (checked)" at bounding box center [87, 581] width 13 height 13
checkbox input "false"
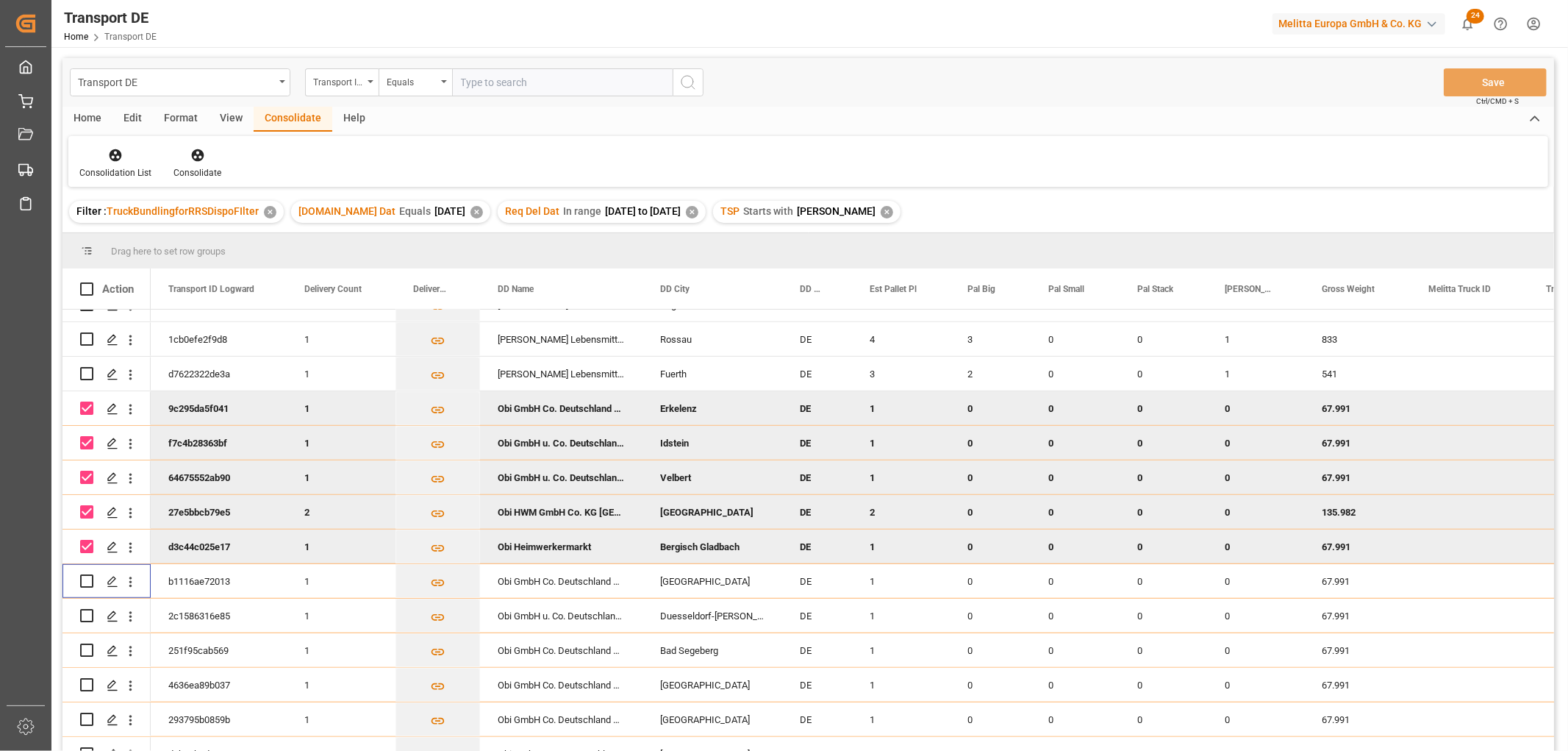
click at [90, 540] on input "Press Space to toggle row selection (checked)" at bounding box center [87, 546] width 13 height 13
checkbox input "false"
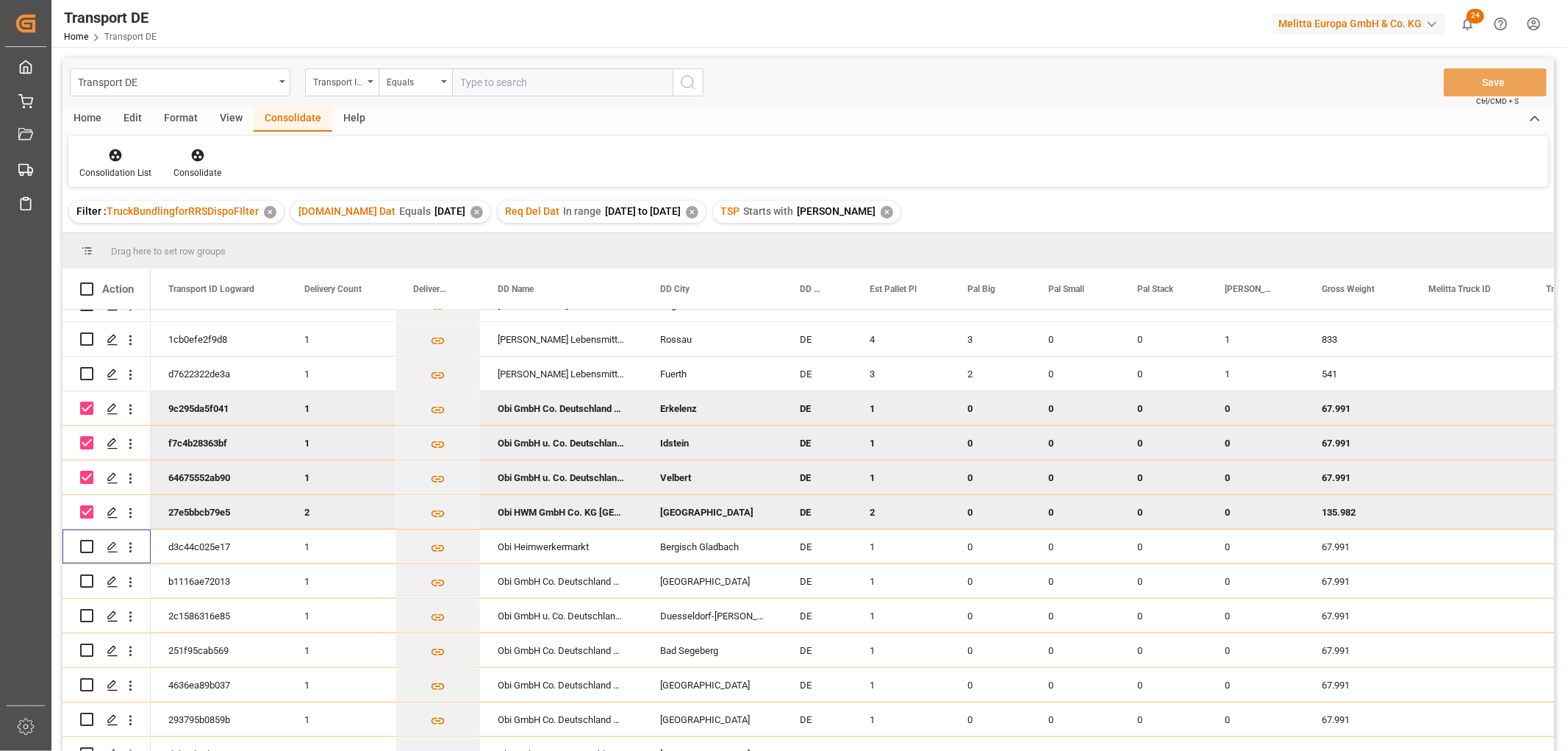
click at [84, 509] on input "Press Space to toggle row selection (checked)" at bounding box center [87, 512] width 13 height 13
checkbox input "false"
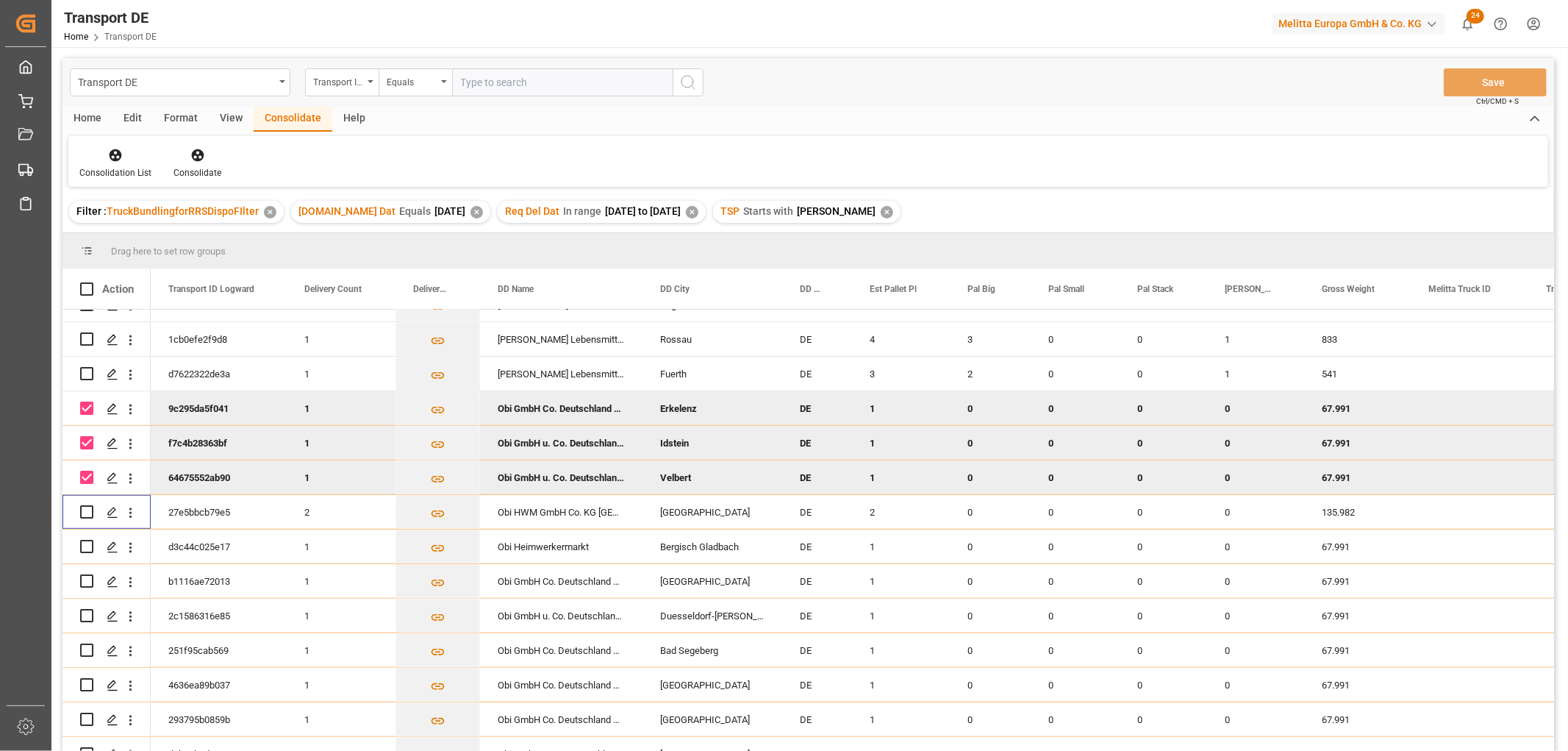
click at [88, 476] on input "Press Space to toggle row selection (checked)" at bounding box center [87, 477] width 13 height 13
checkbox input "false"
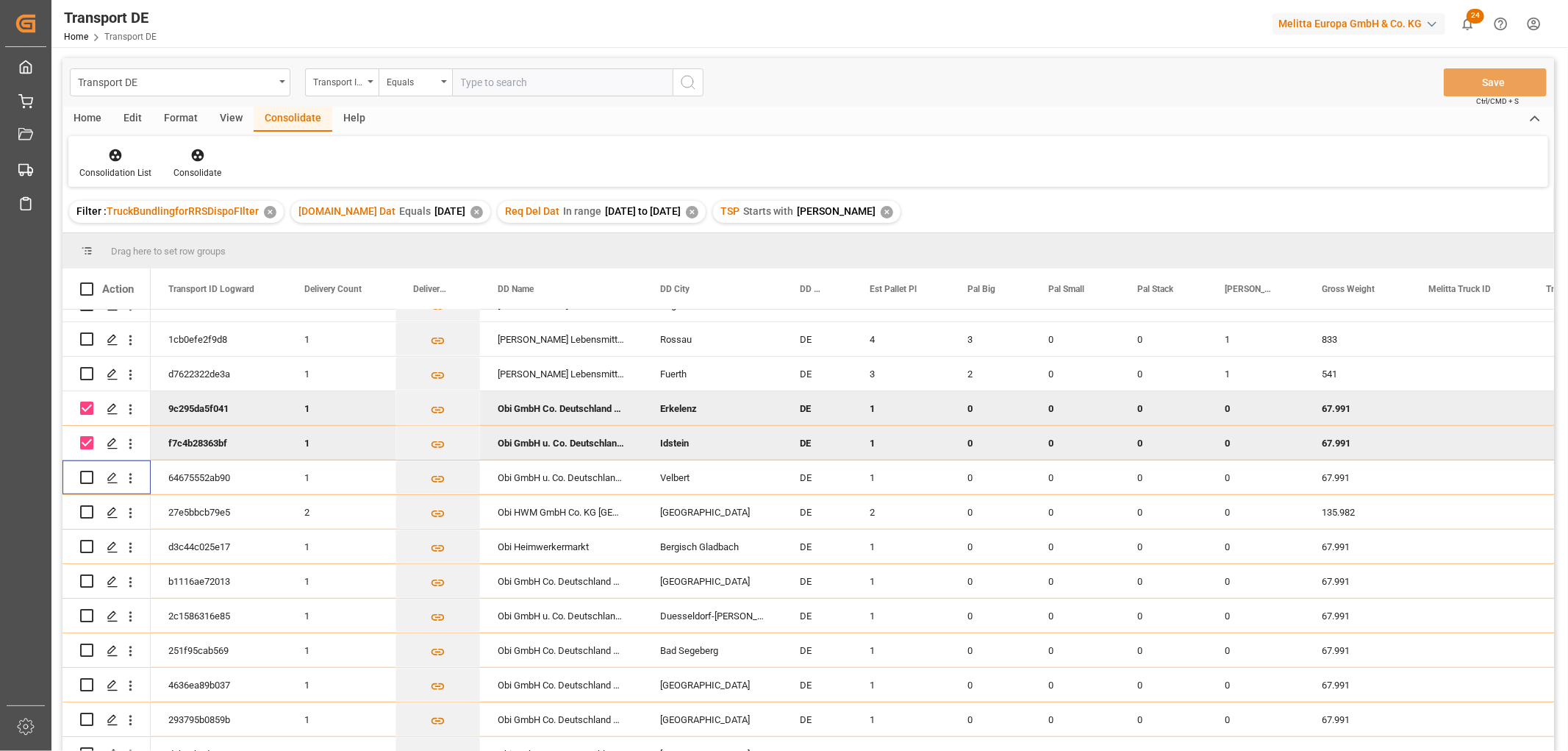
click at [82, 441] on input "Press Space to toggle row selection (checked)" at bounding box center [87, 443] width 13 height 13
checkbox input "false"
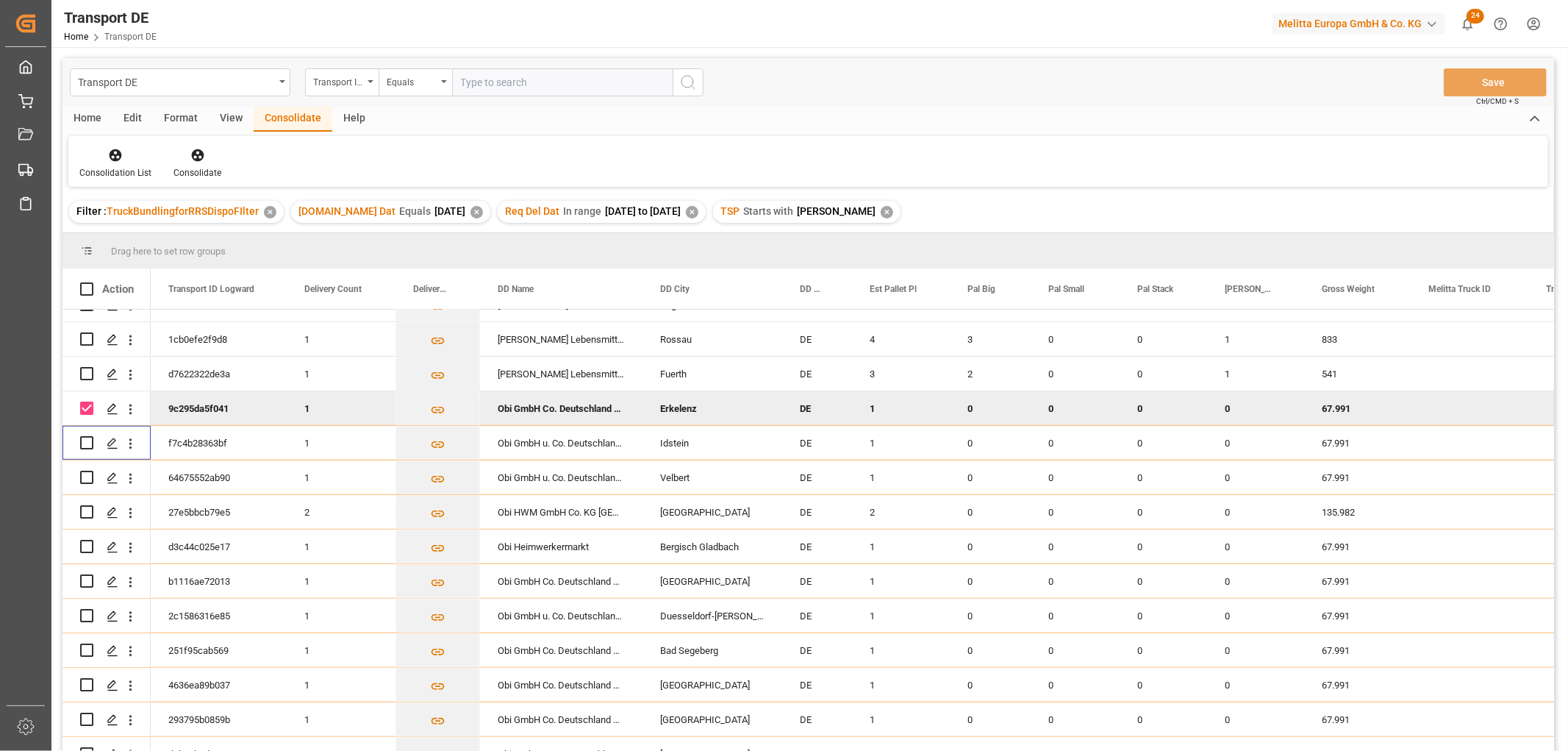
click at [84, 406] on input "Press Space to toggle row selection (checked)" at bounding box center [87, 408] width 13 height 13
checkbox input "false"
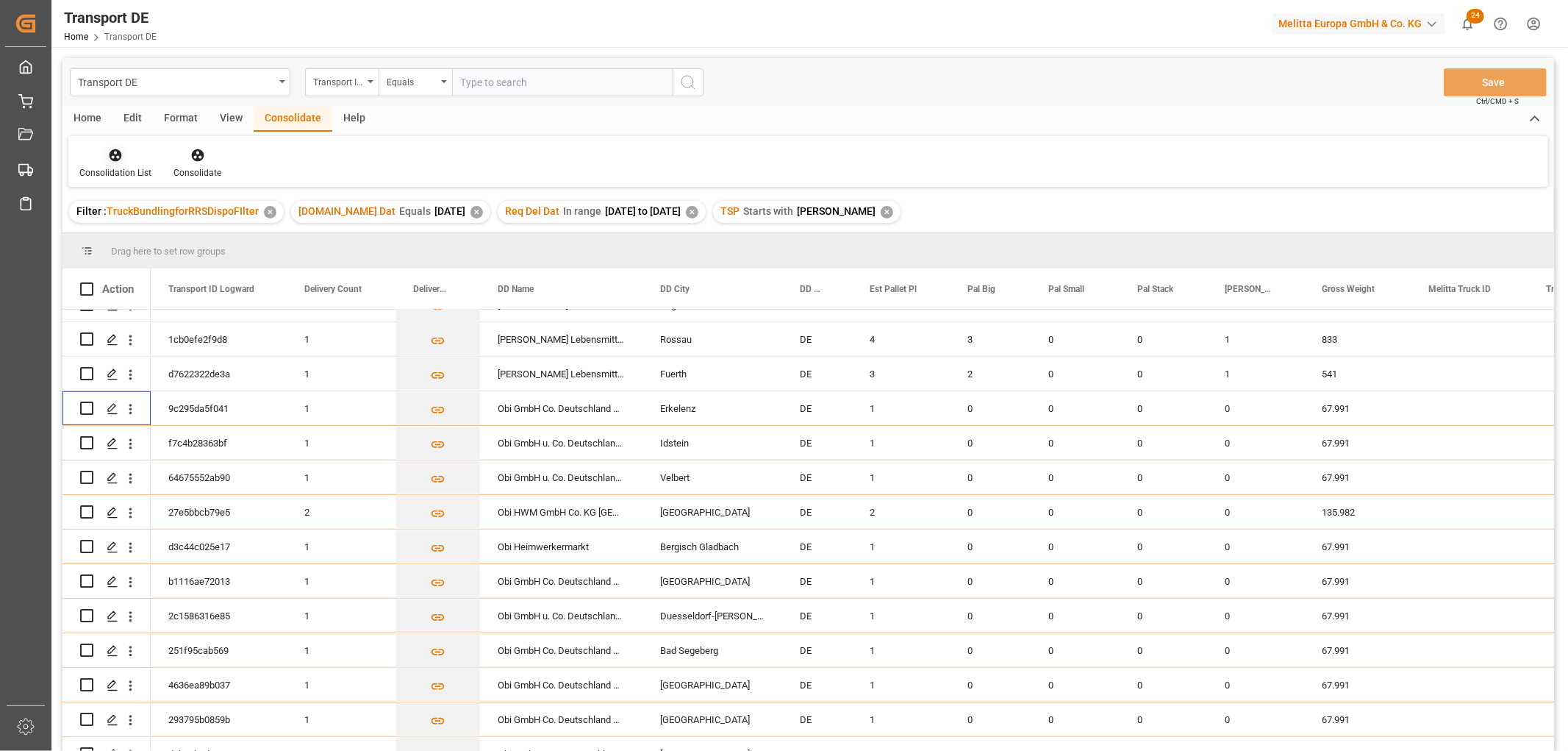
click at [111, 148] on icon at bounding box center [116, 156] width 15 height 15
click at [129, 239] on div "Truck Bundling RRS Dispo National" at bounding box center [173, 238] width 163 height 15
click at [83, 407] on input "Press Space to toggle row selection (unchecked)" at bounding box center [87, 408] width 13 height 13
checkbox input "true"
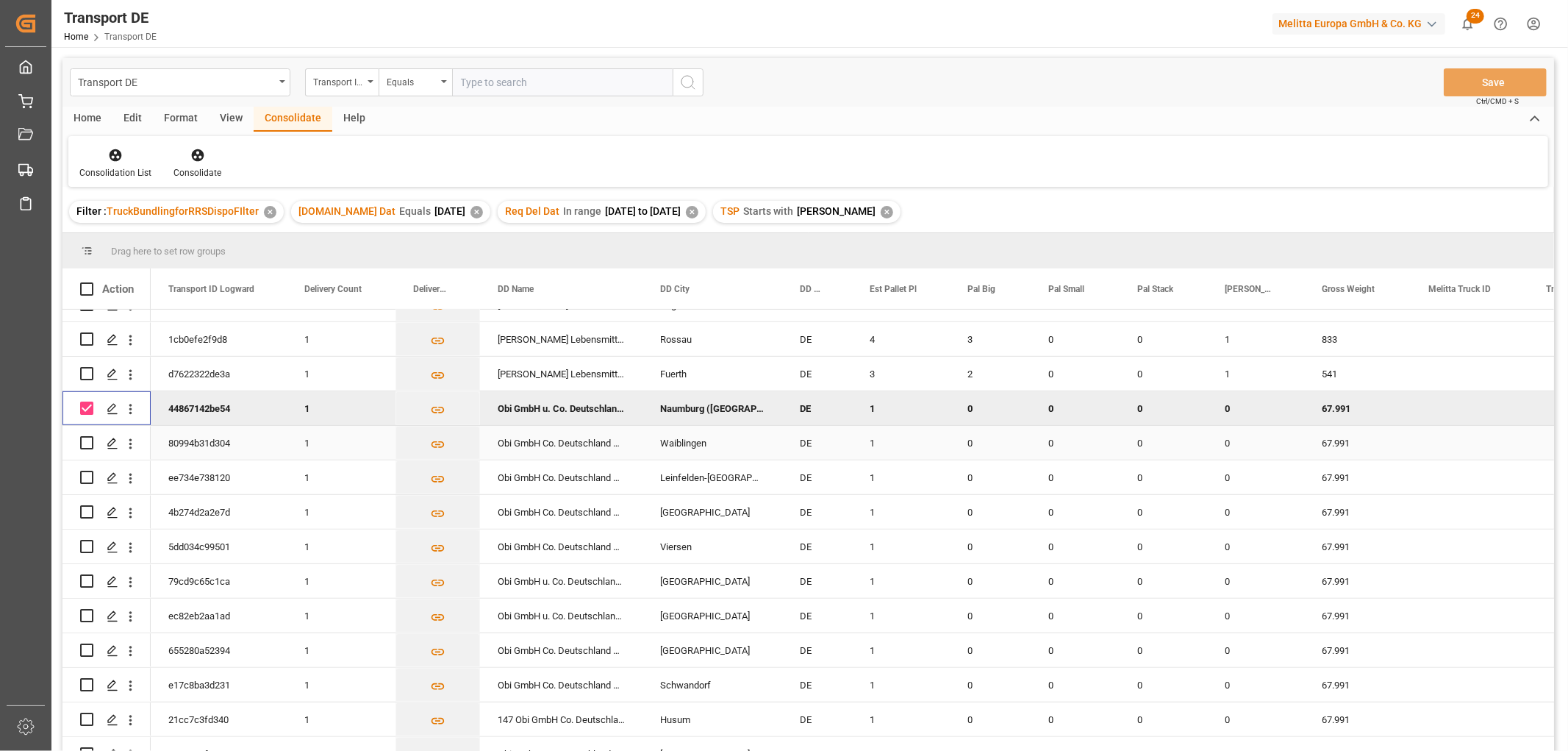
click at [86, 443] on input "Press Space to toggle row selection (unchecked)" at bounding box center [87, 443] width 13 height 13
checkbox input "true"
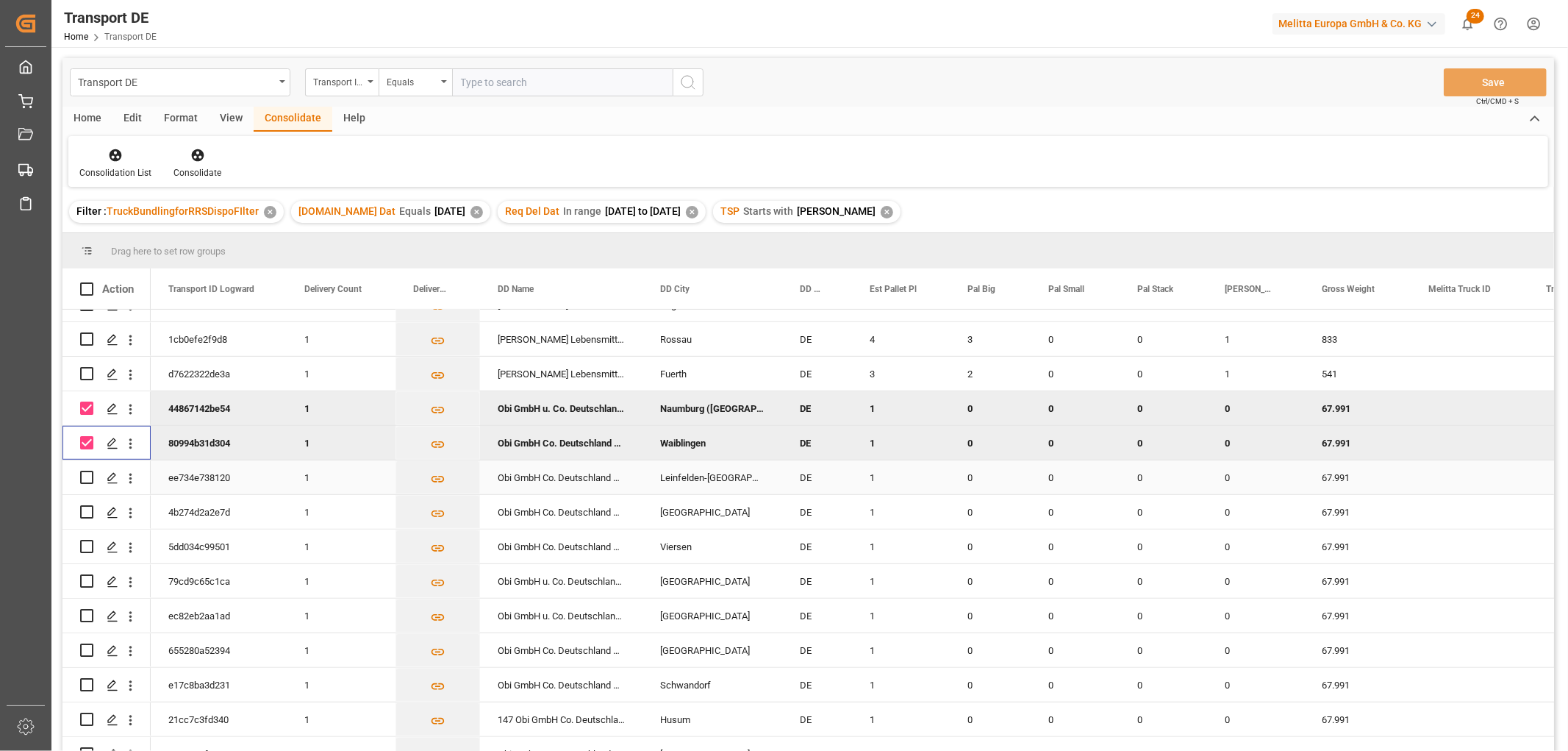
click at [83, 474] on input "Press Space to toggle row selection (unchecked)" at bounding box center [87, 477] width 13 height 13
checkbox input "true"
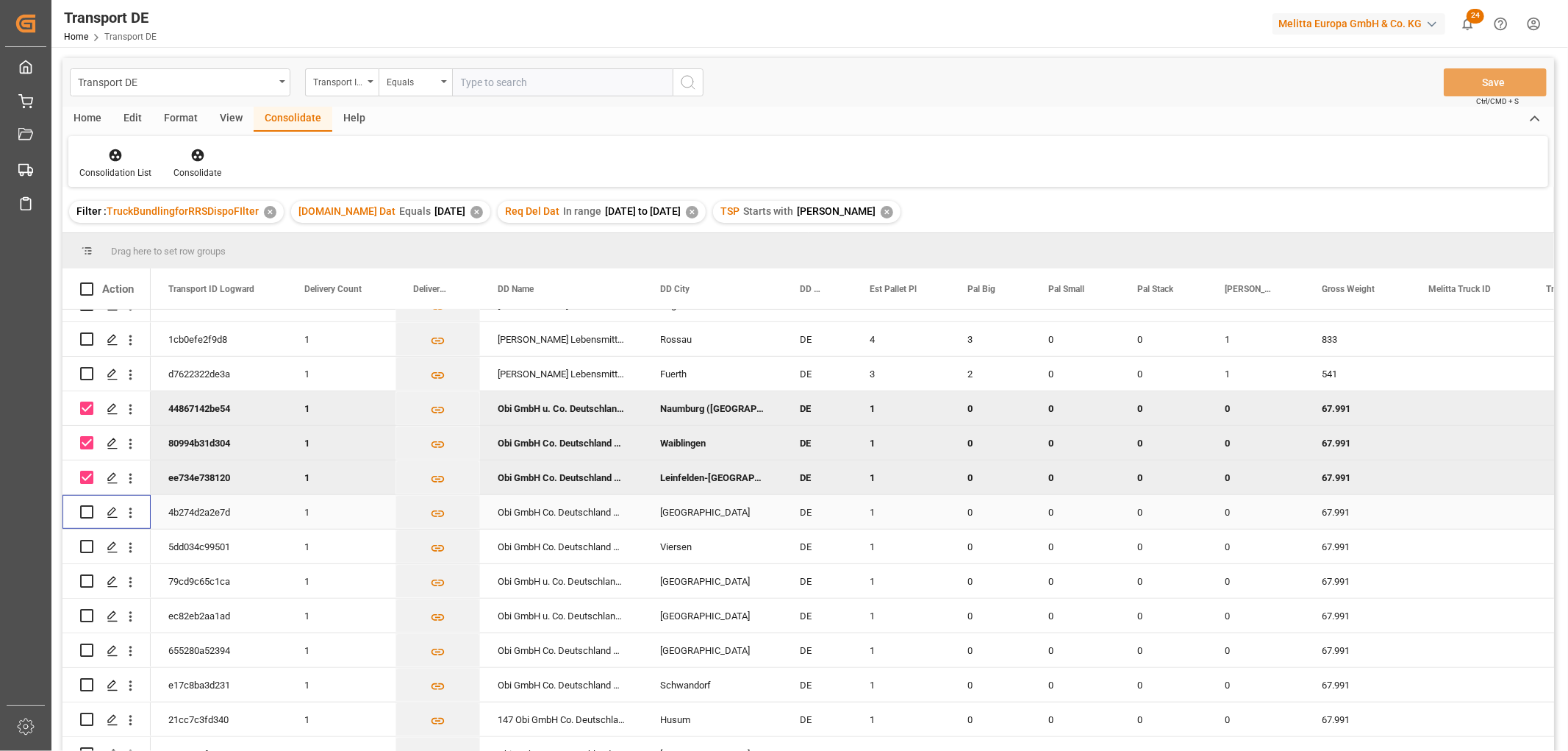
click at [88, 513] on input "Press Space to toggle row selection (unchecked)" at bounding box center [87, 512] width 13 height 13
checkbox input "true"
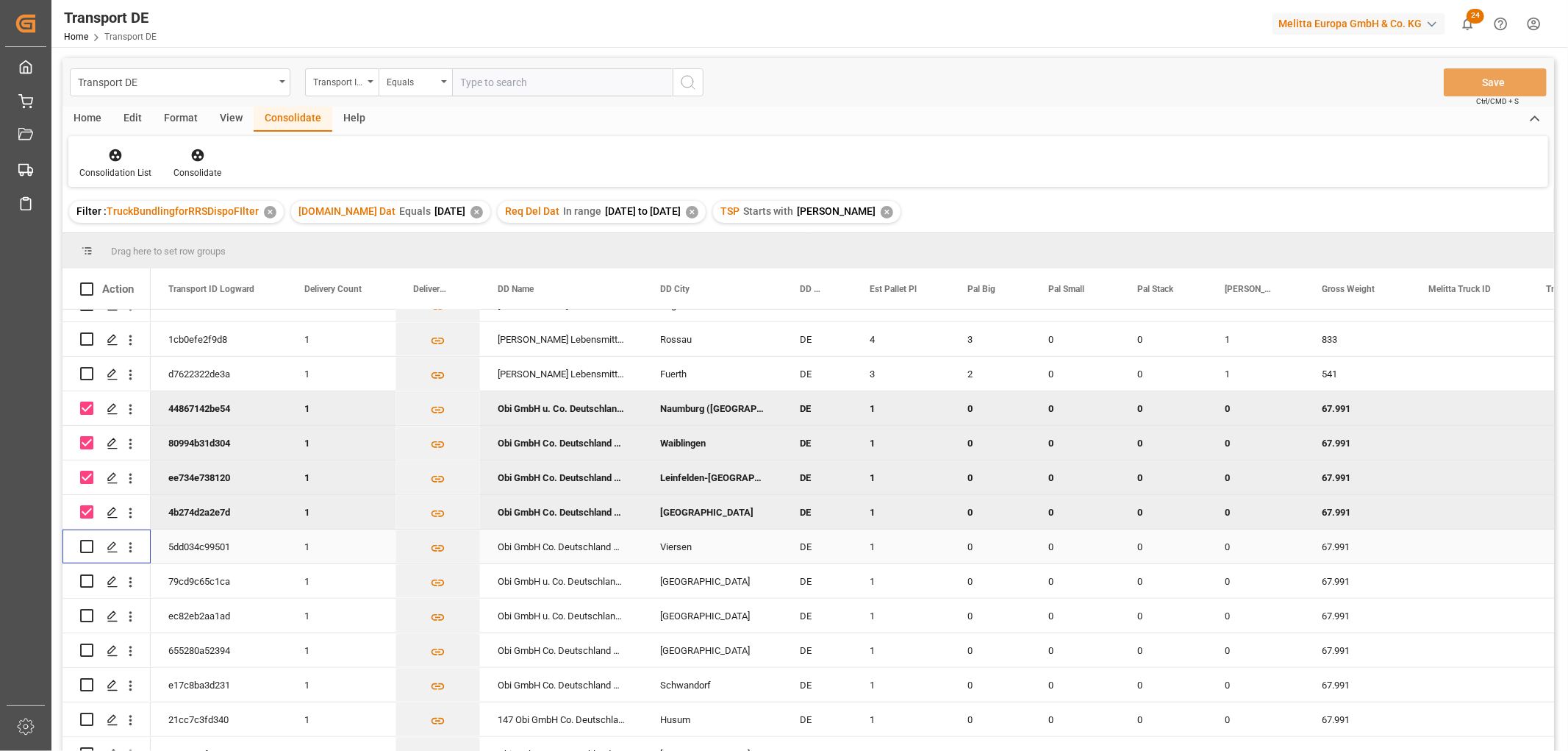
click at [84, 545] on input "Press Space to toggle row selection (unchecked)" at bounding box center [87, 546] width 13 height 13
checkbox input "true"
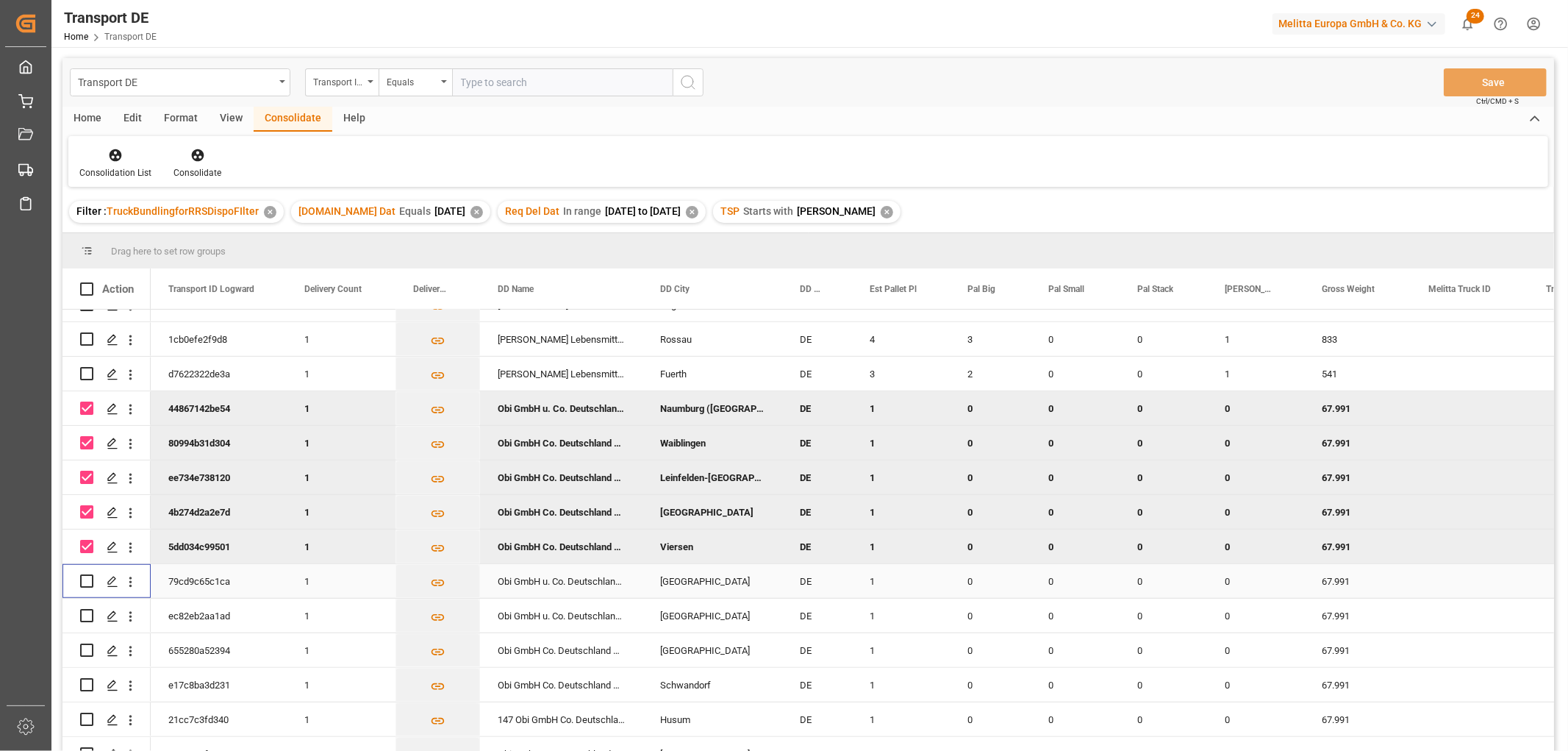
click at [85, 577] on input "Press Space to toggle row selection (unchecked)" at bounding box center [87, 581] width 13 height 13
checkbox input "true"
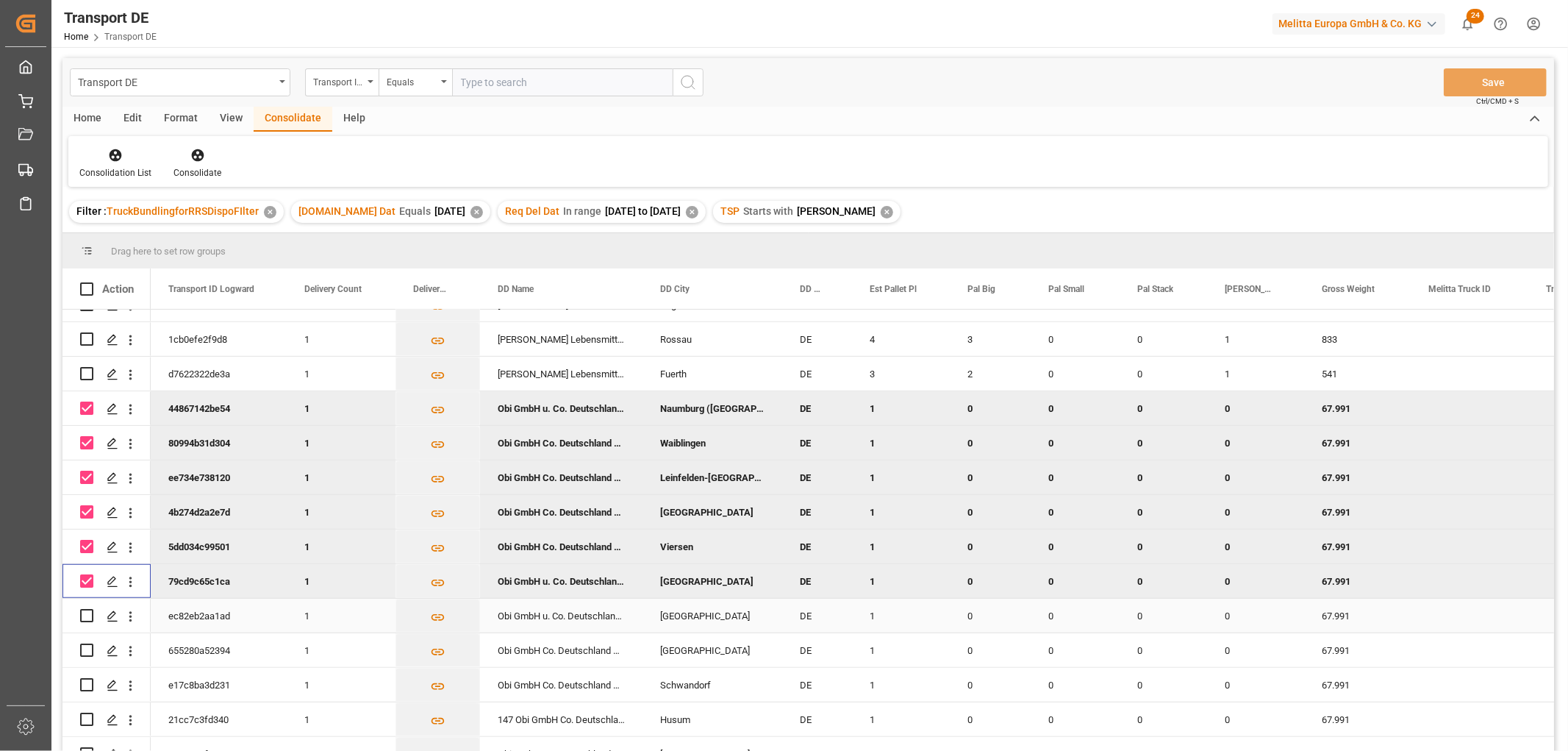
click at [89, 611] on input "Press Space to toggle row selection (unchecked)" at bounding box center [87, 615] width 13 height 13
checkbox input "true"
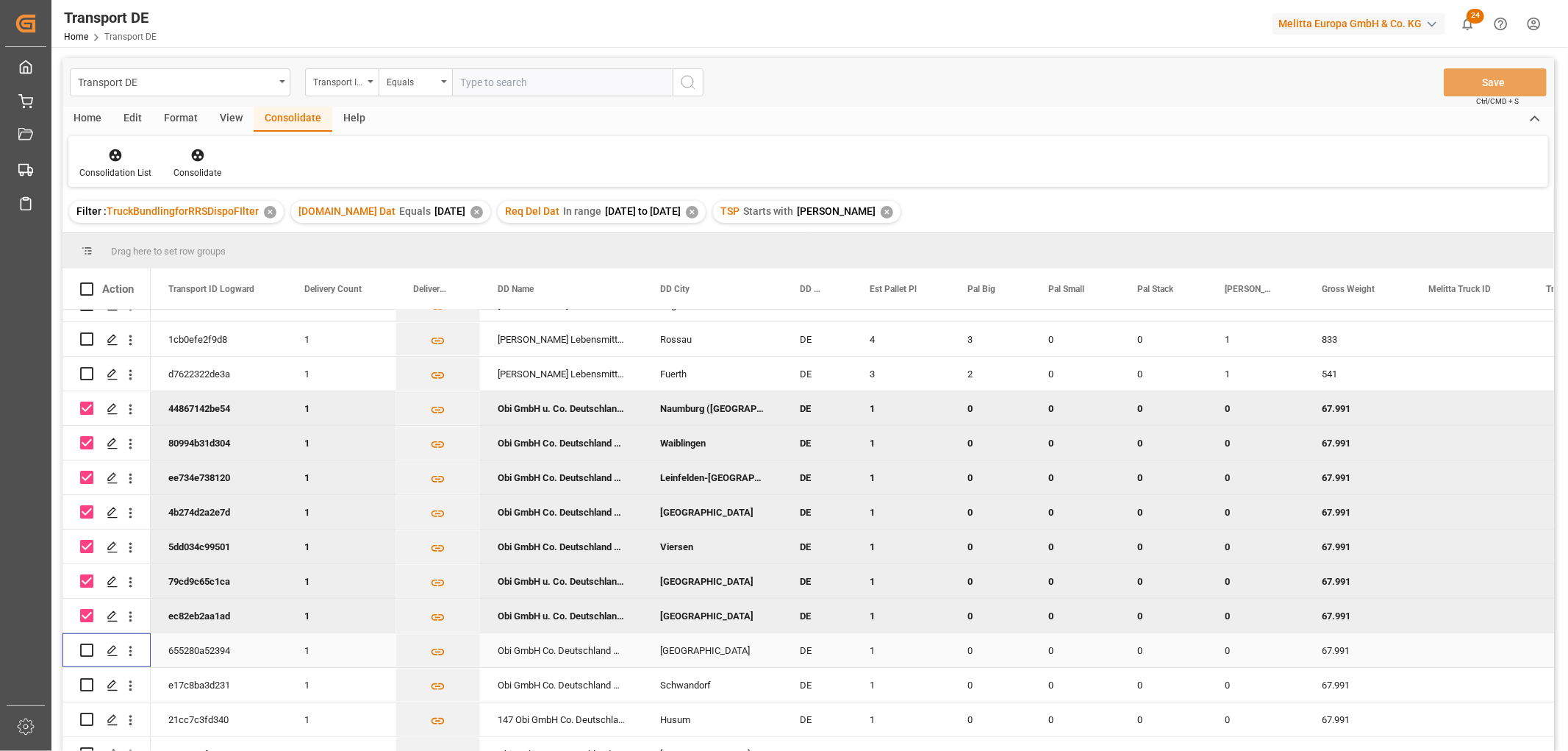
click at [89, 646] on input "Press Space to toggle row selection (unchecked)" at bounding box center [87, 650] width 13 height 13
checkbox input "true"
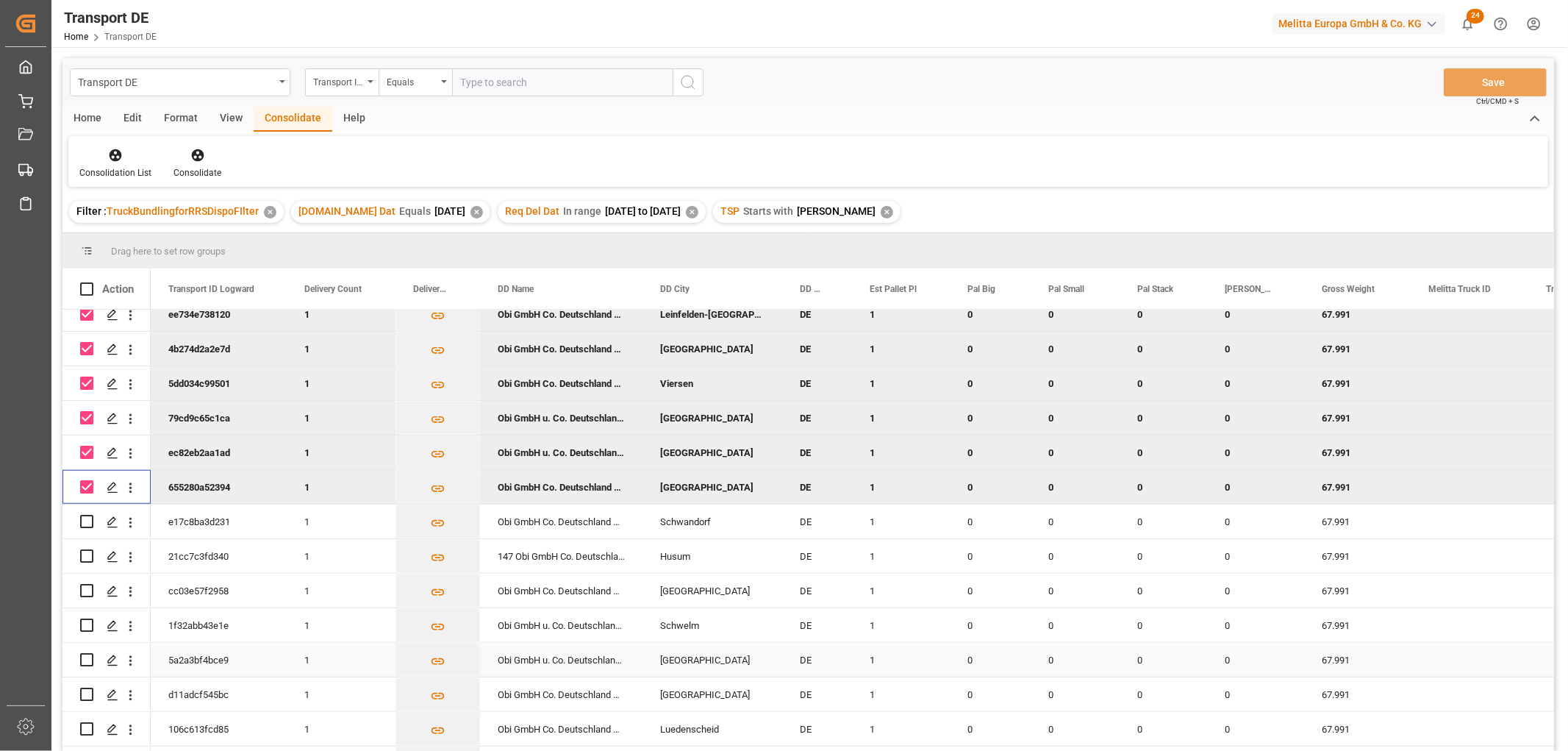
scroll to position [1062, 0]
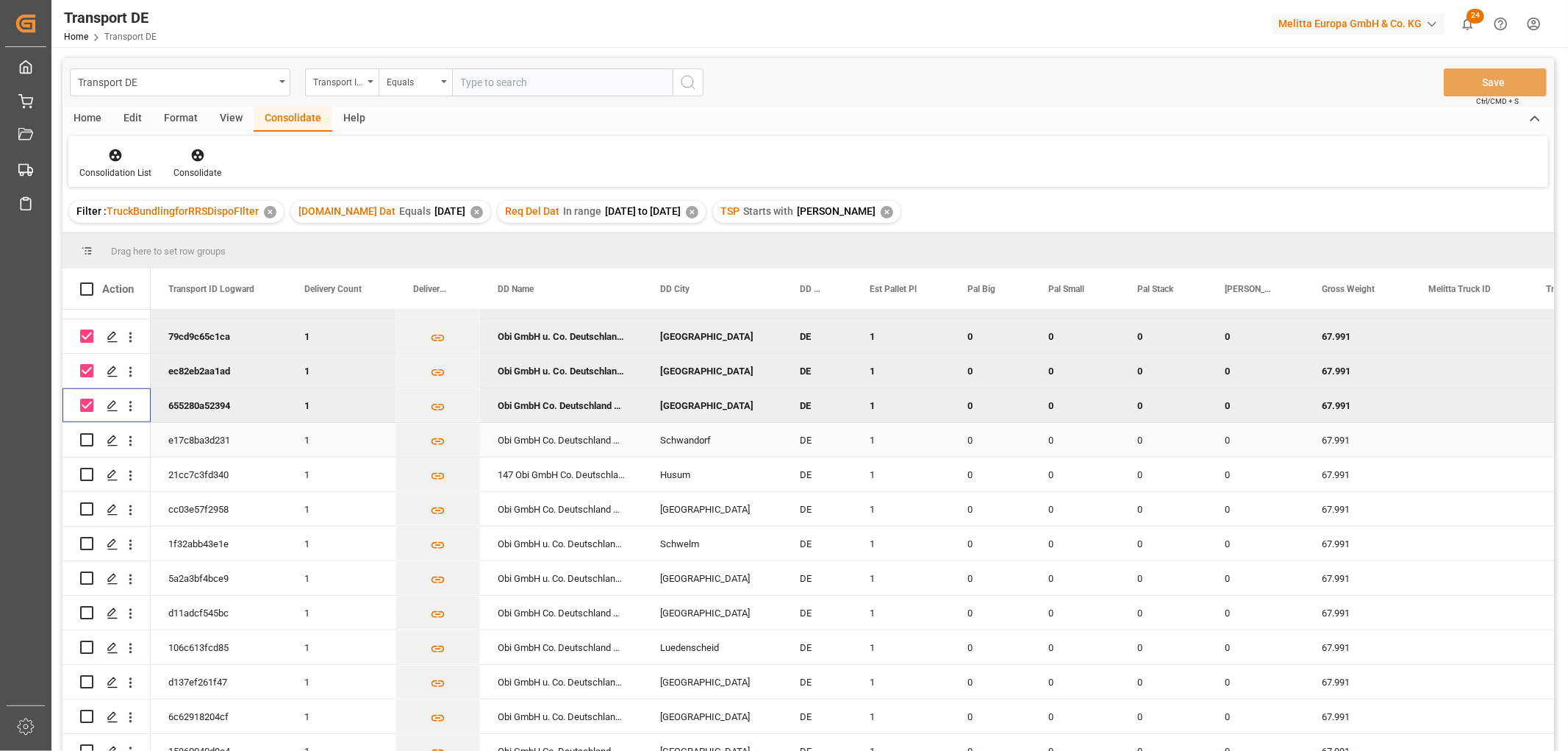
click at [85, 440] on input "Press Space to toggle row selection (unchecked)" at bounding box center [87, 440] width 13 height 13
checkbox input "true"
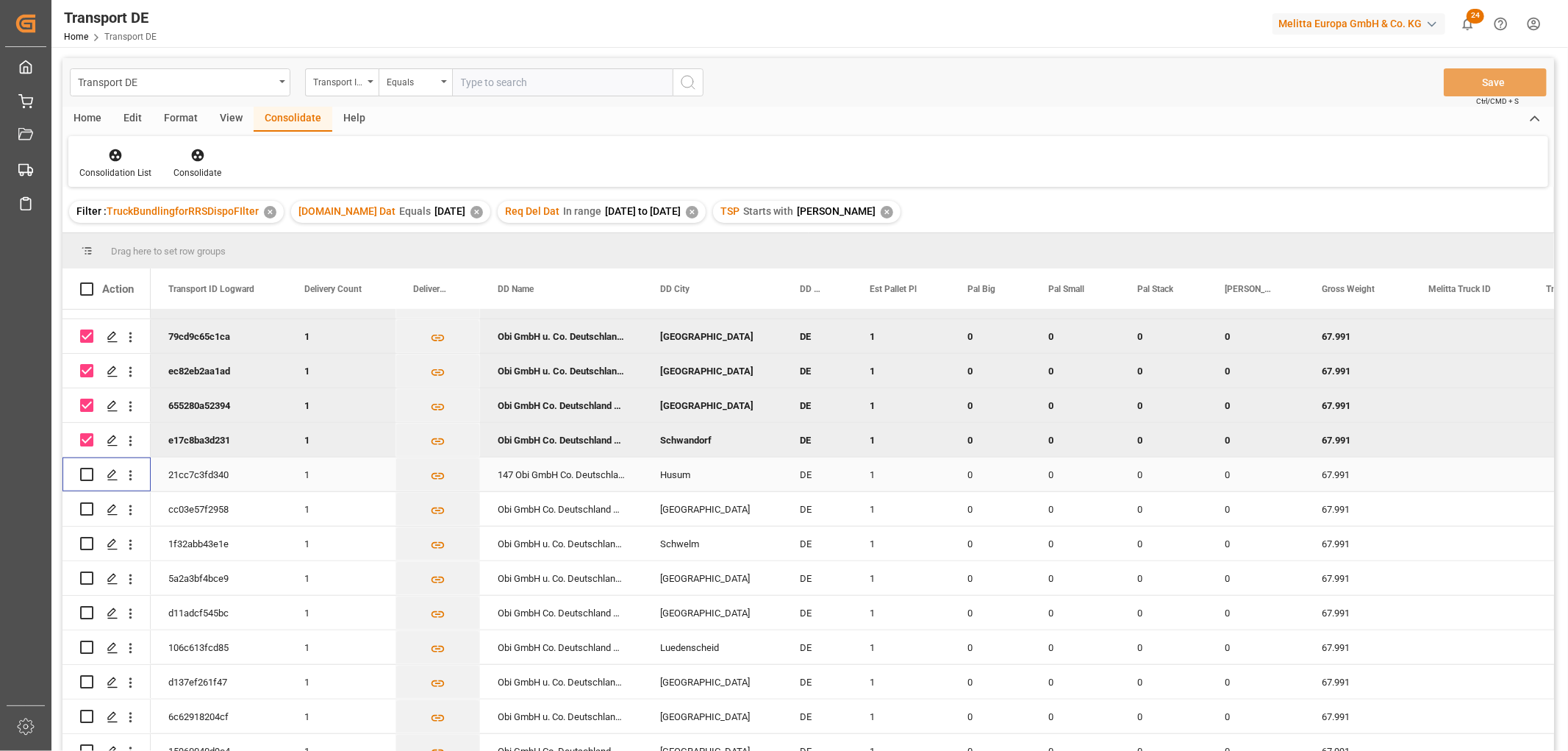
click at [83, 471] on input "Press Space to toggle row selection (unchecked)" at bounding box center [87, 474] width 13 height 13
checkbox input "true"
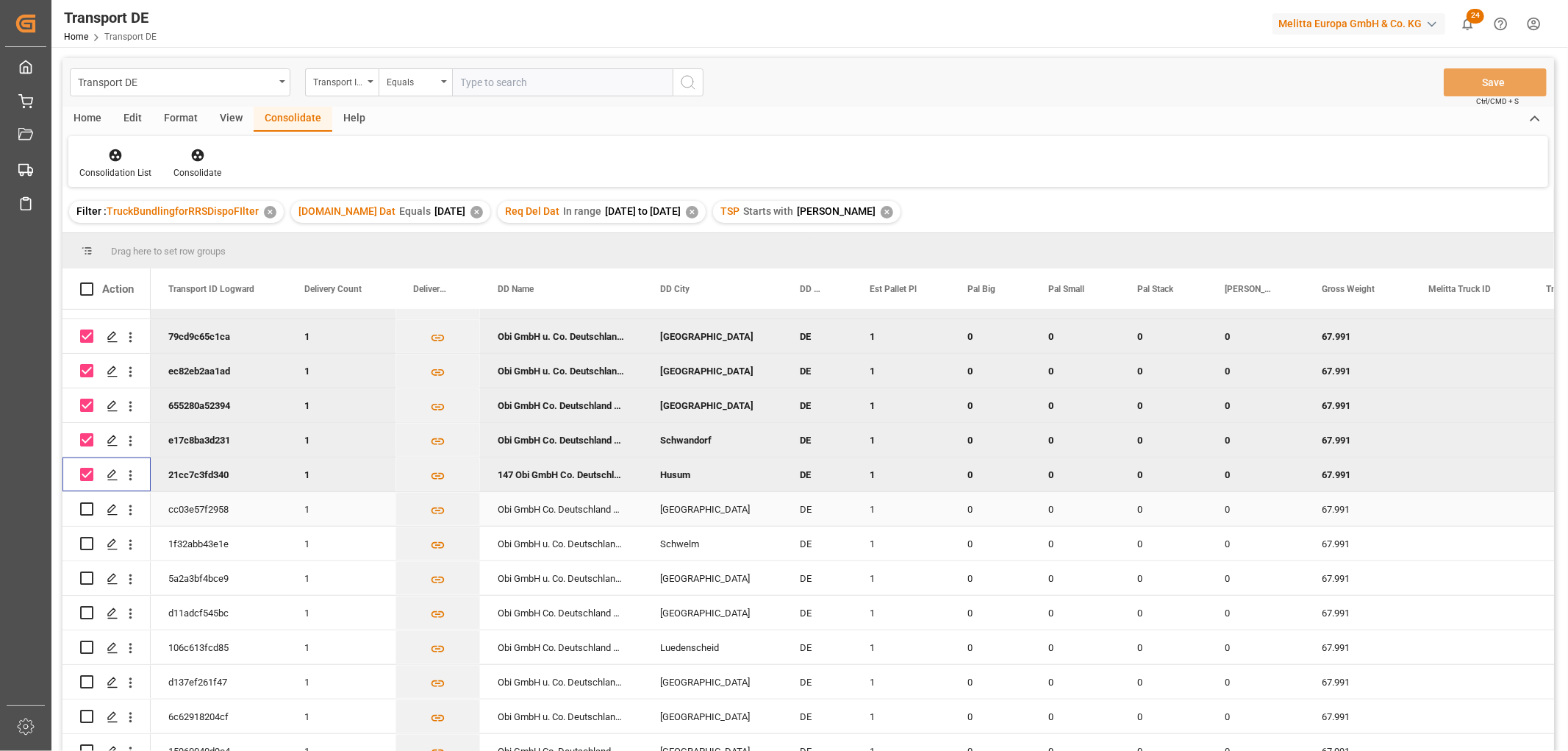
click at [86, 509] on input "Press Space to toggle row selection (unchecked)" at bounding box center [87, 509] width 13 height 13
checkbox input "true"
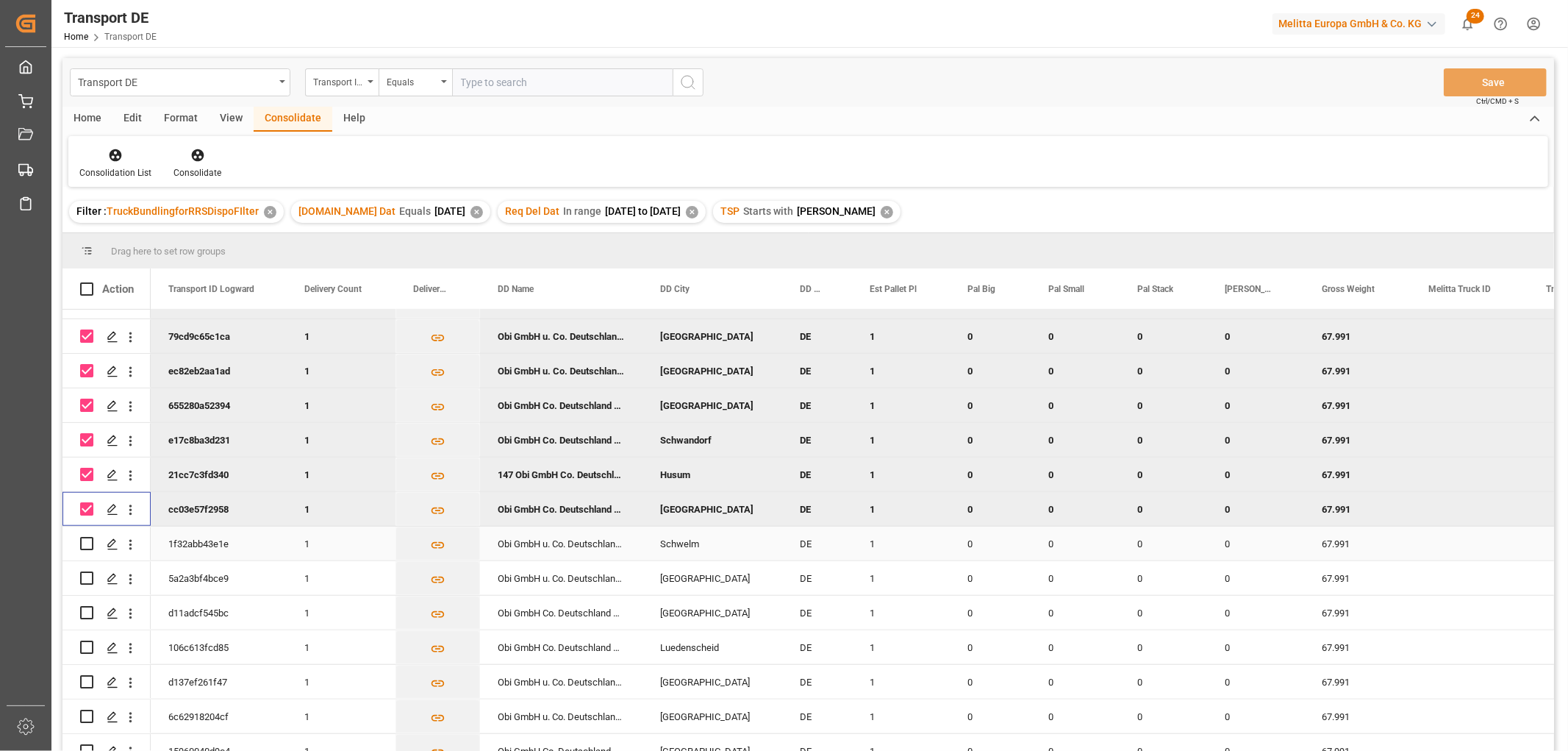
click at [85, 545] on input "Press Space to toggle row selection (unchecked)" at bounding box center [87, 543] width 13 height 13
checkbox input "true"
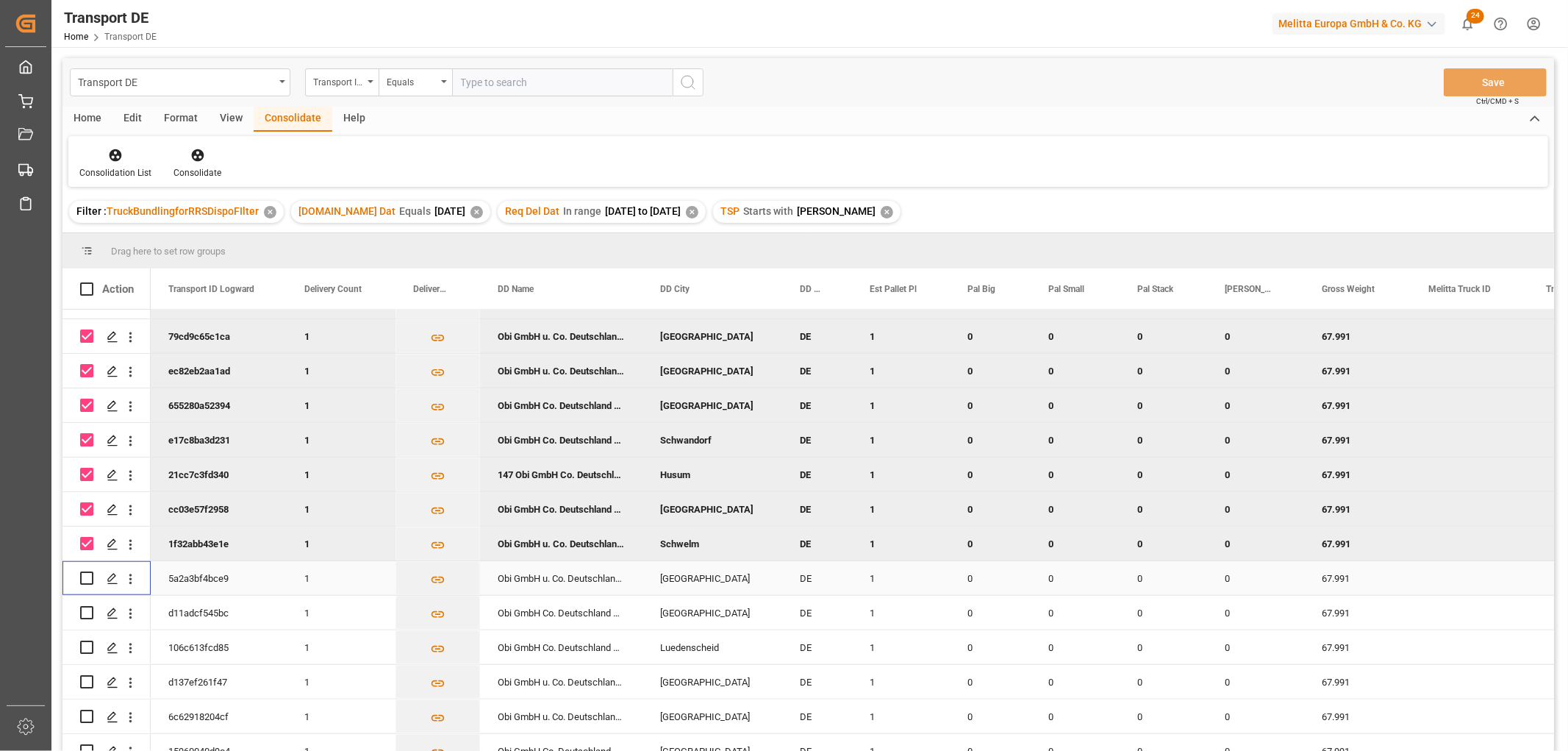
click at [89, 571] on input "Press Space to toggle row selection (unchecked)" at bounding box center [87, 577] width 13 height 13
checkbox input "true"
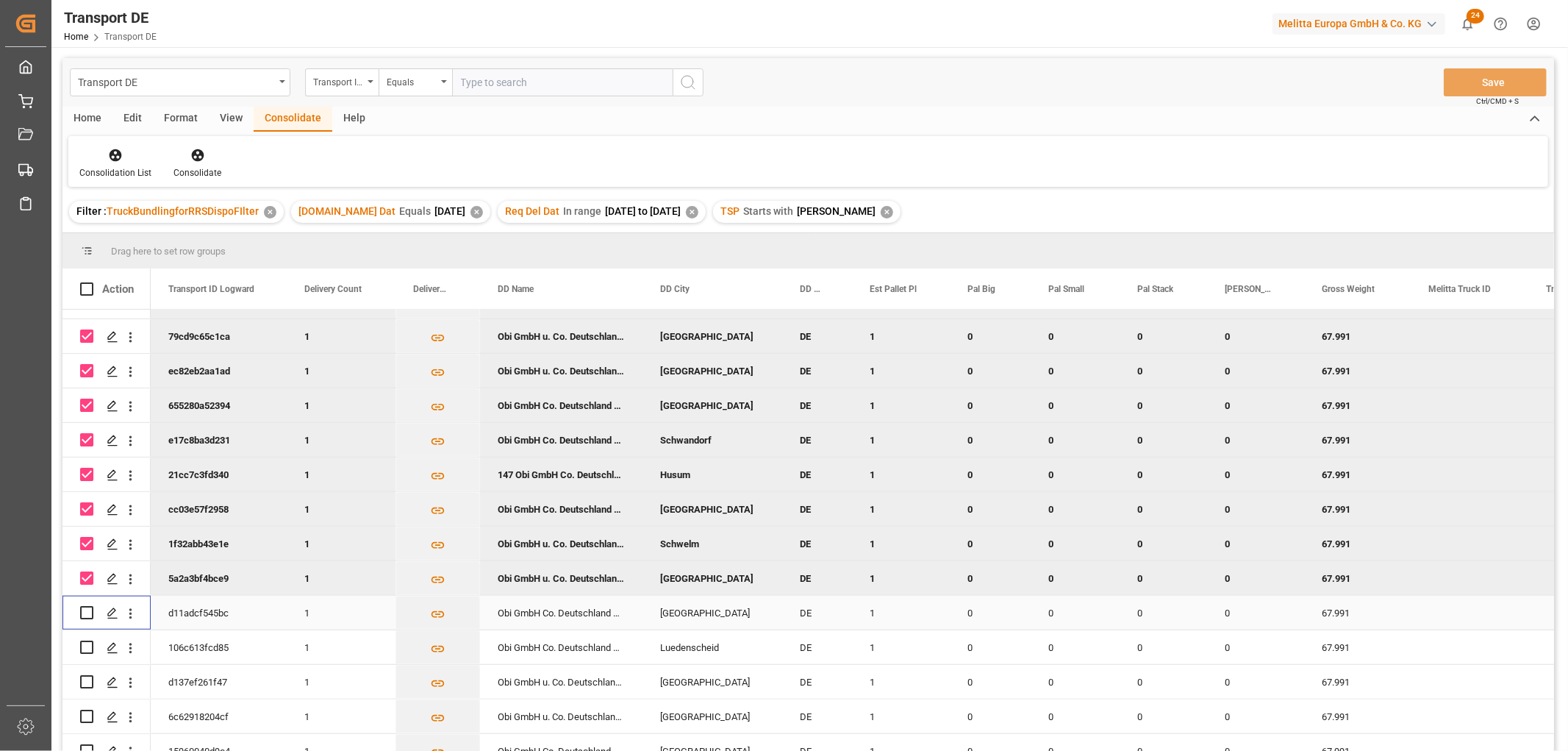
click at [89, 611] on input "Press Space to toggle row selection (unchecked)" at bounding box center [87, 613] width 13 height 13
checkbox input "true"
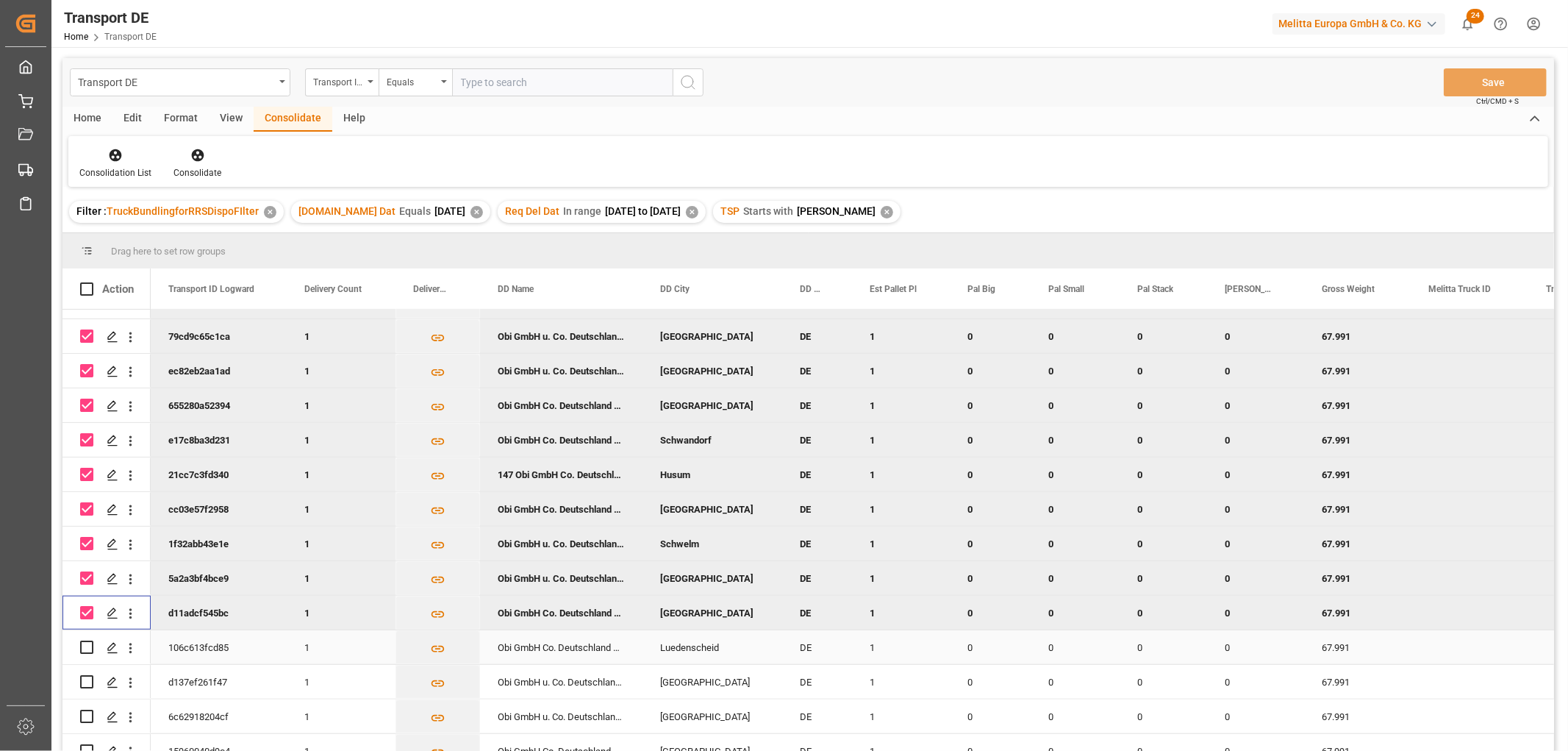
click at [85, 641] on input "Press Space to toggle row selection (unchecked)" at bounding box center [87, 647] width 13 height 13
checkbox input "true"
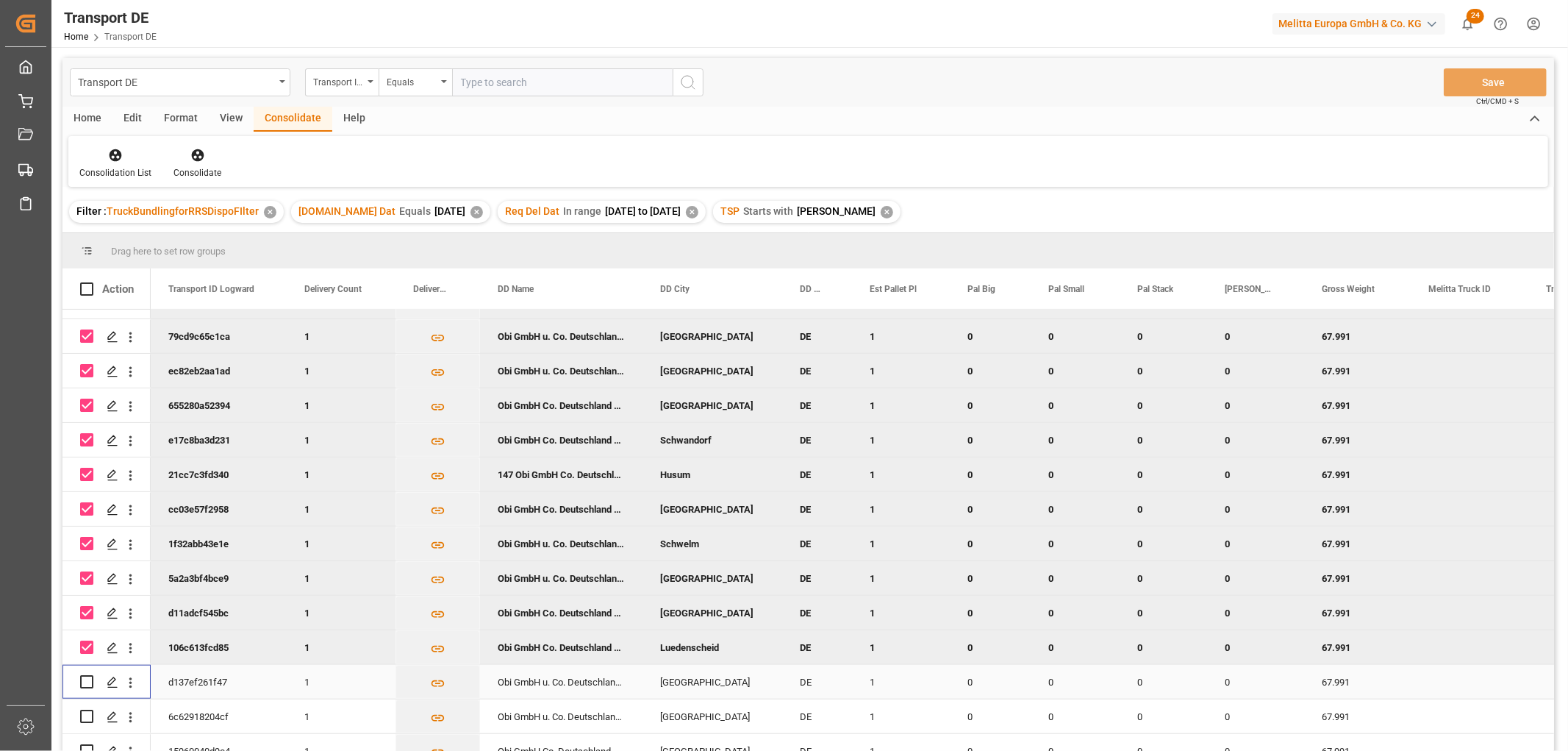
click at [89, 679] on input "Press Space to toggle row selection (unchecked)" at bounding box center [87, 682] width 13 height 13
checkbox input "true"
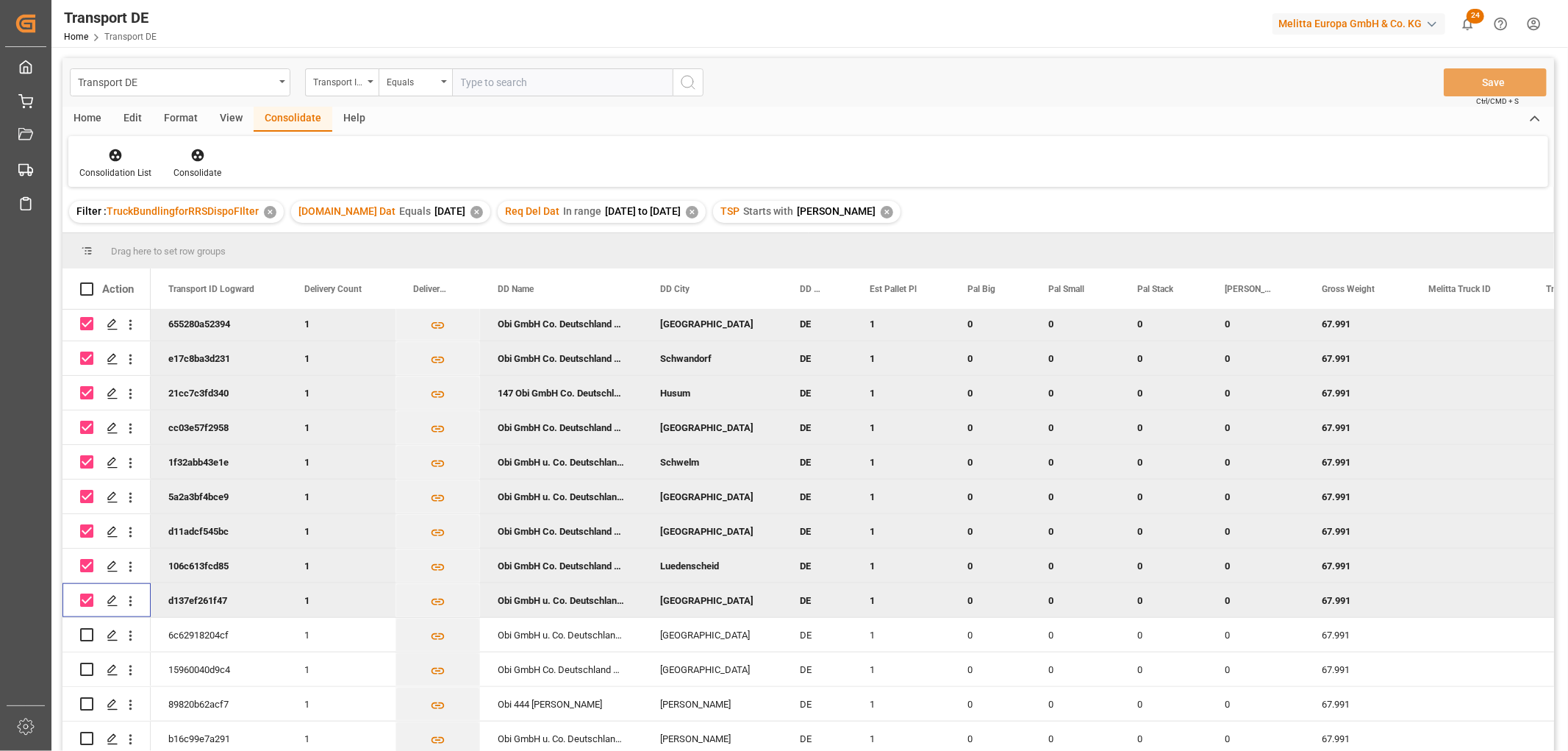
scroll to position [1225, 0]
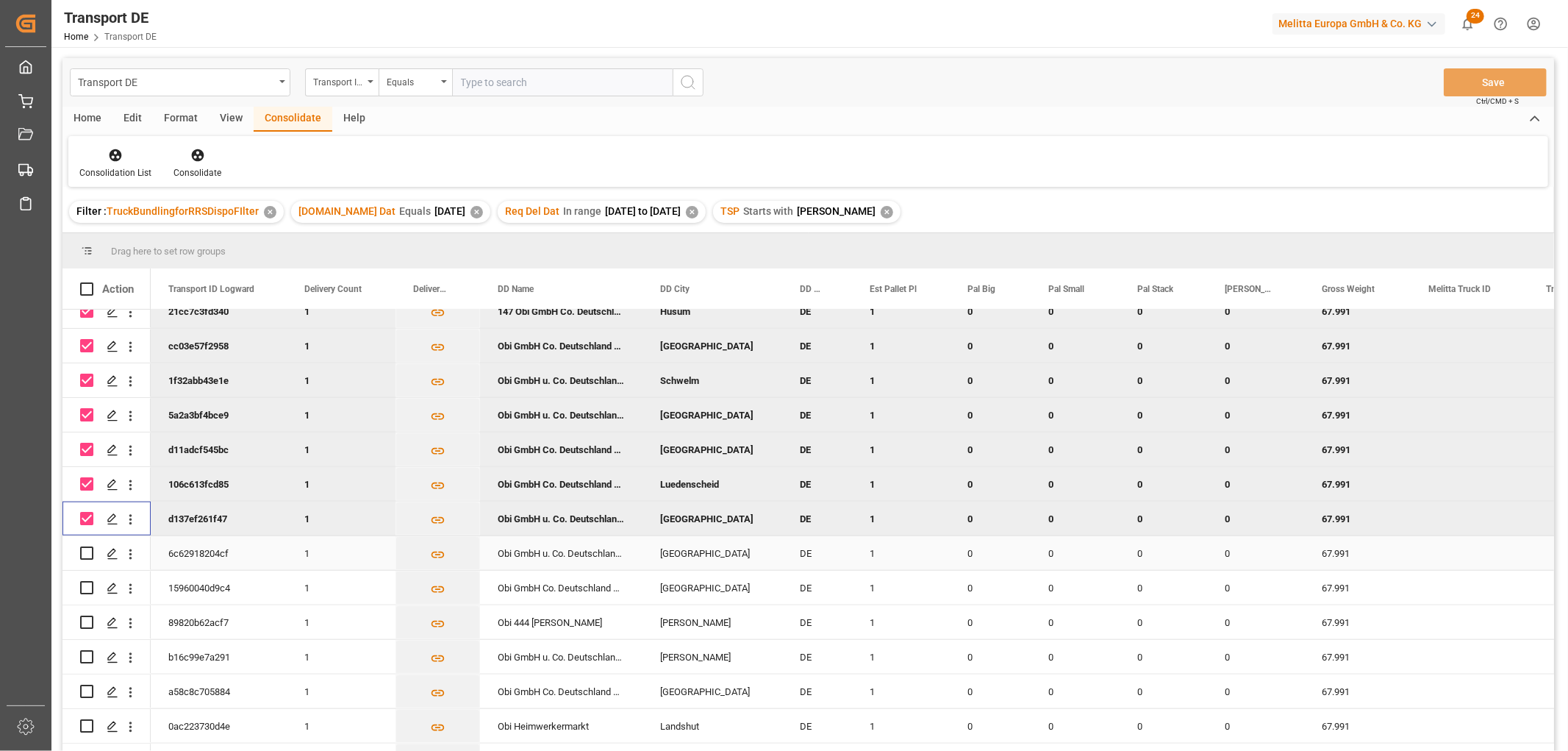
click at [92, 552] on div "Press SPACE to select this row." at bounding box center [107, 553] width 53 height 32
click at [88, 553] on input "Press Space to toggle row selection (unchecked)" at bounding box center [87, 553] width 13 height 13
checkbox input "true"
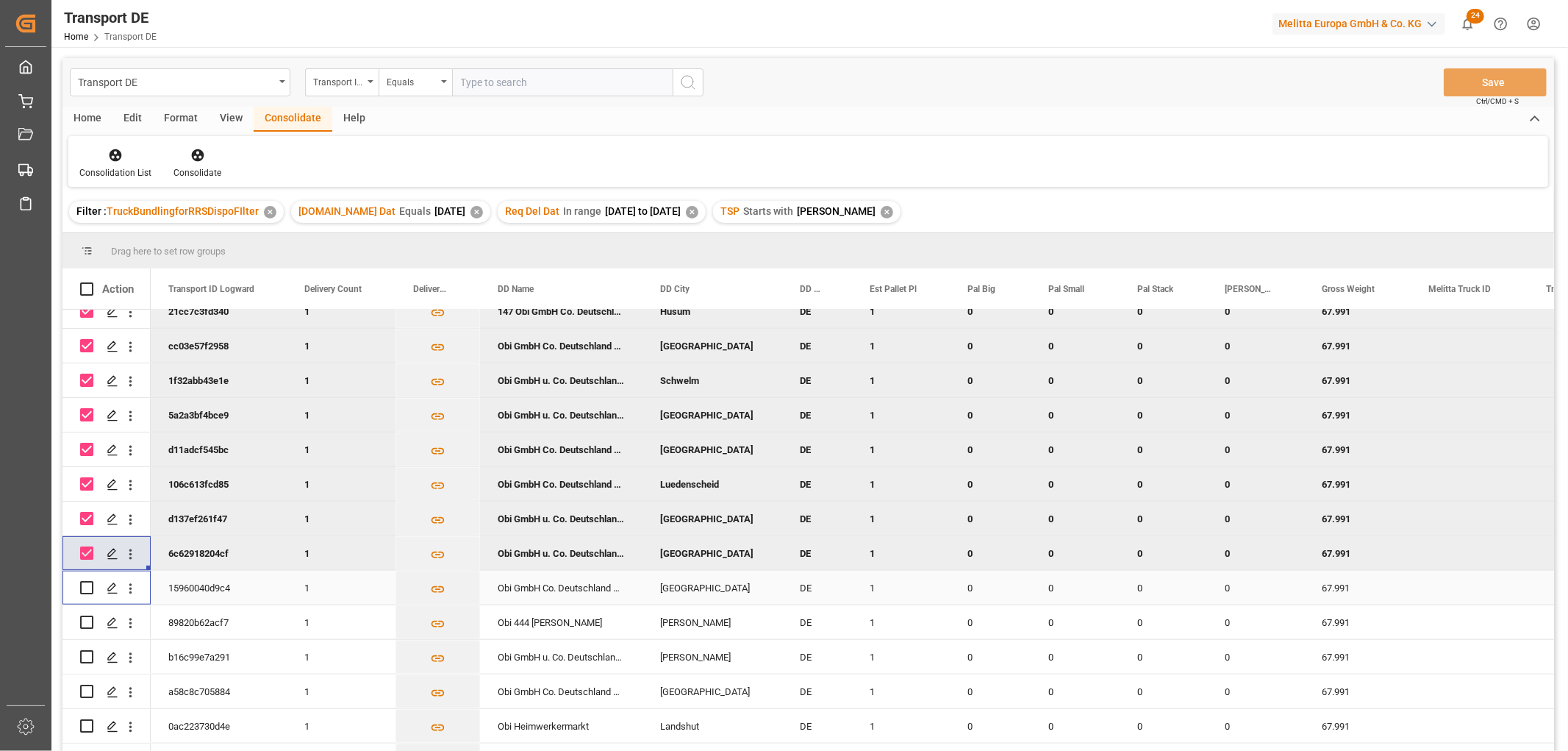
click at [90, 587] on input "Press Space to toggle row selection (unchecked)" at bounding box center [87, 587] width 13 height 13
checkbox input "true"
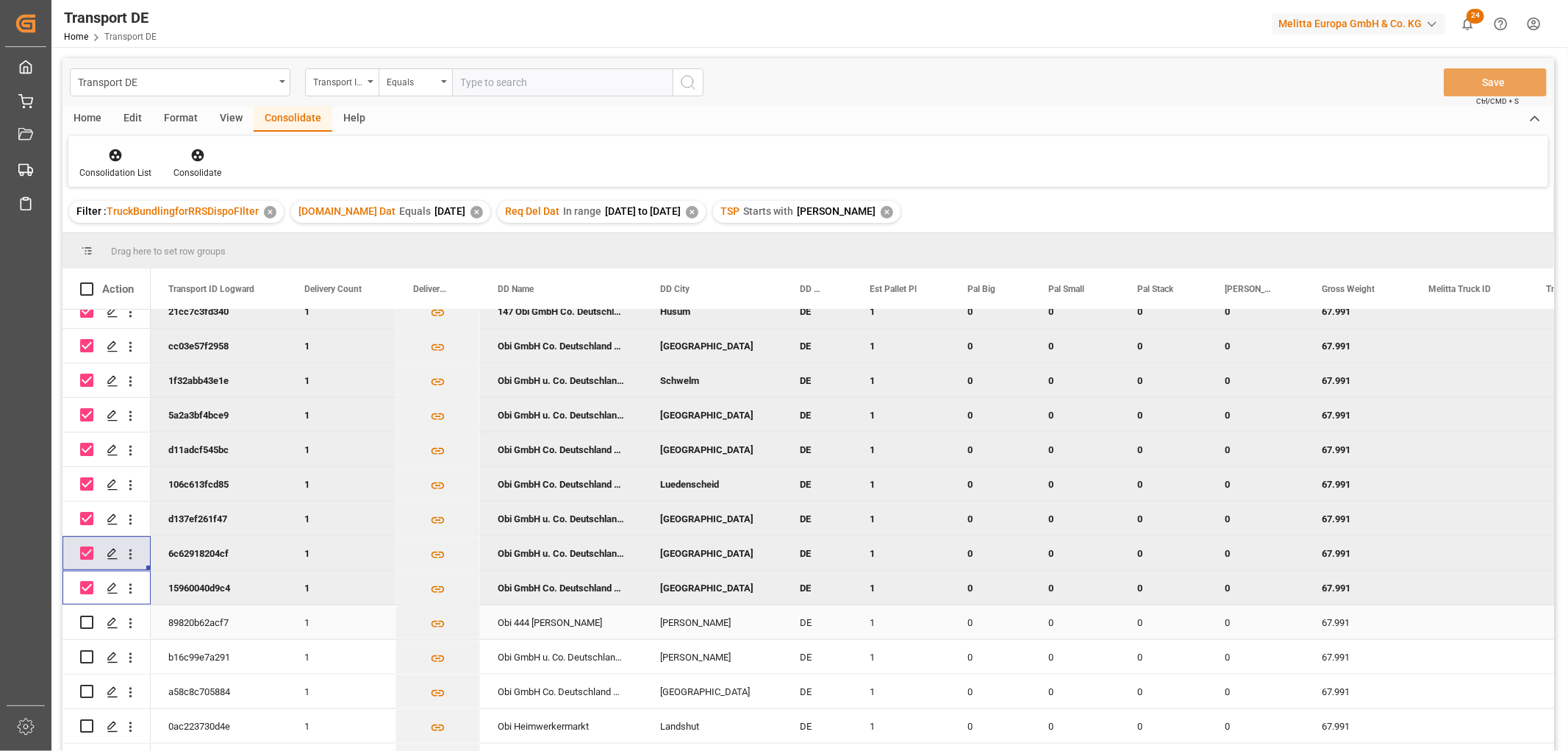
click at [86, 616] on input "Press Space to toggle row selection (unchecked)" at bounding box center [87, 622] width 13 height 13
checkbox input "true"
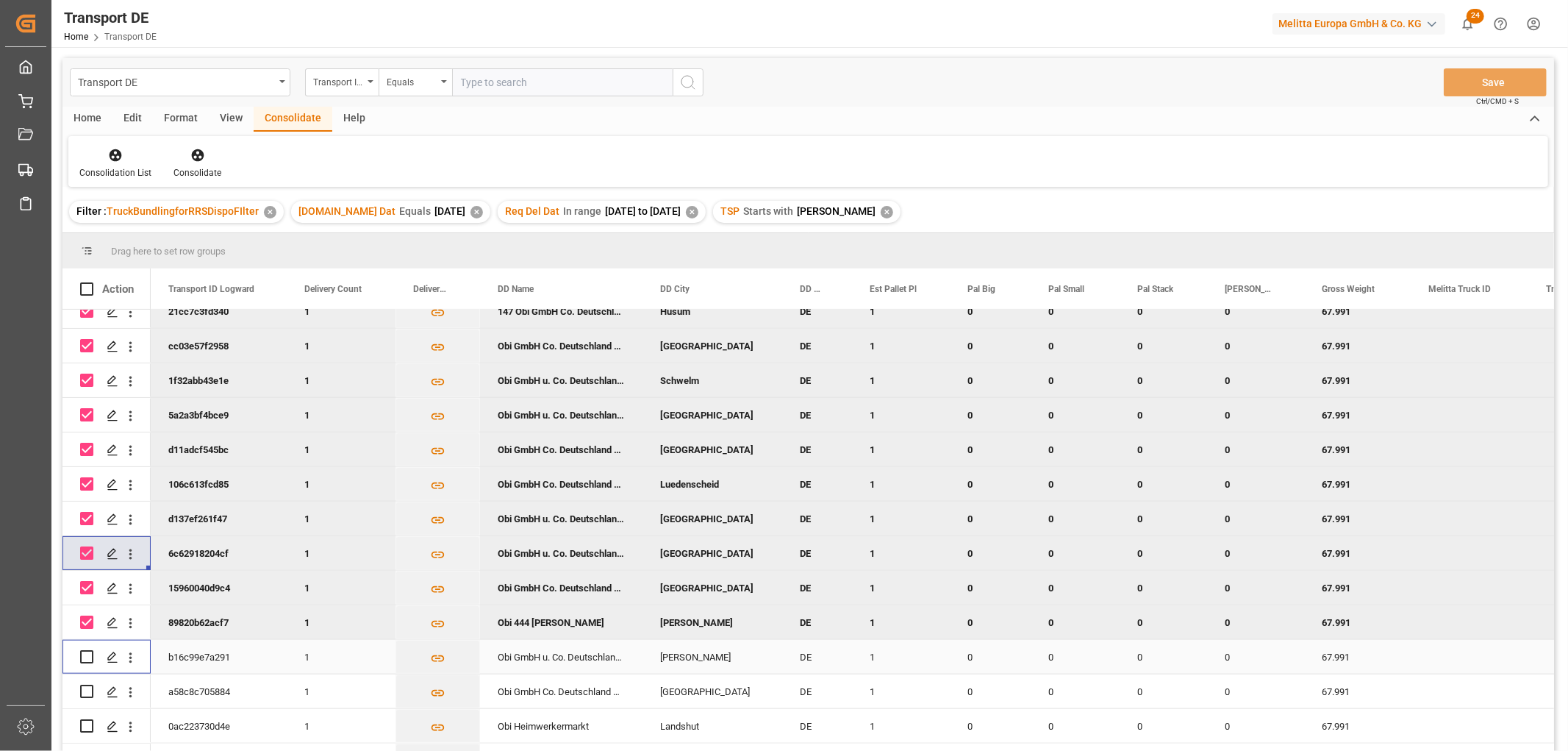
click at [88, 658] on input "Press Space to toggle row selection (unchecked)" at bounding box center [87, 656] width 13 height 13
checkbox input "true"
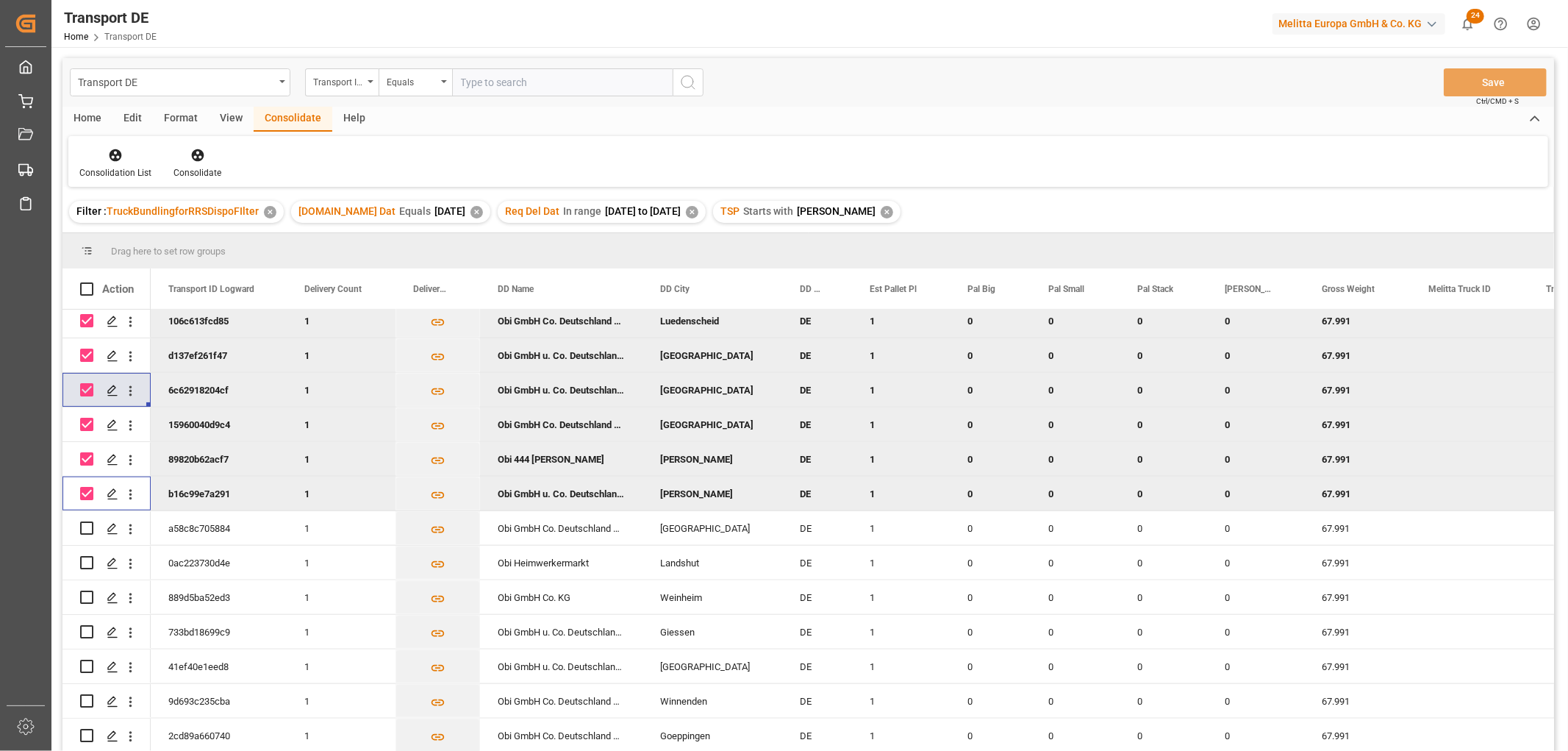
scroll to position [1552, 0]
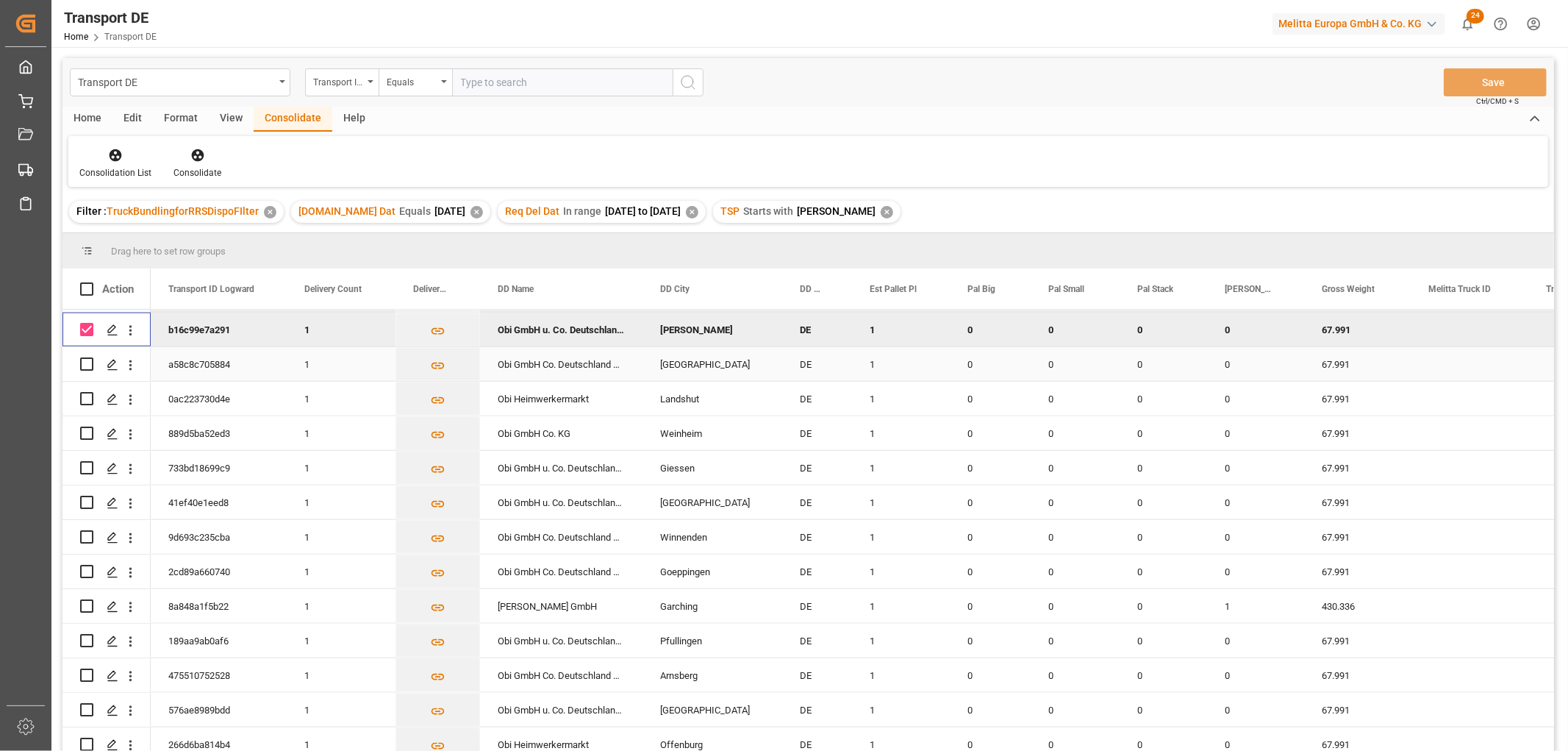
click at [83, 364] on input "Press Space to toggle row selection (unchecked)" at bounding box center [87, 364] width 13 height 13
checkbox input "true"
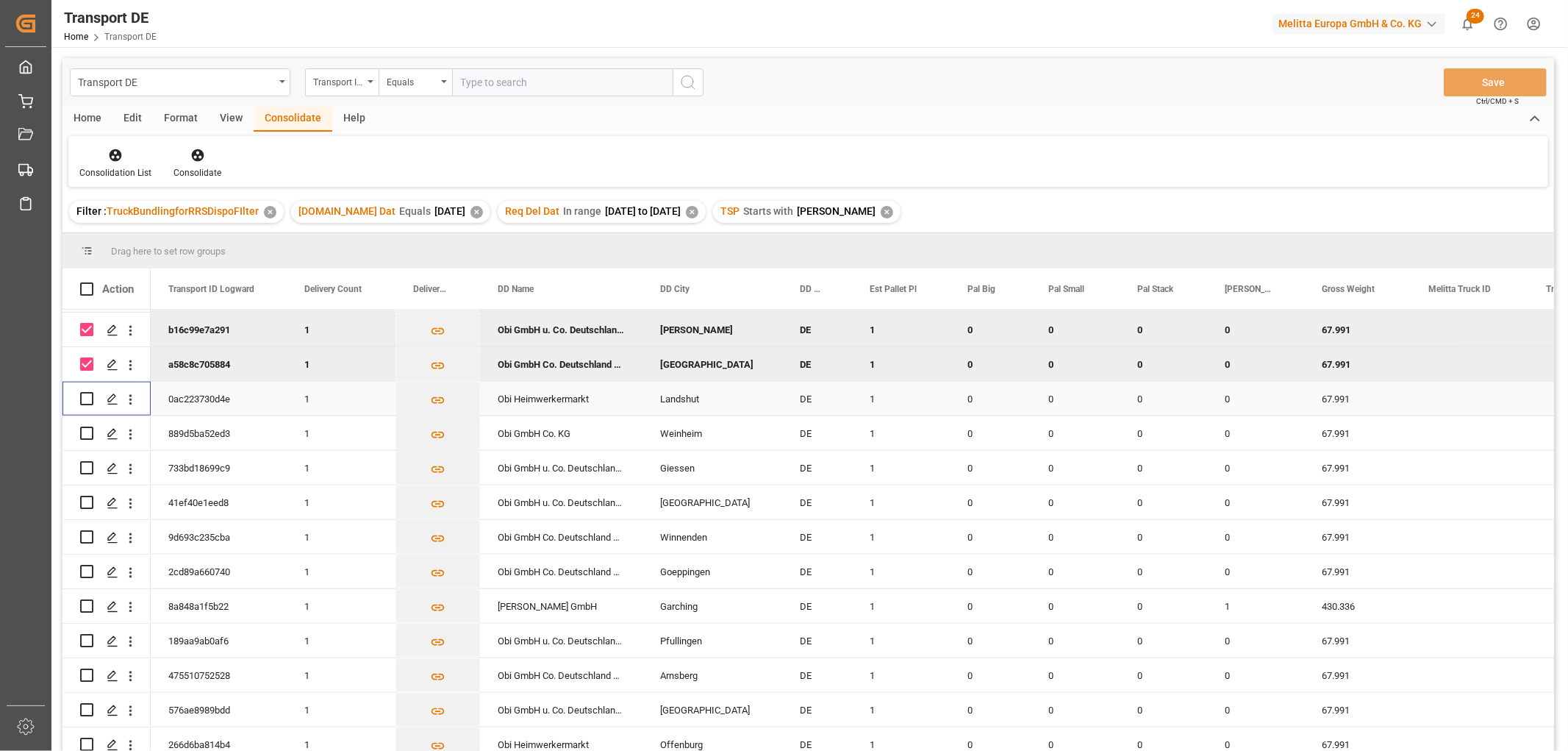
click at [84, 395] on input "Press Space to toggle row selection (unchecked)" at bounding box center [87, 398] width 13 height 13
checkbox input "true"
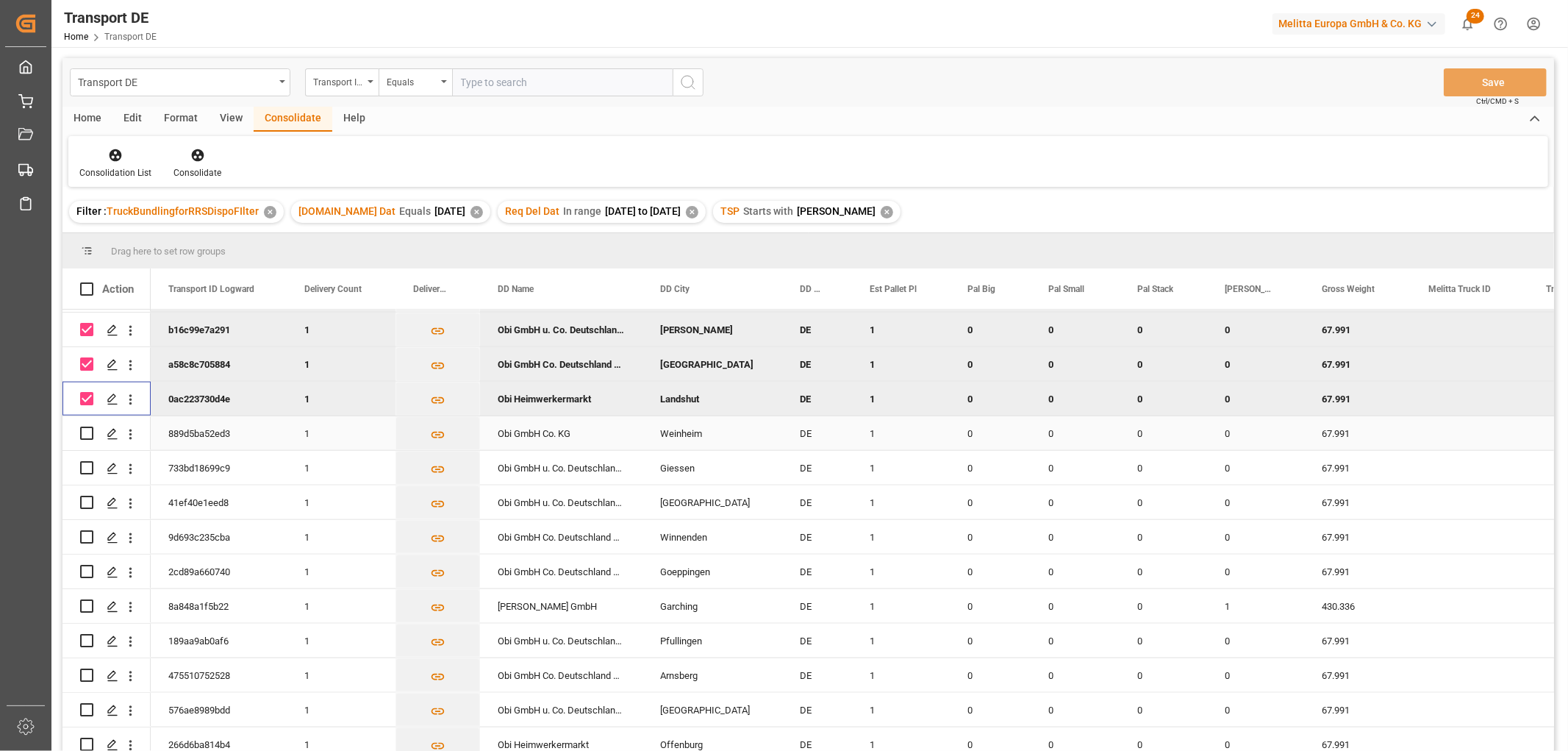
click at [84, 432] on input "Press Space to toggle row selection (unchecked)" at bounding box center [87, 433] width 13 height 13
checkbox input "true"
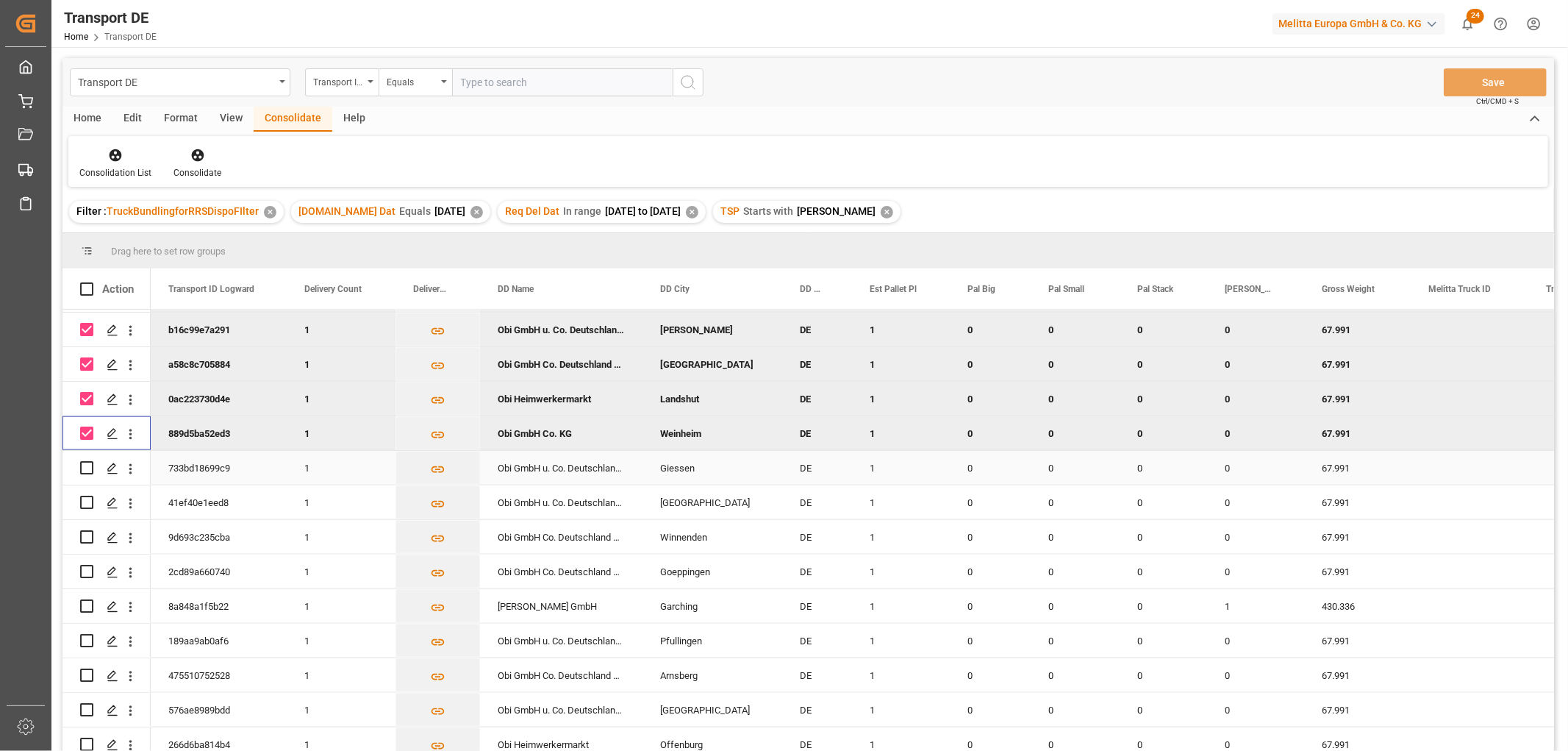
click at [86, 467] on input "Press Space to toggle row selection (unchecked)" at bounding box center [87, 467] width 13 height 13
checkbox input "true"
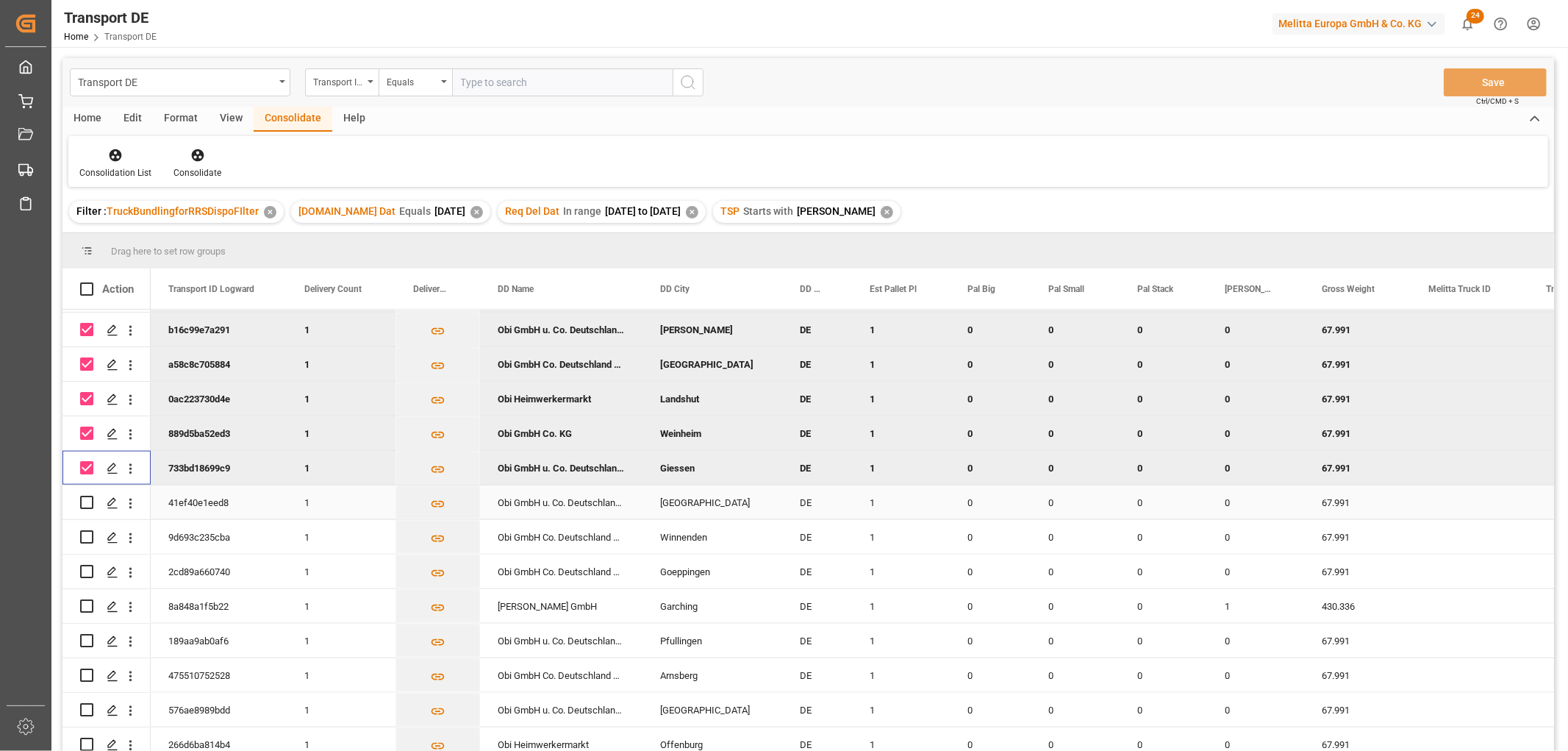
click at [89, 500] on input "Press Space to toggle row selection (unchecked)" at bounding box center [87, 503] width 13 height 13
checkbox input "true"
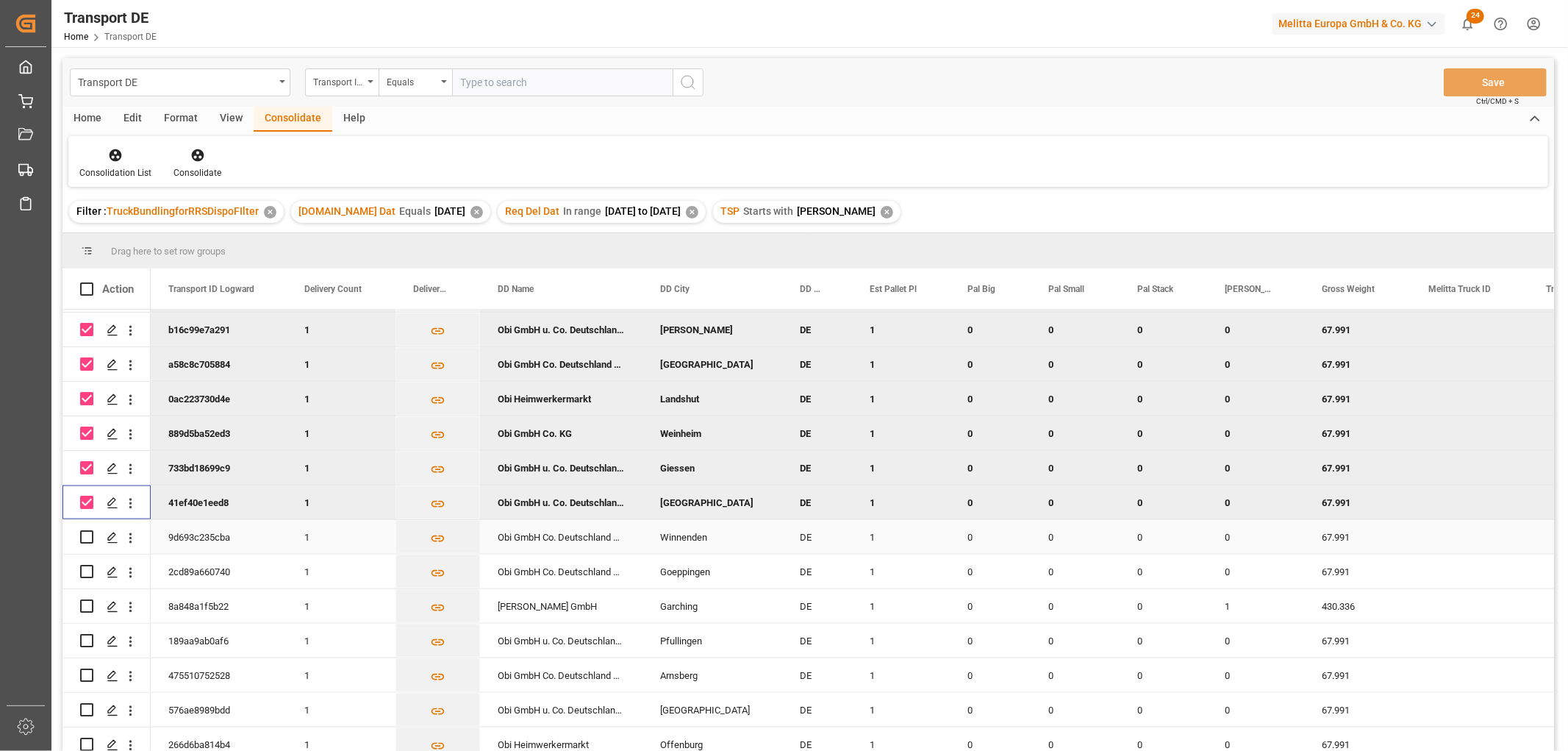
click at [85, 534] on input "Press Space to toggle row selection (unchecked)" at bounding box center [87, 537] width 13 height 13
checkbox input "true"
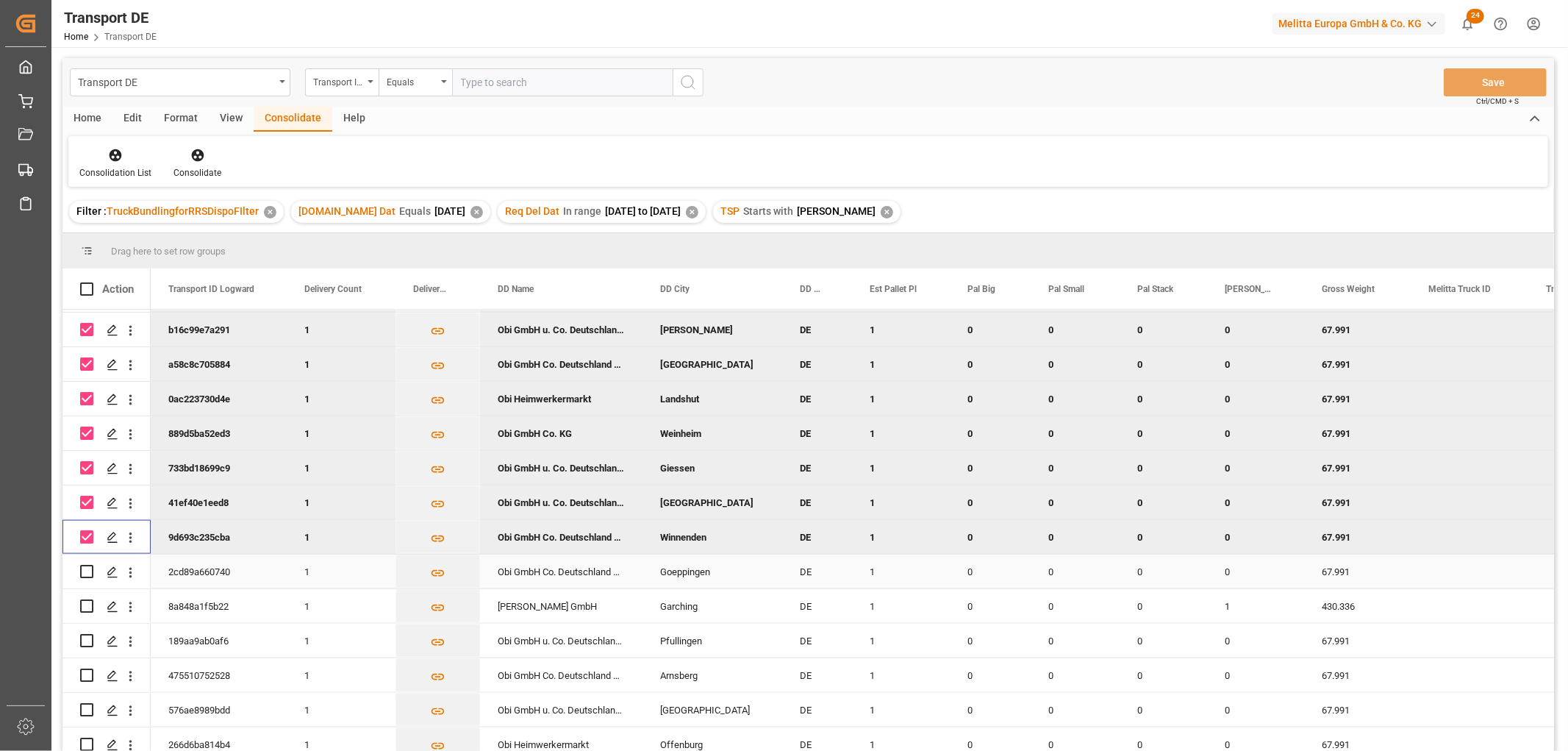
click at [90, 568] on input "Press Space to toggle row selection (unchecked)" at bounding box center [87, 571] width 13 height 13
checkbox input "true"
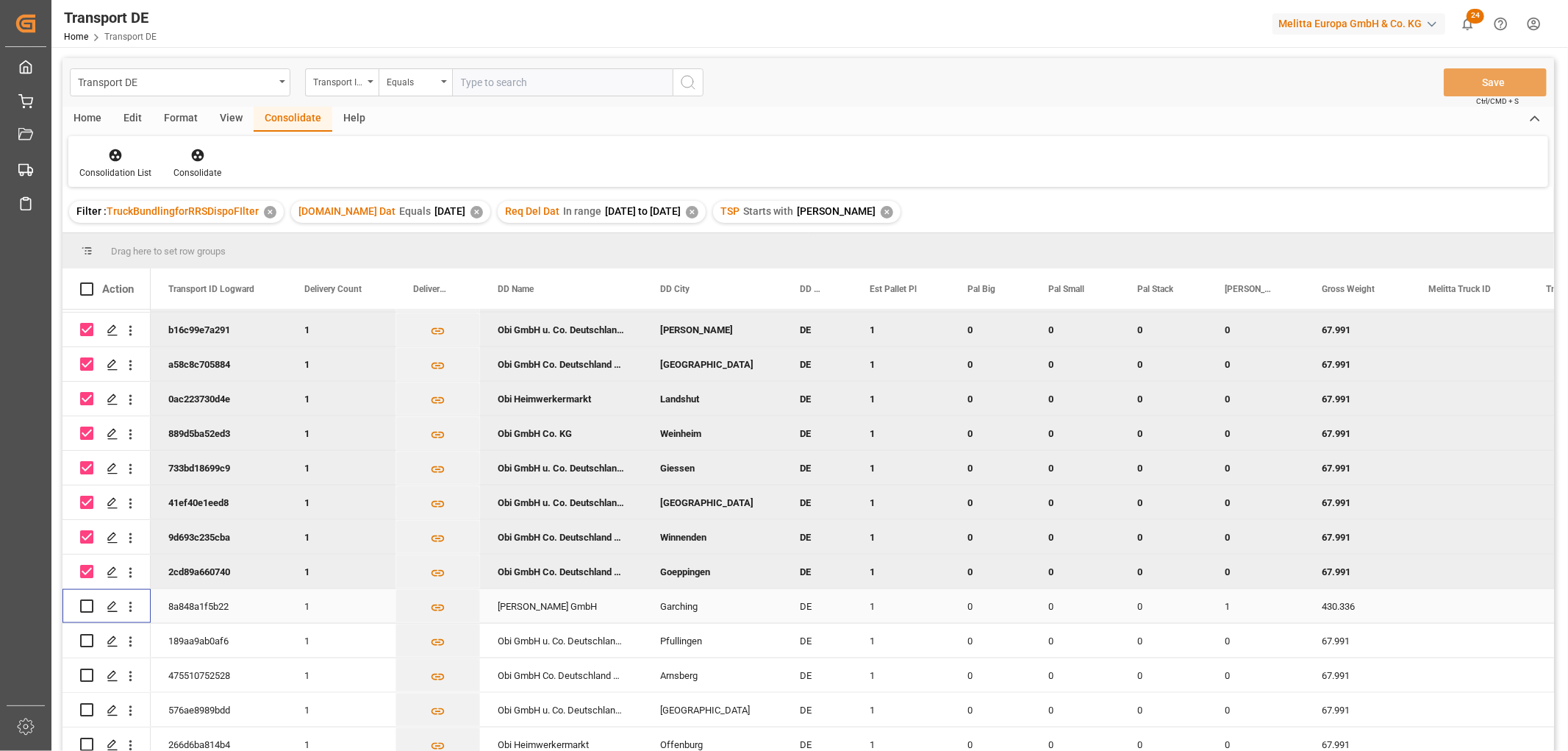
click at [88, 604] on input "Press Space to toggle row selection (unchecked)" at bounding box center [87, 606] width 13 height 13
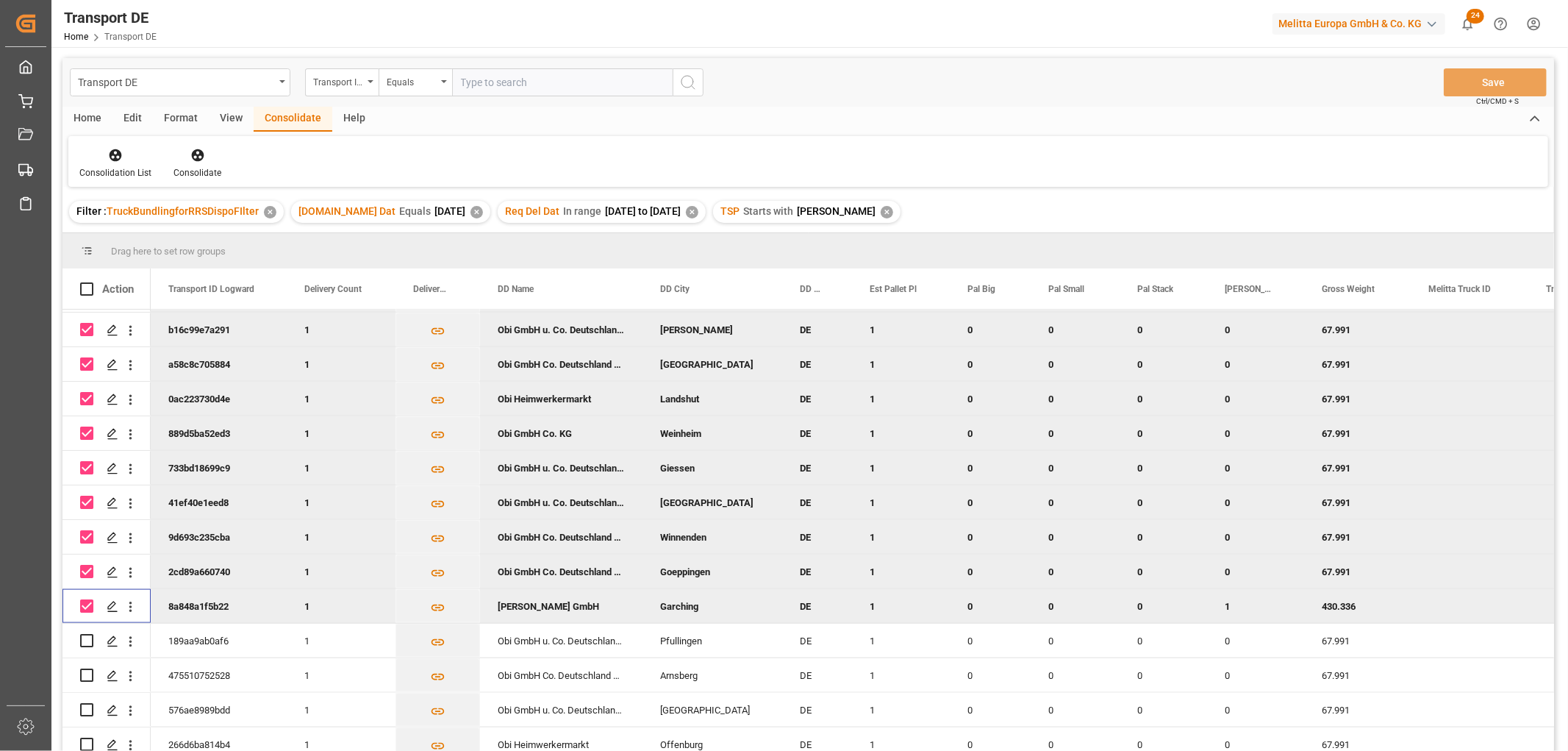
click at [89, 605] on input "Press Space to toggle row selection (checked)" at bounding box center [87, 606] width 13 height 13
checkbox input "false"
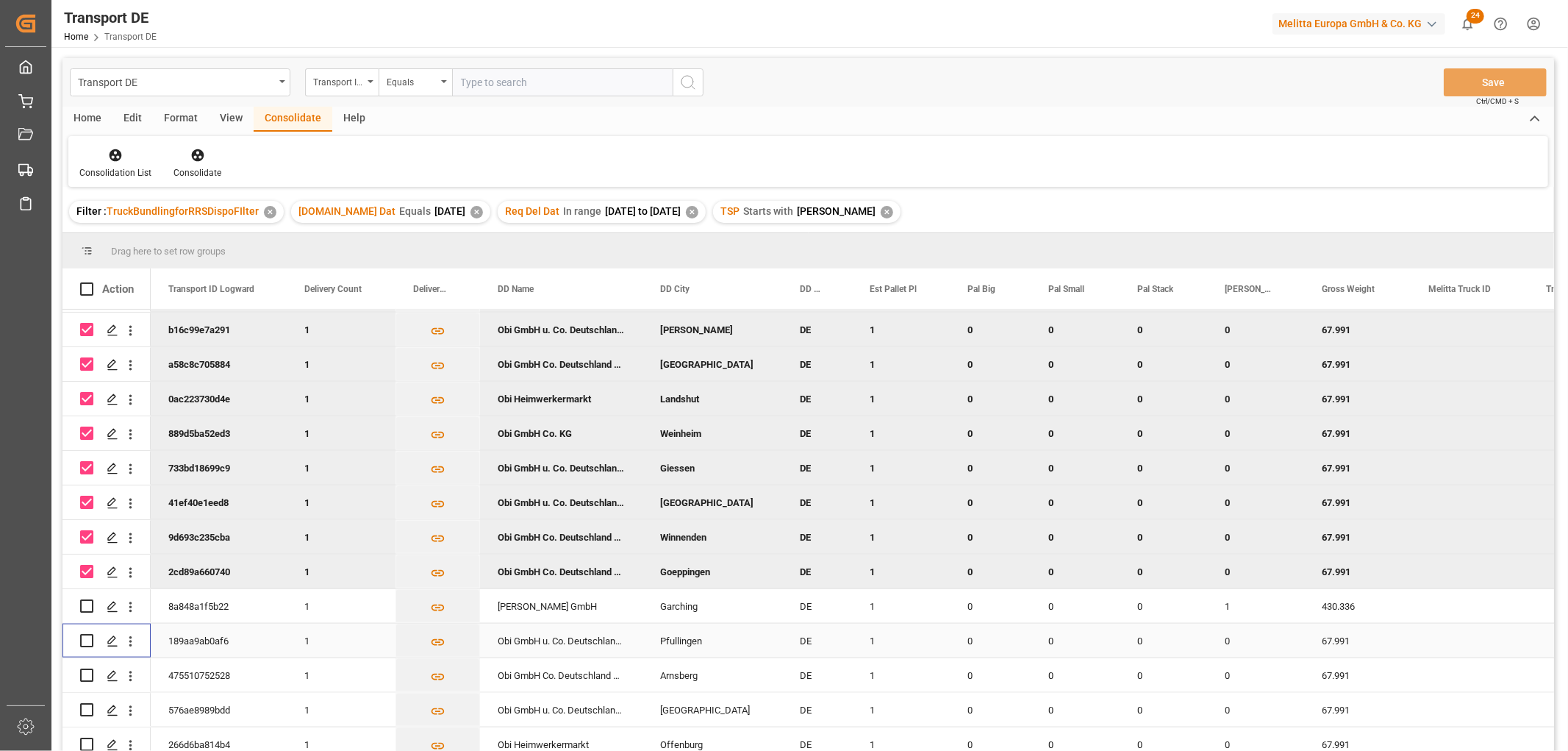
click at [85, 641] on input "Press Space to toggle row selection (unchecked)" at bounding box center [87, 640] width 13 height 13
checkbox input "true"
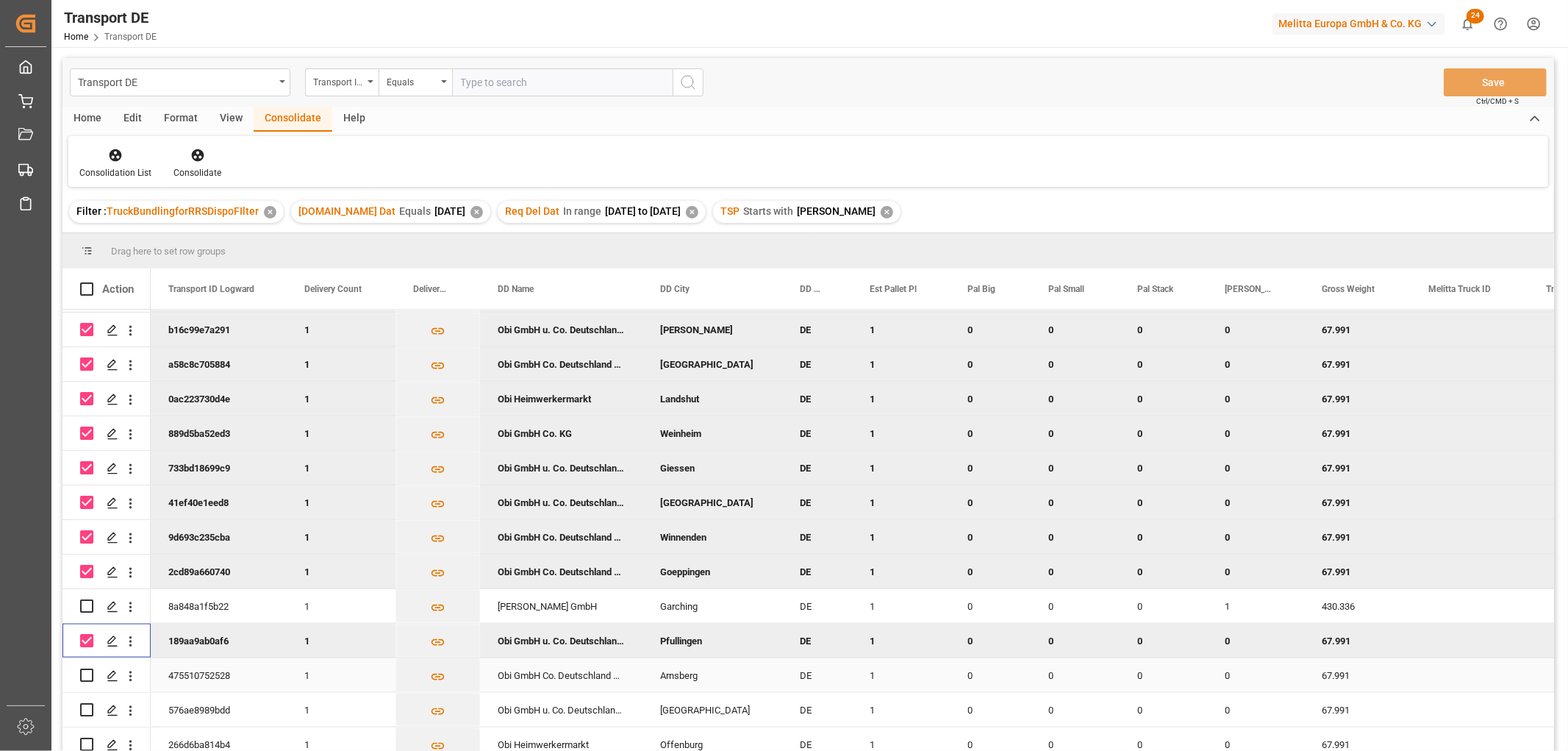
click at [83, 676] on input "Press Space to toggle row selection (unchecked)" at bounding box center [87, 675] width 13 height 13
checkbox input "true"
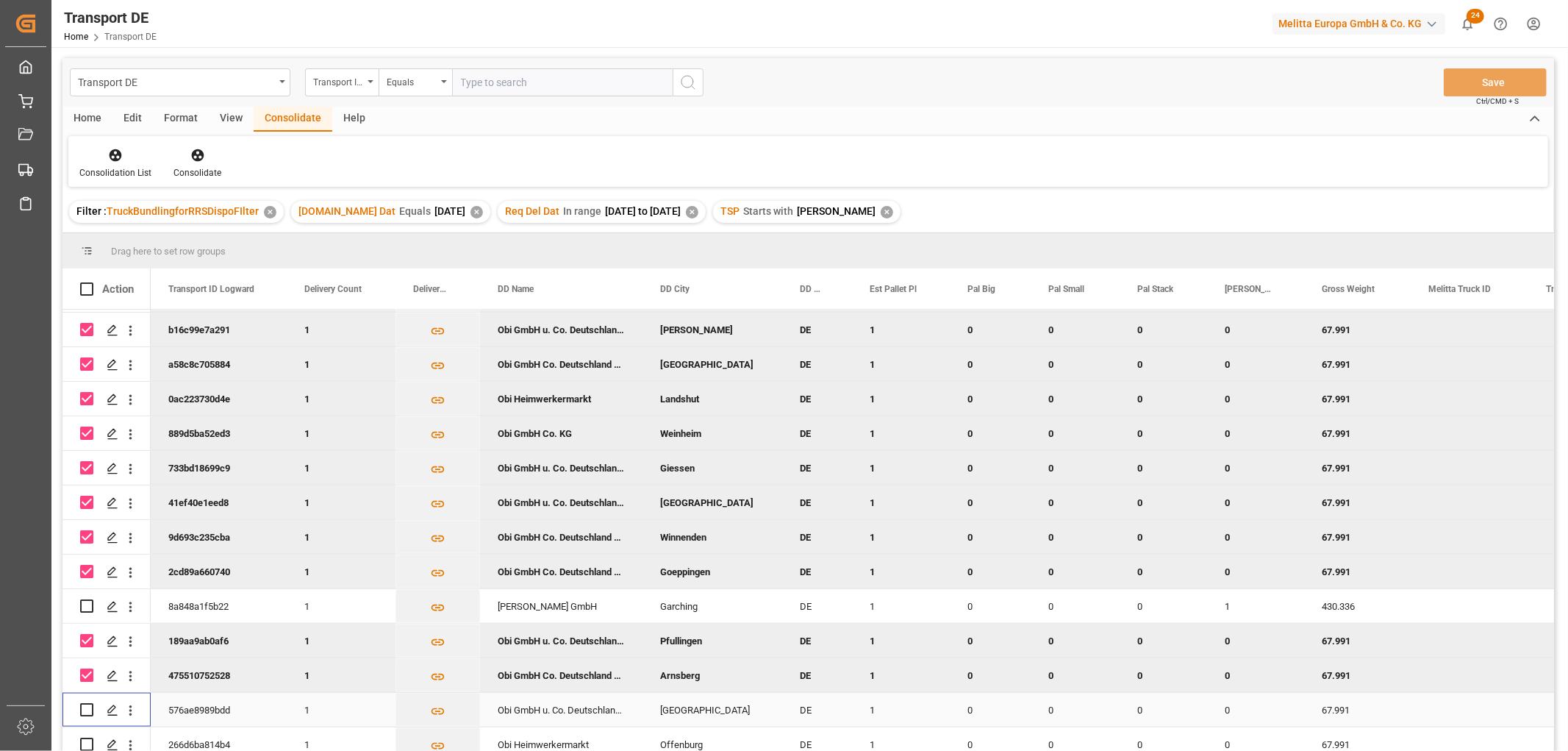
click at [83, 707] on input "Press Space to toggle row selection (unchecked)" at bounding box center [87, 709] width 13 height 13
checkbox input "true"
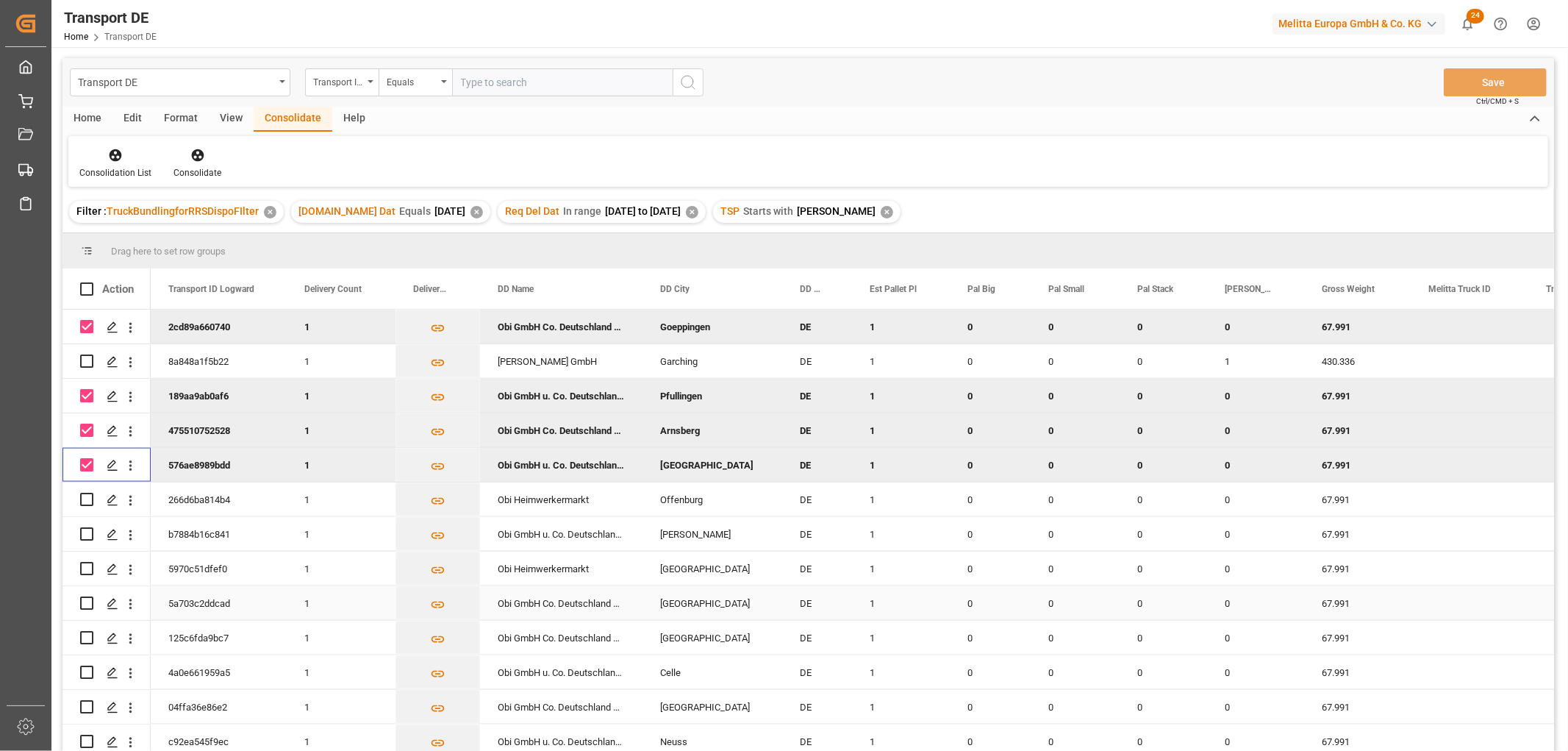
scroll to position [1878, 0]
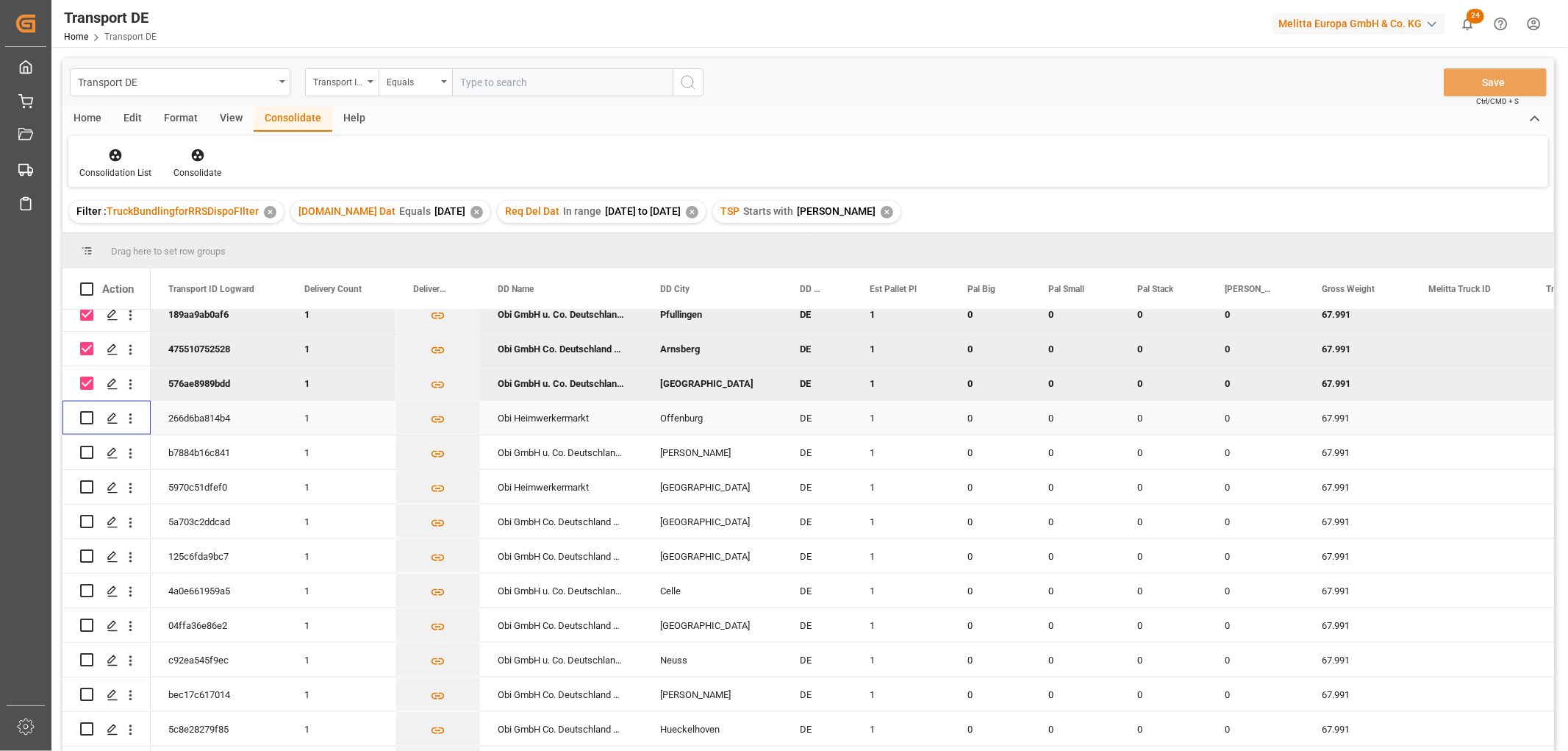
click at [85, 417] on input "Press Space to toggle row selection (unchecked)" at bounding box center [87, 417] width 13 height 13
checkbox input "true"
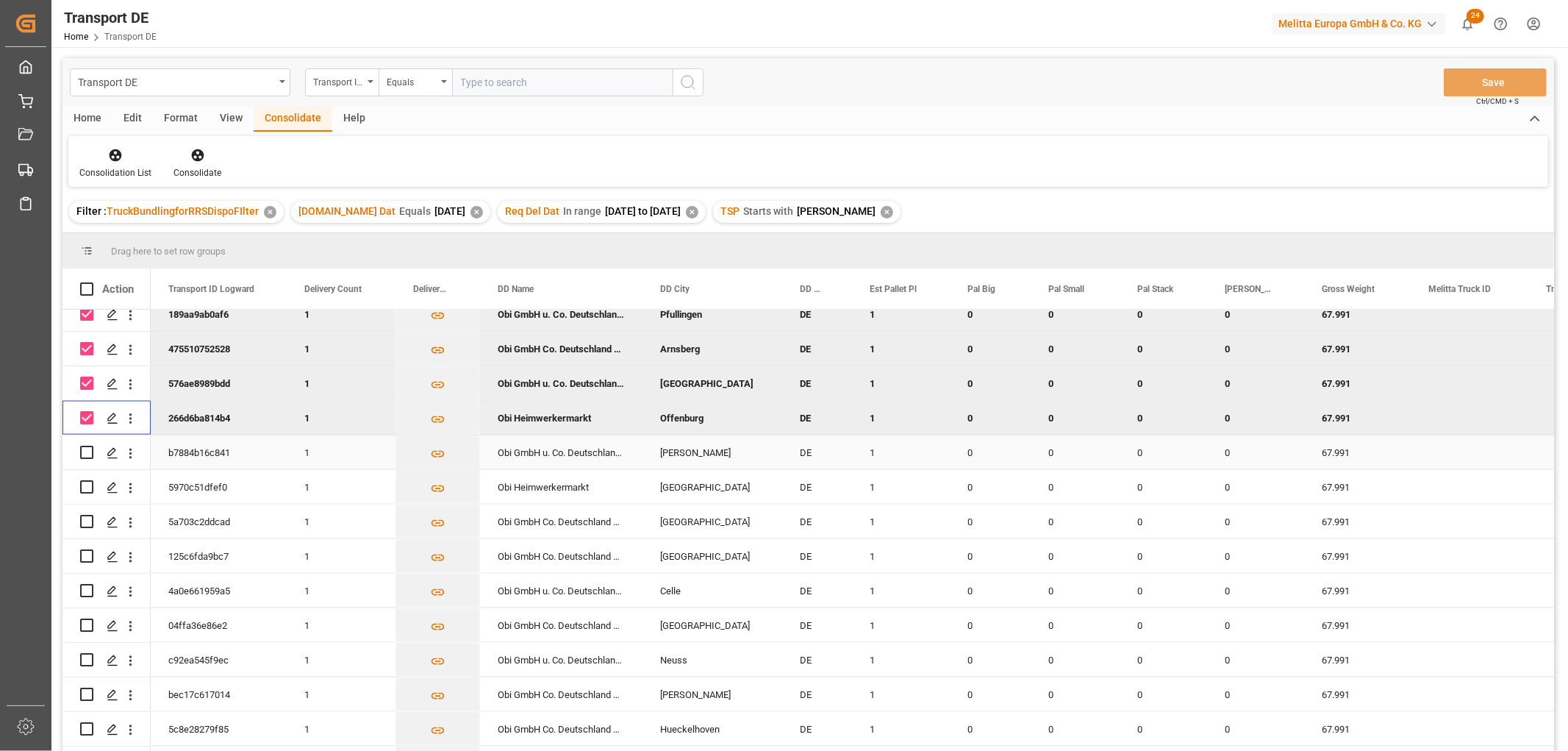
click at [90, 452] on input "Press Space to toggle row selection (unchecked)" at bounding box center [87, 452] width 13 height 13
checkbox input "true"
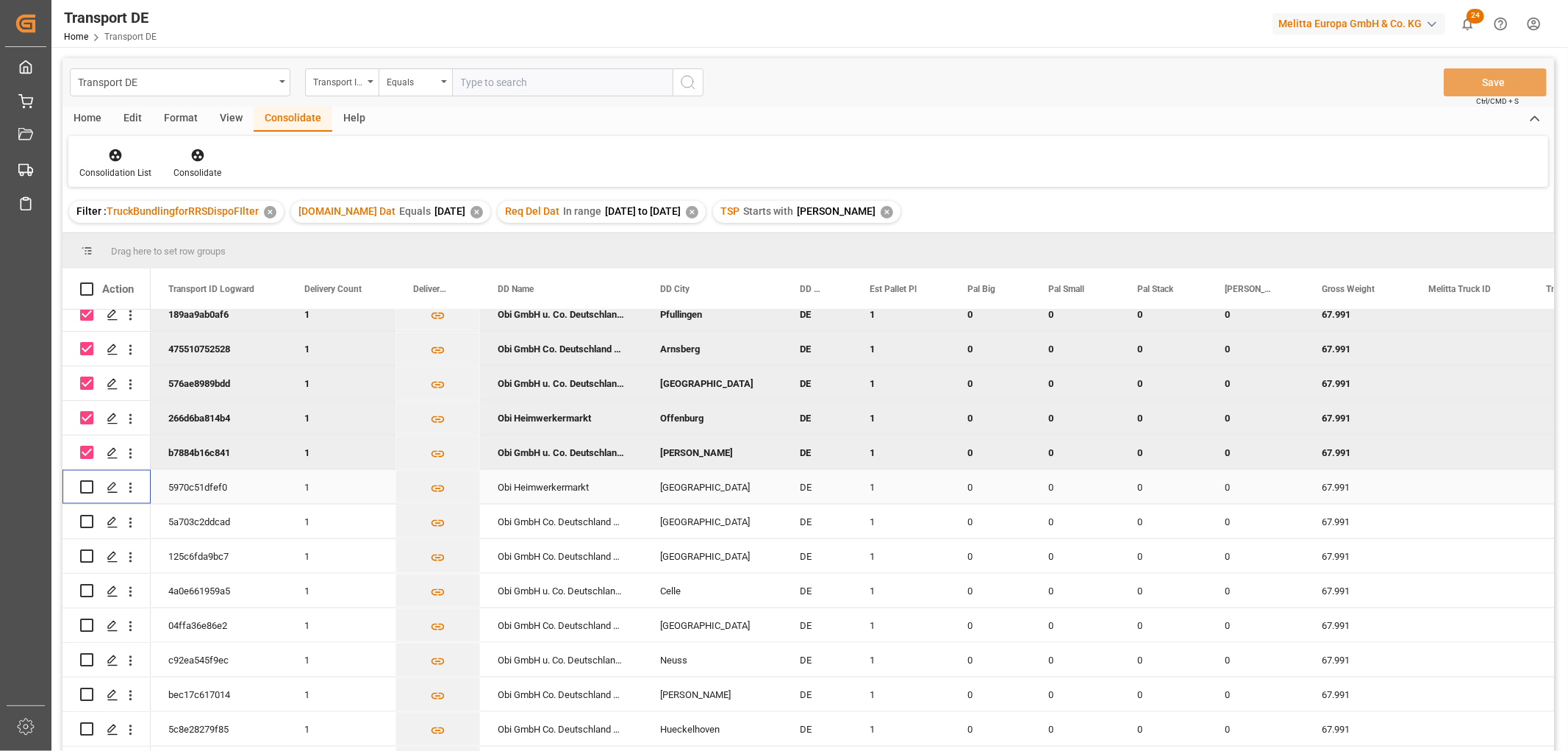
click at [83, 486] on input "Press Space to toggle row selection (unchecked)" at bounding box center [87, 486] width 13 height 13
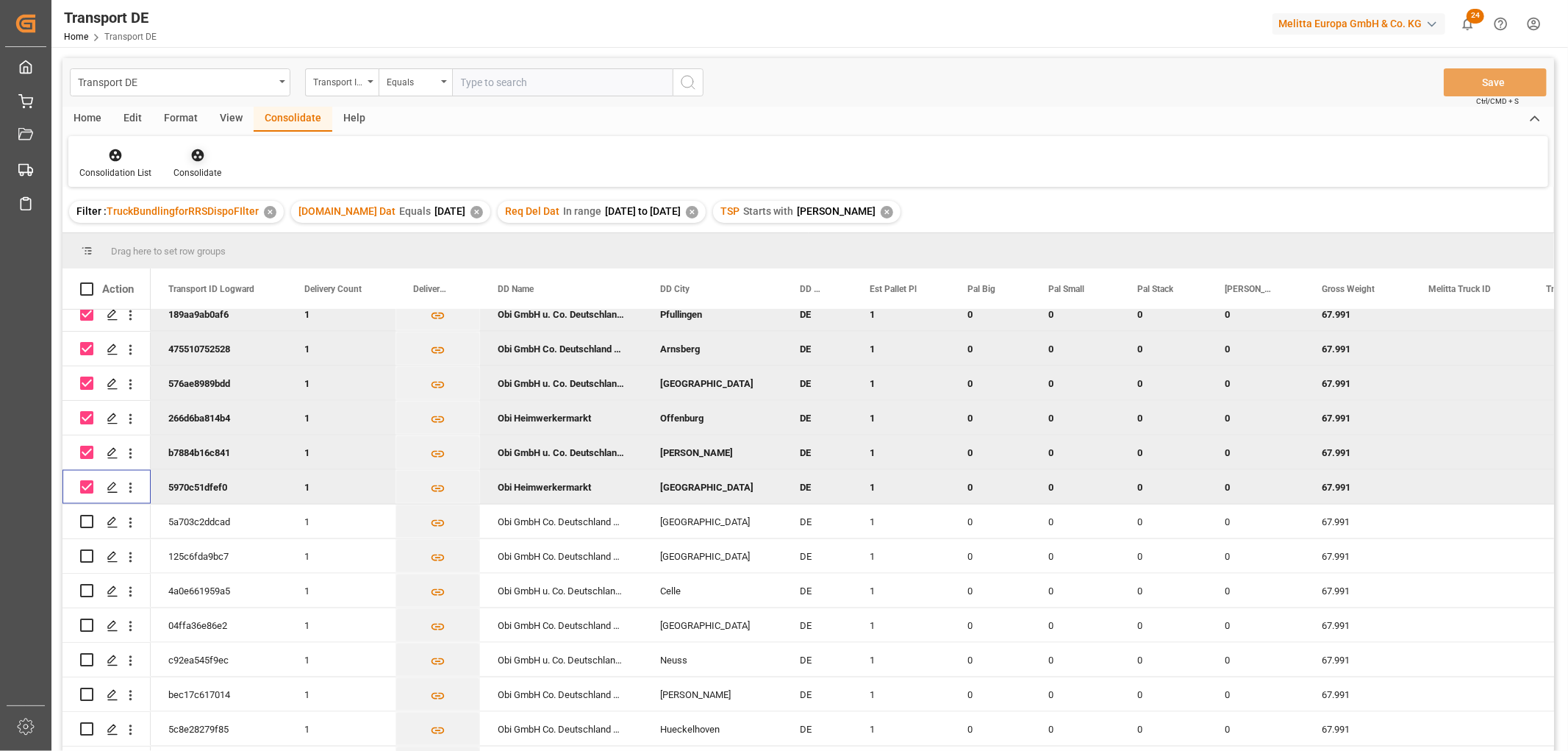
click at [194, 156] on icon at bounding box center [197, 155] width 12 height 12
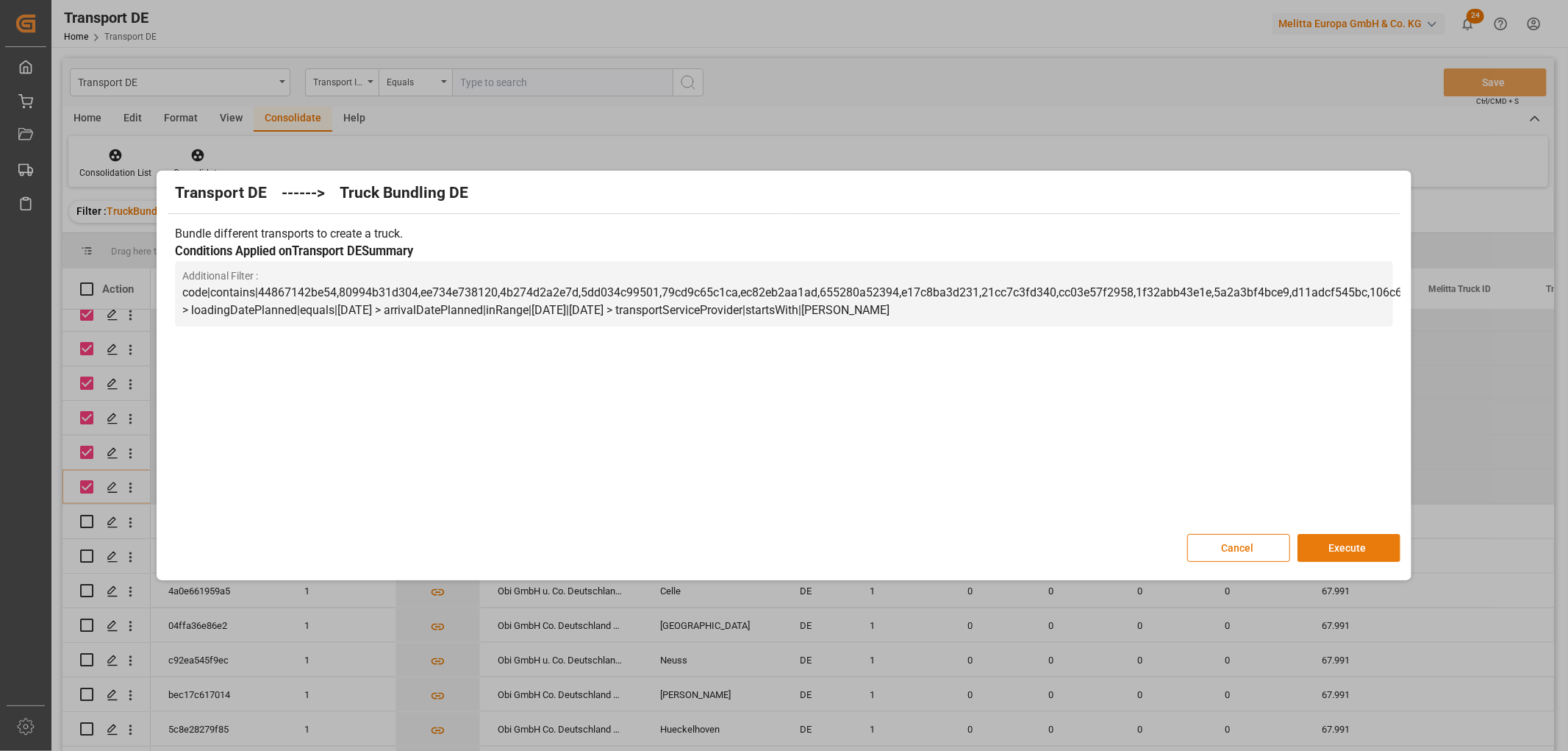
click at [1353, 544] on button "Execute" at bounding box center [1348, 547] width 103 height 27
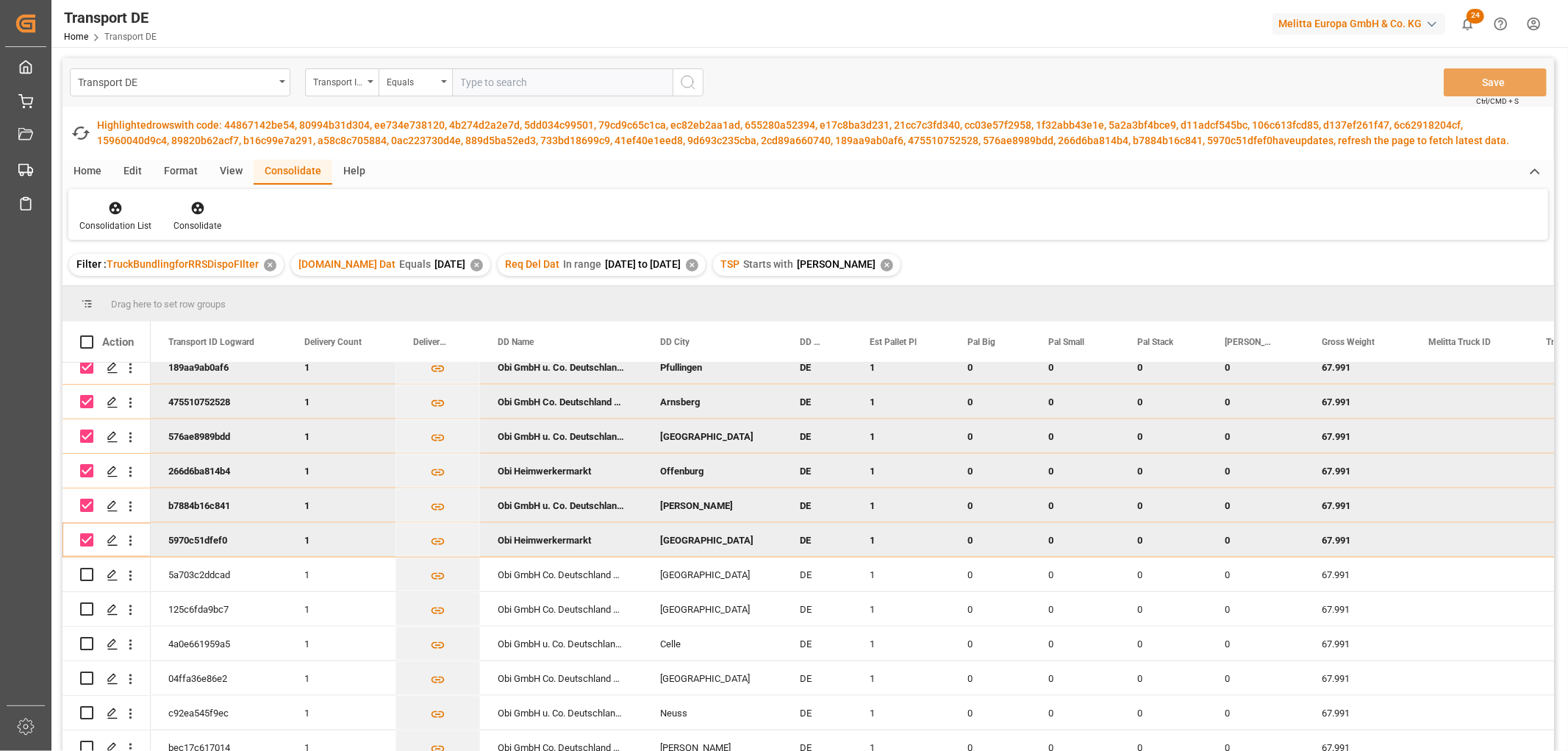
click at [86, 540] on input "Press Space to toggle row selection (checked)" at bounding box center [87, 540] width 13 height 13
checkbox input "false"
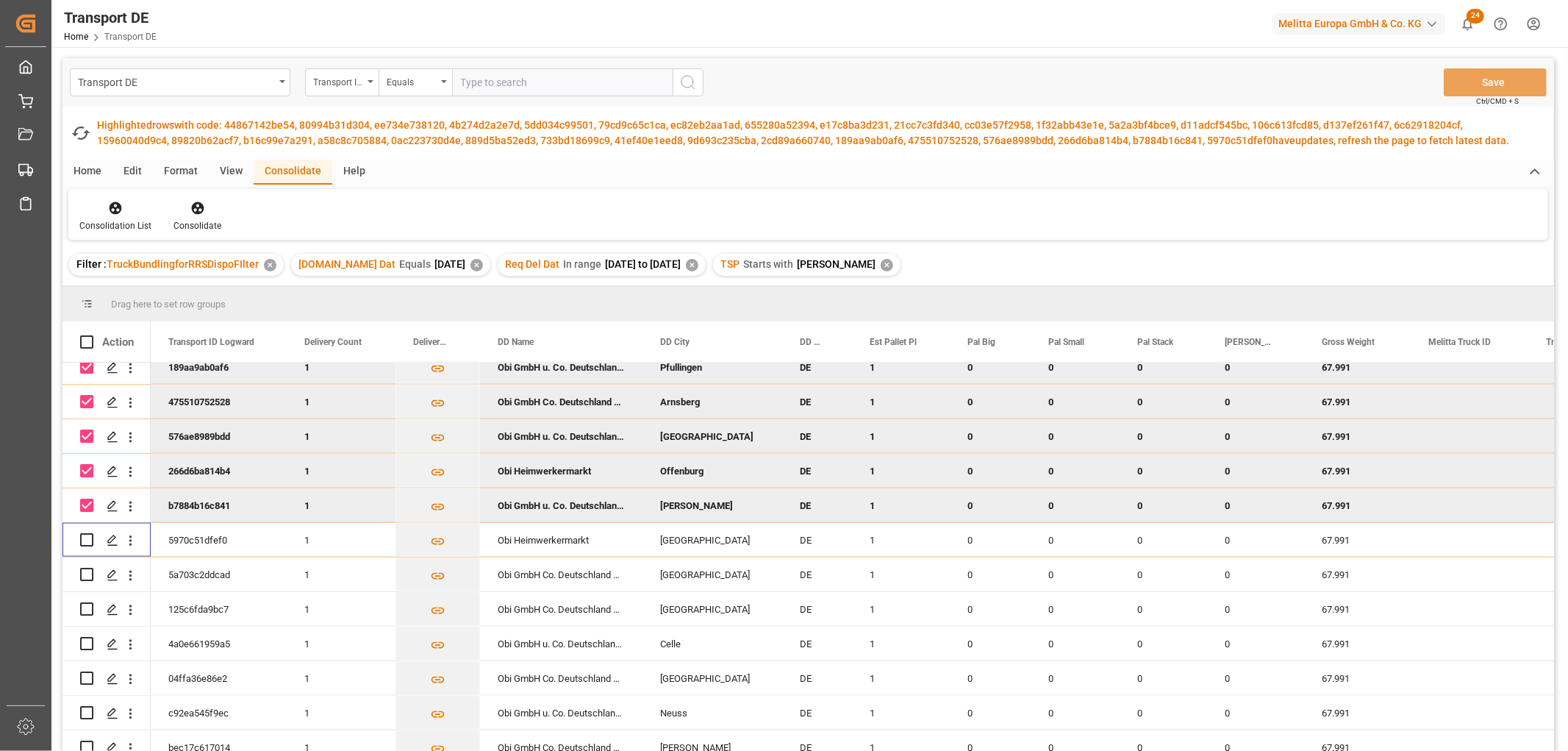
click at [86, 504] on input "Press Space to toggle row selection (checked)" at bounding box center [87, 505] width 13 height 13
checkbox input "false"
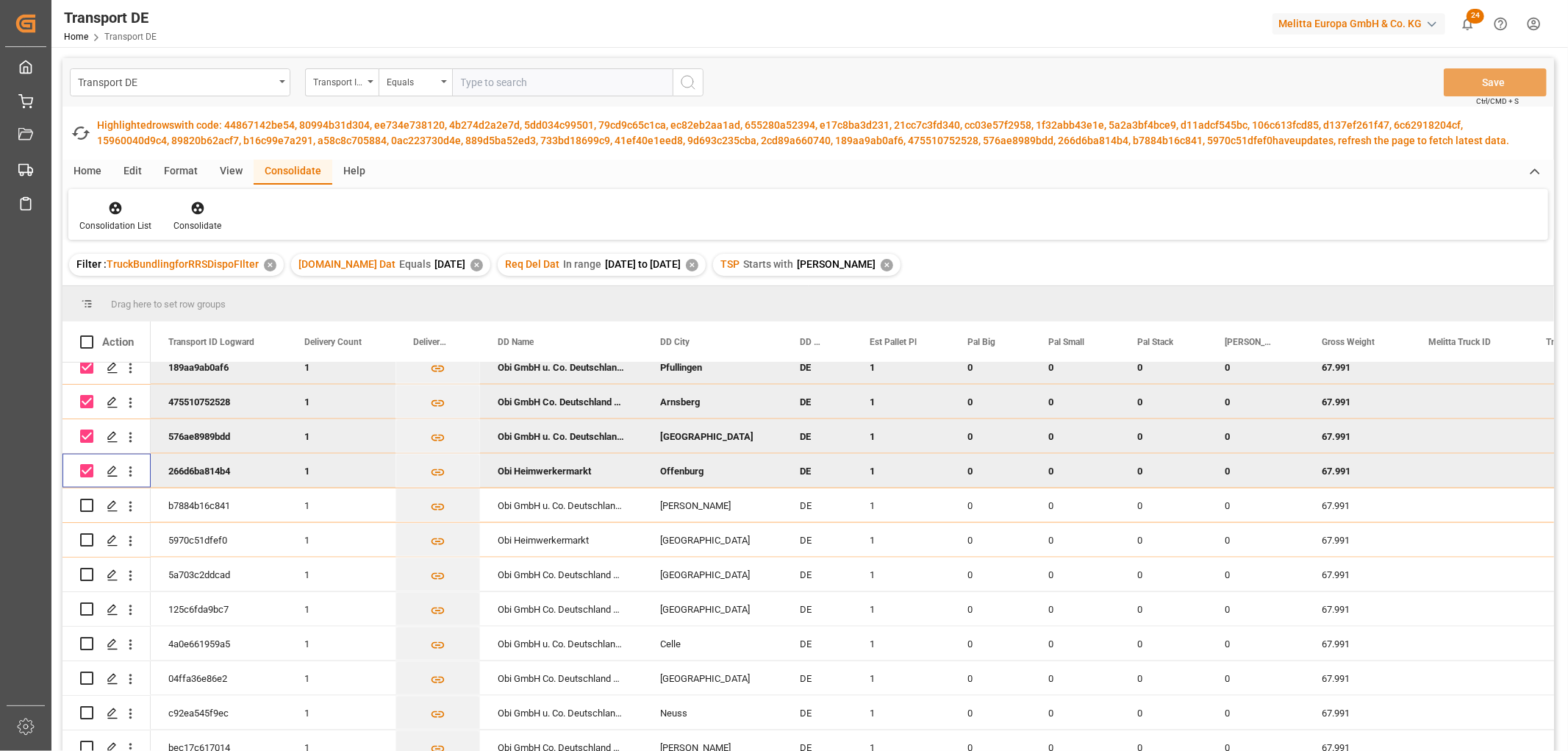
click at [83, 467] on input "Press Space to toggle row selection (checked)" at bounding box center [87, 470] width 13 height 13
checkbox input "false"
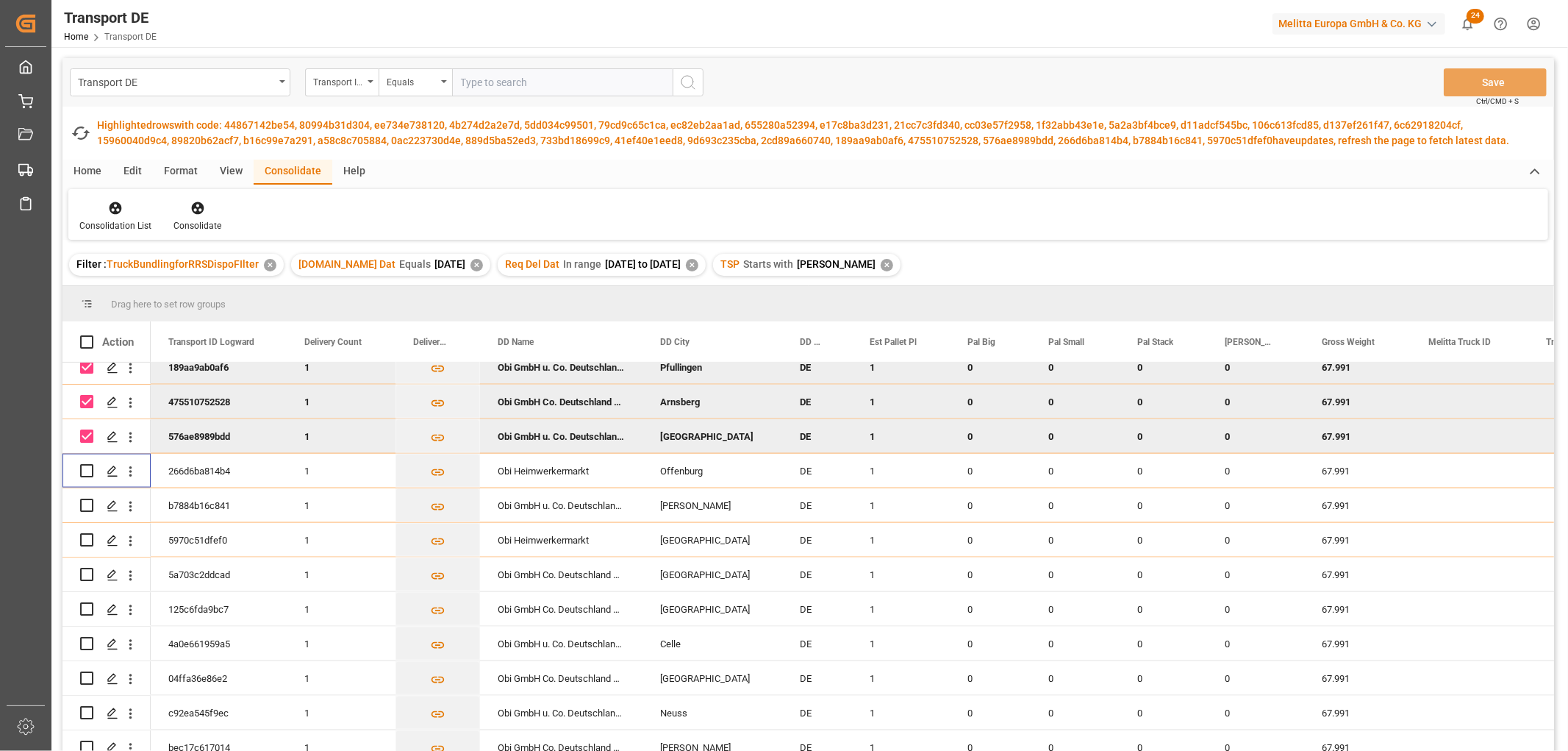
click at [86, 433] on input "Press Space to toggle row selection (checked)" at bounding box center [87, 436] width 13 height 13
checkbox input "false"
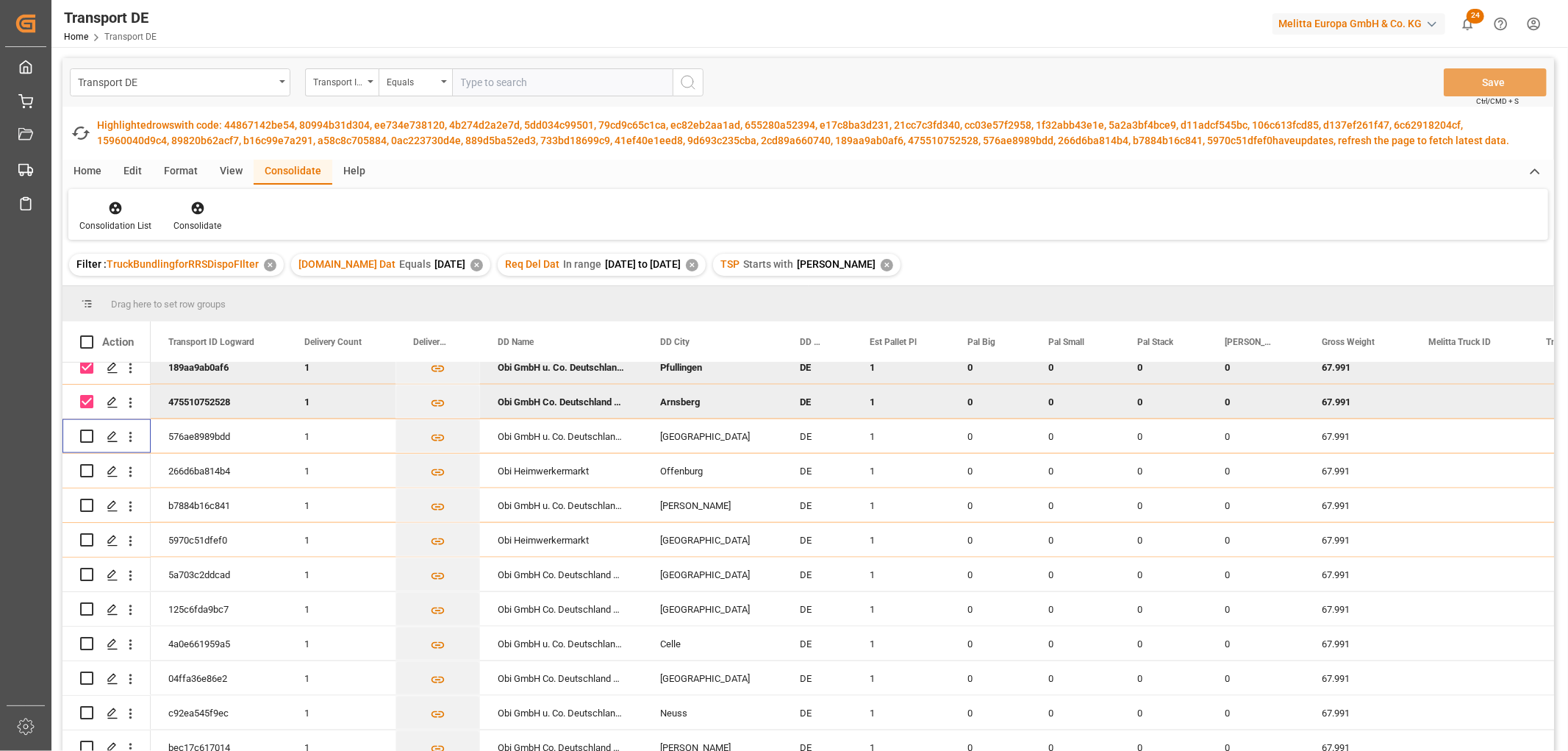
click at [90, 399] on input "Press Space to toggle row selection (checked)" at bounding box center [87, 401] width 13 height 13
checkbox input "false"
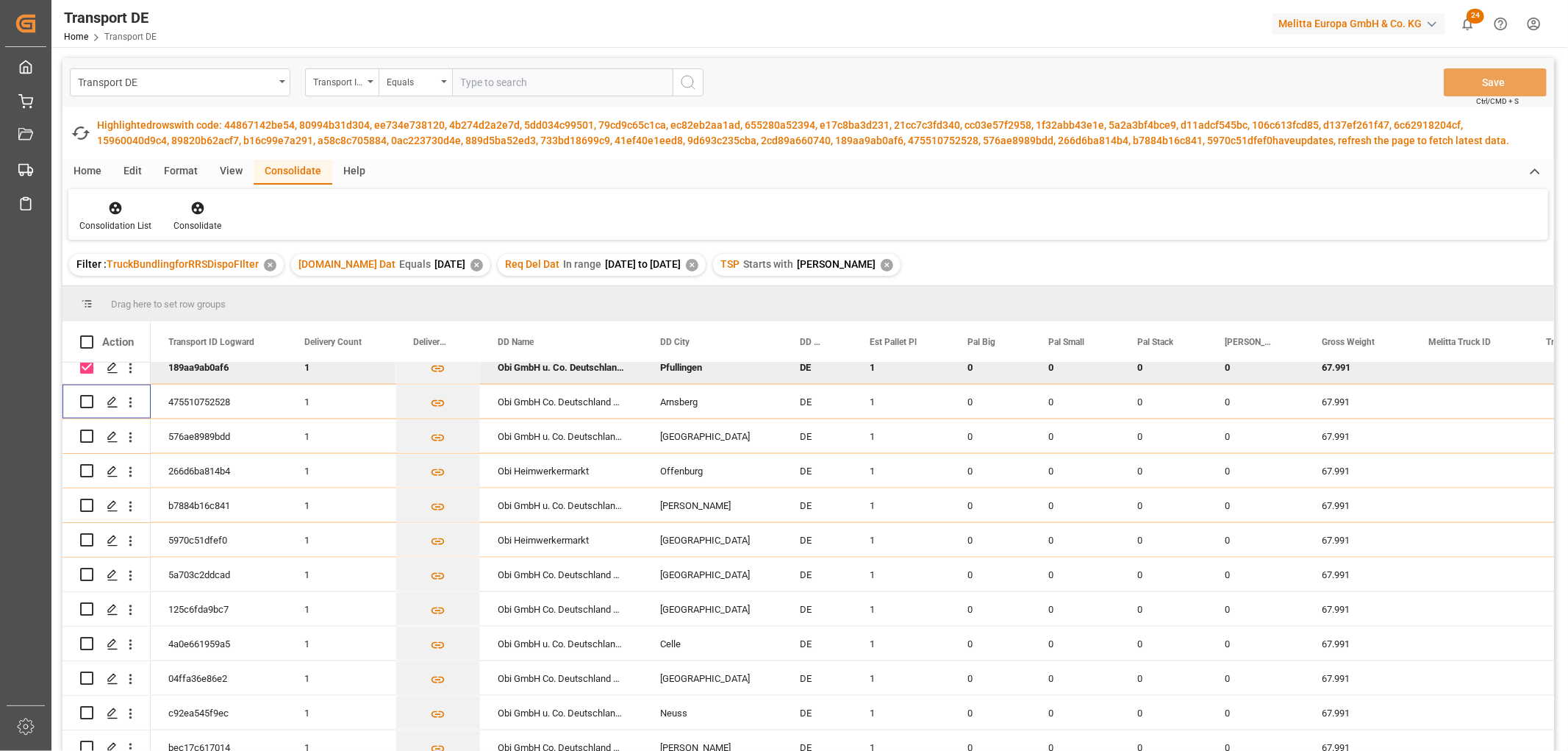
click at [89, 364] on input "Press Space to toggle row selection (checked)" at bounding box center [87, 367] width 13 height 13
checkbox input "false"
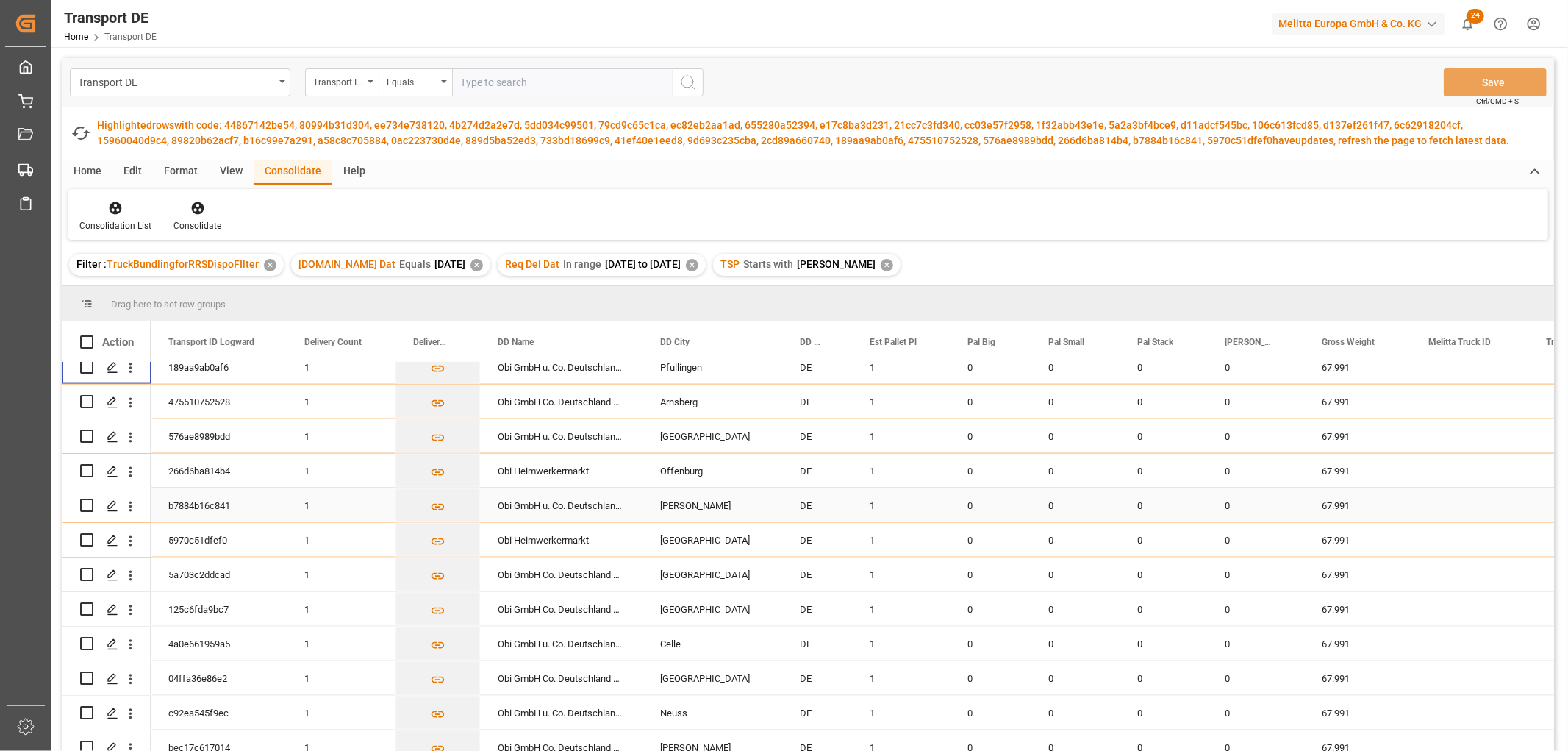
scroll to position [1715, 0]
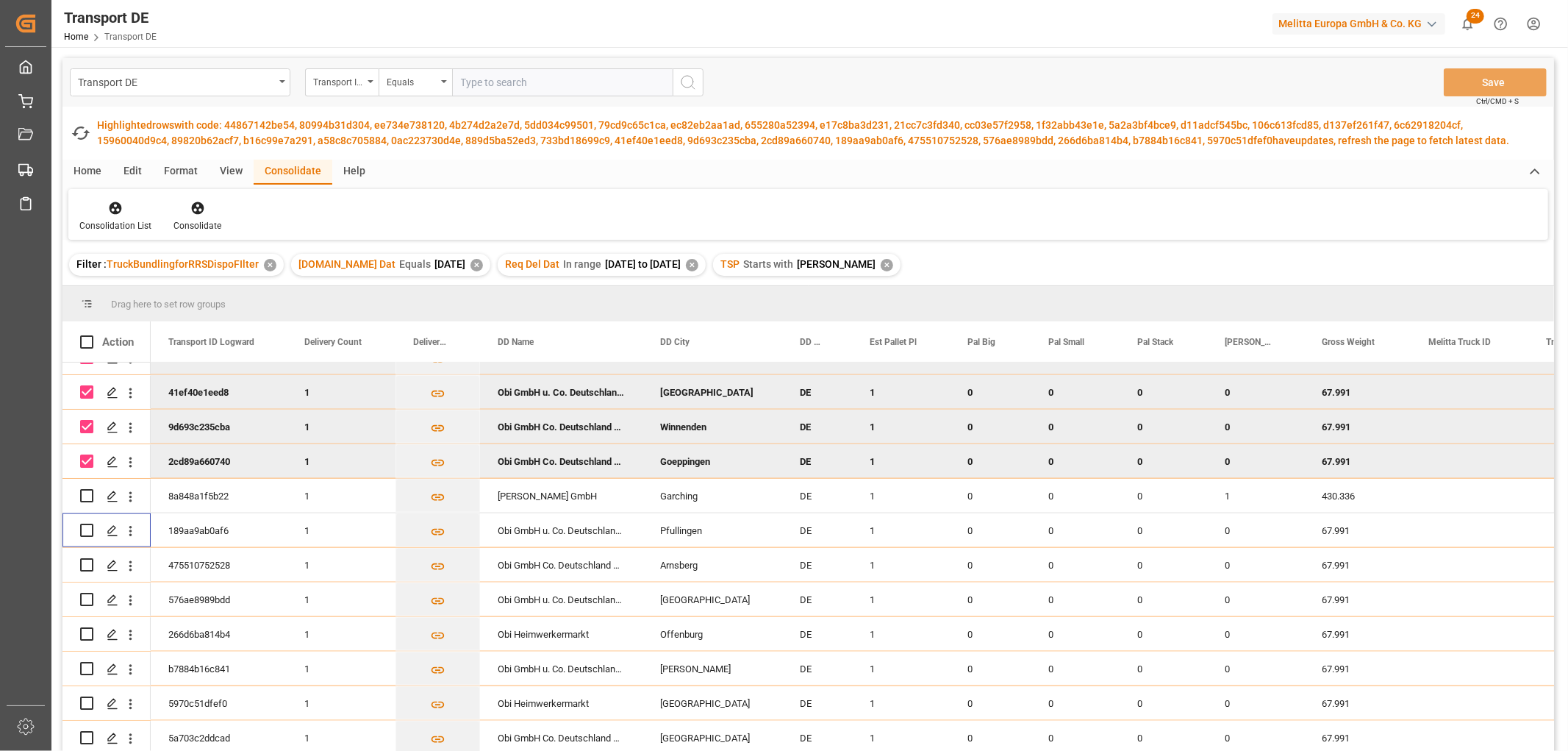
click at [81, 459] on input "Press Space to toggle row selection (checked)" at bounding box center [87, 461] width 13 height 13
checkbox input "false"
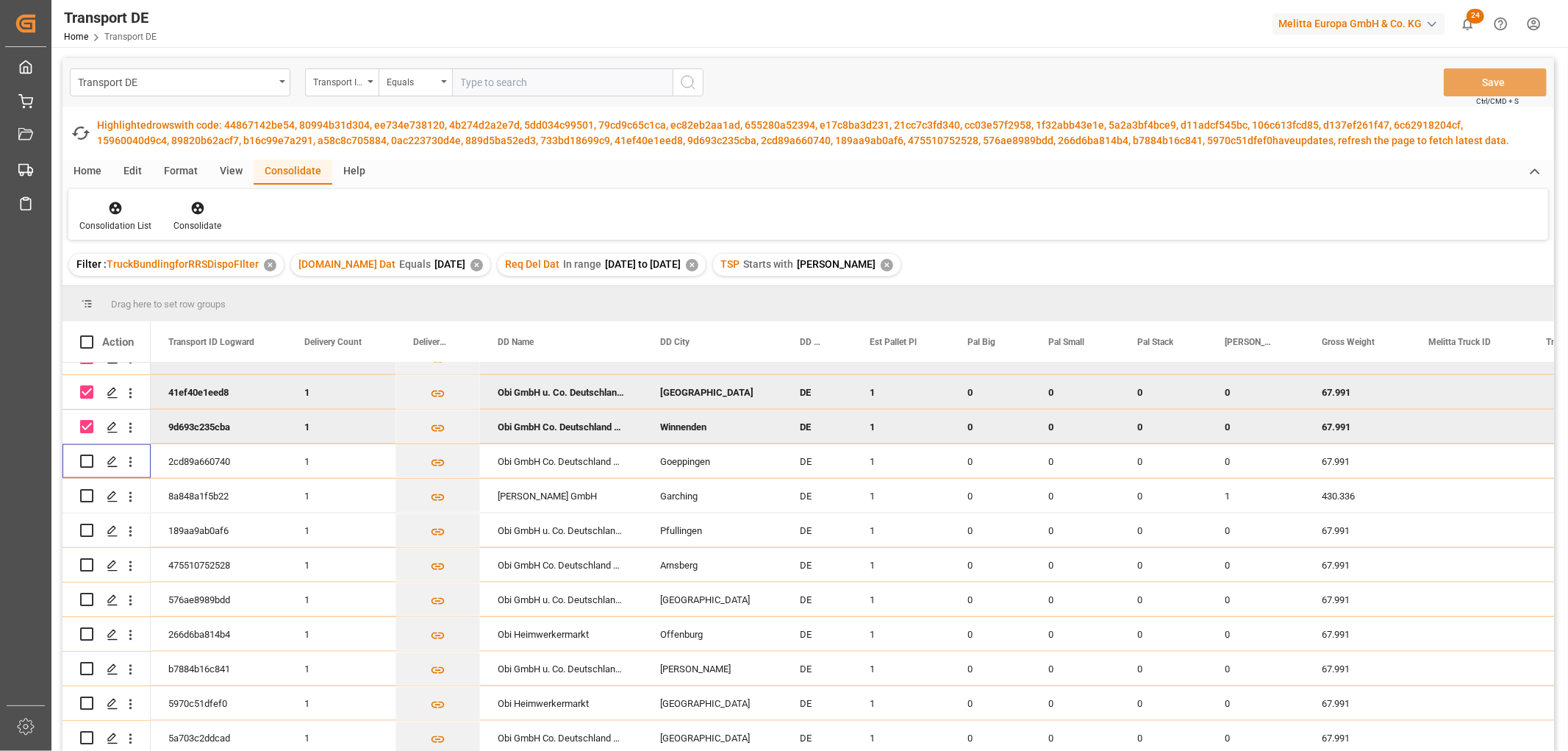
click at [90, 427] on input "Press Space to toggle row selection (checked)" at bounding box center [87, 427] width 13 height 13
checkbox input "false"
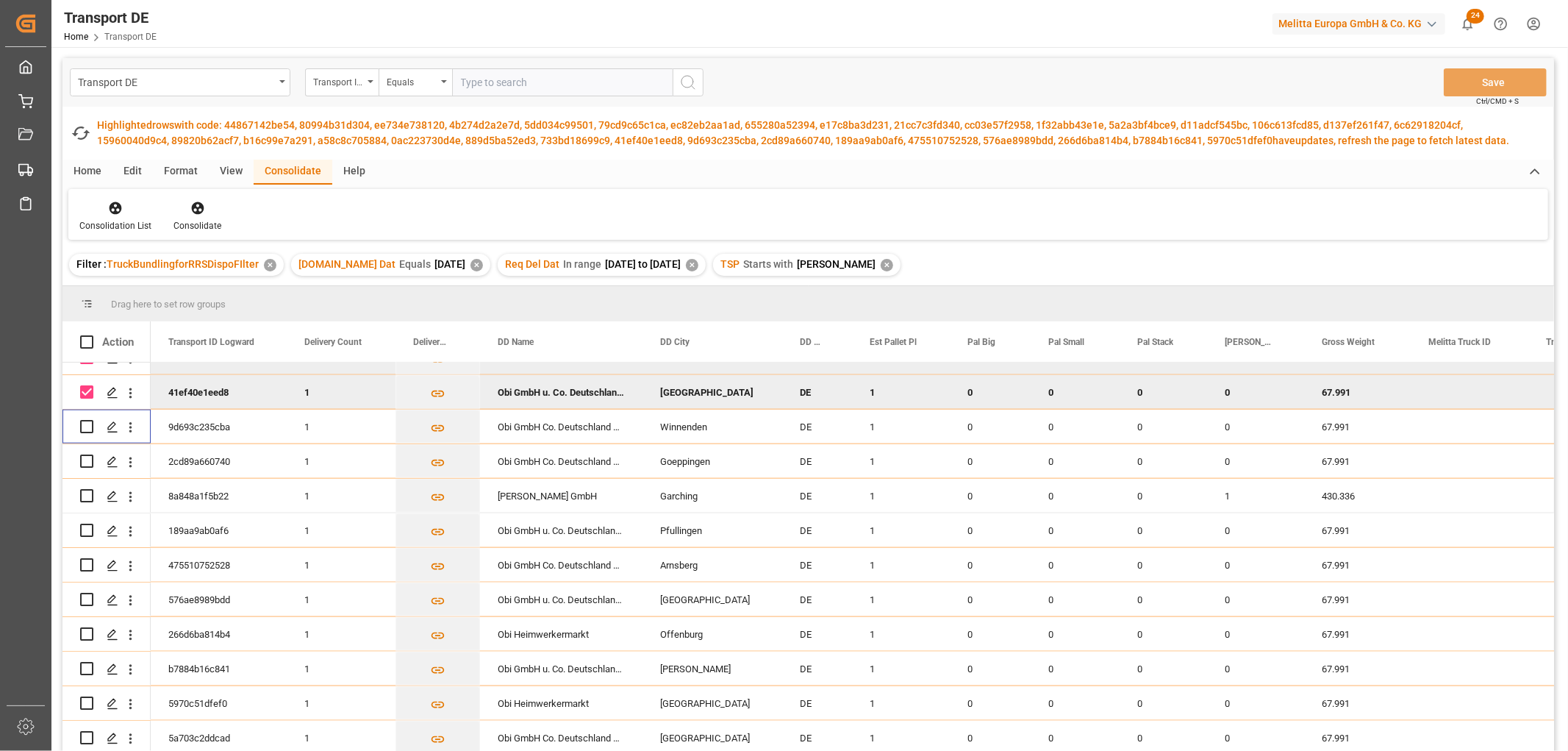
click at [86, 391] on input "Press Space to toggle row selection (checked)" at bounding box center [87, 392] width 13 height 13
checkbox input "false"
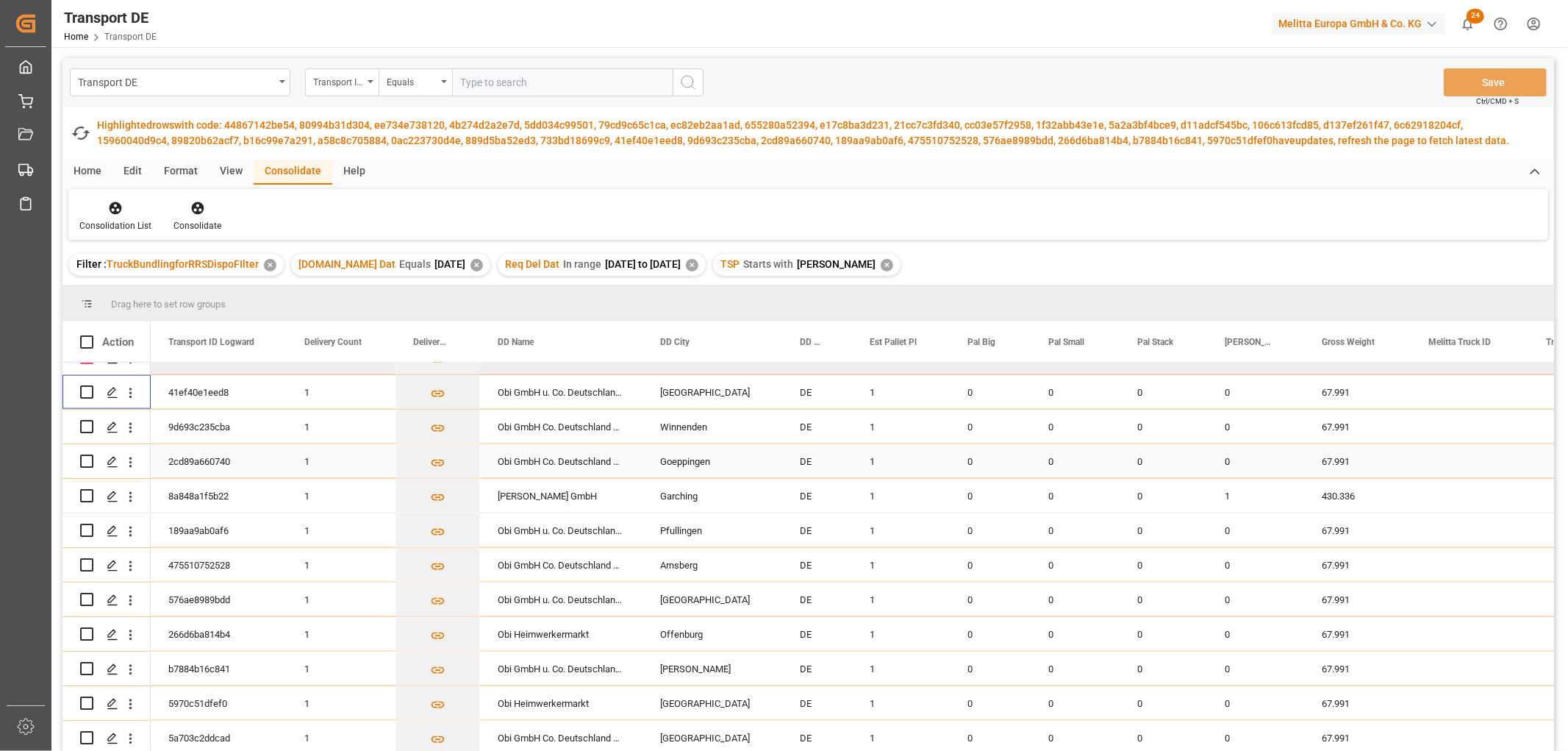
scroll to position [1471, 0]
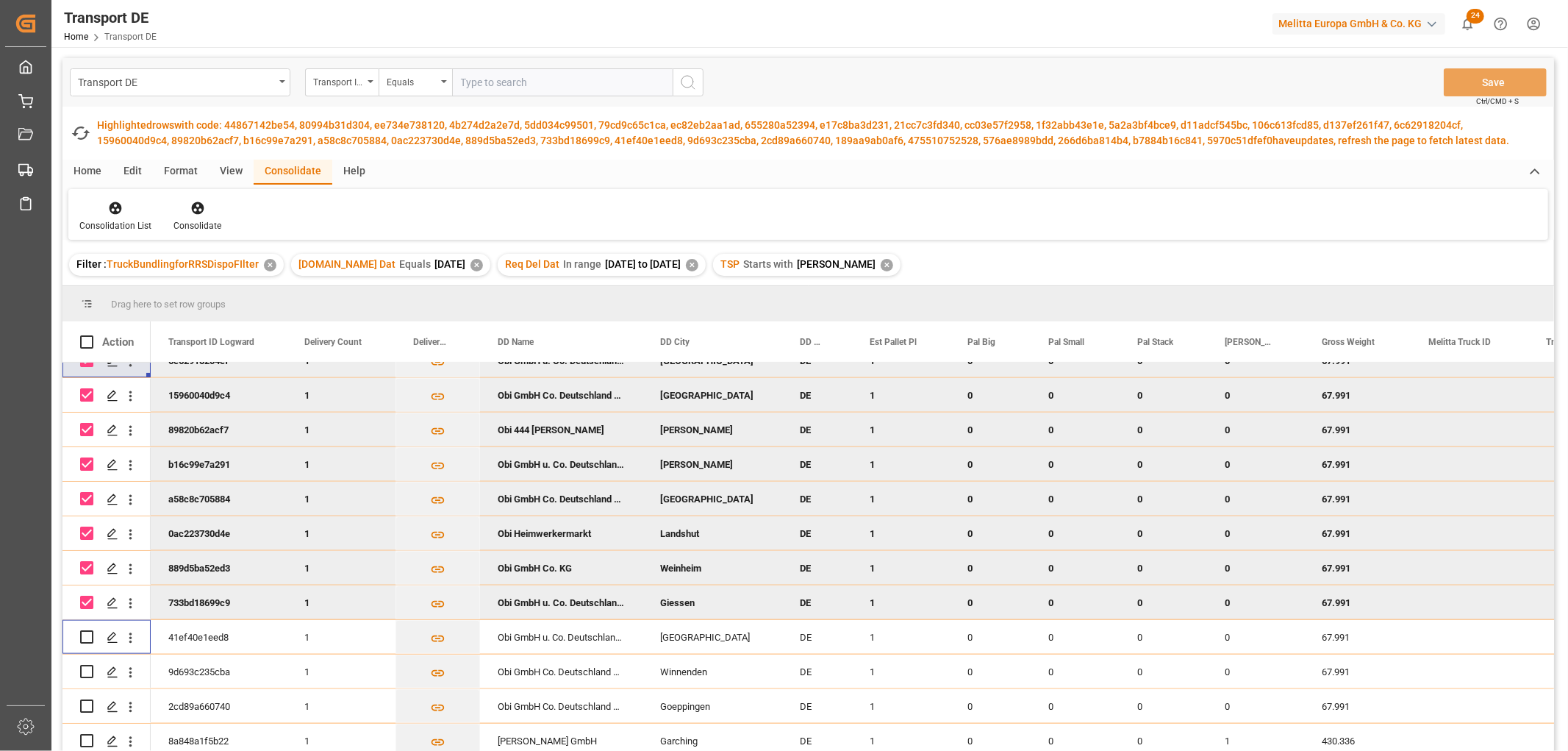
click at [91, 603] on input "Press Space to toggle row selection (checked)" at bounding box center [87, 602] width 13 height 13
checkbox input "false"
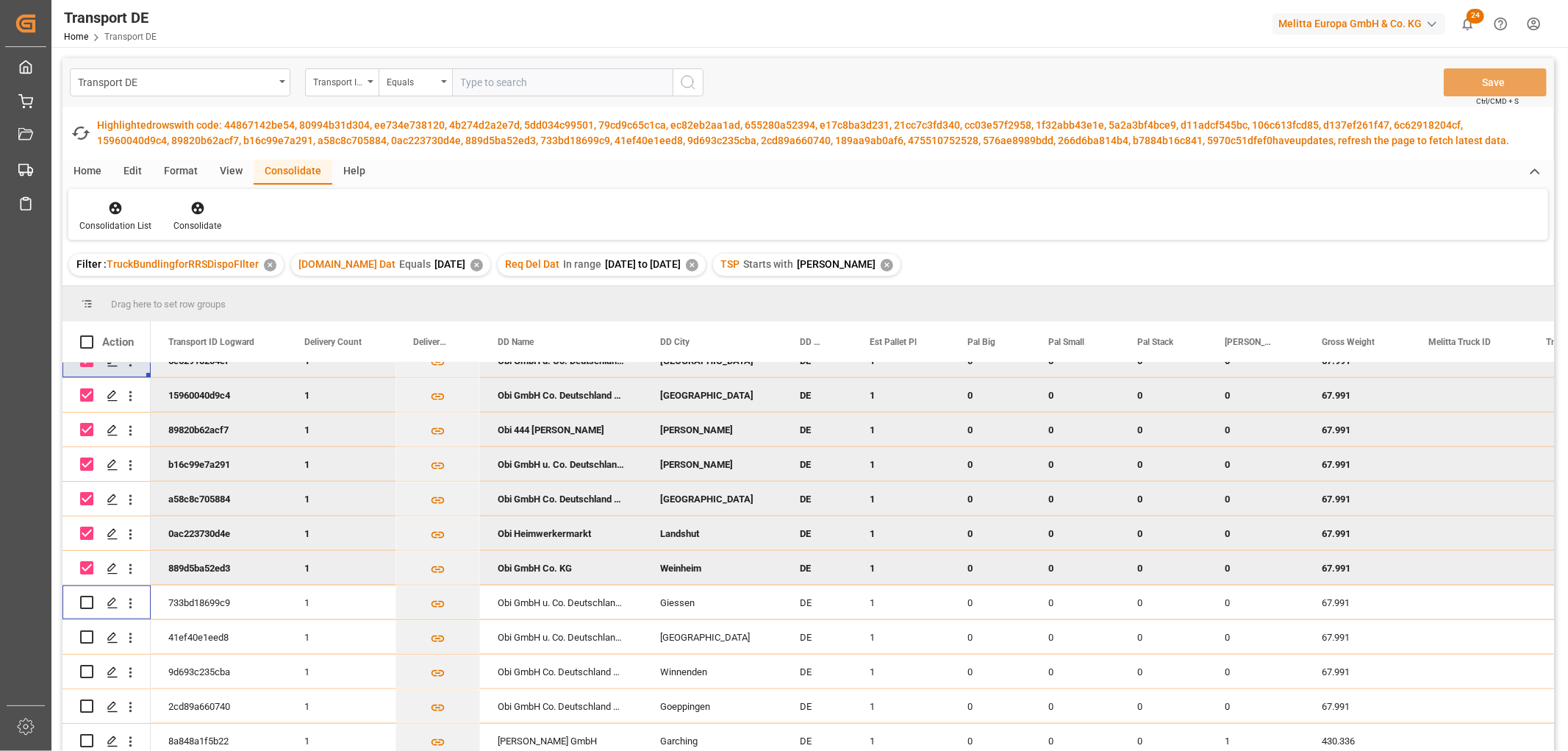
click at [84, 569] on input "Press Space to toggle row selection (checked)" at bounding box center [87, 568] width 13 height 13
checkbox input "false"
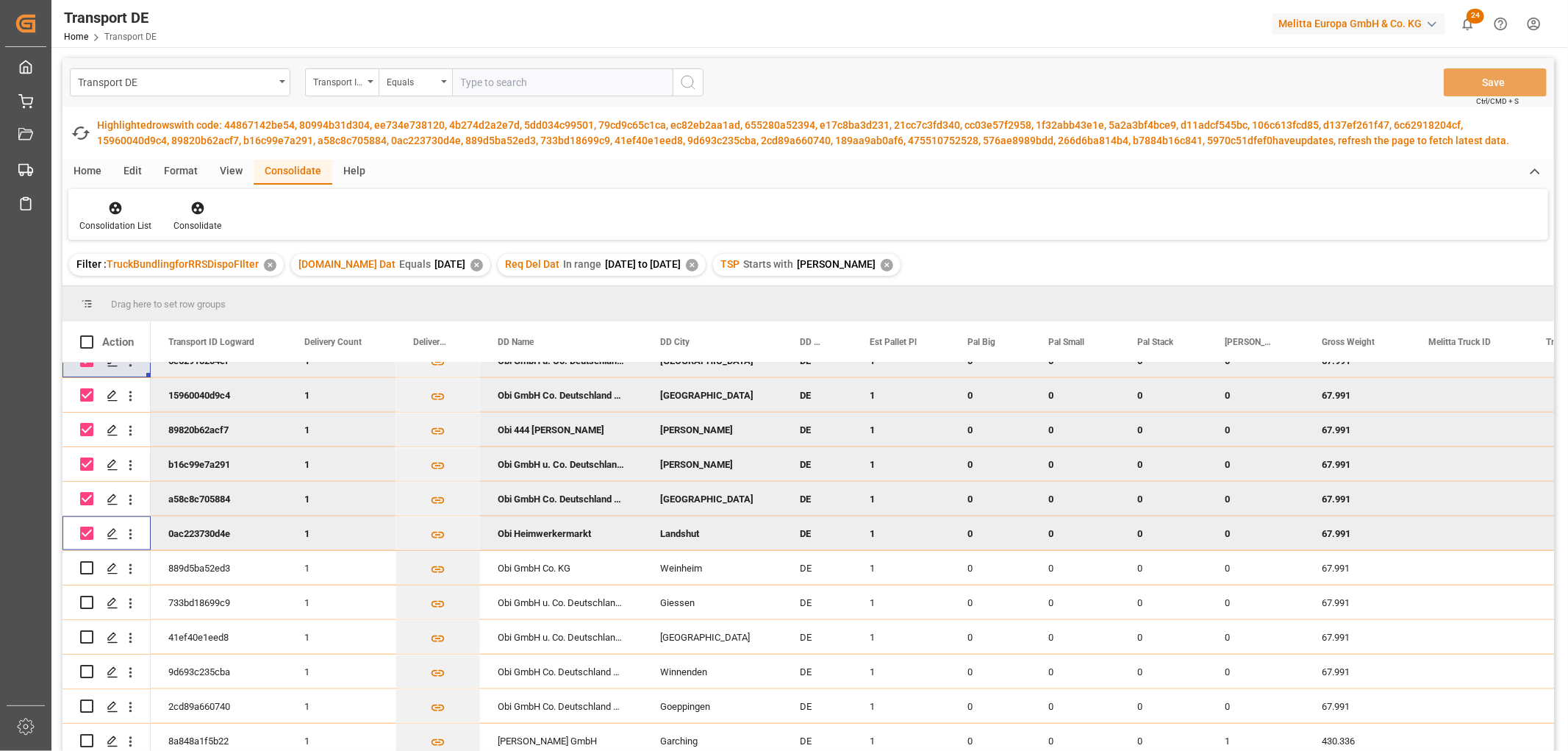
click at [83, 530] on input "Press Space to toggle row selection (checked)" at bounding box center [87, 533] width 13 height 13
checkbox input "false"
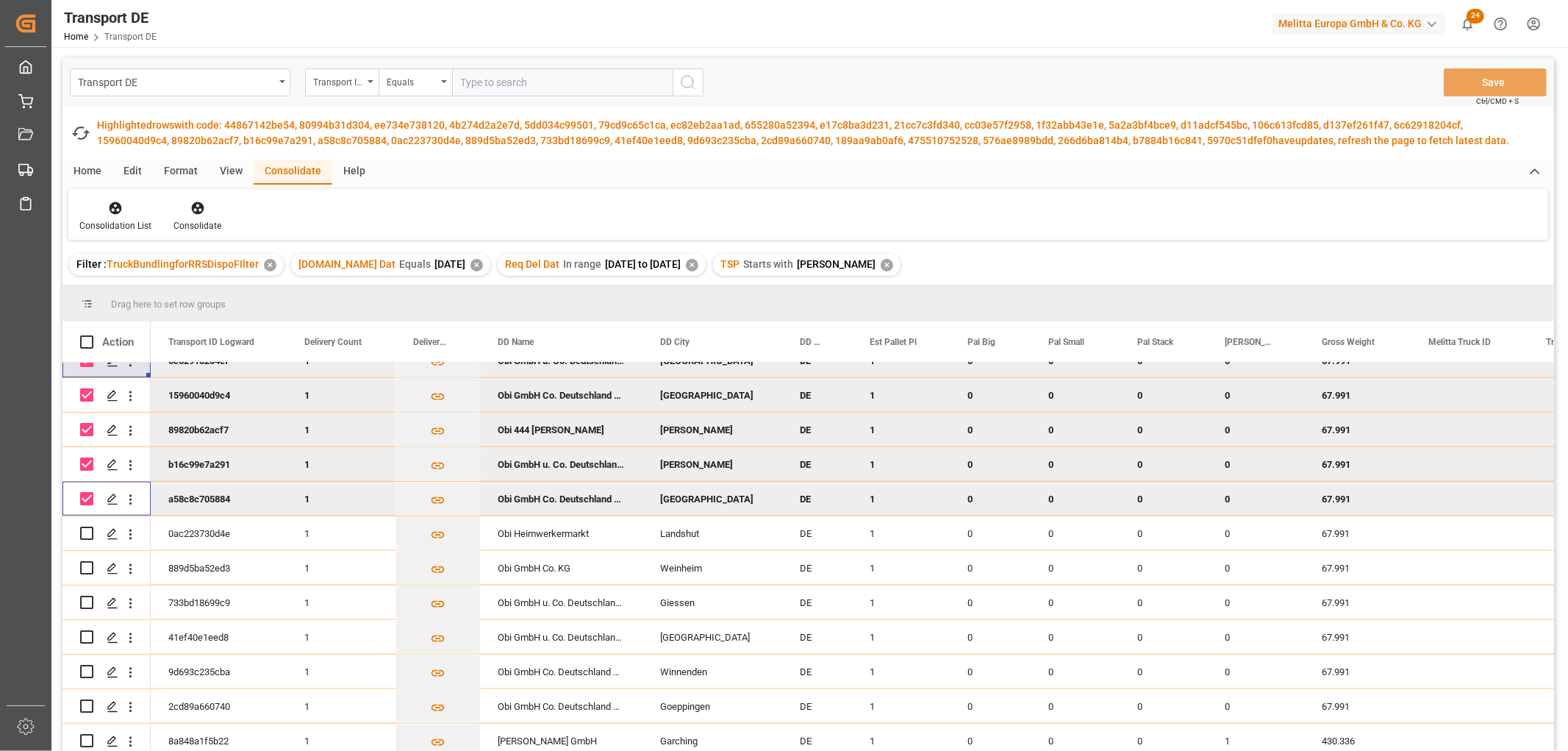
click at [84, 498] on input "Press Space to toggle row selection (checked)" at bounding box center [87, 499] width 13 height 13
checkbox input "false"
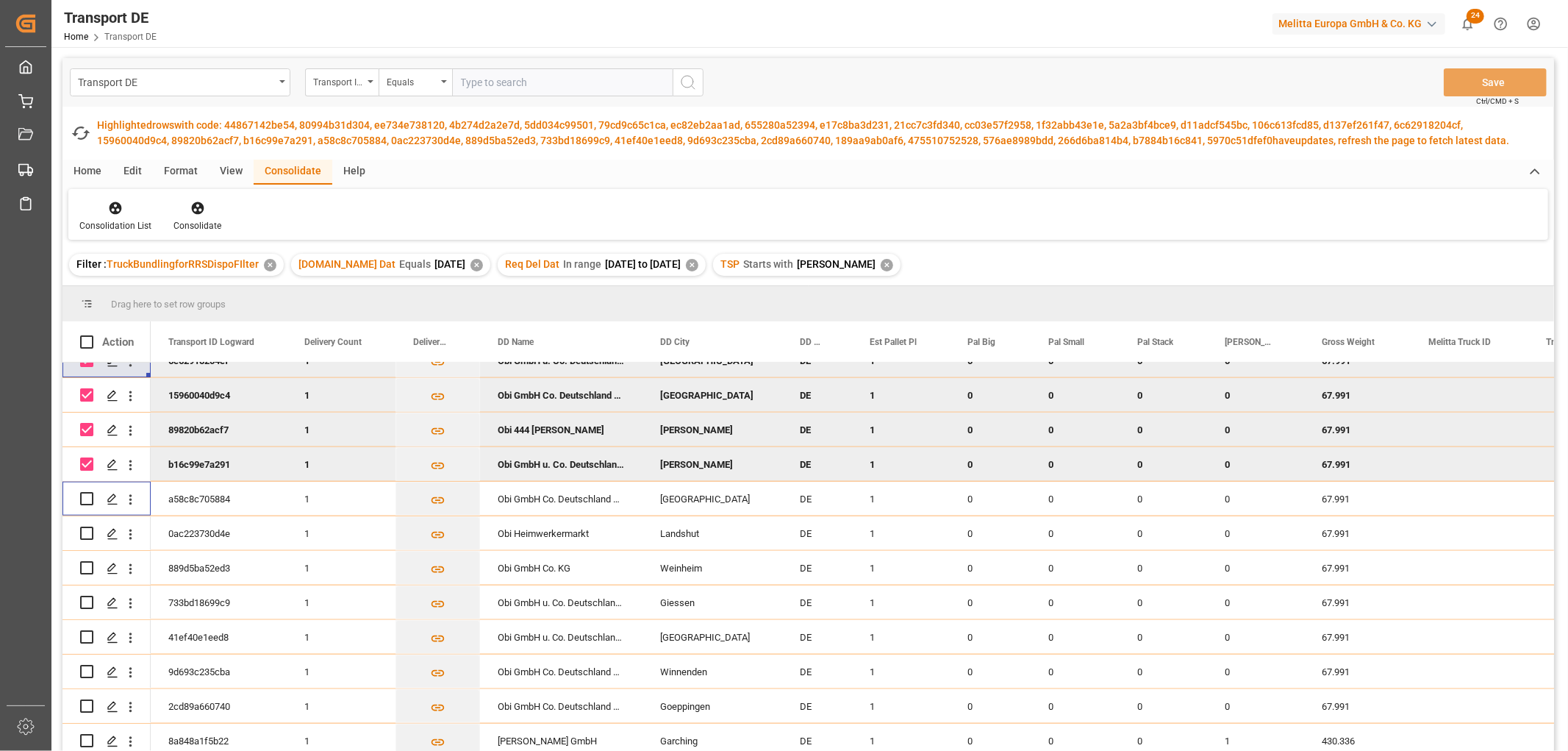
click at [84, 465] on input "Press Space to toggle row selection (checked)" at bounding box center [87, 464] width 13 height 13
checkbox input "false"
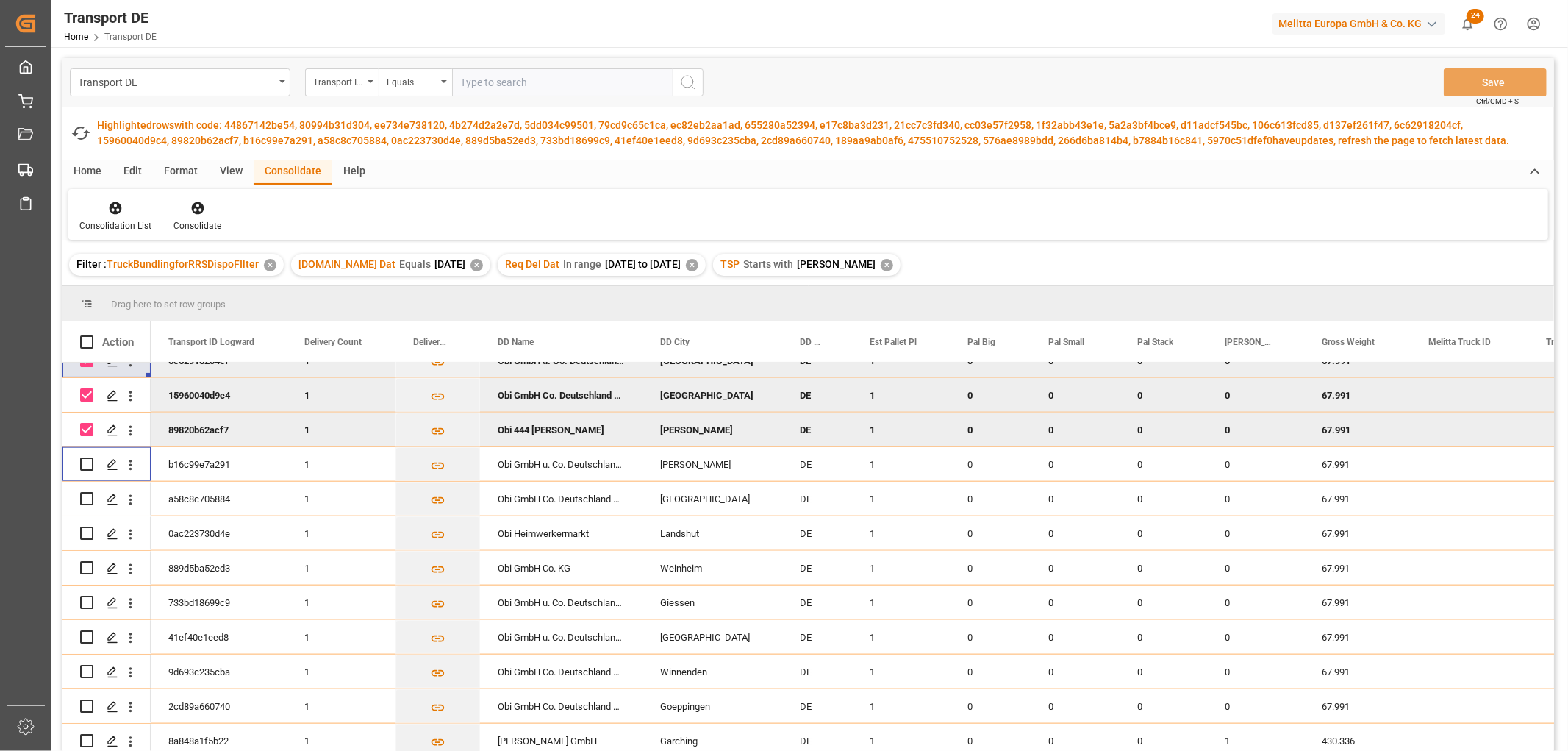
click at [88, 430] on input "Press Space to toggle row selection (checked)" at bounding box center [87, 430] width 13 height 13
checkbox input "false"
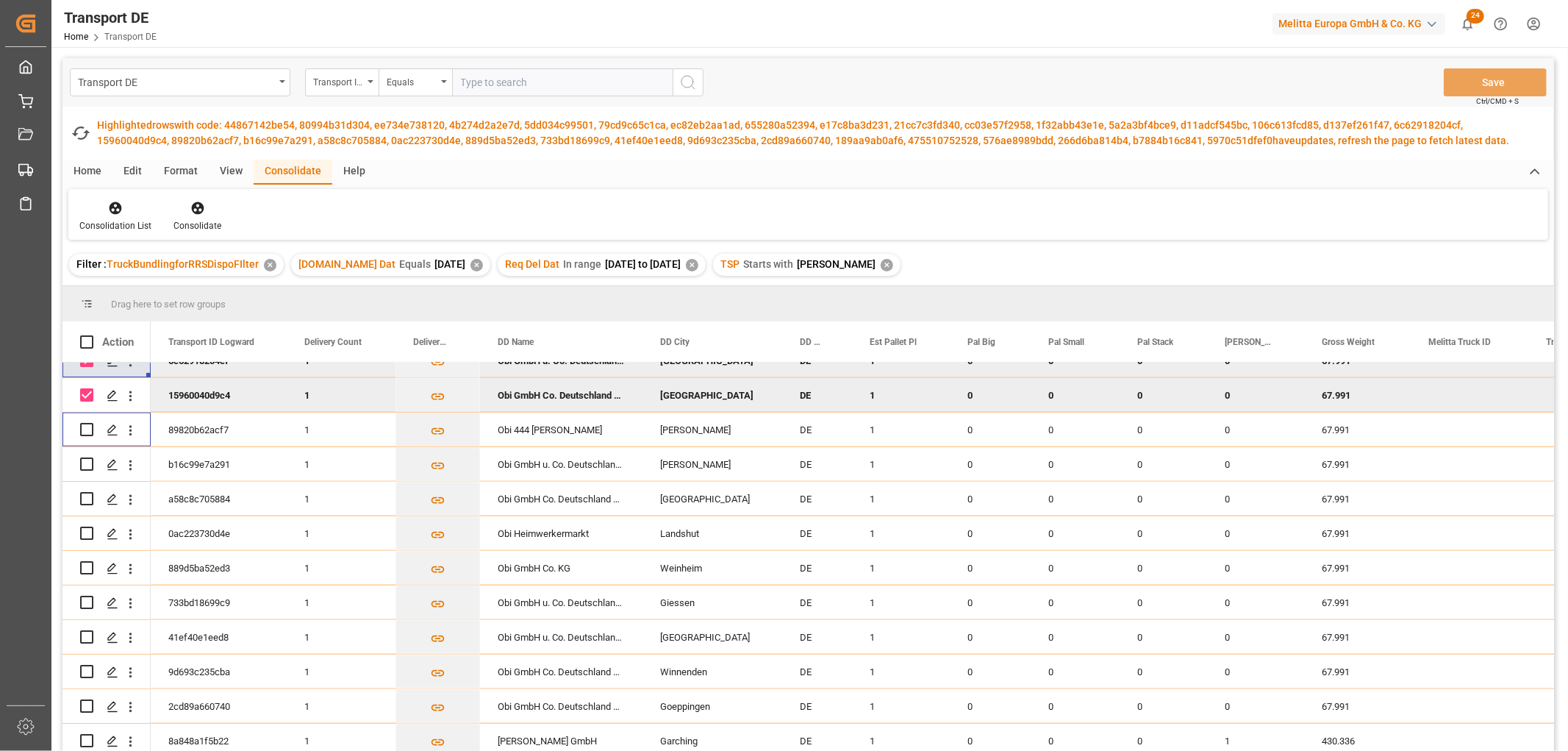
click at [82, 395] on input "Press Space to toggle row selection (checked)" at bounding box center [87, 394] width 13 height 13
checkbox input "false"
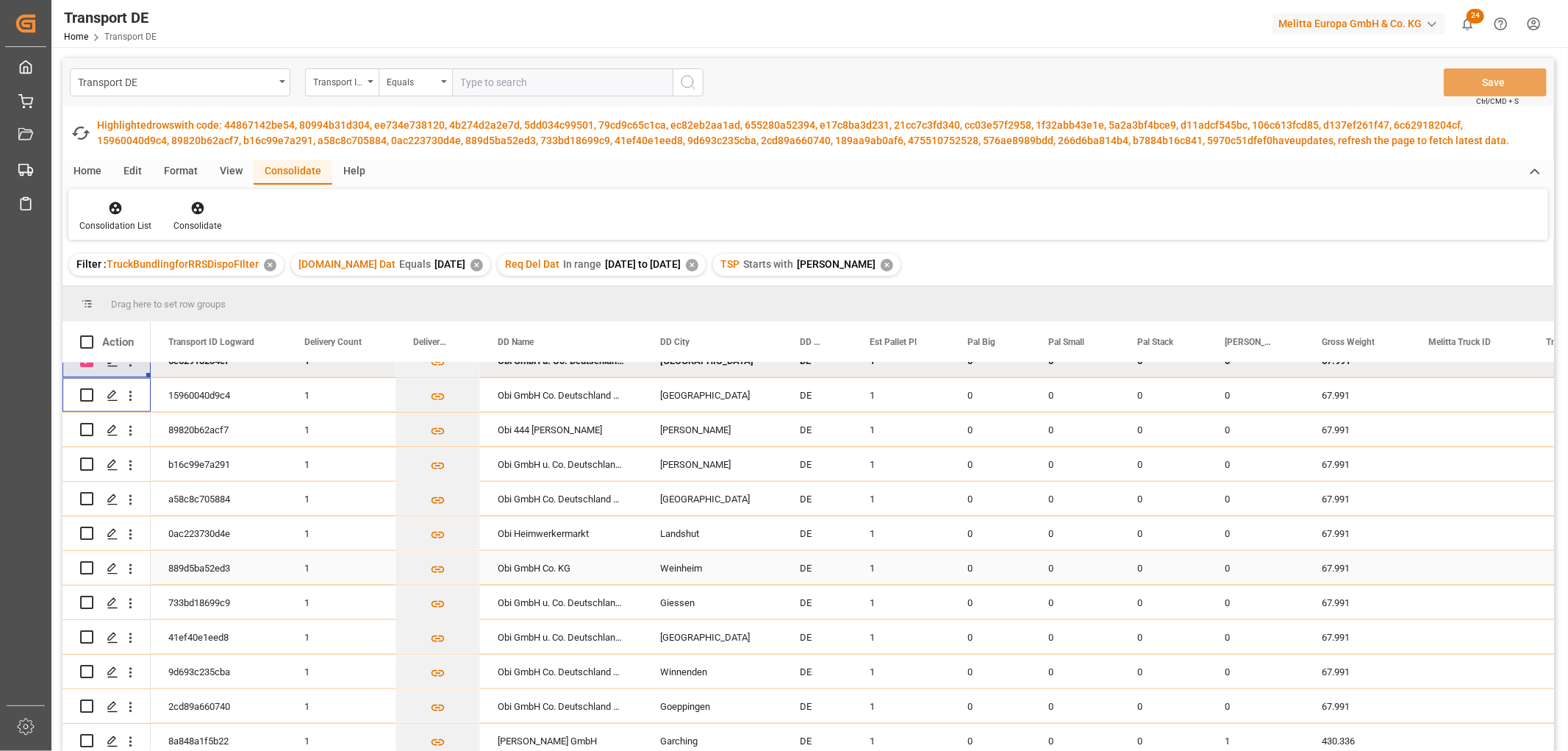
scroll to position [1225, 0]
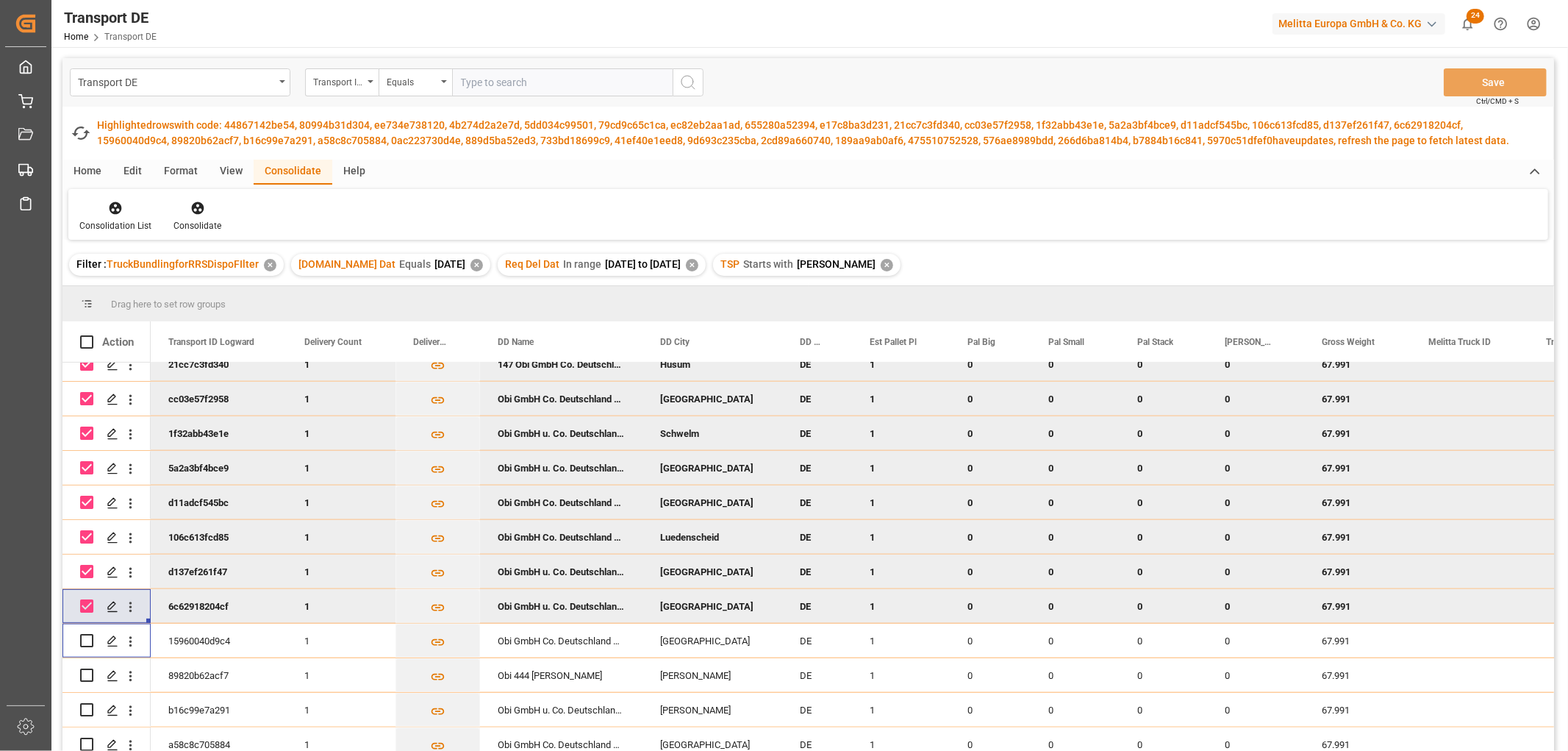
click at [86, 607] on input "Press Space to toggle row selection (checked)" at bounding box center [87, 606] width 13 height 13
checkbox input "false"
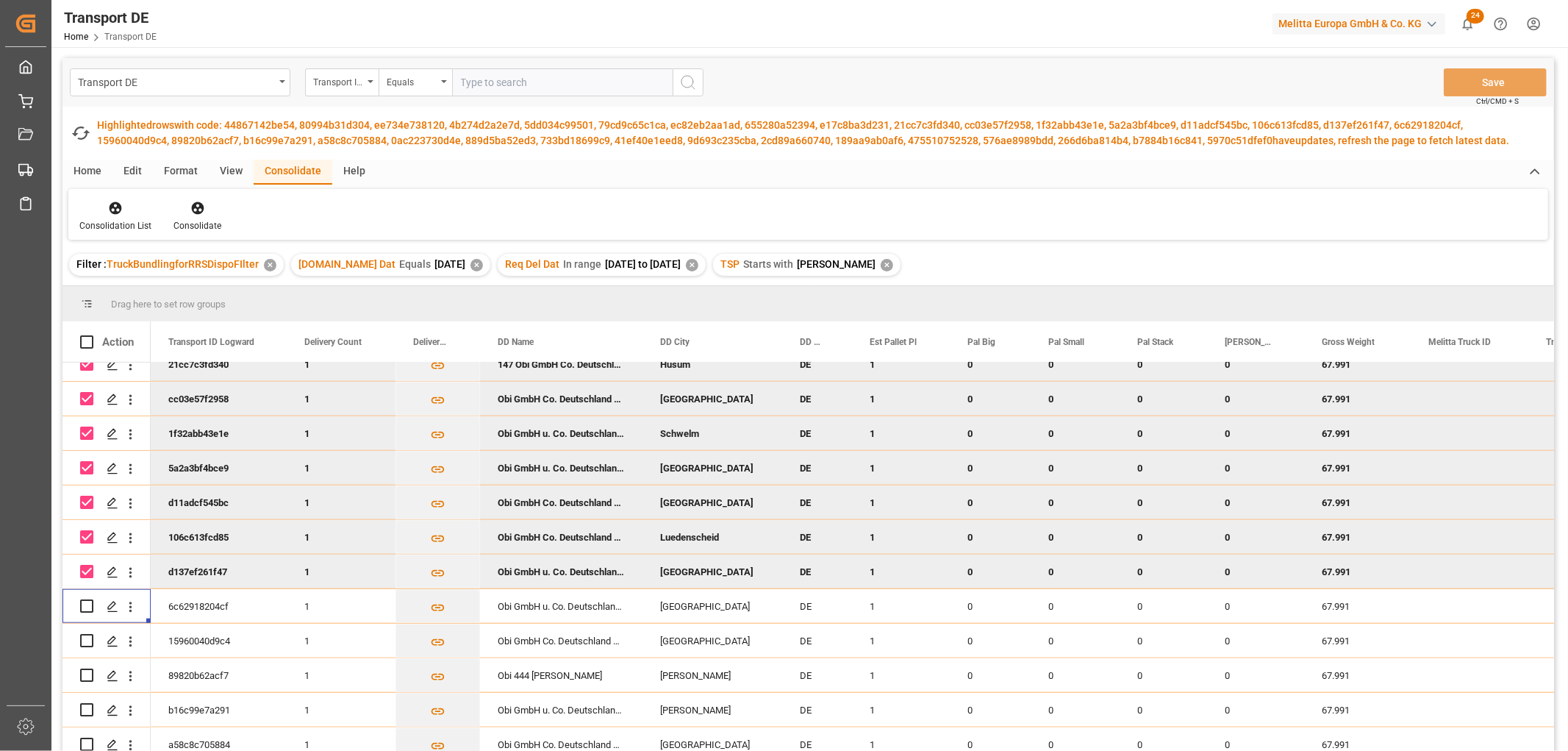
click at [85, 564] on input "Press Space to toggle row selection (checked)" at bounding box center [87, 571] width 13 height 13
checkbox input "false"
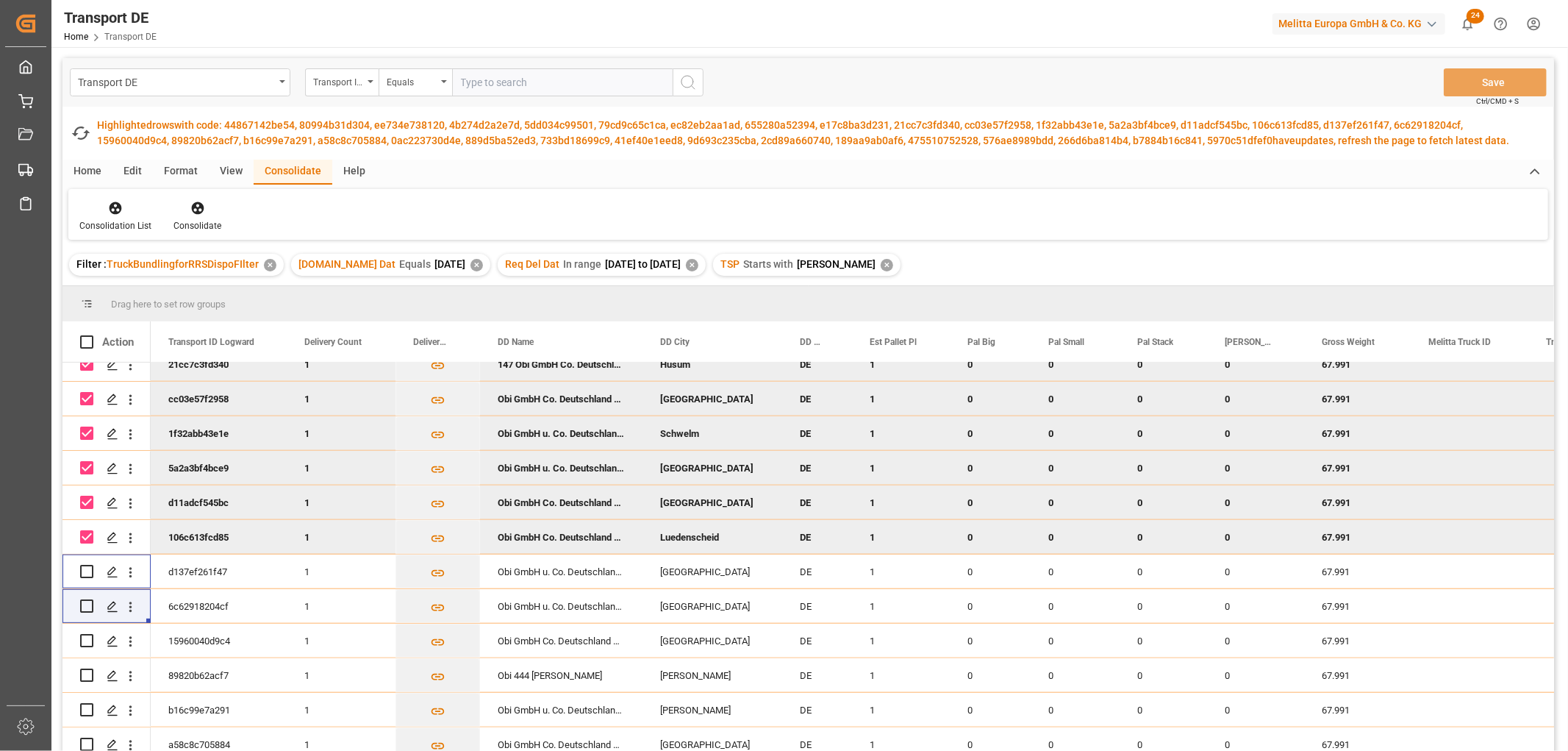
click at [82, 535] on input "Press Space to toggle row selection (checked)" at bounding box center [87, 537] width 13 height 13
checkbox input "false"
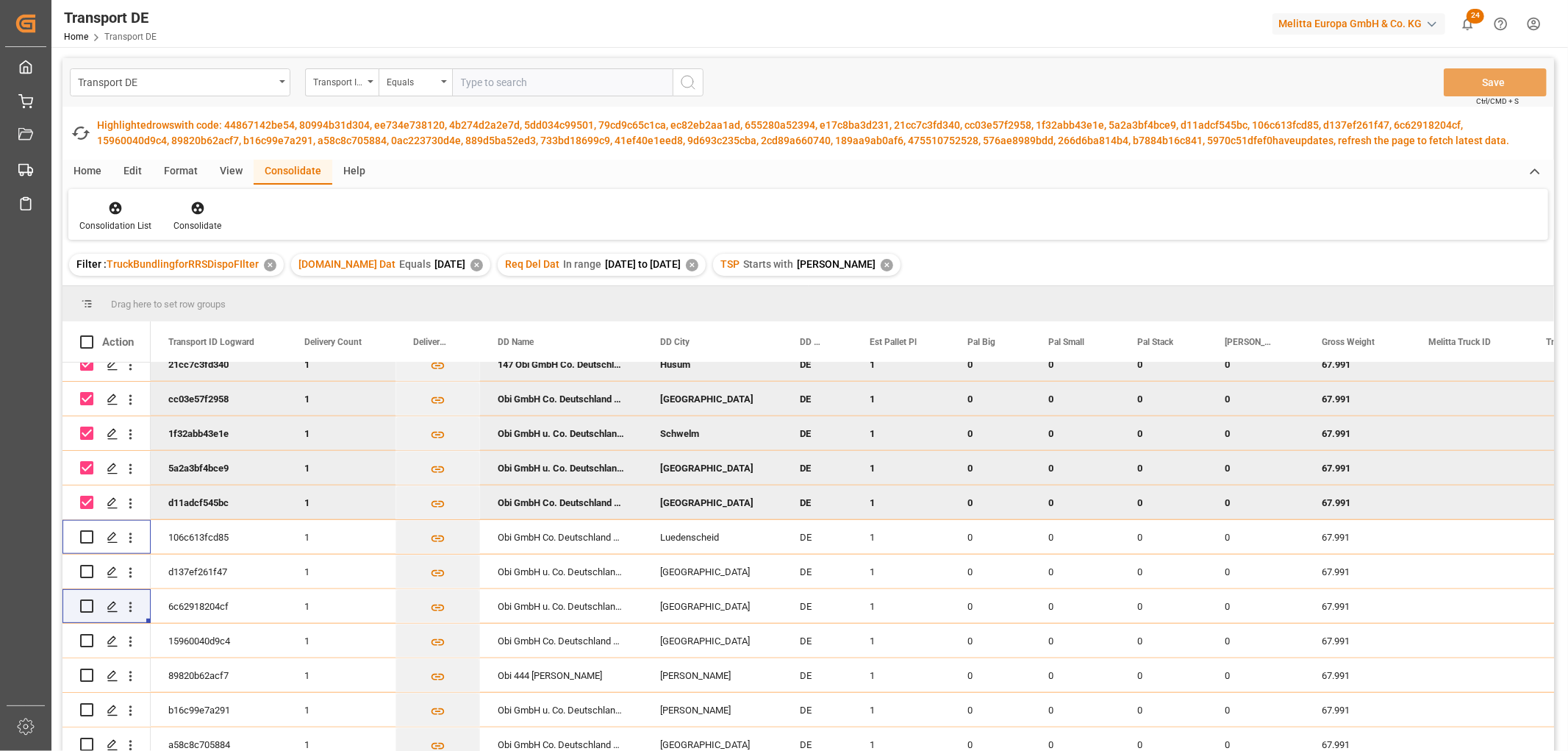
click at [83, 497] on input "Press Space to toggle row selection (checked)" at bounding box center [87, 503] width 13 height 13
checkbox input "false"
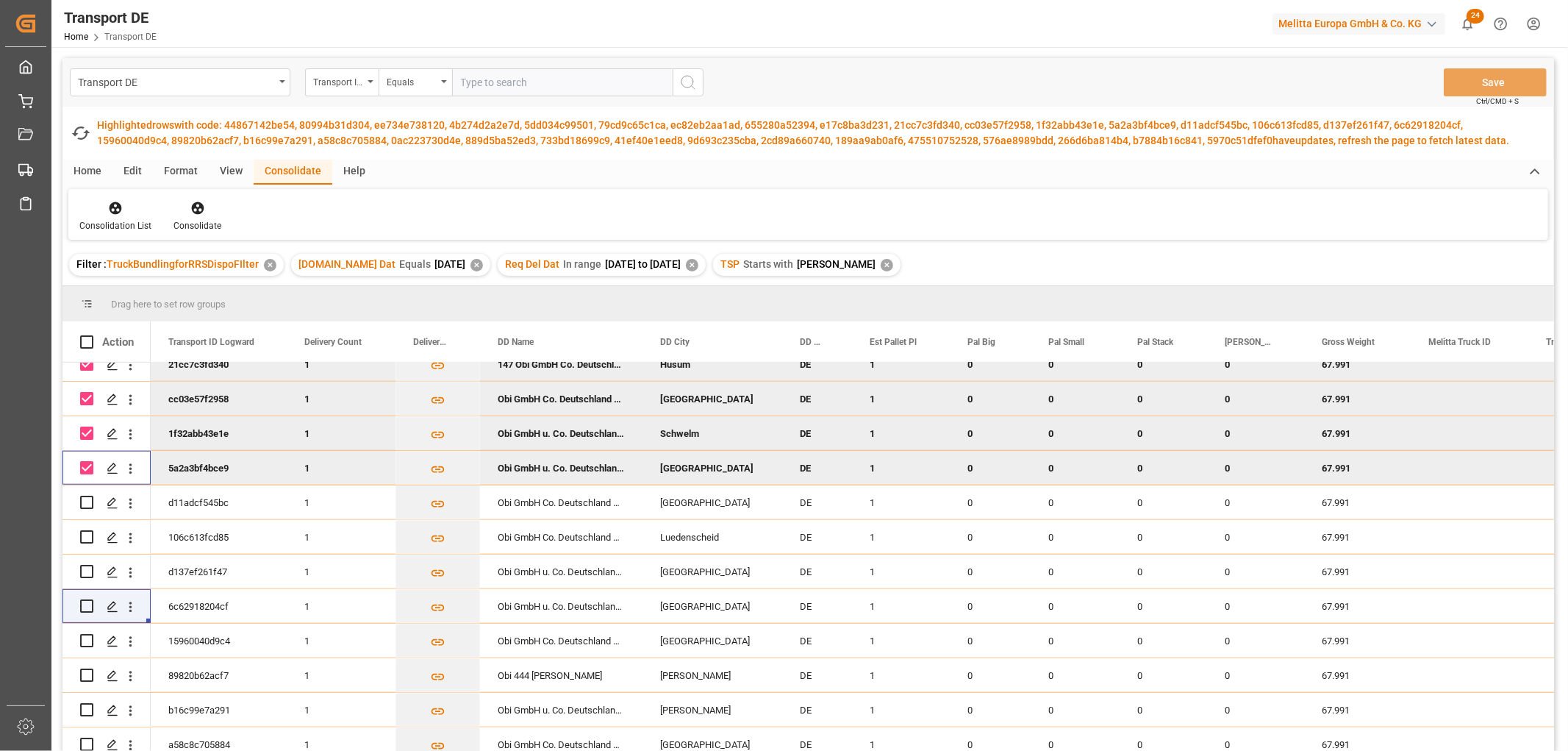
click at [84, 467] on input "Press Space to toggle row selection (checked)" at bounding box center [87, 467] width 13 height 13
checkbox input "false"
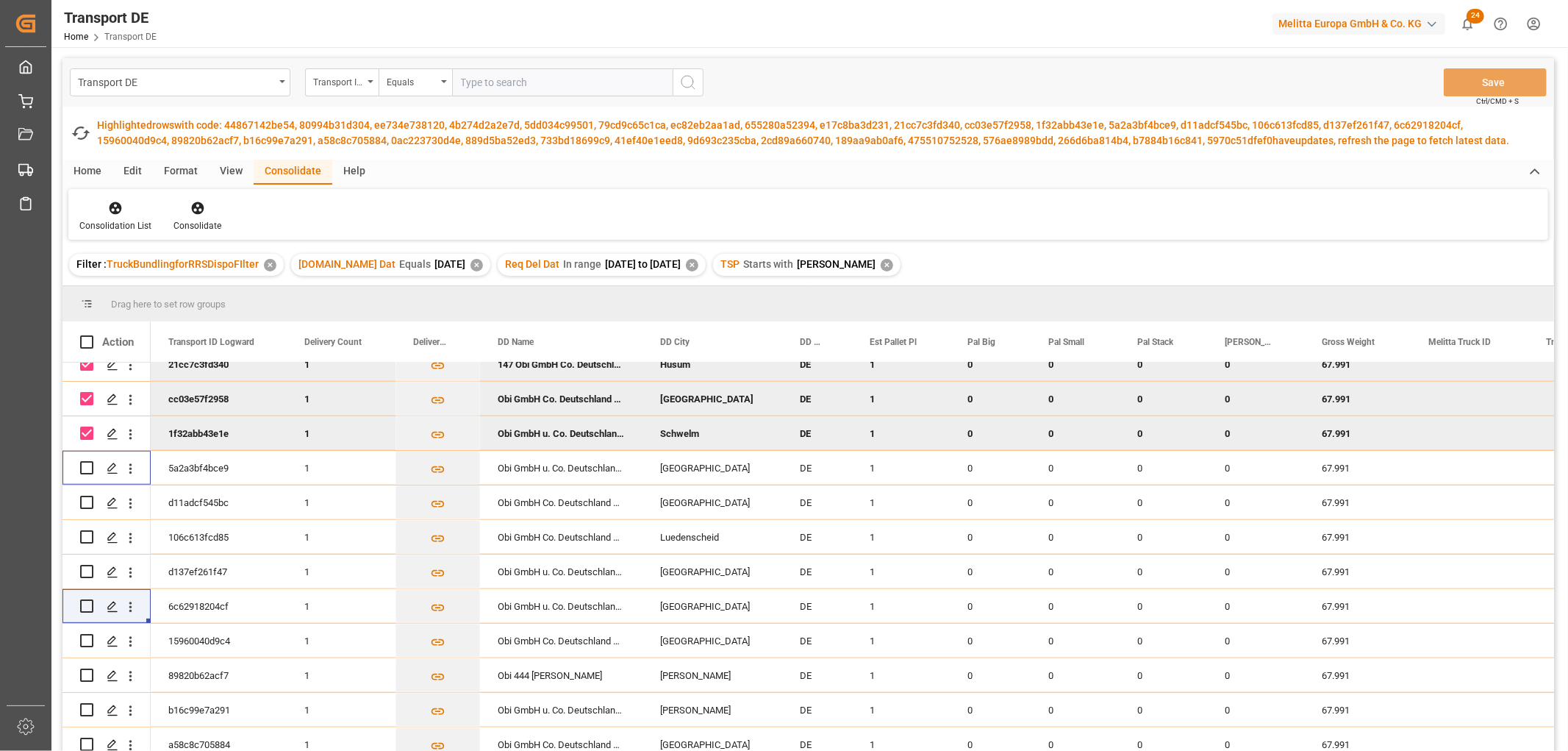
click at [85, 431] on input "Press Space to toggle row selection (checked)" at bounding box center [87, 433] width 13 height 13
checkbox input "false"
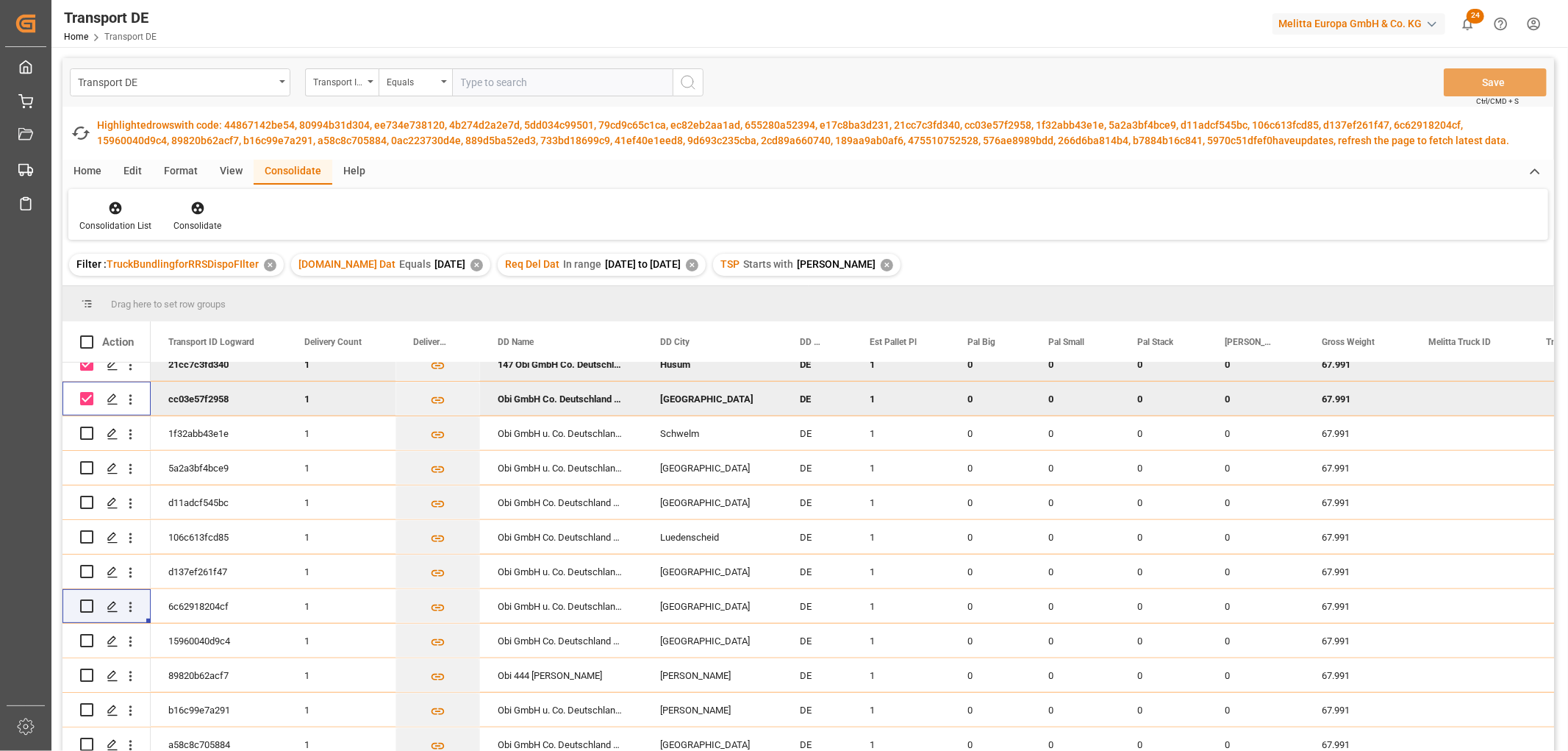
click at [86, 395] on input "Press Space to toggle row selection (checked)" at bounding box center [87, 398] width 13 height 13
checkbox input "false"
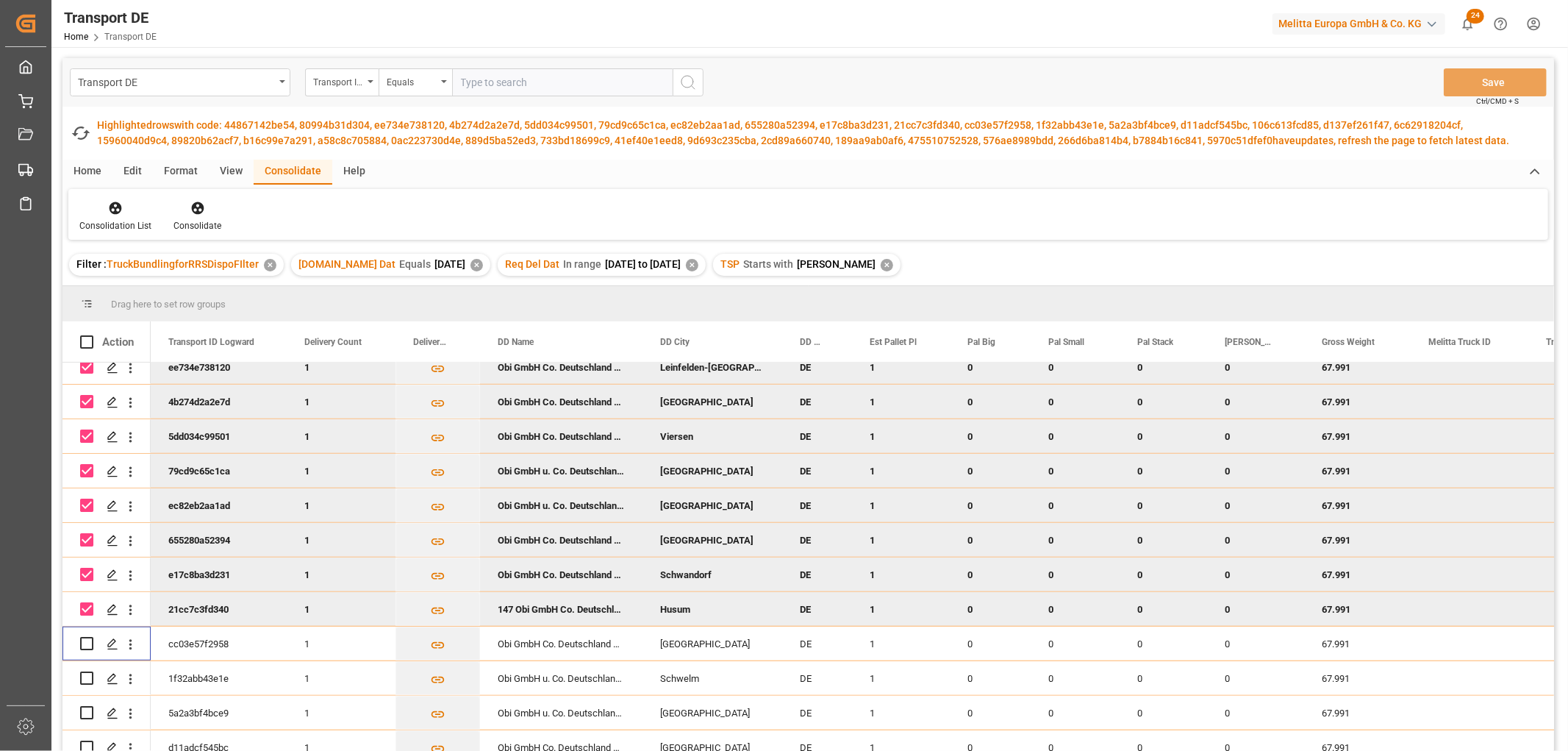
scroll to position [898, 0]
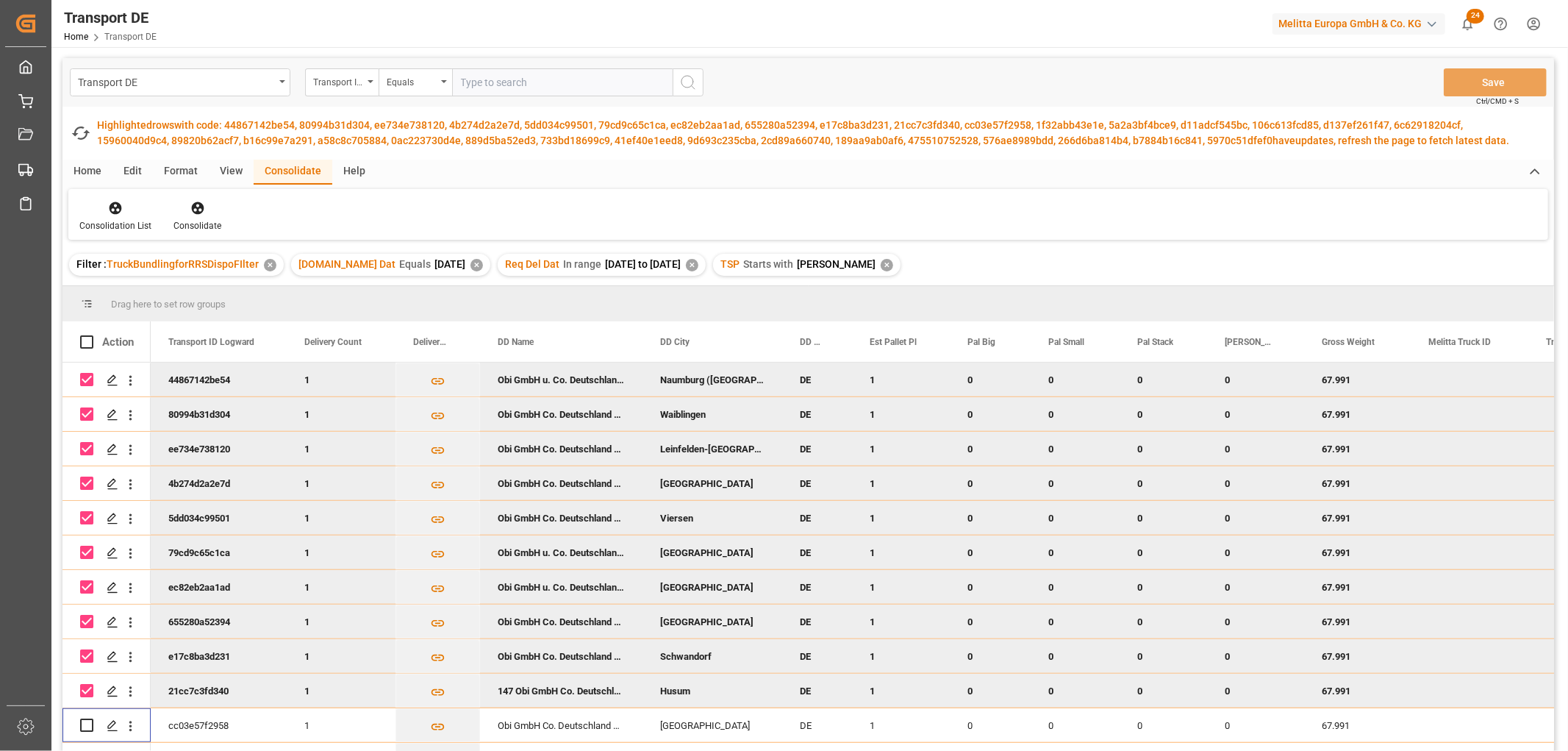
click at [88, 691] on input "Press Space to toggle row selection (checked)" at bounding box center [87, 690] width 13 height 13
checkbox input "false"
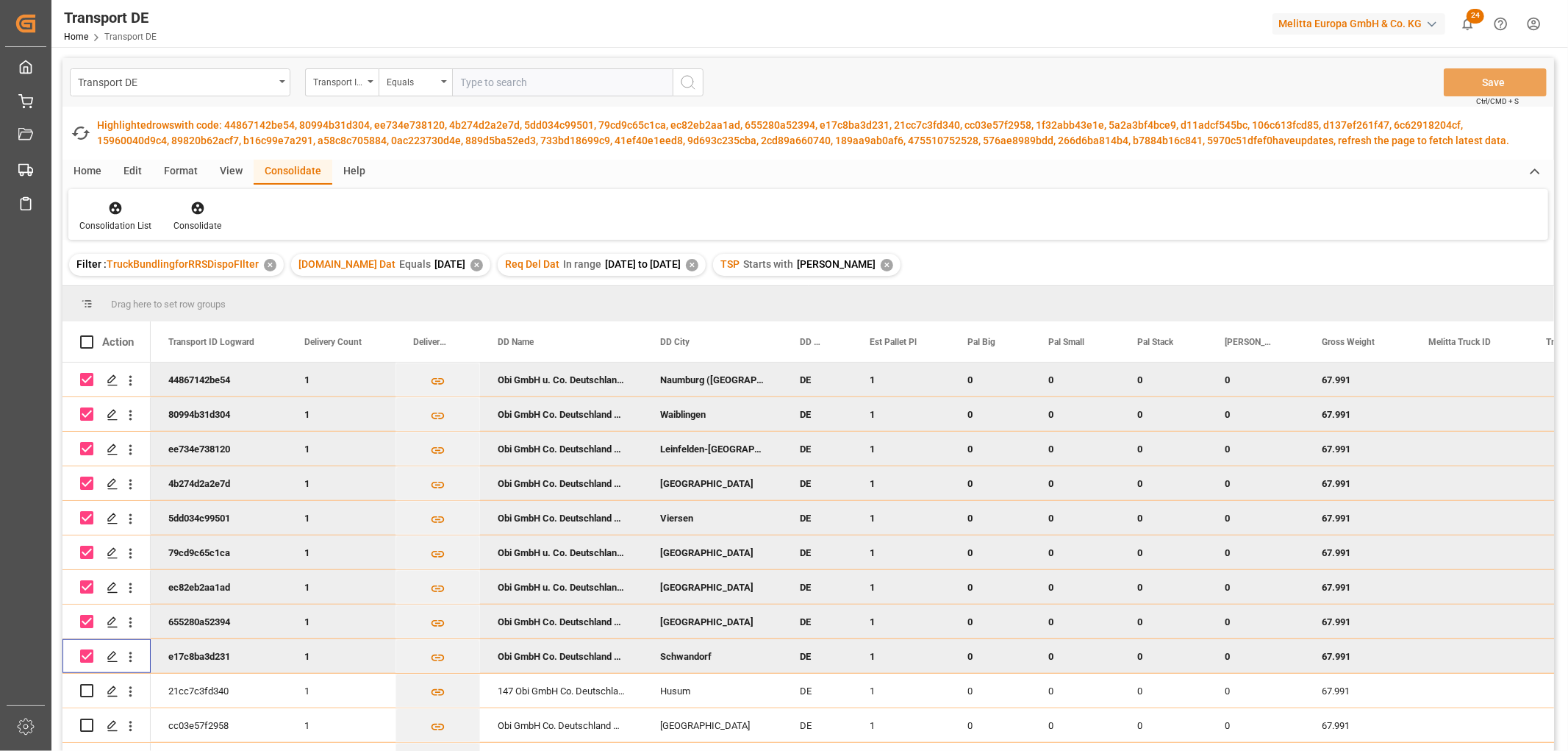
click at [84, 656] on input "Press Space to toggle row selection (checked)" at bounding box center [87, 656] width 13 height 13
checkbox input "false"
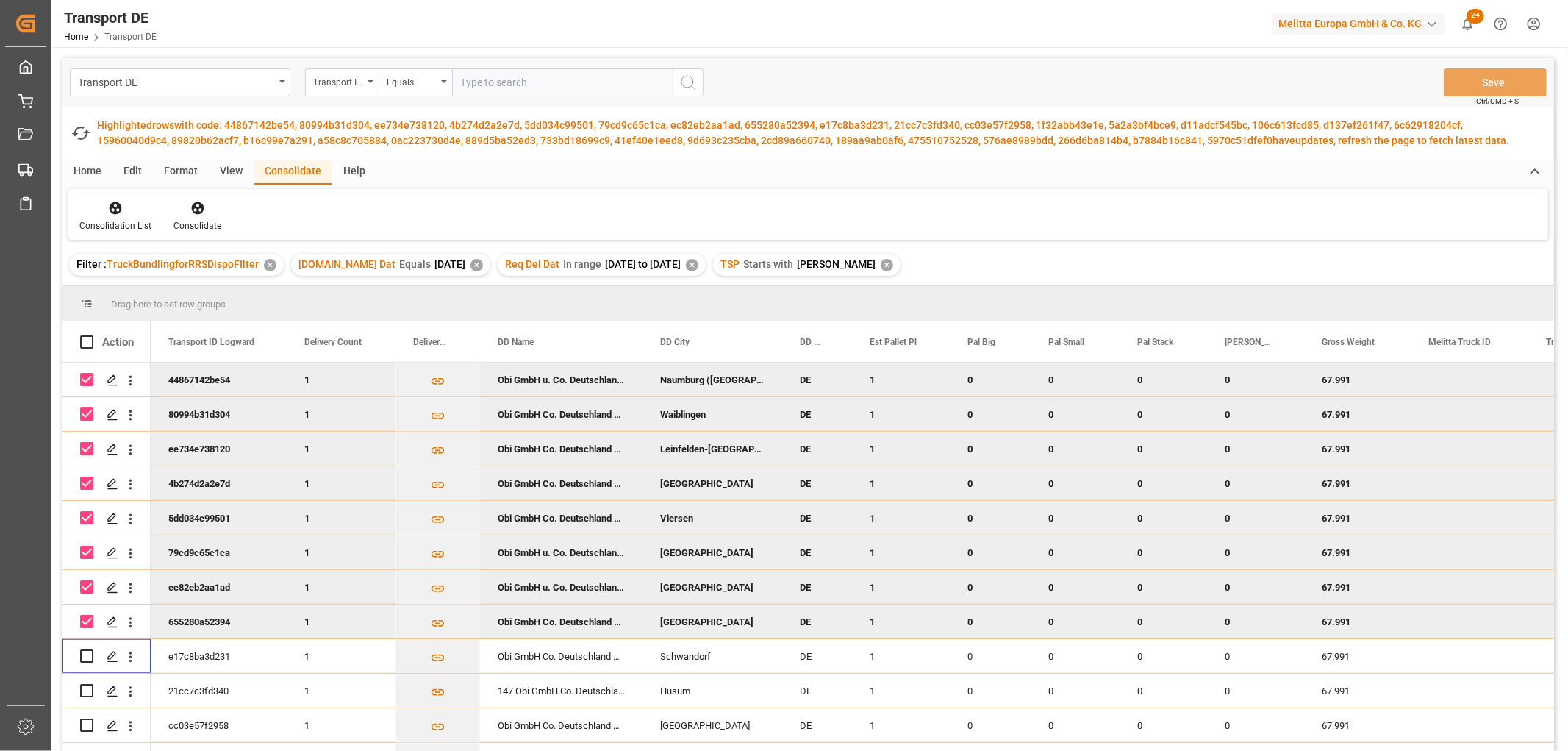
click at [86, 620] on input "Press Space to toggle row selection (checked)" at bounding box center [87, 621] width 13 height 13
checkbox input "false"
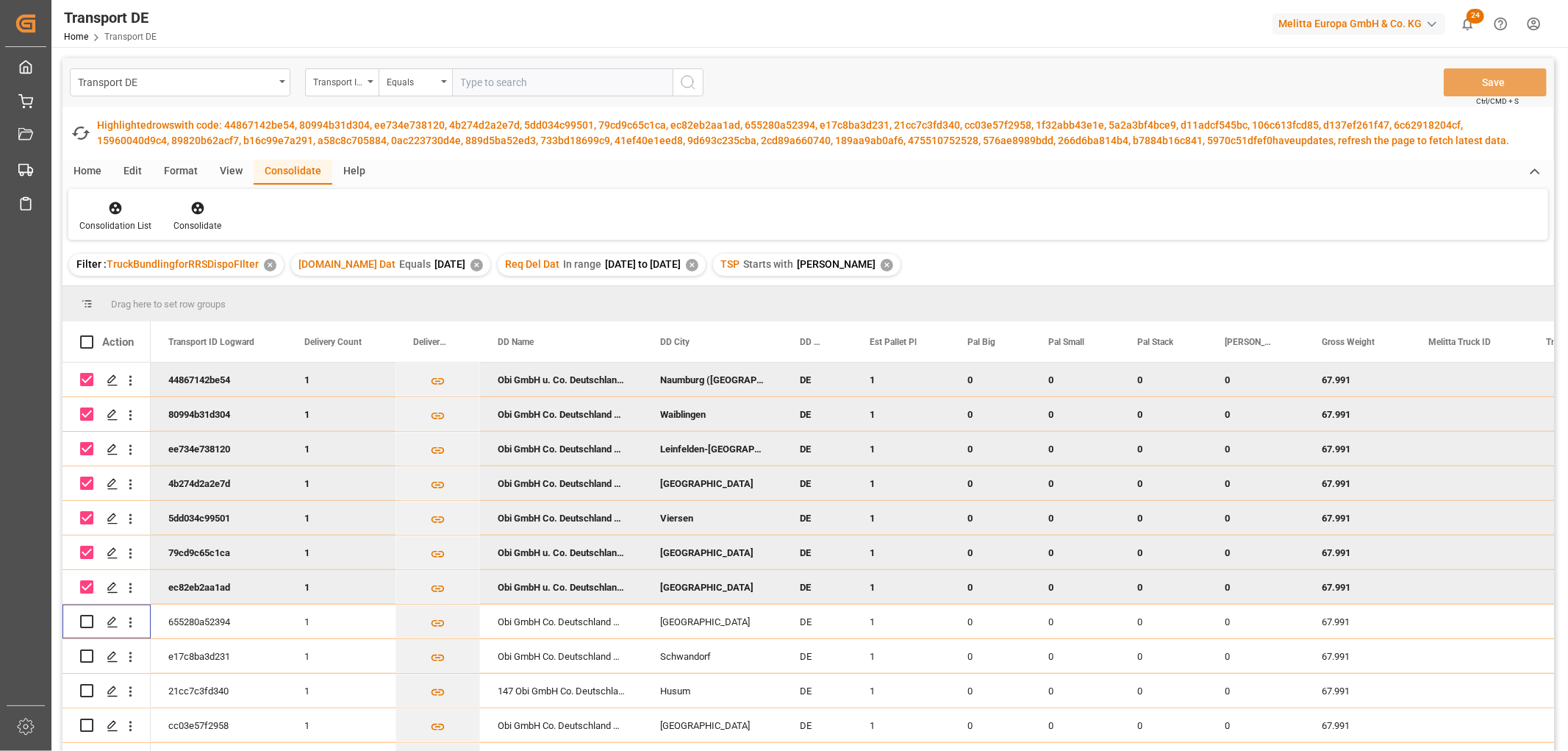
click at [90, 585] on input "Press Space to toggle row selection (checked)" at bounding box center [87, 587] width 13 height 13
checkbox input "false"
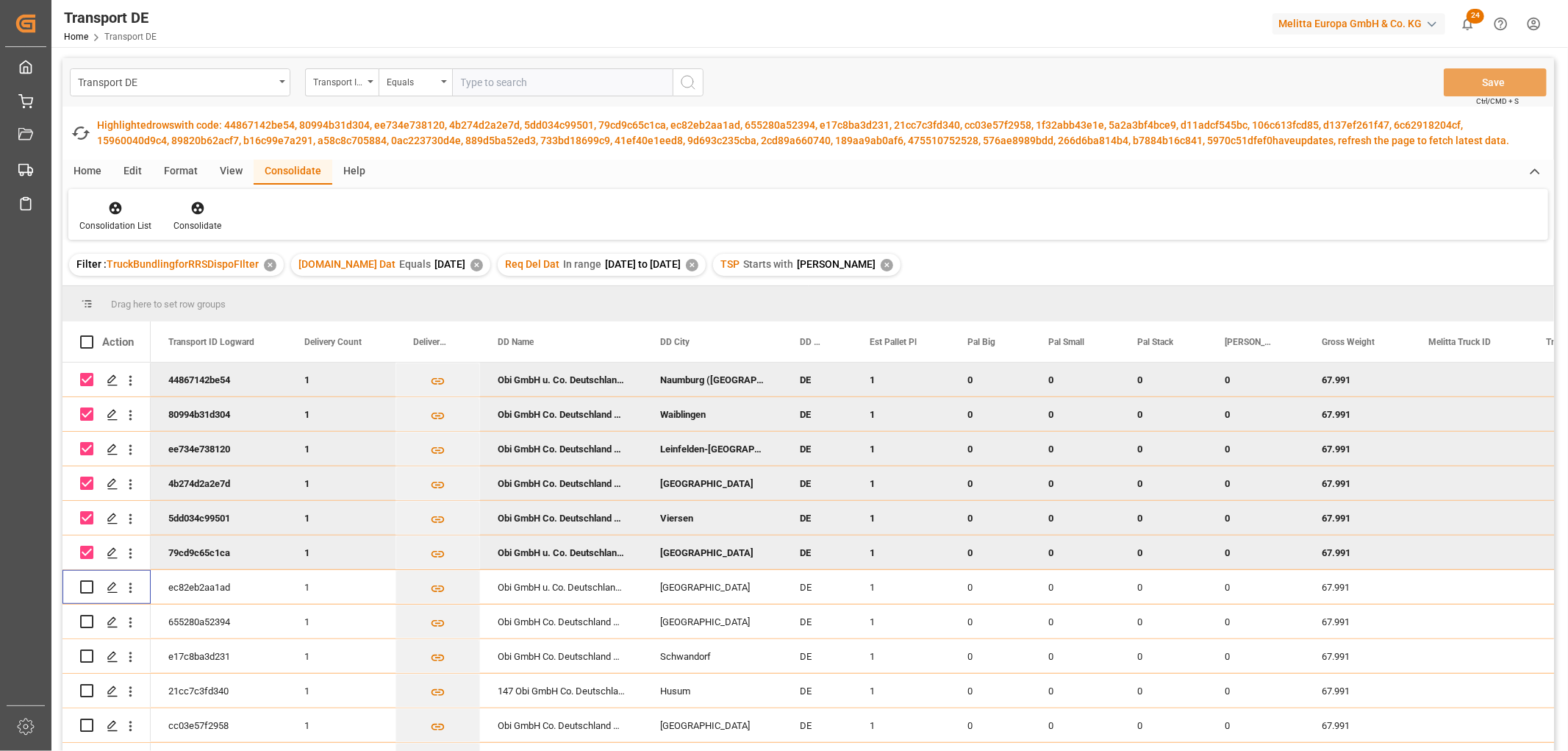
click at [83, 552] on input "Press Space to toggle row selection (checked)" at bounding box center [87, 552] width 13 height 13
checkbox input "false"
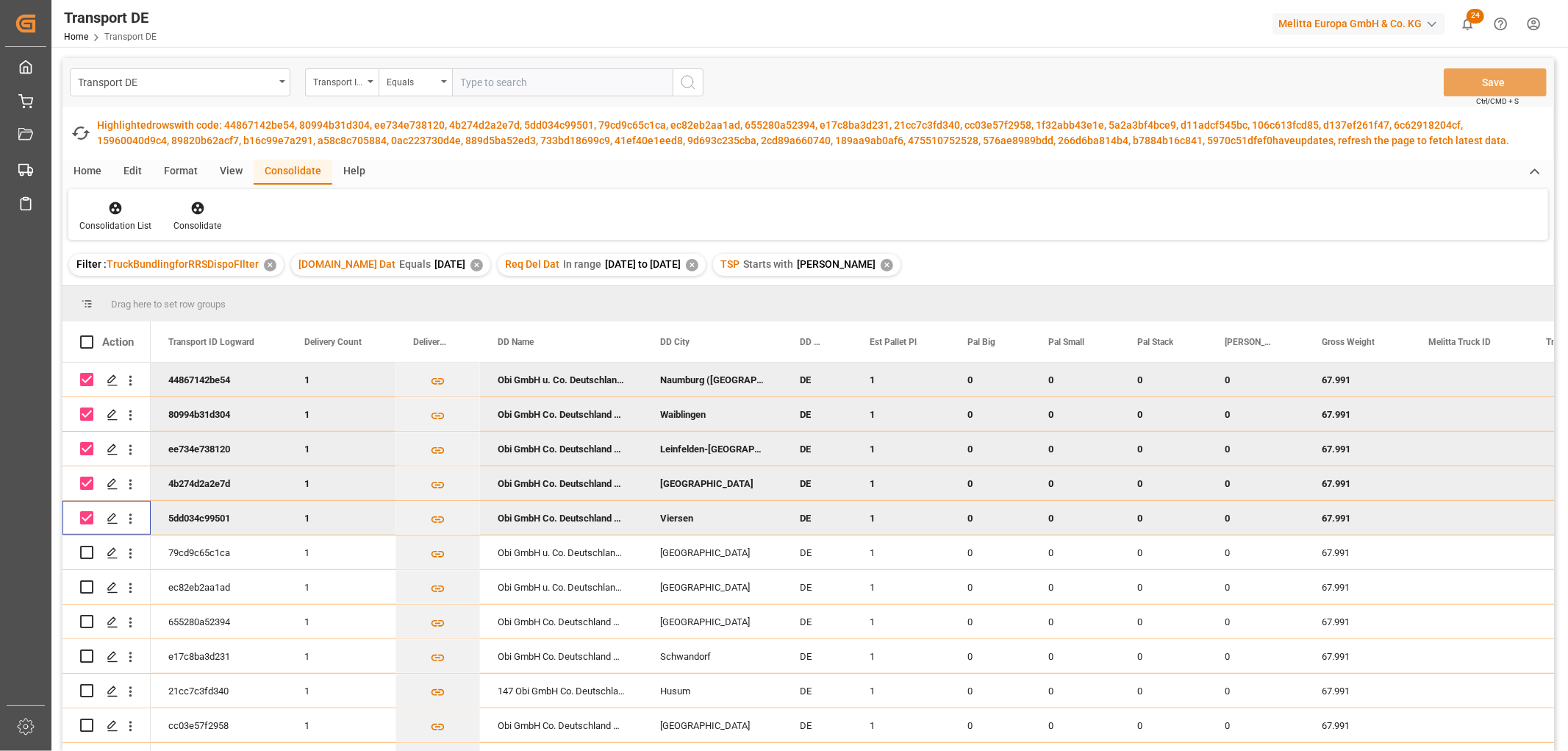
click at [90, 516] on input "Press Space to toggle row selection (checked)" at bounding box center [87, 518] width 13 height 13
checkbox input "false"
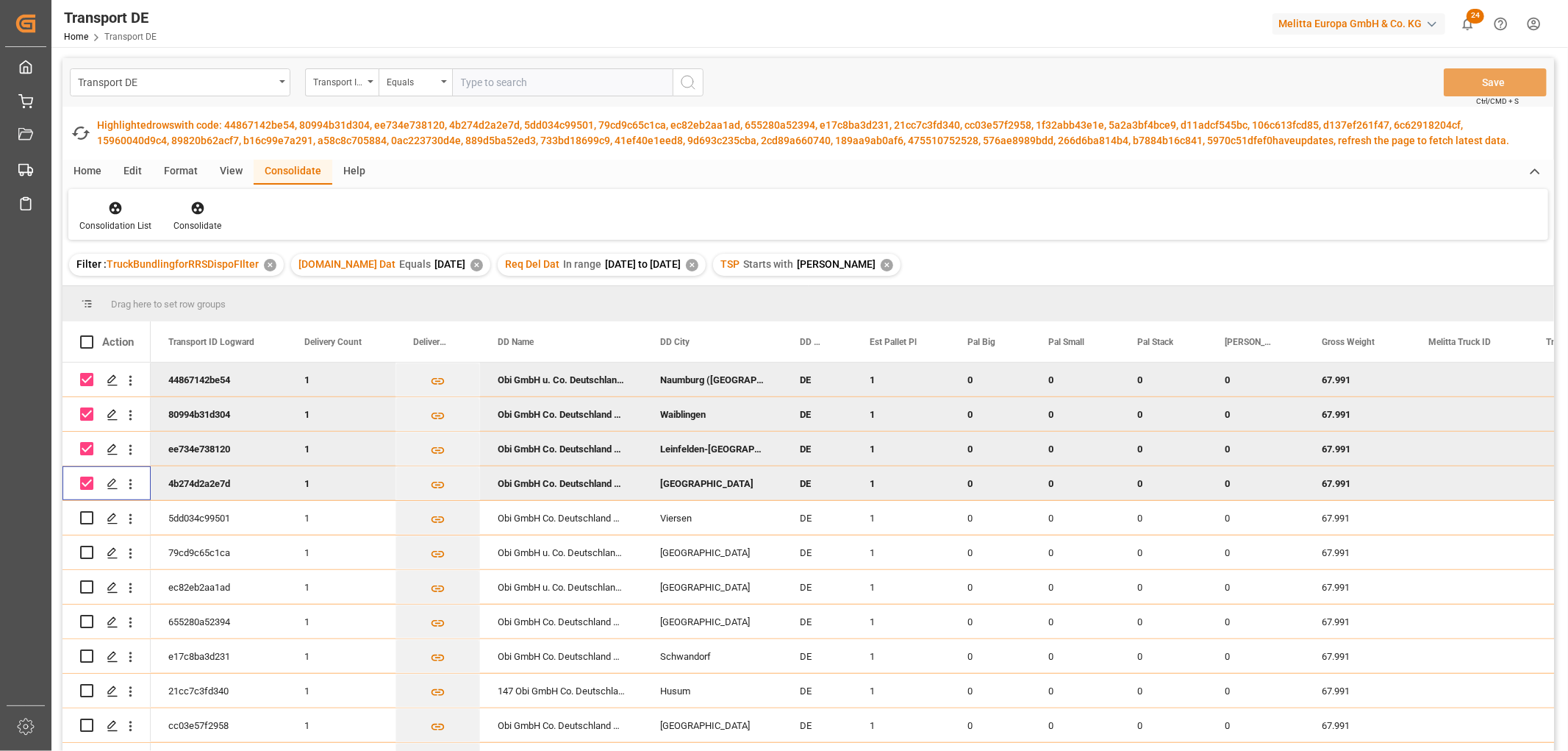
click at [83, 483] on input "Press Space to toggle row selection (checked)" at bounding box center [87, 483] width 13 height 13
checkbox input "false"
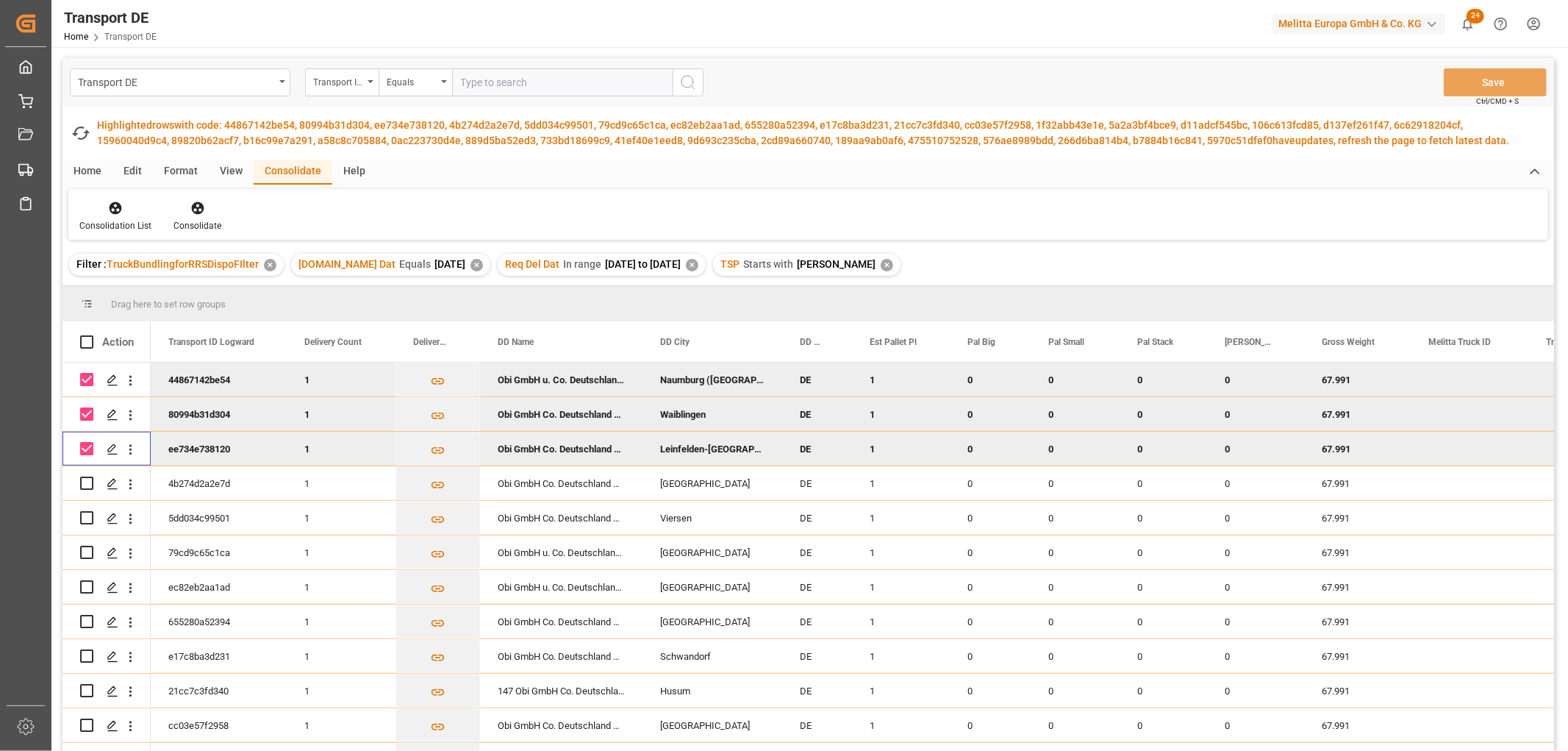
click at [83, 449] on input "Press Space to toggle row selection (checked)" at bounding box center [87, 449] width 13 height 13
checkbox input "false"
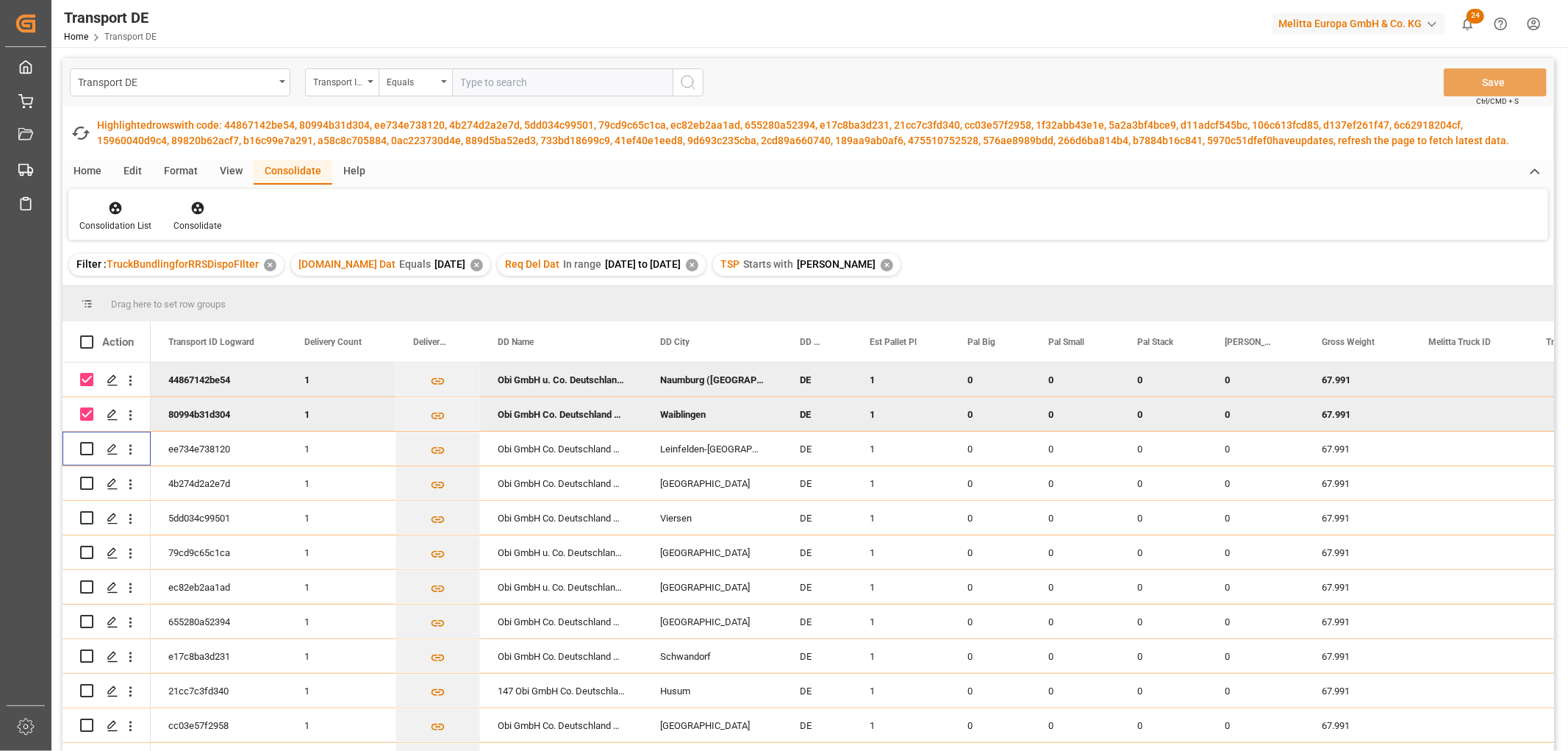
click at [82, 414] on input "Press Space to toggle row selection (checked)" at bounding box center [87, 414] width 13 height 13
checkbox input "false"
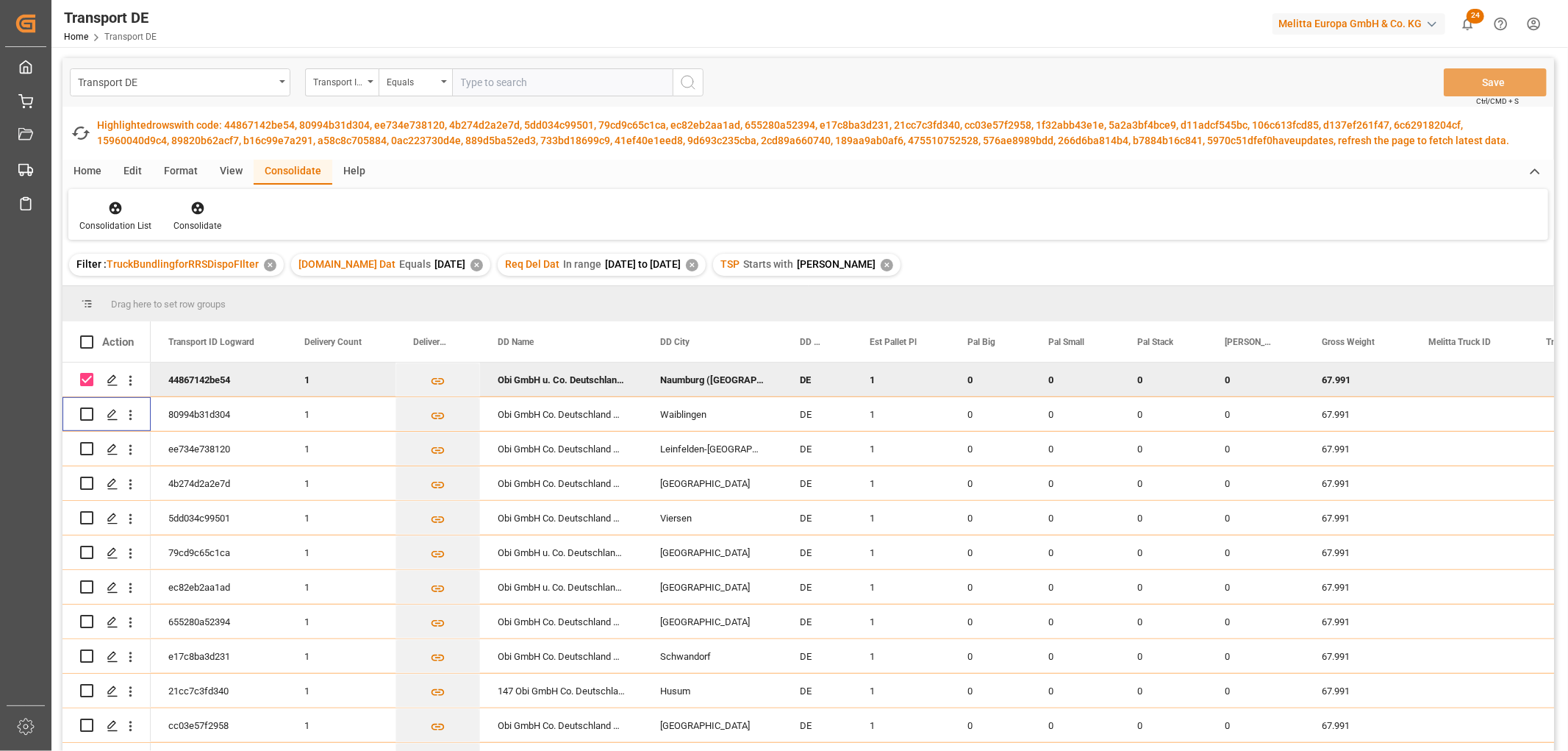
click at [86, 379] on input "Press Space to toggle row selection (checked)" at bounding box center [87, 379] width 13 height 13
checkbox input "false"
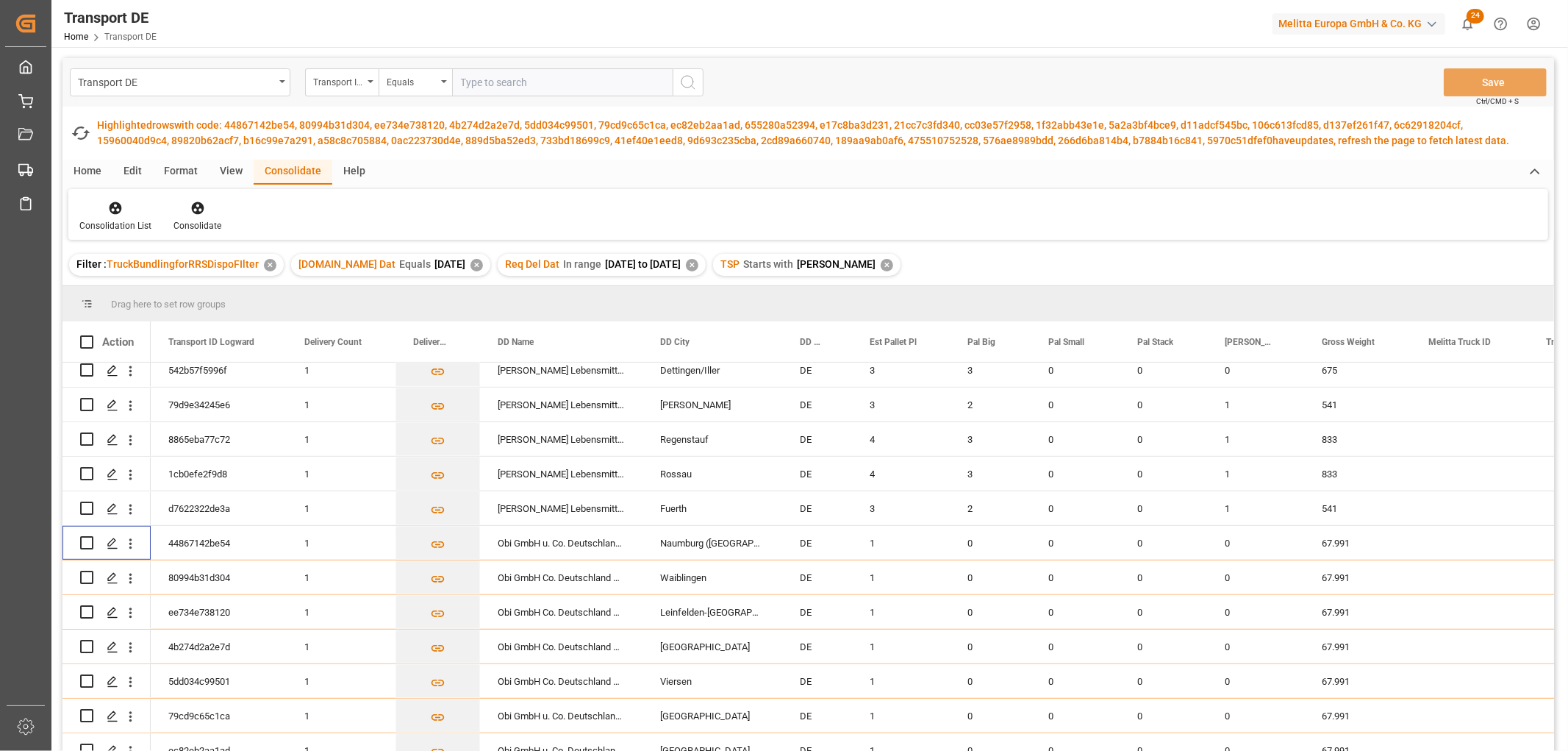
scroll to position [489, 0]
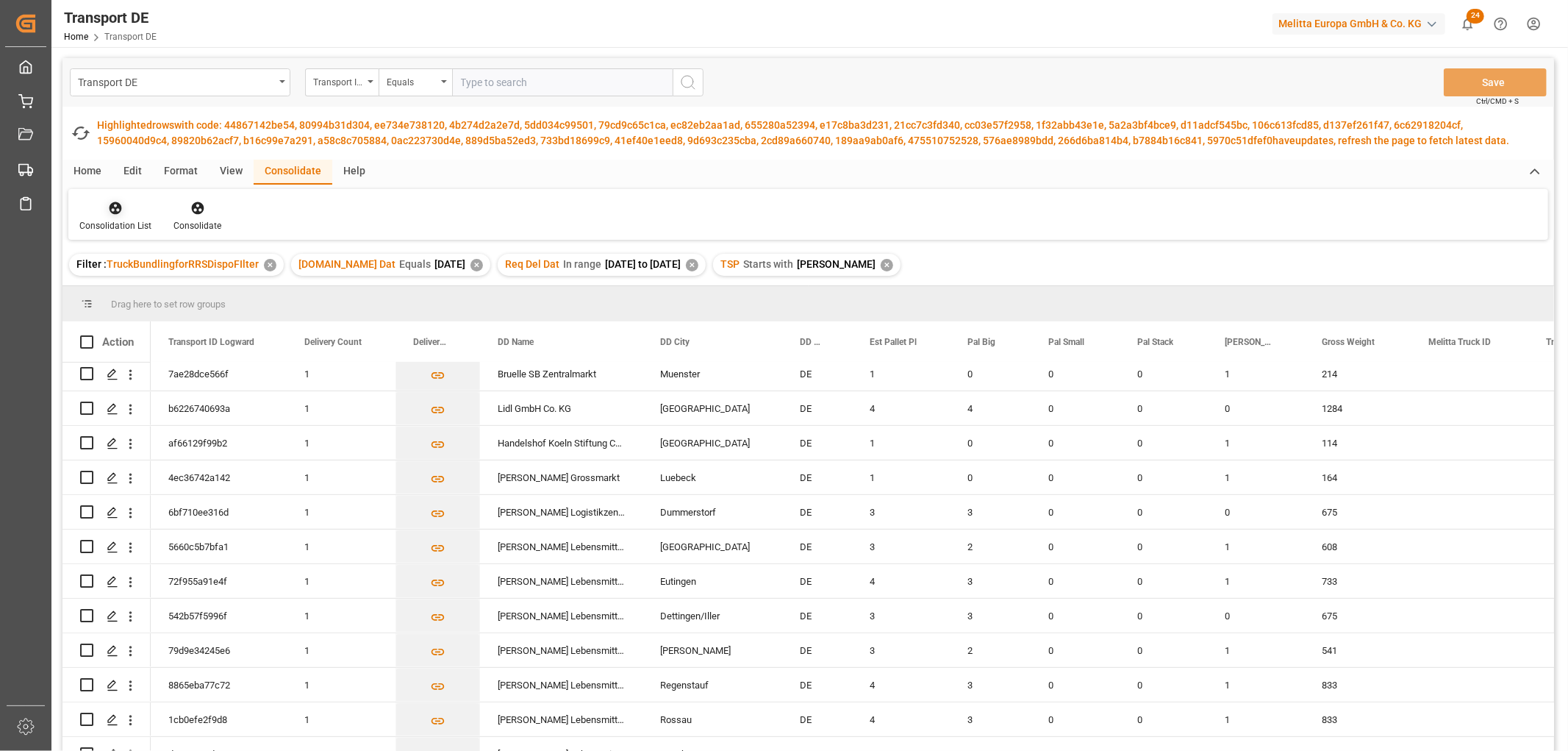
click at [112, 208] on icon at bounding box center [116, 209] width 15 height 15
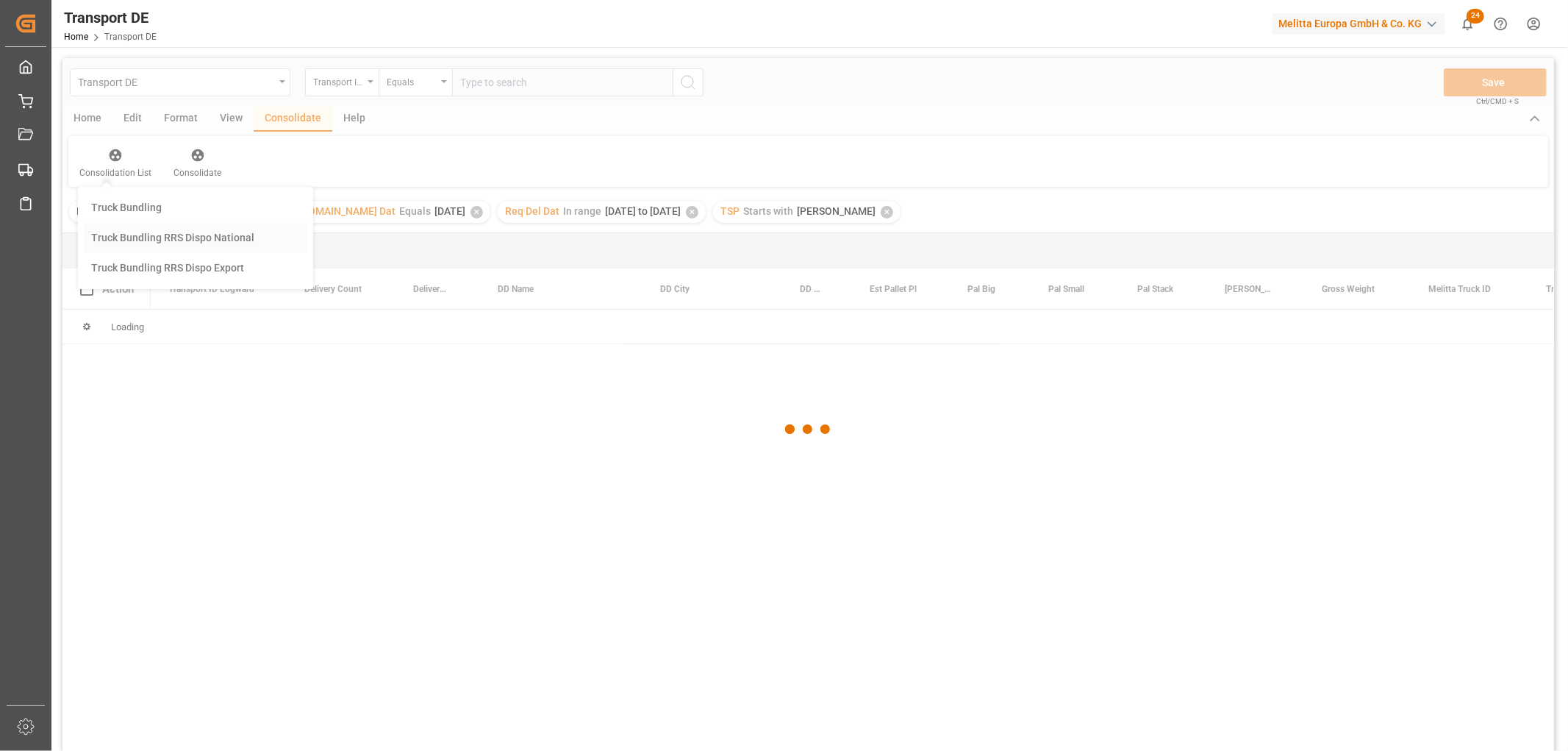
click at [141, 235] on div "Transport DE Transport ID Logward Equals Save Ctrl/CMD + S Home Edit Format Vie…" at bounding box center [808, 423] width 1491 height 731
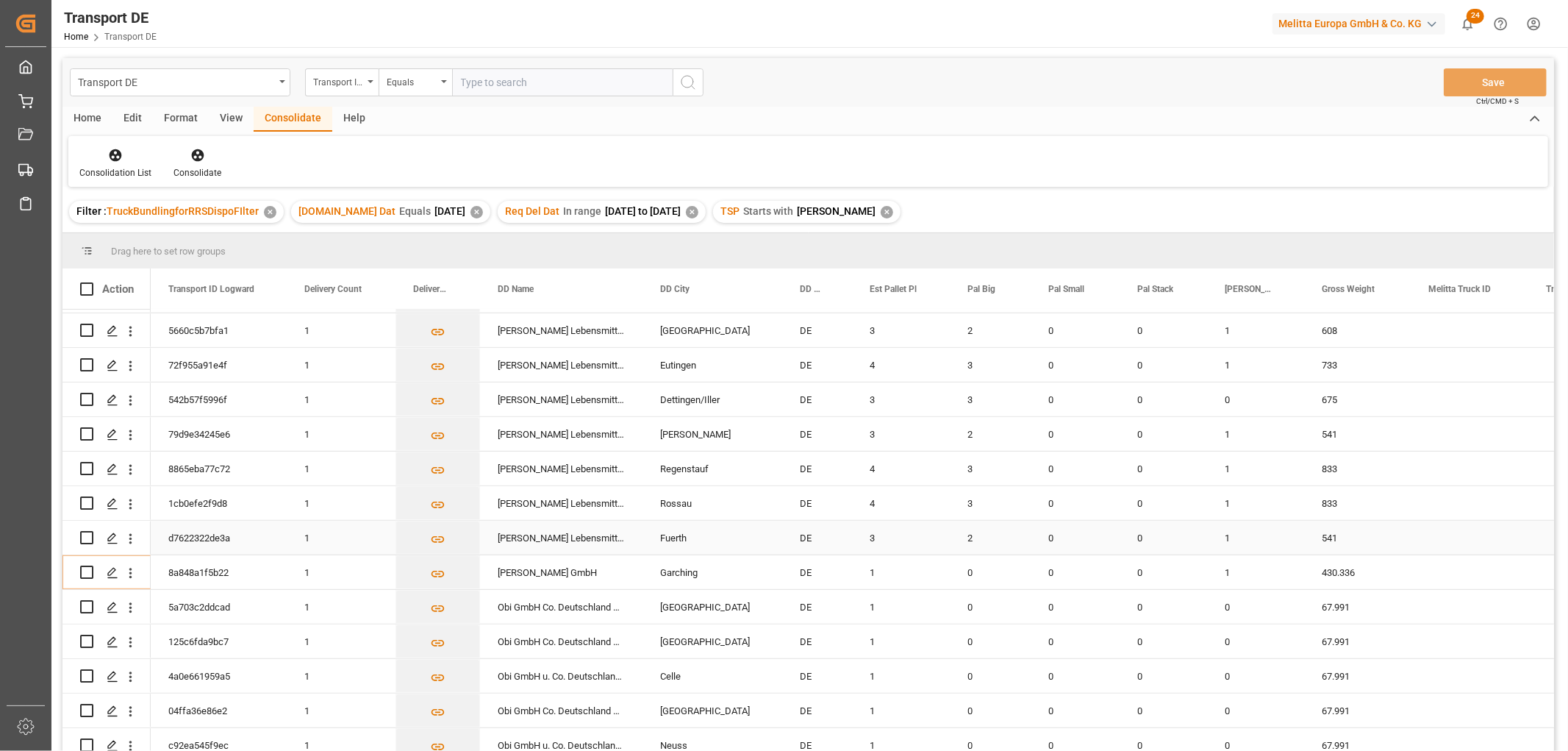
scroll to position [768, 0]
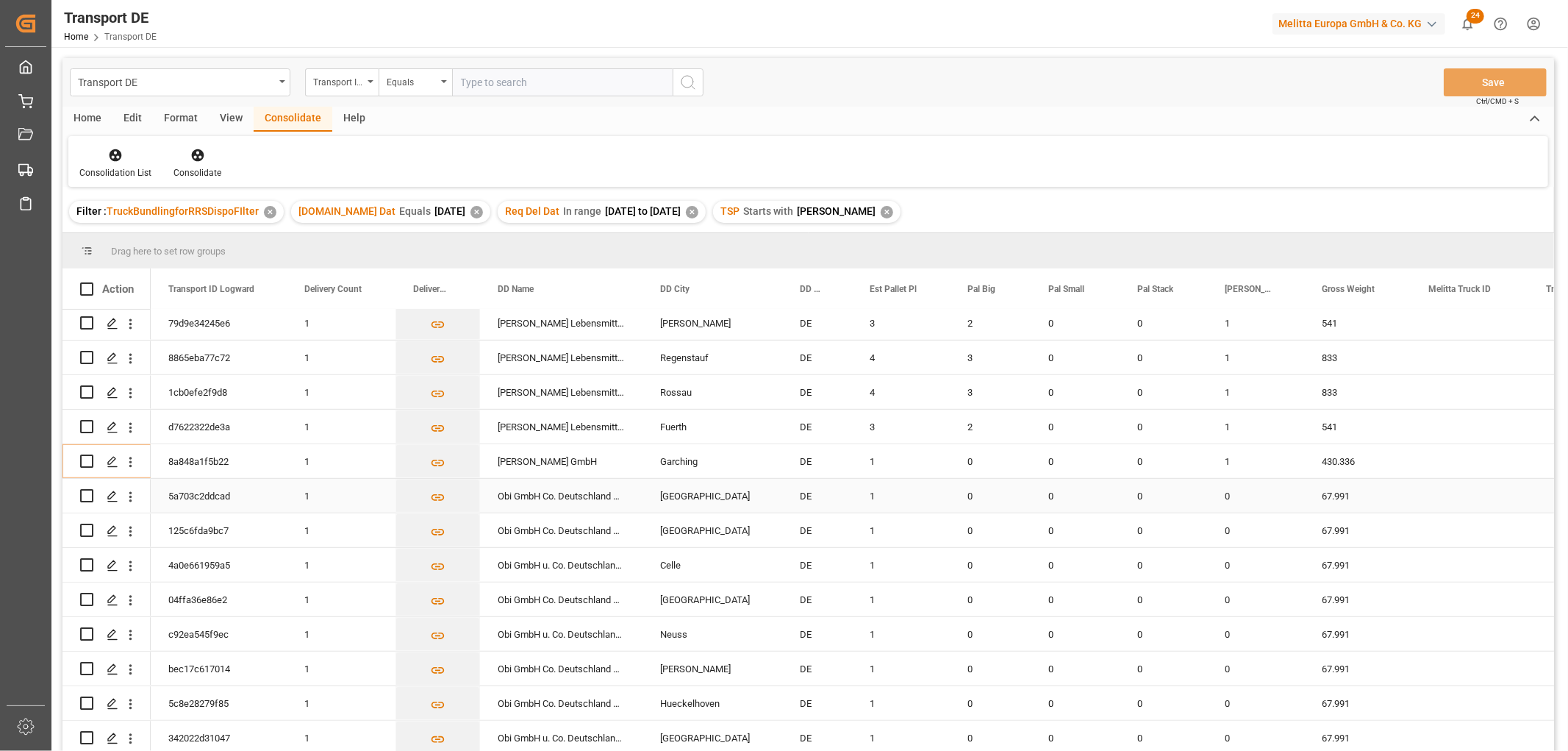
click at [86, 492] on input "Press Space to toggle row selection (unchecked)" at bounding box center [87, 496] width 13 height 13
checkbox input "true"
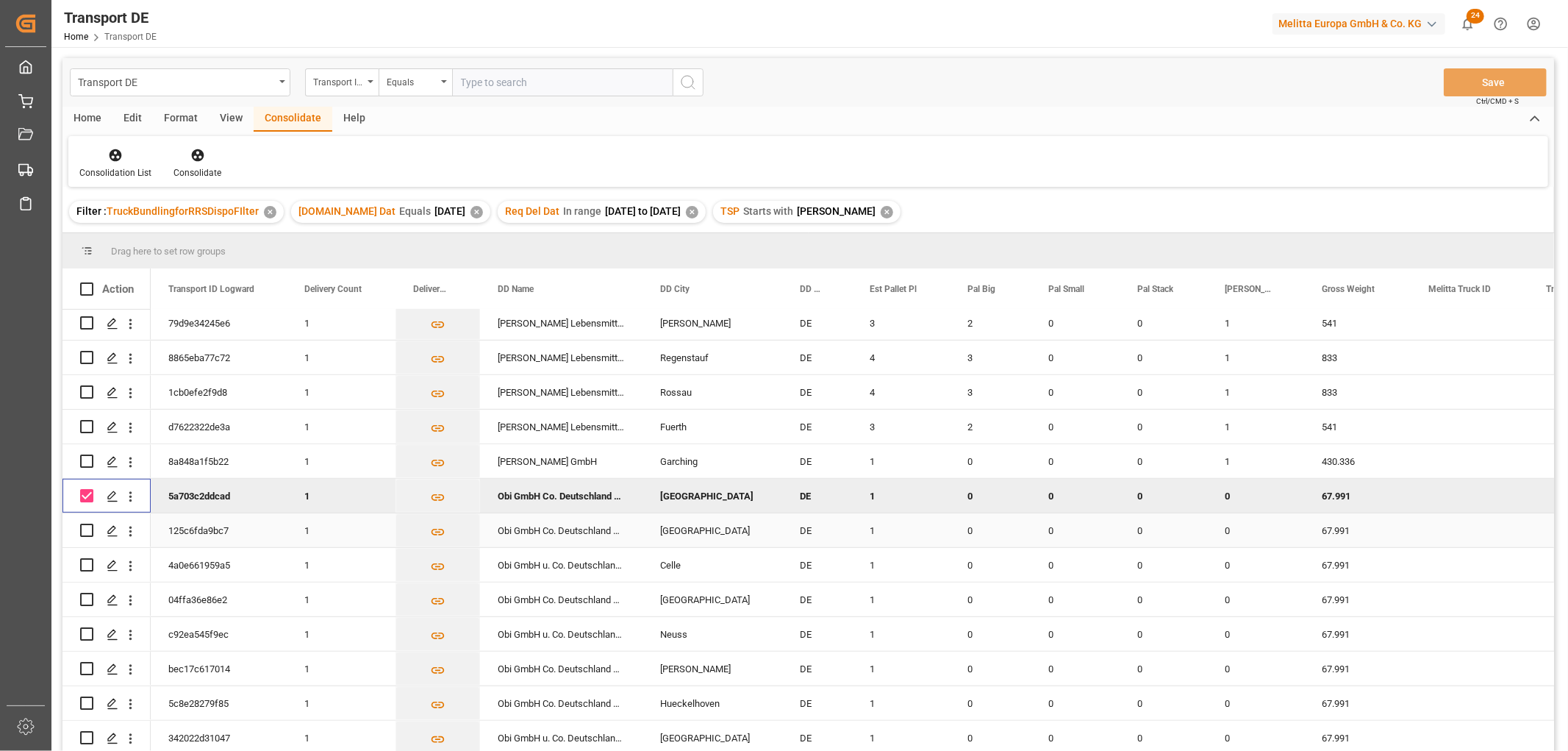
click at [90, 523] on input "Press Space to toggle row selection (unchecked)" at bounding box center [87, 530] width 13 height 13
checkbox input "true"
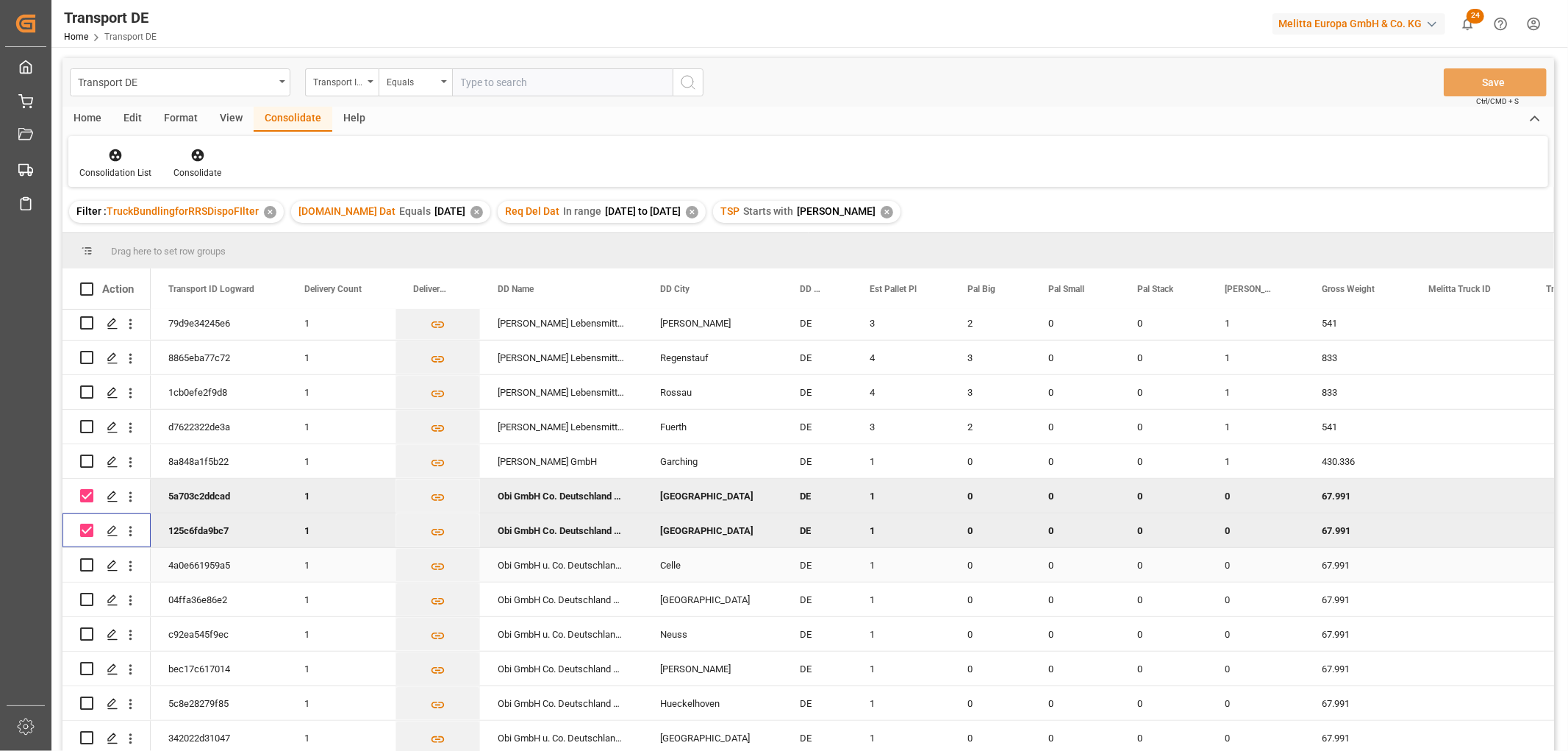
click at [86, 558] on input "Press Space to toggle row selection (unchecked)" at bounding box center [87, 564] width 13 height 13
checkbox input "true"
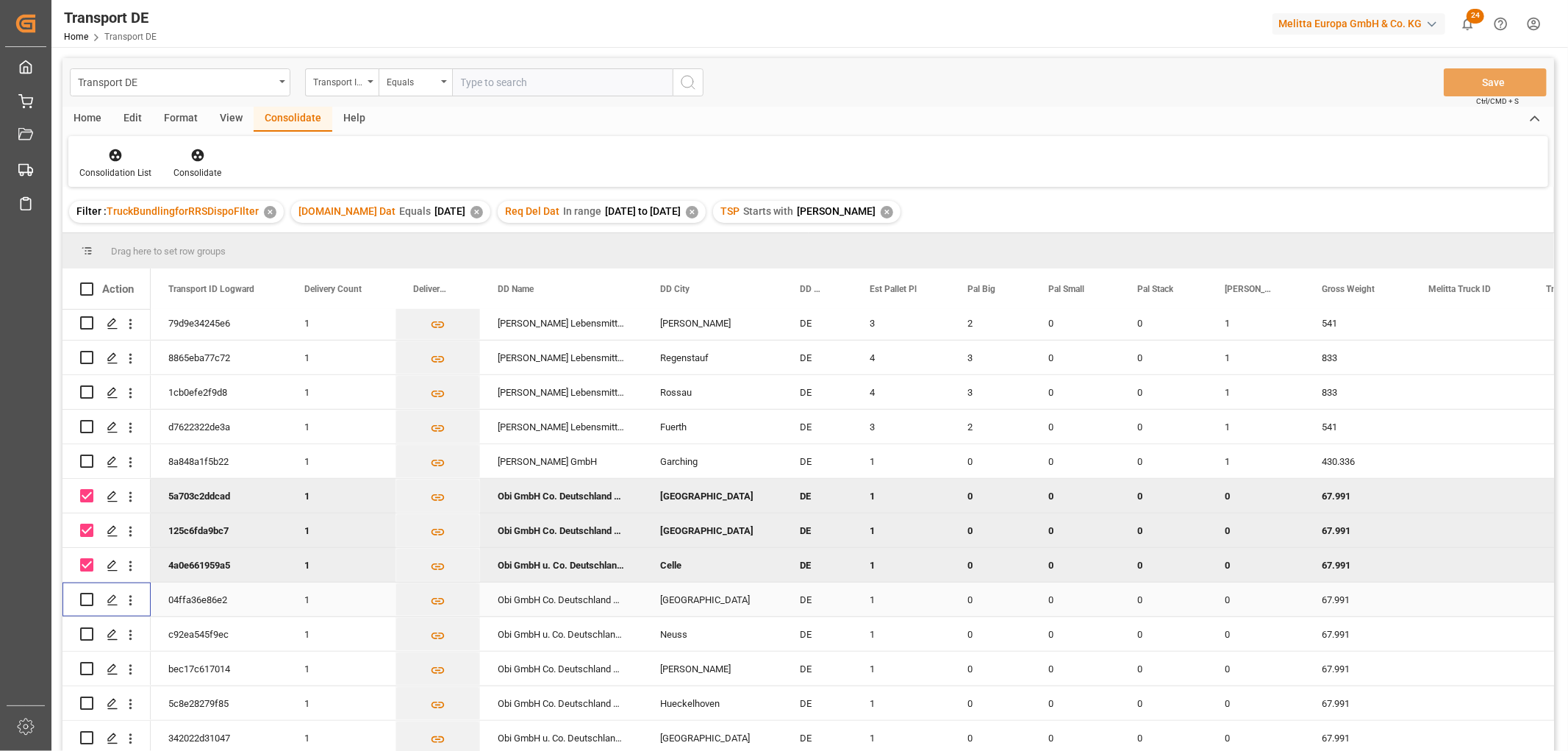
click at [86, 593] on input "Press Space to toggle row selection (unchecked)" at bounding box center [87, 599] width 13 height 13
checkbox input "true"
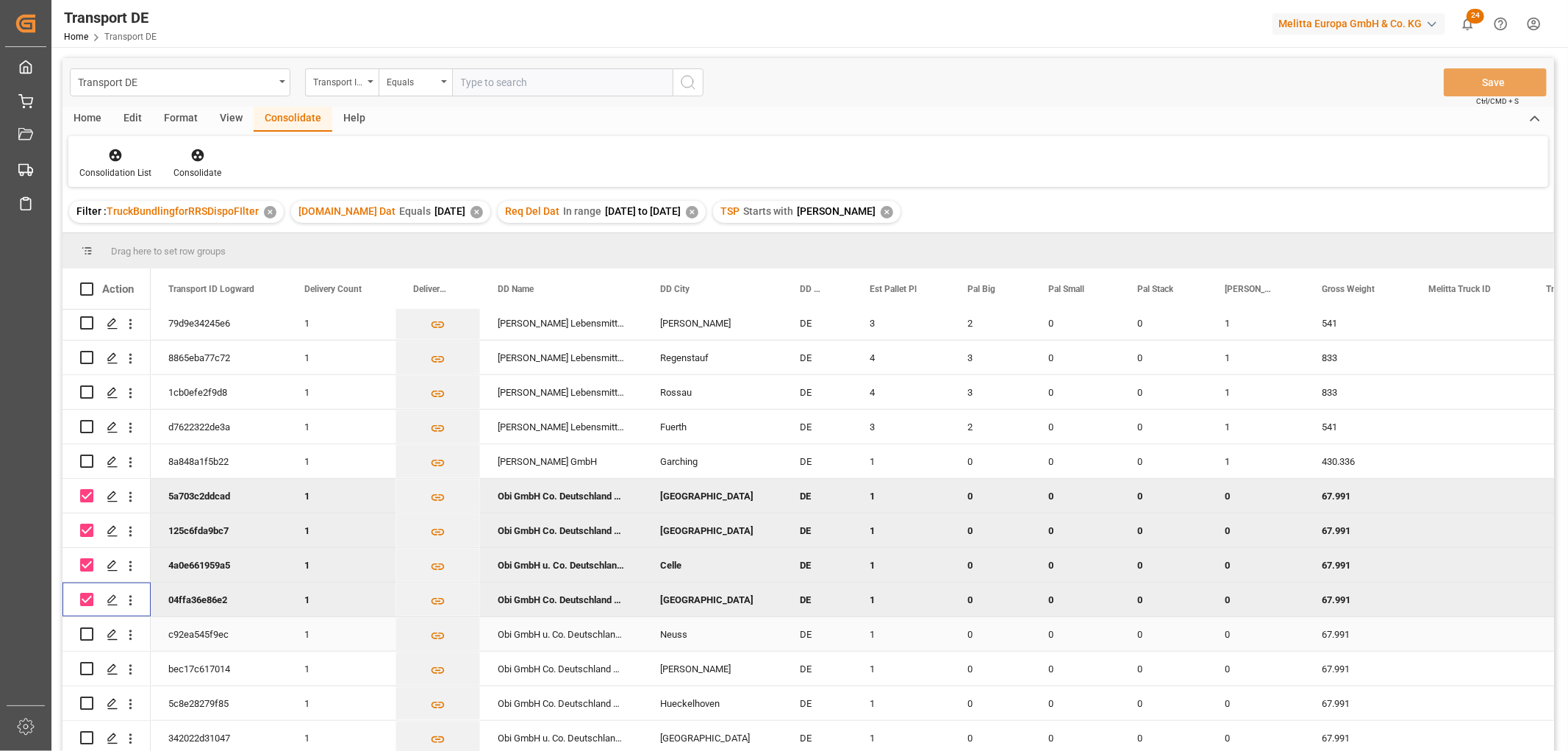
click at [86, 628] on input "Press Space to toggle row selection (unchecked)" at bounding box center [87, 633] width 13 height 13
checkbox input "true"
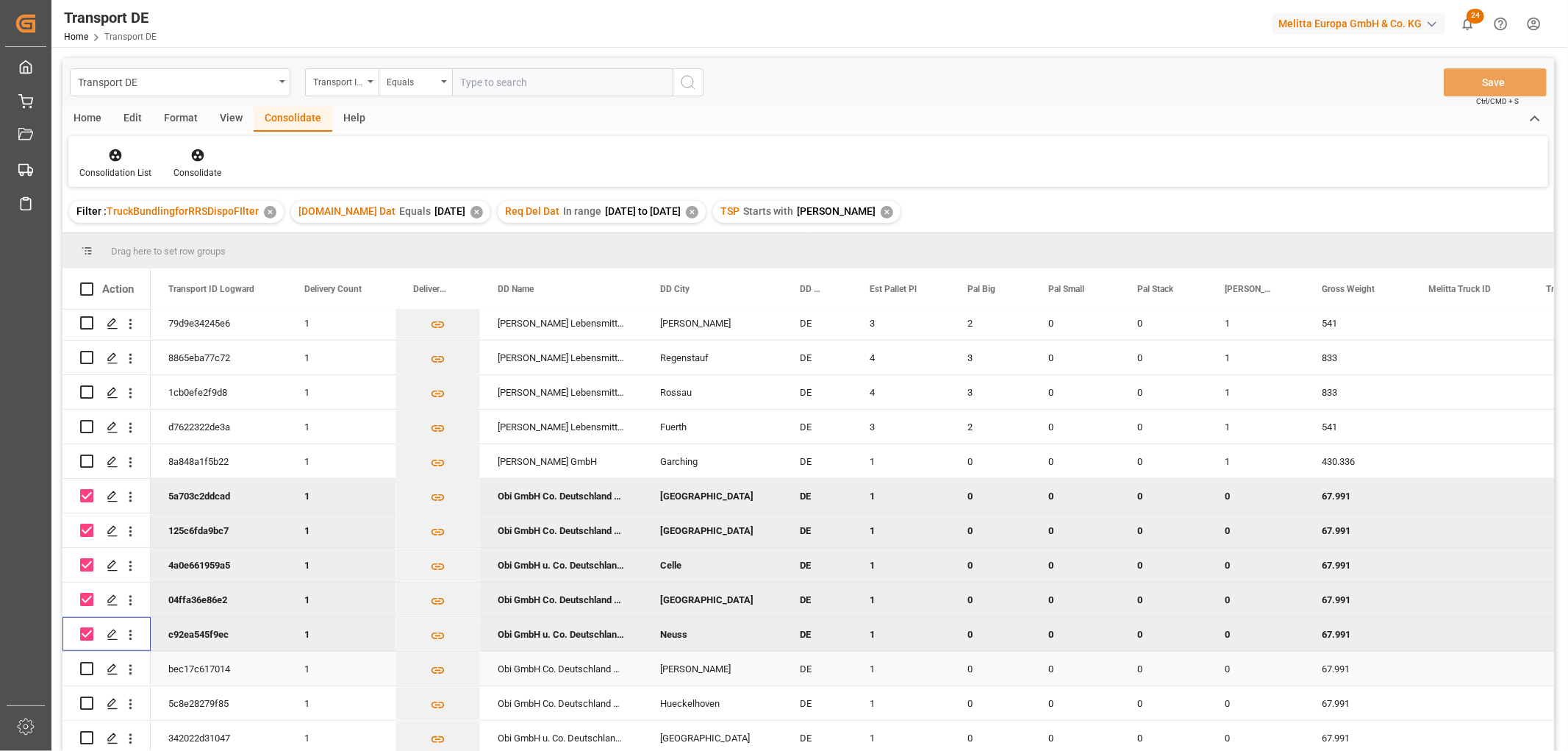
click at [88, 662] on input "Press Space to toggle row selection (unchecked)" at bounding box center [87, 669] width 13 height 13
checkbox input "true"
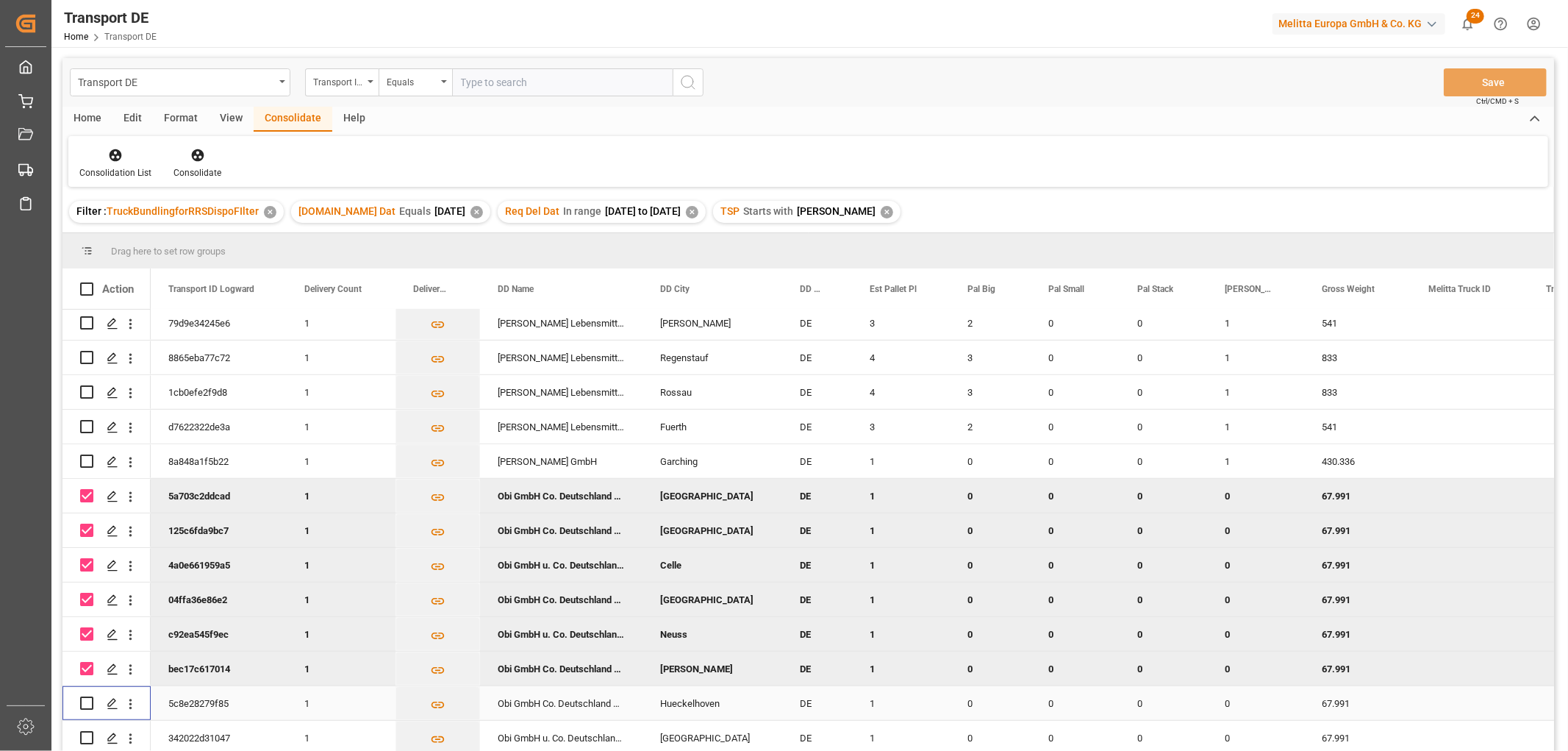
click at [86, 696] on input "Press Space to toggle row selection (unchecked)" at bounding box center [87, 703] width 13 height 13
checkbox input "true"
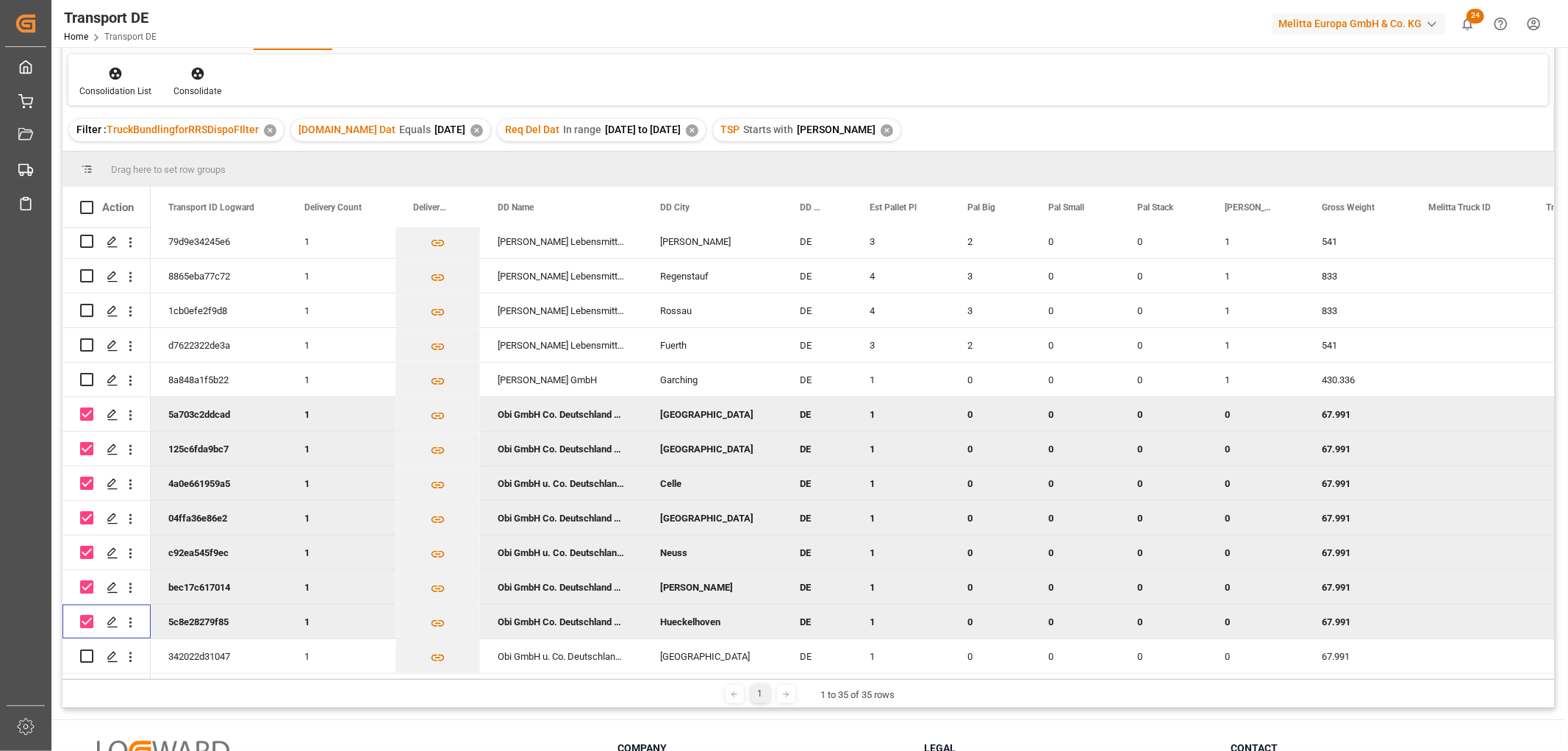
scroll to position [163, 0]
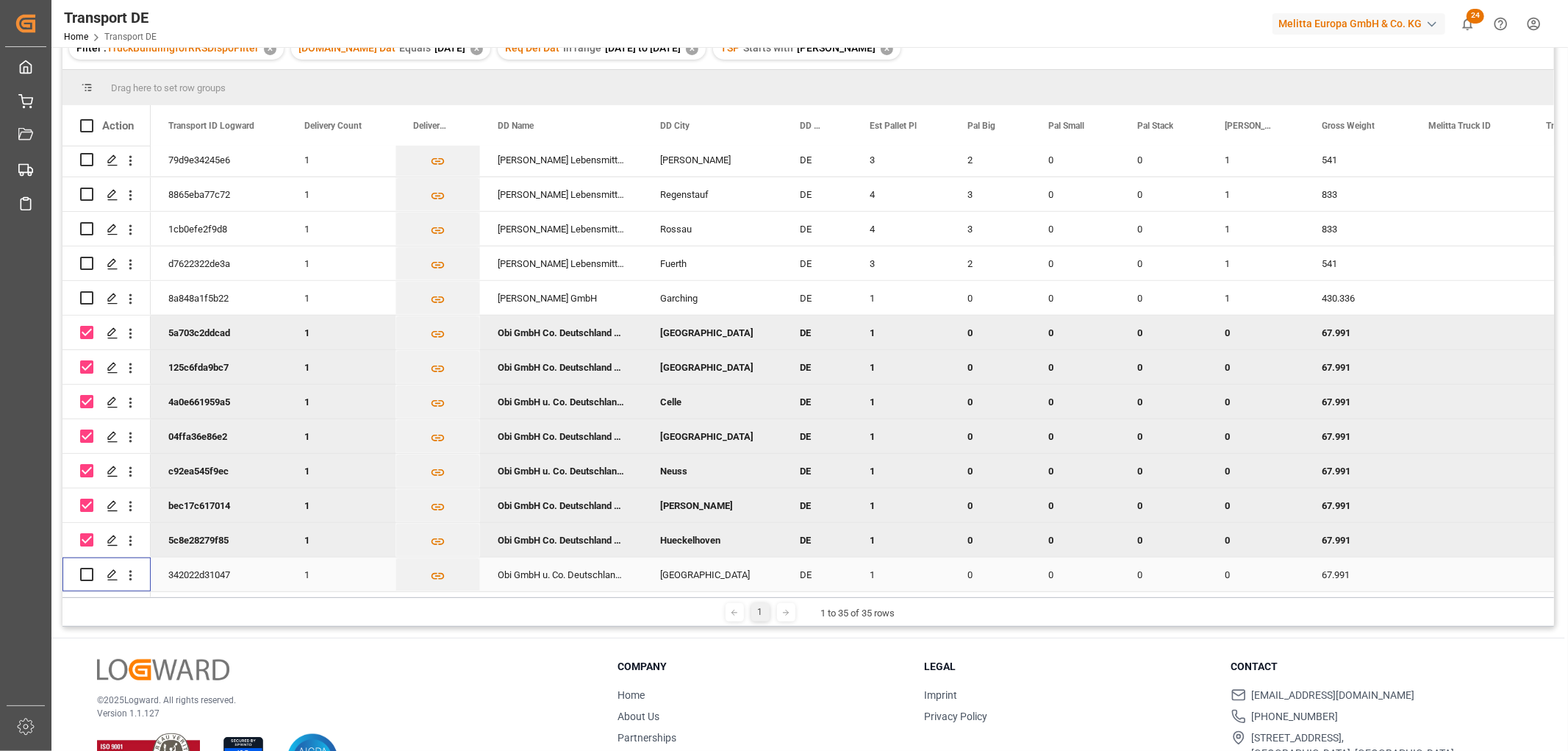
click at [86, 568] on input "Press Space to toggle row selection (unchecked)" at bounding box center [87, 575] width 13 height 13
checkbox input "true"
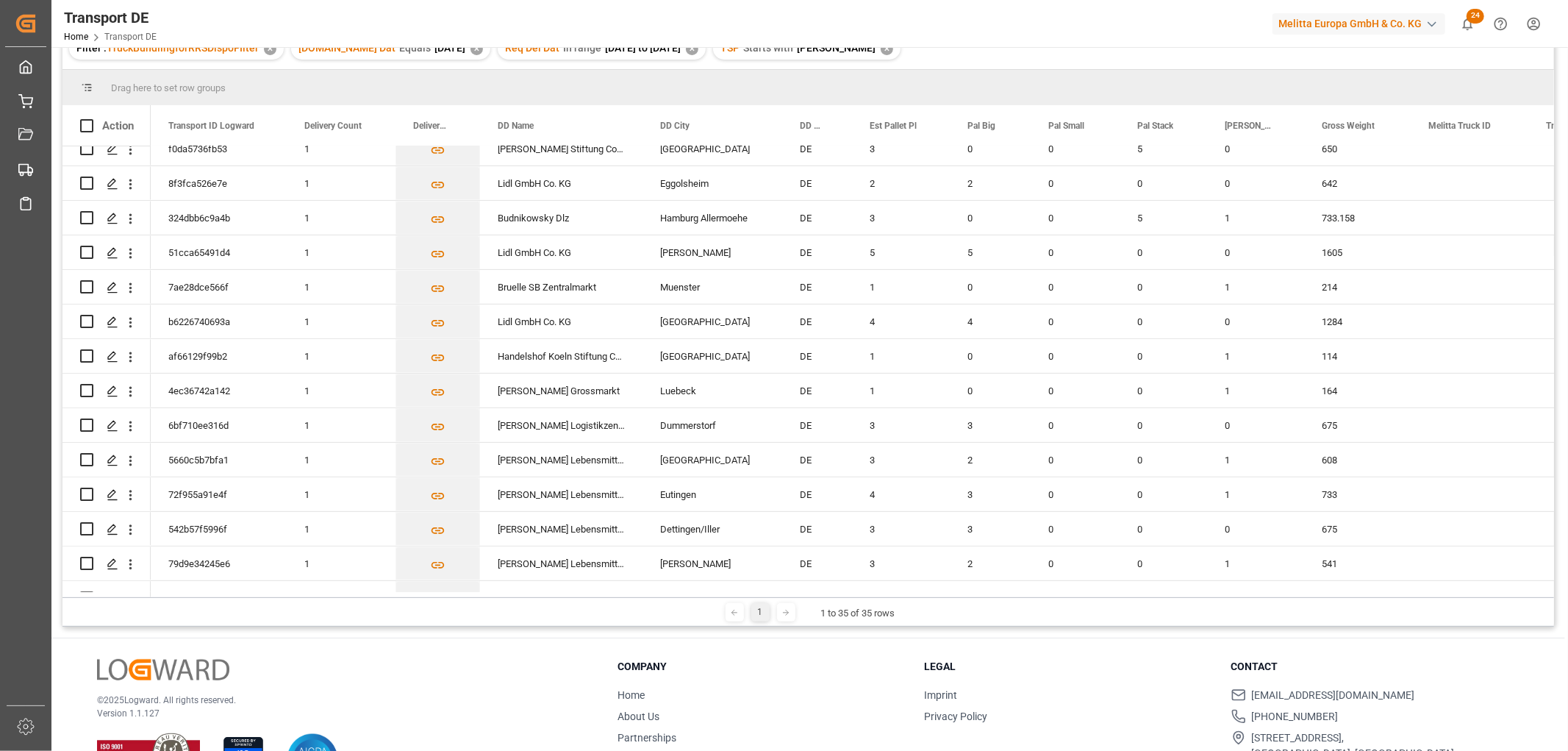
scroll to position [0, 0]
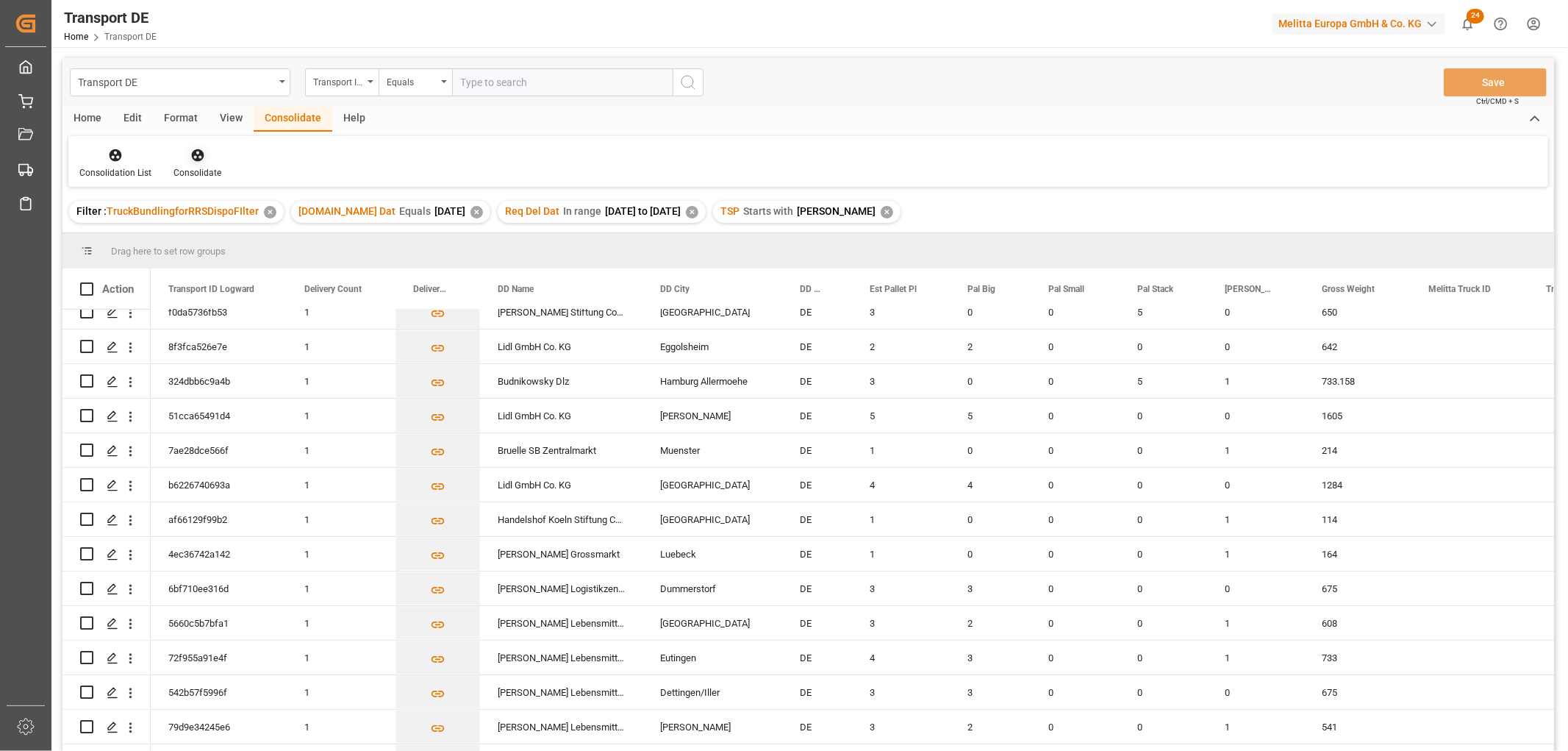
click at [198, 156] on icon at bounding box center [198, 156] width 15 height 15
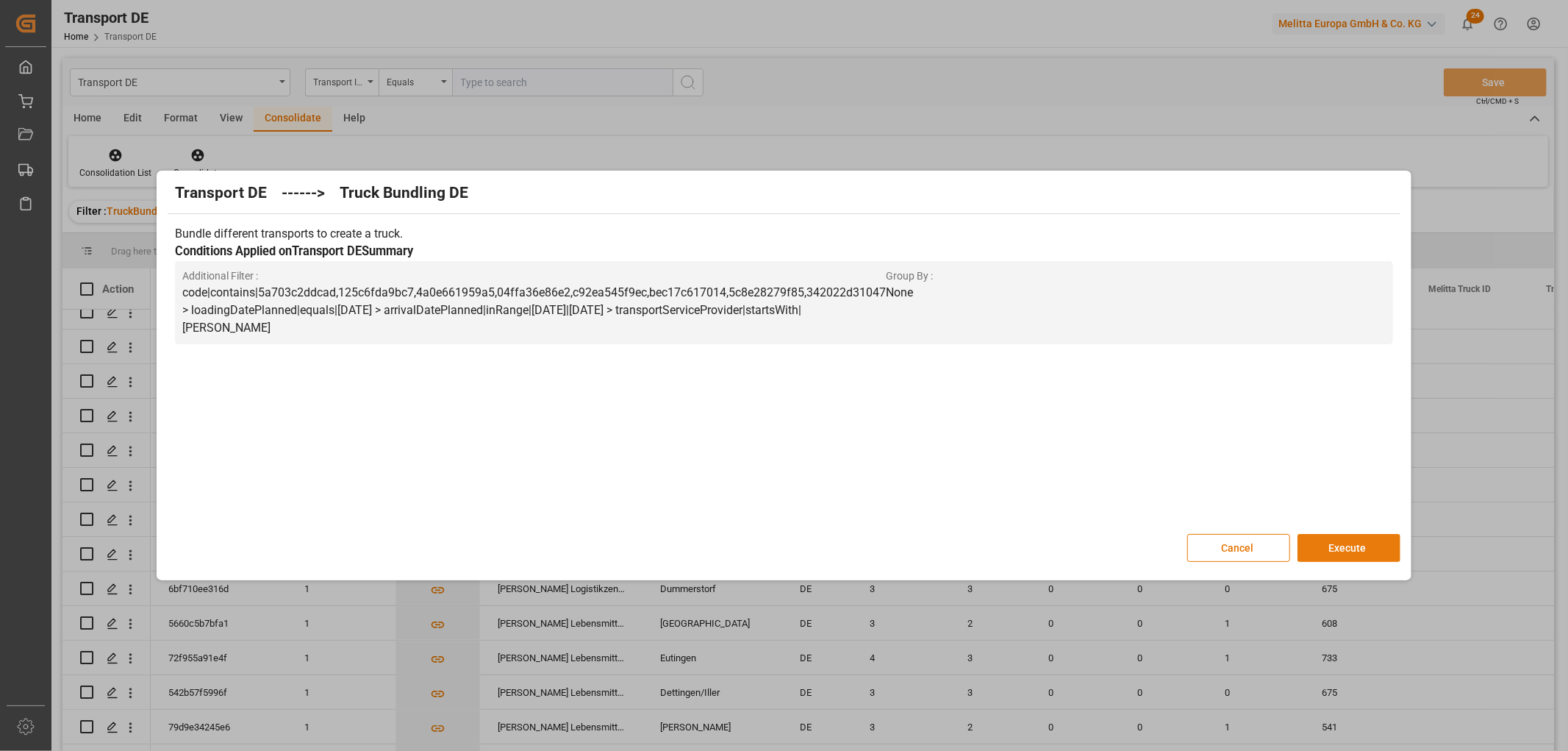
click at [1362, 544] on button "Execute" at bounding box center [1348, 547] width 103 height 27
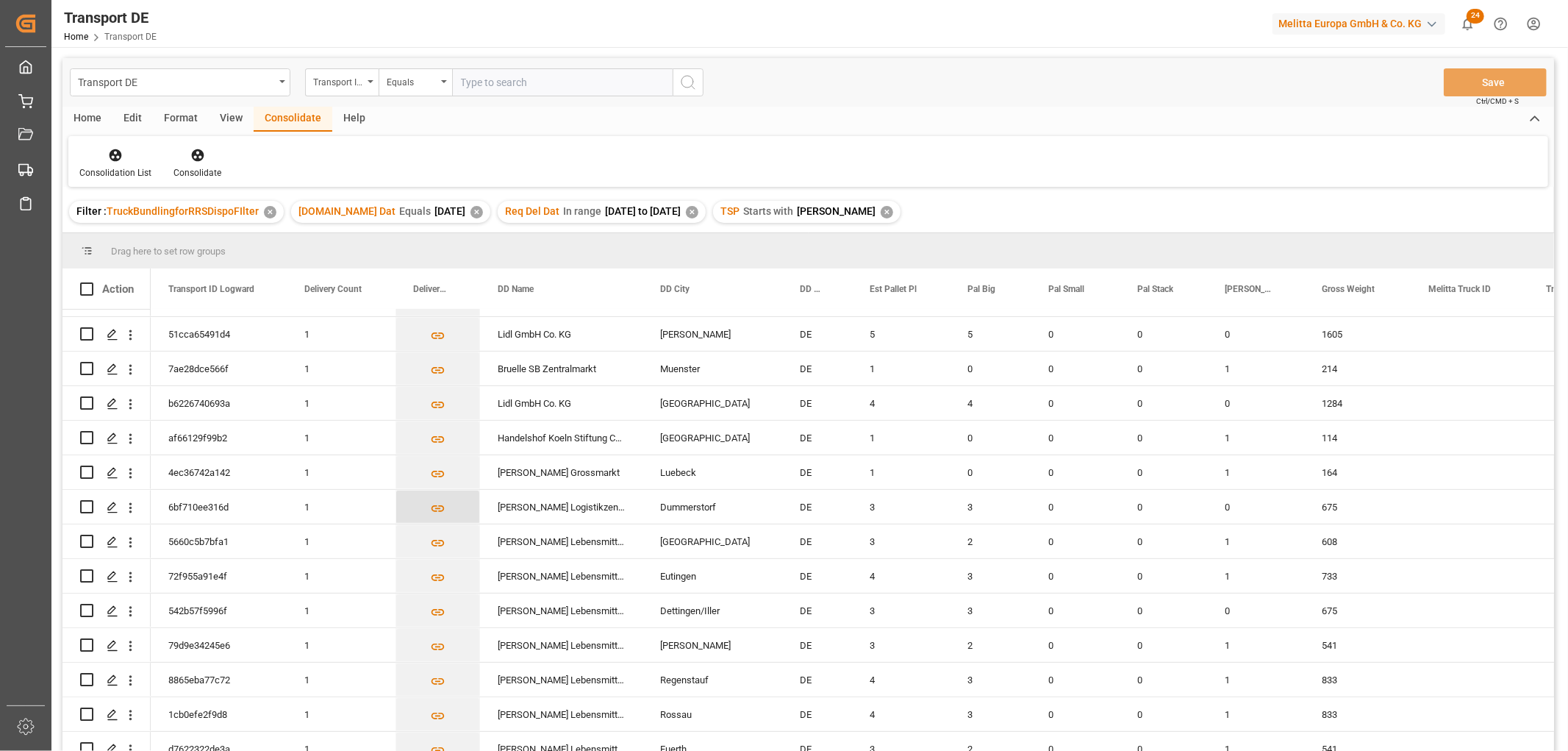
scroll to position [768, 0]
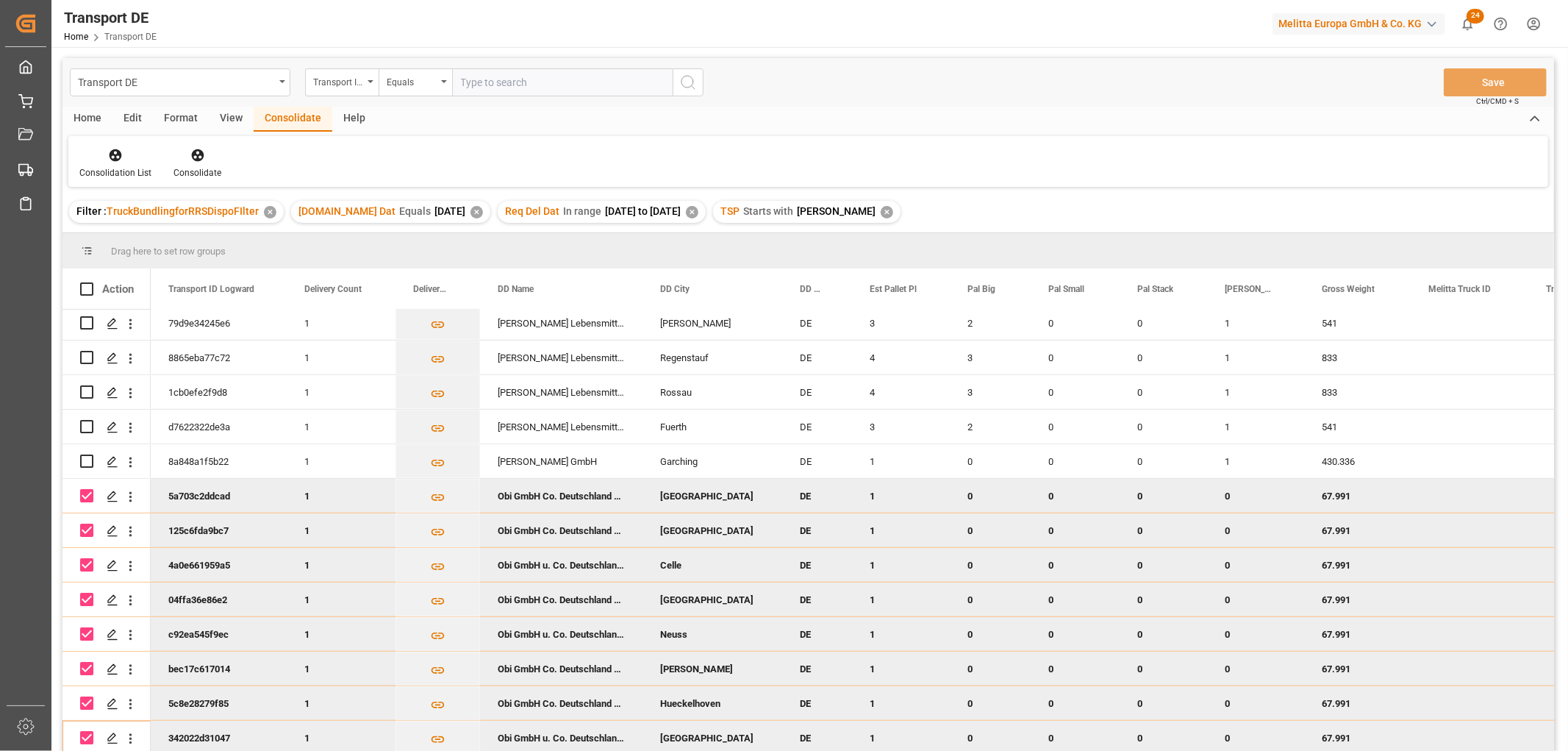
click at [88, 492] on input "Press Space to toggle row selection (checked)" at bounding box center [87, 496] width 13 height 13
checkbox input "false"
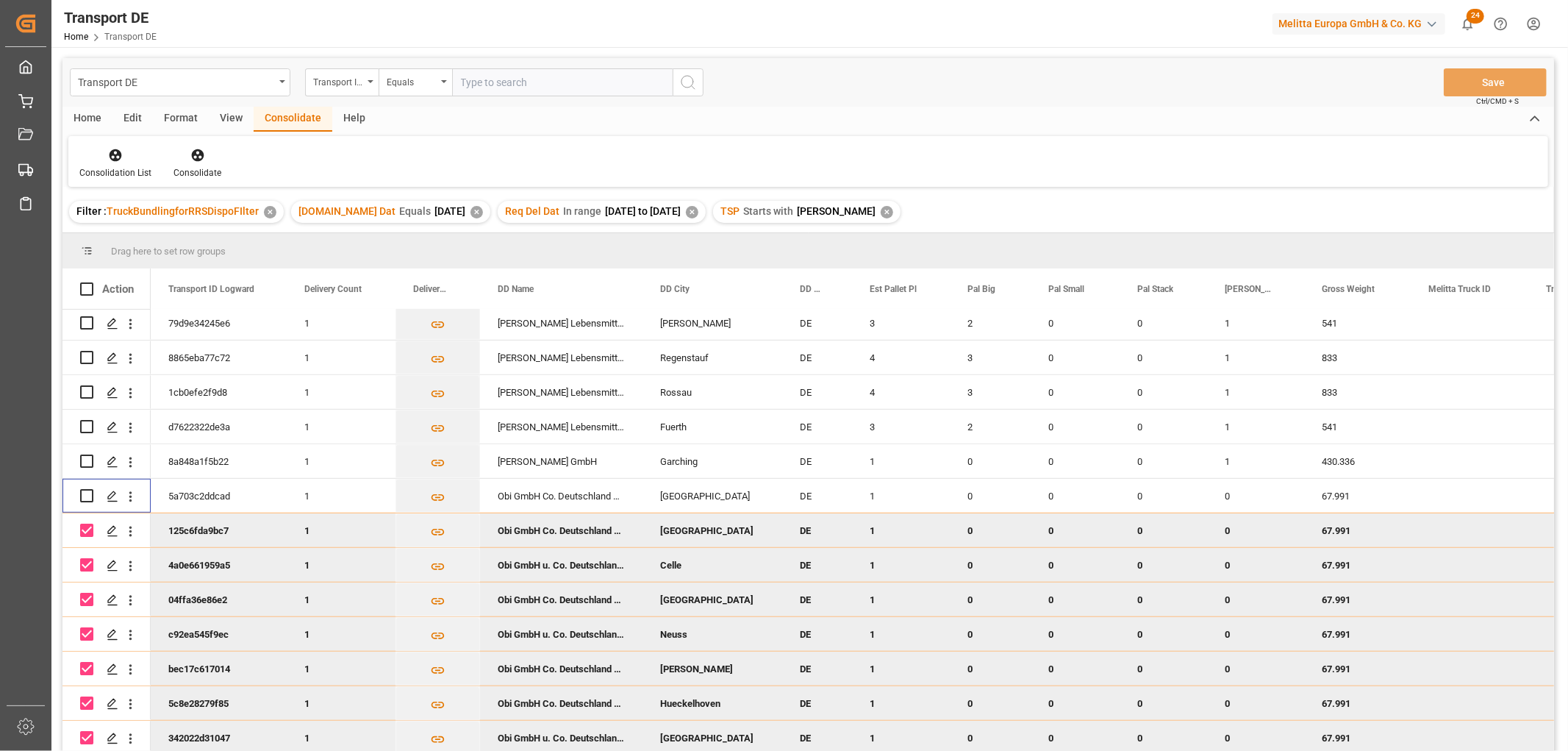
click at [86, 525] on input "Press Space to toggle row selection (checked)" at bounding box center [87, 530] width 13 height 13
checkbox input "false"
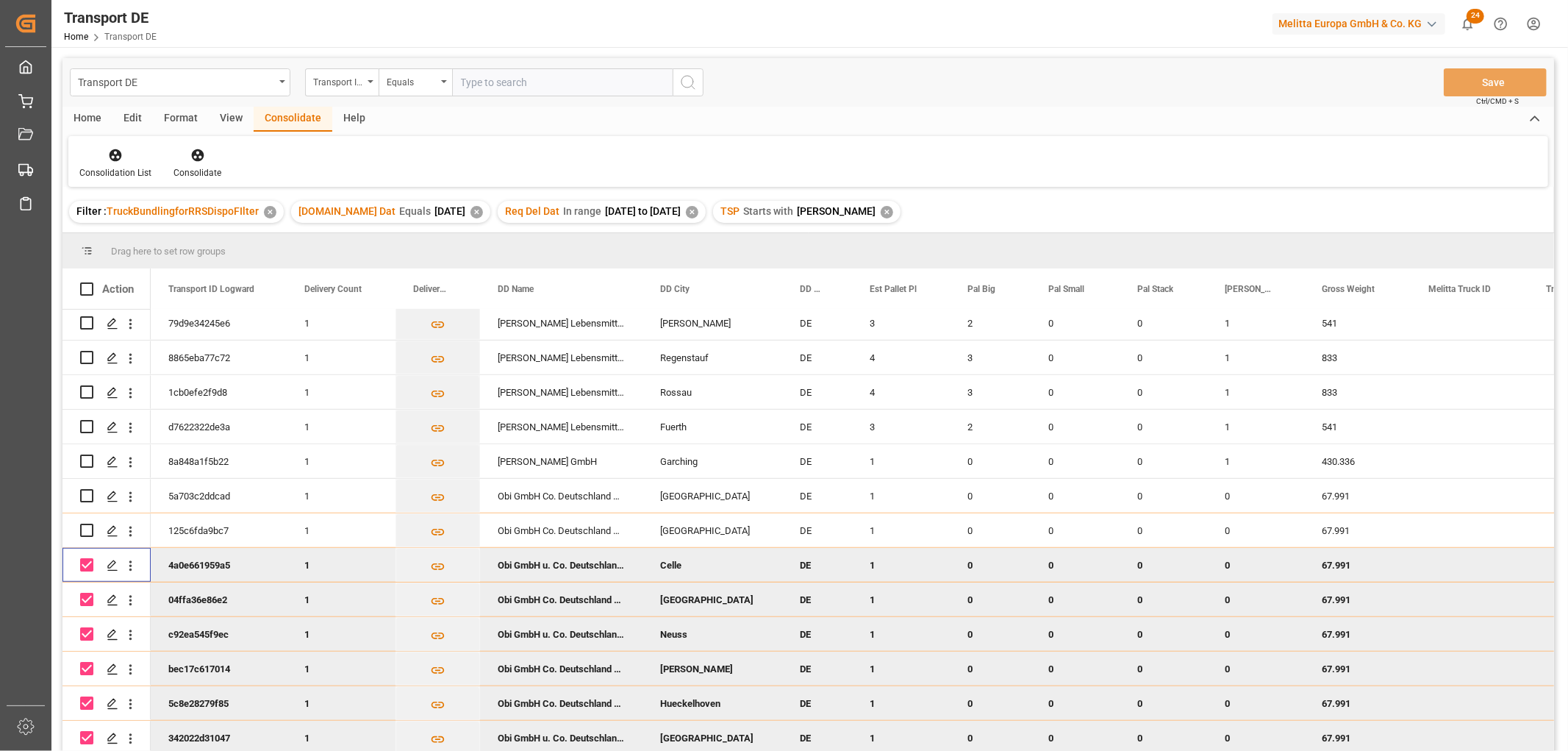
click at [83, 558] on input "Press Space to toggle row selection (checked)" at bounding box center [87, 564] width 13 height 13
checkbox input "false"
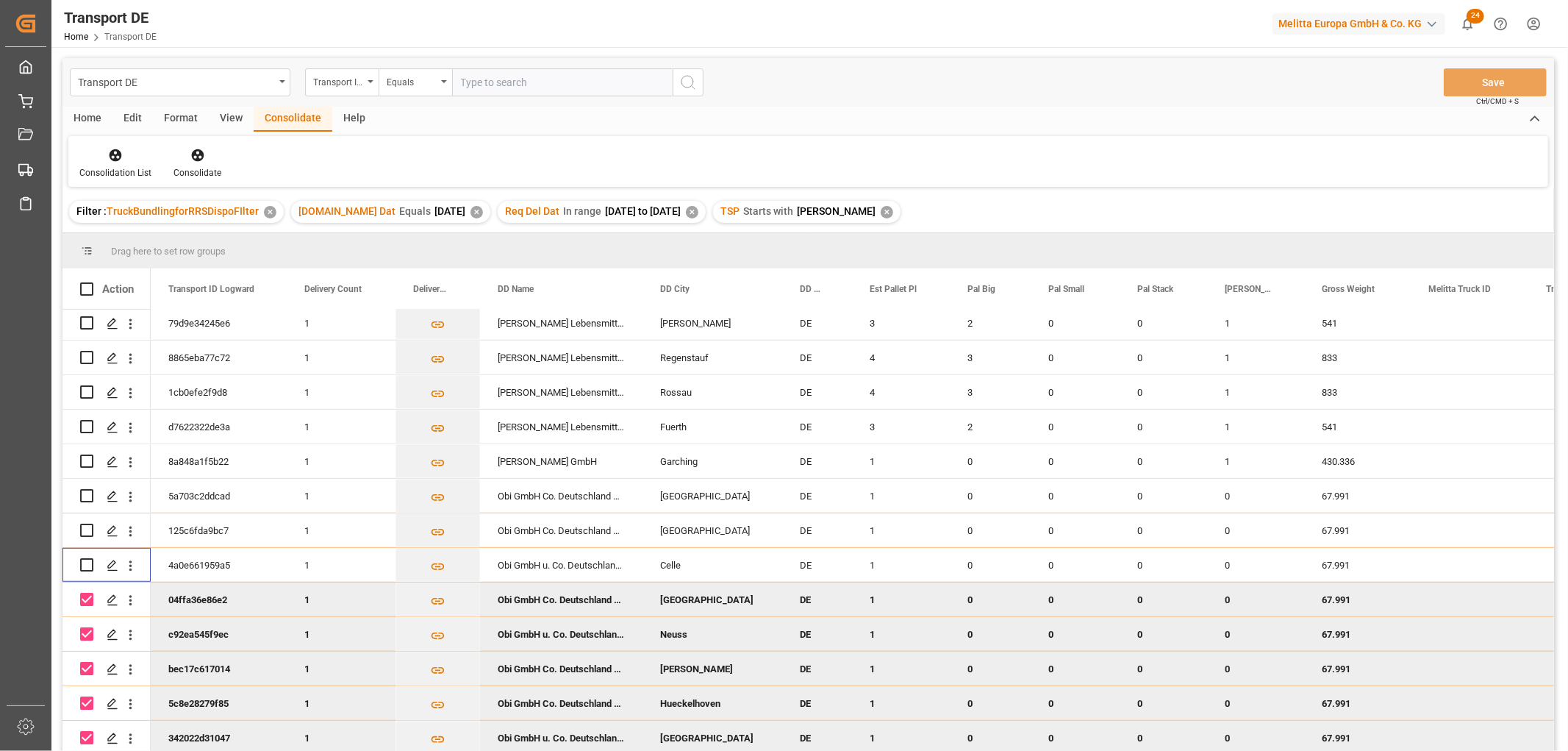
click at [85, 595] on input "Press Space to toggle row selection (checked)" at bounding box center [87, 599] width 13 height 13
checkbox input "false"
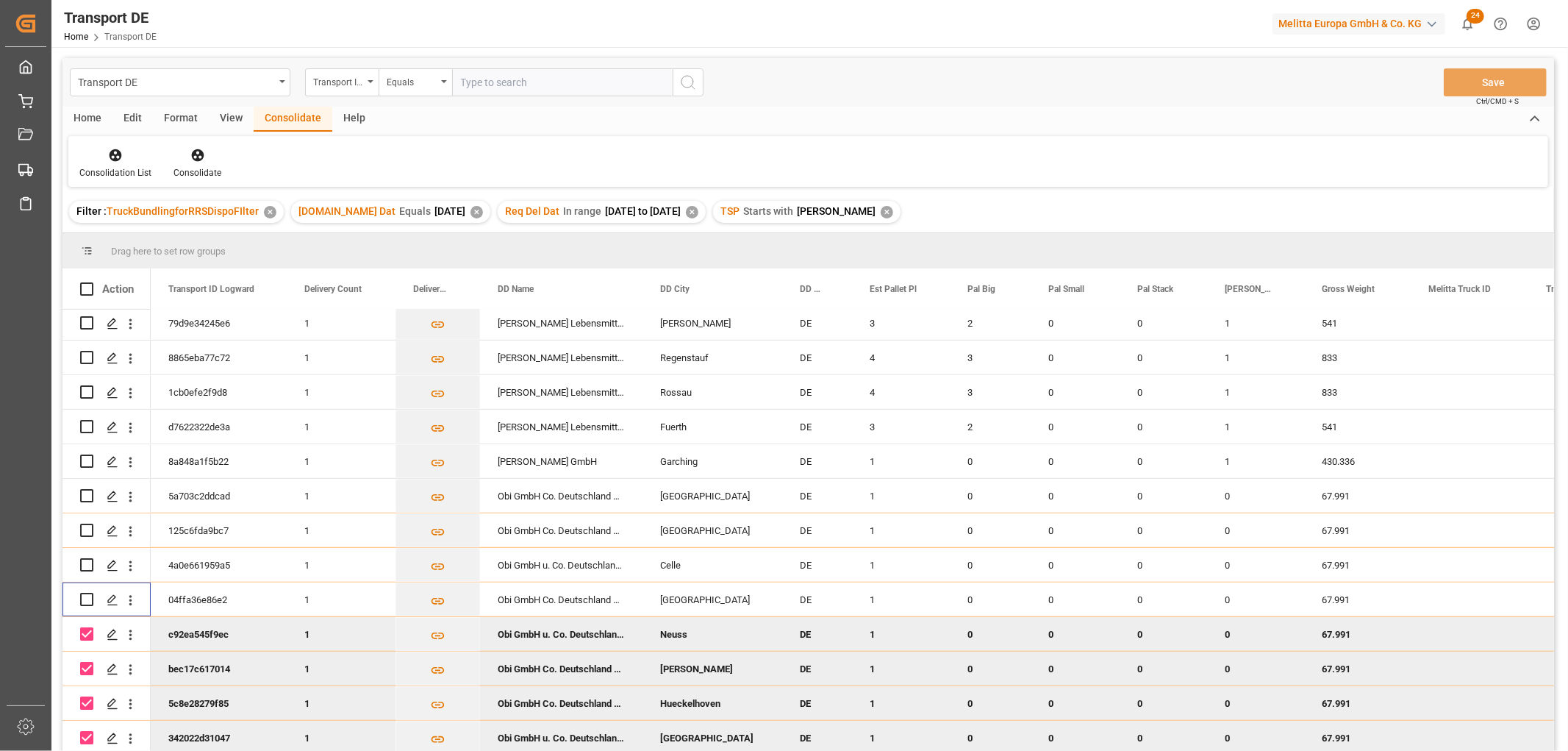
click at [83, 628] on input "Press Space to toggle row selection (checked)" at bounding box center [87, 633] width 13 height 13
checkbox input "false"
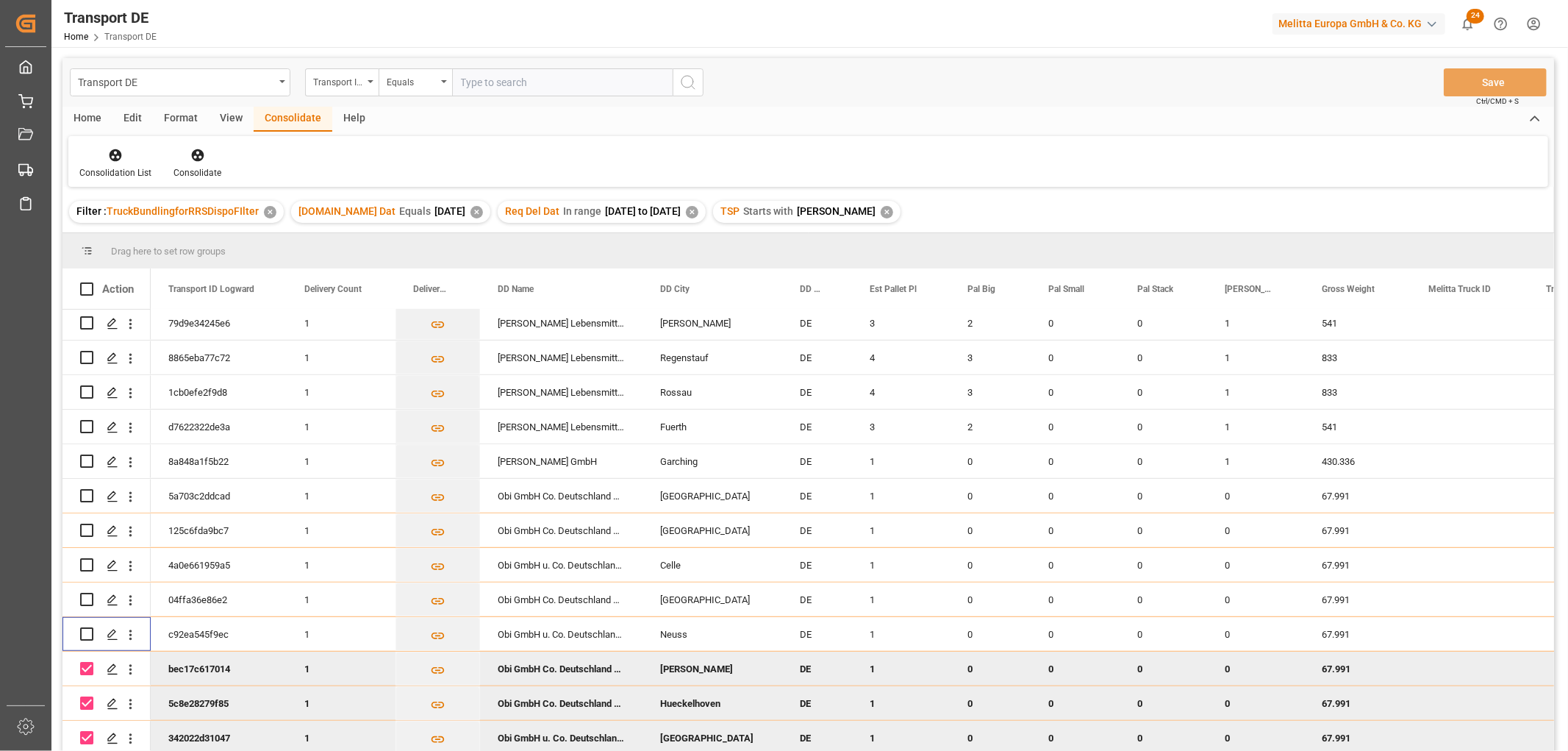
click at [85, 662] on input "Press Space to toggle row selection (checked)" at bounding box center [87, 669] width 13 height 13
checkbox input "false"
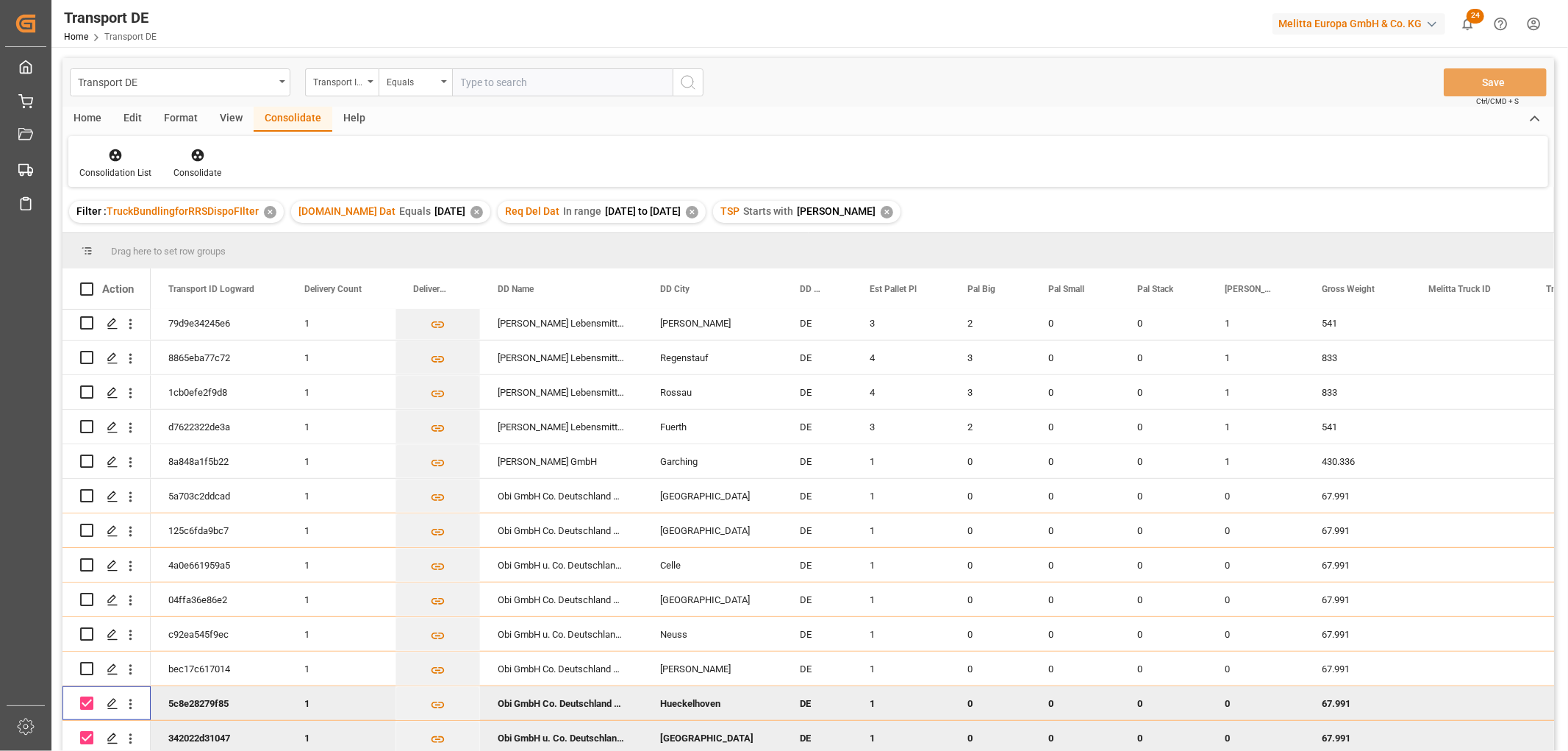
click at [84, 701] on input "Press Space to toggle row selection (checked)" at bounding box center [87, 703] width 13 height 13
checkbox input "false"
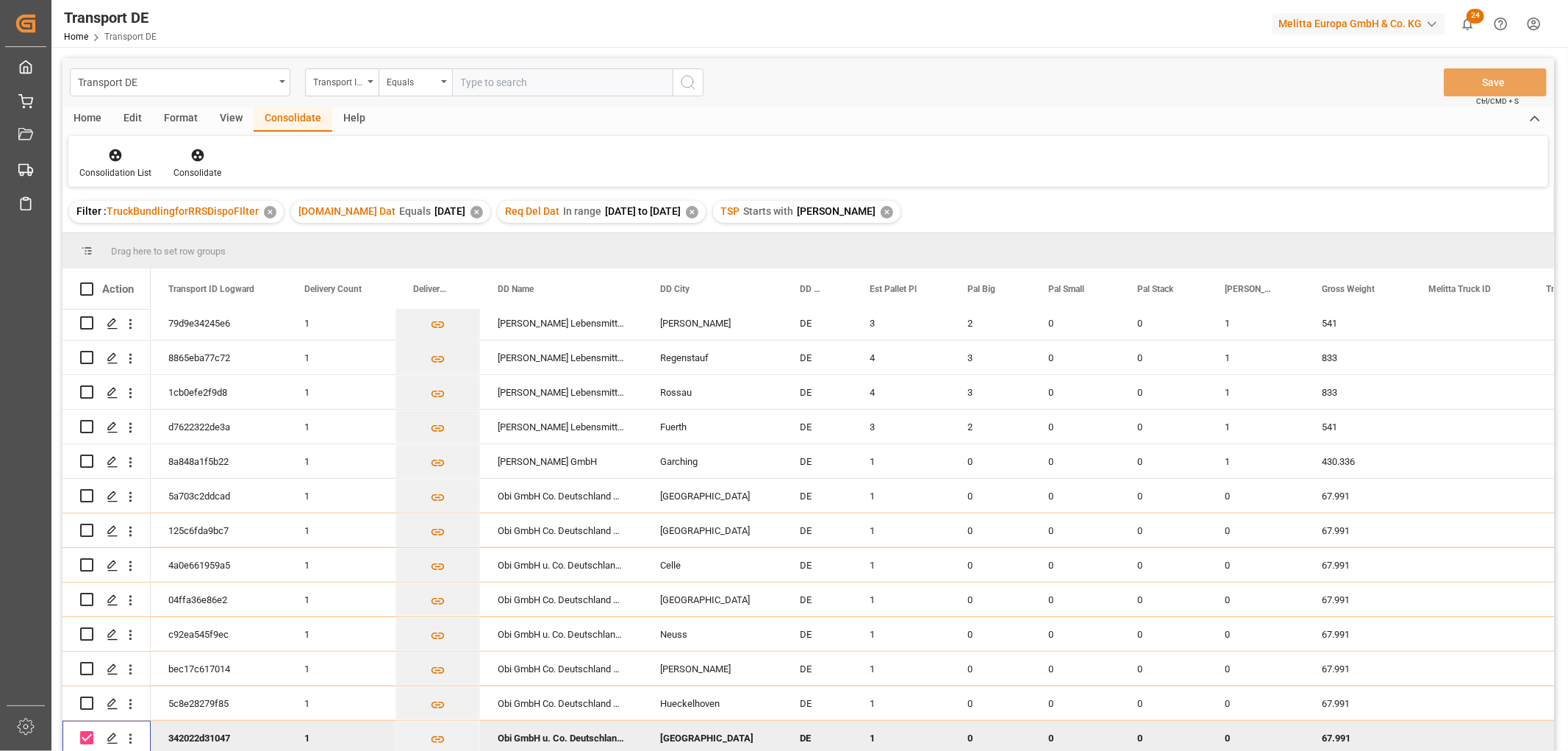
click at [86, 733] on input "Press Space to toggle row selection (checked)" at bounding box center [87, 738] width 13 height 13
checkbox input "false"
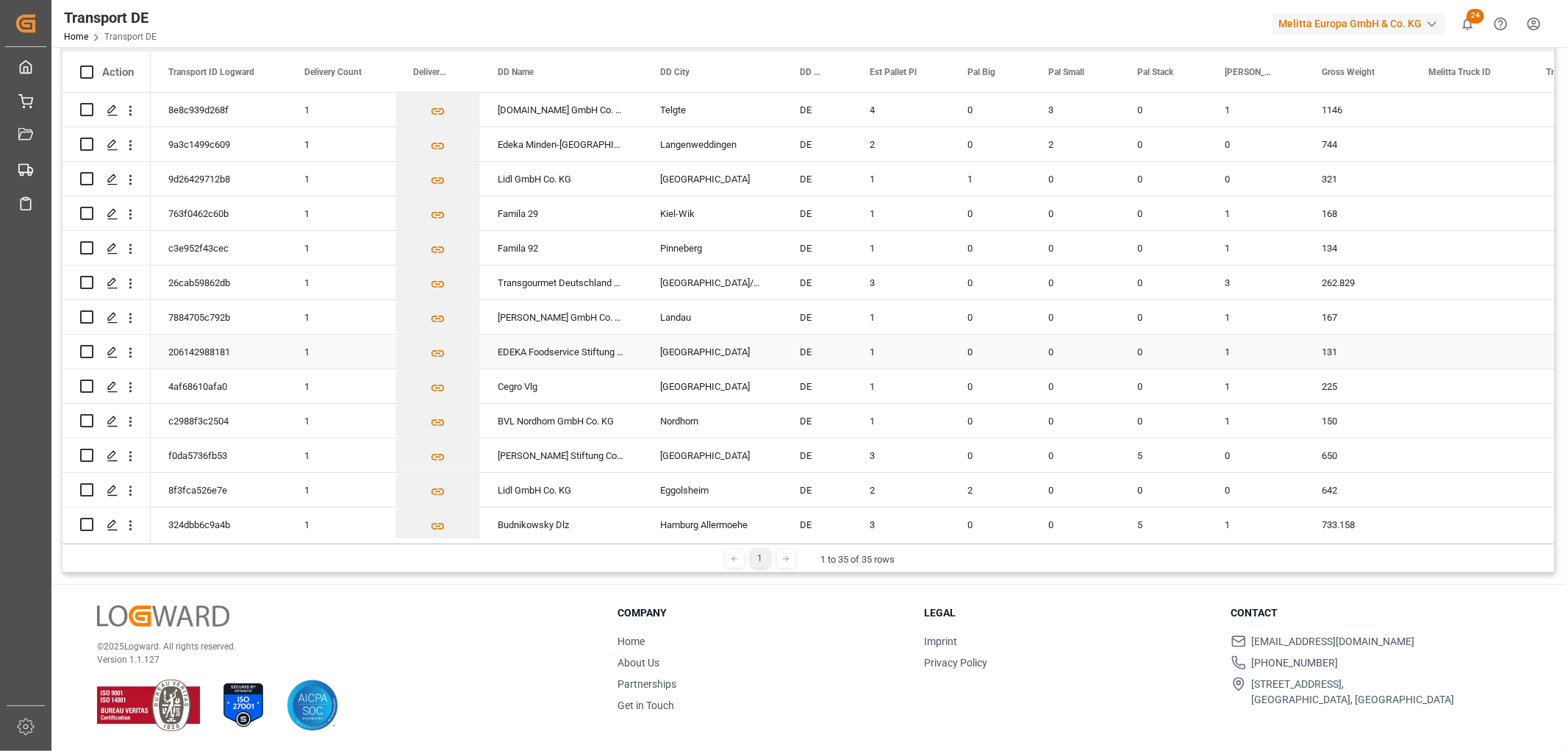
scroll to position [0, 0]
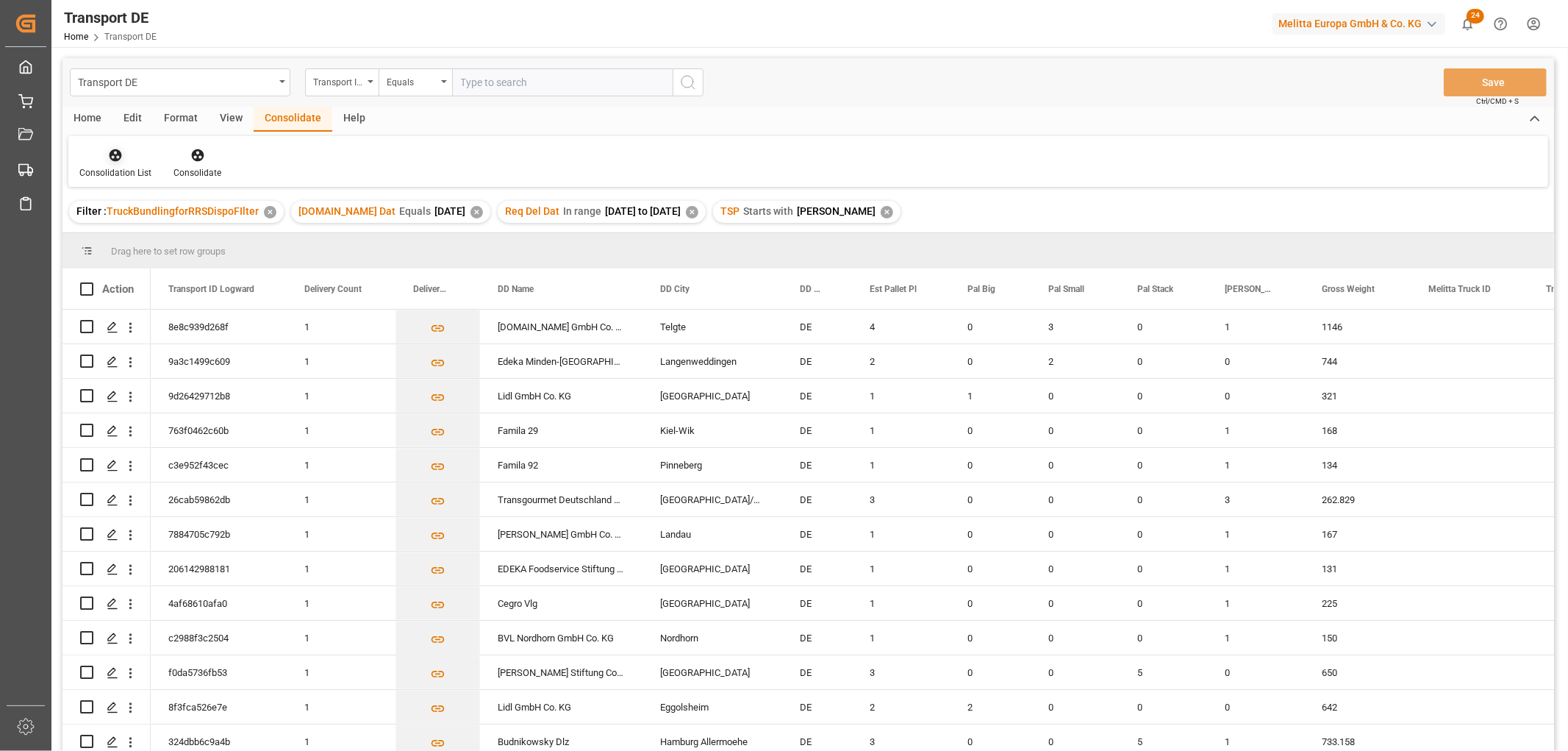
click at [113, 149] on icon at bounding box center [116, 156] width 15 height 15
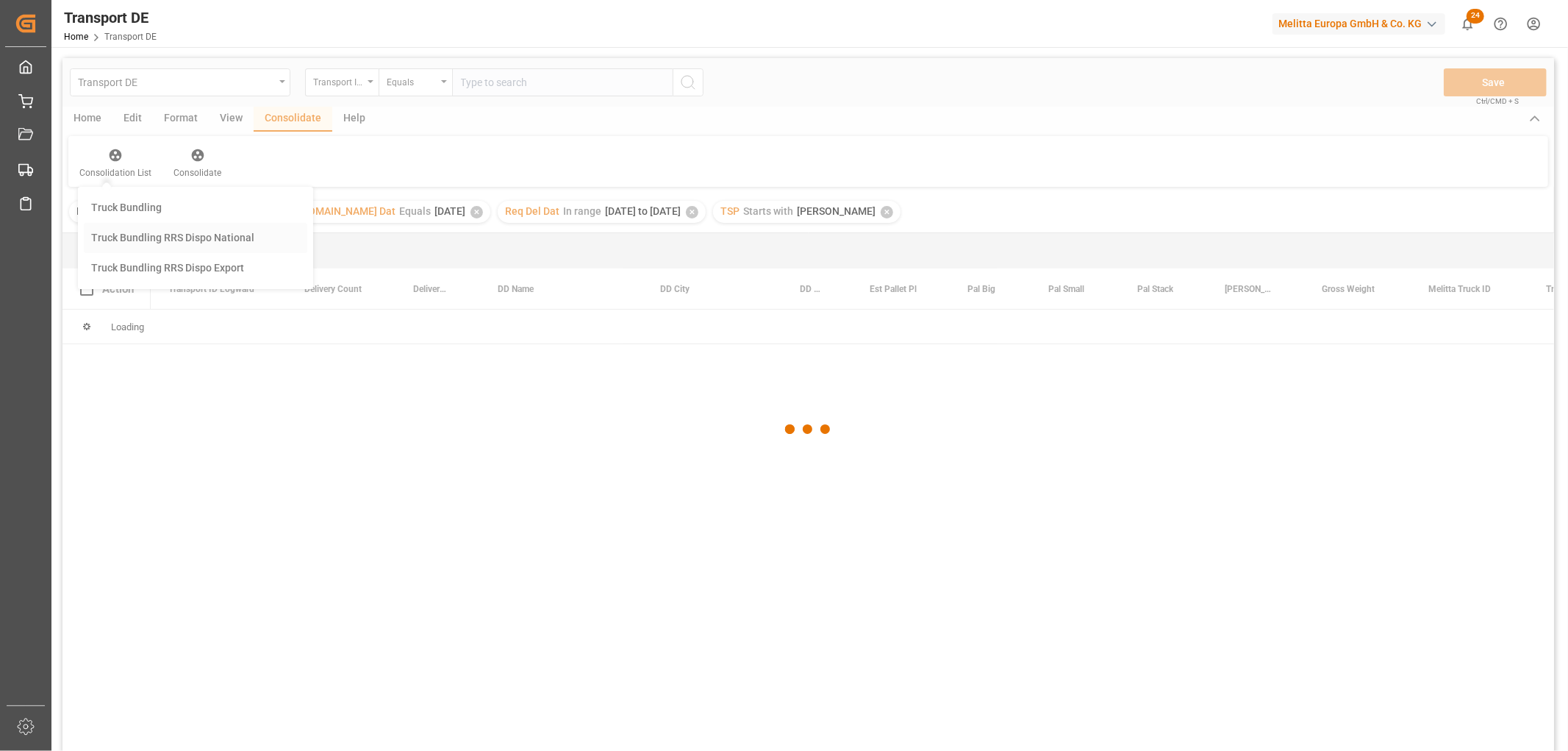
click at [126, 236] on div "Transport DE Transport ID Logward Equals Save Ctrl/CMD + S Home Edit Format Vie…" at bounding box center [808, 423] width 1491 height 731
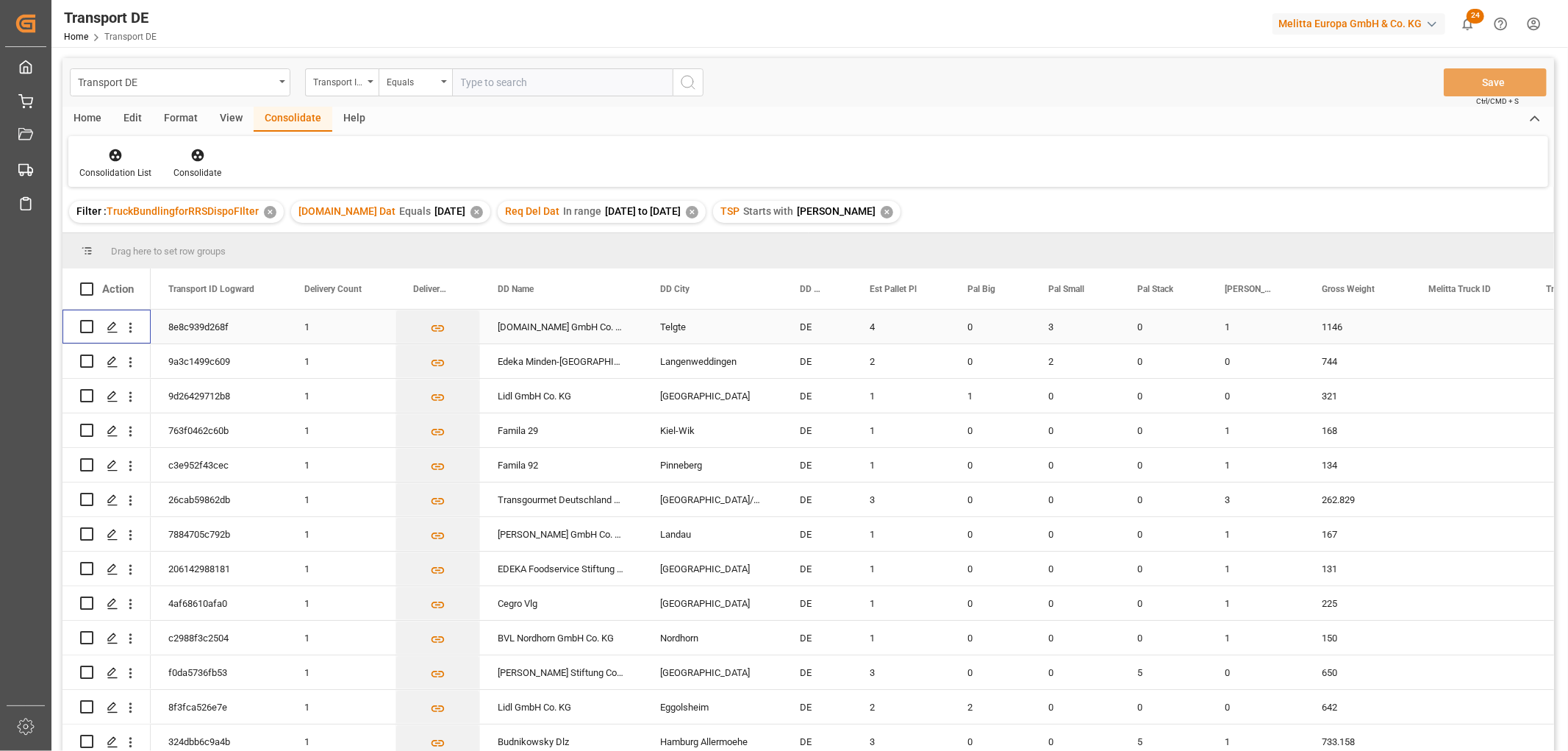
click at [83, 324] on input "Press Space to toggle row selection (unchecked)" at bounding box center [87, 326] width 13 height 13
checkbox input "true"
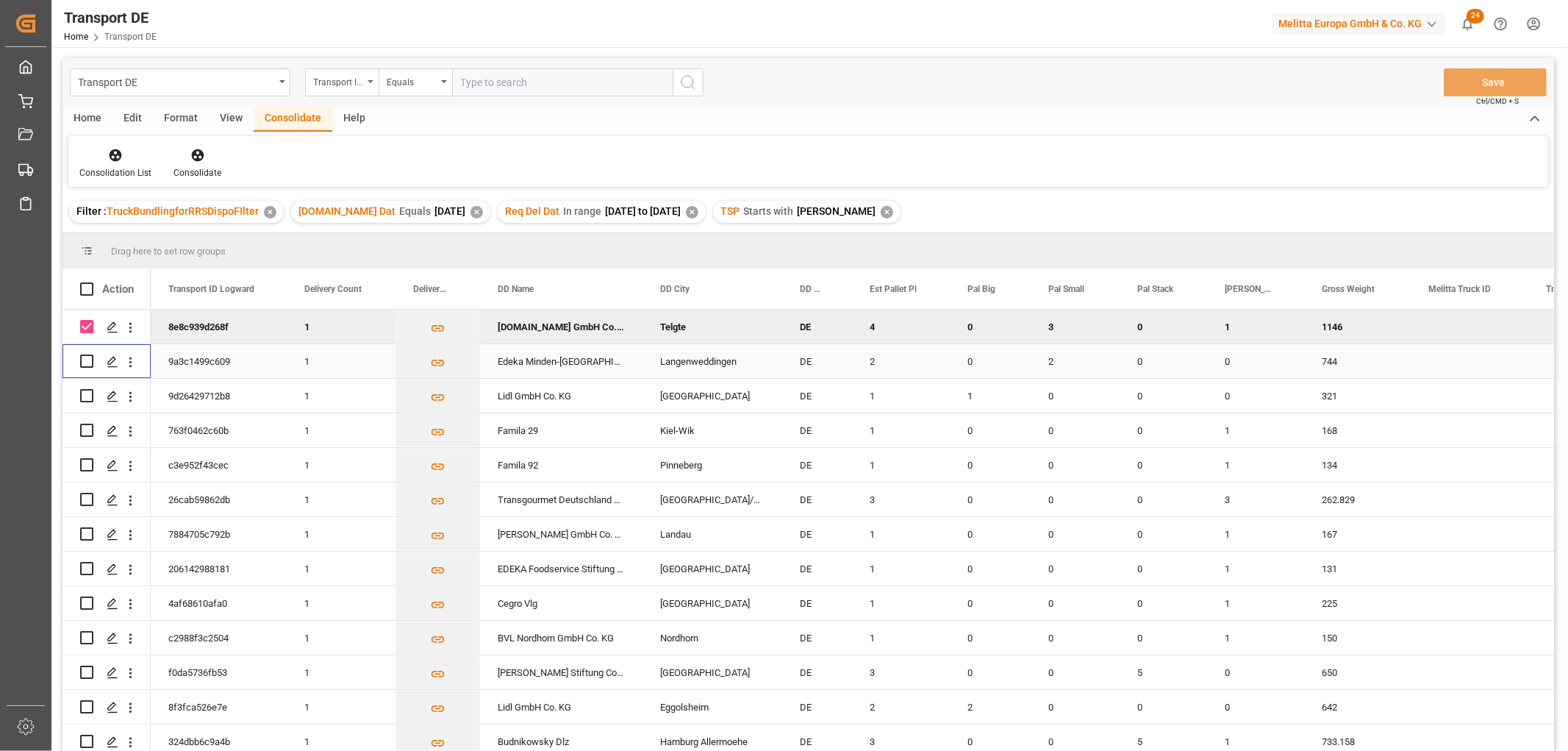
click at [89, 361] on input "Press Space to toggle row selection (unchecked)" at bounding box center [87, 361] width 13 height 13
checkbox input "true"
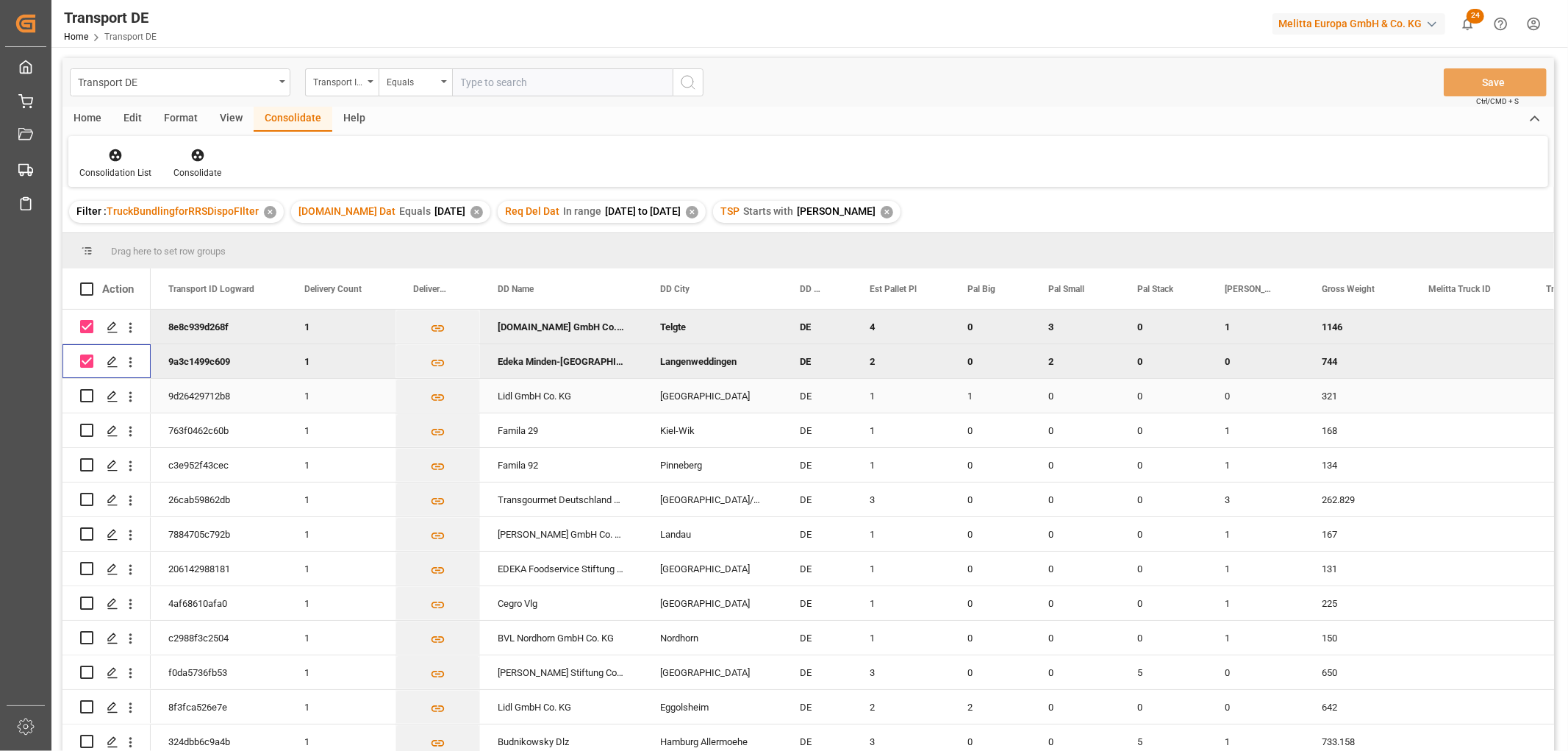
click at [86, 394] on input "Press Space to toggle row selection (unchecked)" at bounding box center [87, 395] width 13 height 13
checkbox input "true"
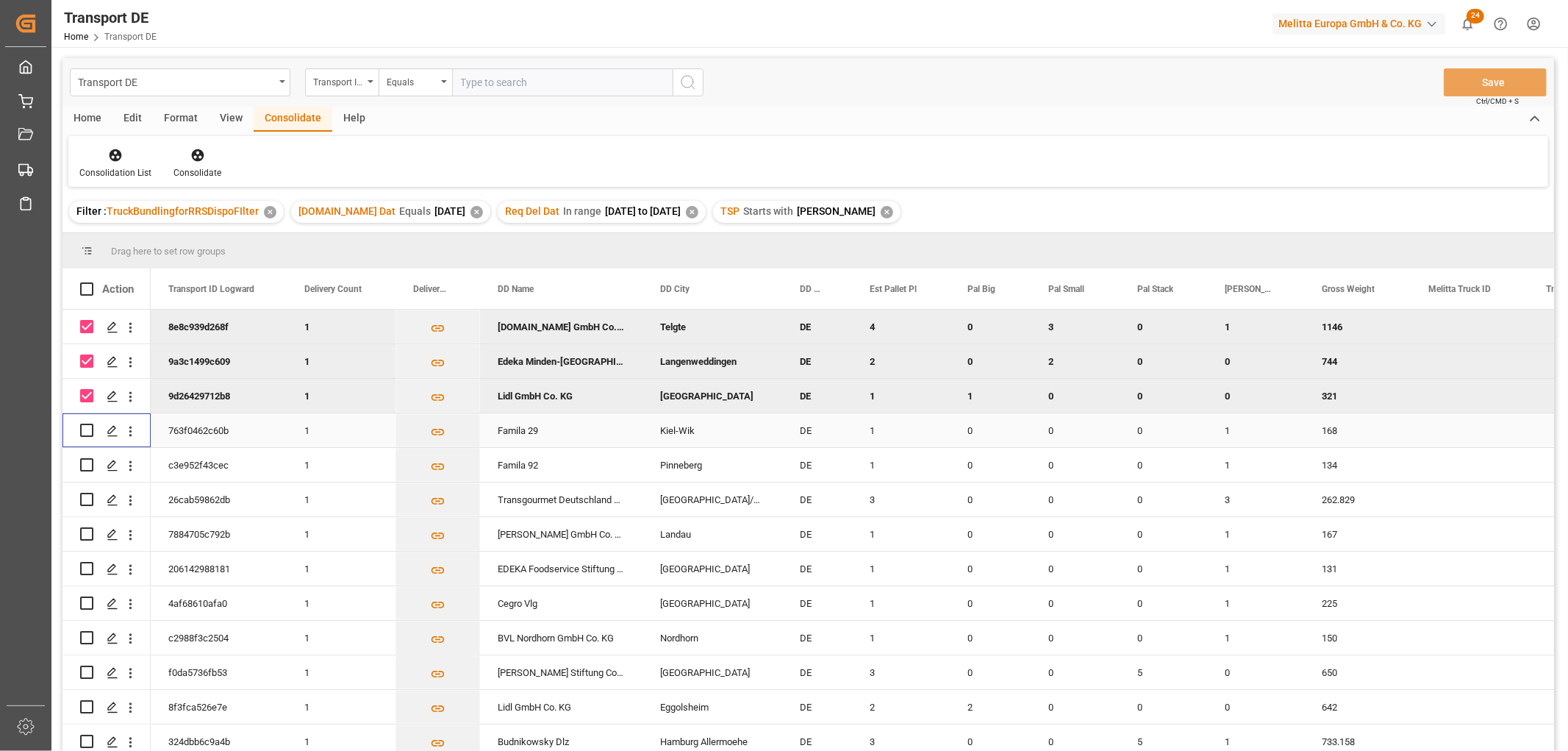
click at [84, 430] on input "Press Space to toggle row selection (unchecked)" at bounding box center [87, 430] width 13 height 13
checkbox input "true"
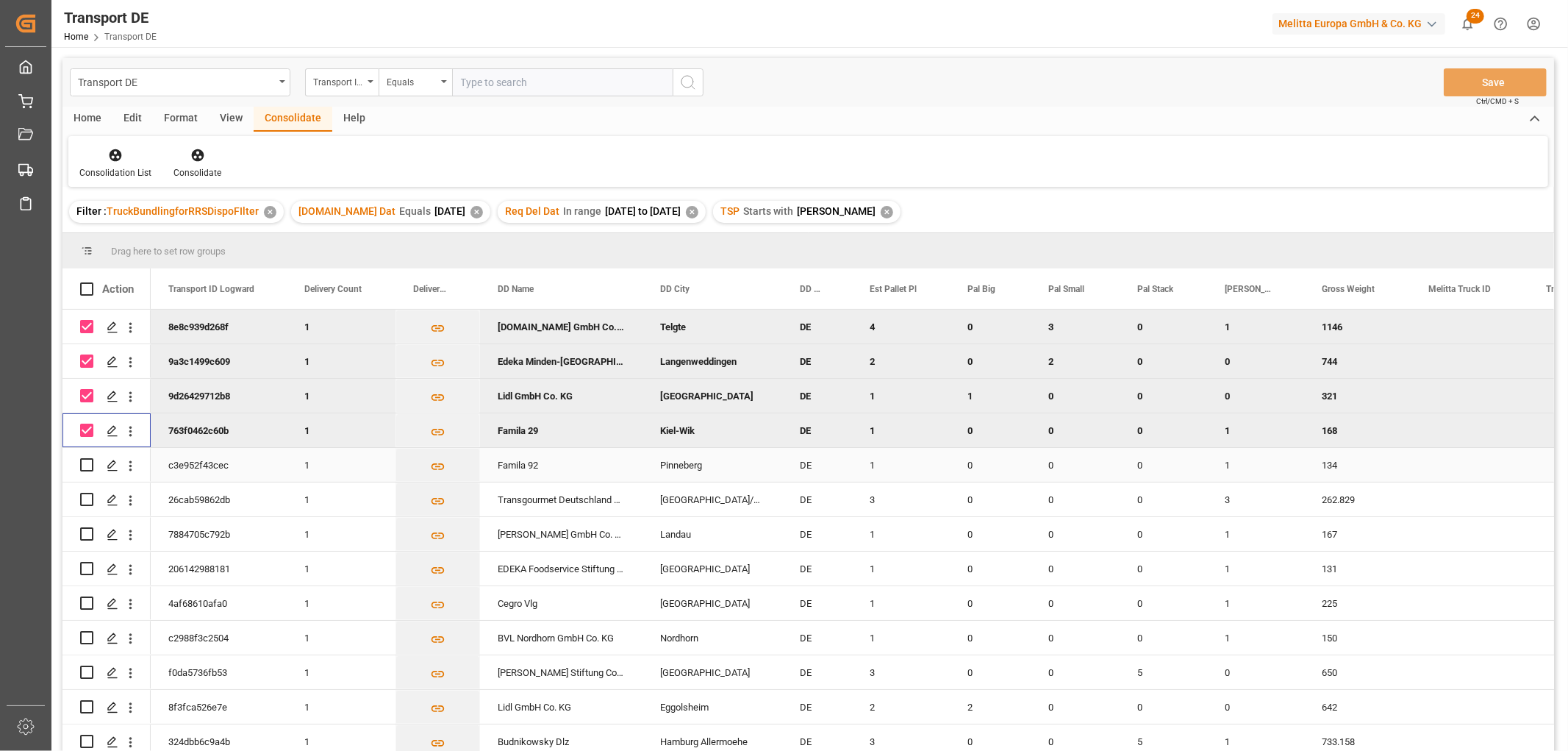
click at [90, 466] on input "Press Space to toggle row selection (unchecked)" at bounding box center [87, 465] width 13 height 13
checkbox input "true"
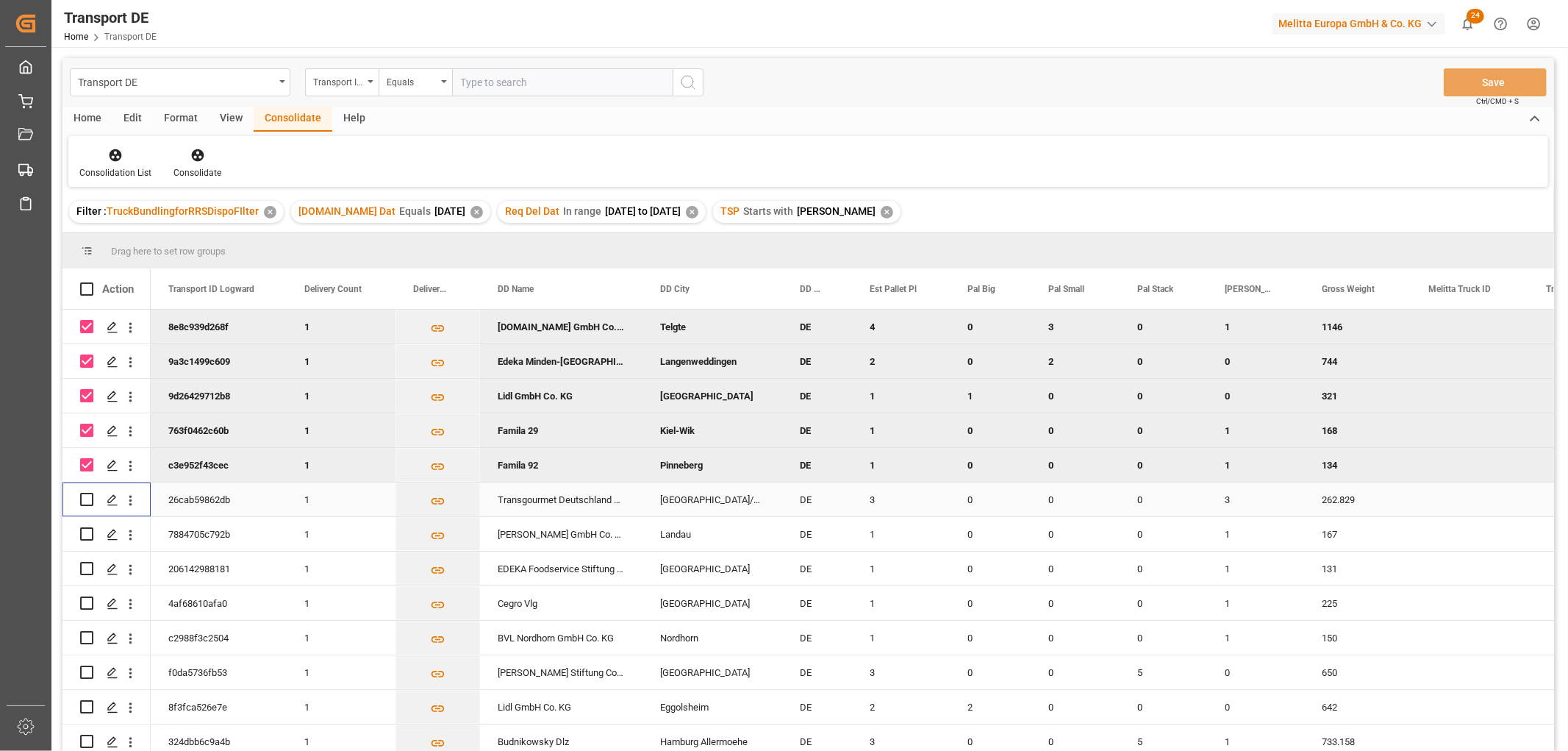
click at [90, 500] on input "Press Space to toggle row selection (unchecked)" at bounding box center [87, 499] width 13 height 13
checkbox input "true"
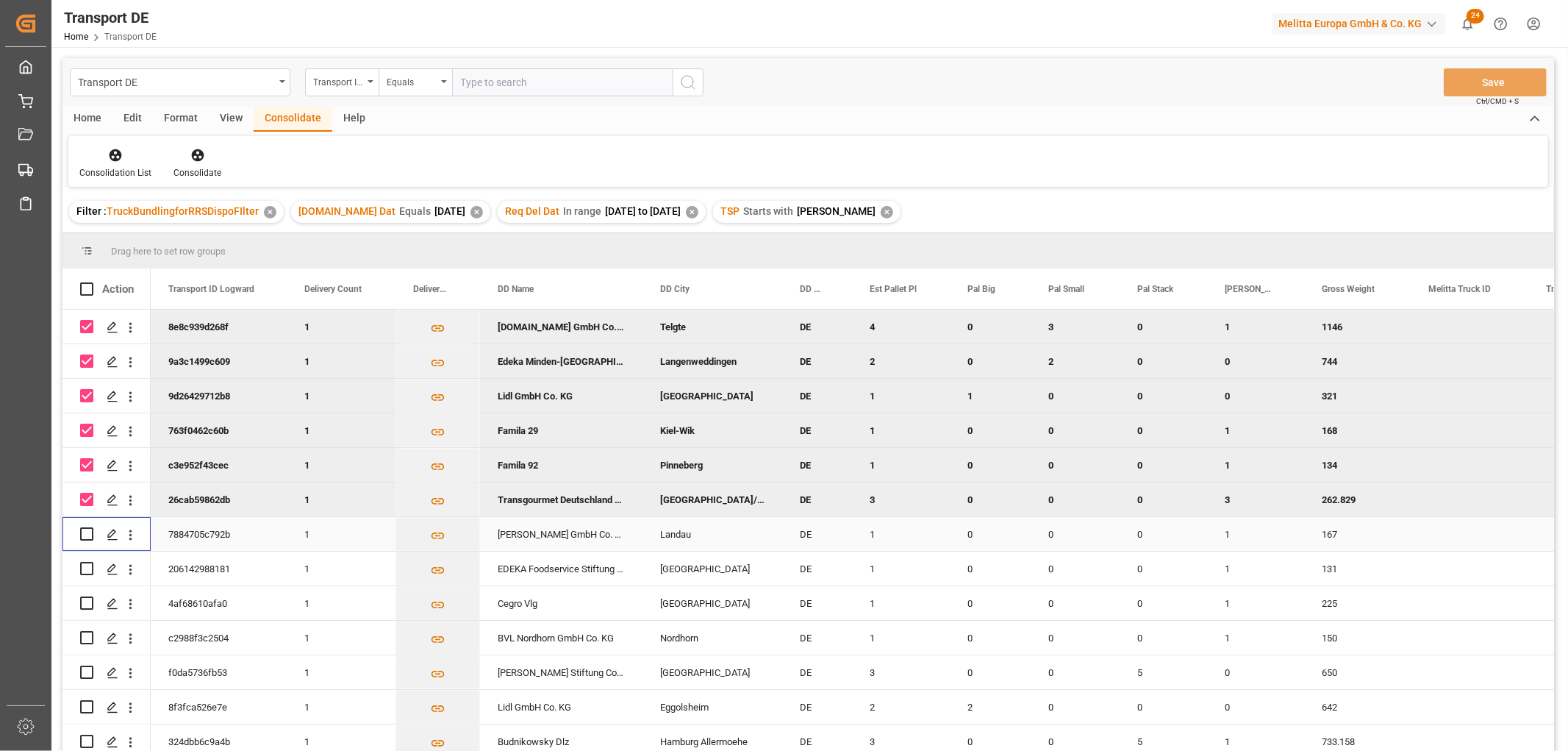
click at [84, 532] on input "Press Space to toggle row selection (unchecked)" at bounding box center [87, 534] width 13 height 13
checkbox input "true"
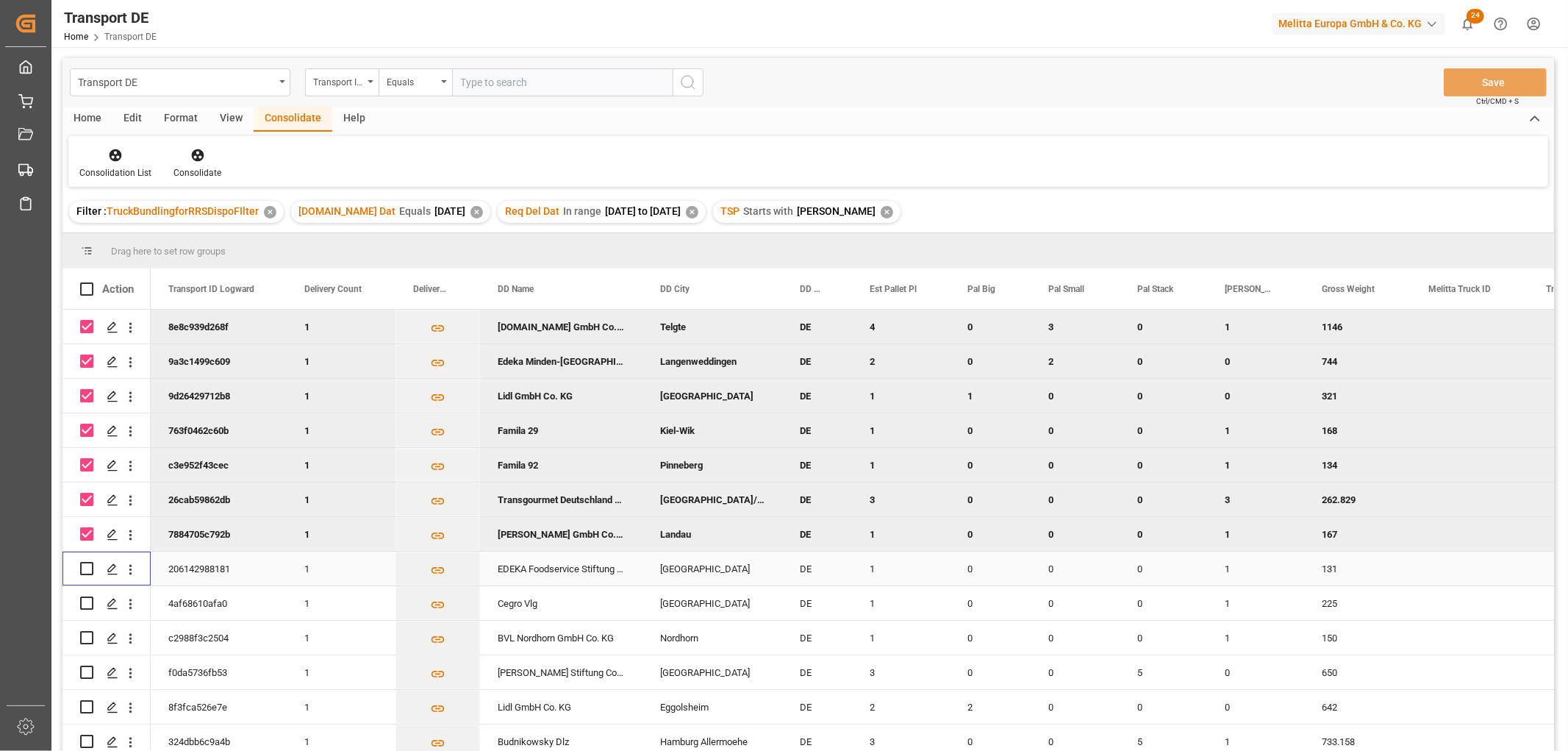
click at [86, 570] on input "Press Space to toggle row selection (unchecked)" at bounding box center [87, 568] width 13 height 13
checkbox input "true"
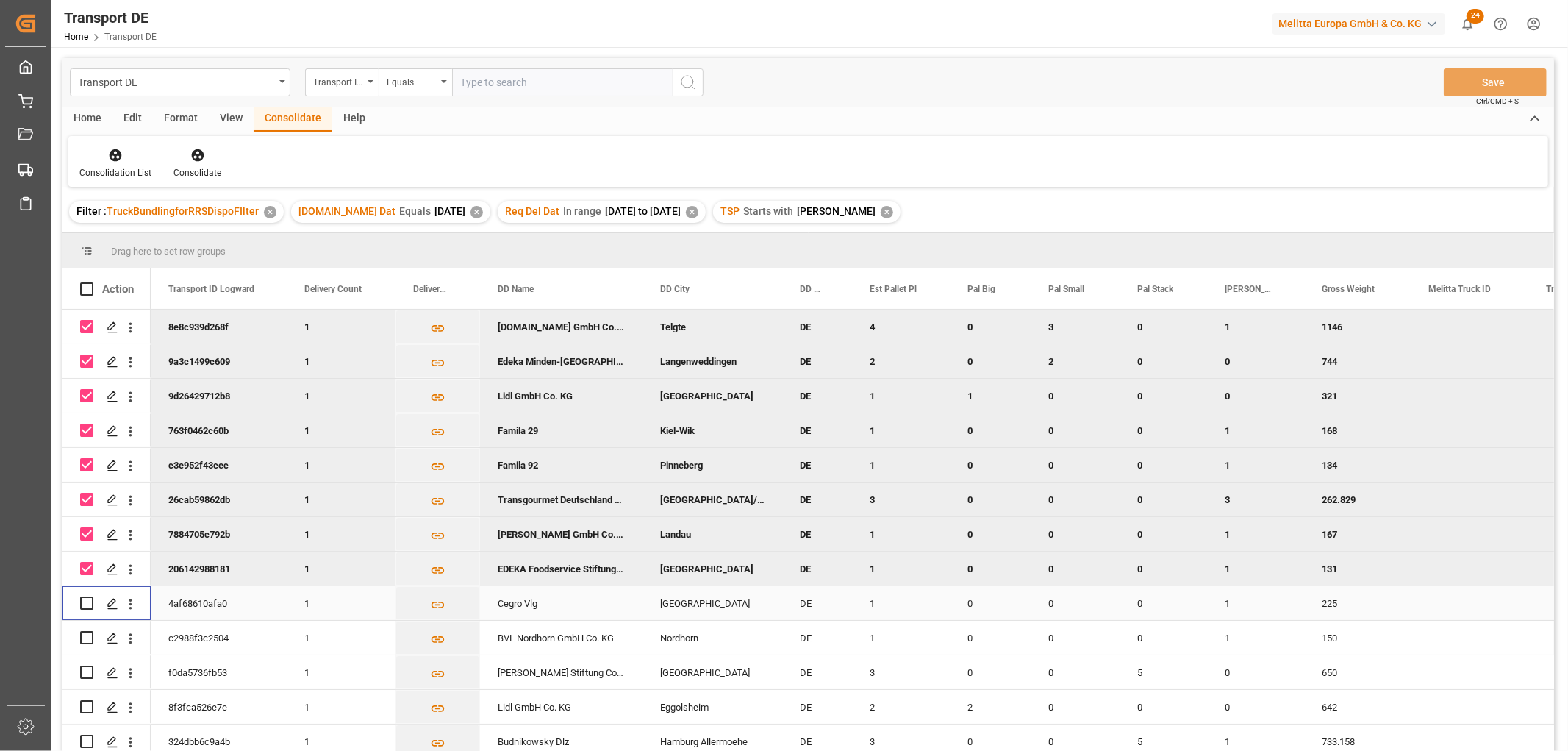
click at [90, 600] on input "Press Space to toggle row selection (unchecked)" at bounding box center [87, 603] width 13 height 13
checkbox input "true"
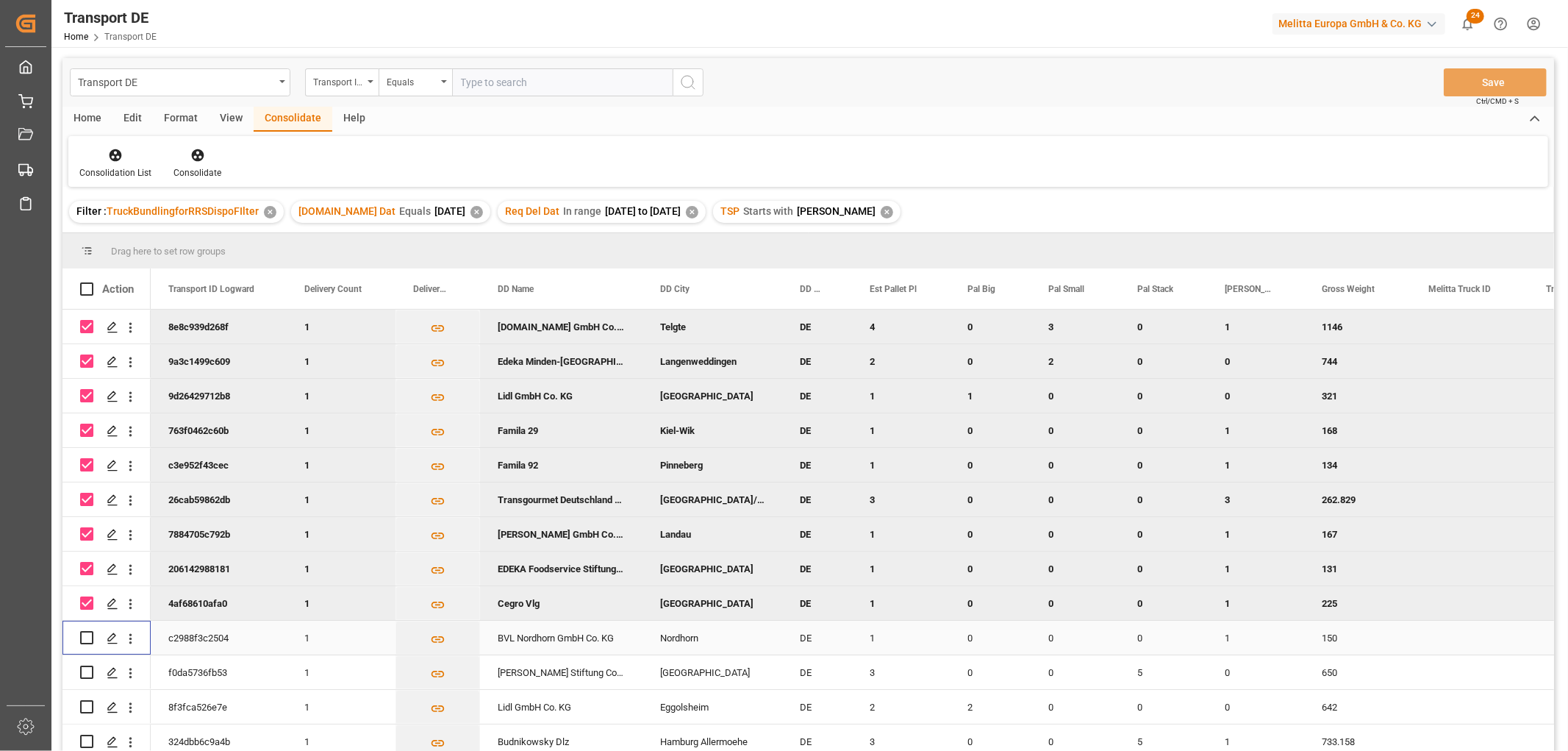
click at [85, 637] on input "Press Space to toggle row selection (unchecked)" at bounding box center [87, 637] width 13 height 13
checkbox input "true"
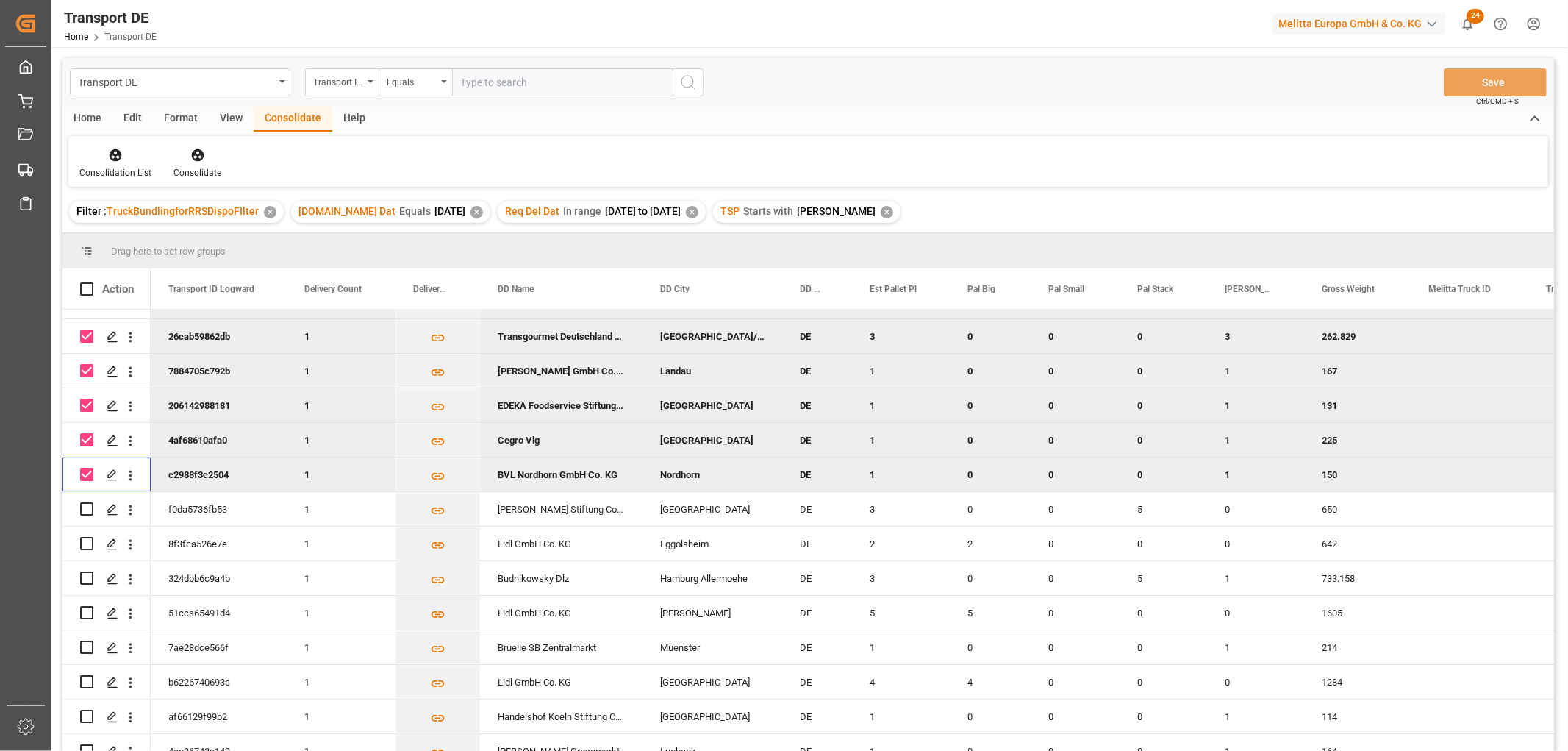
scroll to position [245, 0]
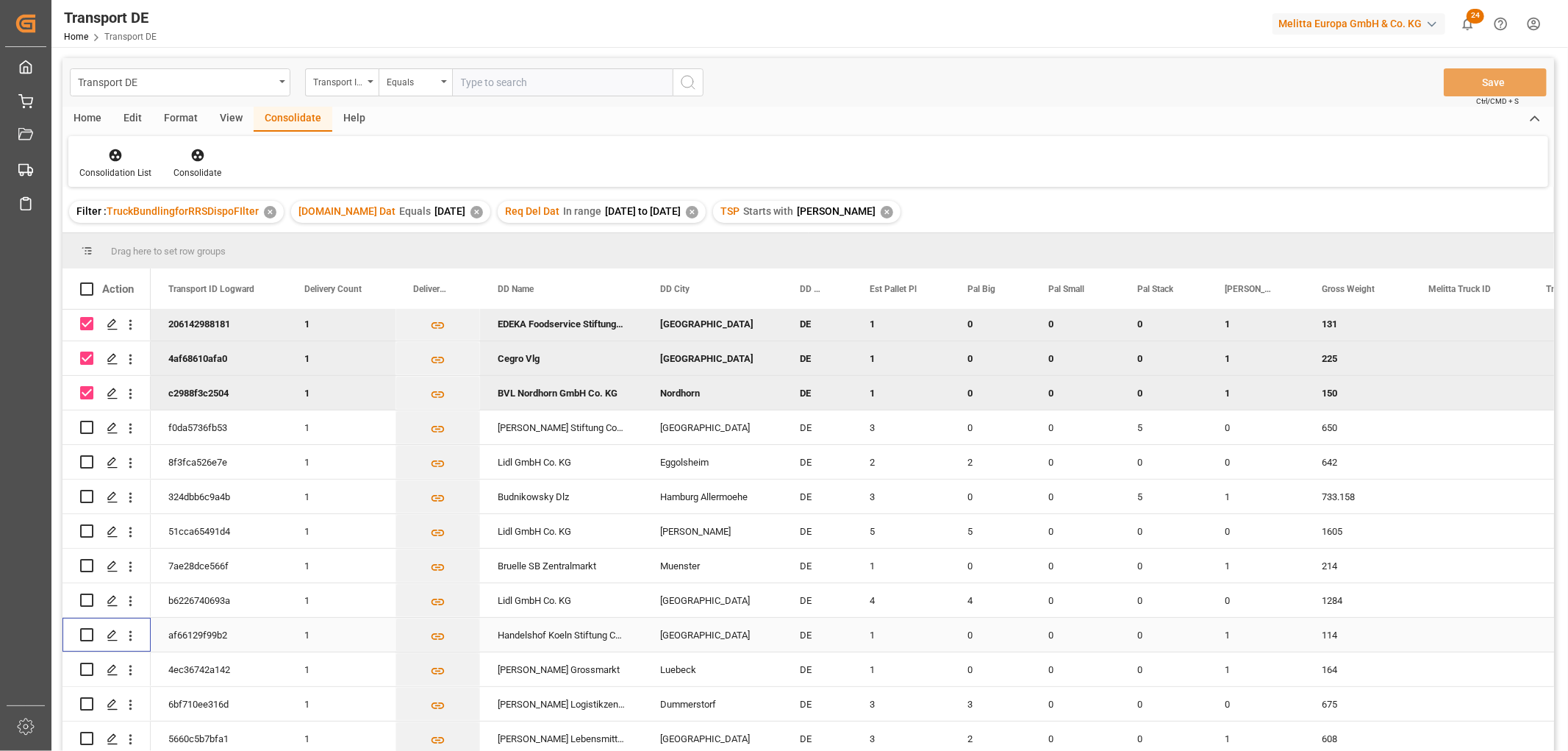
click at [88, 633] on input "Press Space to toggle row selection (unchecked)" at bounding box center [87, 634] width 13 height 13
checkbox input "true"
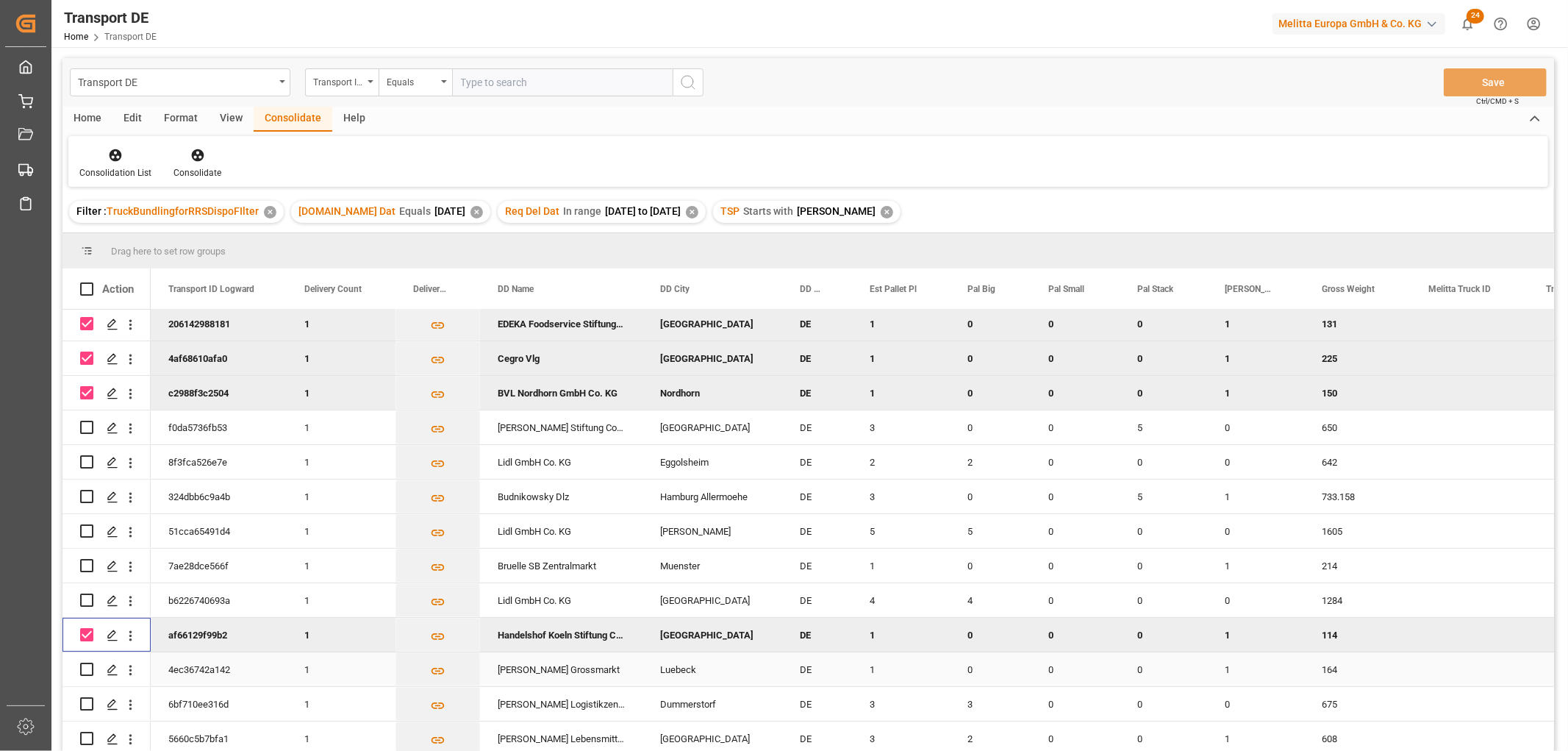
click at [90, 669] on input "Press Space to toggle row selection (unchecked)" at bounding box center [87, 669] width 13 height 13
checkbox input "true"
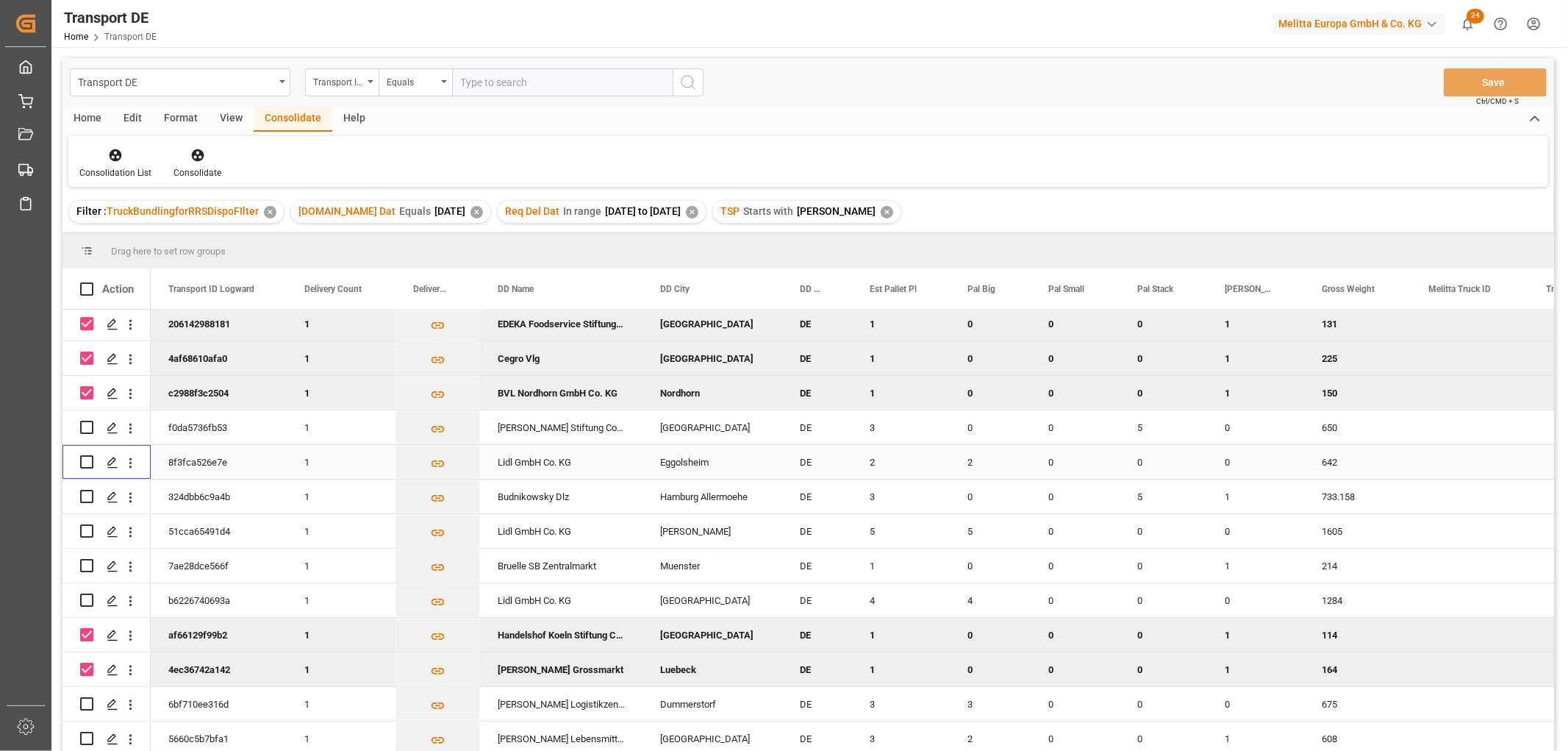
click at [85, 460] on input "Press Space to toggle row selection (unchecked)" at bounding box center [87, 462] width 13 height 13
checkbox input "true"
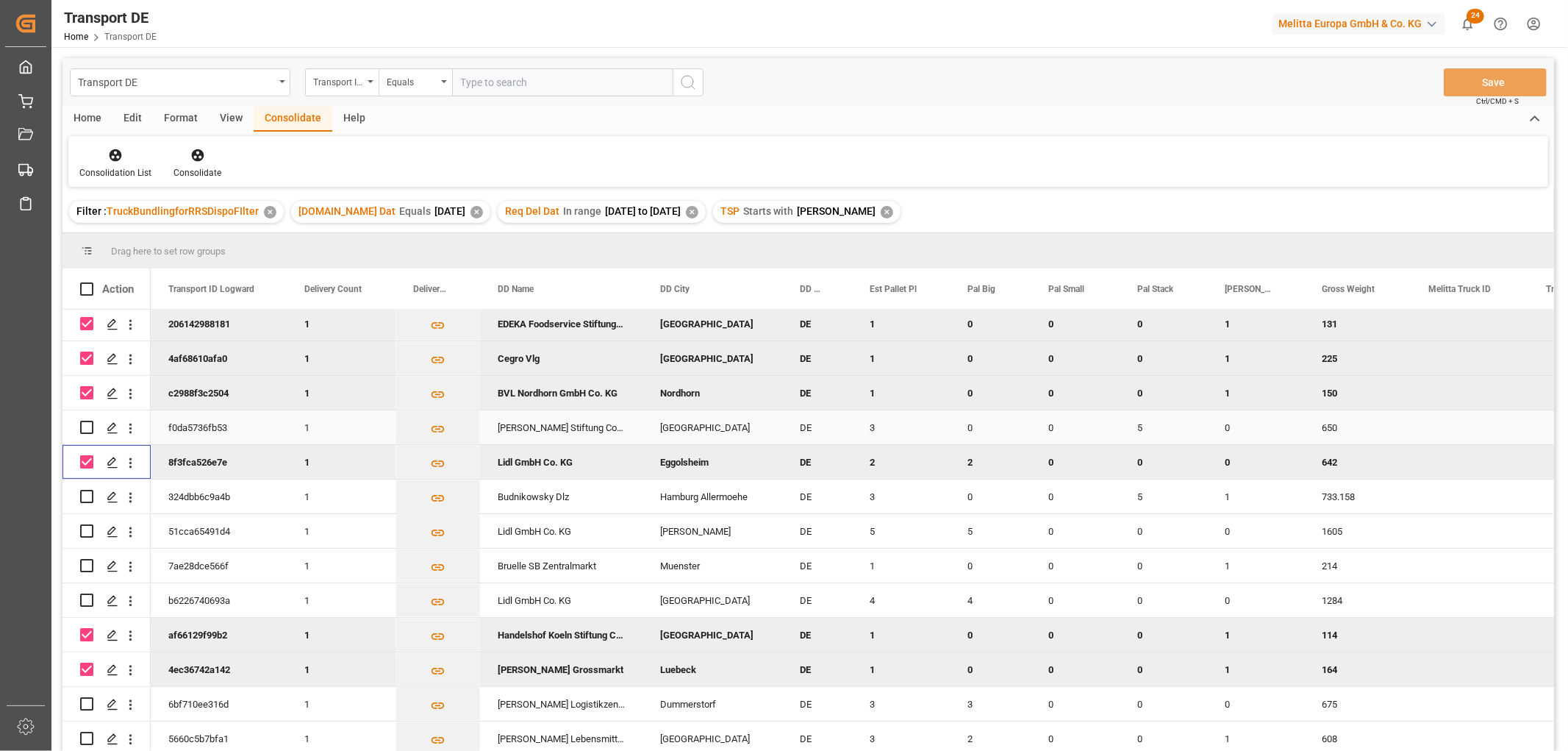
click at [86, 427] on input "Press Space to toggle row selection (unchecked)" at bounding box center [87, 427] width 13 height 13
checkbox input "true"
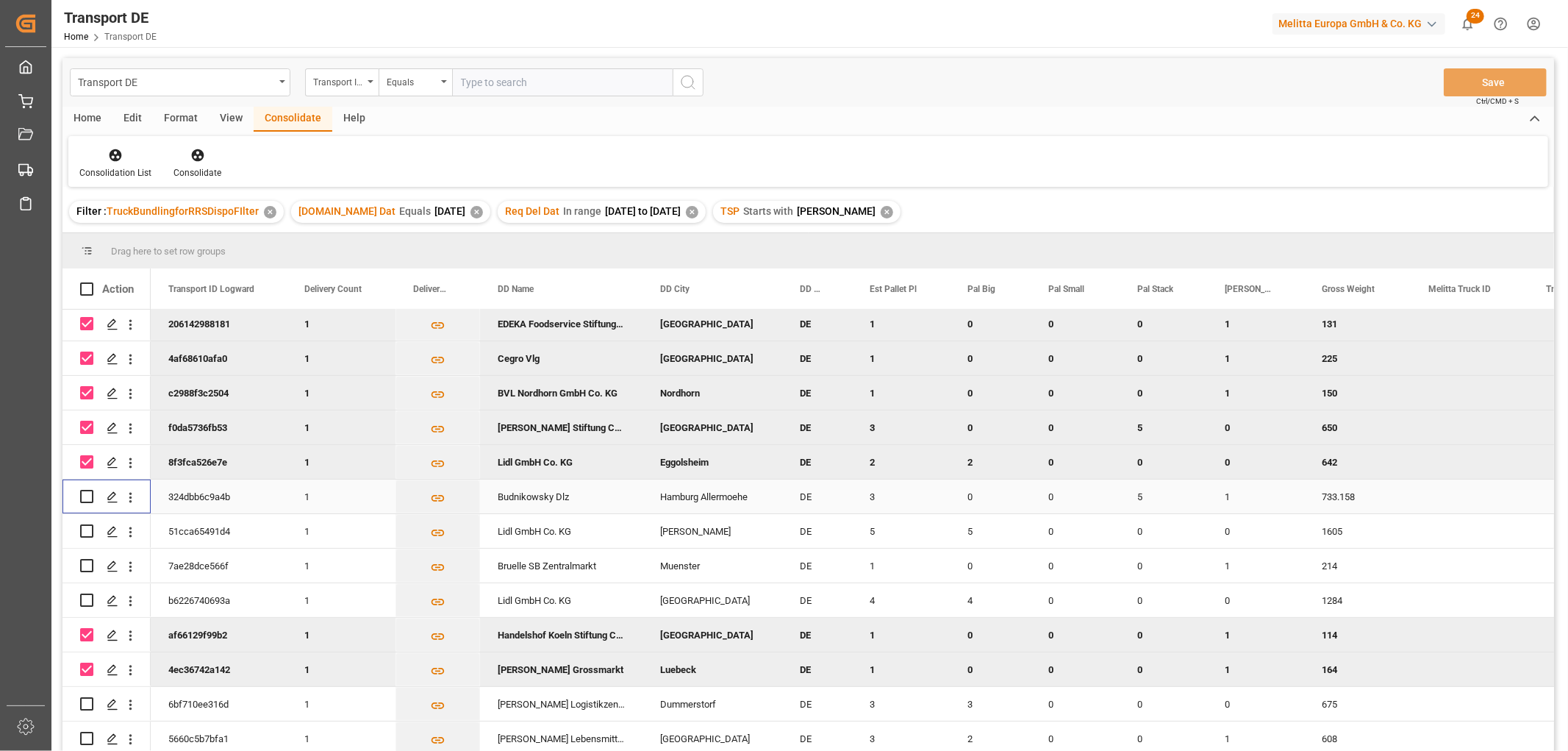
click at [90, 496] on input "Press Space to toggle row selection (unchecked)" at bounding box center [87, 496] width 13 height 13
checkbox input "true"
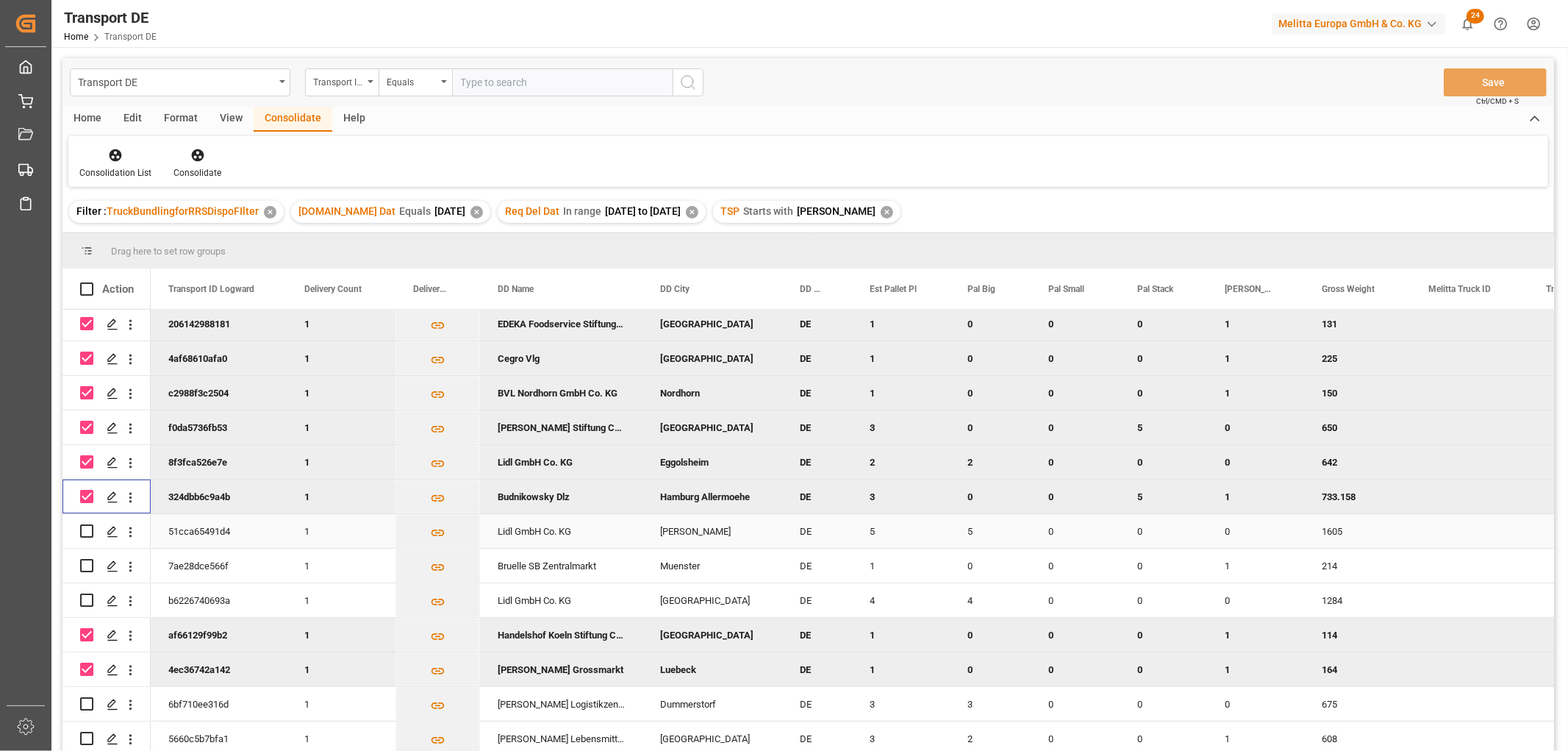
click at [83, 530] on input "Press Space to toggle row selection (unchecked)" at bounding box center [87, 531] width 13 height 13
checkbox input "true"
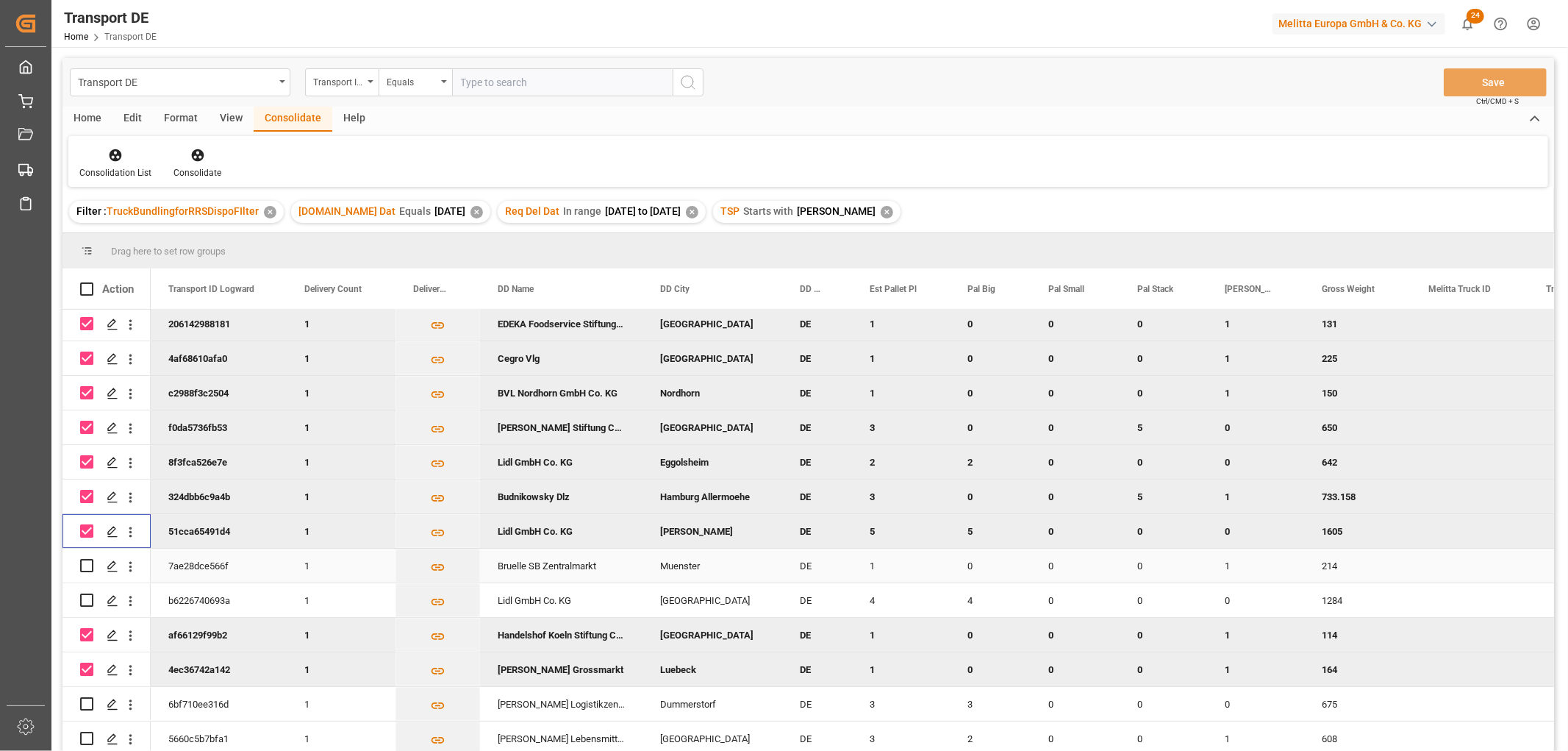
click at [86, 564] on input "Press Space to toggle row selection (unchecked)" at bounding box center [87, 565] width 13 height 13
checkbox input "true"
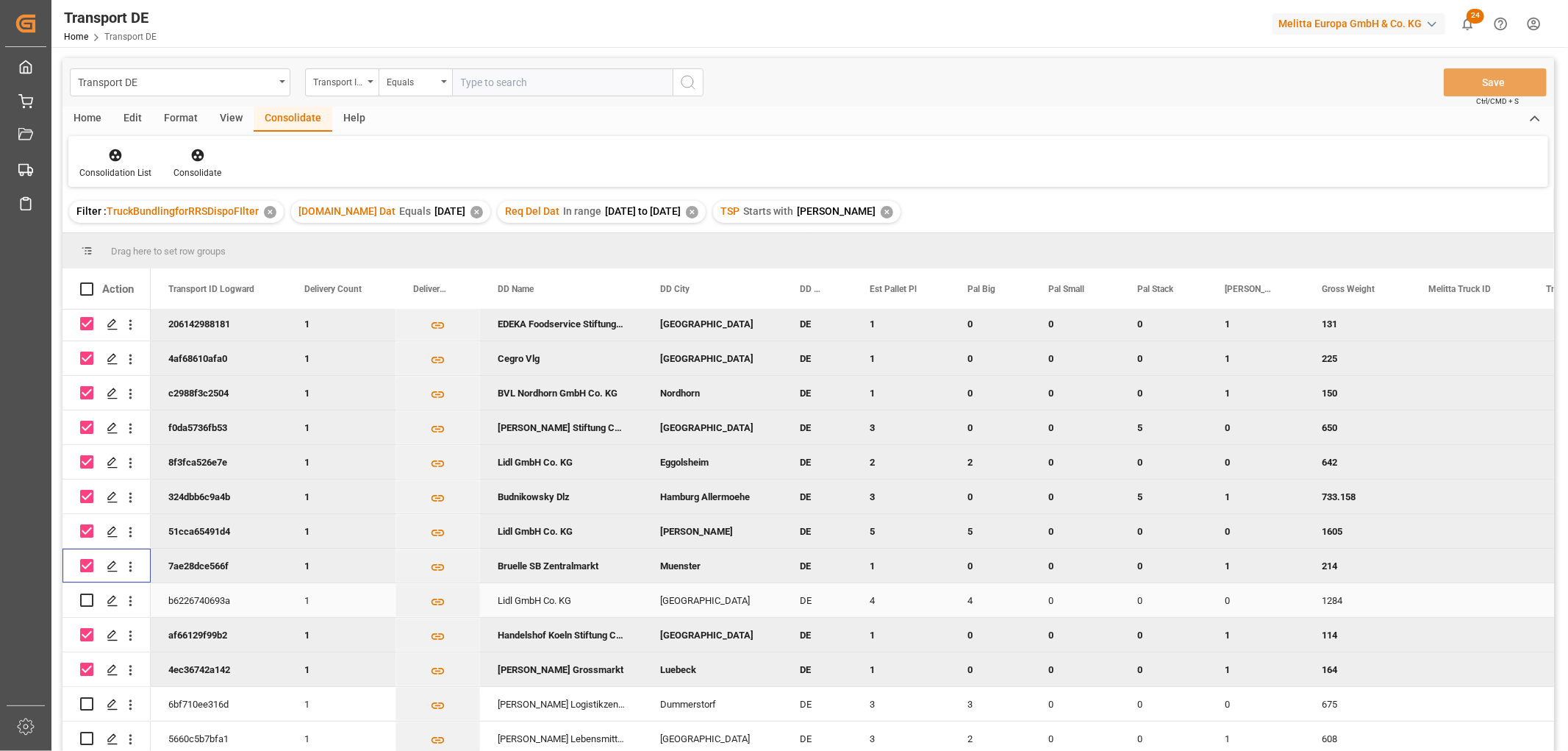
click at [83, 599] on input "Press Space to toggle row selection (unchecked)" at bounding box center [87, 600] width 13 height 13
checkbox input "true"
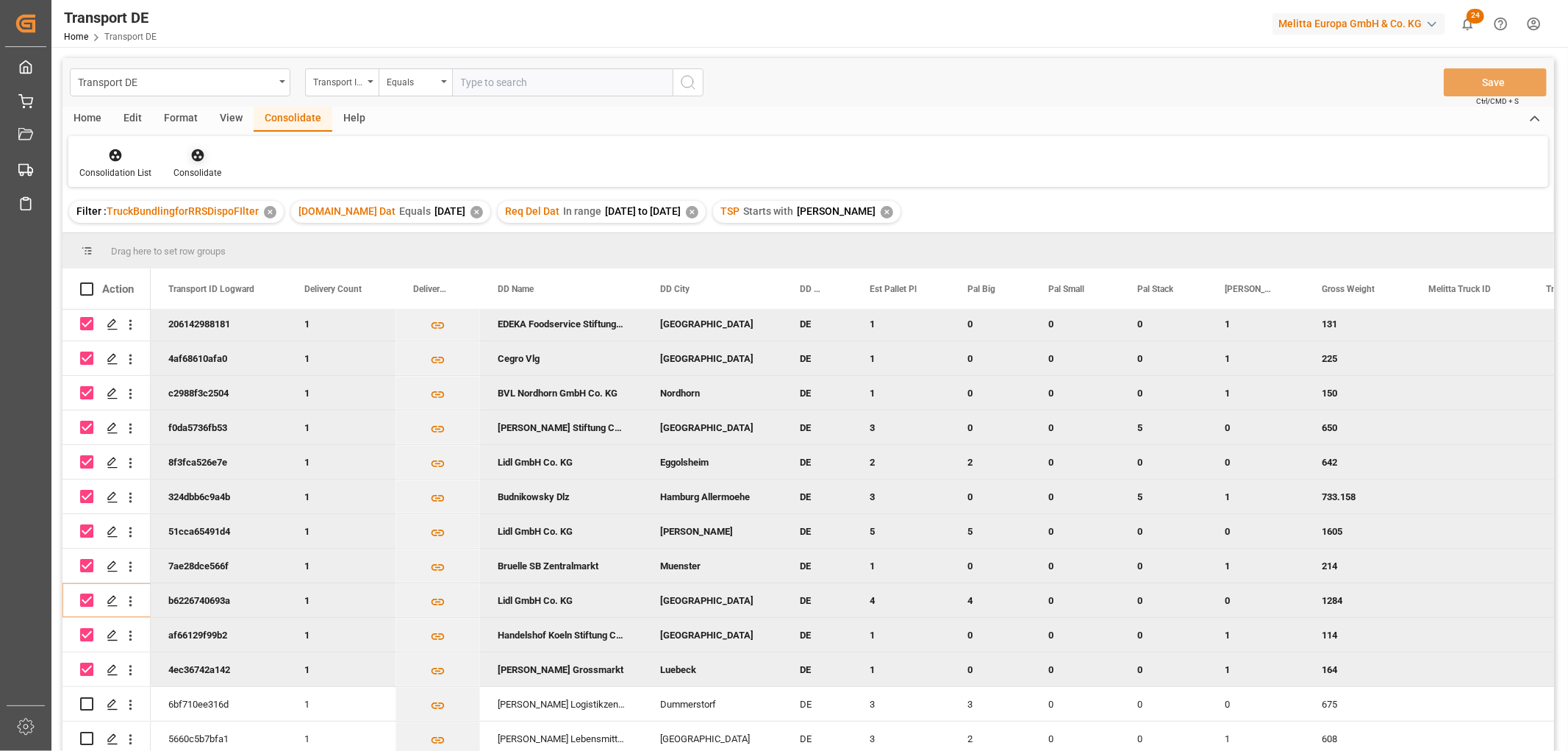
click at [192, 152] on icon at bounding box center [197, 155] width 12 height 12
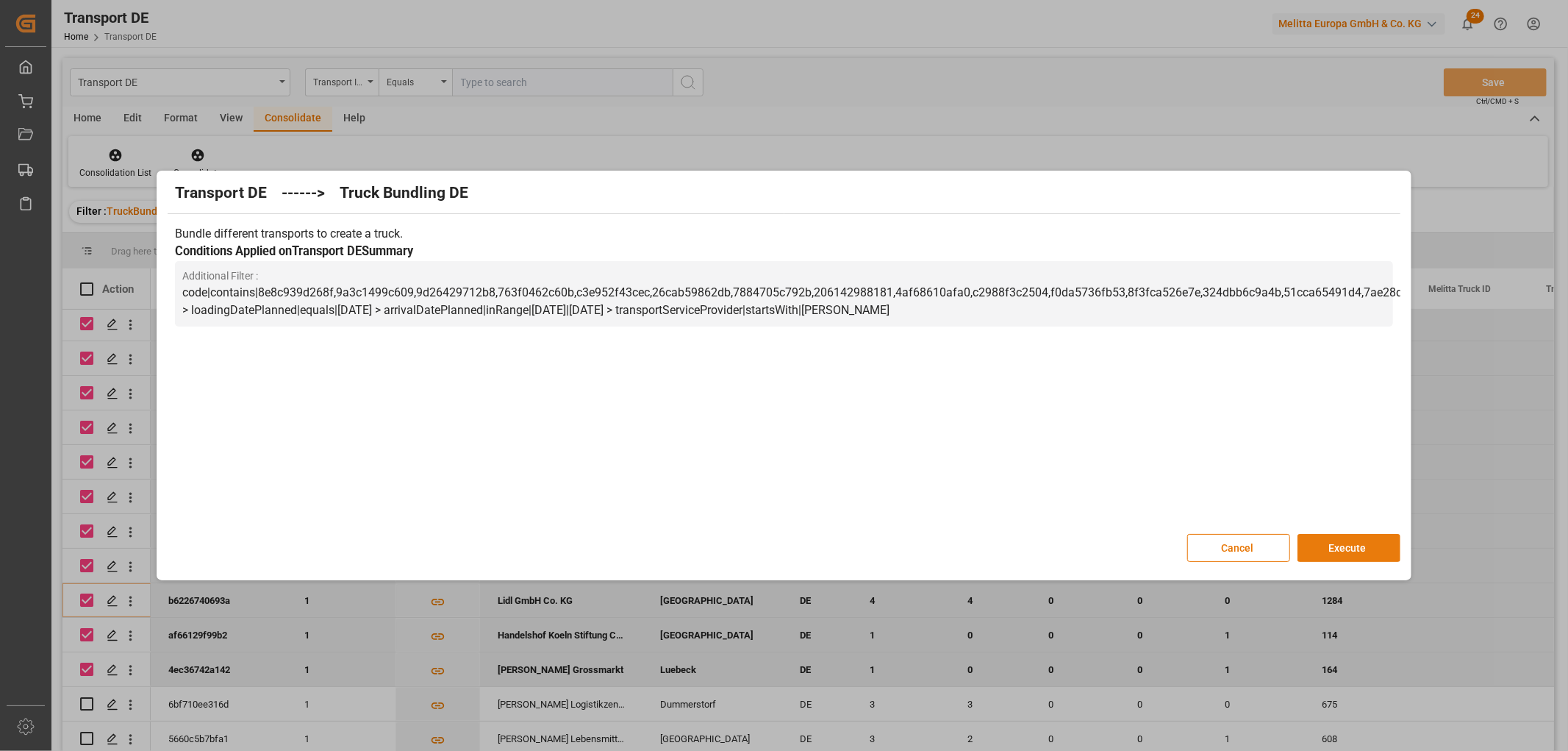
click at [1365, 546] on button "Execute" at bounding box center [1348, 547] width 103 height 27
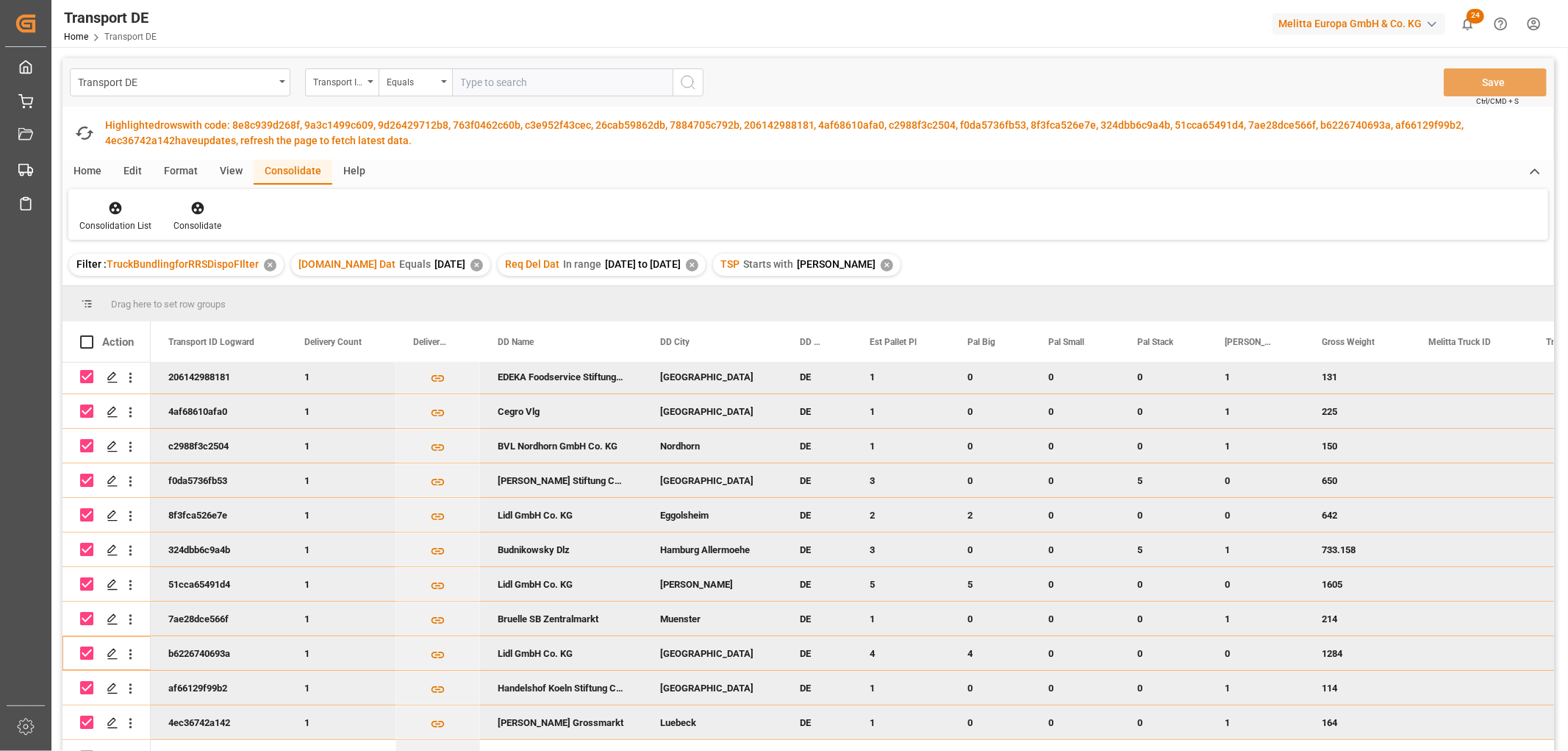
click at [84, 372] on input "Press Space to toggle row selection (checked)" at bounding box center [87, 376] width 13 height 13
checkbox input "false"
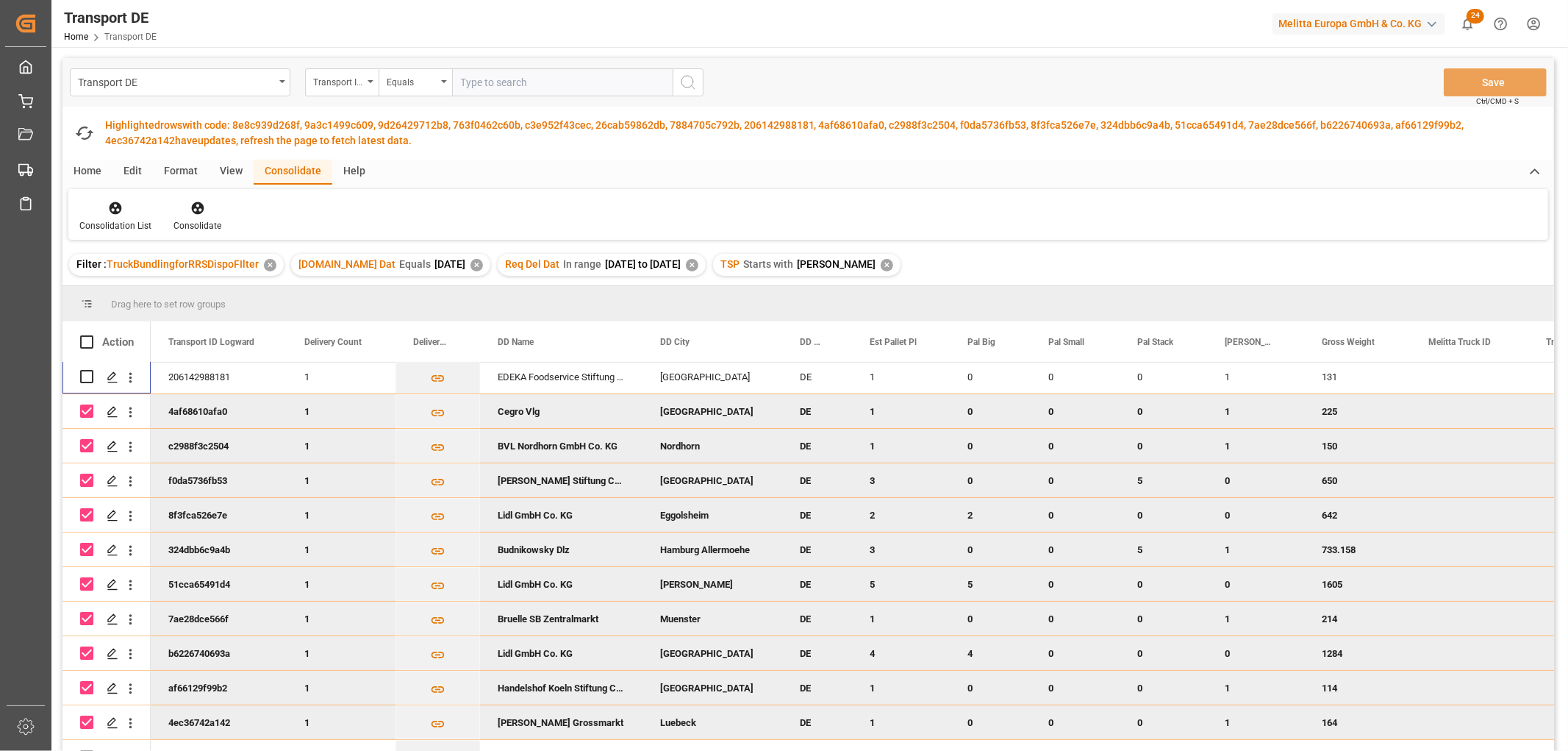
click at [81, 408] on input "Press Space to toggle row selection (checked)" at bounding box center [87, 411] width 13 height 13
checkbox input "false"
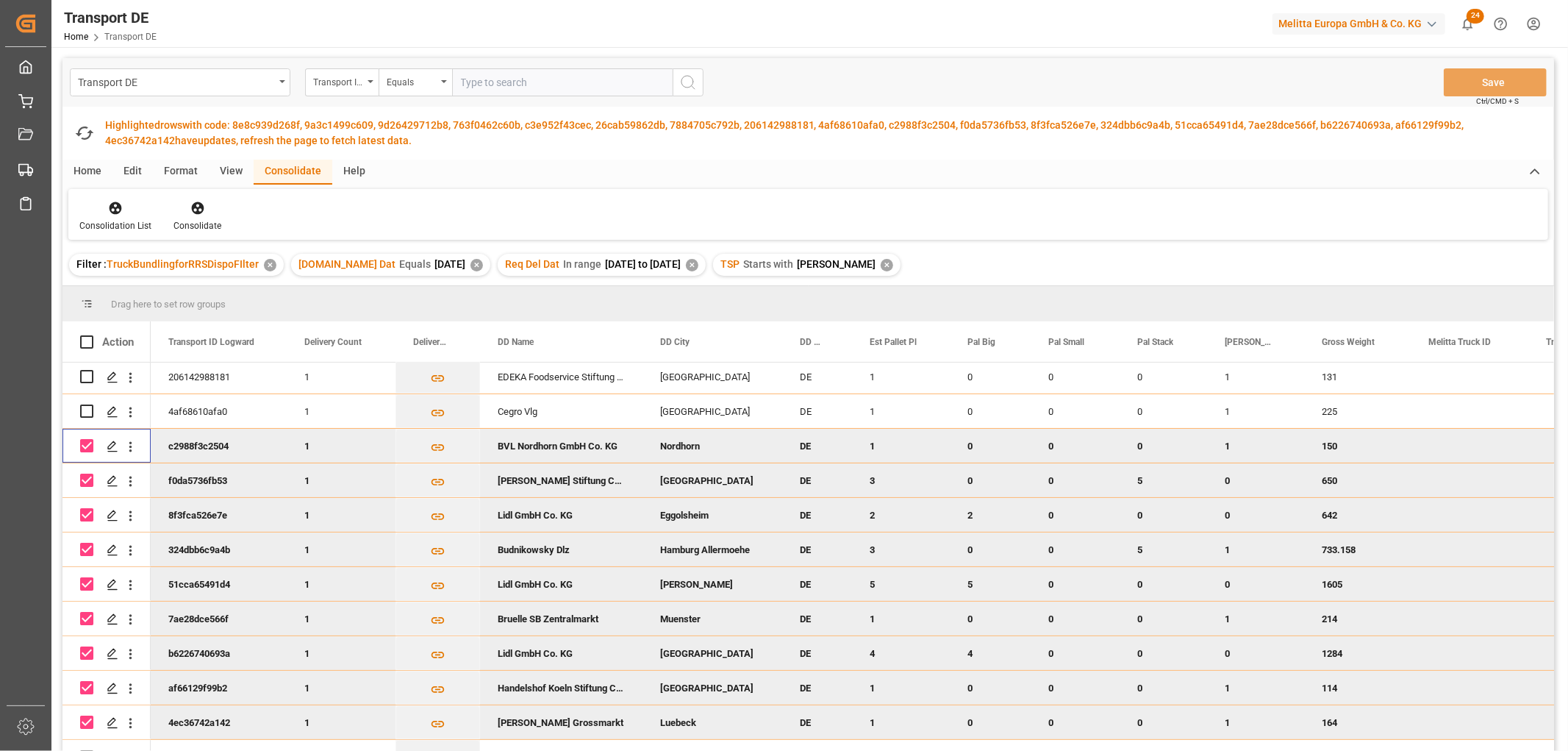
click at [83, 443] on input "Press Space to toggle row selection (checked)" at bounding box center [87, 446] width 13 height 13
checkbox input "false"
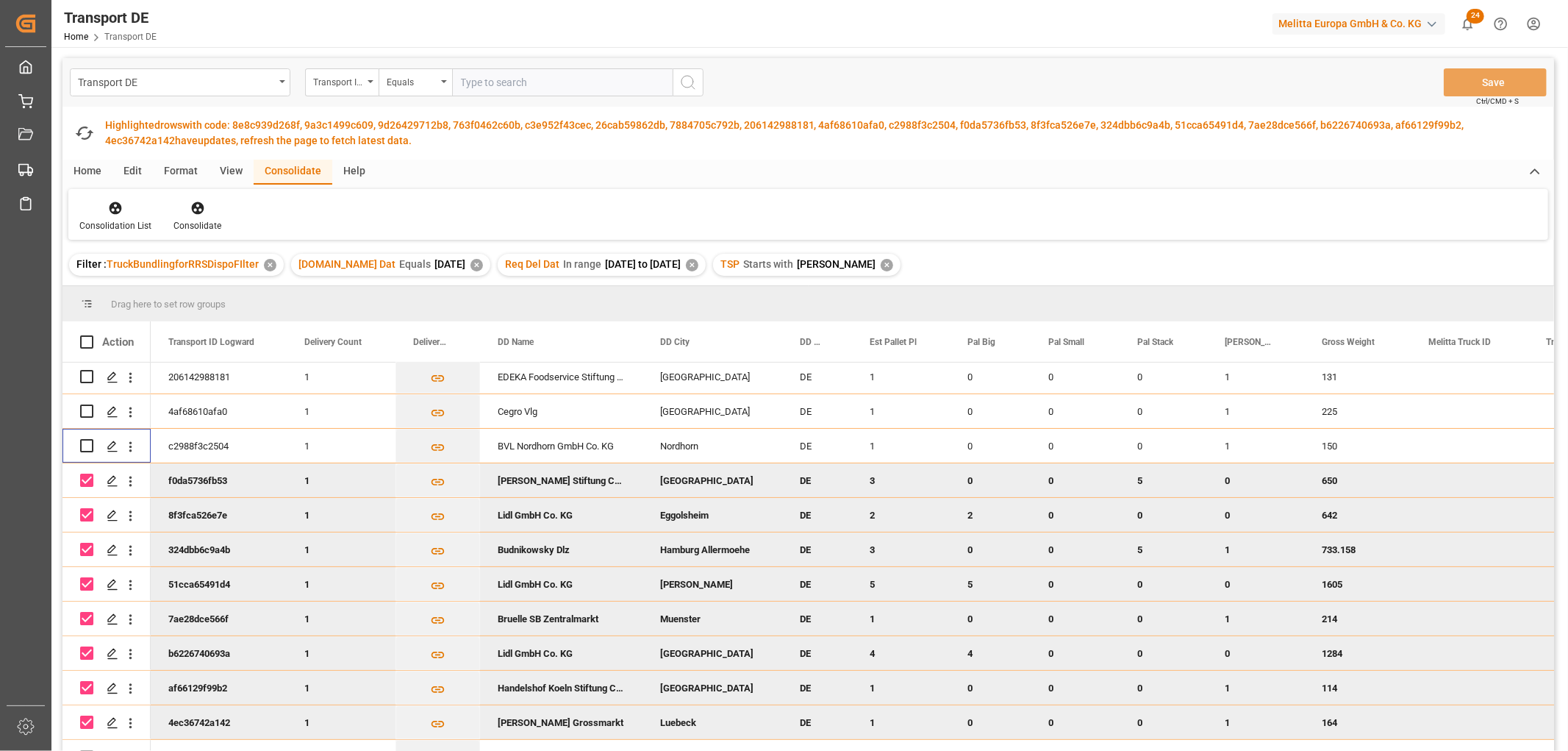
click at [90, 473] on input "Press Space to toggle row selection (checked)" at bounding box center [87, 480] width 13 height 13
checkbox input "false"
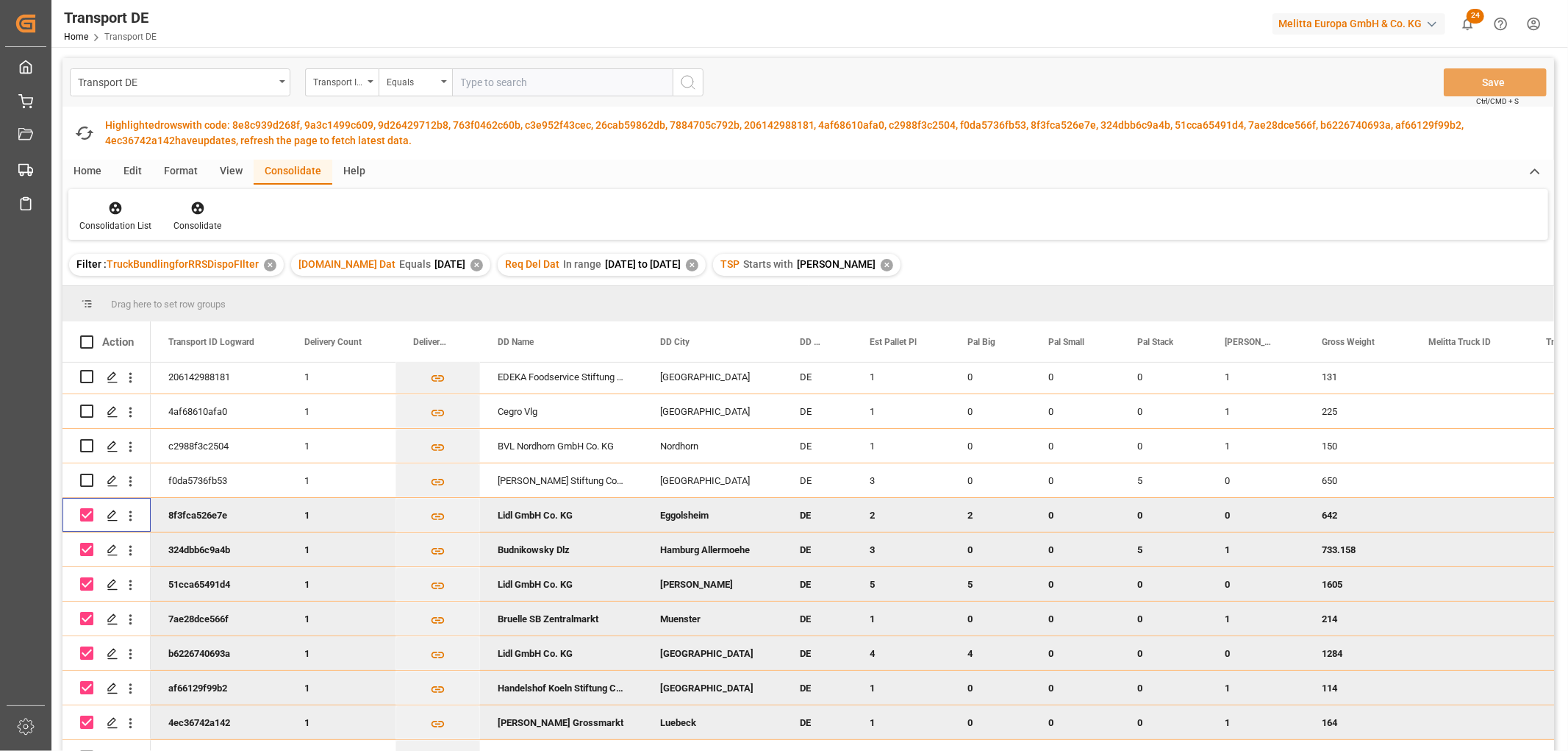
click at [90, 512] on input "Press Space to toggle row selection (checked)" at bounding box center [87, 515] width 13 height 13
checkbox input "false"
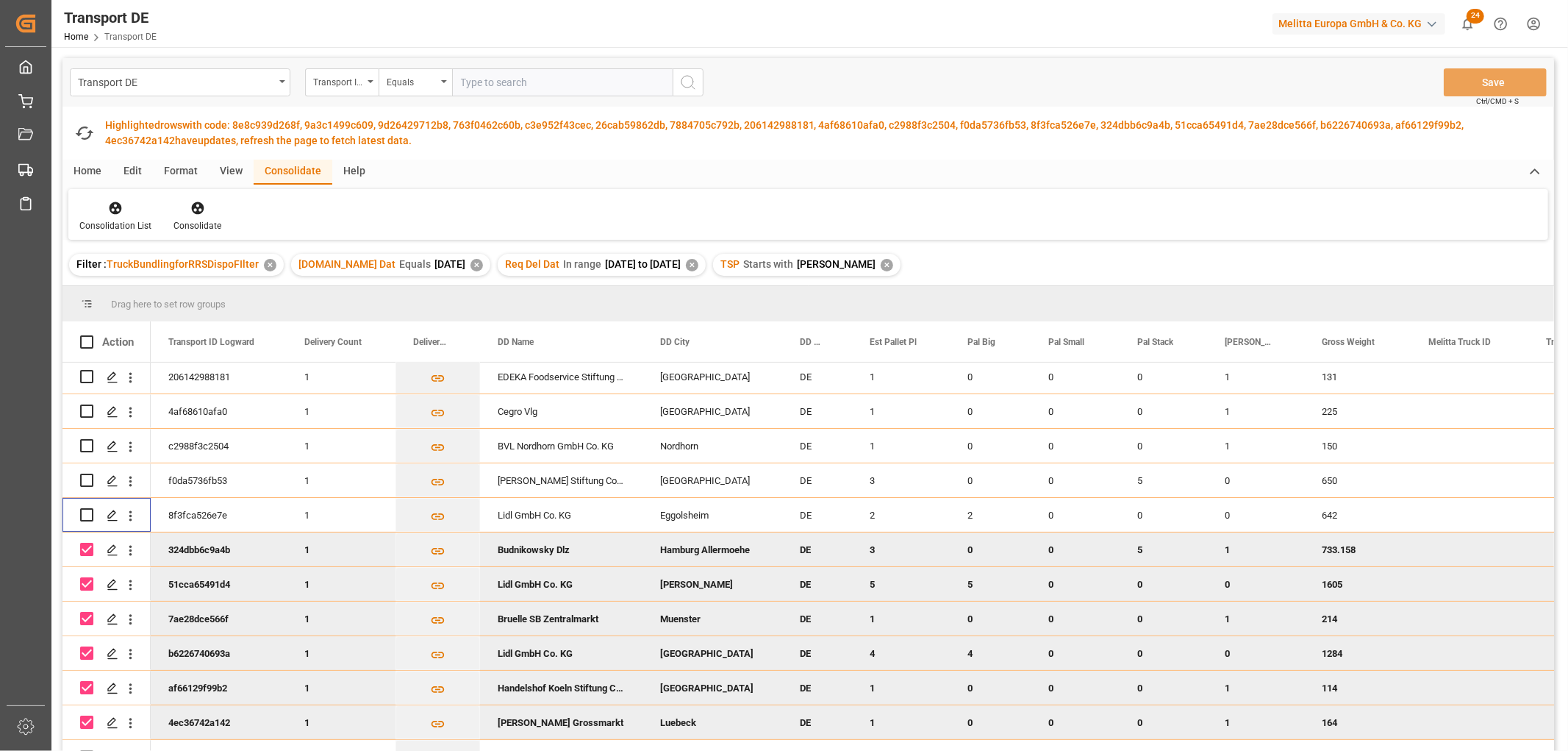
drag, startPoint x: 83, startPoint y: 550, endPoint x: 84, endPoint y: 569, distance: 19.0
click at [83, 552] on input "Press Space to toggle row selection (checked)" at bounding box center [87, 549] width 13 height 13
checkbox input "false"
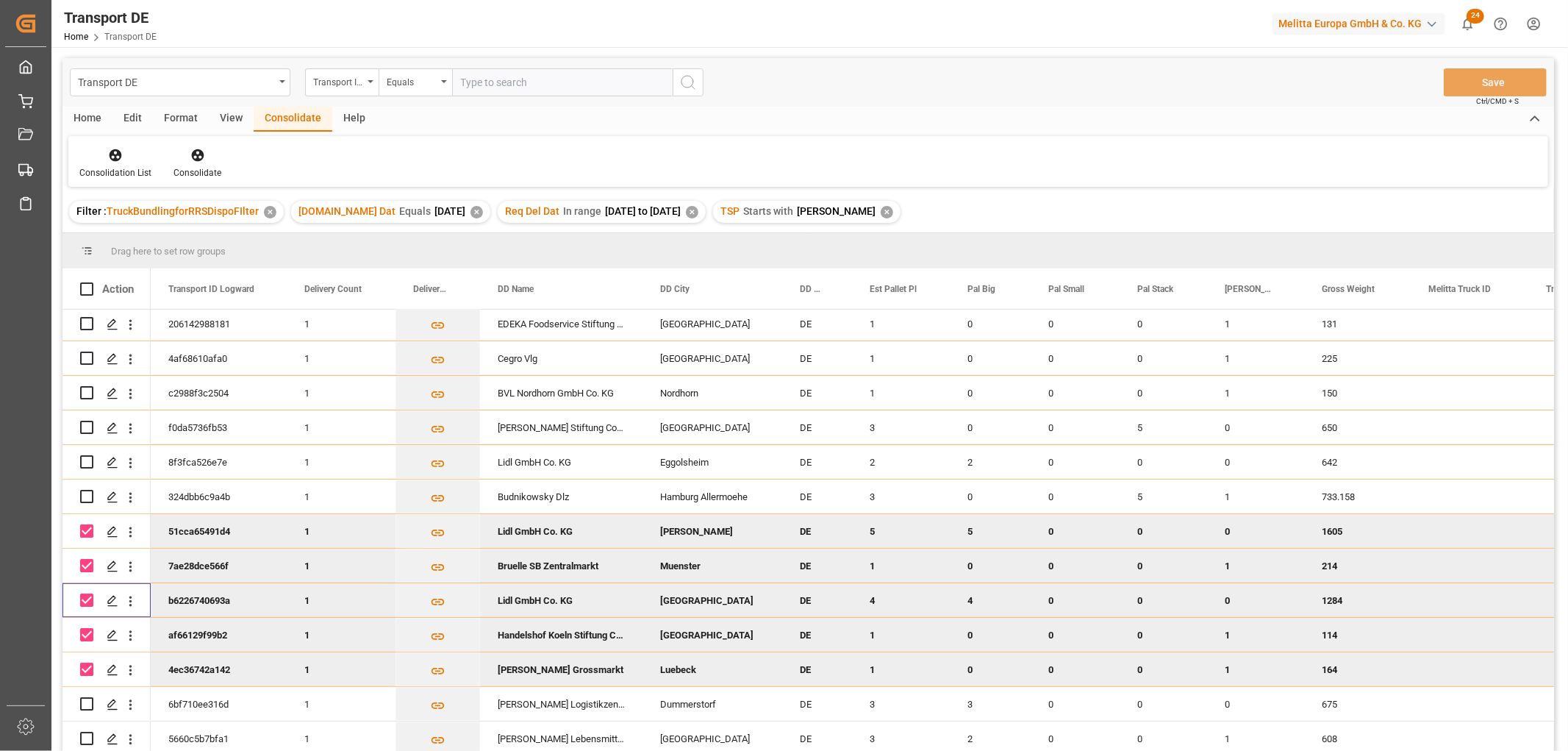
click at [86, 584] on div "Press SPACE to deselect this row." at bounding box center [87, 600] width 13 height 34
click at [84, 524] on input "Press Space to toggle row selection (checked)" at bounding box center [87, 531] width 13 height 13
checkbox input "false"
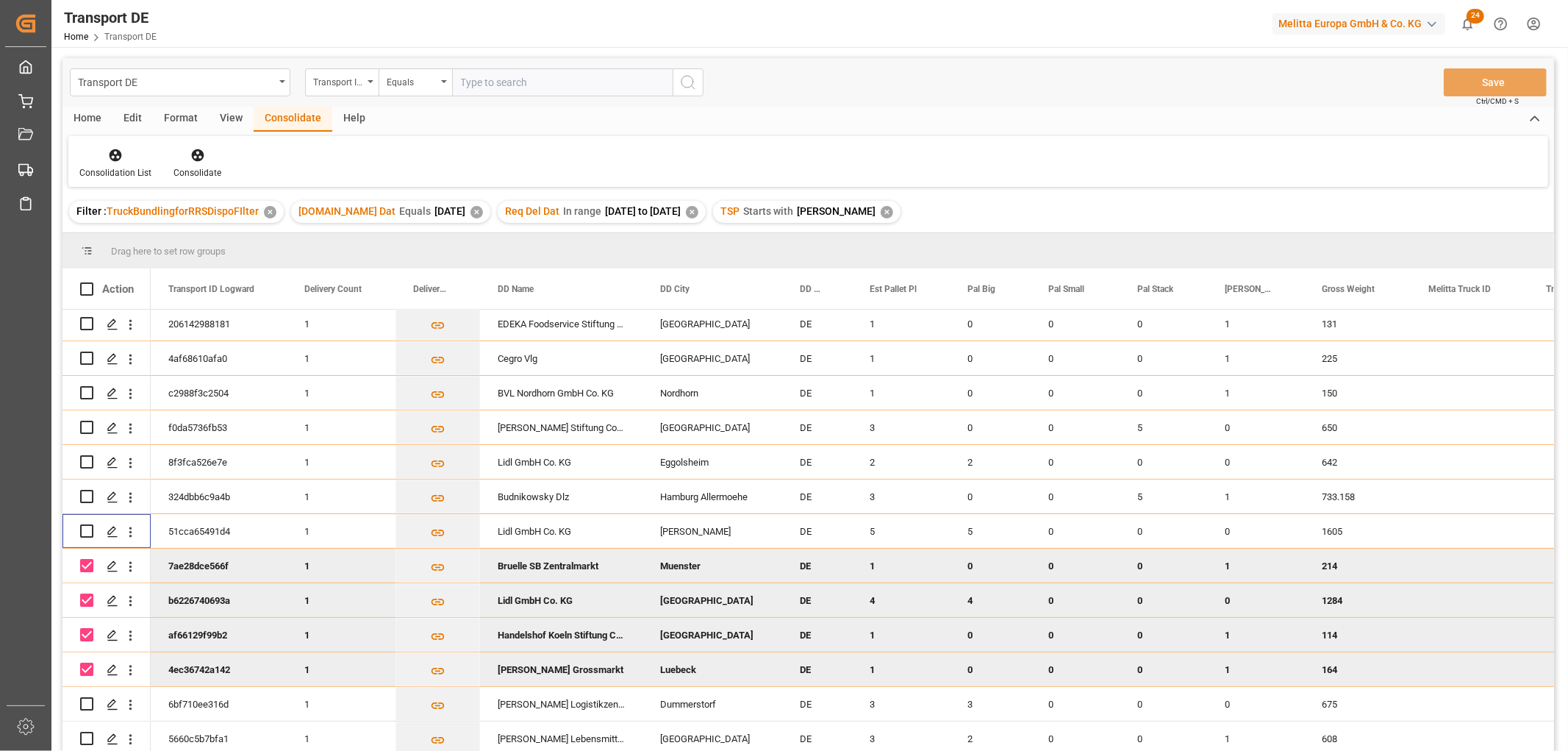
click at [84, 562] on input "Press Space to toggle row selection (checked)" at bounding box center [87, 565] width 13 height 13
checkbox input "false"
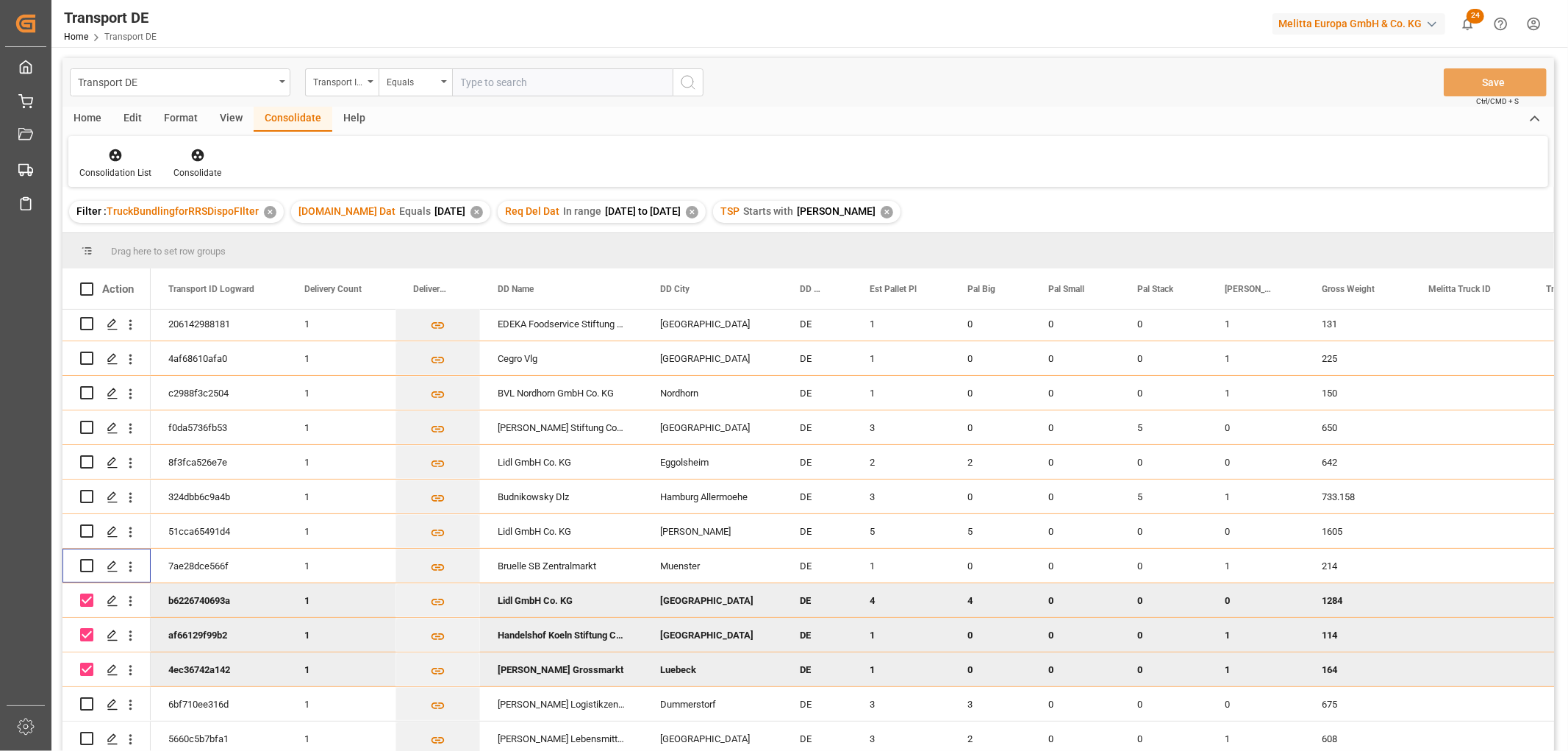
click at [83, 596] on input "Press Space to toggle row selection (checked)" at bounding box center [87, 600] width 13 height 13
checkbox input "false"
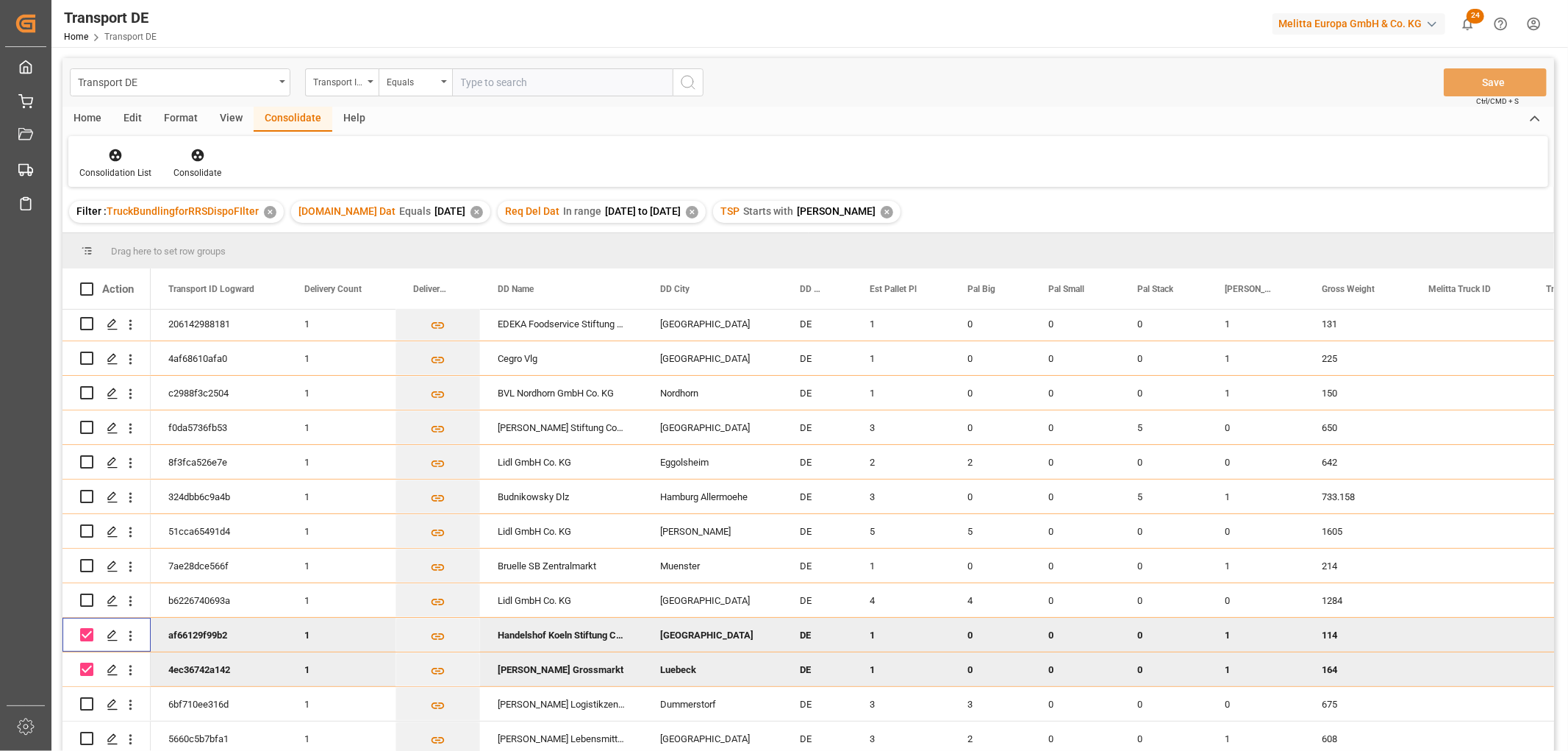
click at [83, 636] on input "Press Space to toggle row selection (checked)" at bounding box center [87, 634] width 13 height 13
checkbox input "false"
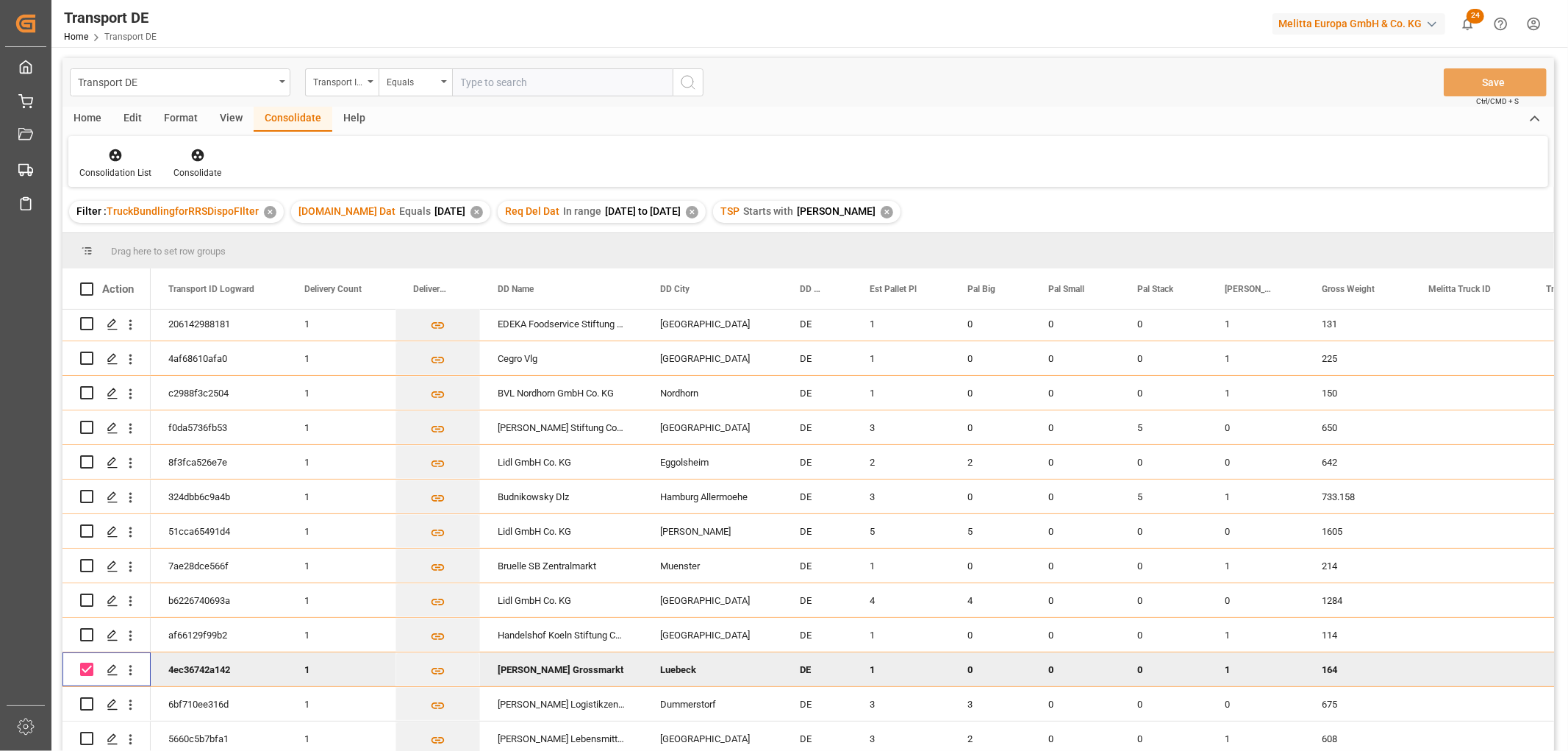
click at [84, 666] on input "Press Space to toggle row selection (checked)" at bounding box center [87, 669] width 13 height 13
checkbox input "false"
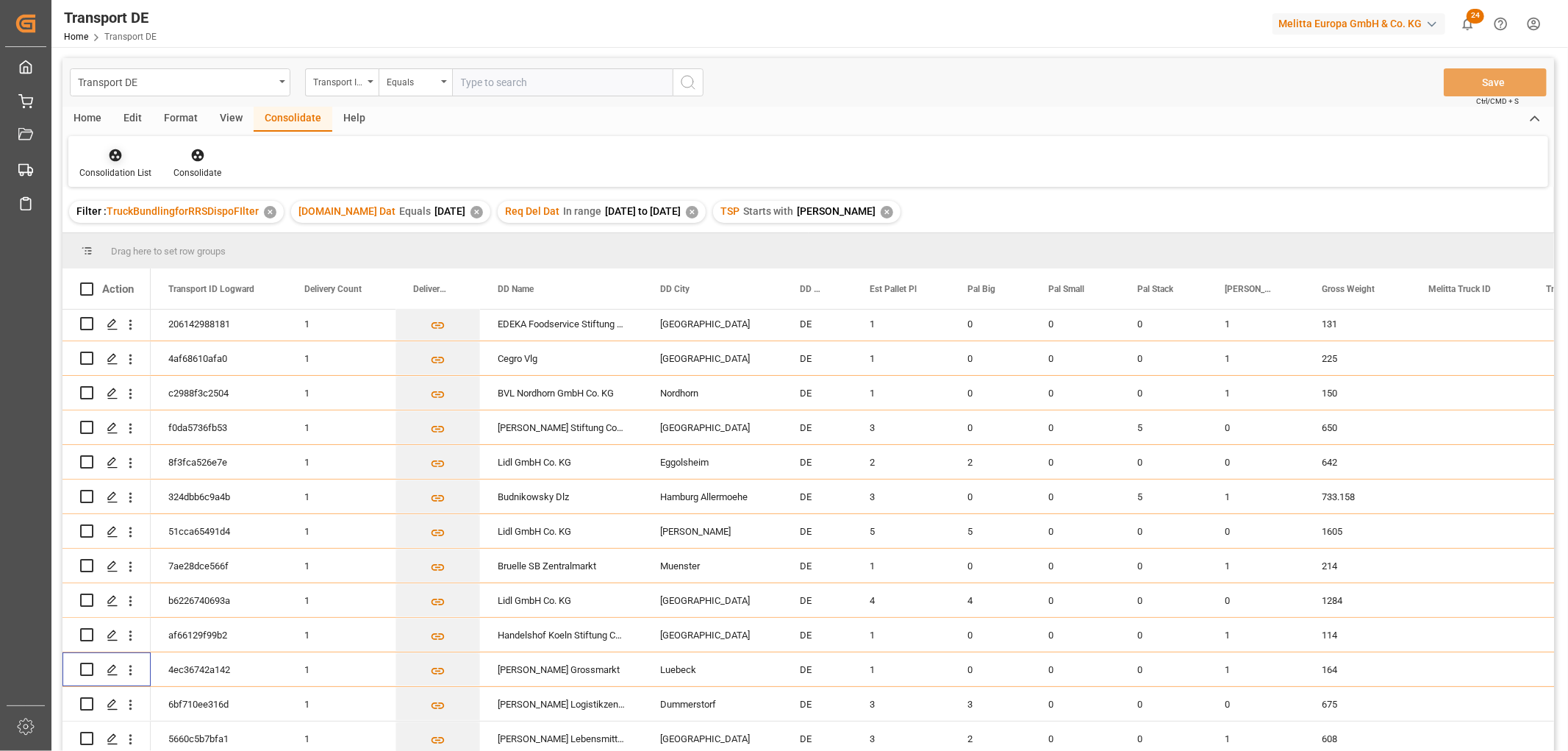
click at [113, 152] on icon at bounding box center [116, 155] width 12 height 12
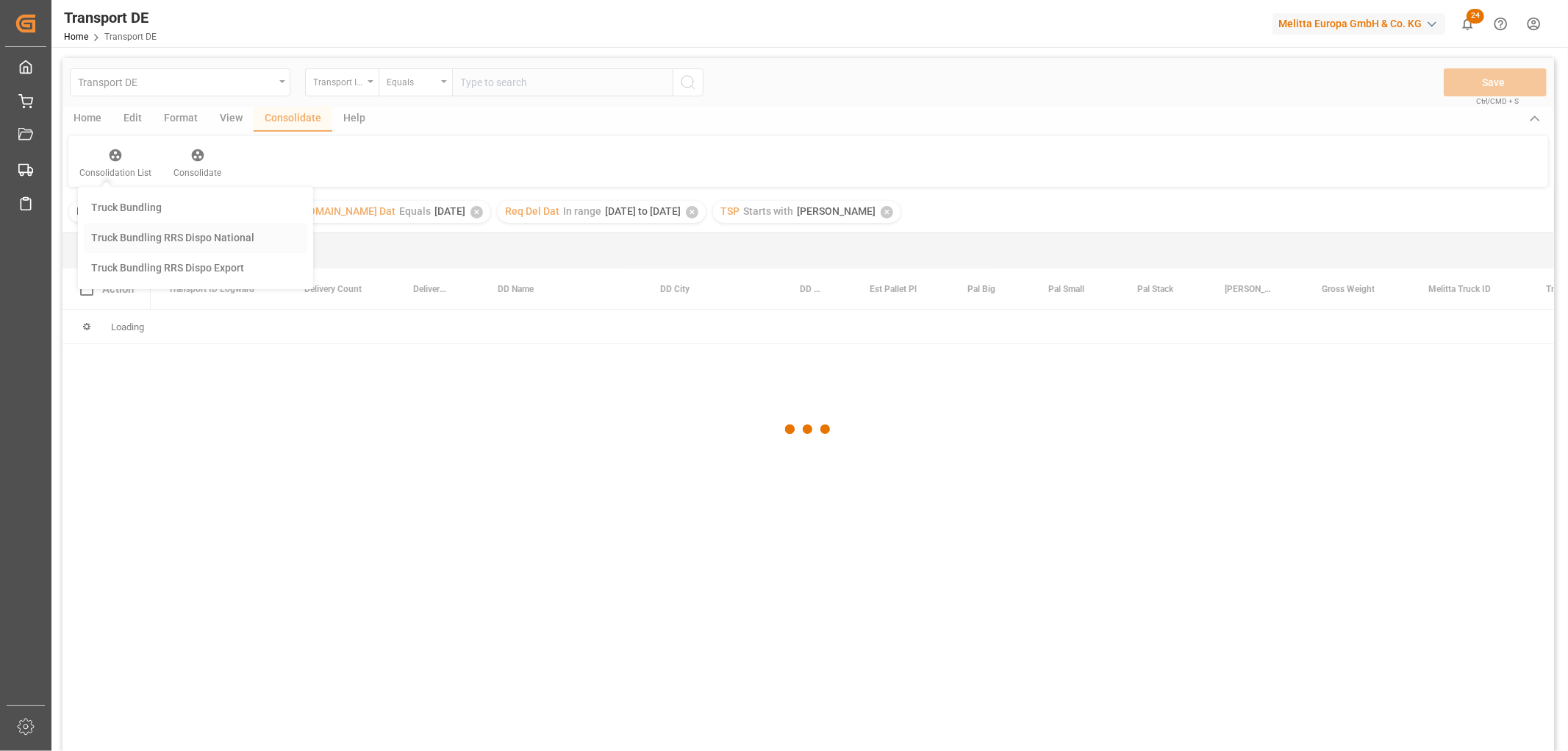
scroll to position [0, 0]
click at [153, 236] on div "Transport DE Transport ID Logward Equals Save Ctrl/CMD + S Home Edit Format Vie…" at bounding box center [808, 423] width 1491 height 731
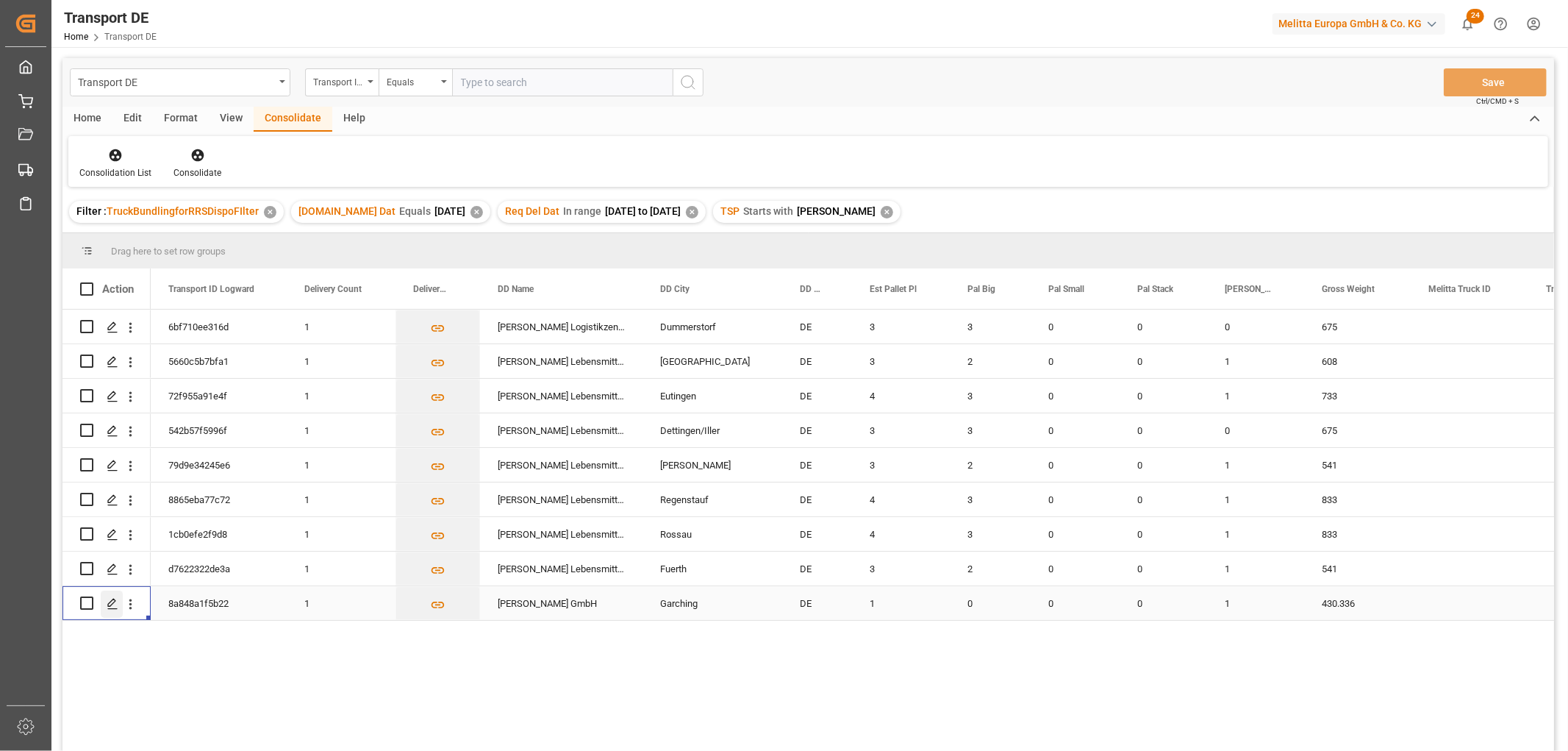
click at [112, 603] on icon "Press SPACE to select this row." at bounding box center [112, 603] width 11 height 11
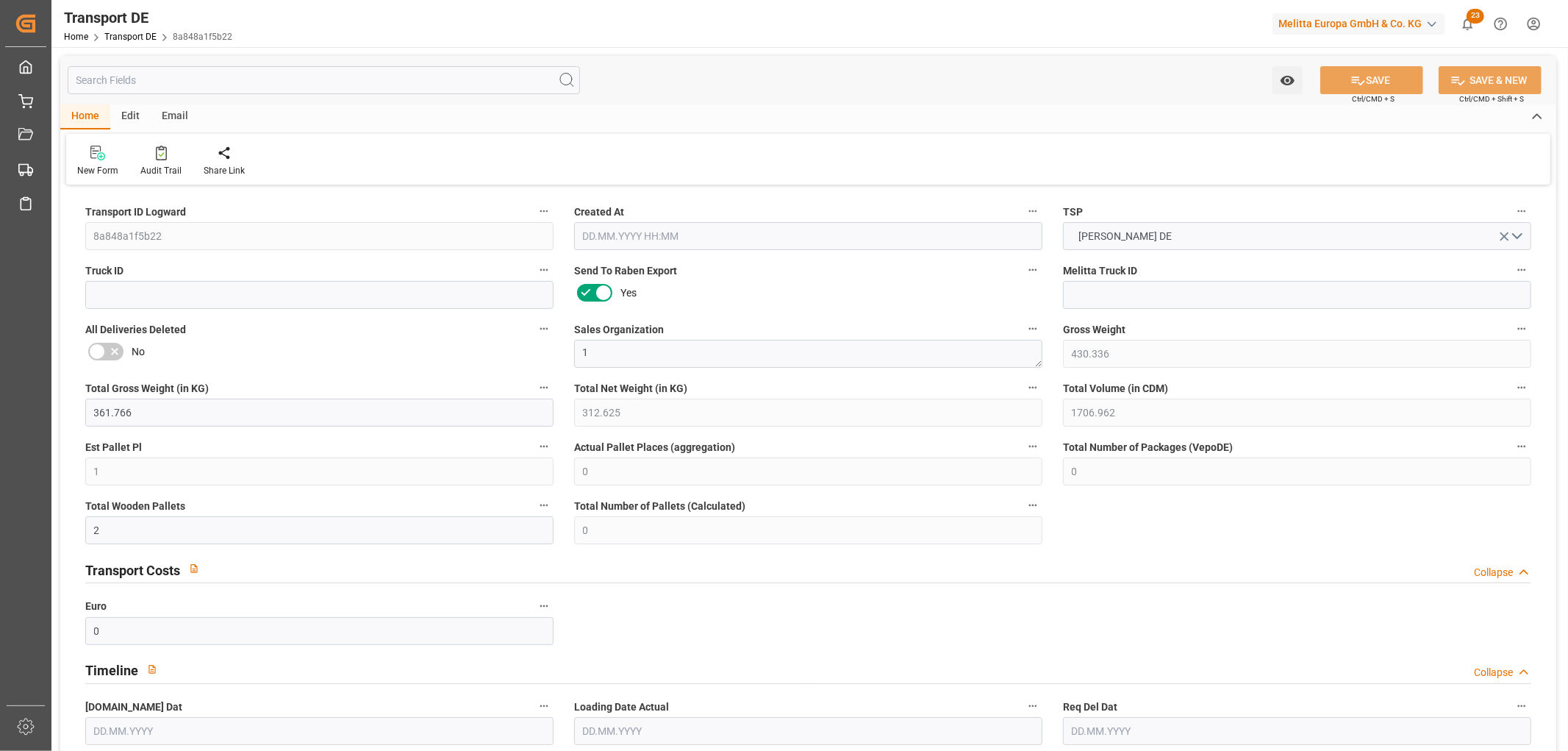
type input "430.336"
type input "361.766"
type input "312.625"
type input "1706.962"
type input "1"
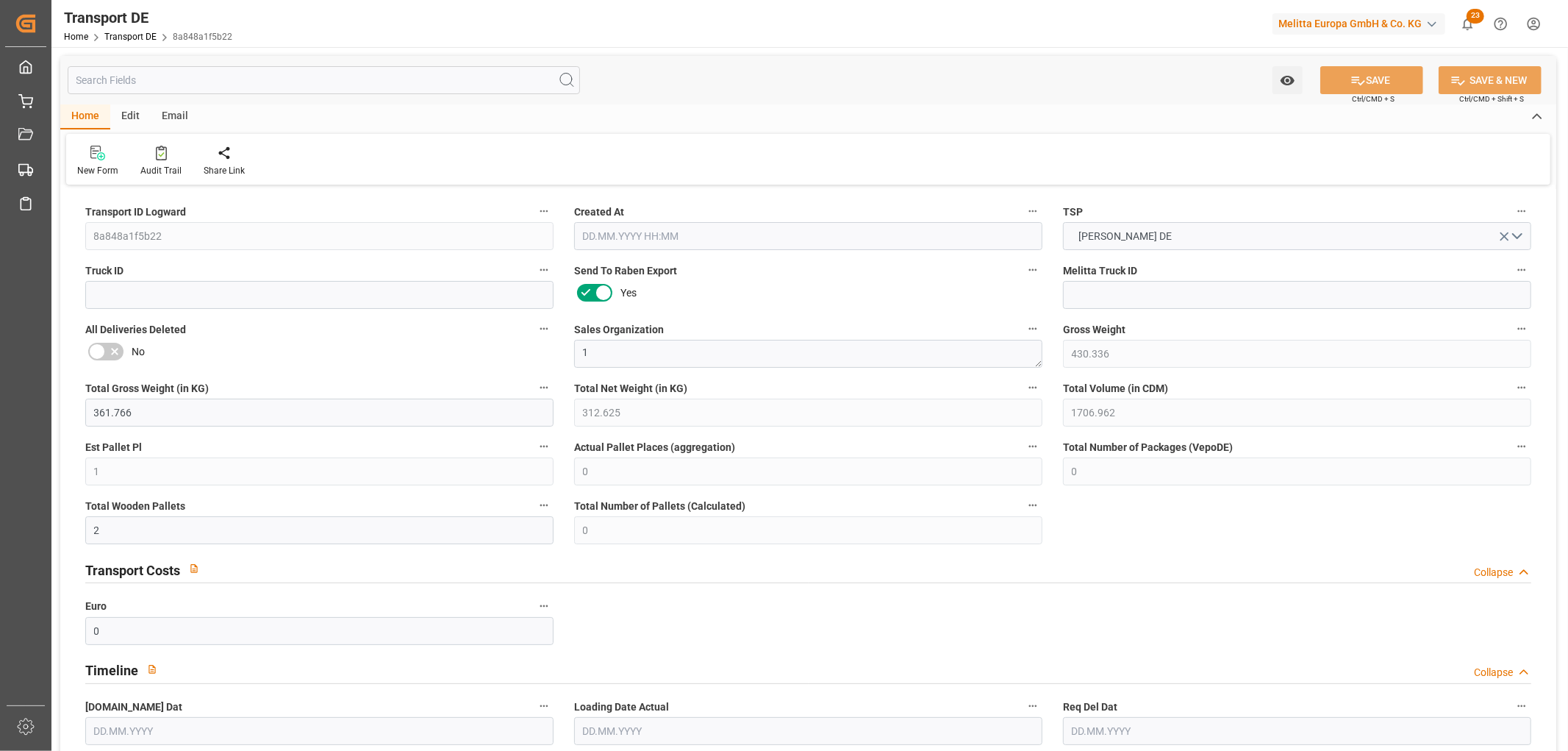
type input "0"
type input "2"
type input "0"
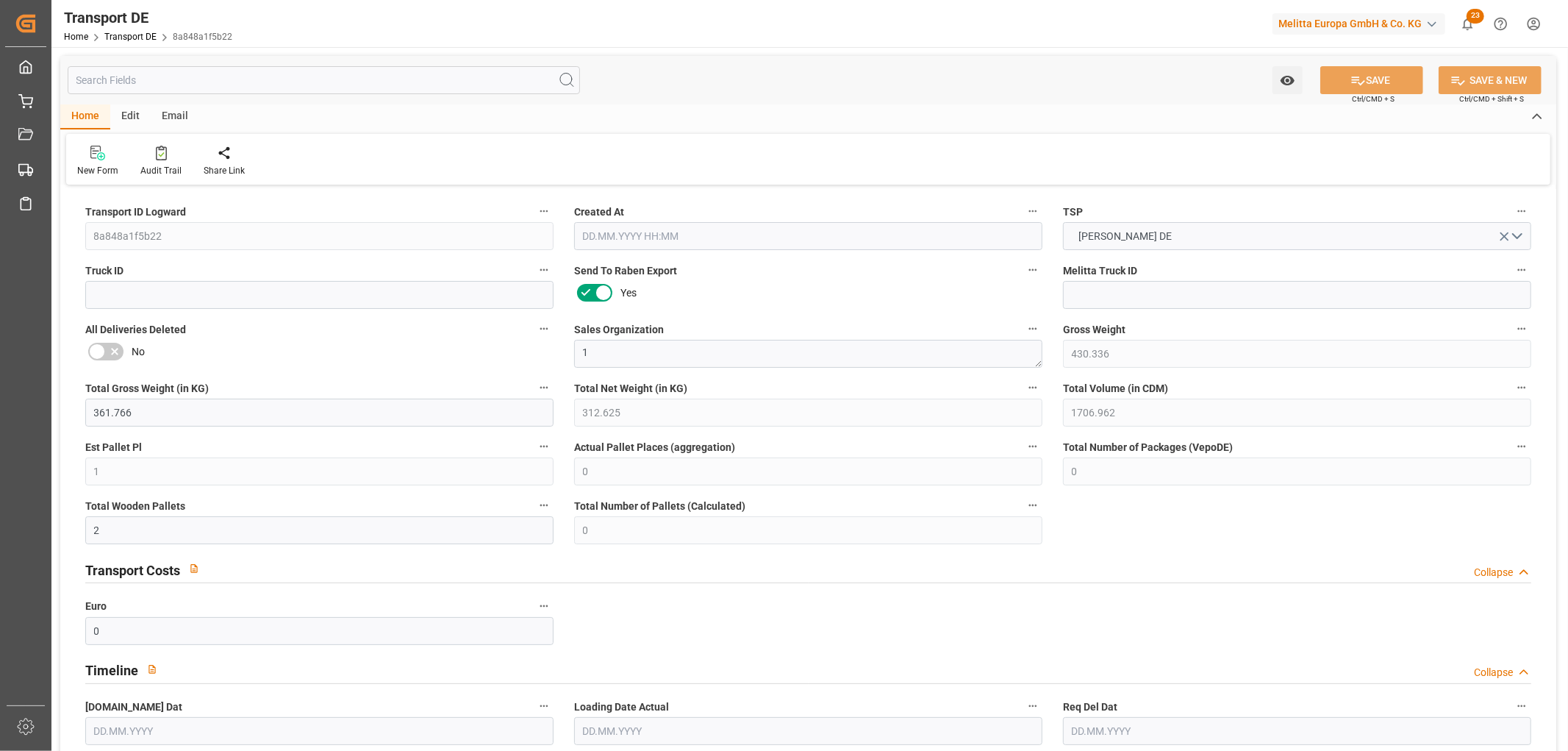
type input "85"
type input "0"
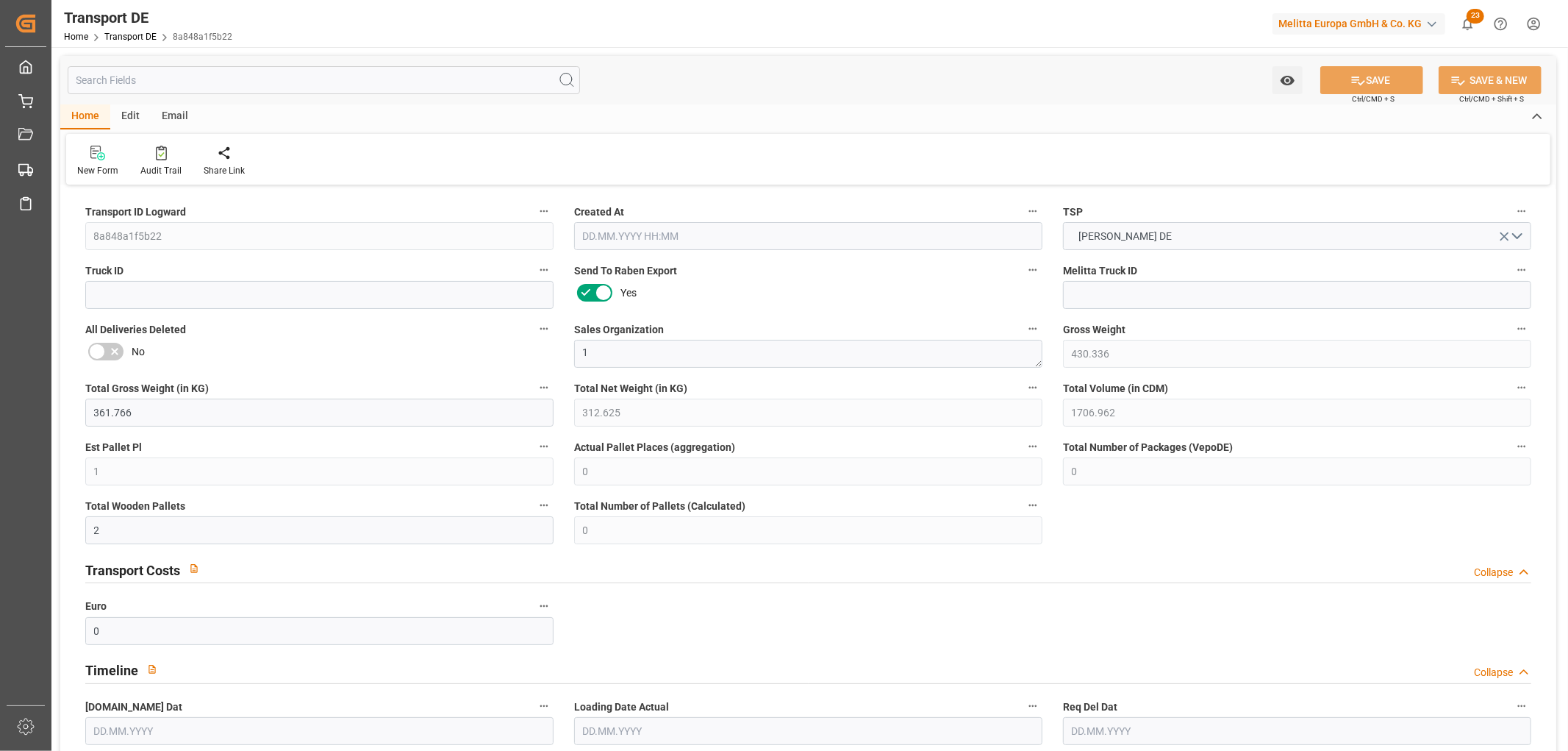
type input "0"
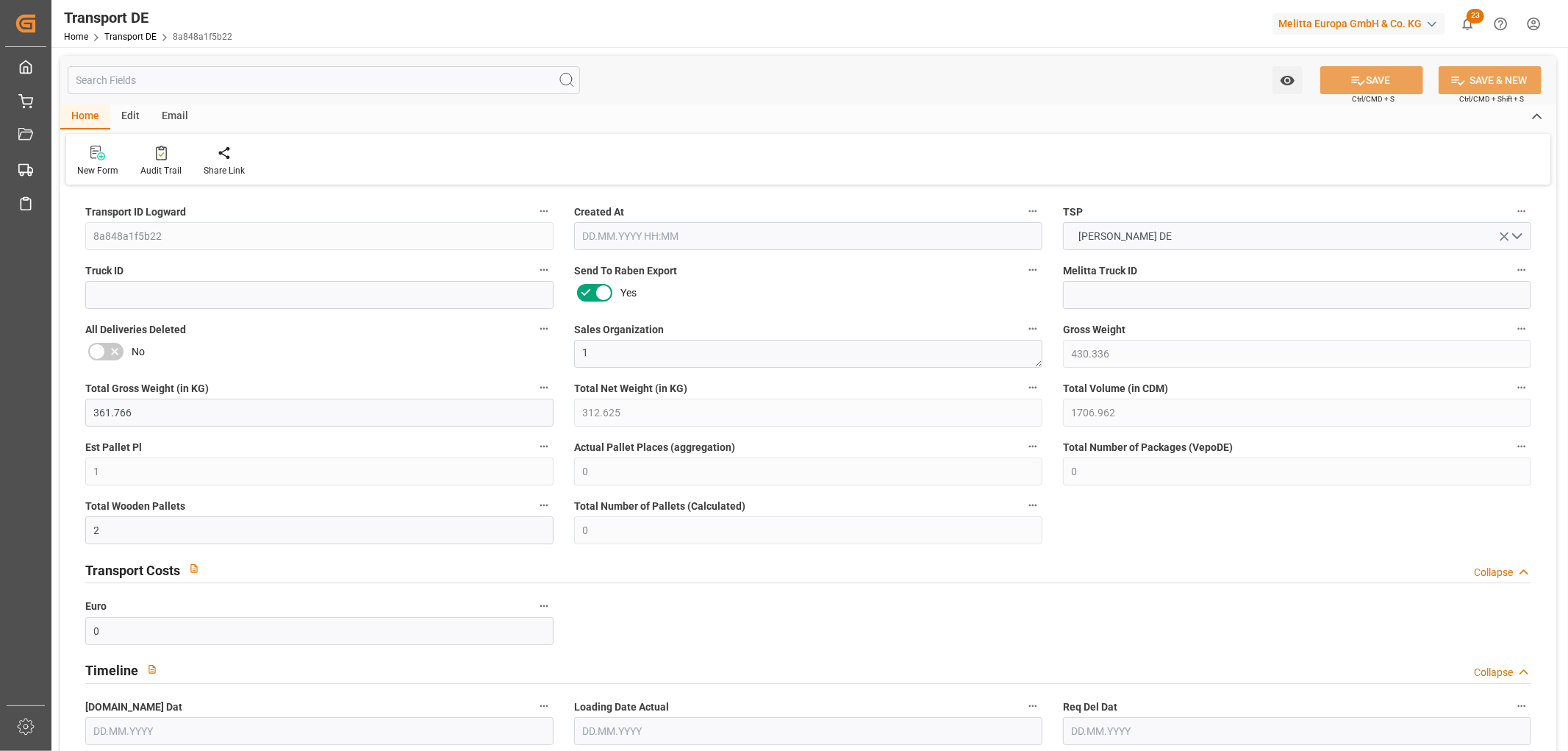
type input "0"
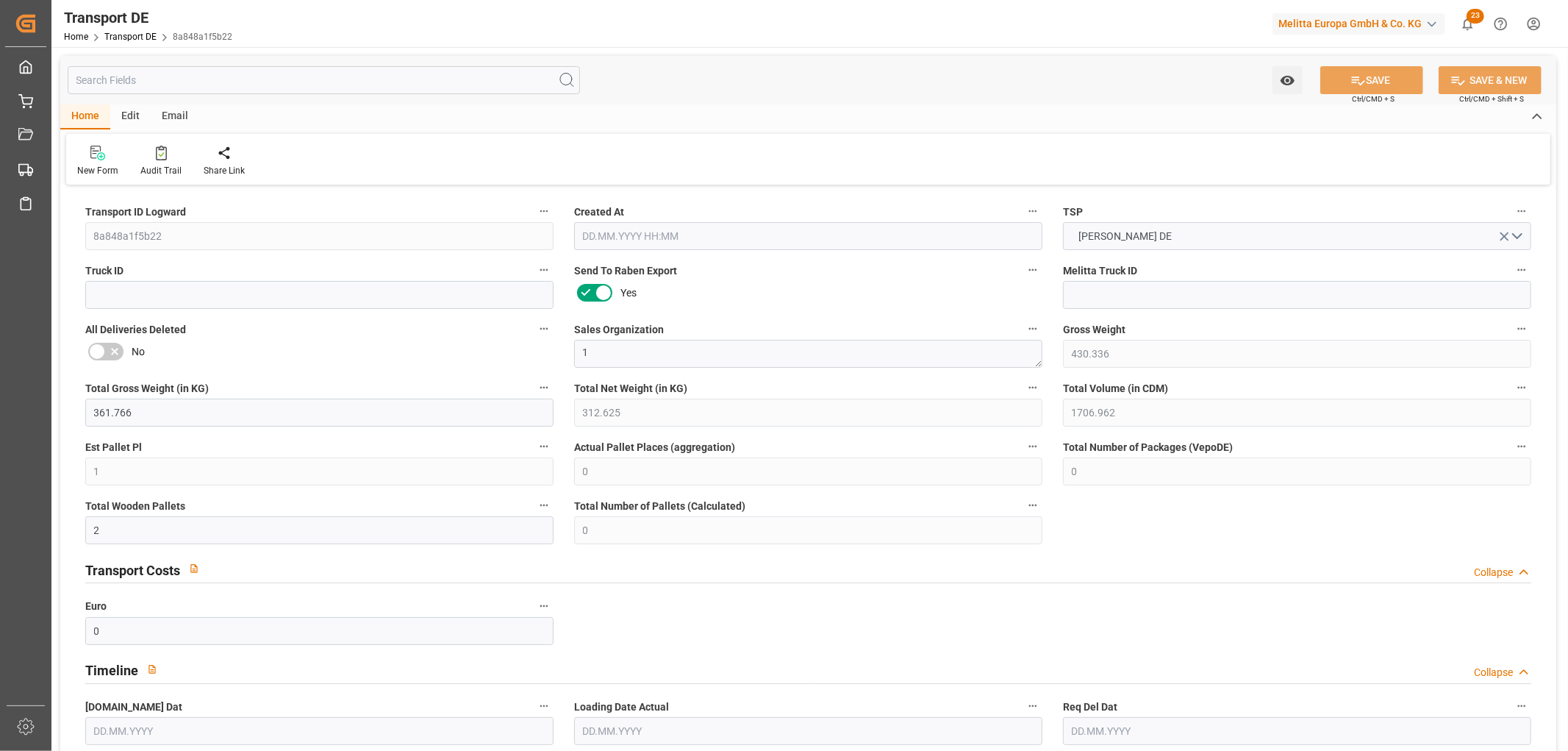
type input "0"
type input "1"
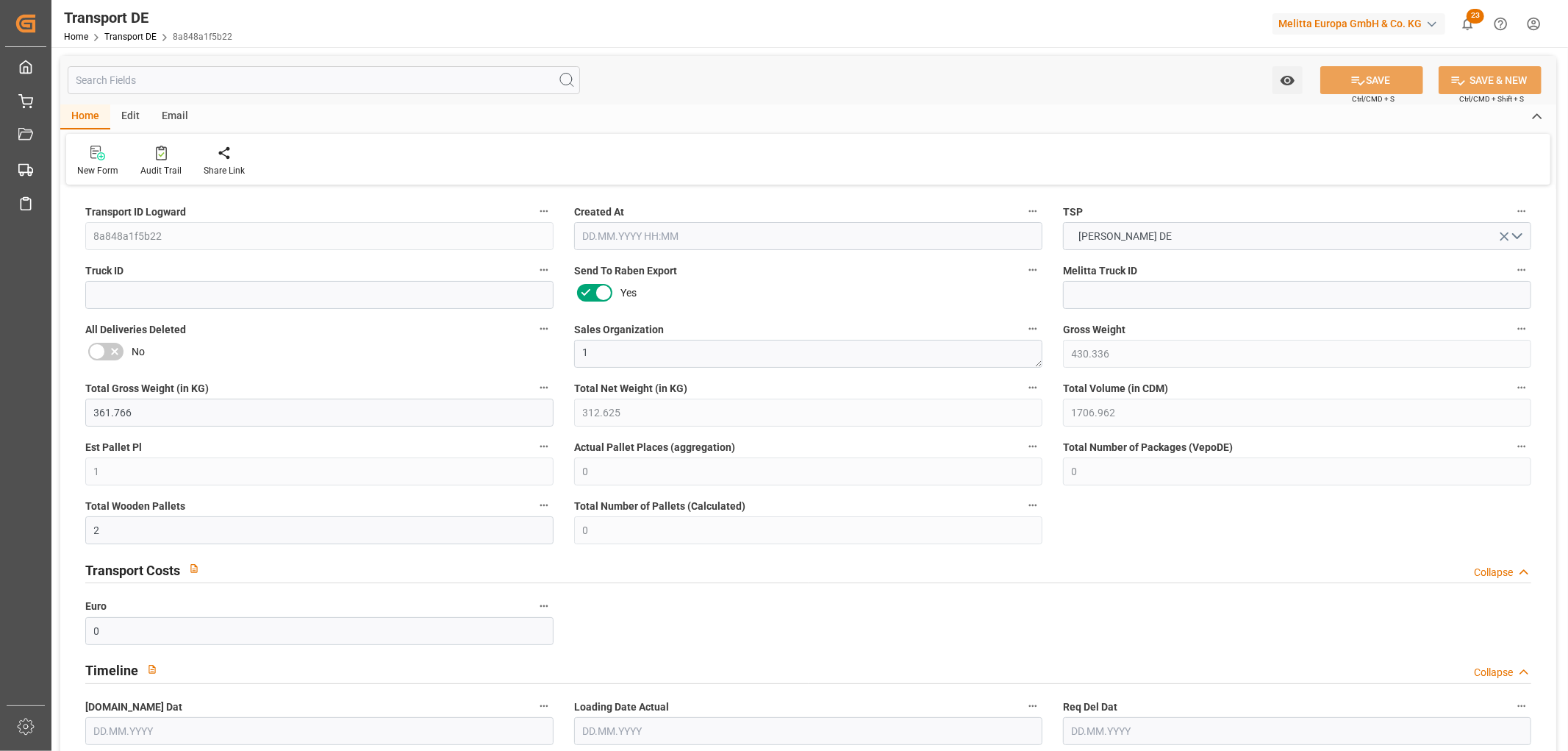
type input "159"
type input "175.228"
type input "60.78"
type input "09.09.2025 23:03"
type input "17.09.2025"
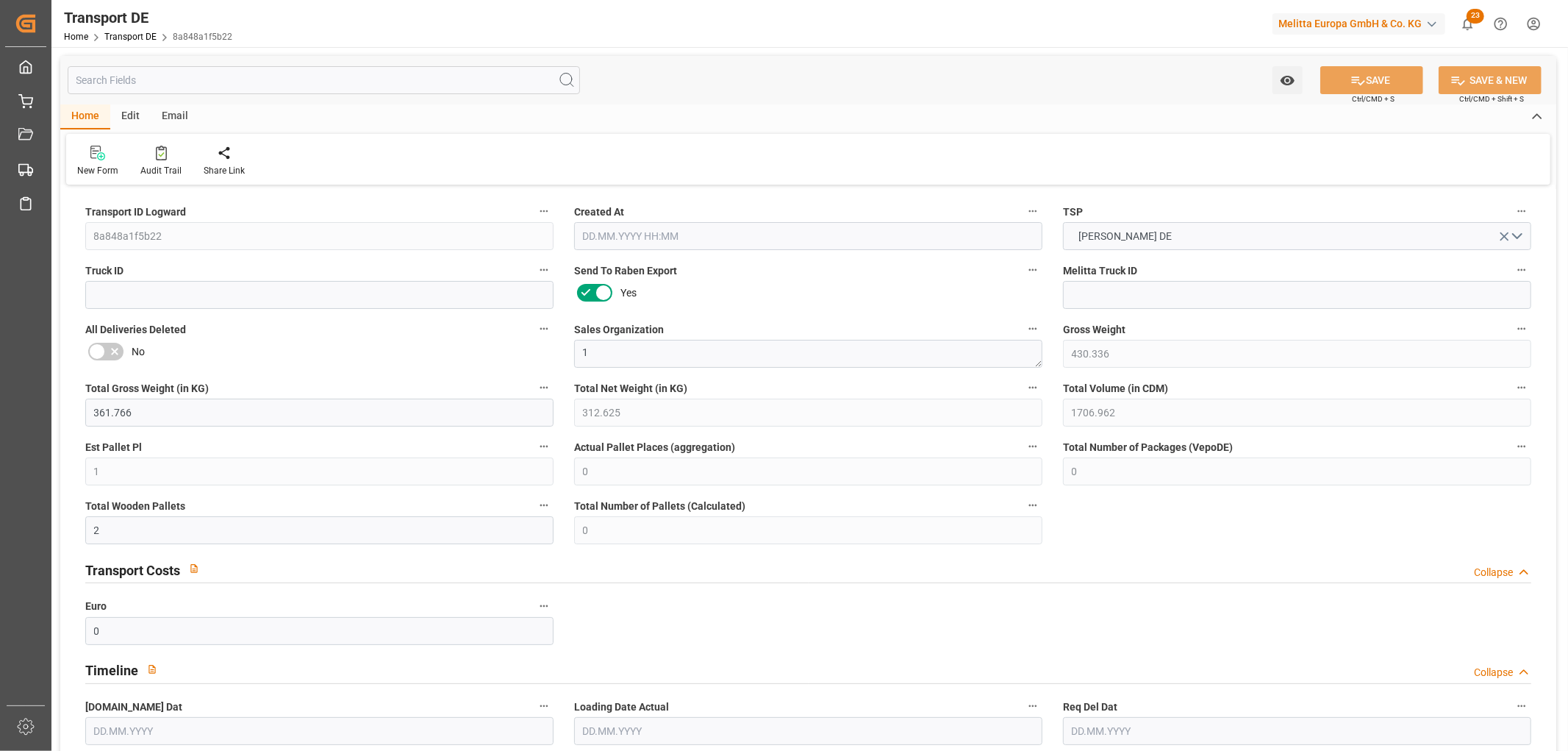
type input "19.09.2025"
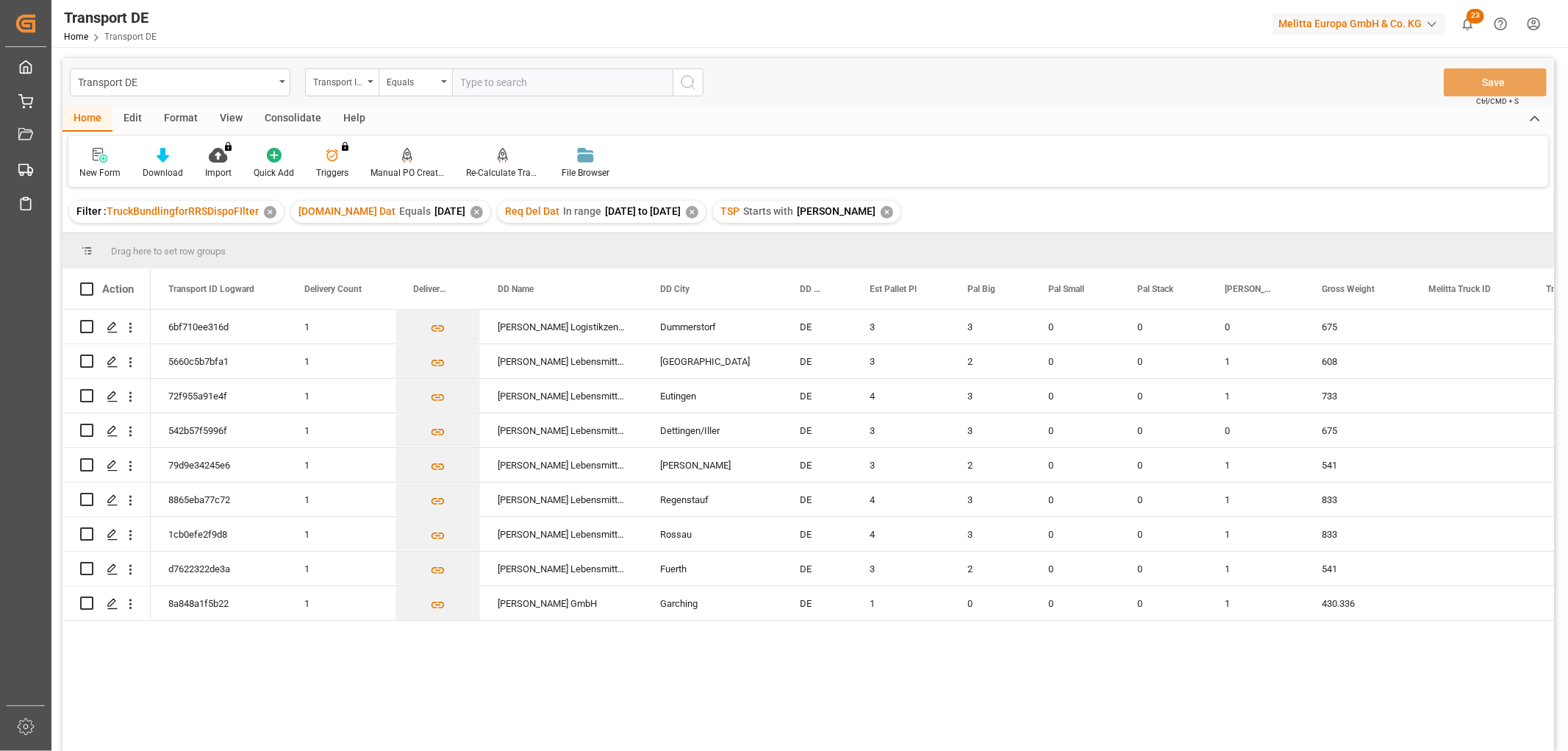
click at [283, 115] on div "Consolidate" at bounding box center [292, 119] width 79 height 25
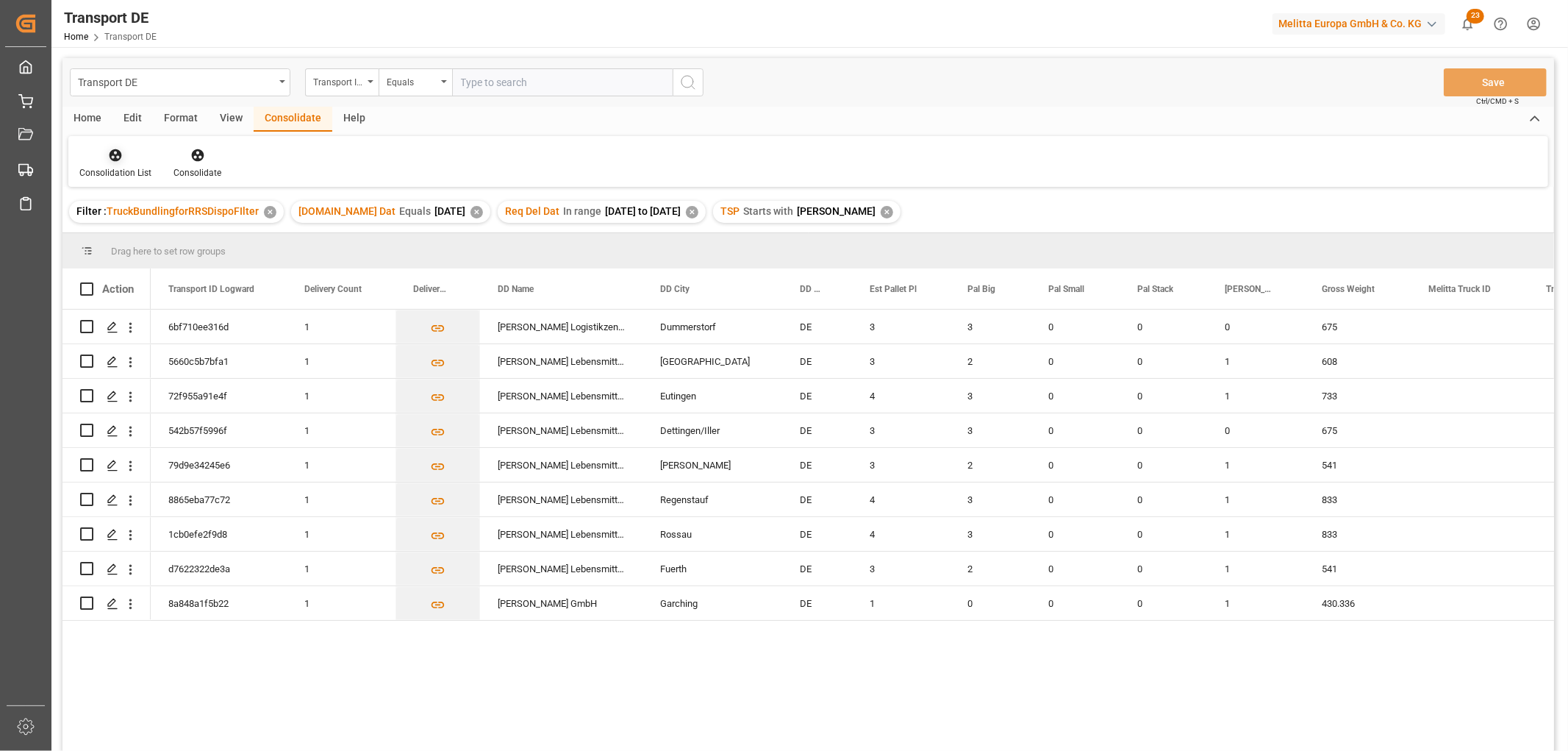
click at [116, 156] on icon at bounding box center [116, 156] width 15 height 15
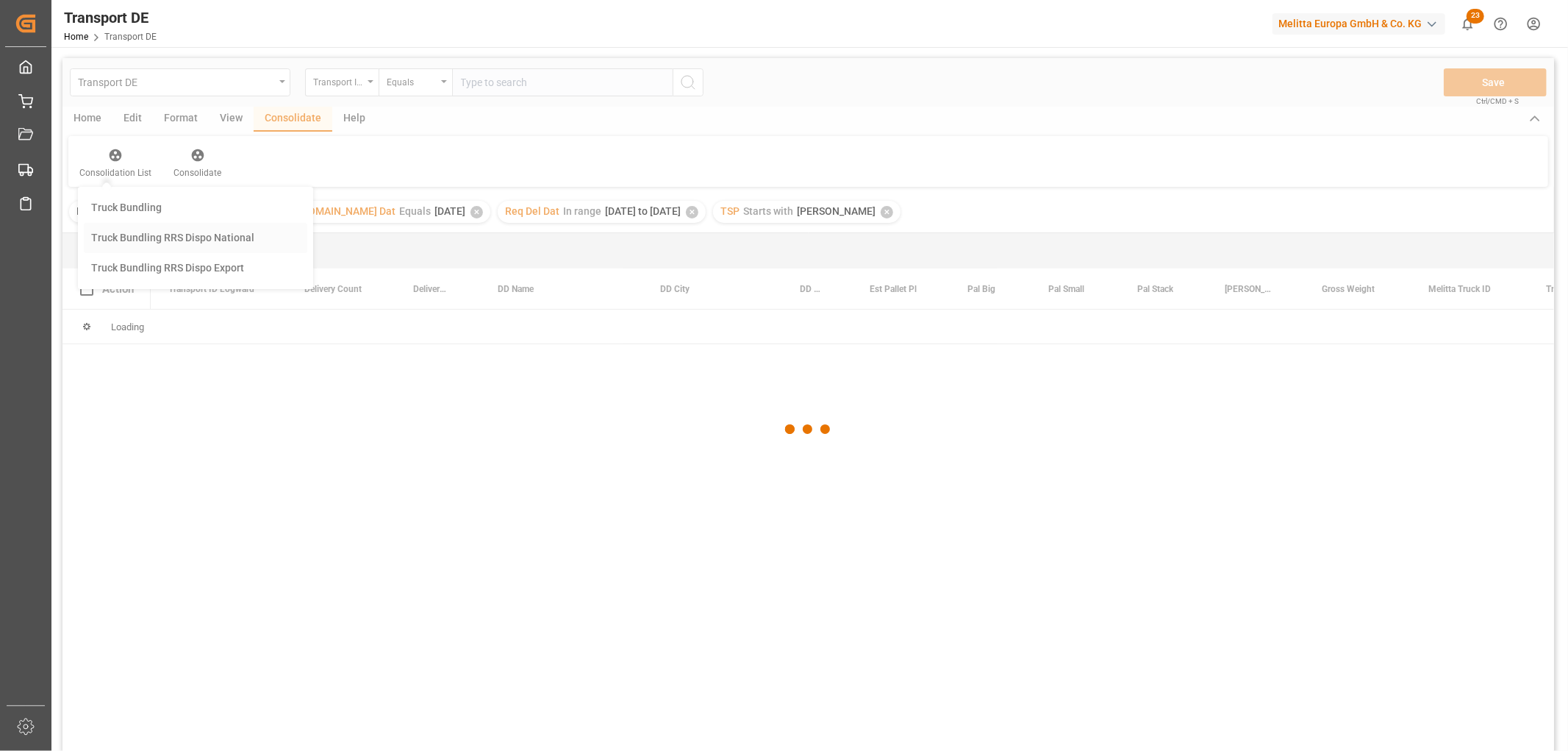
click at [125, 234] on div "Transport DE Transport ID Logward Equals Save Ctrl/CMD + S Home Edit Format Vie…" at bounding box center [808, 423] width 1491 height 731
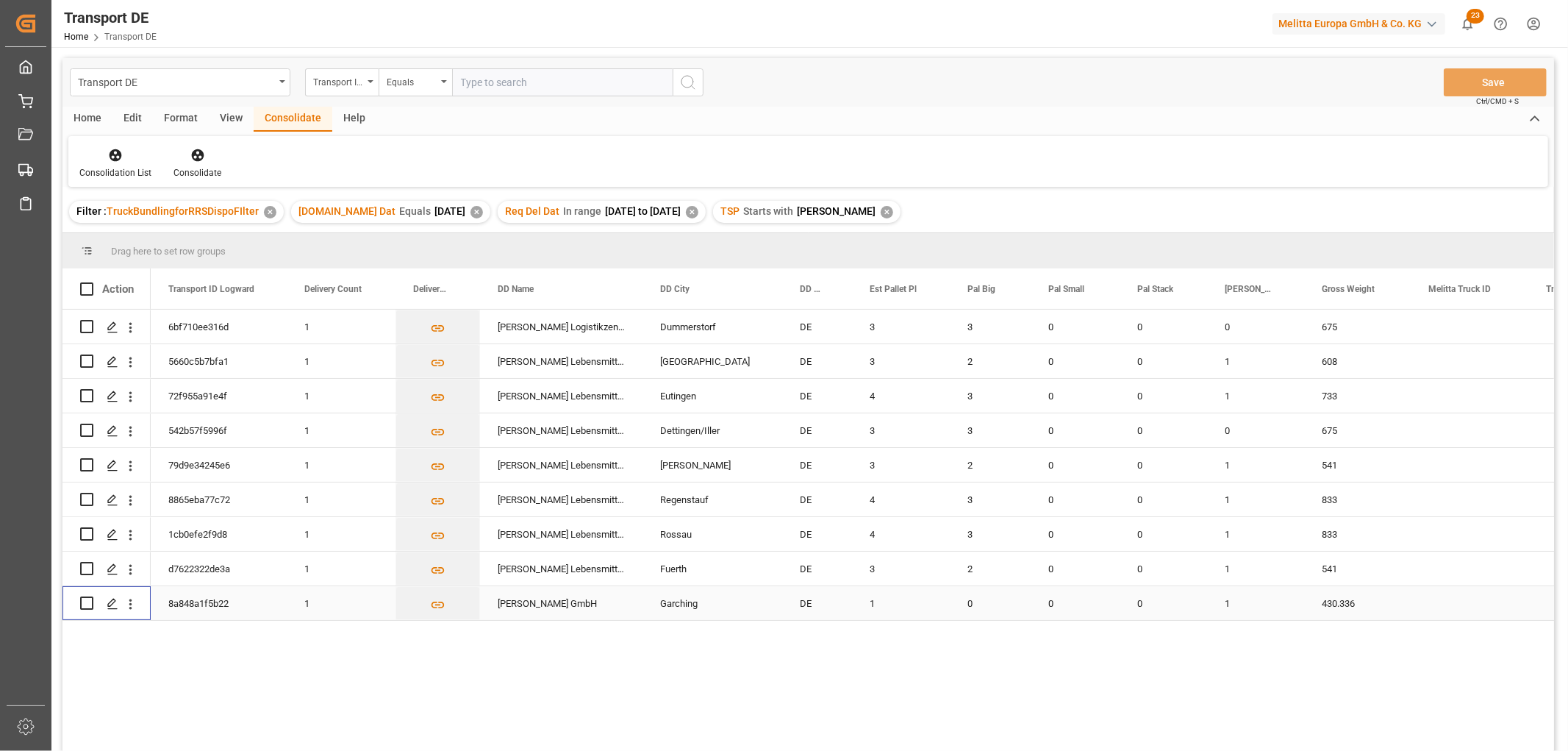
click at [86, 597] on input "Press Space to toggle row selection (unchecked)" at bounding box center [87, 603] width 13 height 13
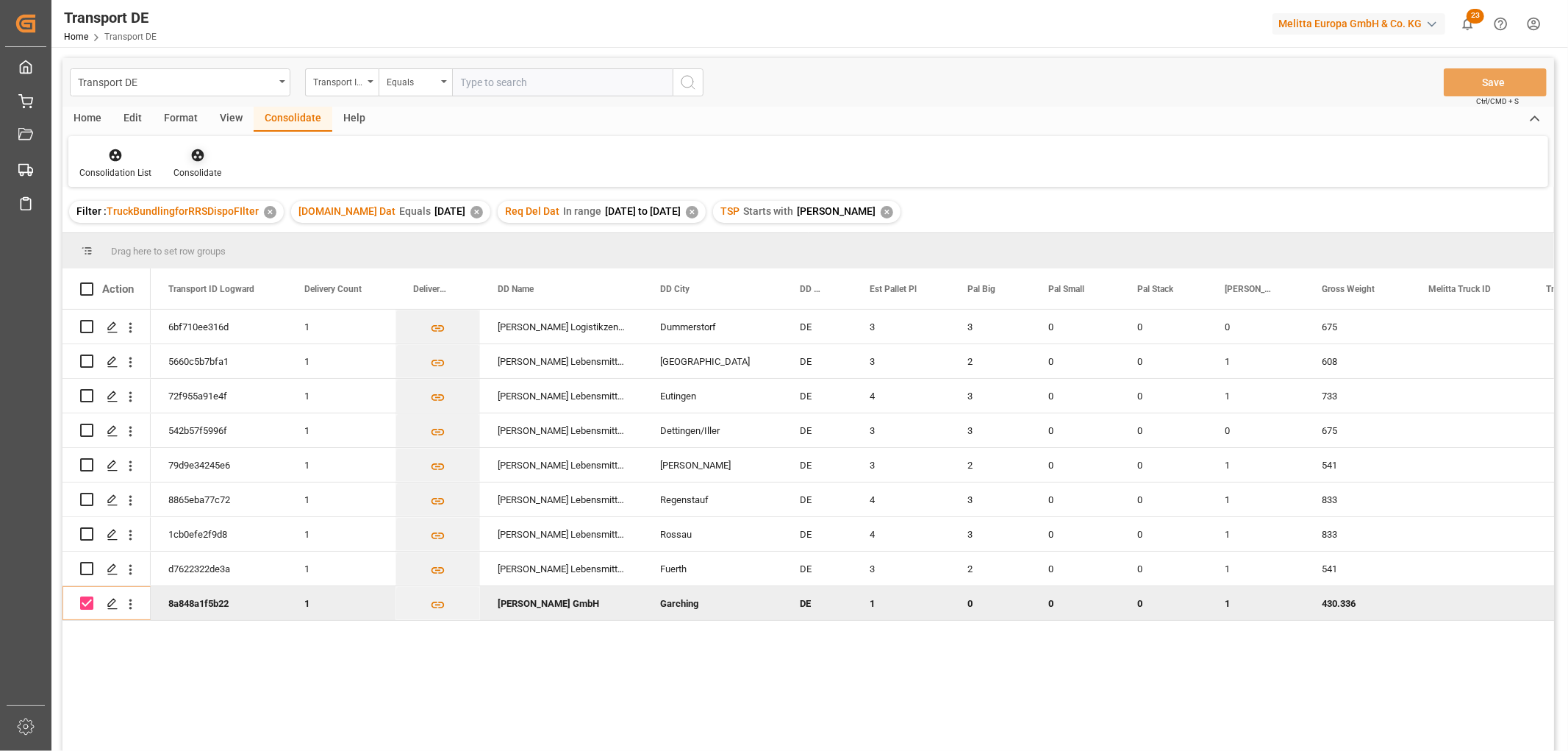
click at [194, 152] on icon at bounding box center [198, 156] width 15 height 15
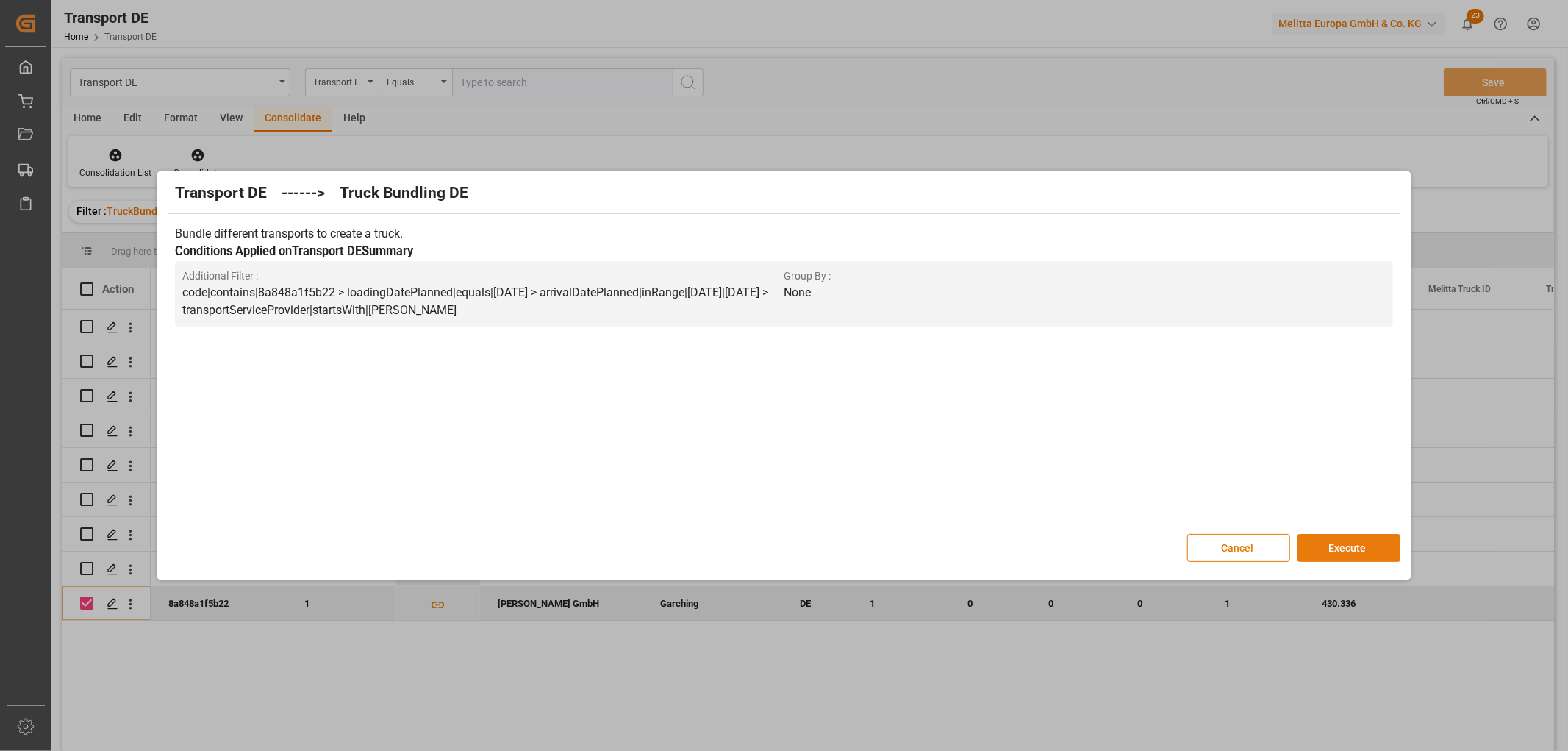
click at [1365, 548] on button "Execute" at bounding box center [1348, 547] width 103 height 27
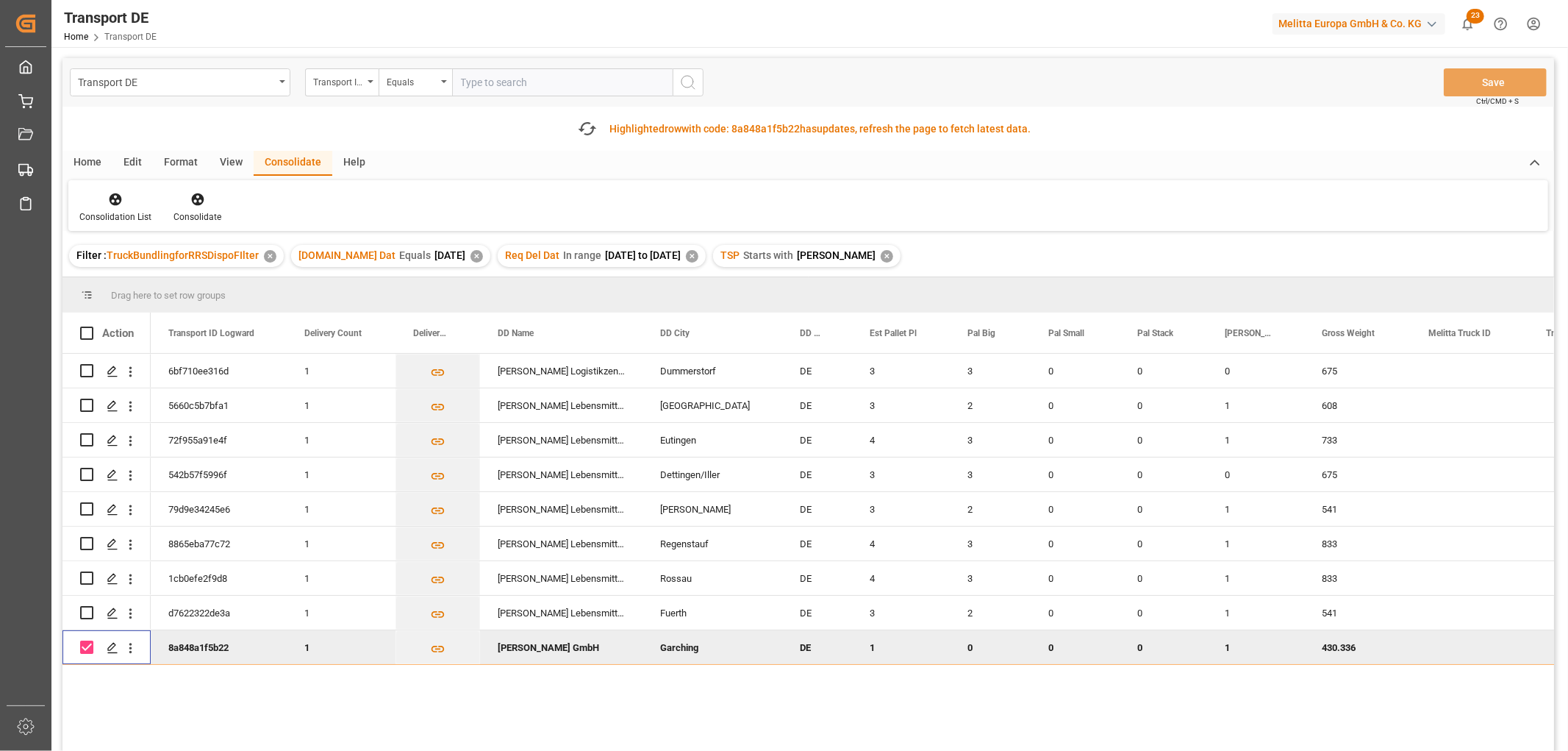
click at [86, 643] on input "Press Space to toggle row selection (checked)" at bounding box center [87, 647] width 13 height 13
checkbox input "false"
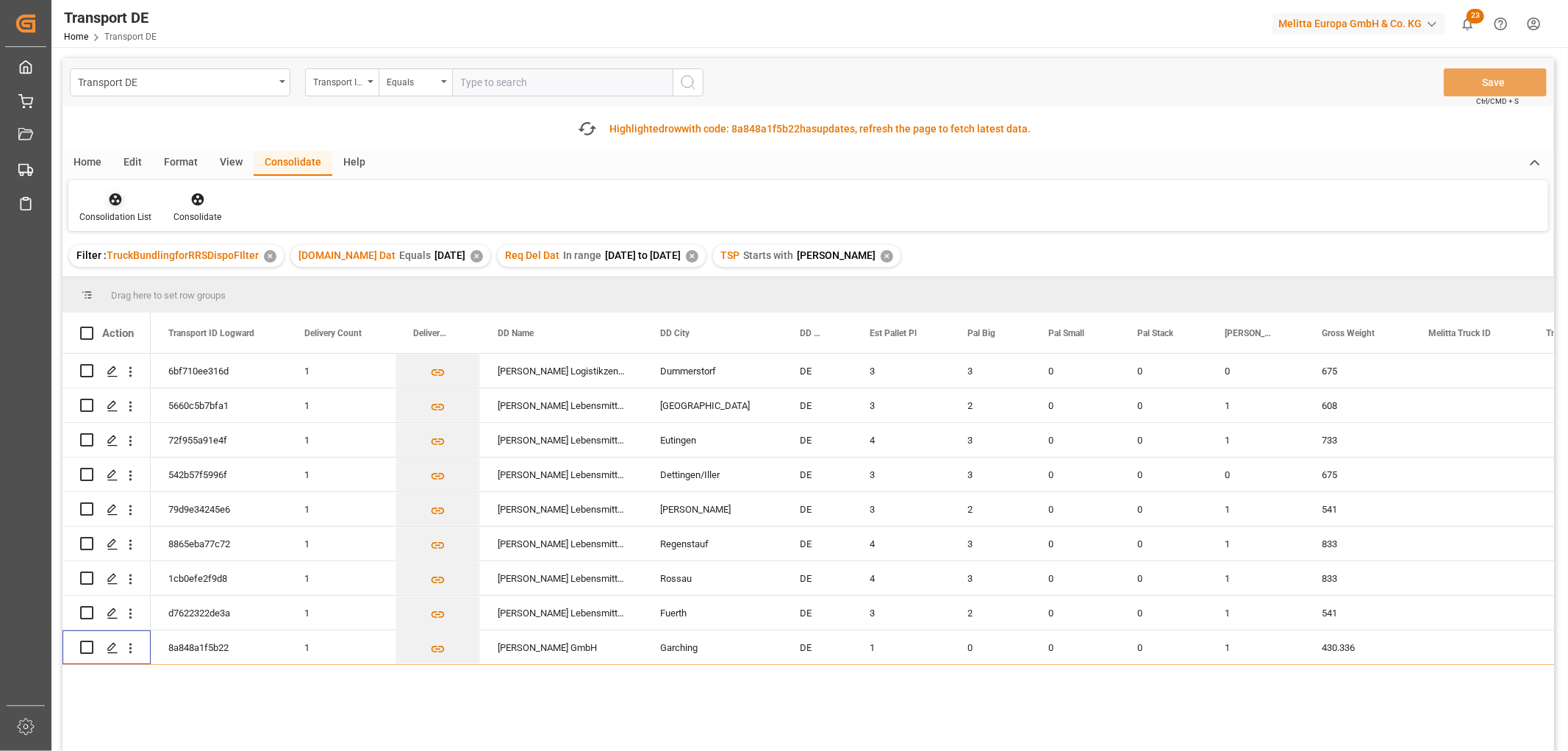
click at [112, 203] on icon at bounding box center [116, 199] width 12 height 12
click at [130, 281] on div "Transport DE Transport ID Logward Equals Save Ctrl/CMD + S Fetch latest updates…" at bounding box center [808, 446] width 1491 height 776
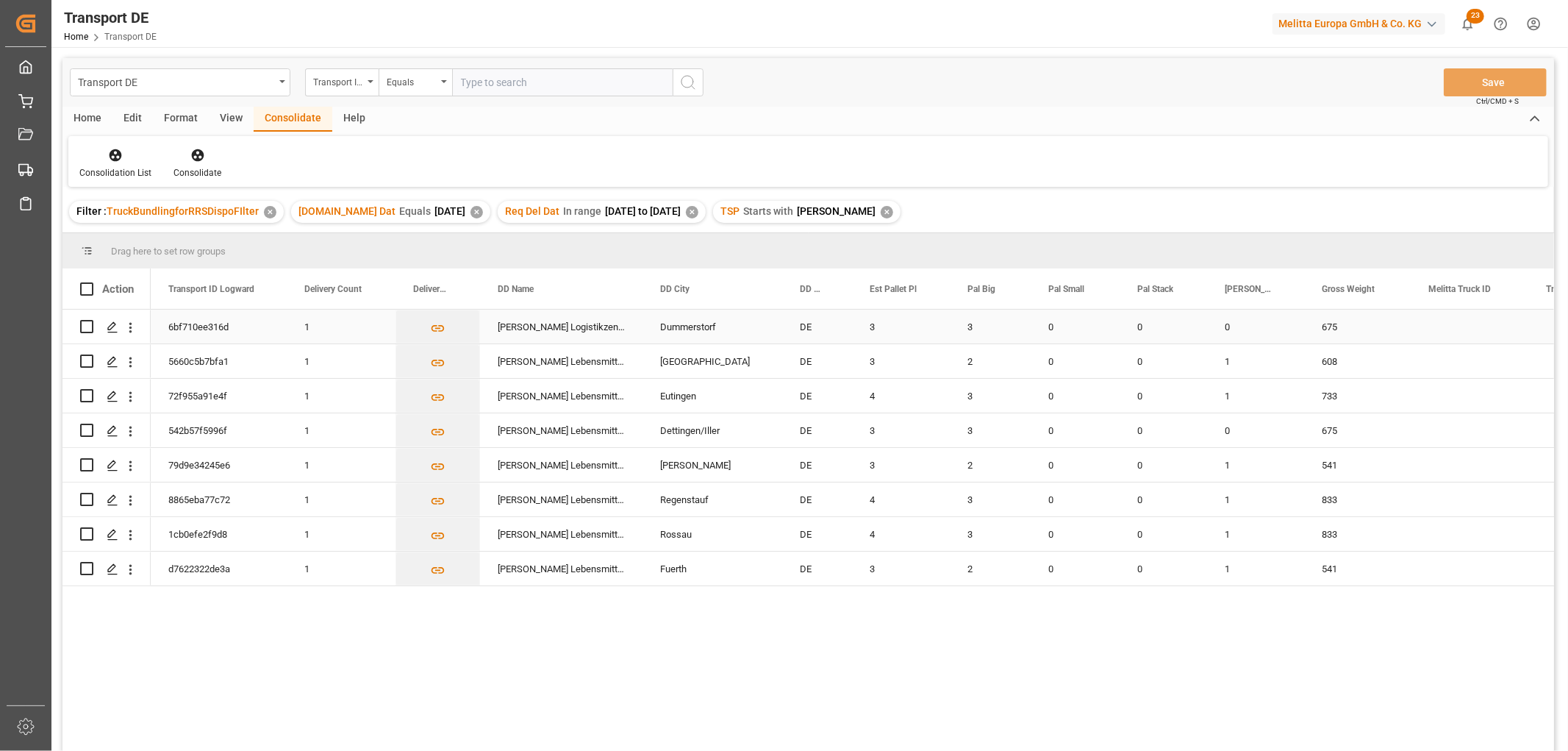
click at [83, 328] on input "Press Space to toggle row selection (unchecked)" at bounding box center [87, 326] width 13 height 13
checkbox input "true"
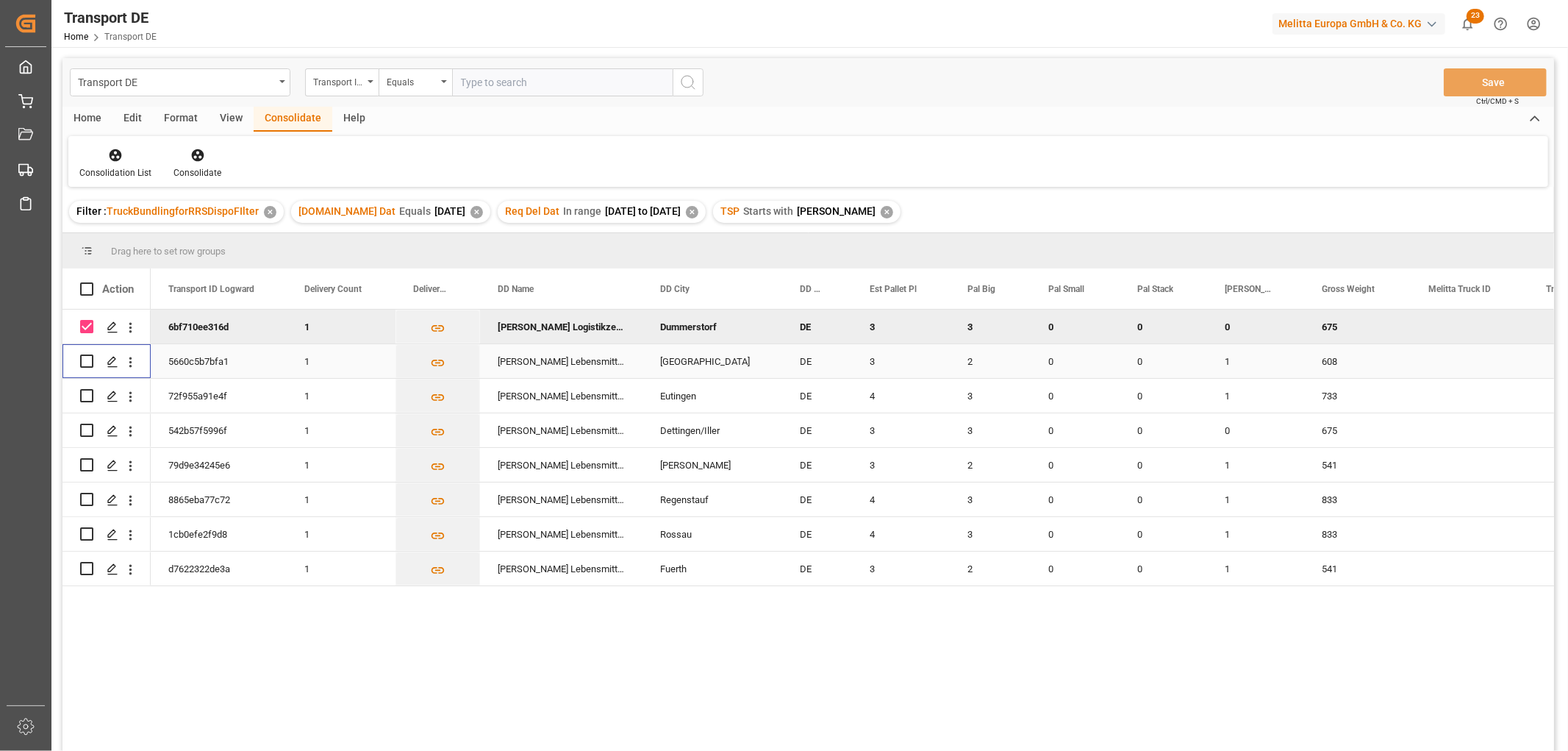
click at [82, 361] on input "Press Space to toggle row selection (unchecked)" at bounding box center [87, 361] width 13 height 13
checkbox input "true"
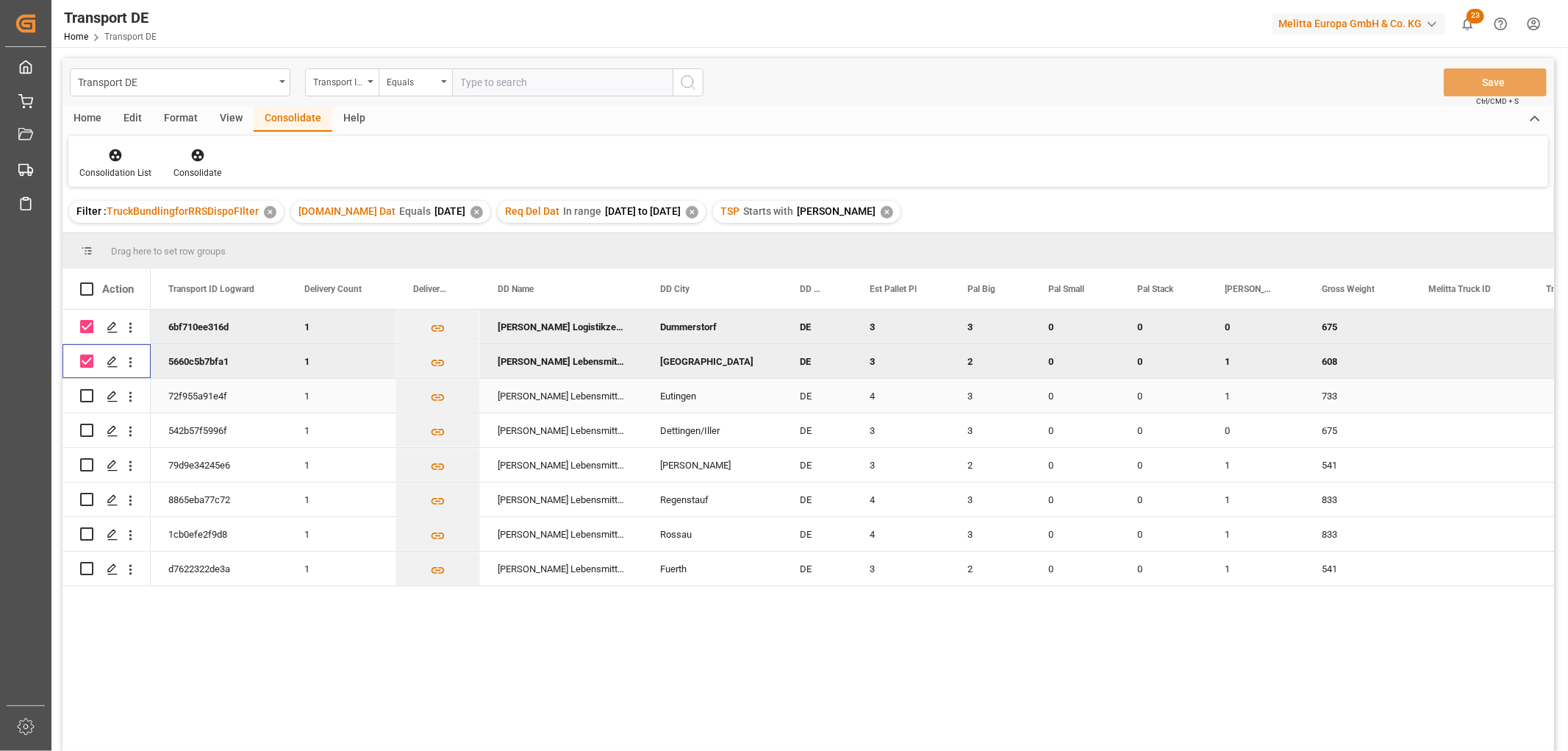
click at [88, 394] on input "Press Space to toggle row selection (unchecked)" at bounding box center [87, 395] width 13 height 13
checkbox input "true"
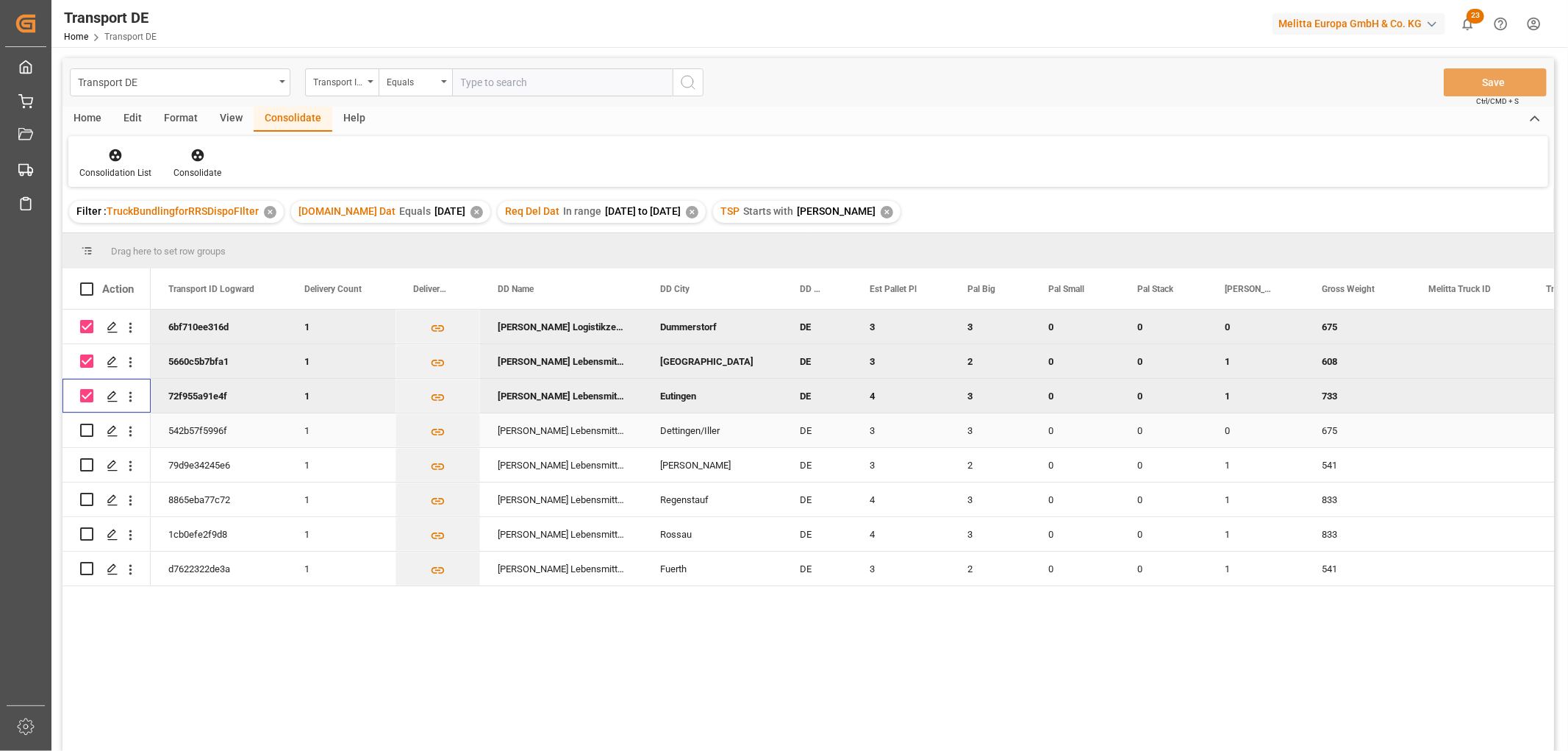
click at [86, 428] on input "Press Space to toggle row selection (unchecked)" at bounding box center [87, 430] width 13 height 13
checkbox input "true"
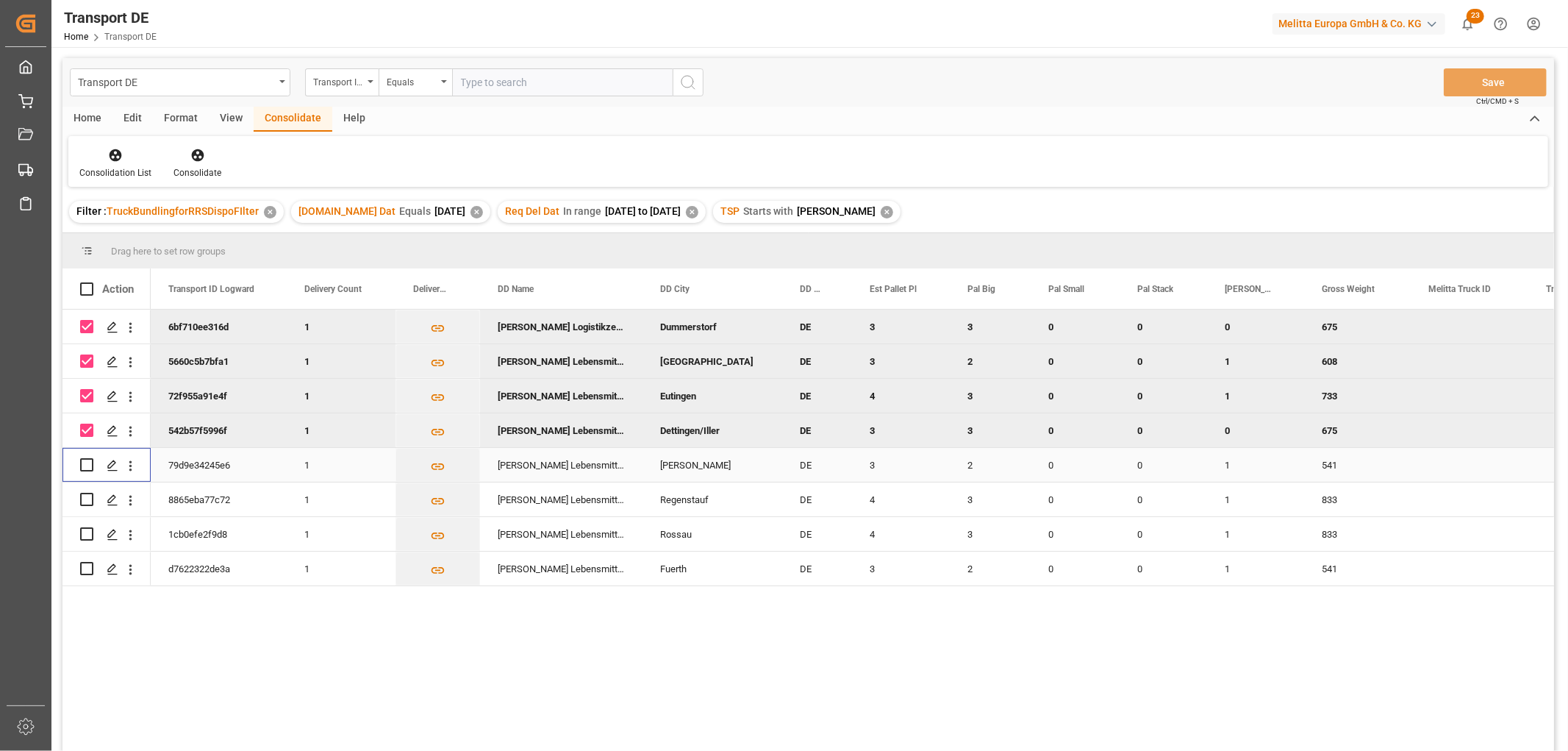
click at [85, 460] on input "Press Space to toggle row selection (unchecked)" at bounding box center [87, 465] width 13 height 13
checkbox input "true"
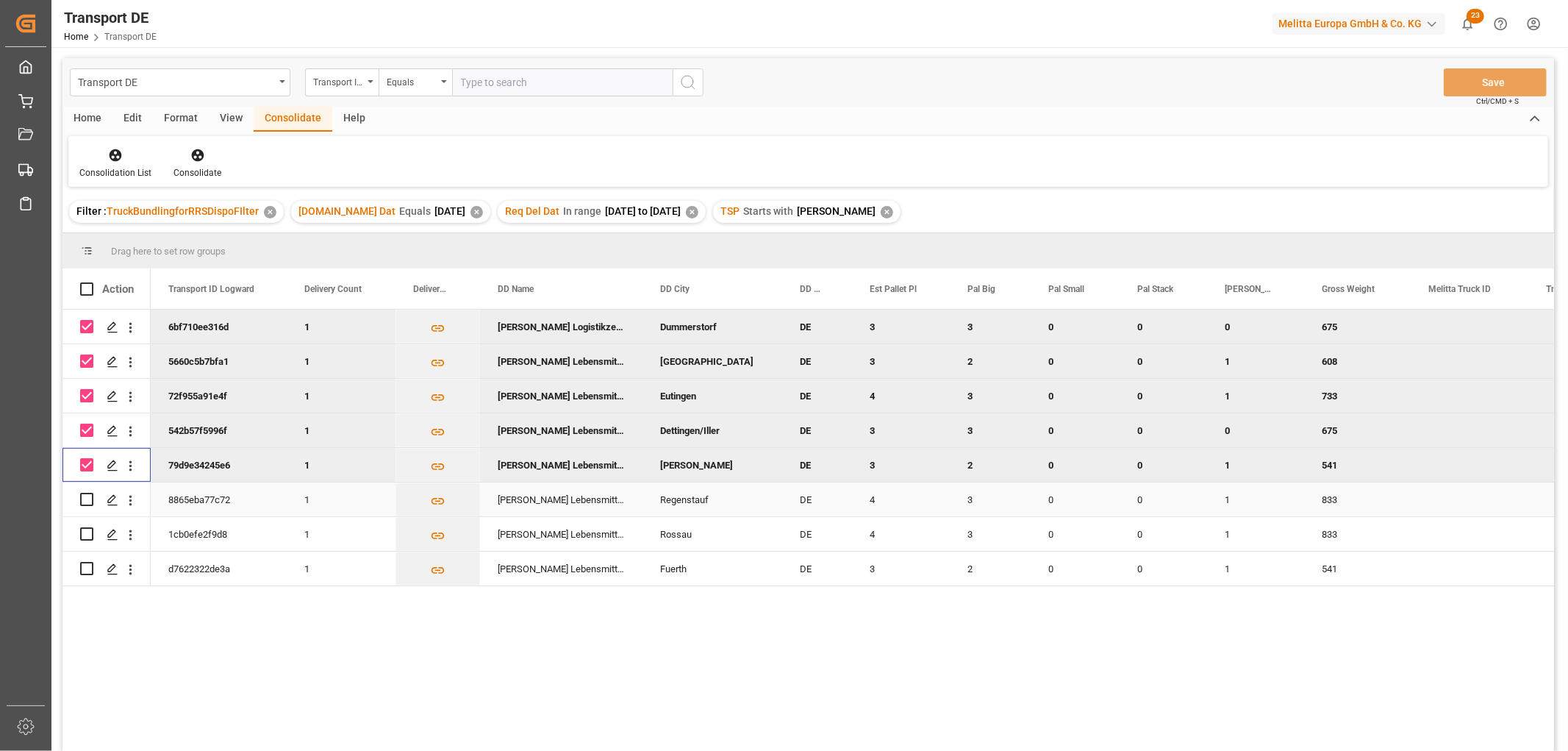
drag, startPoint x: 83, startPoint y: 501, endPoint x: 83, endPoint y: 509, distance: 8.0
click at [83, 502] on input "Press Space to toggle row selection (unchecked)" at bounding box center [87, 499] width 13 height 13
checkbox input "true"
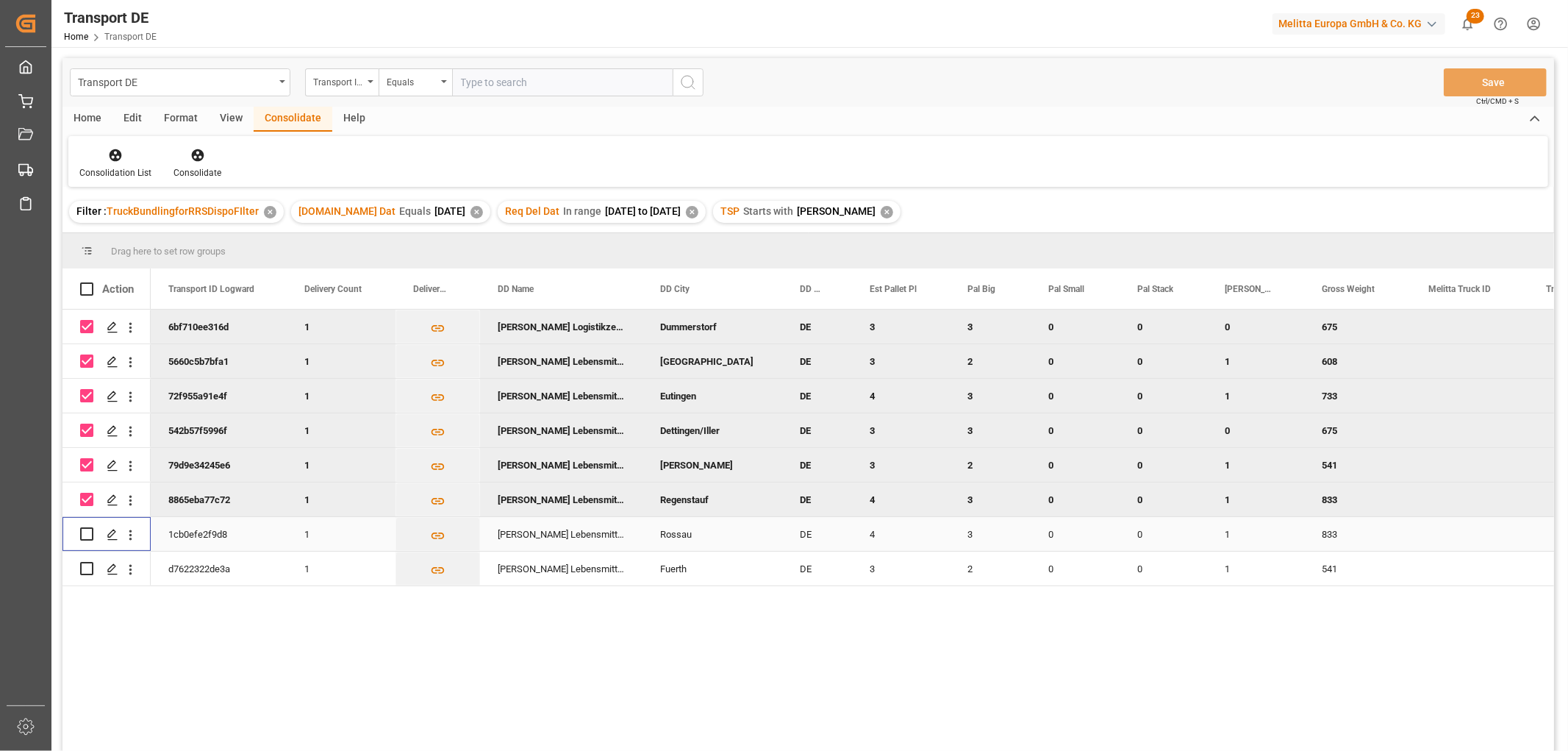
click at [85, 532] on input "Press Space to toggle row selection (unchecked)" at bounding box center [87, 534] width 13 height 13
checkbox input "true"
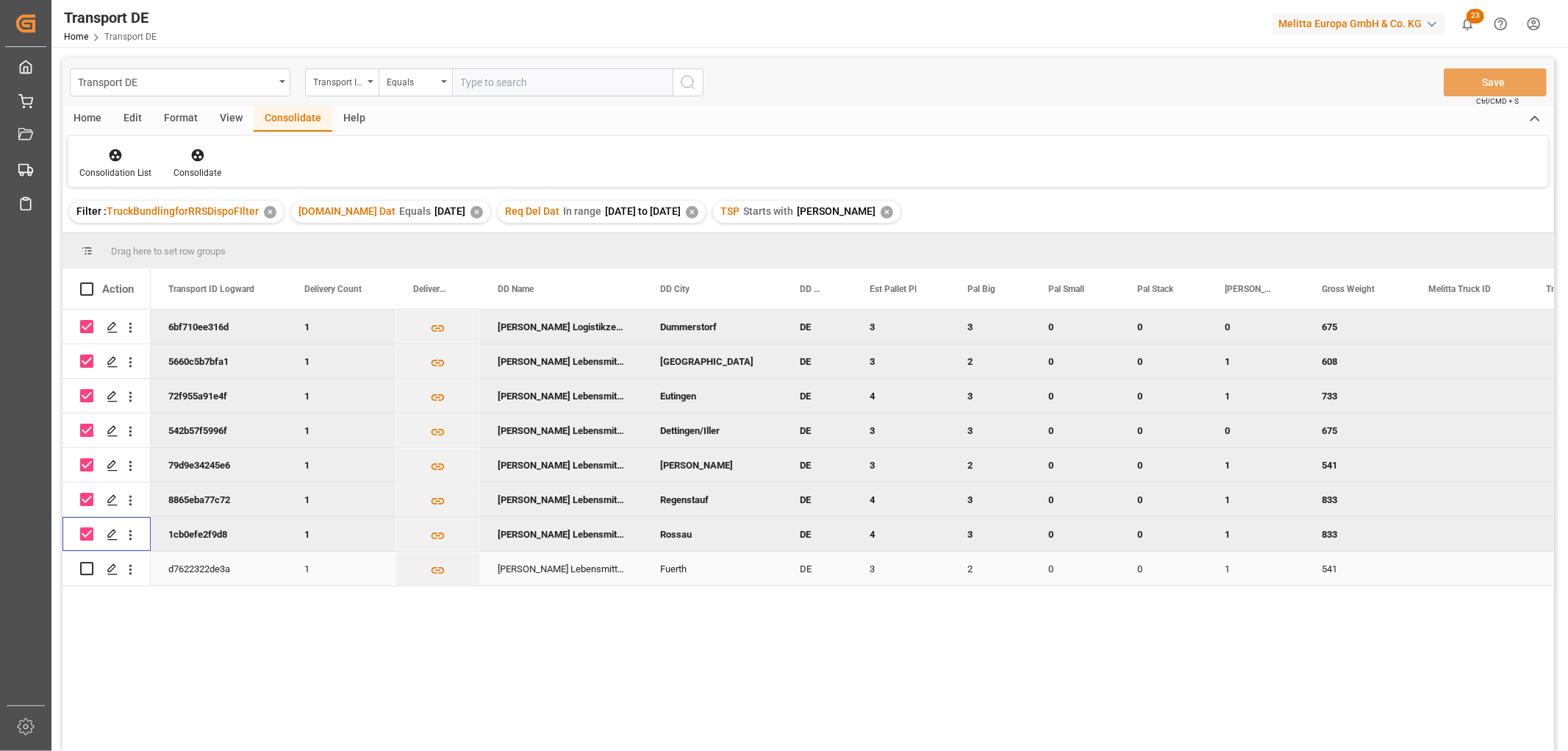
click at [84, 572] on input "Press Space to toggle row selection (unchecked)" at bounding box center [87, 568] width 13 height 13
checkbox input "true"
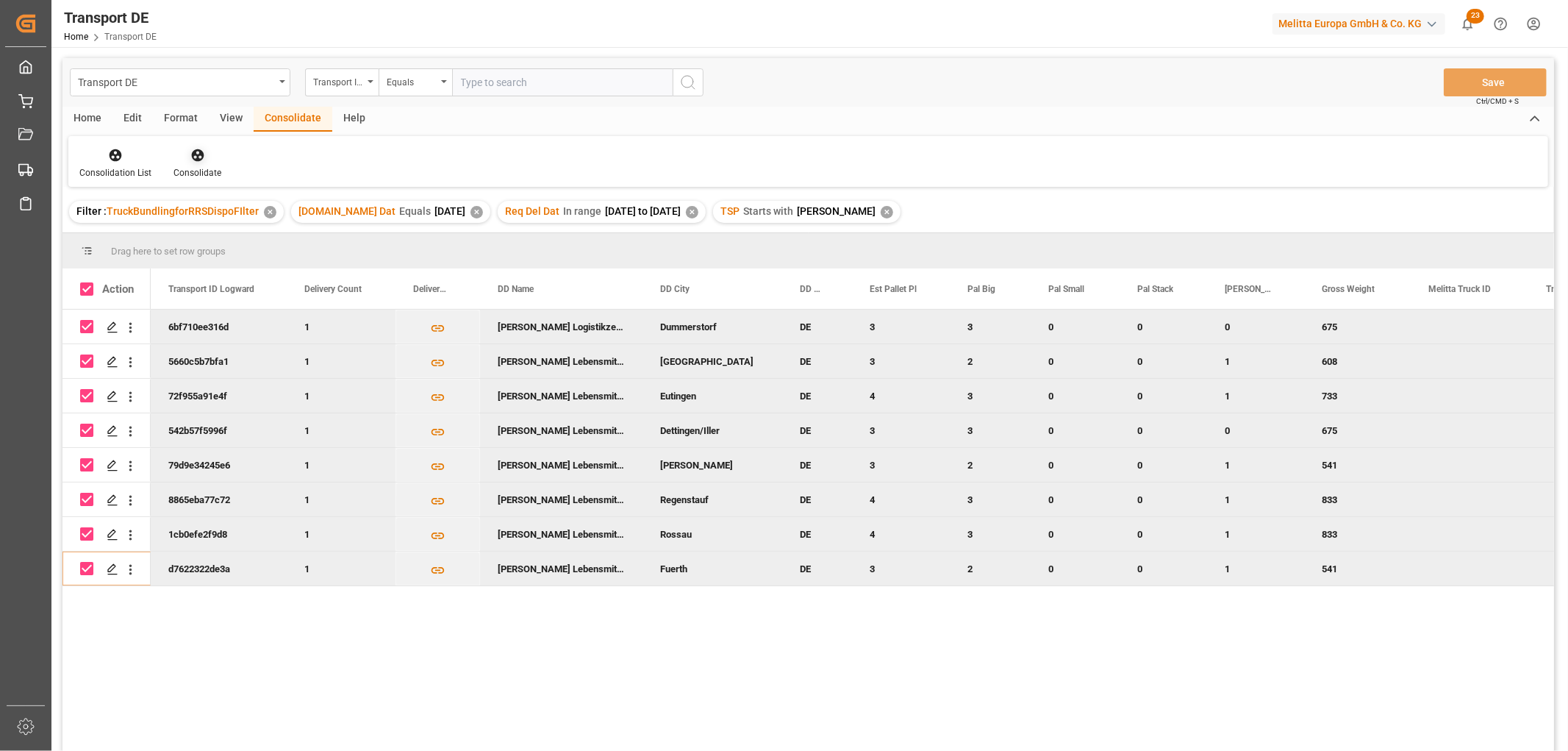
click at [194, 152] on icon at bounding box center [198, 156] width 15 height 15
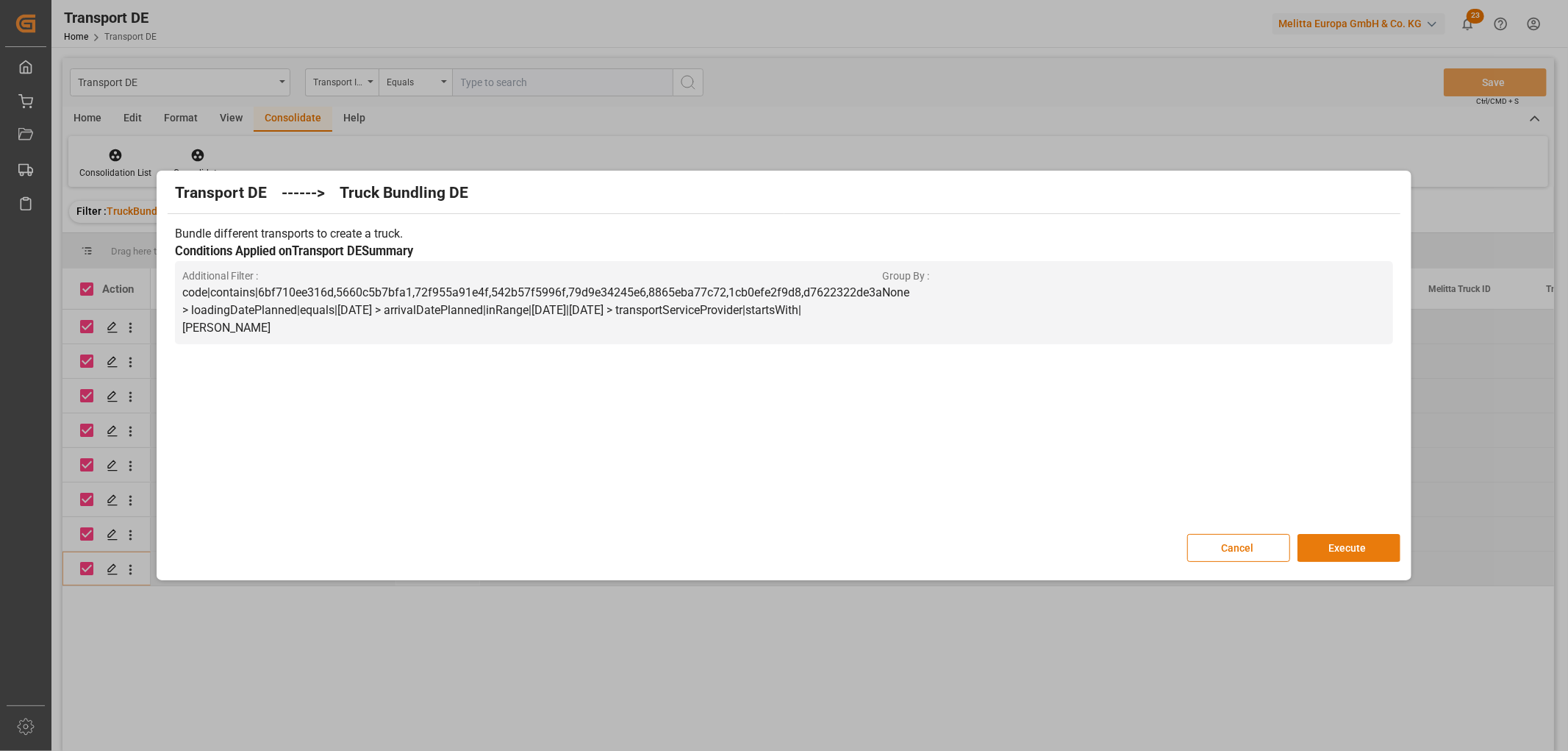
click at [1359, 547] on button "Execute" at bounding box center [1348, 547] width 103 height 27
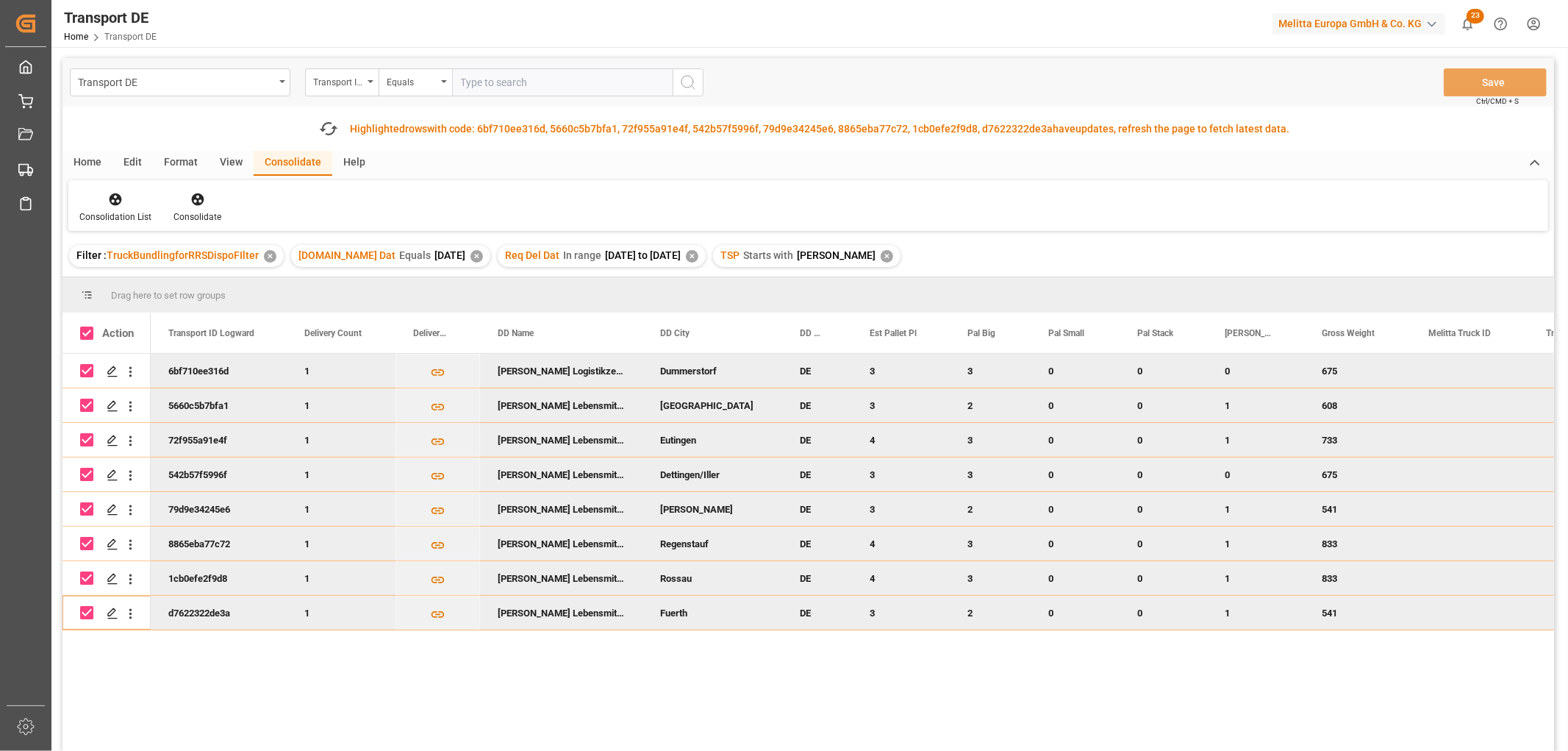
click at [86, 372] on input "Press Space to toggle row selection (checked)" at bounding box center [87, 371] width 13 height 13
checkbox input "false"
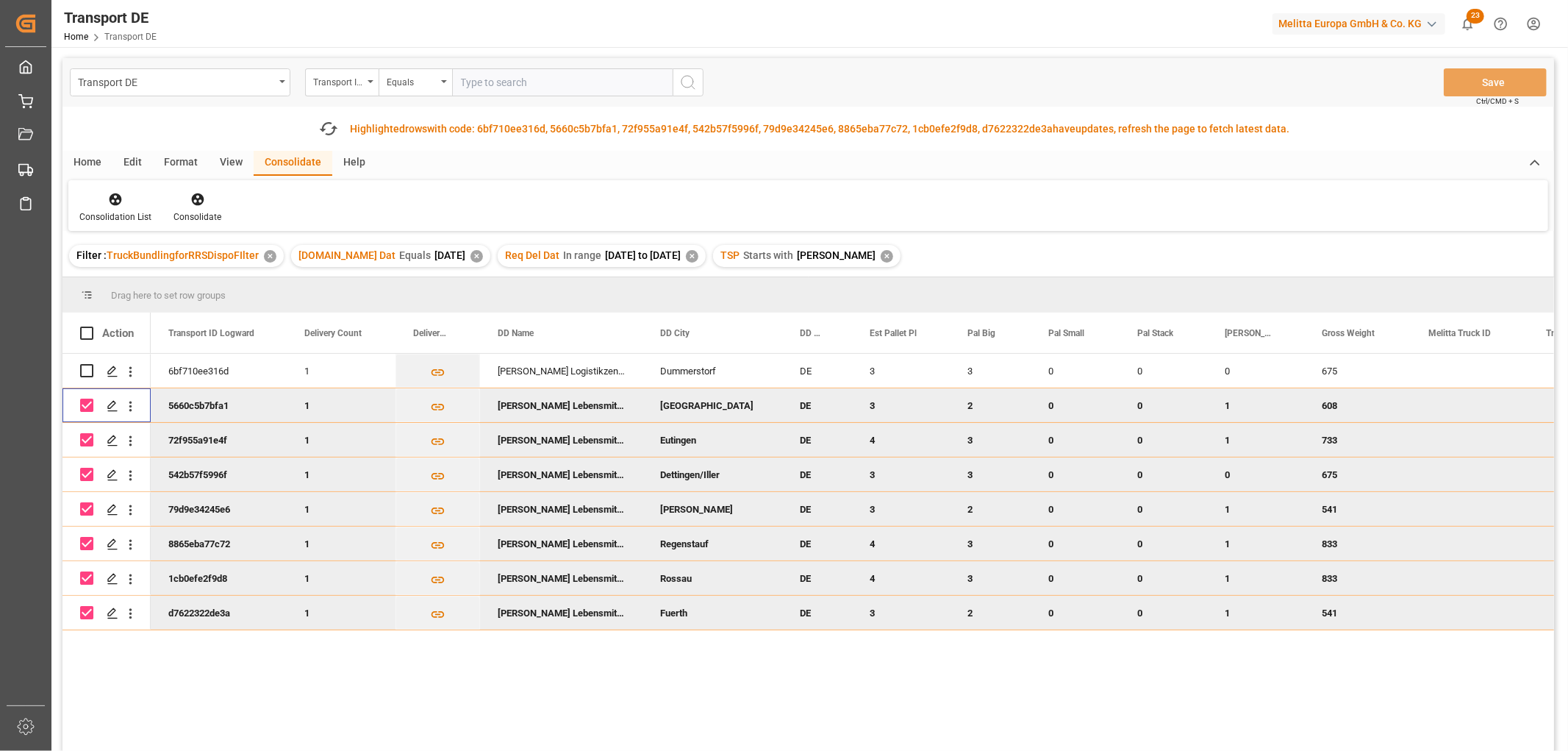
click at [88, 405] on input "Press Space to toggle row selection (checked)" at bounding box center [87, 405] width 13 height 13
checkbox input "false"
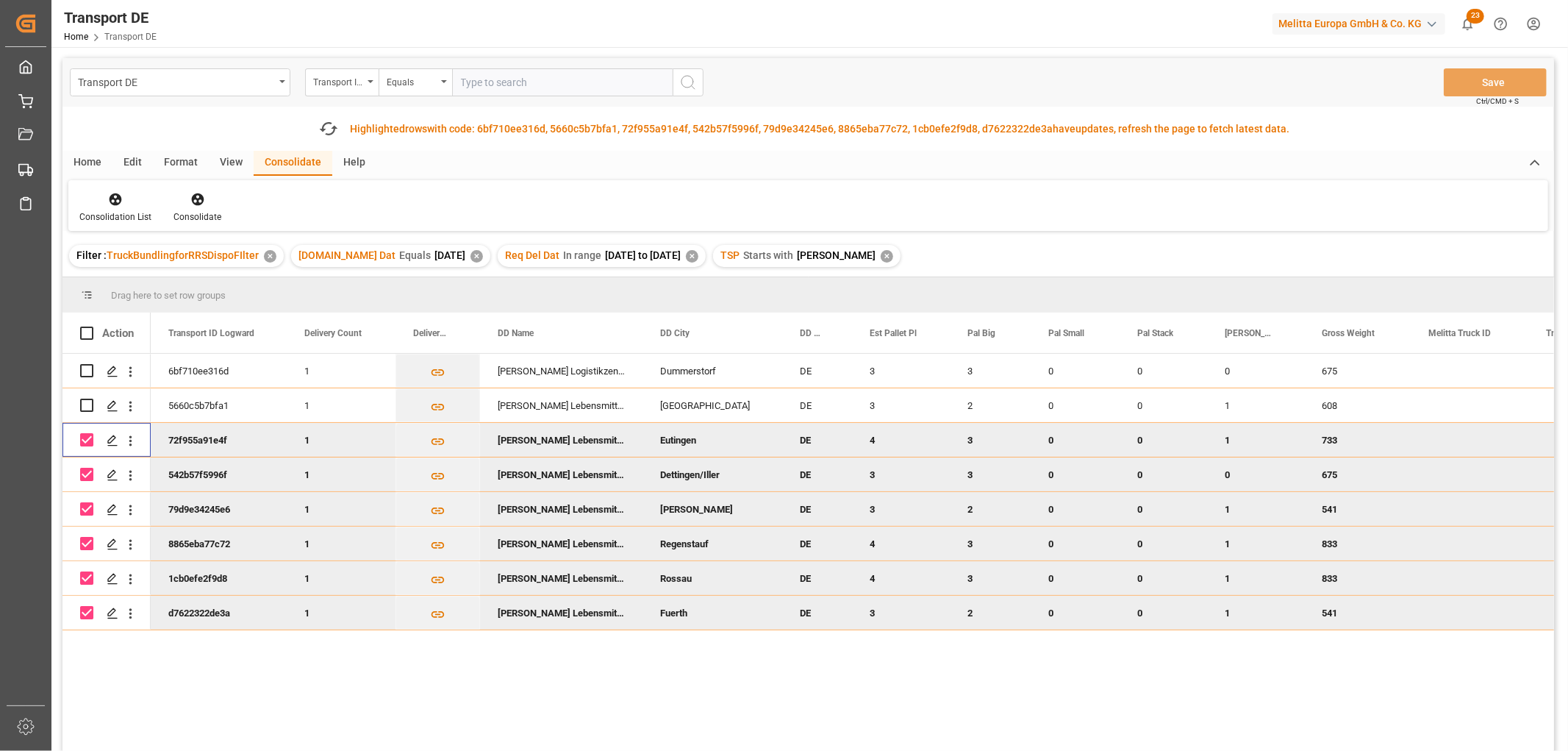
click at [89, 442] on input "Press Space to toggle row selection (checked)" at bounding box center [87, 440] width 13 height 13
checkbox input "false"
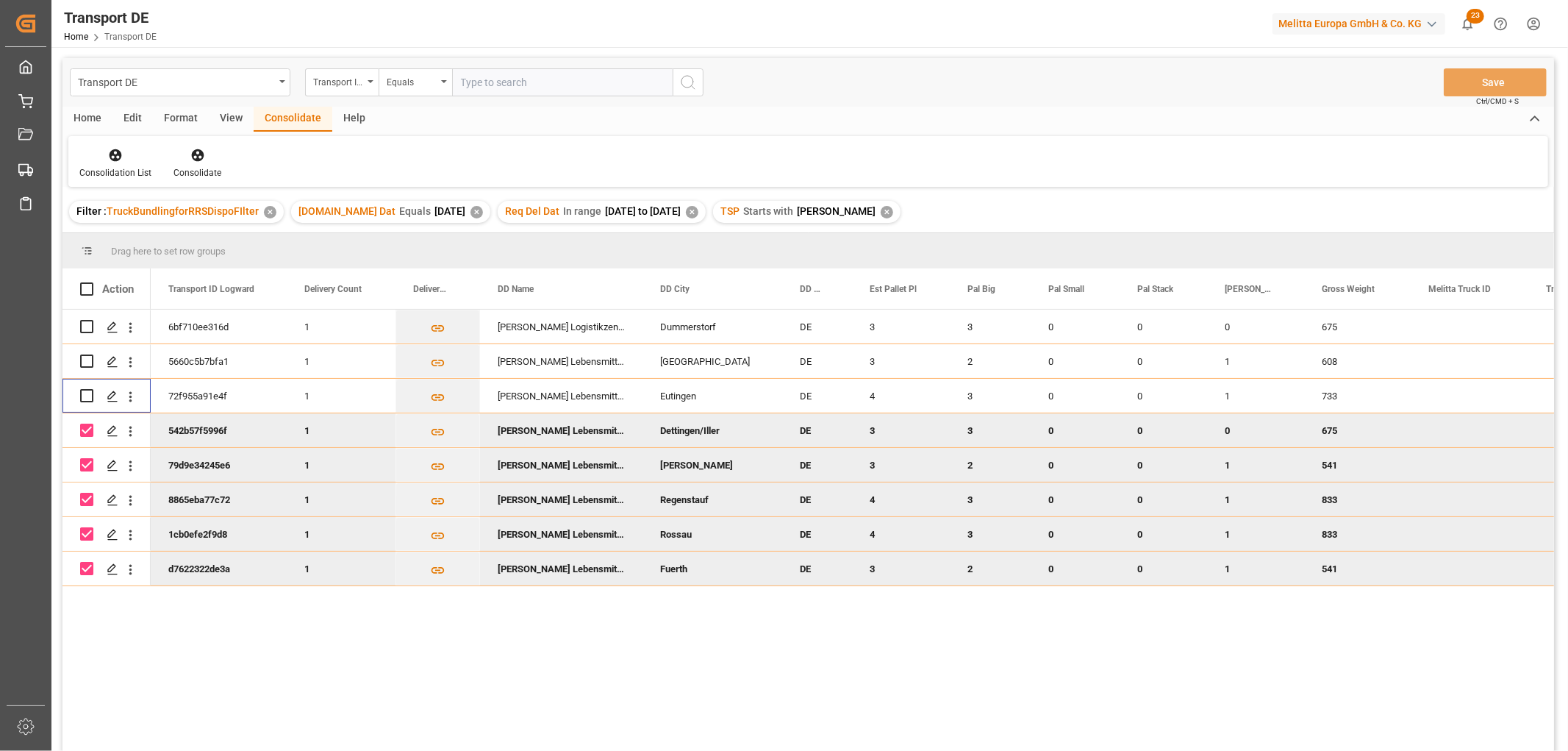
click at [85, 468] on input "Press Space to toggle row selection (checked)" at bounding box center [87, 465] width 13 height 13
checkbox input "false"
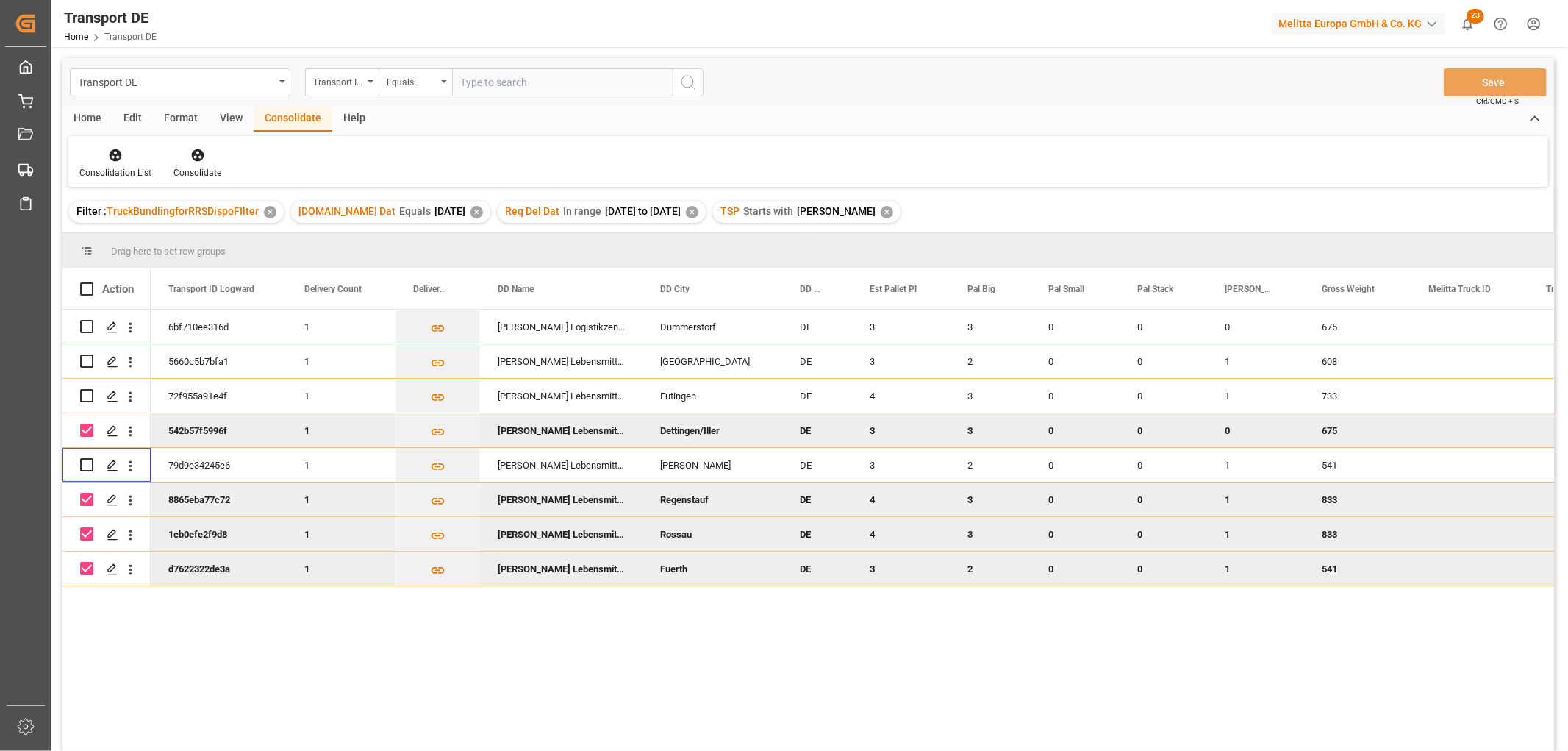
click at [83, 428] on input "Press Space to toggle row selection (checked)" at bounding box center [87, 430] width 13 height 13
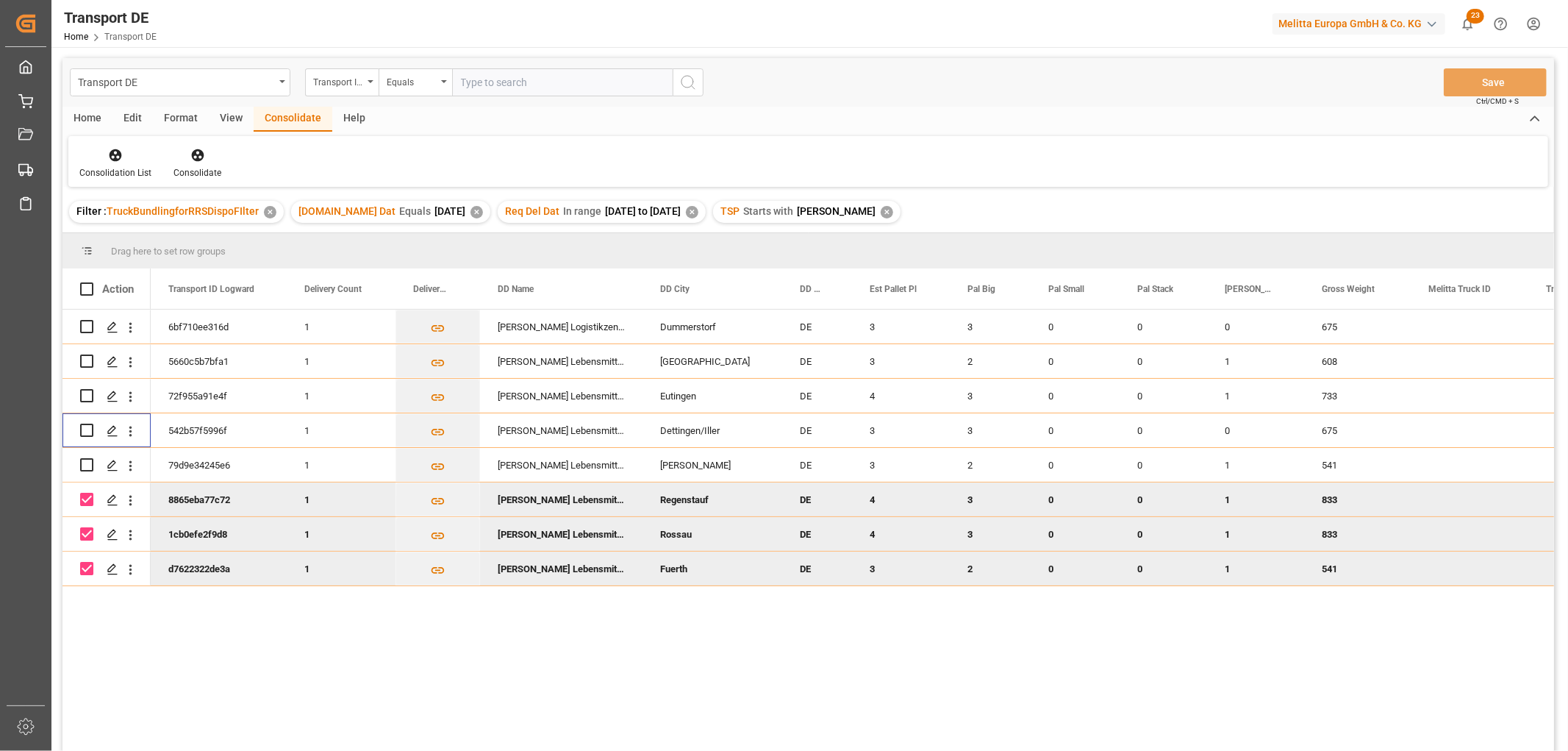
click at [90, 495] on input "Press Space to toggle row selection (checked)" at bounding box center [87, 499] width 13 height 13
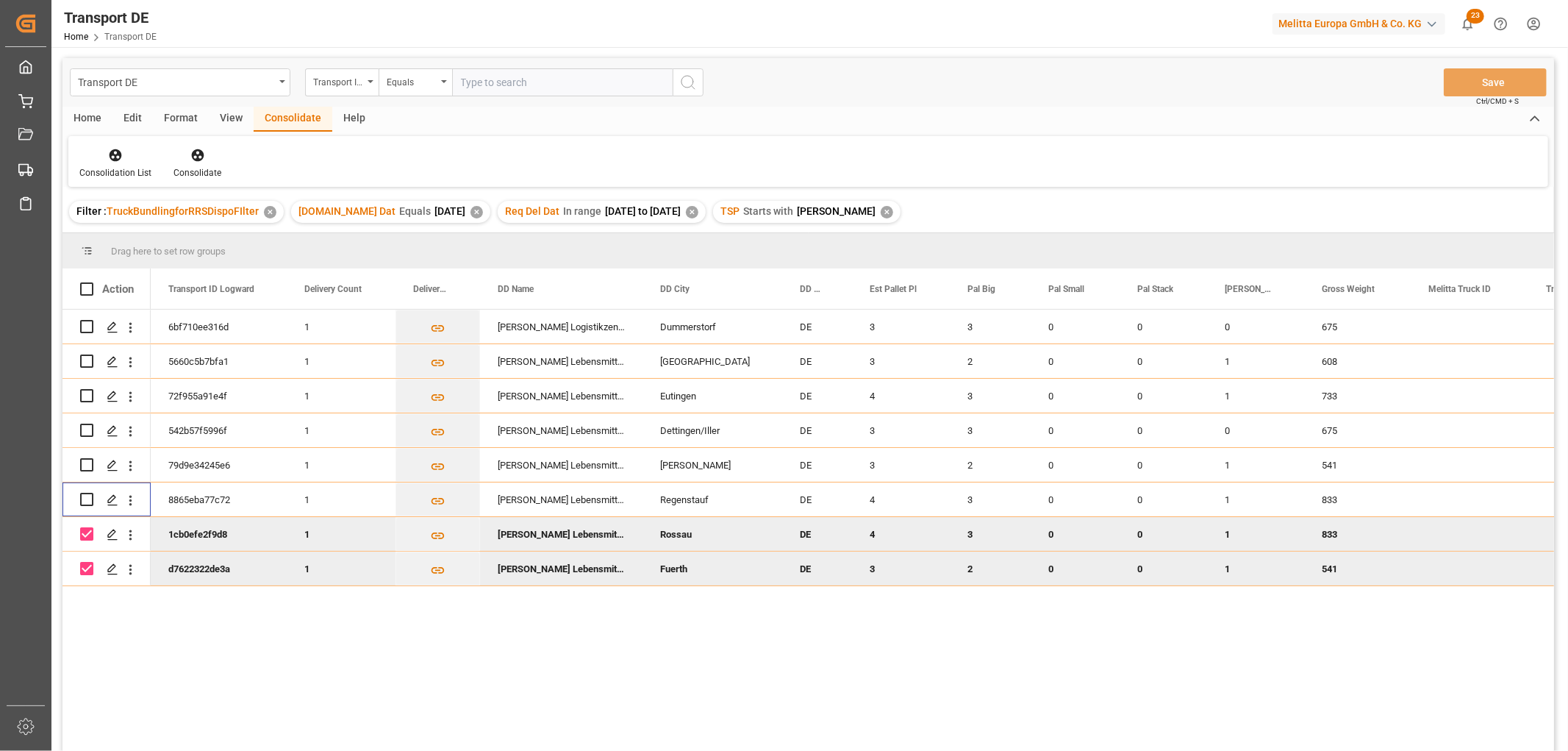
click at [85, 535] on input "Press Space to toggle row selection (checked)" at bounding box center [87, 534] width 13 height 13
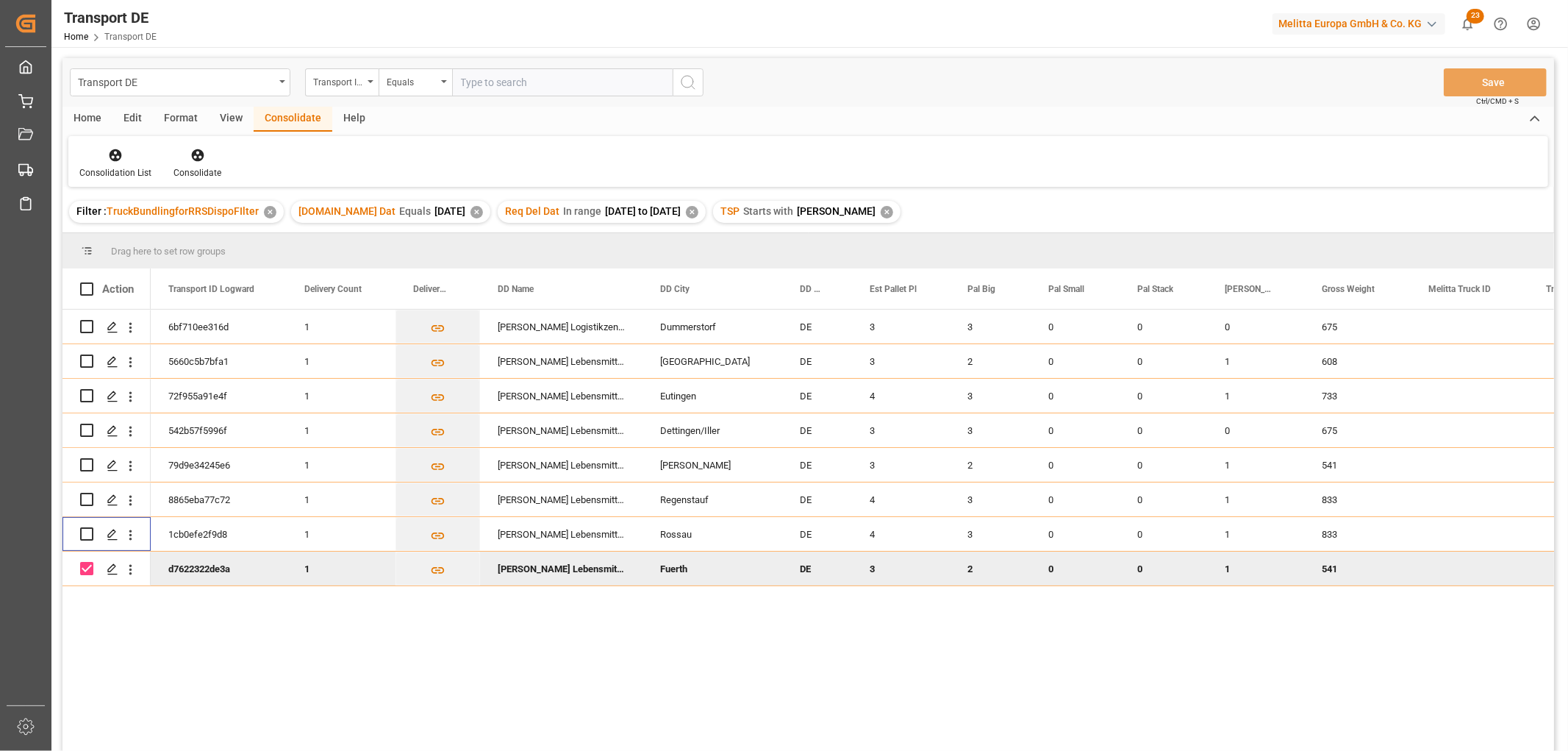
click at [86, 564] on input "Press Space to toggle row selection (checked)" at bounding box center [87, 568] width 13 height 13
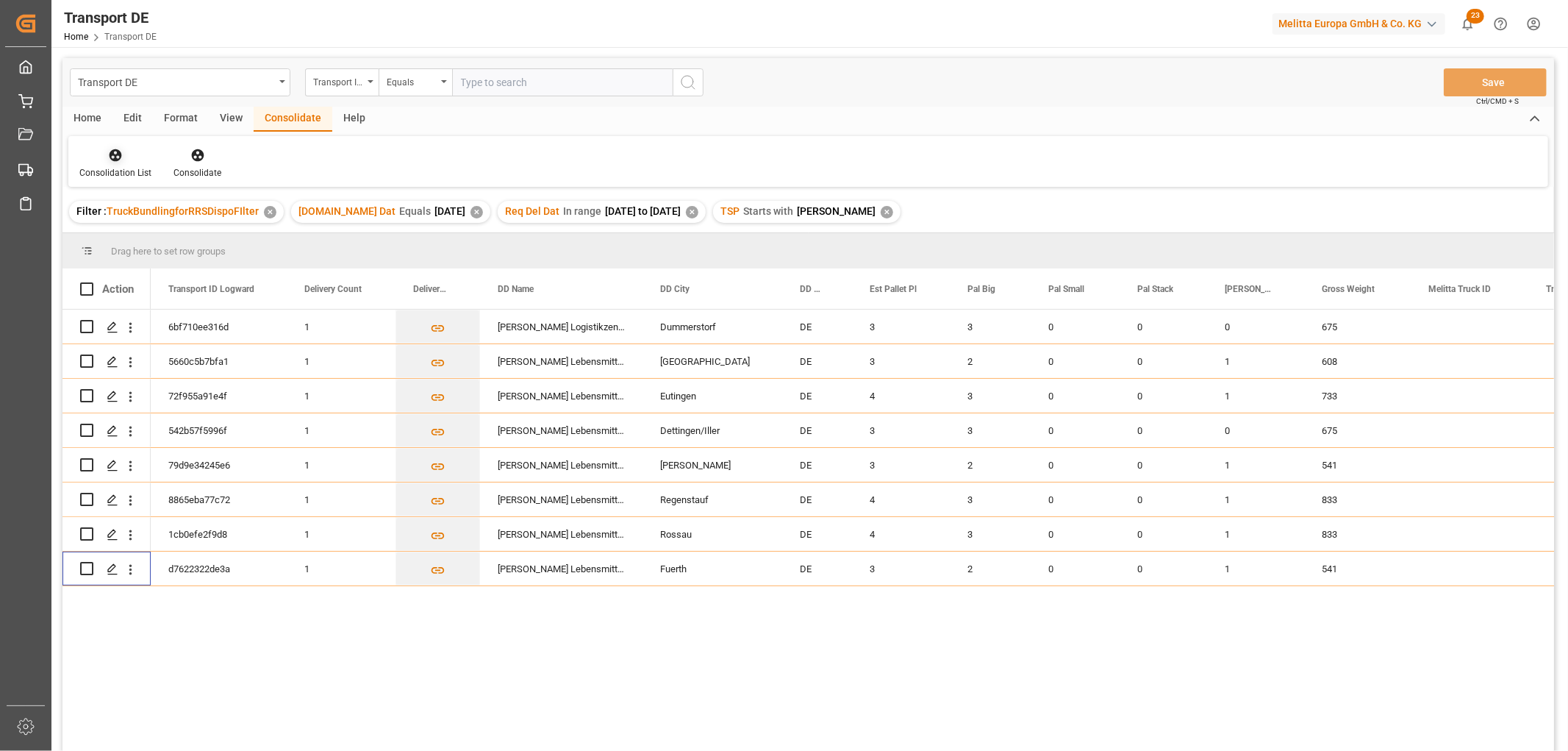
click at [112, 153] on icon at bounding box center [116, 155] width 12 height 12
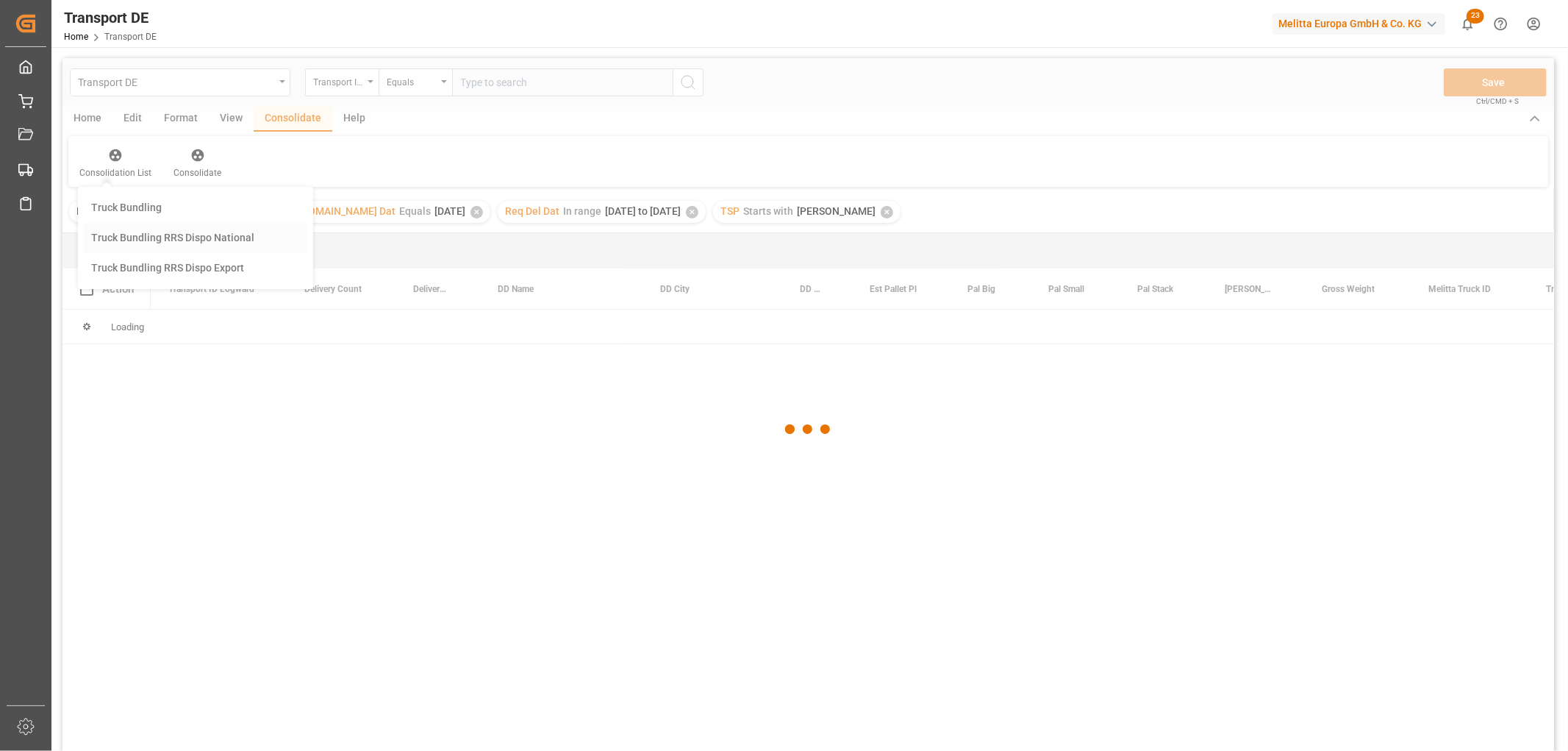
click at [129, 231] on div "Transport DE Transport ID Logward Equals Save Ctrl/CMD + S Home Edit Format Vie…" at bounding box center [808, 423] width 1491 height 731
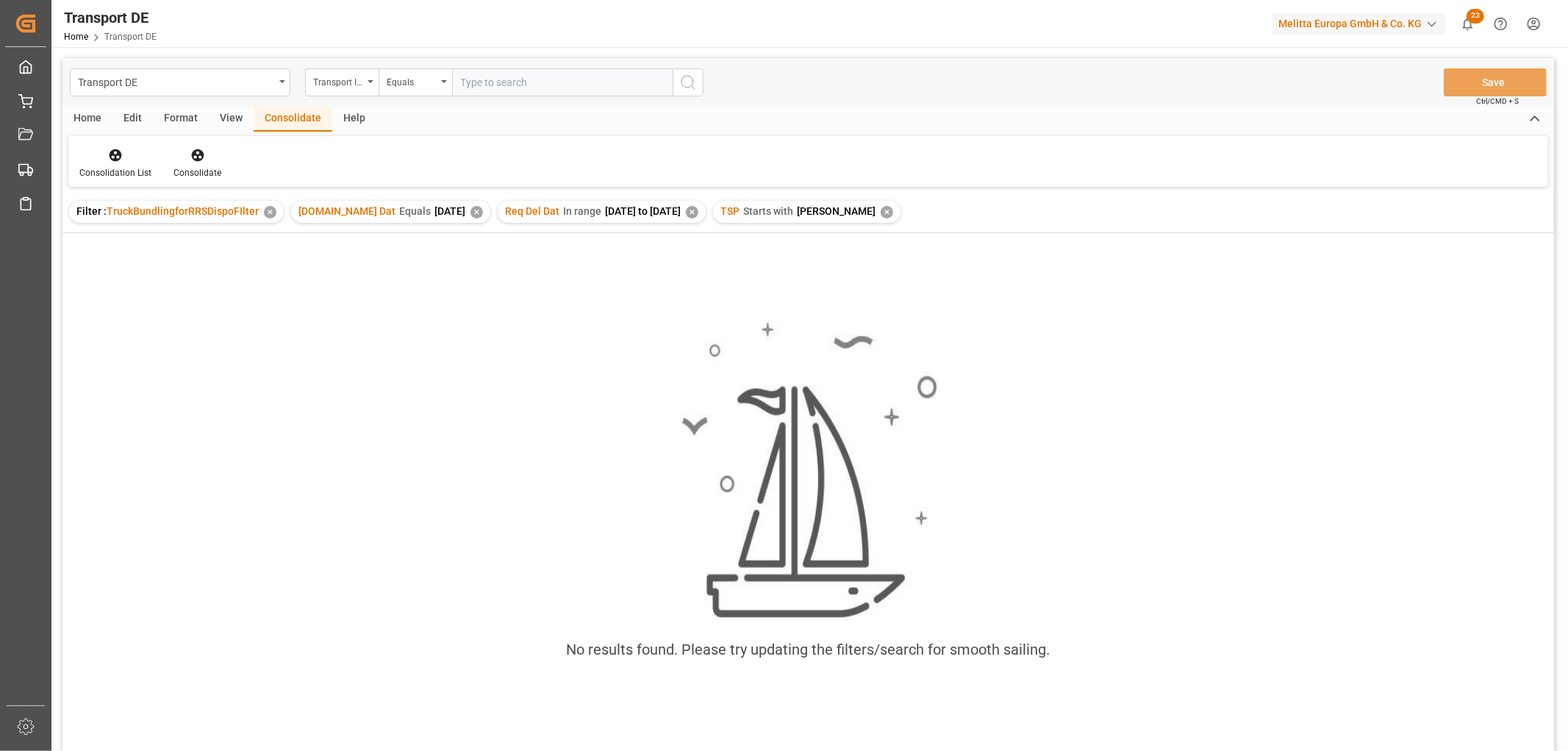
click at [881, 210] on div "✕" at bounding box center [886, 211] width 12 height 12
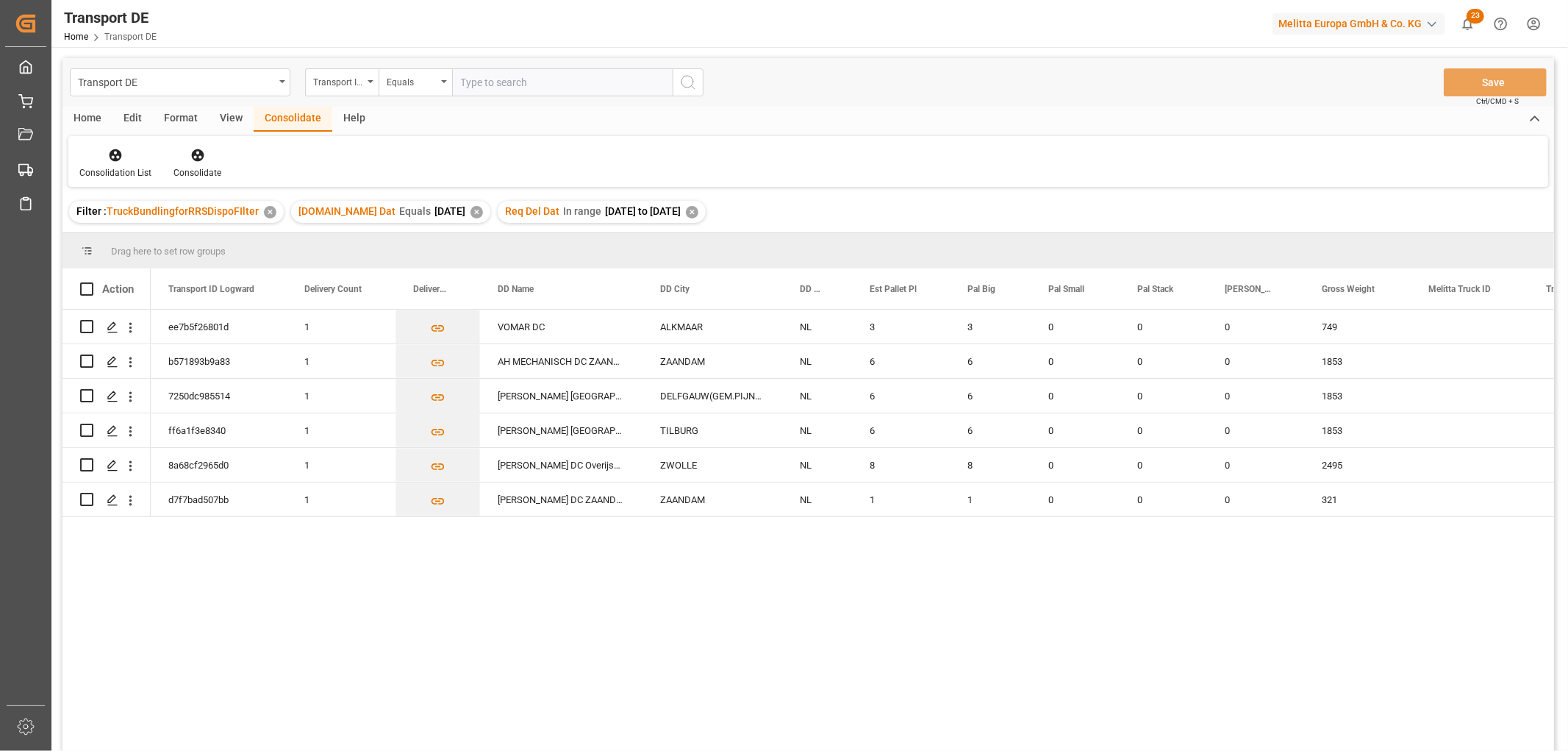
click at [697, 210] on div "✕" at bounding box center [691, 211] width 12 height 12
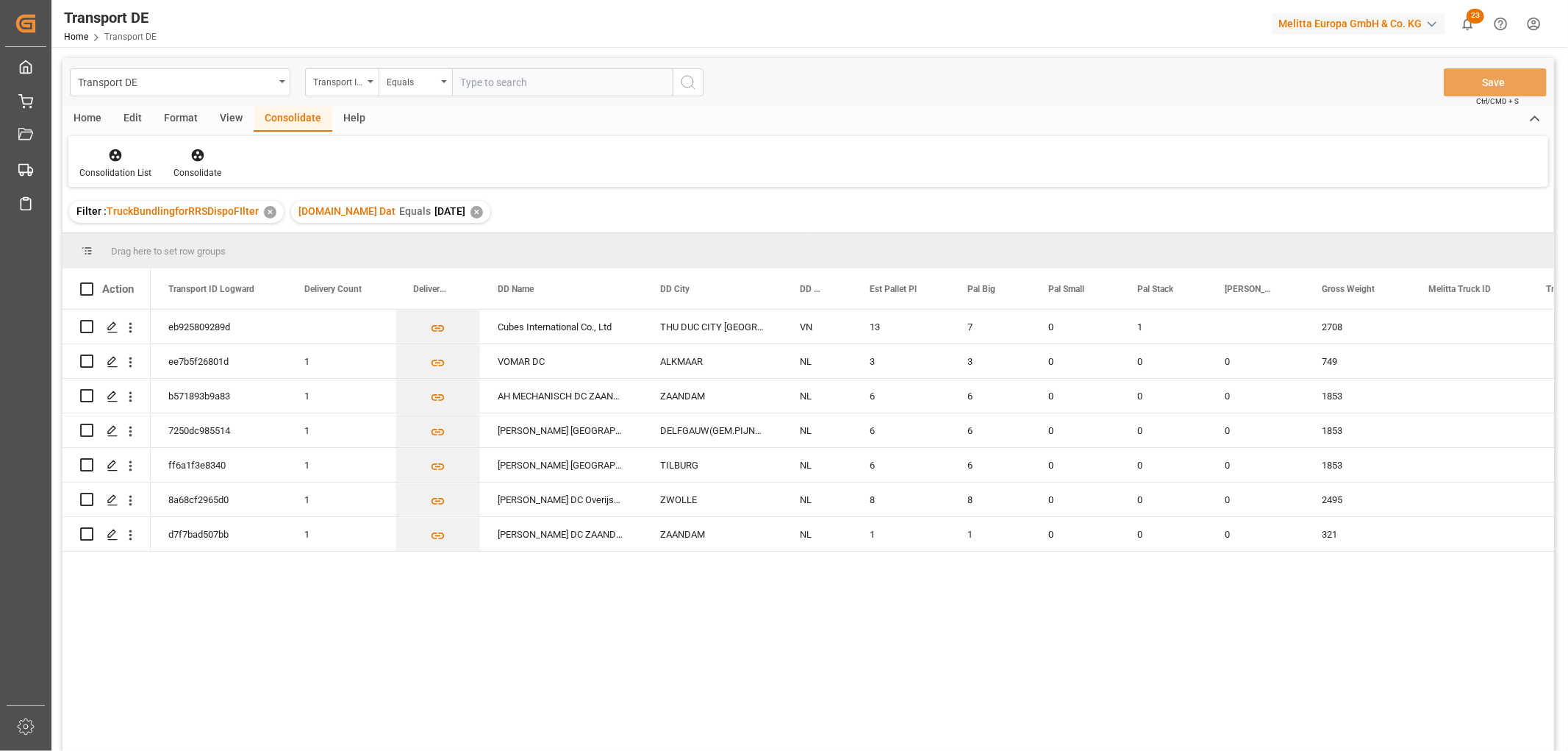
click at [470, 210] on div "✕" at bounding box center [476, 211] width 12 height 12
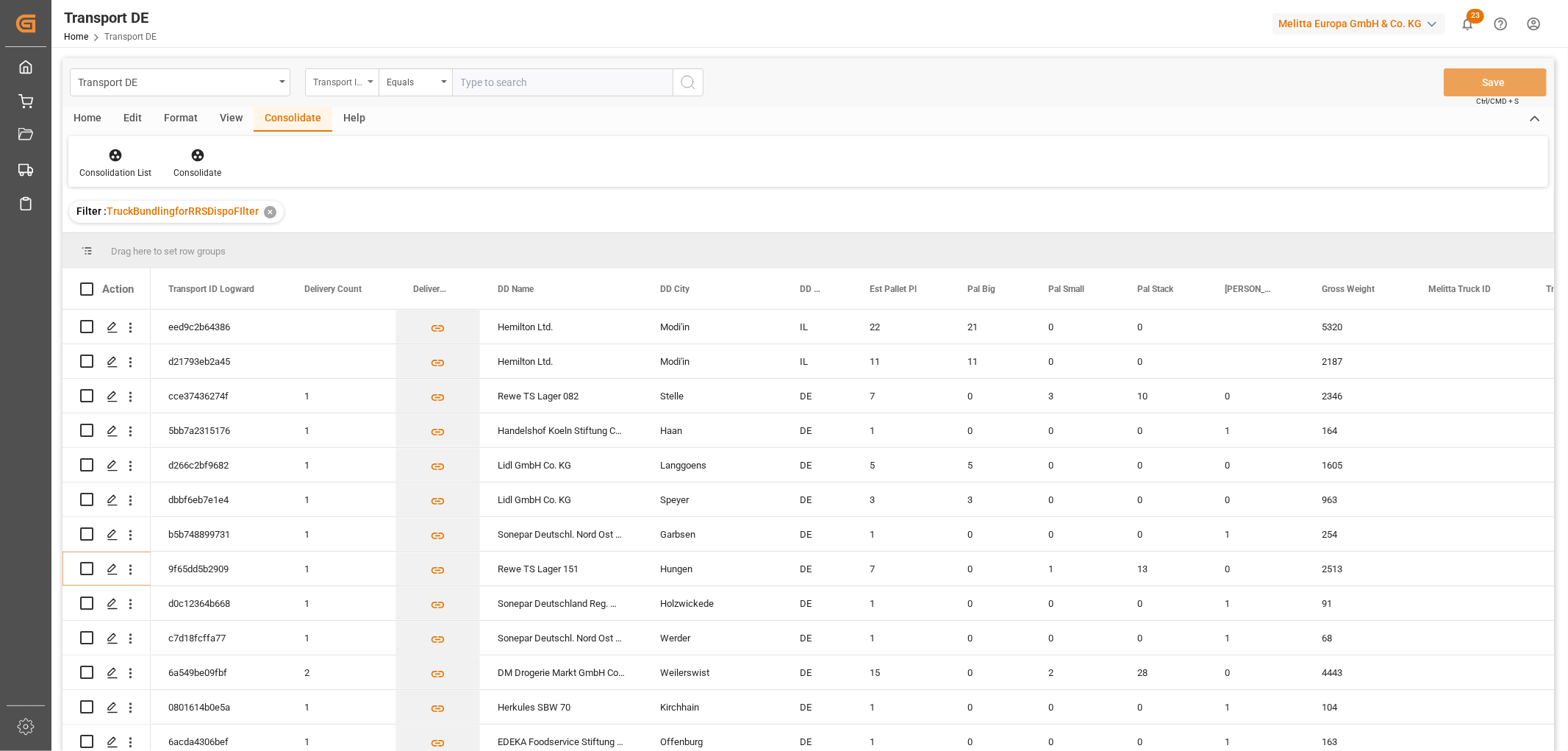
click at [336, 81] on div "Transport ID Logward" at bounding box center [337, 81] width 50 height 17
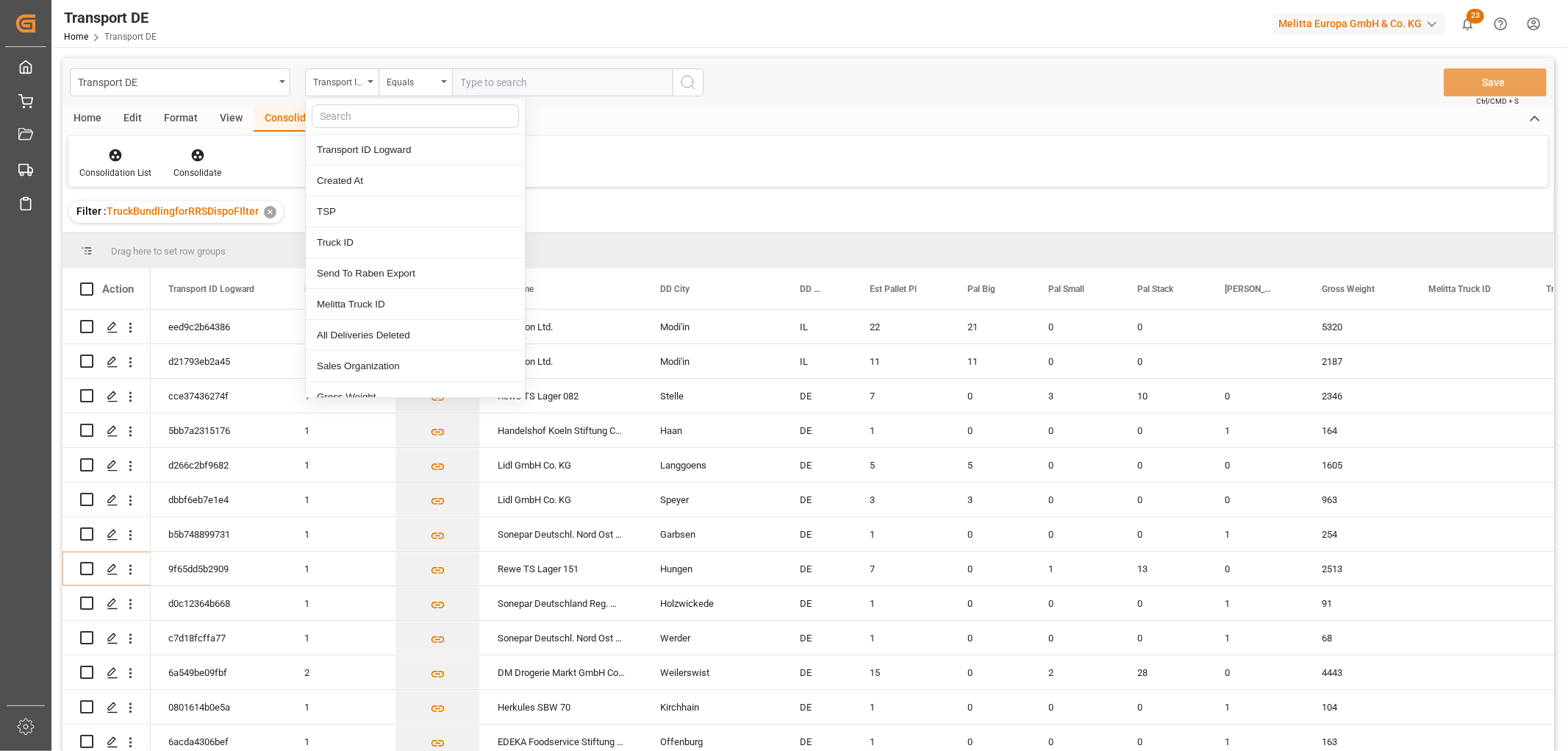
click at [342, 119] on input "text" at bounding box center [415, 116] width 208 height 24
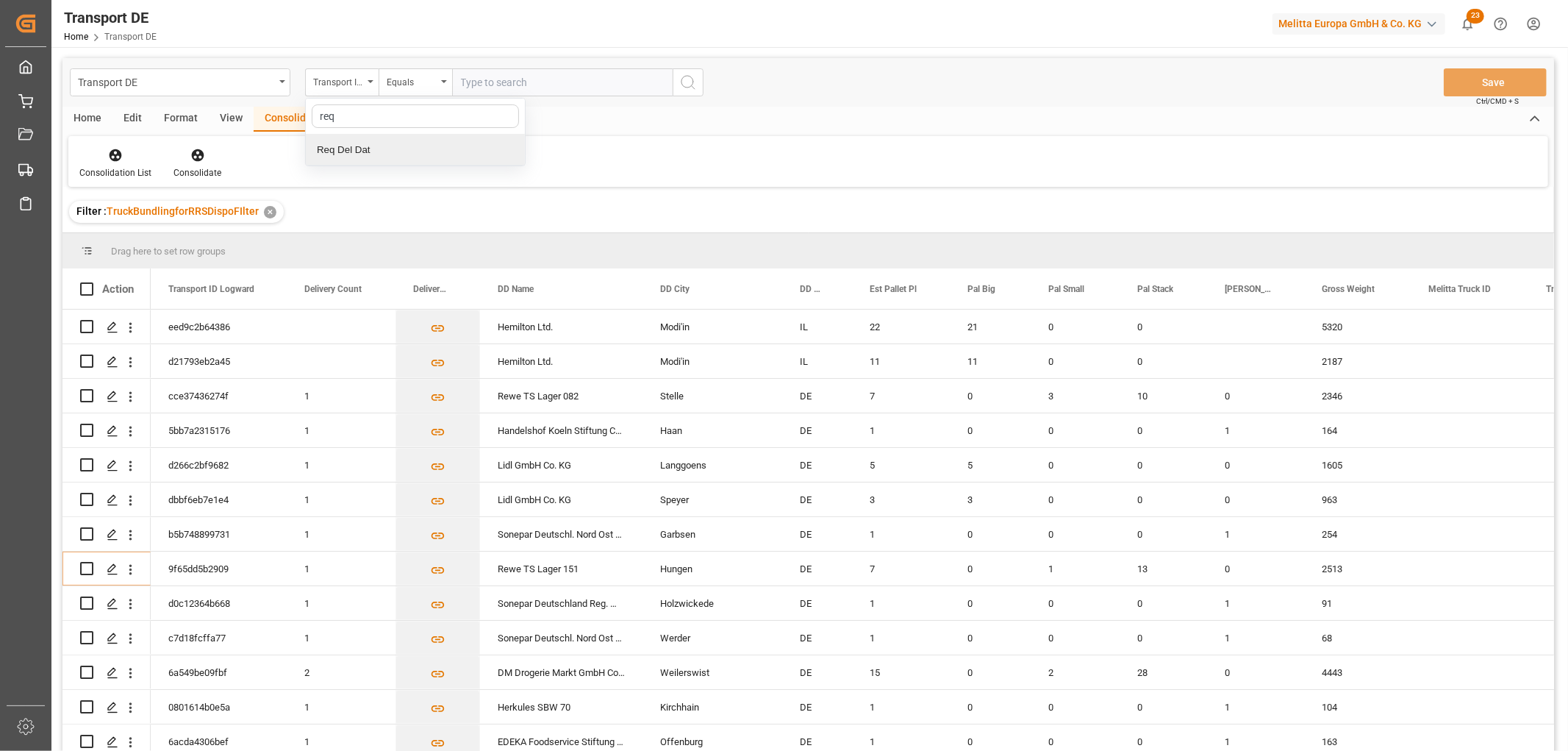
click at [347, 150] on div "Req Del Dat" at bounding box center [415, 150] width 219 height 31
click at [421, 86] on div "Equals" at bounding box center [411, 81] width 50 height 17
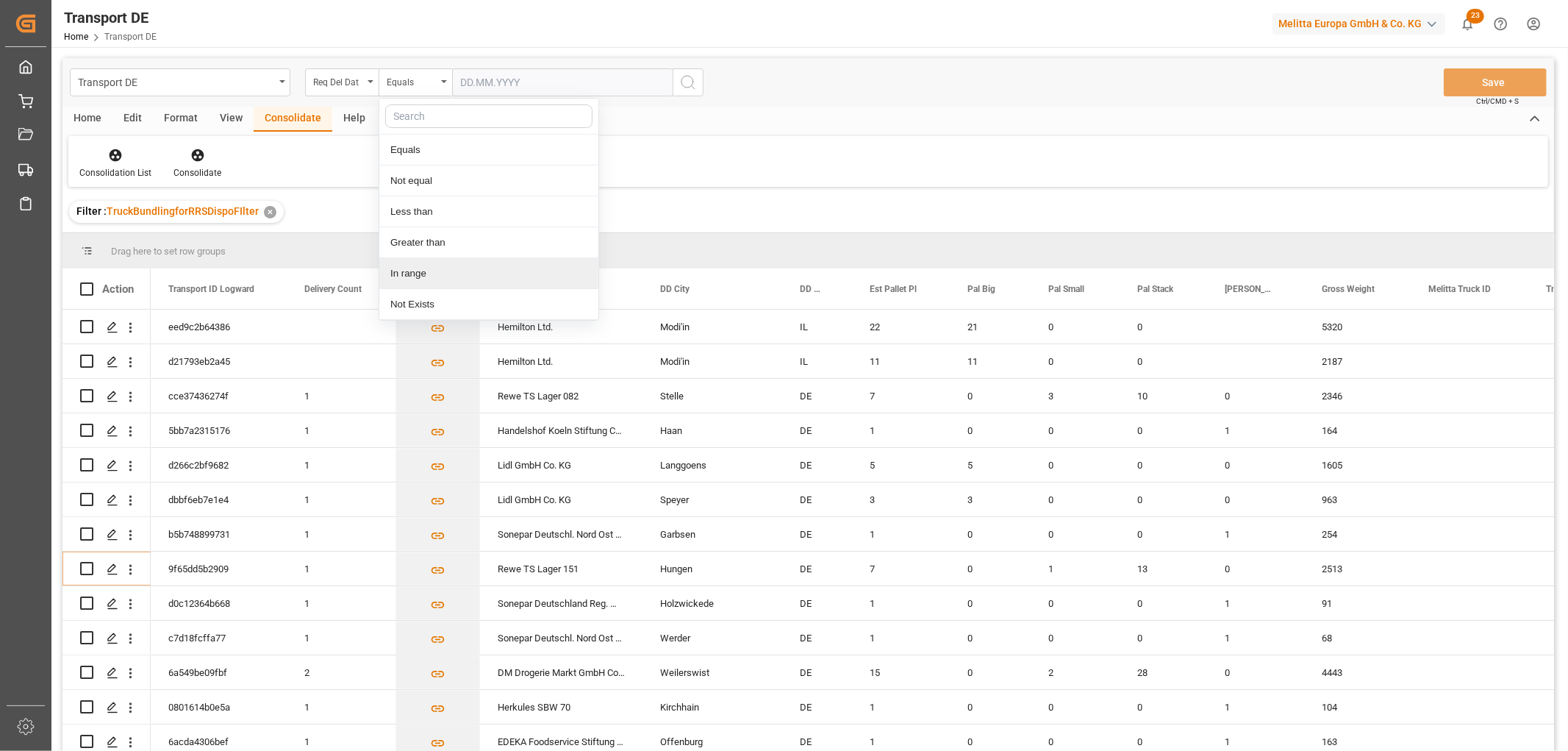
click at [420, 273] on div "In range" at bounding box center [488, 273] width 219 height 31
click at [479, 79] on input "text" at bounding box center [507, 82] width 110 height 27
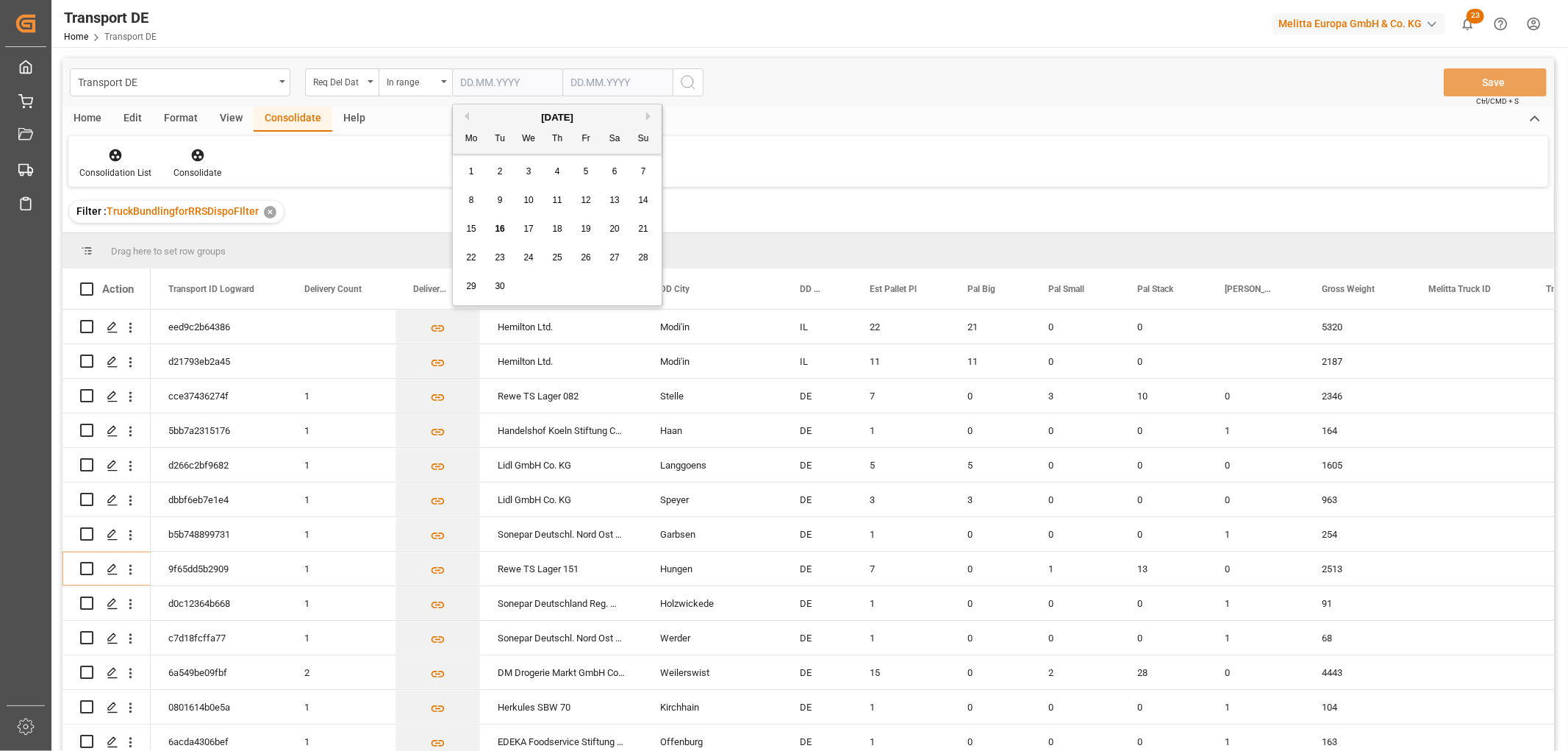
click at [473, 172] on span "1" at bounding box center [471, 171] width 5 height 10
click at [585, 82] on input "text" at bounding box center [617, 82] width 110 height 27
click at [753, 288] on div "29 30 1 2 3 4 5" at bounding box center [668, 286] width 201 height 28
click at [669, 229] on span "18" at bounding box center [667, 229] width 9 height 10
click at [686, 78] on icon "search button" at bounding box center [687, 82] width 18 height 18
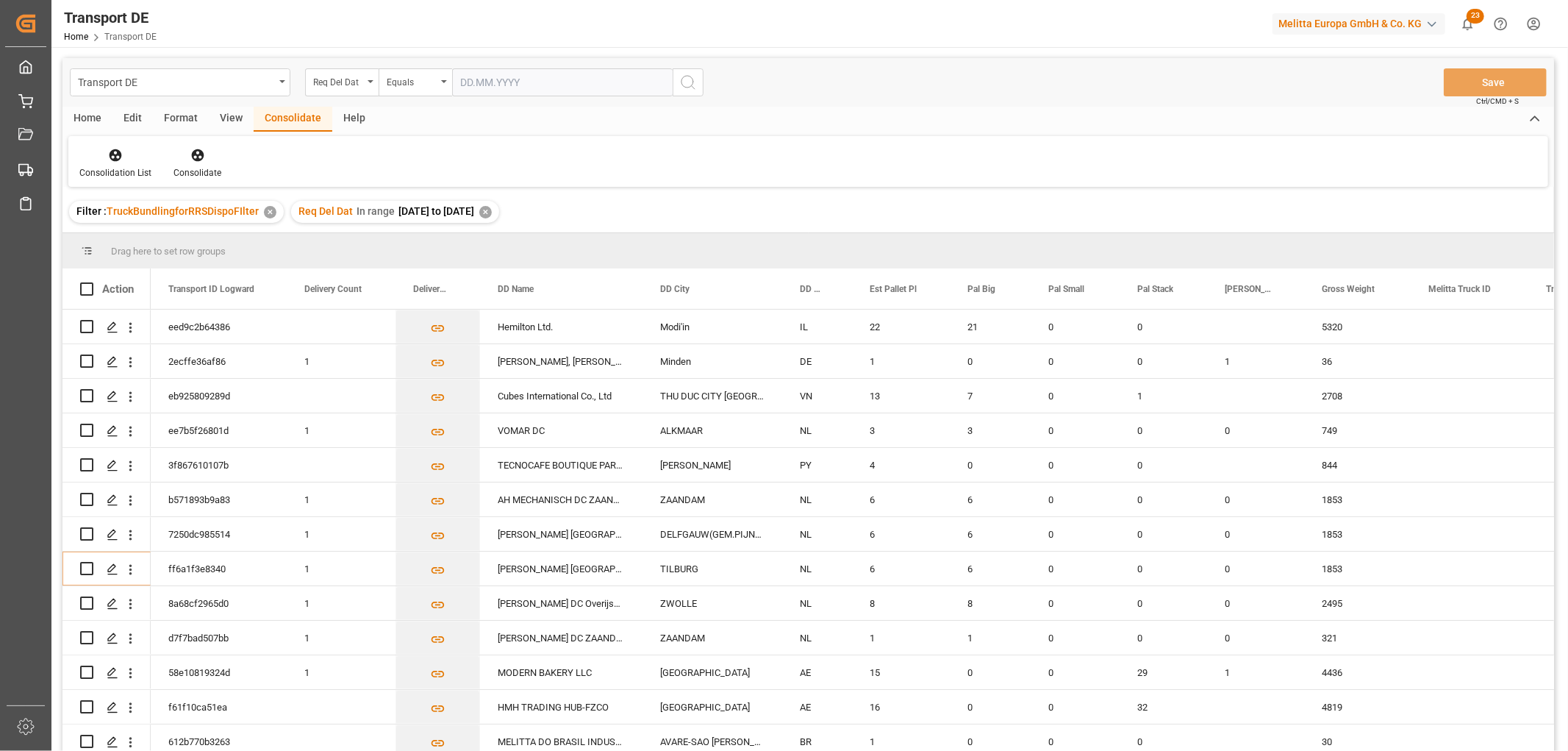
click at [492, 213] on div "✕" at bounding box center [484, 211] width 12 height 12
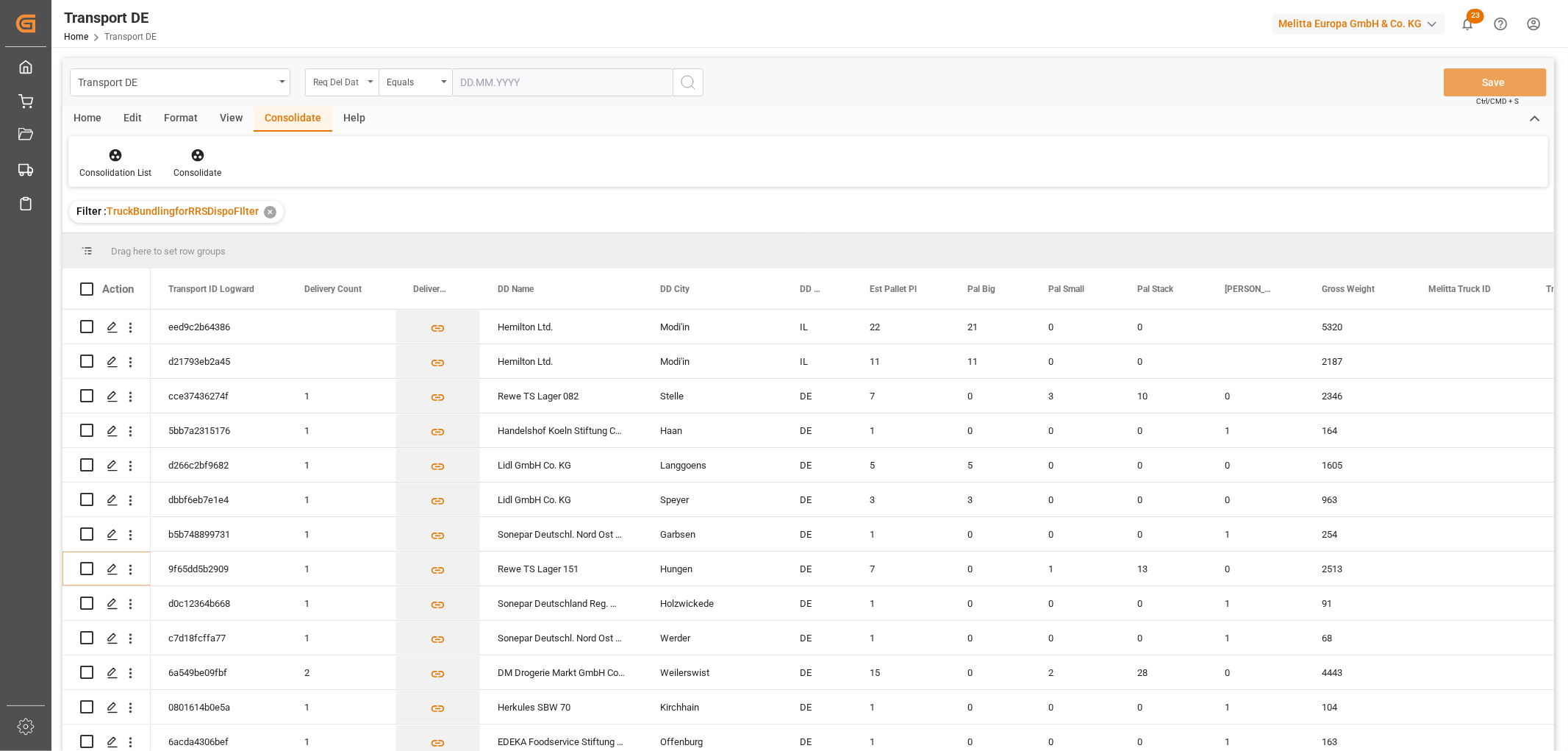
click at [349, 78] on div "Req Del Dat" at bounding box center [337, 81] width 50 height 17
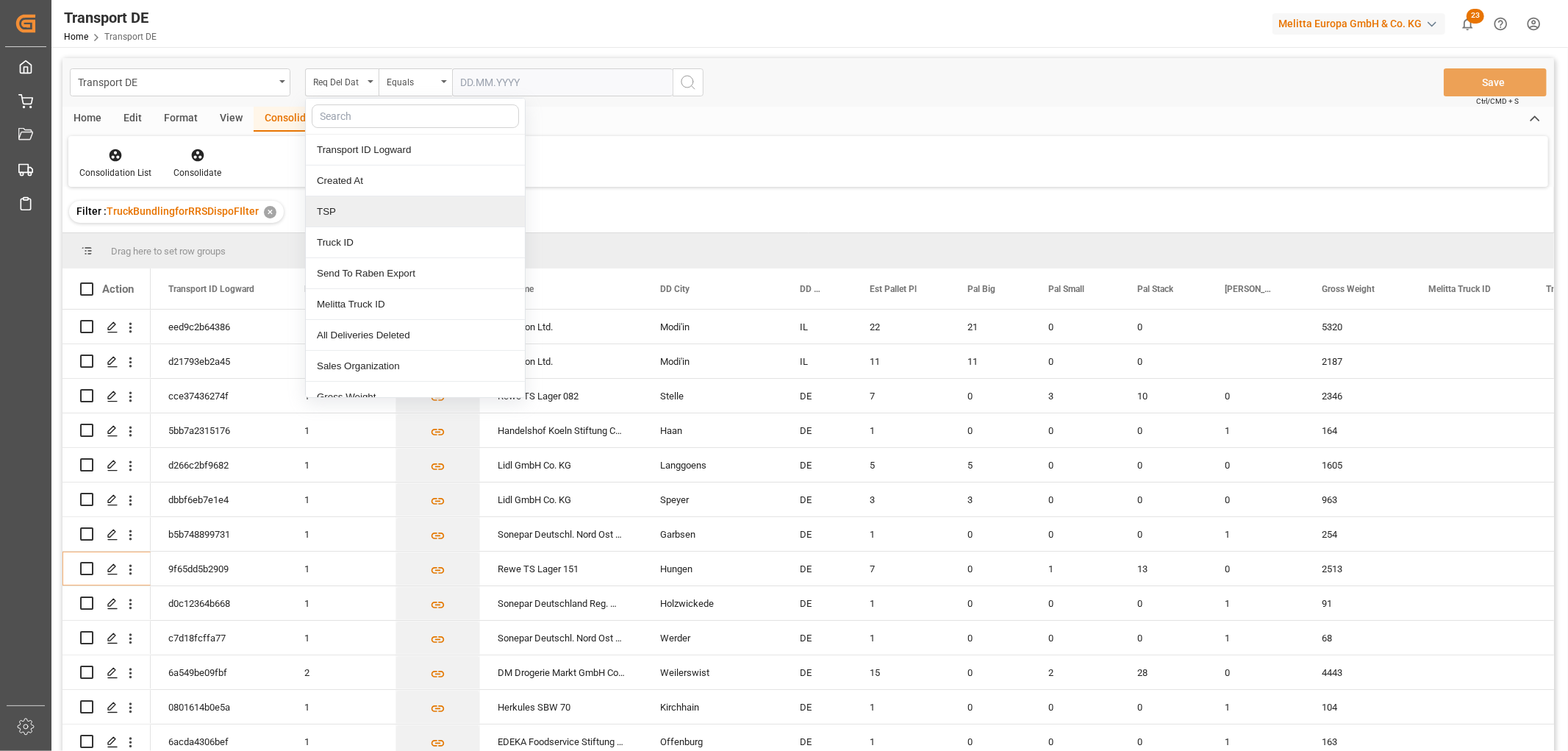
click at [332, 211] on div "TSP" at bounding box center [415, 211] width 219 height 31
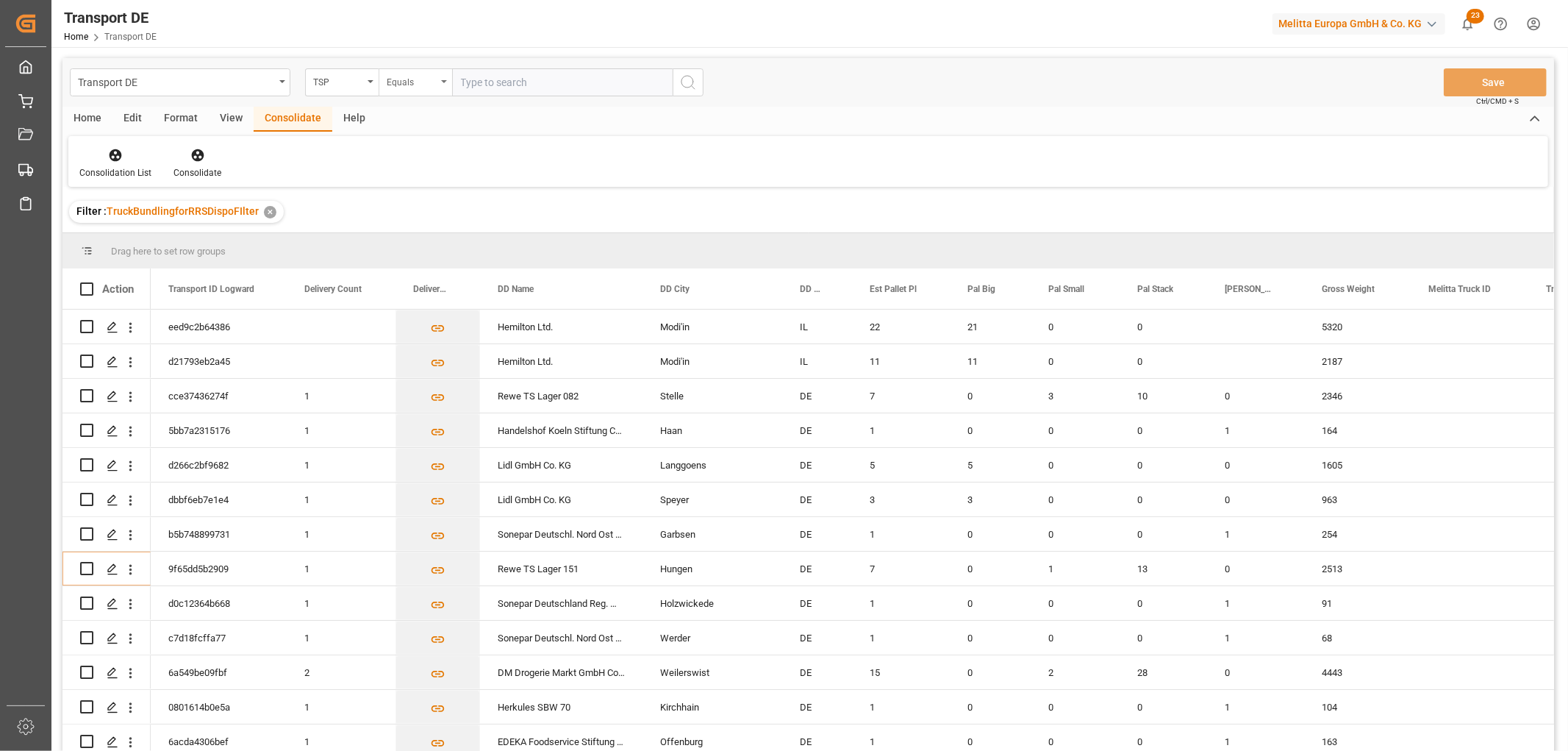
click at [413, 83] on div "Equals" at bounding box center [411, 81] width 50 height 17
click at [430, 245] on div "Starts with" at bounding box center [488, 243] width 219 height 31
click at [476, 82] on input "text" at bounding box center [562, 82] width 221 height 27
click at [691, 77] on icon "search button" at bounding box center [687, 82] width 18 height 18
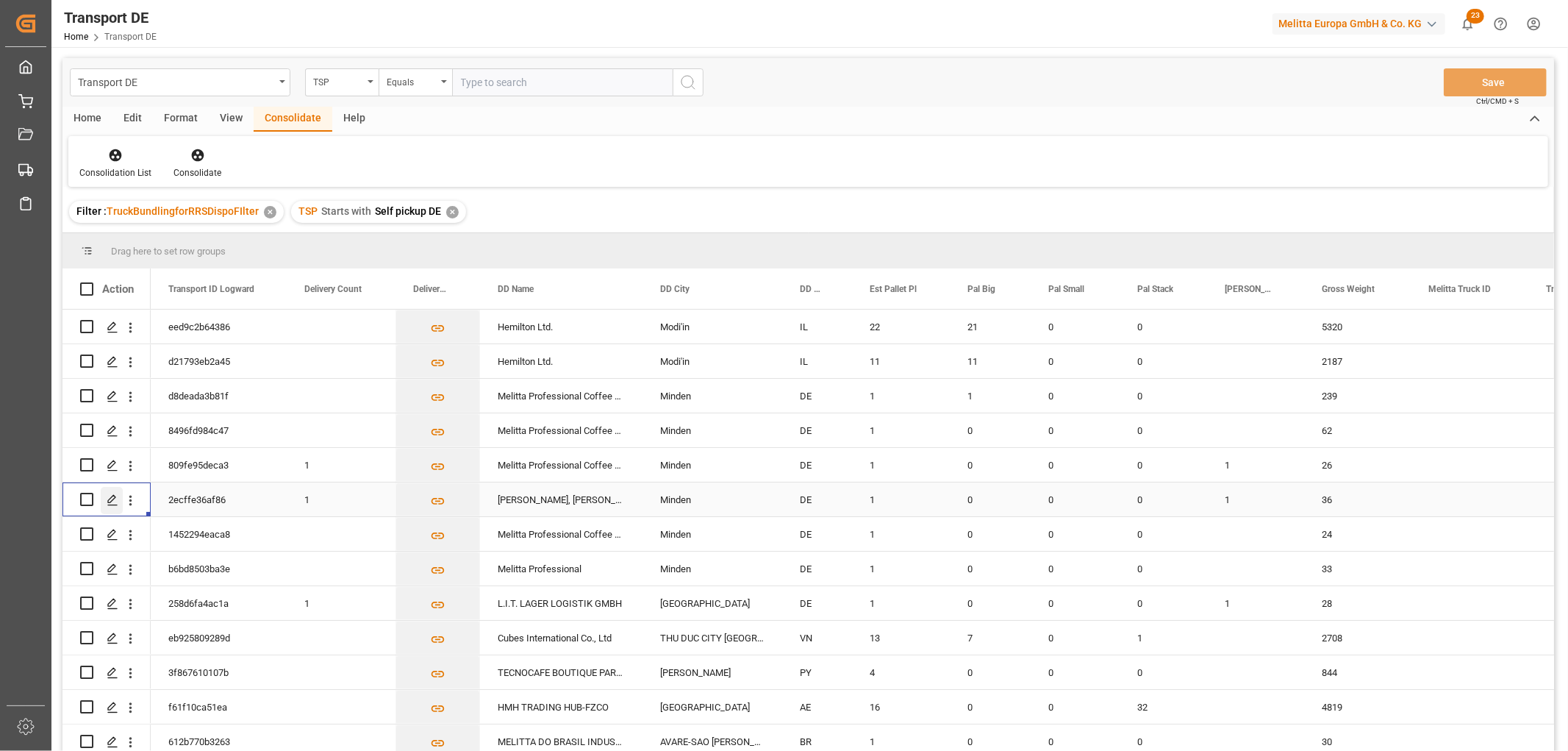
click at [113, 498] on polygon "Press SPACE to select this row." at bounding box center [112, 499] width 8 height 8
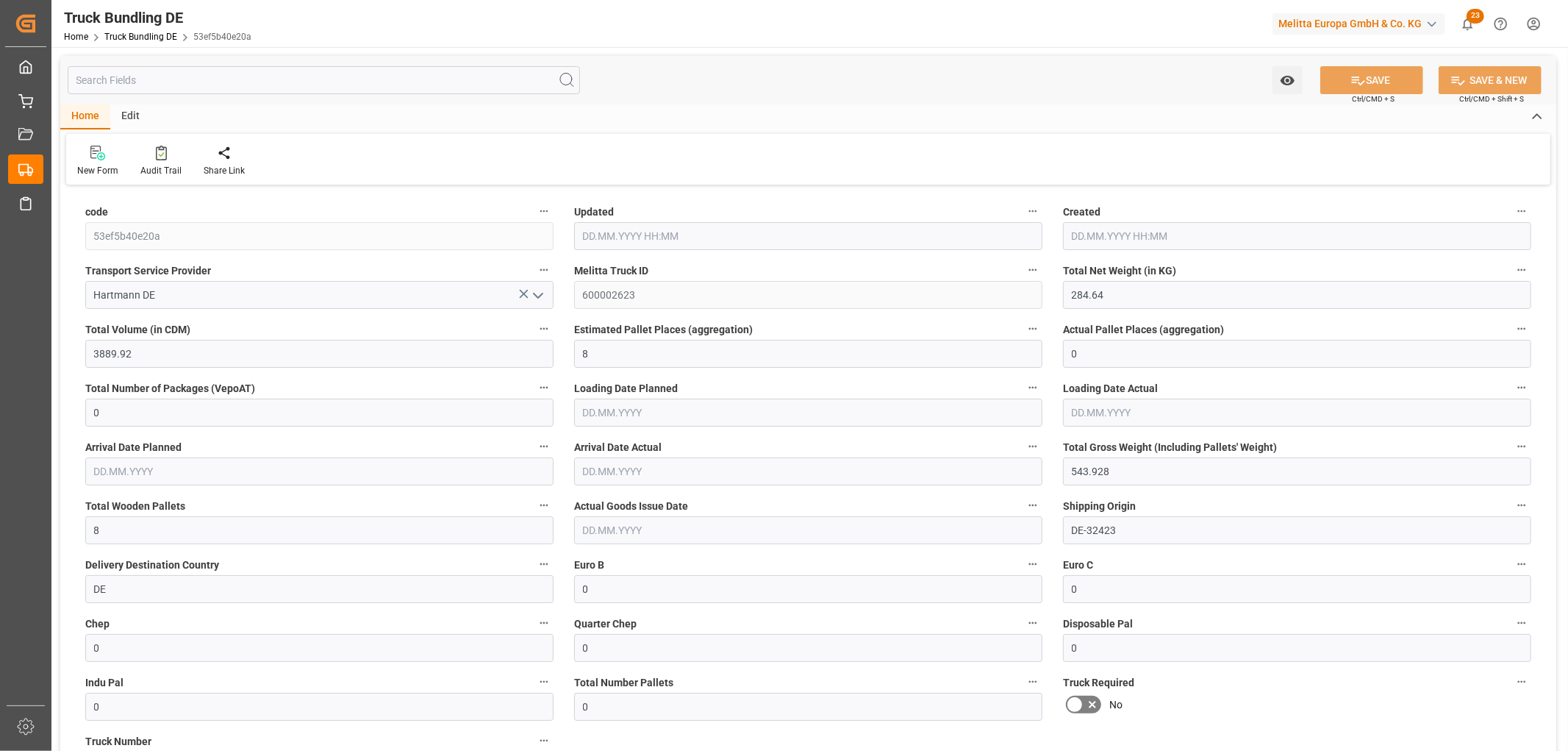
type input "284.64"
type input "3889.92"
type input "8"
type input "0"
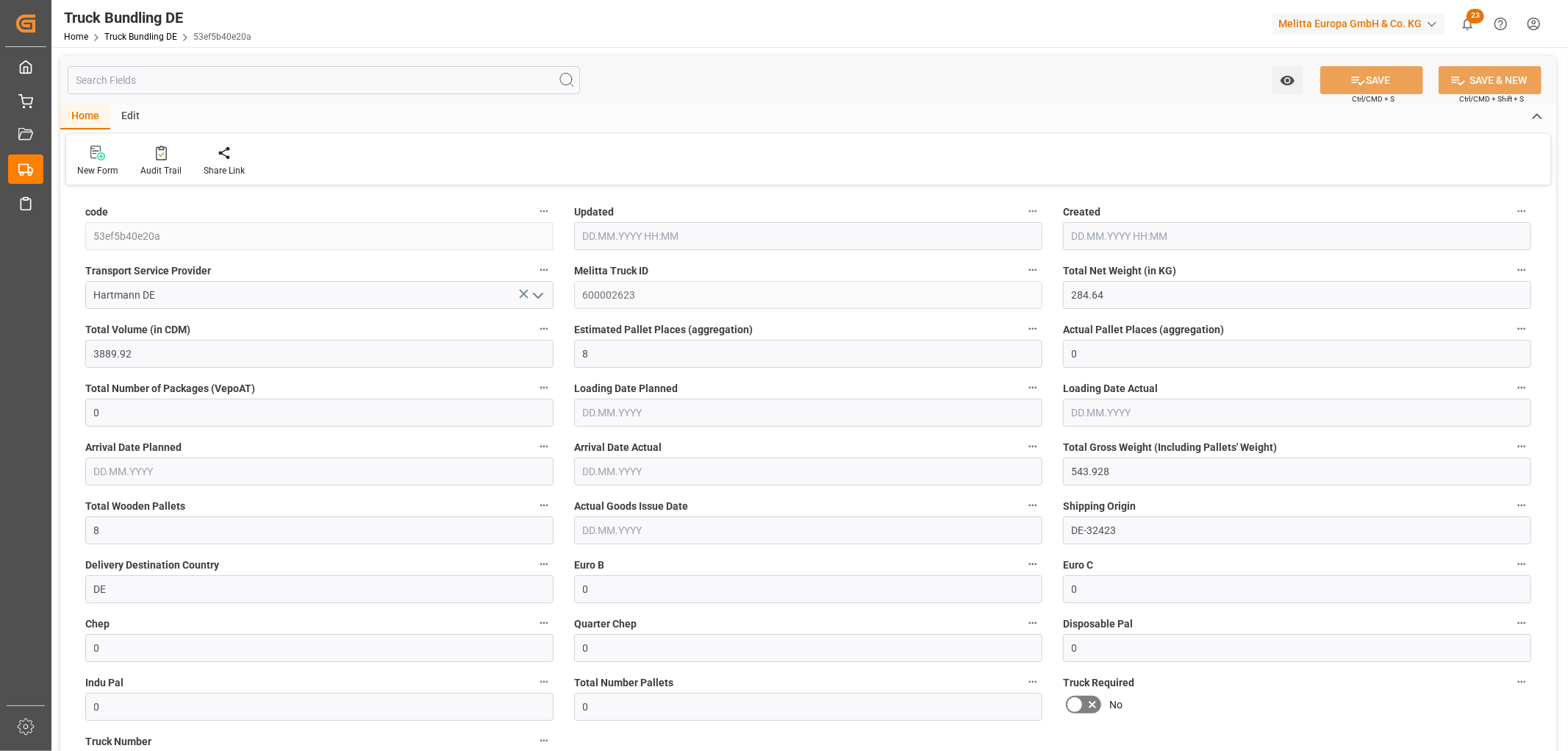
type input "543.928"
type input "8"
type input "0"
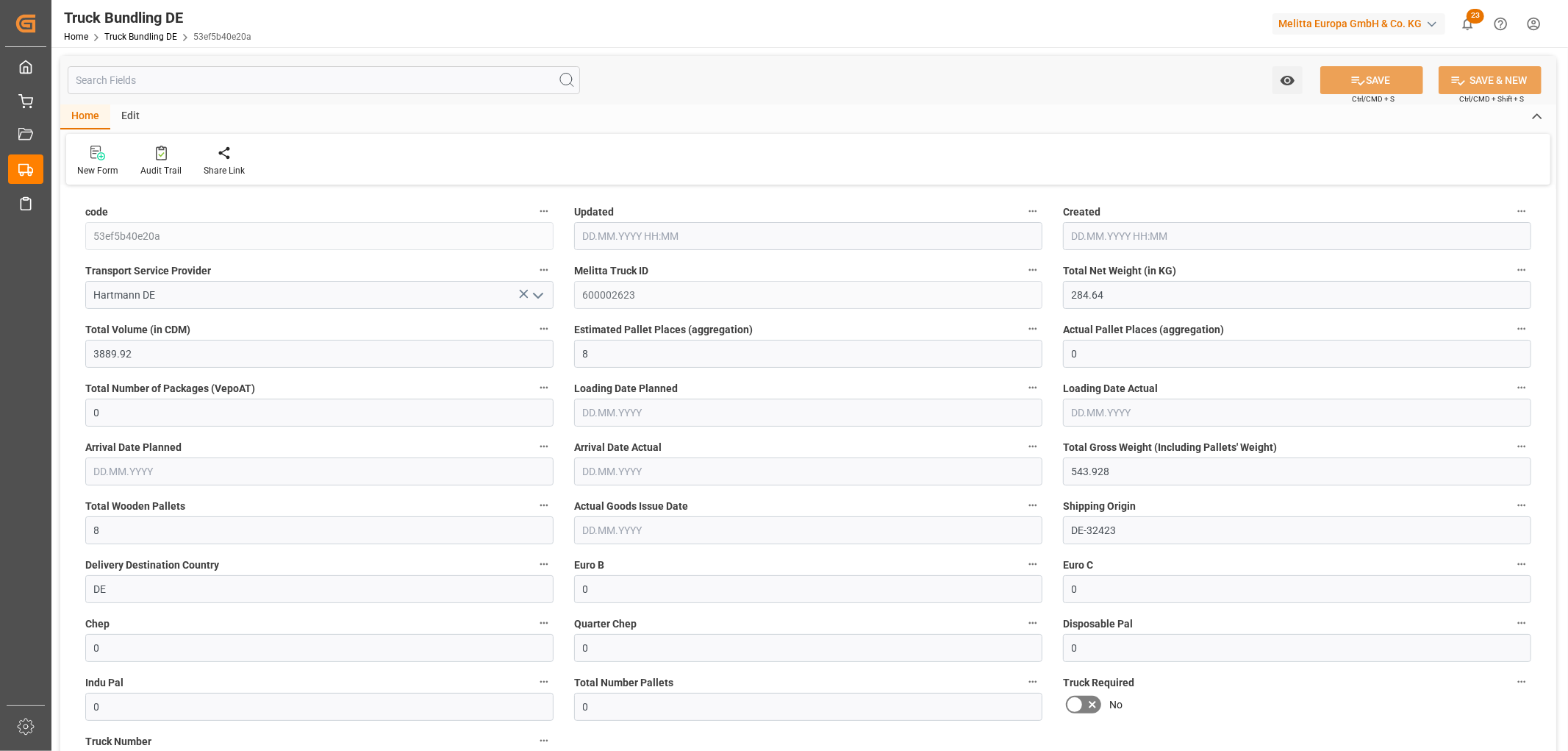
type input "0"
type input "16.09.2025 08:05"
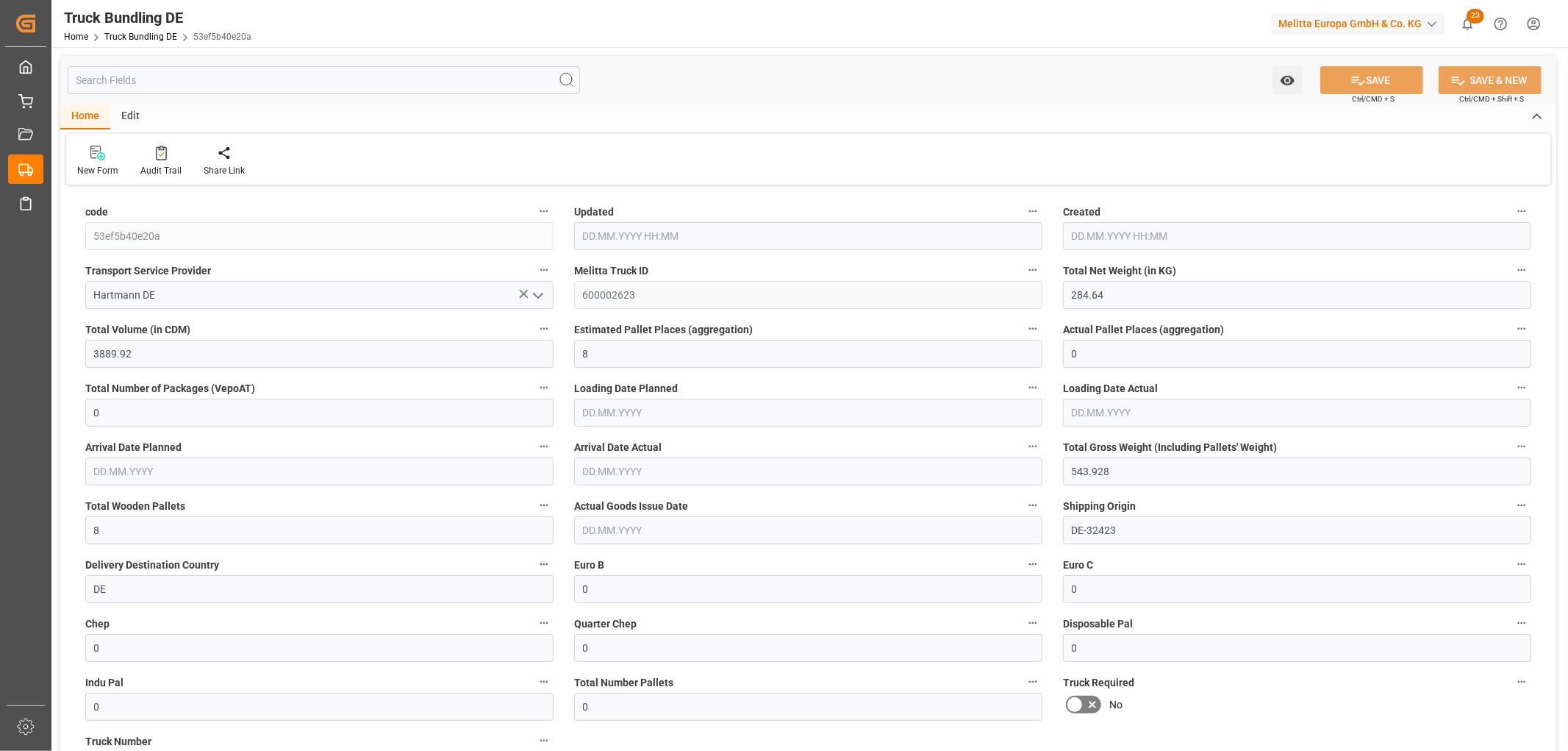
type input "16.09.2025 08:04"
type input "[DATE]"
type input "19.09.2025"
type input "[DATE]"
type input "312.625"
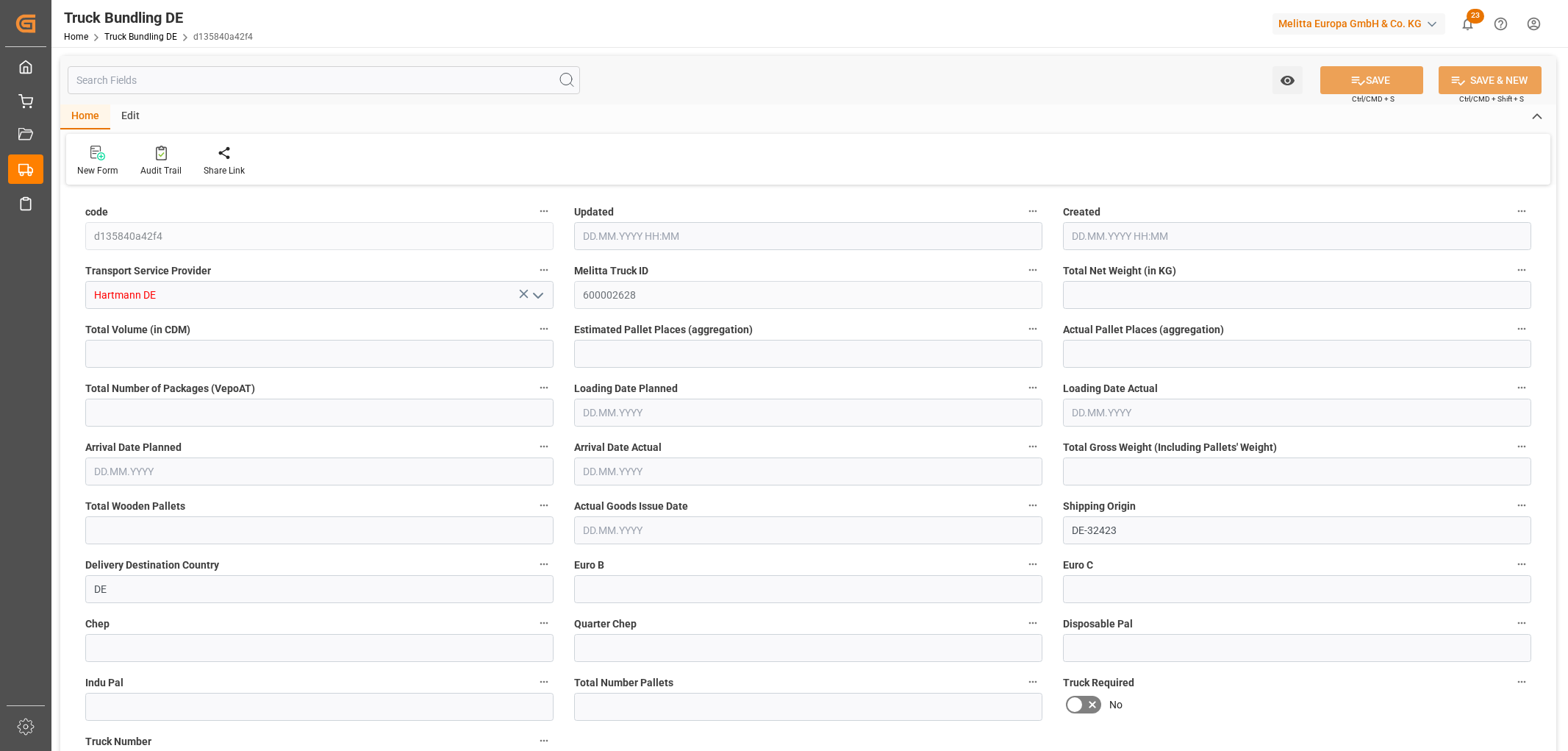
type input "1706.962"
type input "1"
type input "0"
type input "430.336"
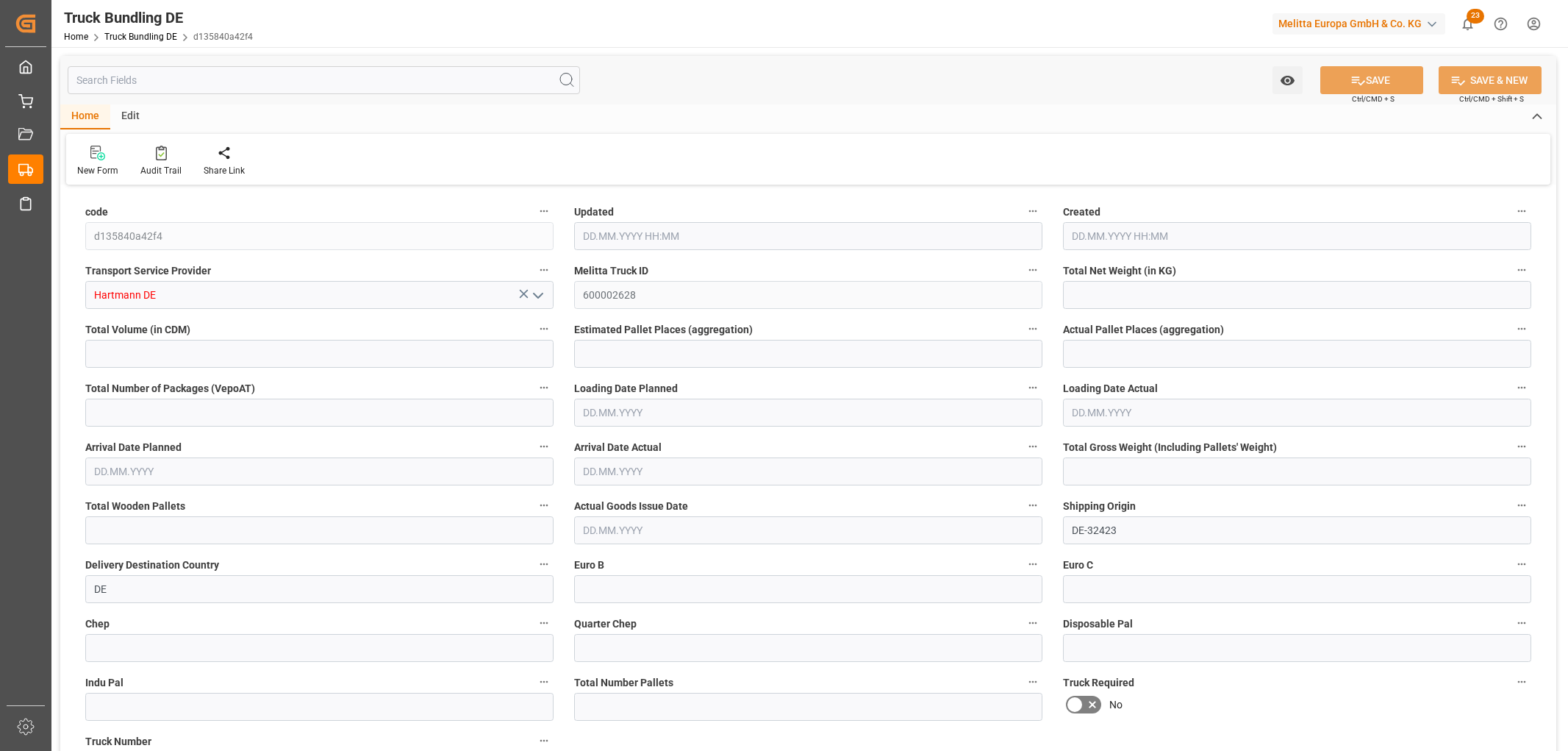
type input "2"
type input "0"
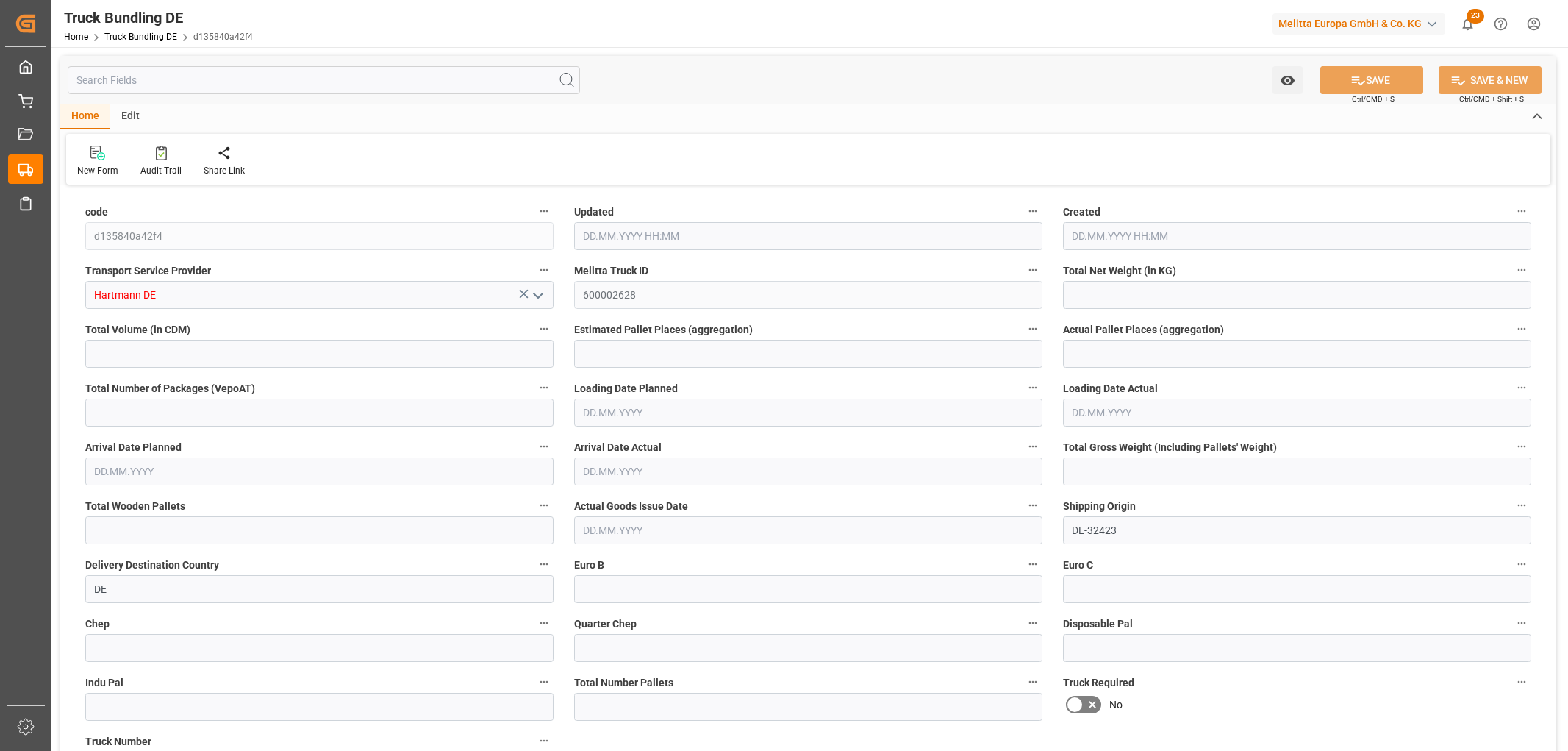
type input "0"
type input "[DATE] 08:08"
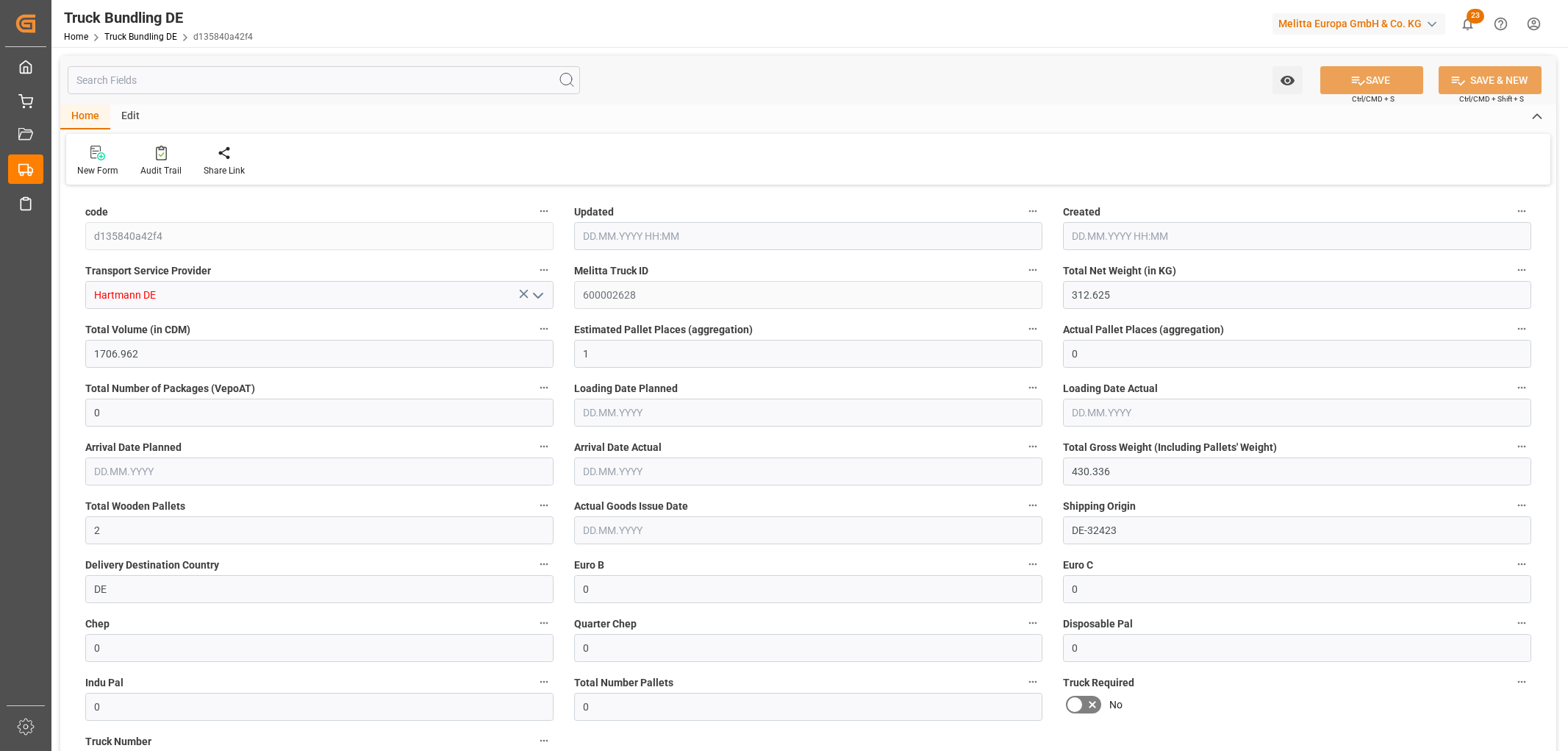
type input "[DATE]"
type input "16.09.2025 08:09"
type input "16.09.2025 08:08"
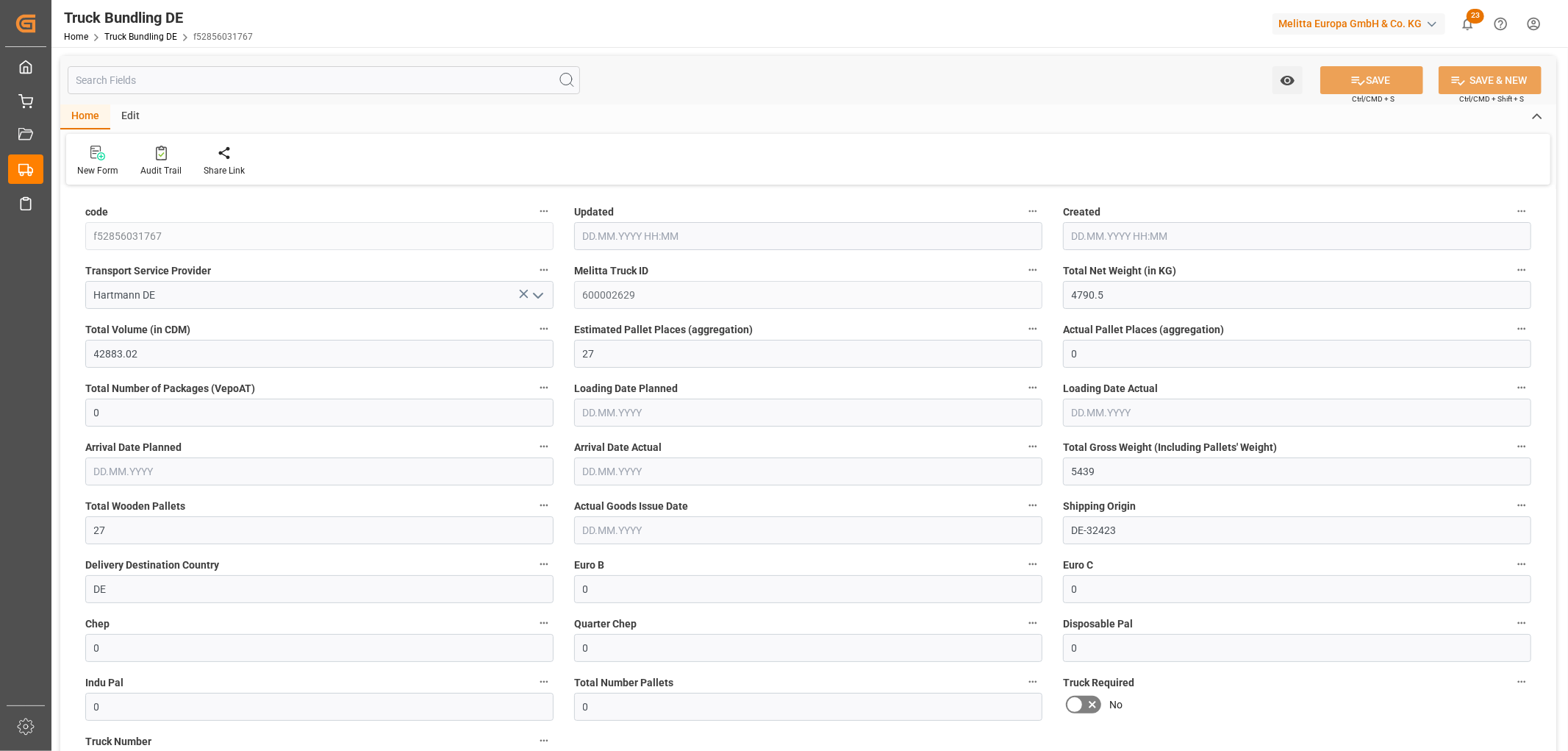
type input "17.09.2025"
type input "22.09.2025"
type input "16.09.2025"
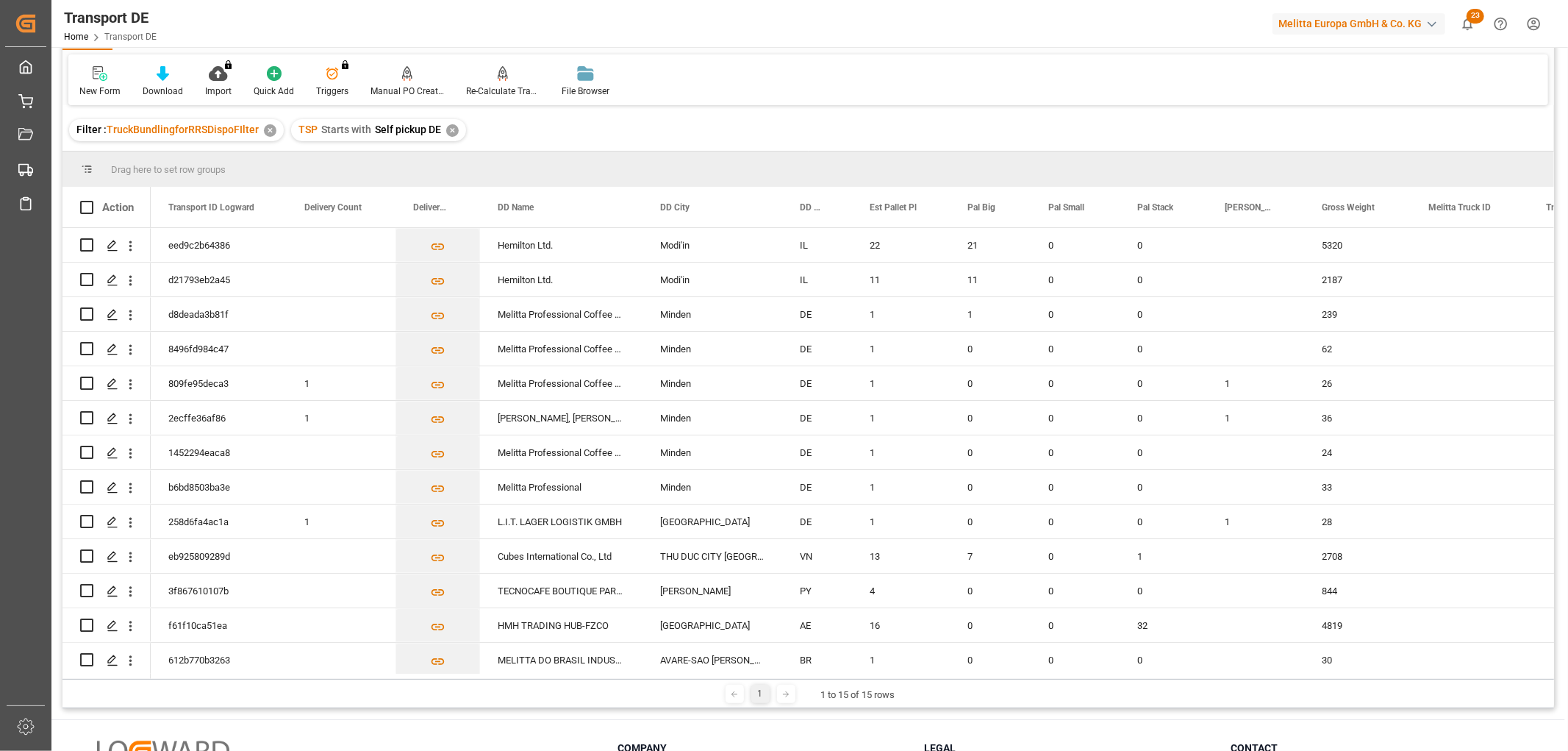
click at [449, 129] on div "✕" at bounding box center [452, 130] width 12 height 12
